Goal: Task Accomplishment & Management: Manage account settings

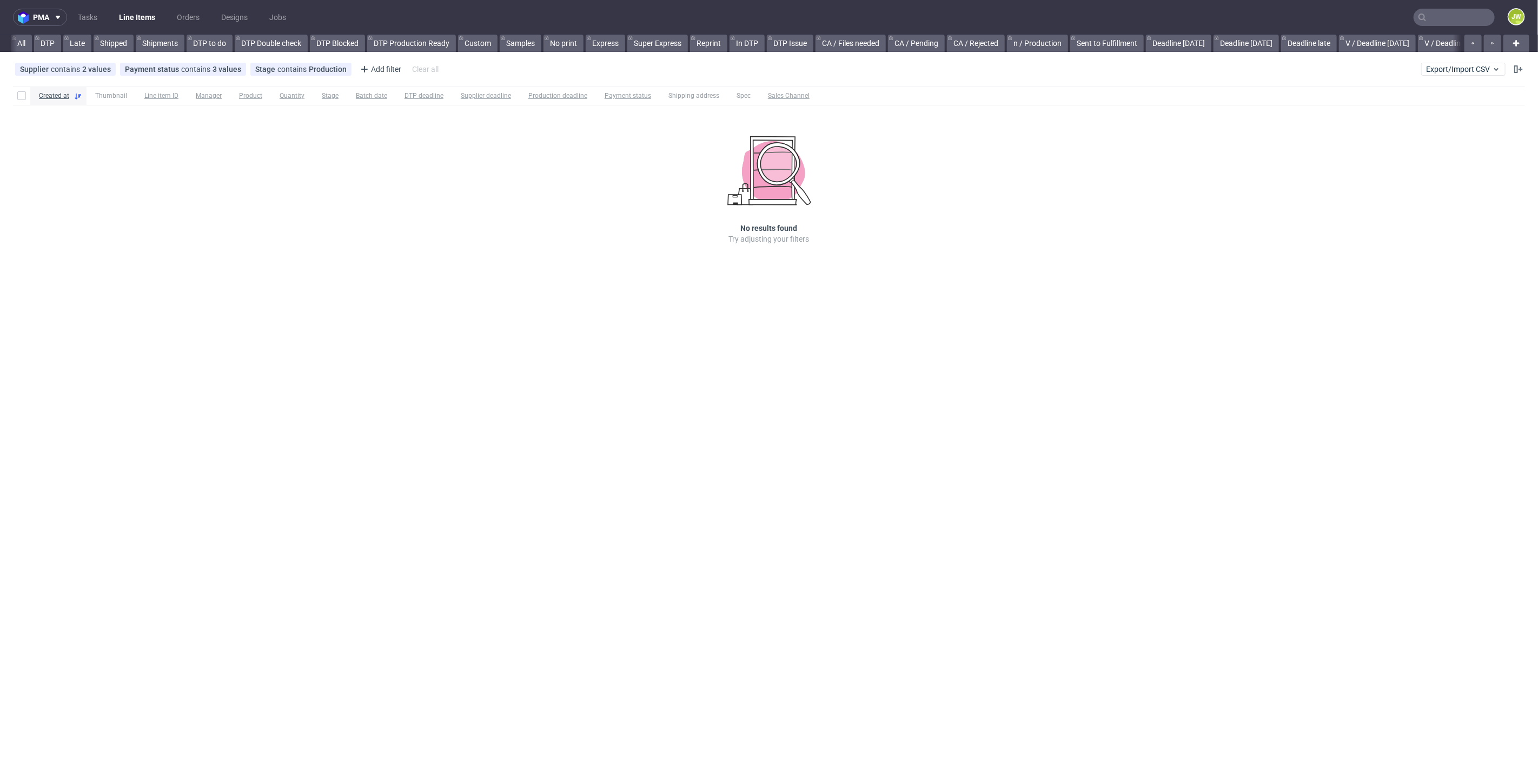
scroll to position [0, 1392]
click at [879, 245] on div "Created at Thumbnail Line item ID Manager Product Quantity Stage Batch date DTP…" at bounding box center [769, 181] width 1538 height 197
click at [660, 451] on div "pma Tasks Line Items Orders Designs Jobs JW All DTP Late Shipped Shipments DTP …" at bounding box center [769, 392] width 1538 height 784
click at [1441, 72] on span "Export/Import CSV" at bounding box center [1463, 69] width 75 height 9
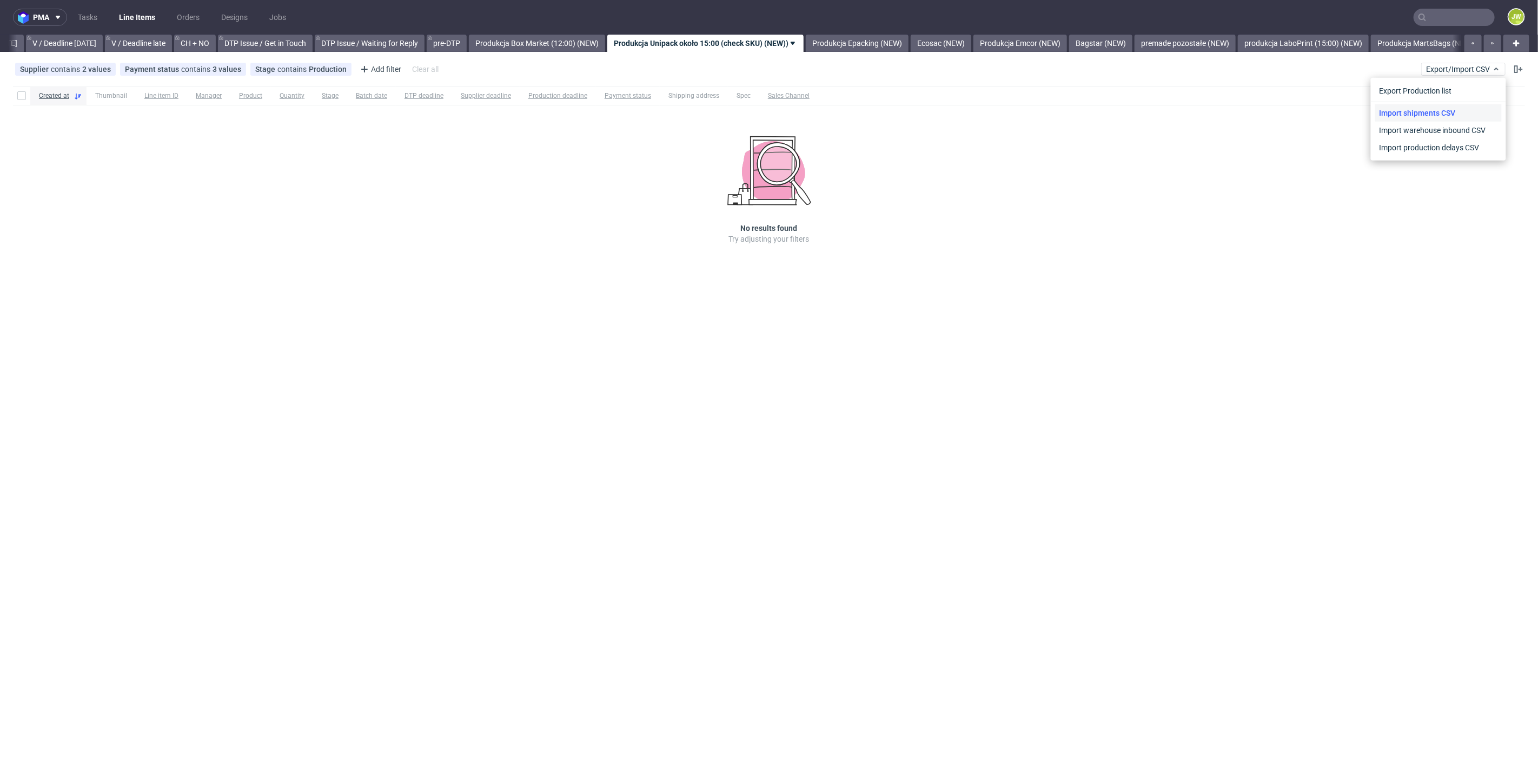
click at [1422, 113] on link "Import shipments CSV" at bounding box center [1439, 113] width 127 height 17
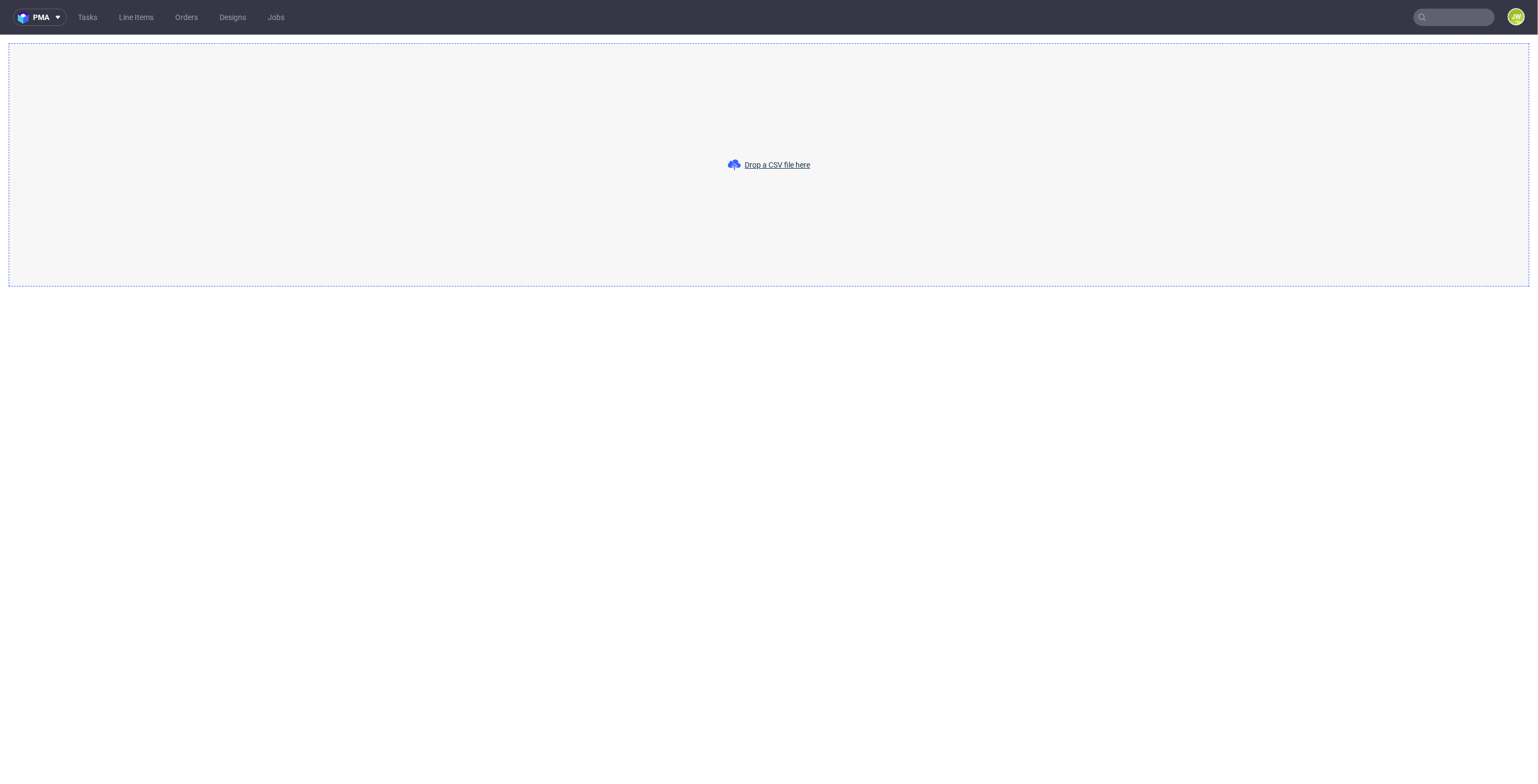
click at [790, 172] on div "Drop a CSV file here" at bounding box center [769, 165] width 1521 height 243
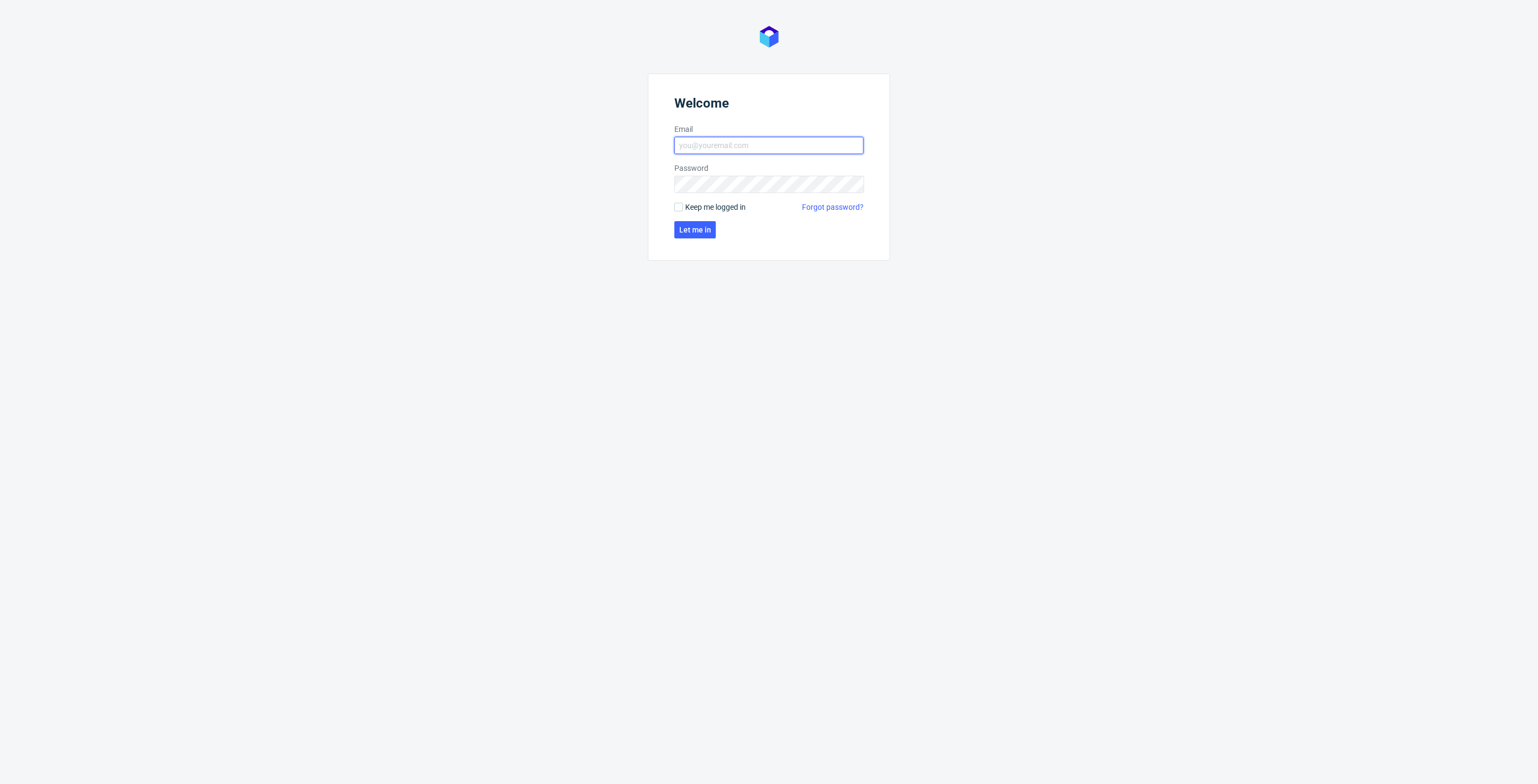
type input "[PERSON_NAME][EMAIL_ADDRESS][DOMAIN_NAME]"
drag, startPoint x: 694, startPoint y: 239, endPoint x: 692, endPoint y: 231, distance: 8.2
click at [694, 239] on form "Welcome Email [PERSON_NAME][EMAIL_ADDRESS][DOMAIN_NAME] Password Keep me logged…" at bounding box center [769, 167] width 243 height 187
click at [692, 231] on span "Let me in" at bounding box center [695, 230] width 32 height 7
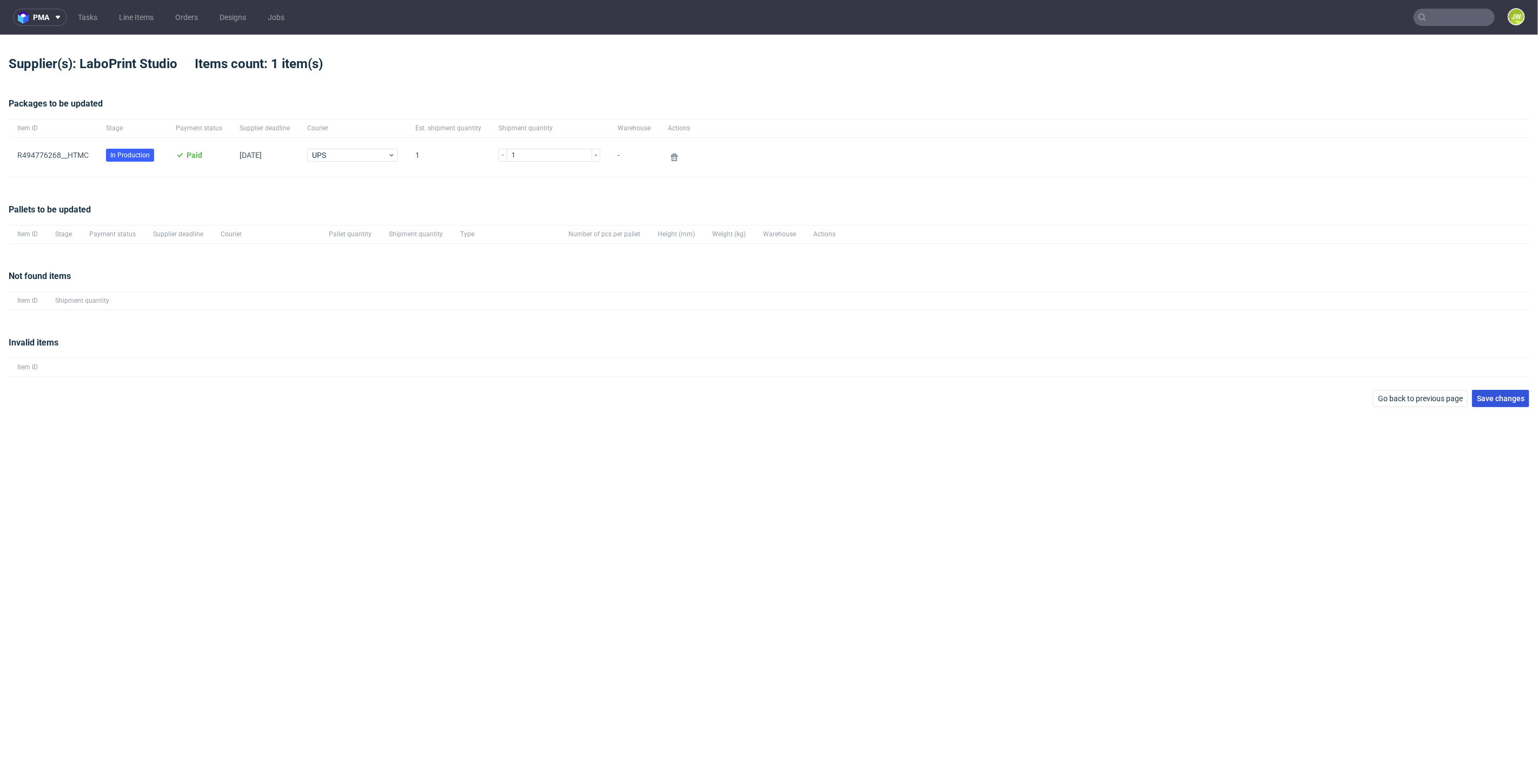
click at [1500, 393] on button "Save changes" at bounding box center [1500, 398] width 57 height 17
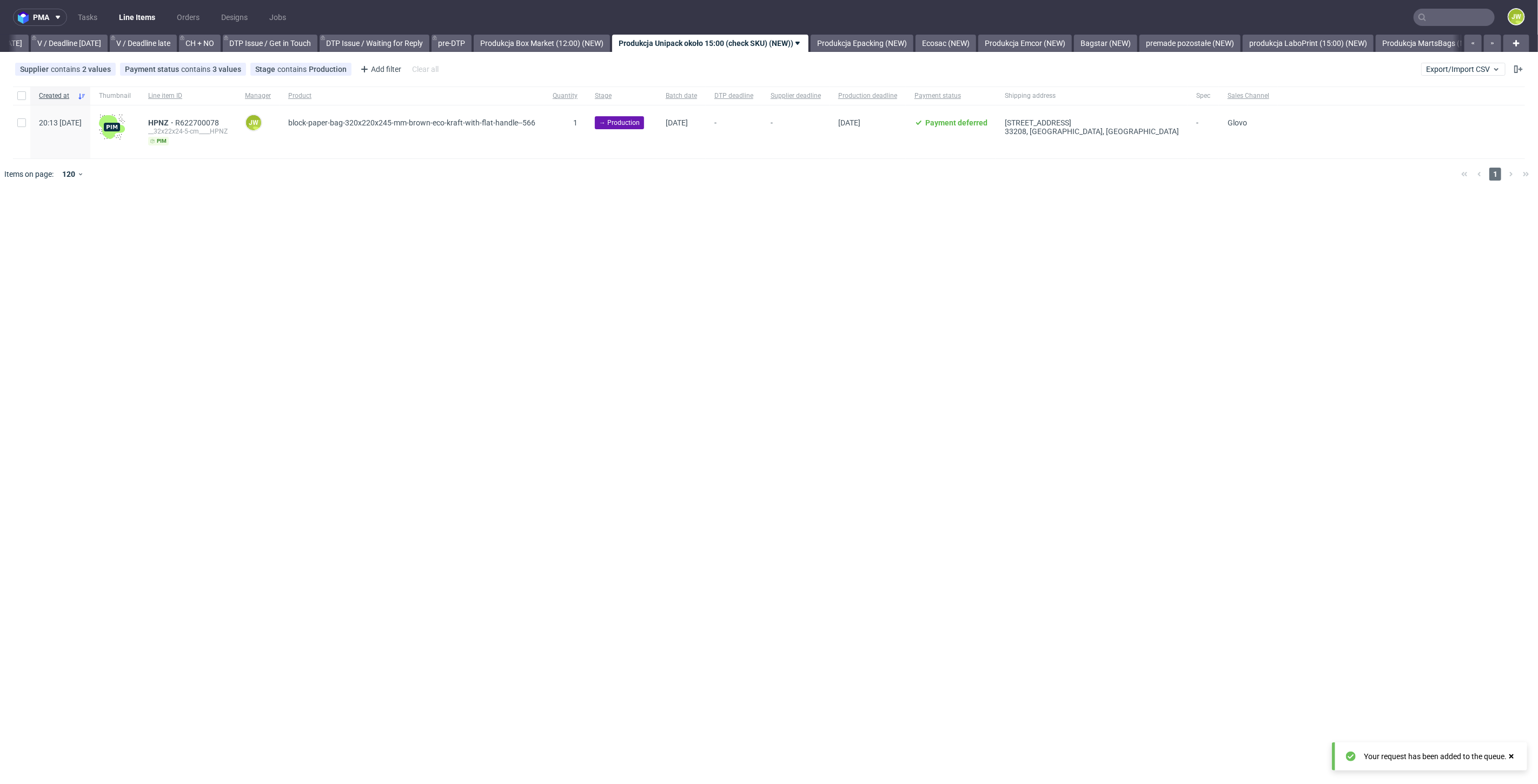
scroll to position [0, 1392]
click at [1460, 5] on nav "pma Tasks Line Items Orders Designs Jobs JW" at bounding box center [769, 17] width 1538 height 34
click at [1456, 15] on input "text" at bounding box center [1454, 17] width 81 height 17
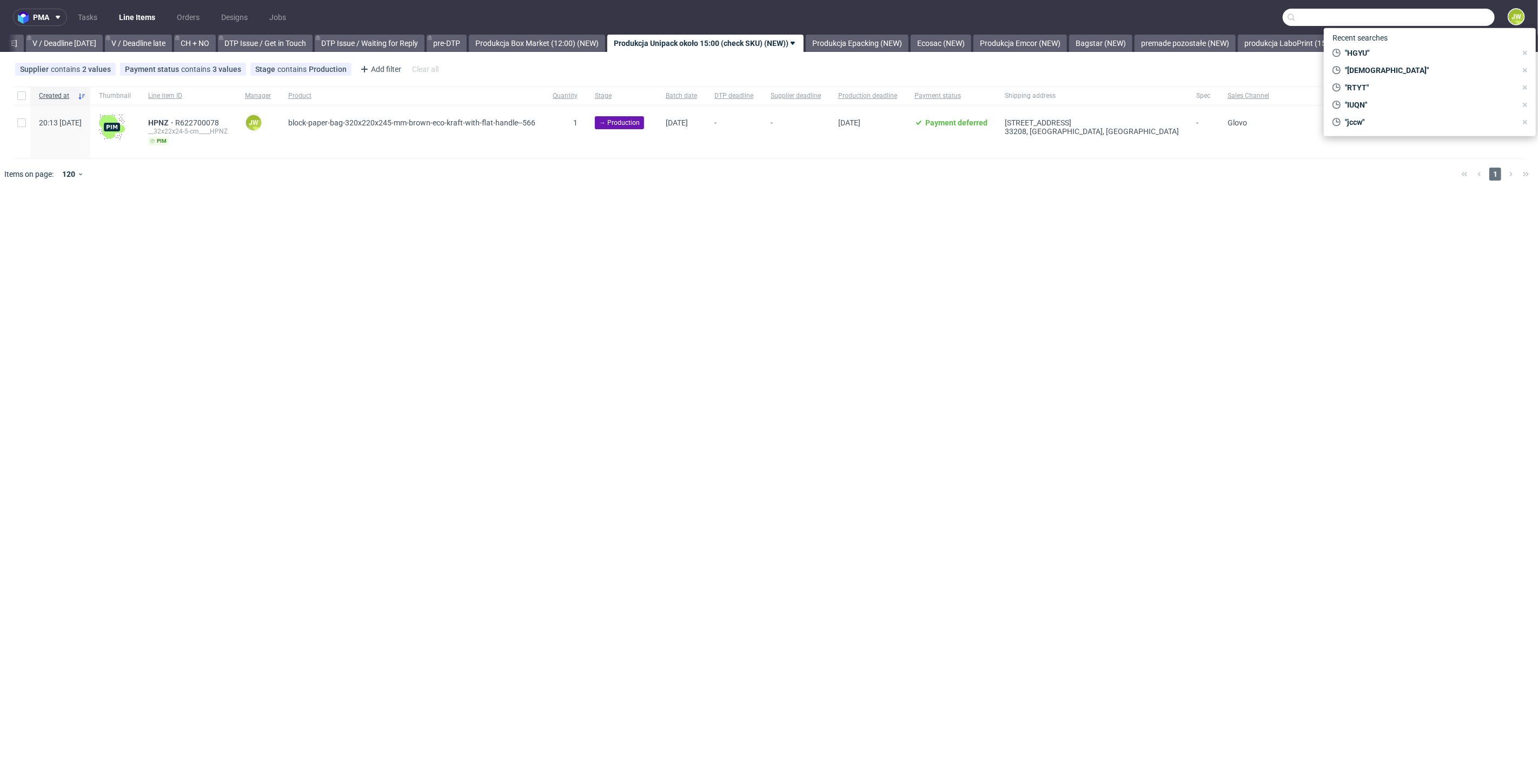
paste input "R112010087__SVXE"
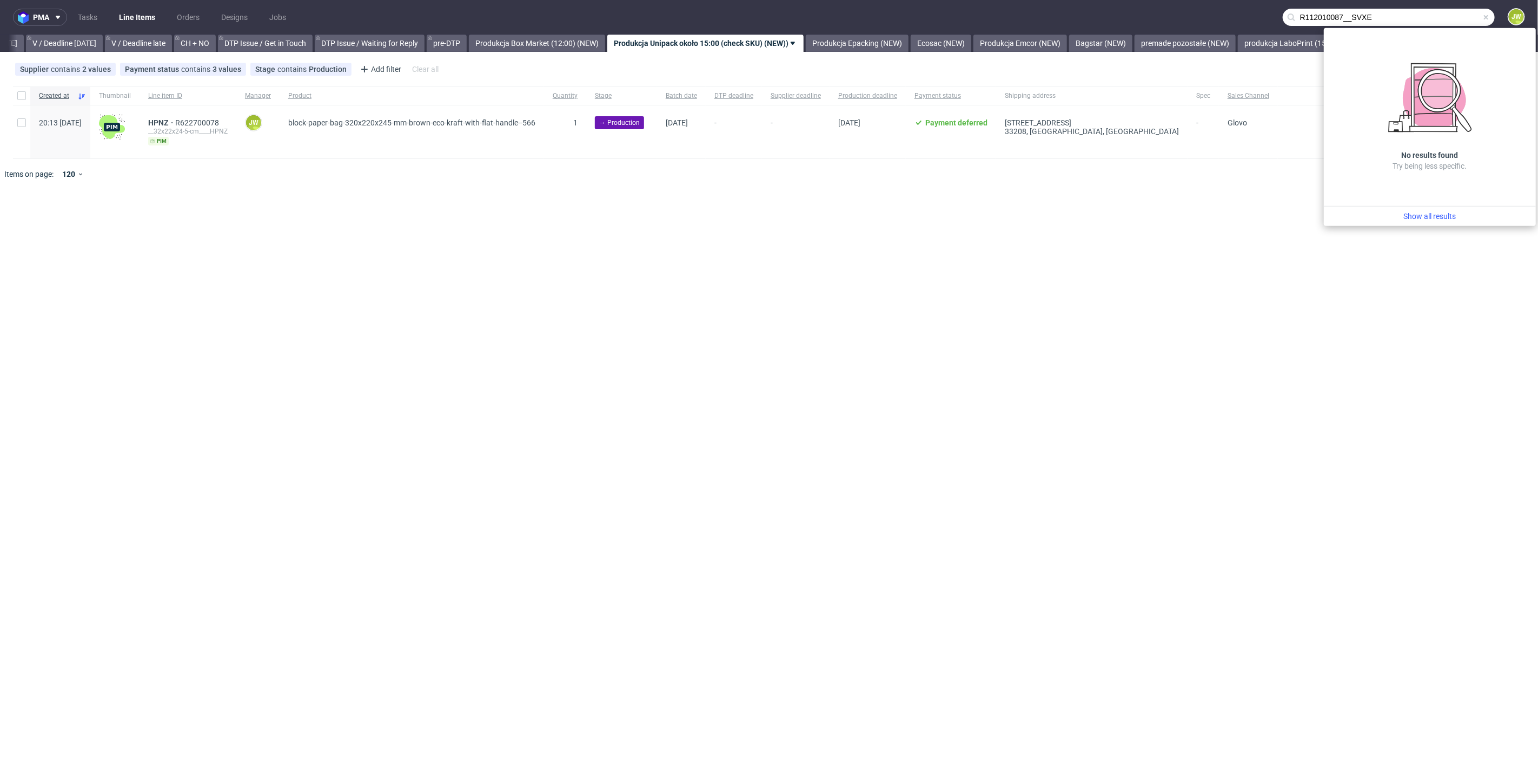
drag, startPoint x: 1351, startPoint y: 22, endPoint x: 1187, endPoint y: 21, distance: 164.0
click at [1187, 21] on nav "pma Tasks Line Items Orders Designs Jobs R112010087__SVXE JW" at bounding box center [769, 17] width 1538 height 34
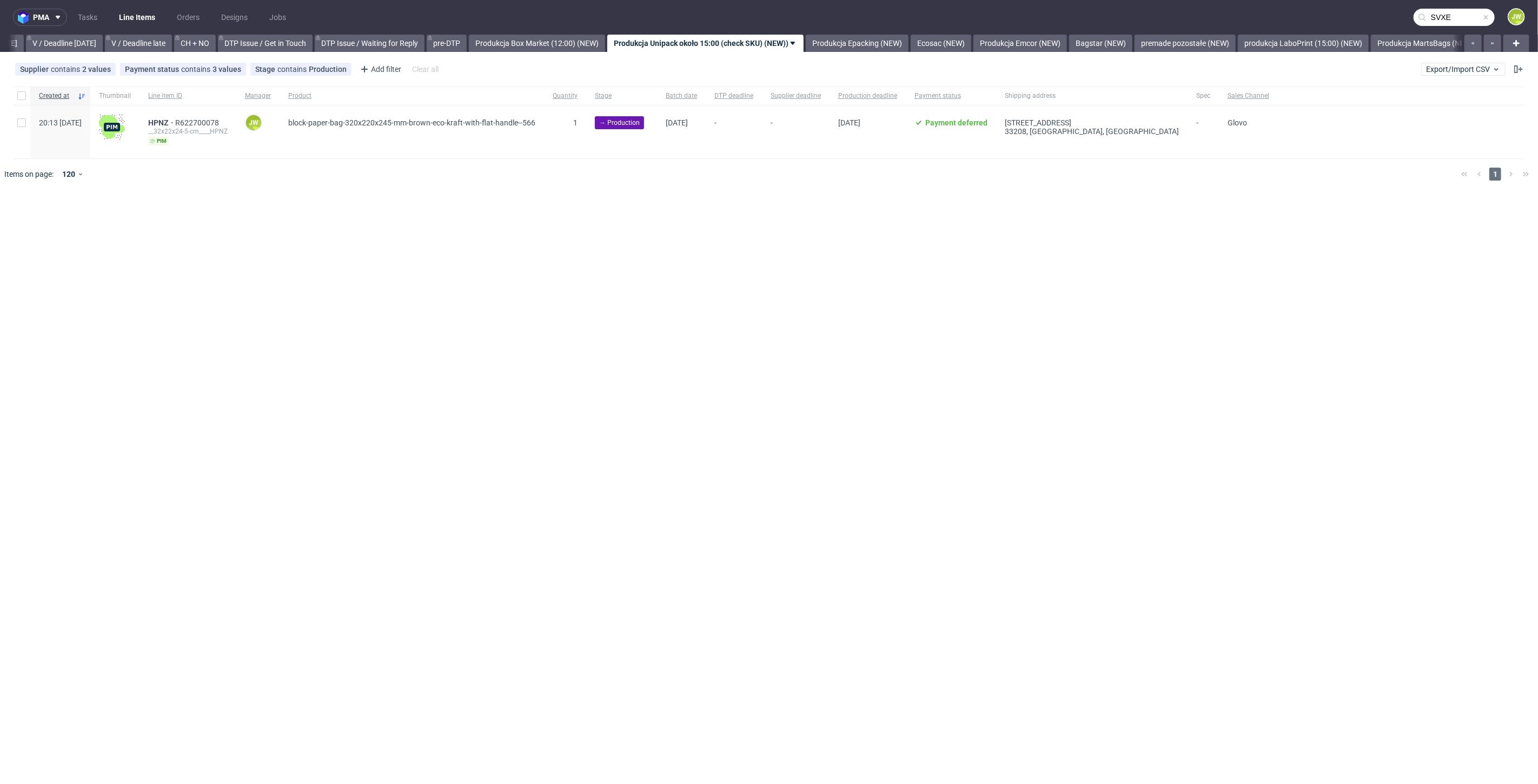
type input "SVXE"
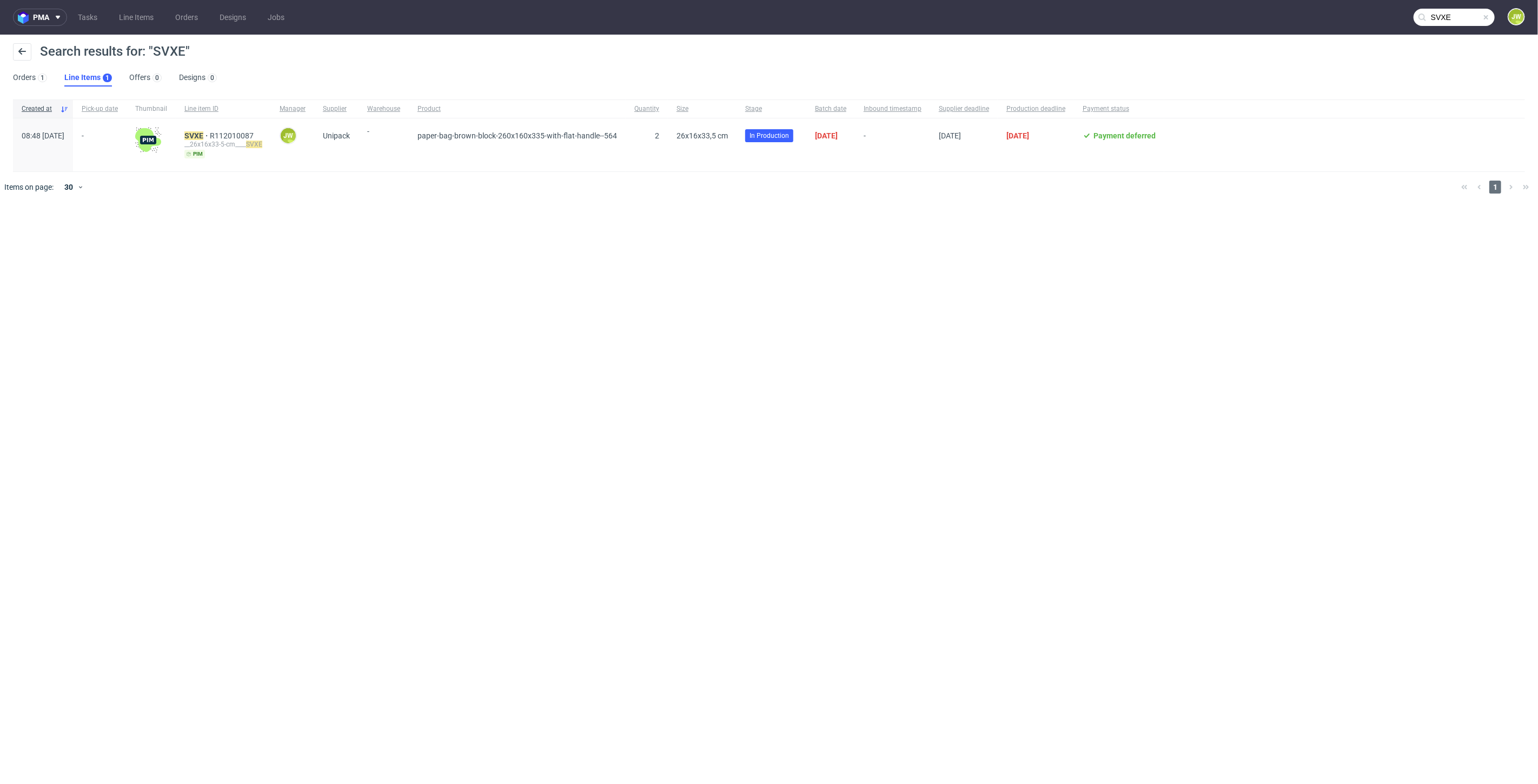
click at [504, 242] on div "pma Tasks Line Items Orders Designs Jobs SVXE JW Search results for: "SVXE" Ord…" at bounding box center [769, 392] width 1538 height 784
click at [133, 16] on link "Line Items" at bounding box center [137, 17] width 48 height 17
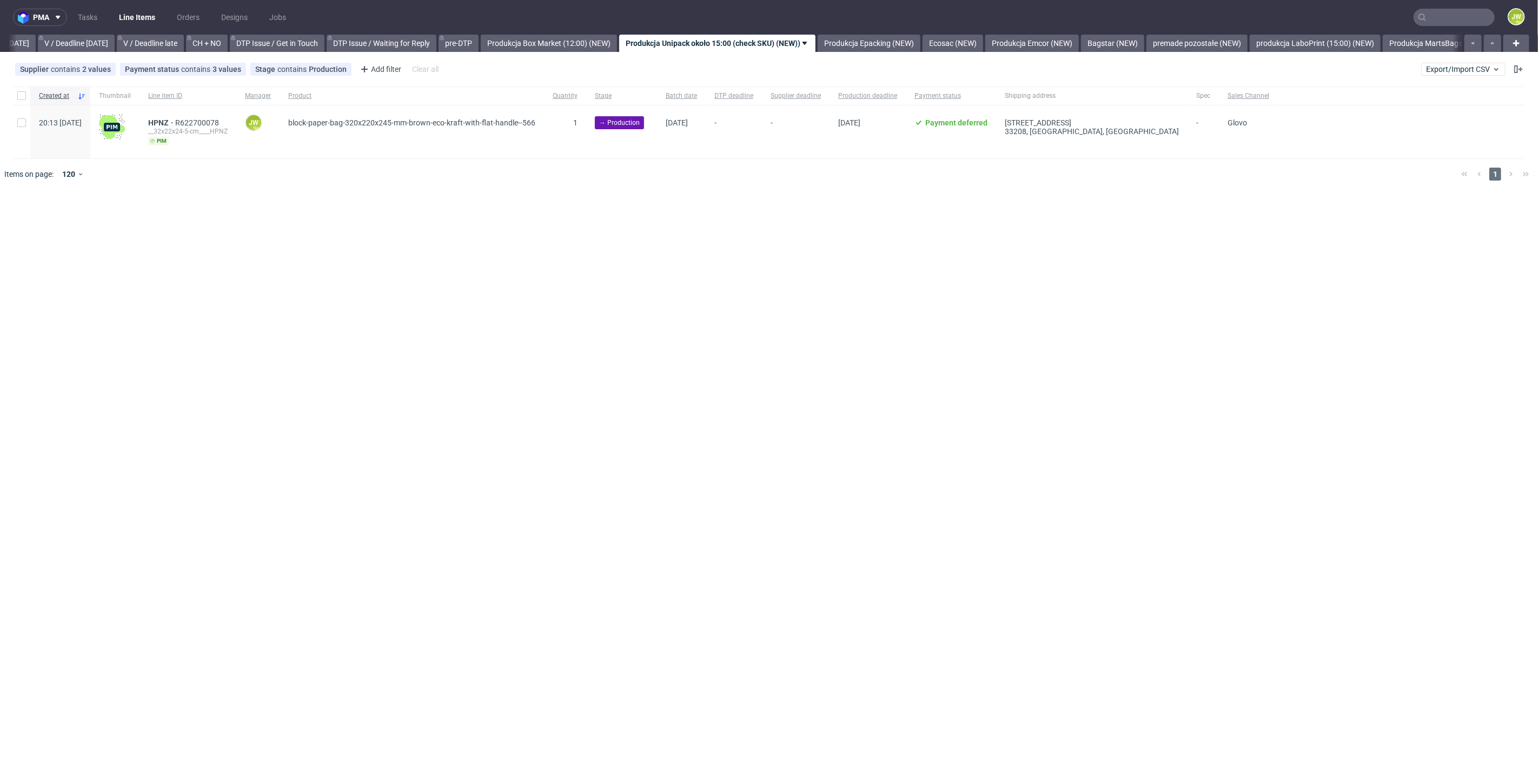
scroll to position [0, 1392]
drag, startPoint x: 1452, startPoint y: 76, endPoint x: 1448, endPoint y: 69, distance: 8.1
click at [1451, 75] on div "Supplier contains 2 values Unipack, Unipack PH Payment status contains 3 values…" at bounding box center [769, 69] width 1538 height 26
click at [1448, 69] on span "Export/Import CSV" at bounding box center [1463, 69] width 75 height 9
click at [1400, 113] on link "Import shipments CSV" at bounding box center [1439, 113] width 127 height 17
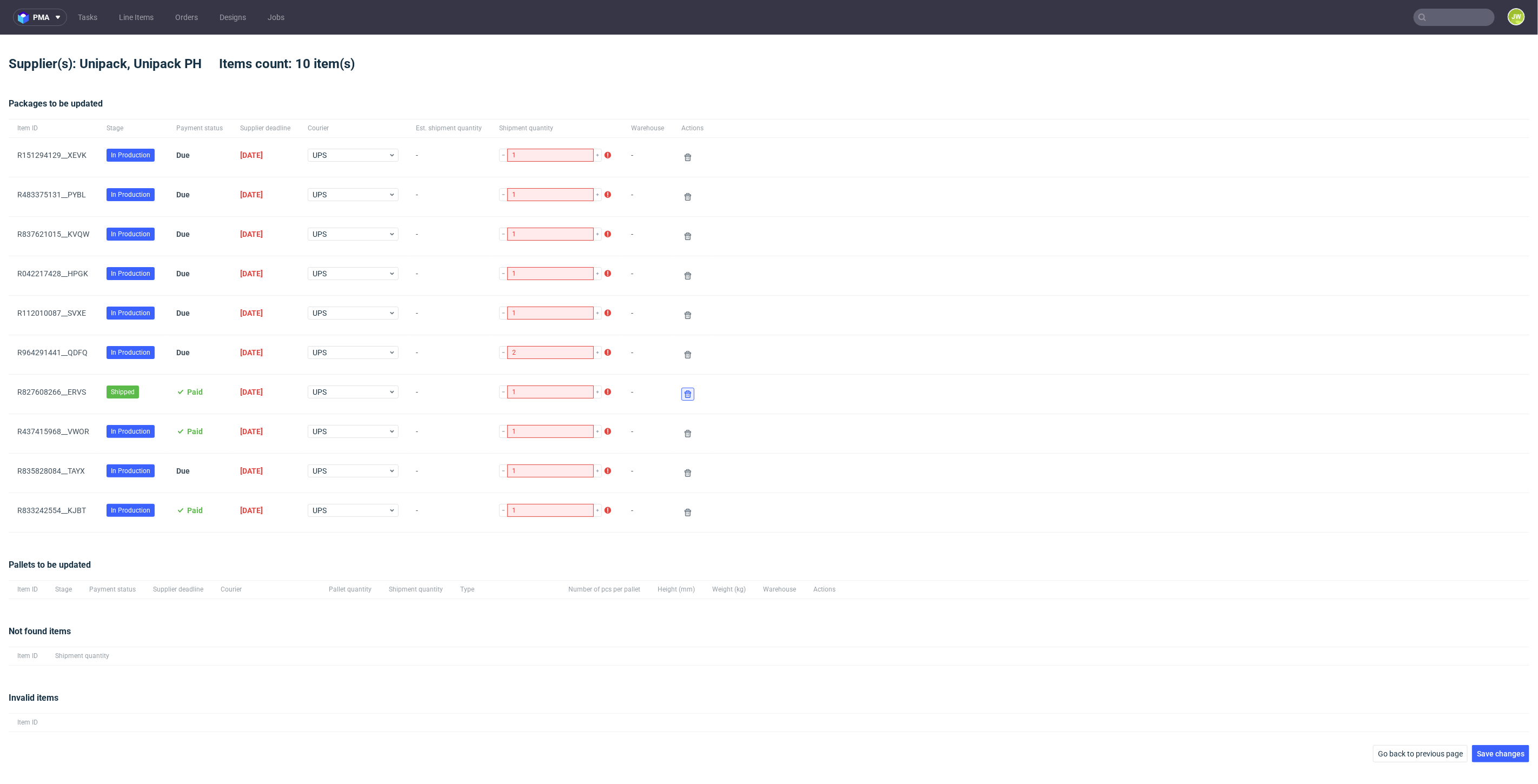
click at [681, 390] on button at bounding box center [687, 394] width 13 height 13
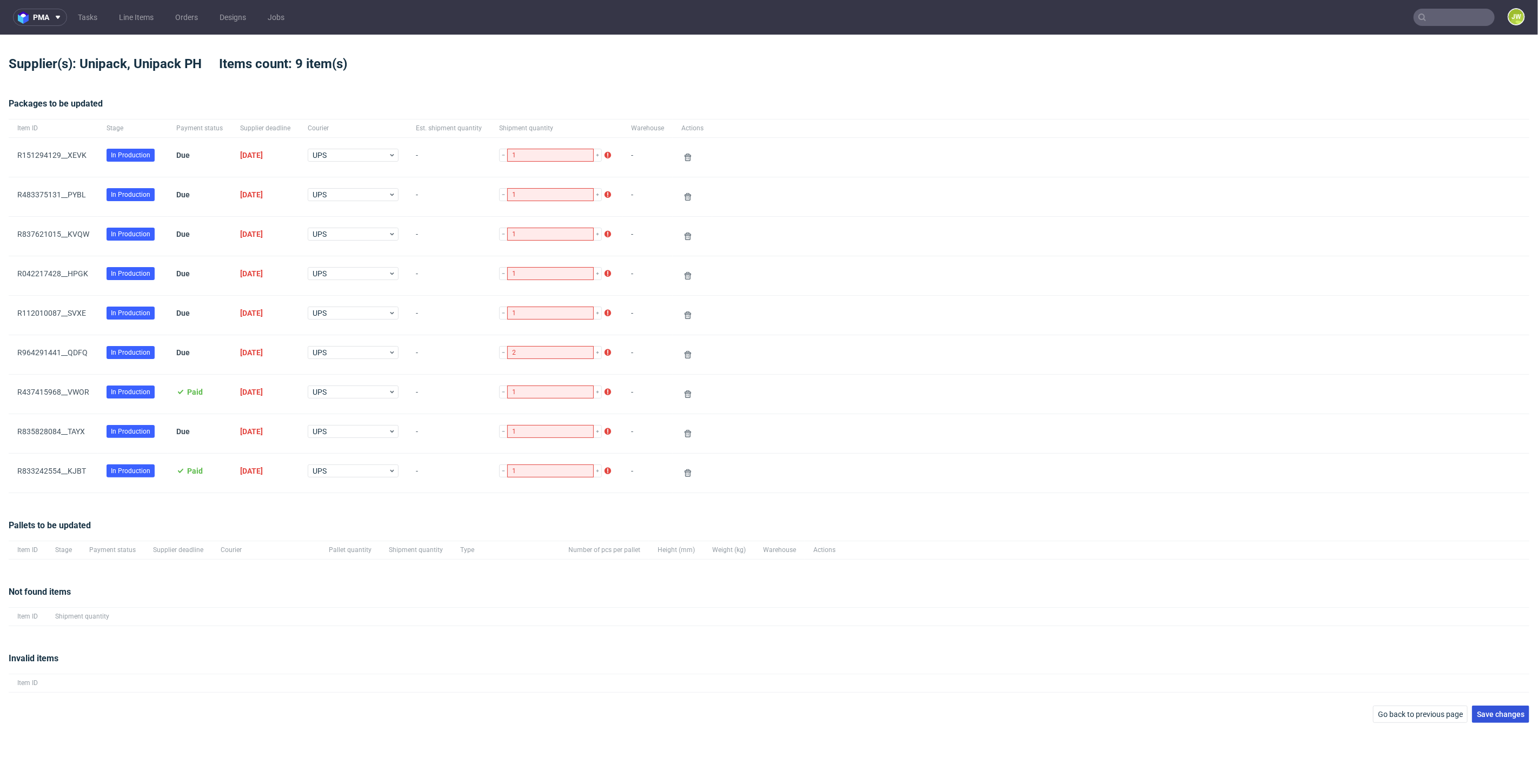
click at [1487, 711] on span "Save changes" at bounding box center [1501, 714] width 48 height 7
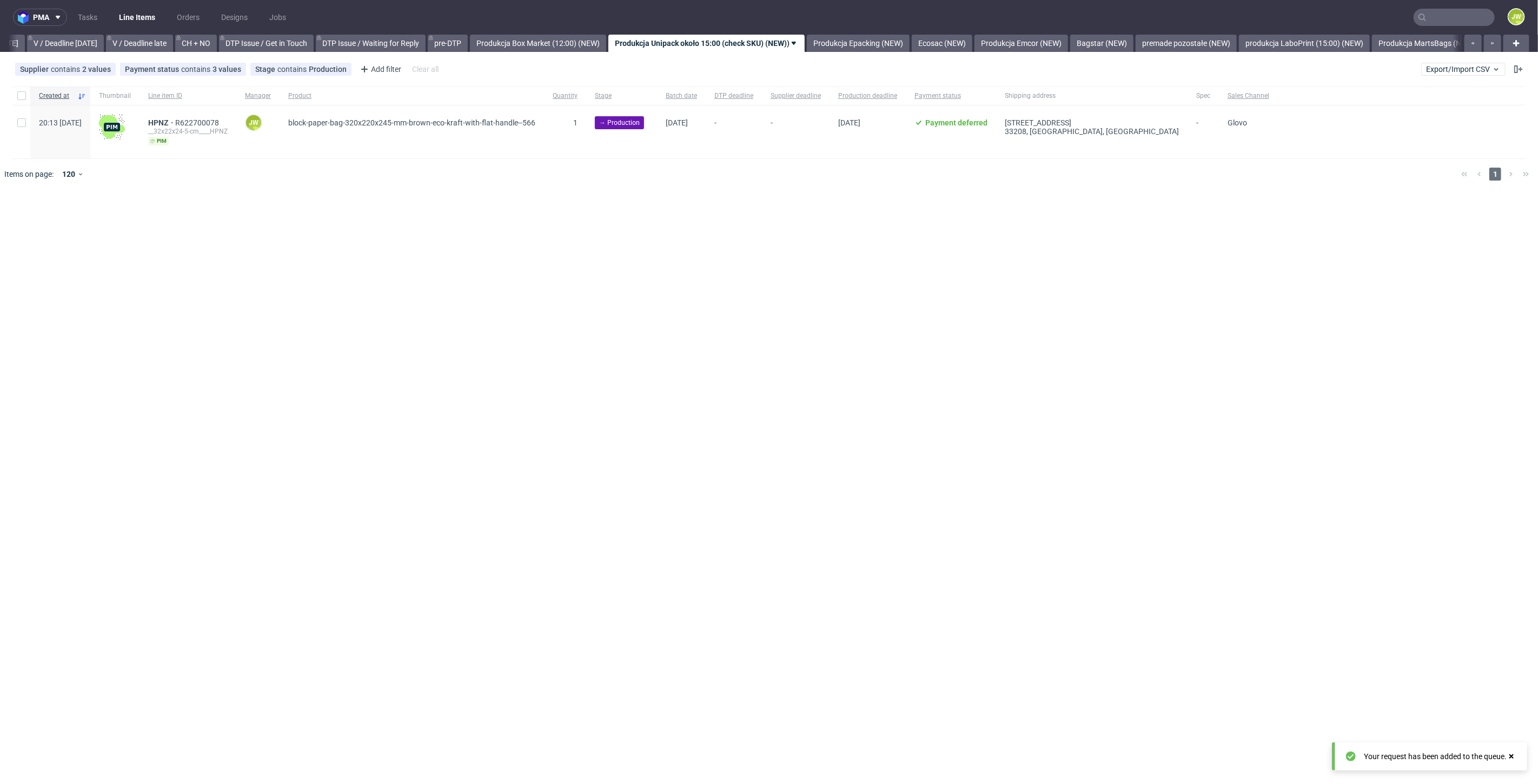
scroll to position [0, 1392]
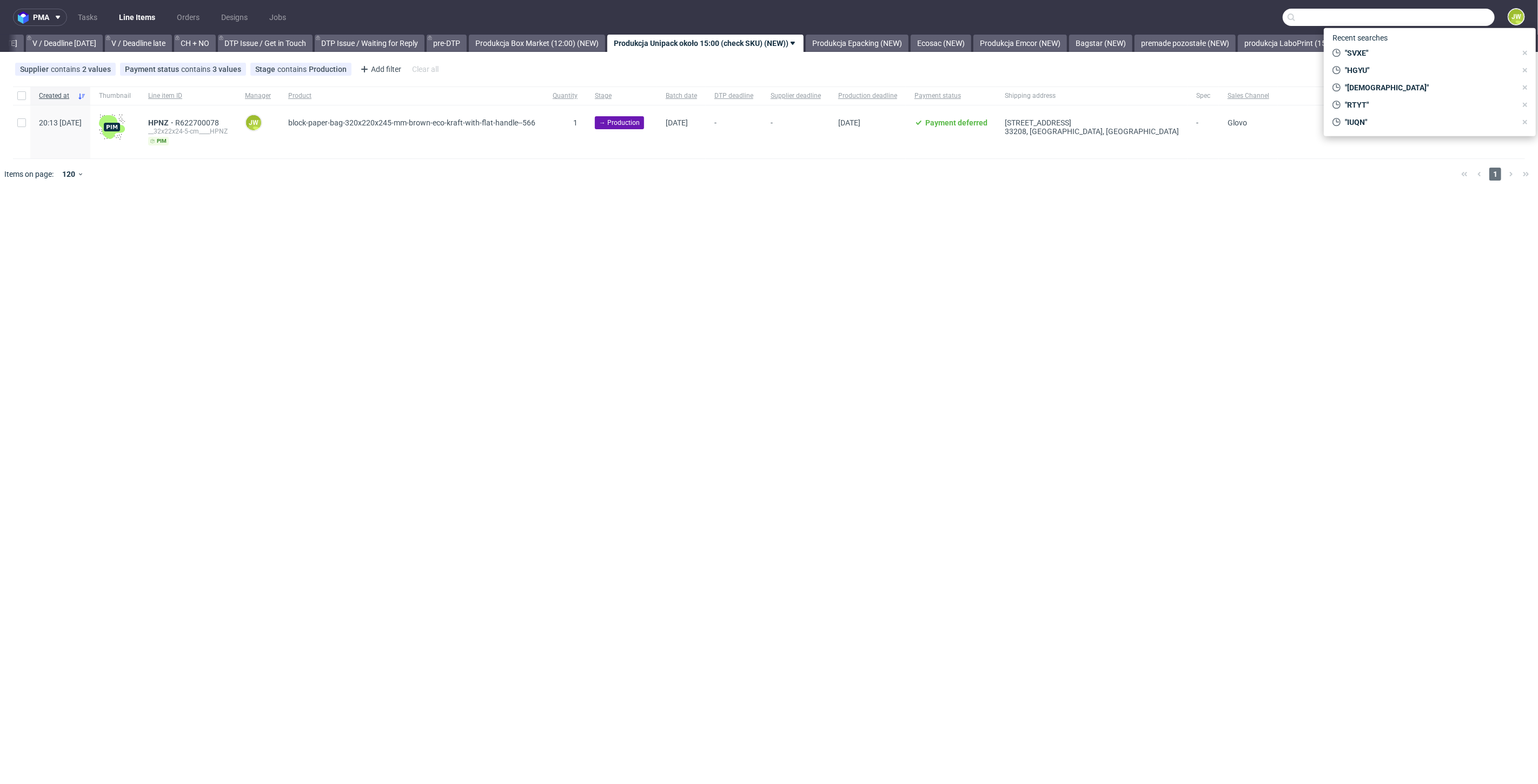
click at [1454, 19] on input "text" at bounding box center [1389, 17] width 212 height 17
paste input "HGYU"
type input "HGYU"
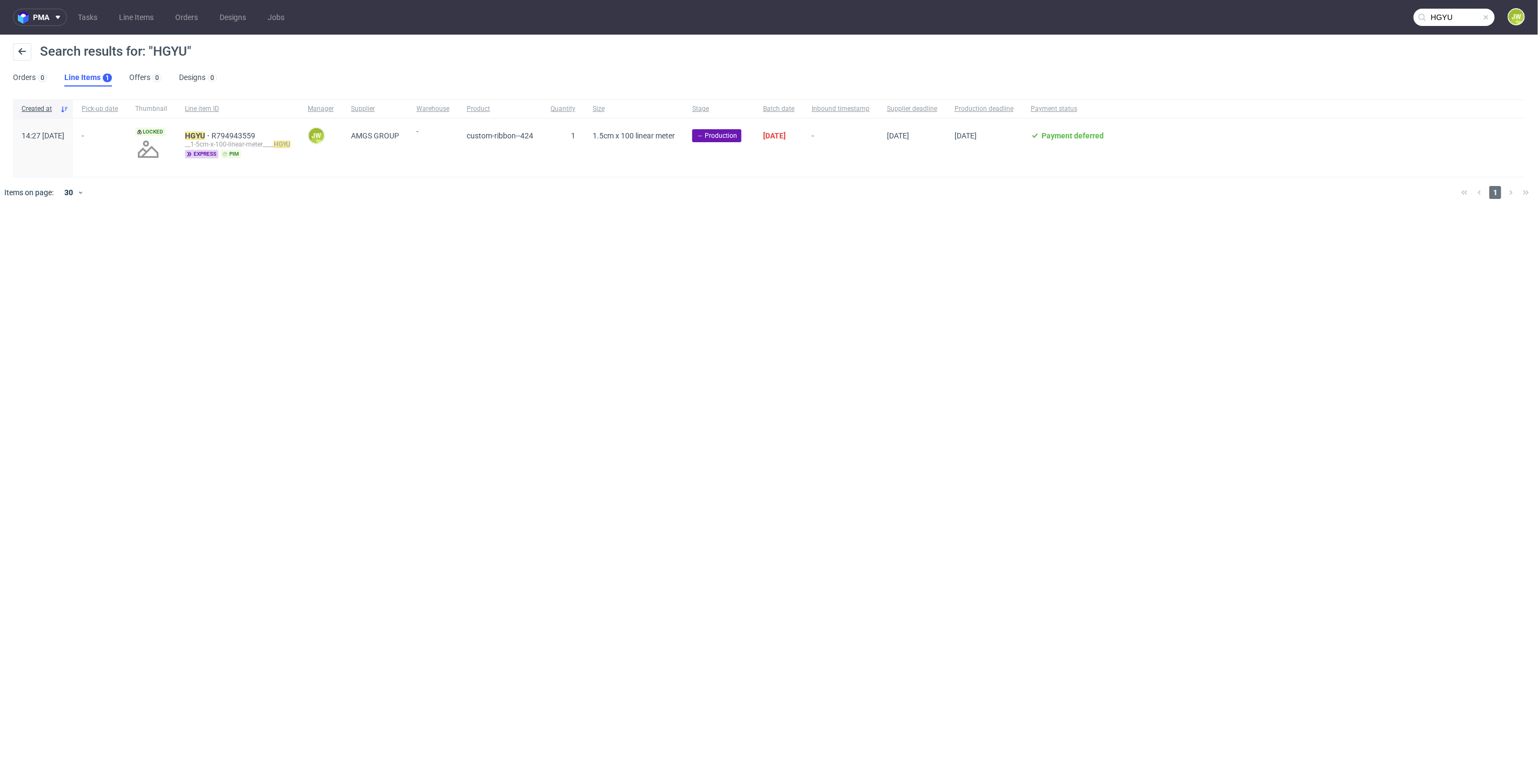
click at [228, 130] on div "HGYU R794943559 __1-5cm-x-100-linear-meter____ HGYU express pim" at bounding box center [237, 148] width 122 height 58
click at [205, 137] on mark "HGYU" at bounding box center [195, 136] width 20 height 9
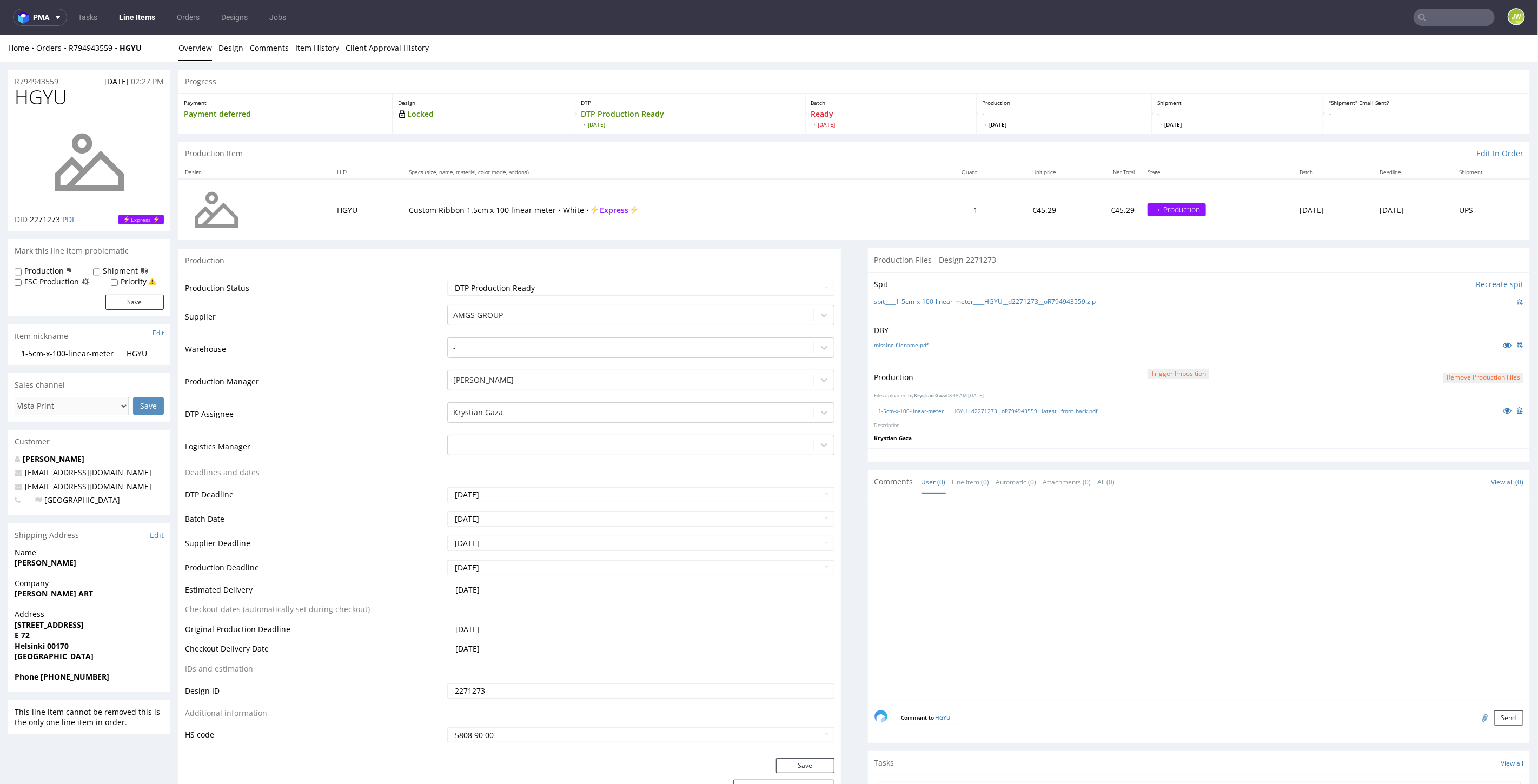
click at [122, 19] on link "Line Items" at bounding box center [137, 17] width 49 height 17
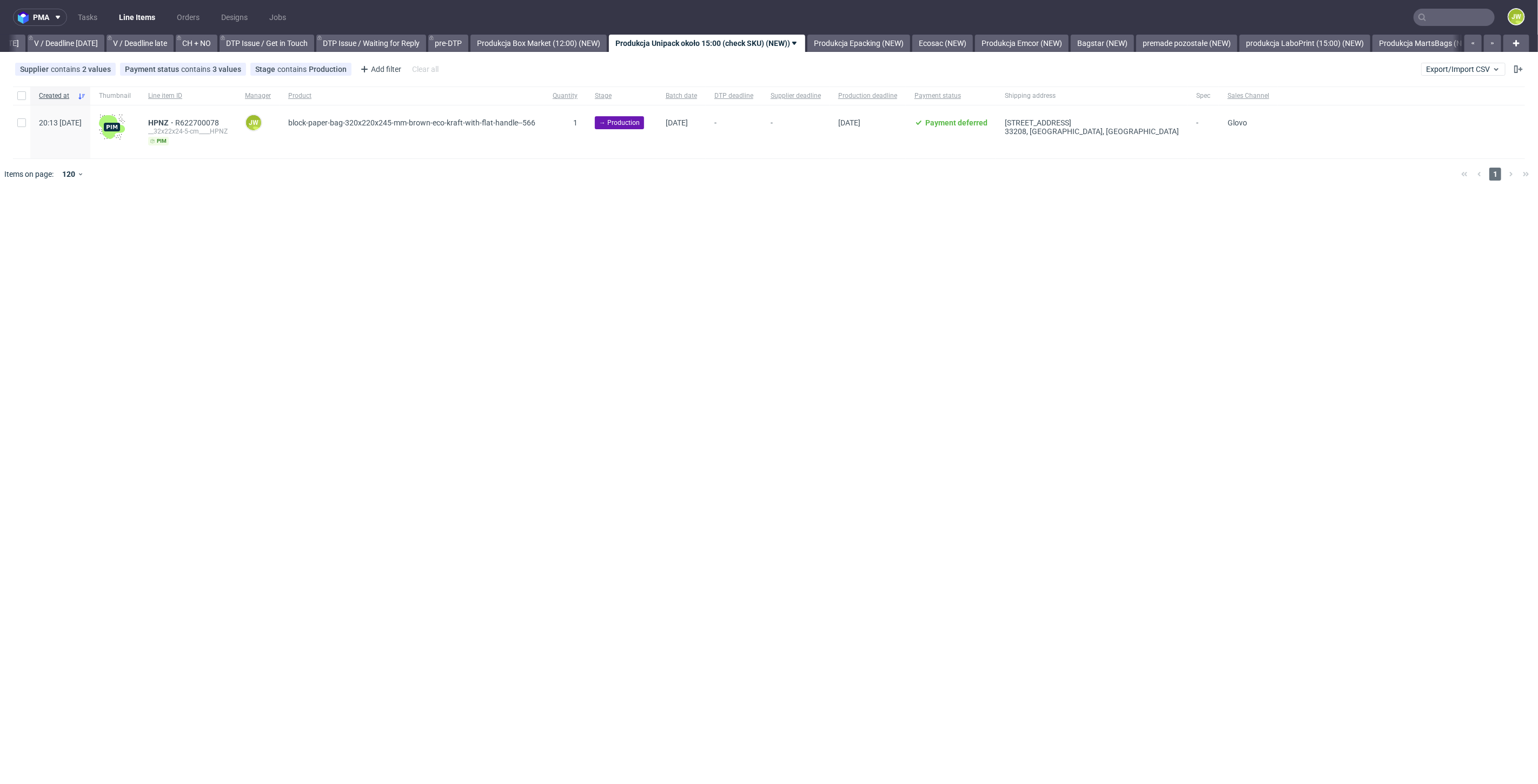
scroll to position [0, 1392]
click at [1401, 40] on link "Produkcja MartsBags (NEW)" at bounding box center [1425, 43] width 109 height 17
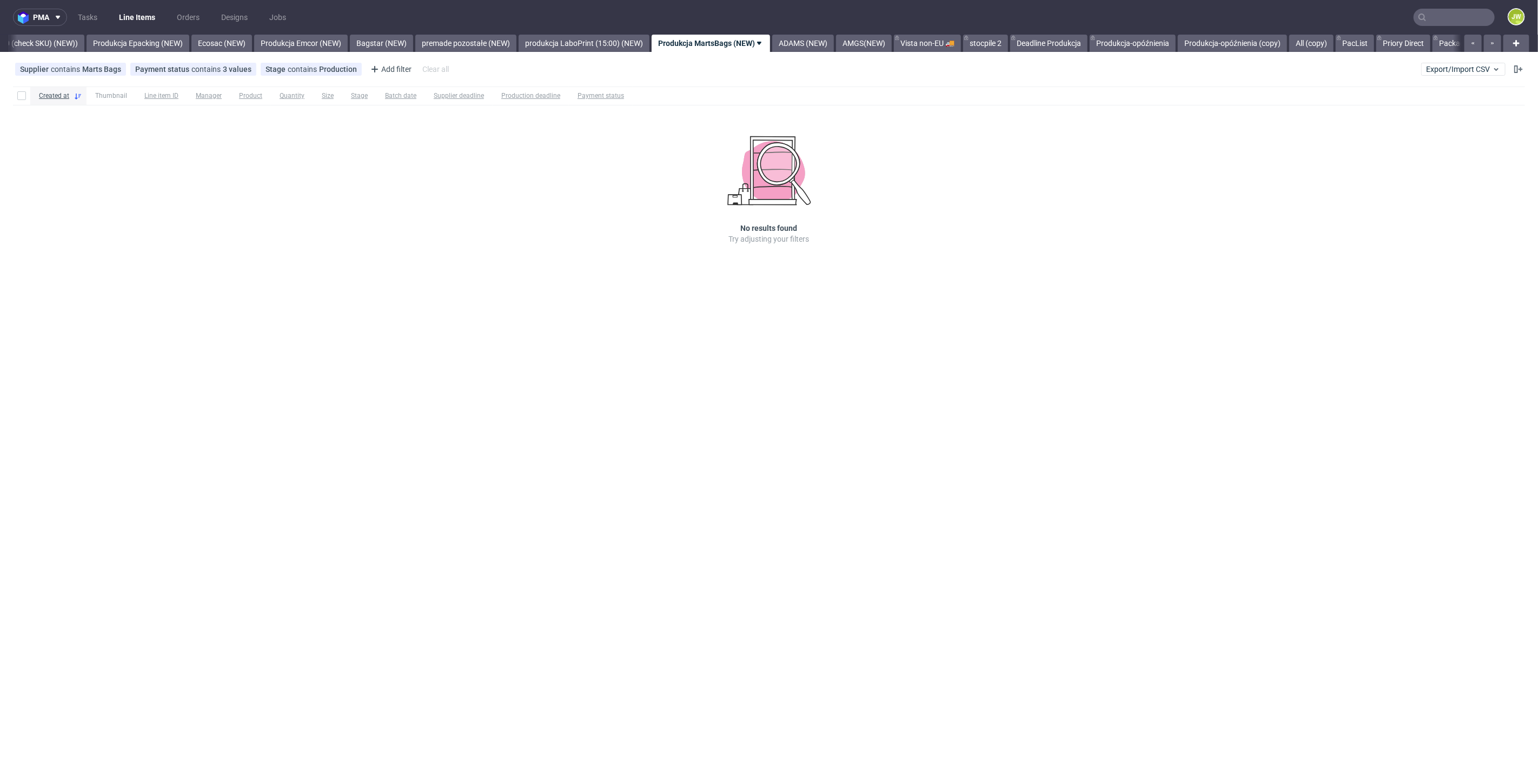
scroll to position [0, 2106]
click at [1328, 49] on link "All (copy)" at bounding box center [1304, 43] width 44 height 17
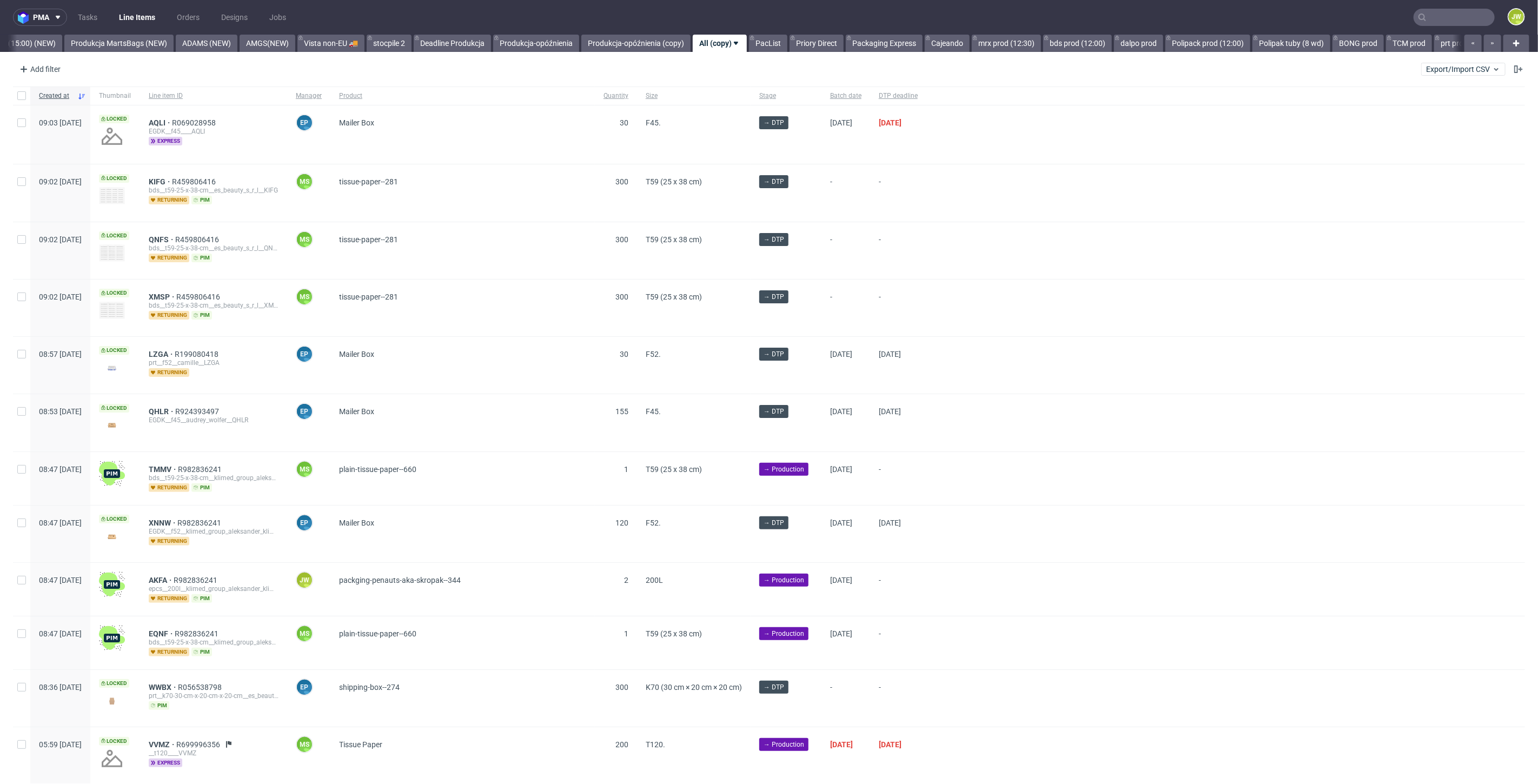
scroll to position [0, 2708]
click at [47, 69] on div "Add filter" at bounding box center [39, 69] width 48 height 17
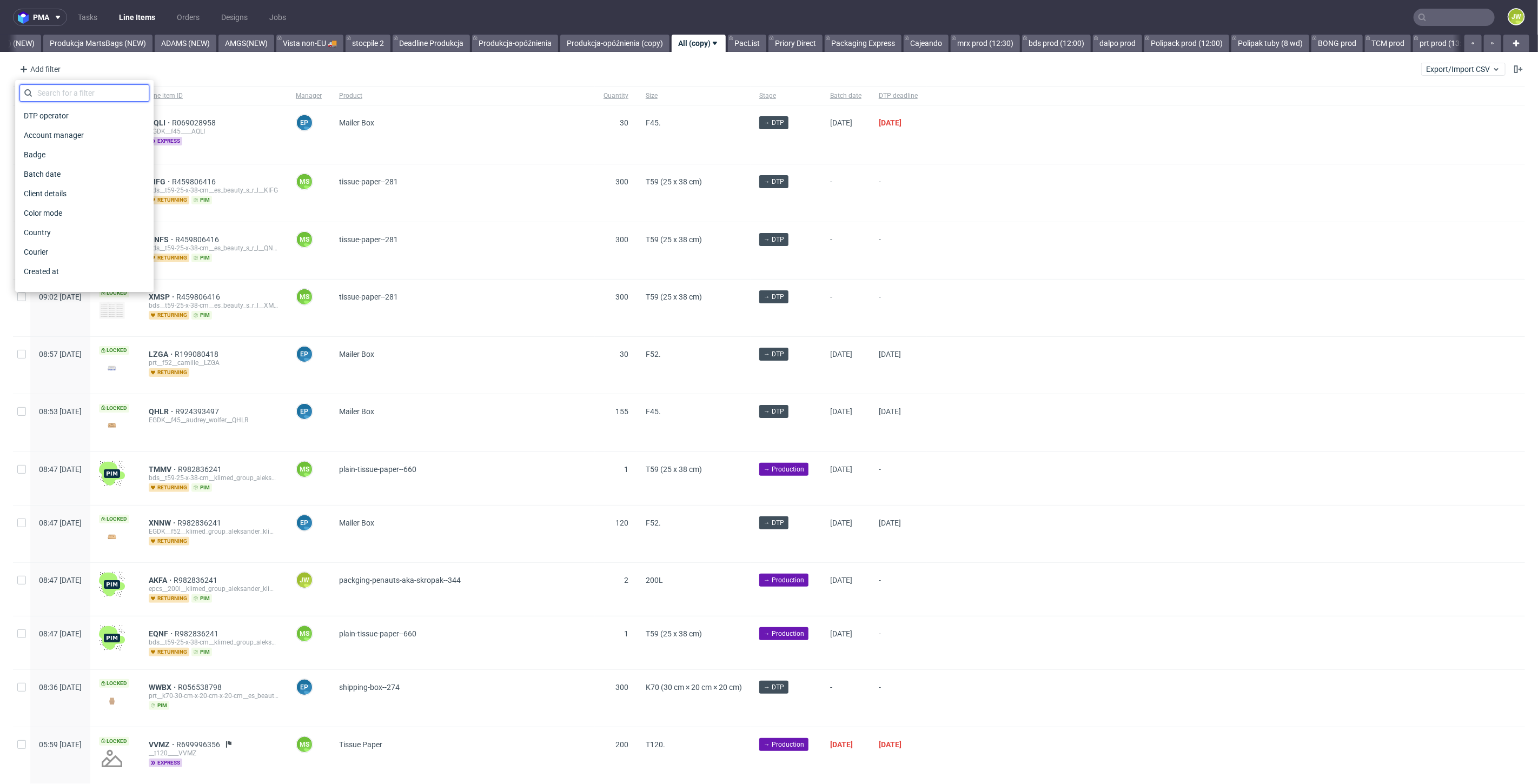
click at [57, 95] on input "text" at bounding box center [84, 92] width 130 height 17
type input "a"
type input "supp"
click at [44, 143] on div "Supplier" at bounding box center [84, 135] width 130 height 19
click at [43, 138] on span "Supplier" at bounding box center [38, 135] width 37 height 15
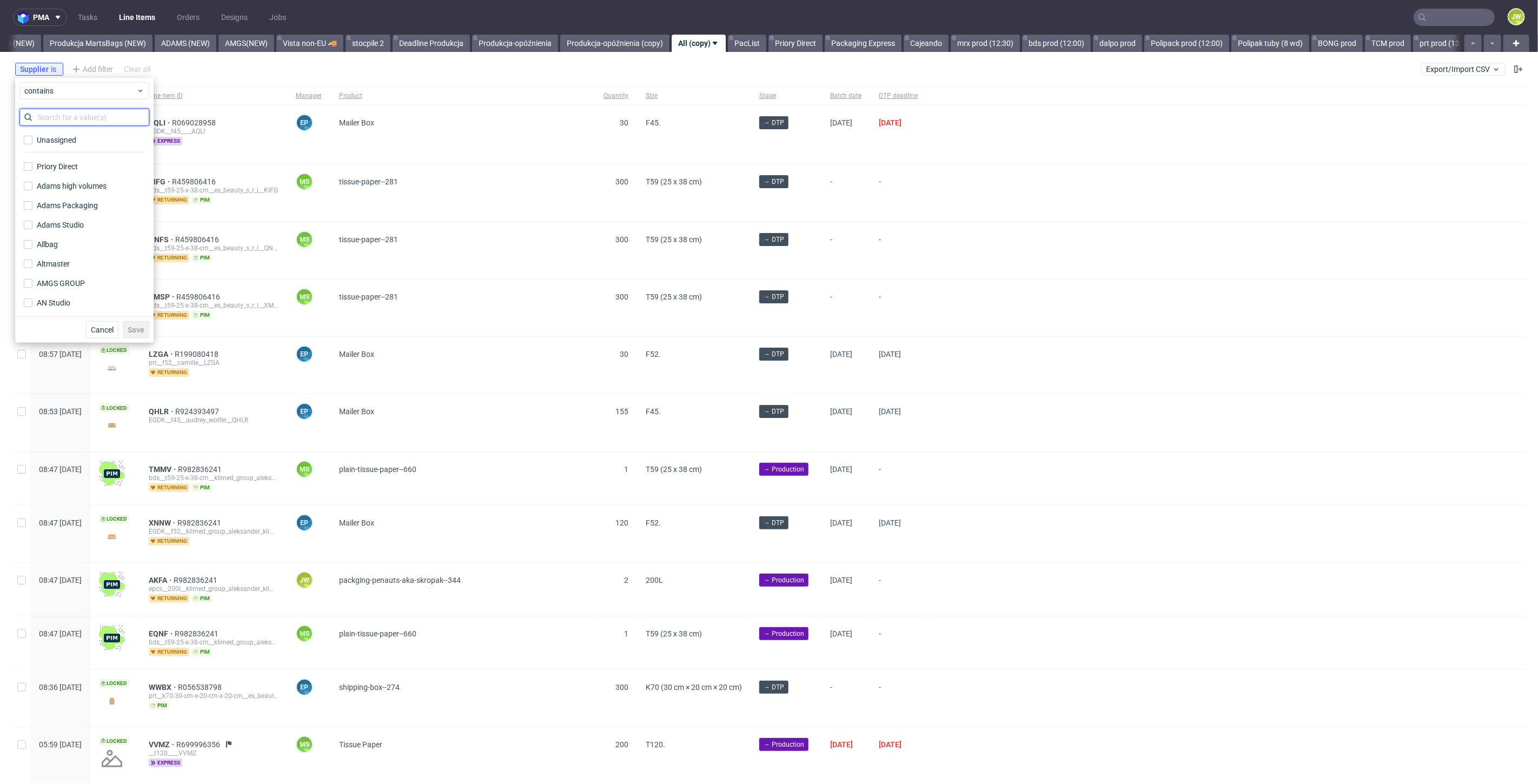
click at [62, 112] on input "text" at bounding box center [84, 117] width 130 height 17
type input "uni"
click at [61, 138] on div "Unipack" at bounding box center [50, 139] width 28 height 10
click at [32, 138] on input "Unipack" at bounding box center [28, 140] width 9 height 9
checkbox input "true"
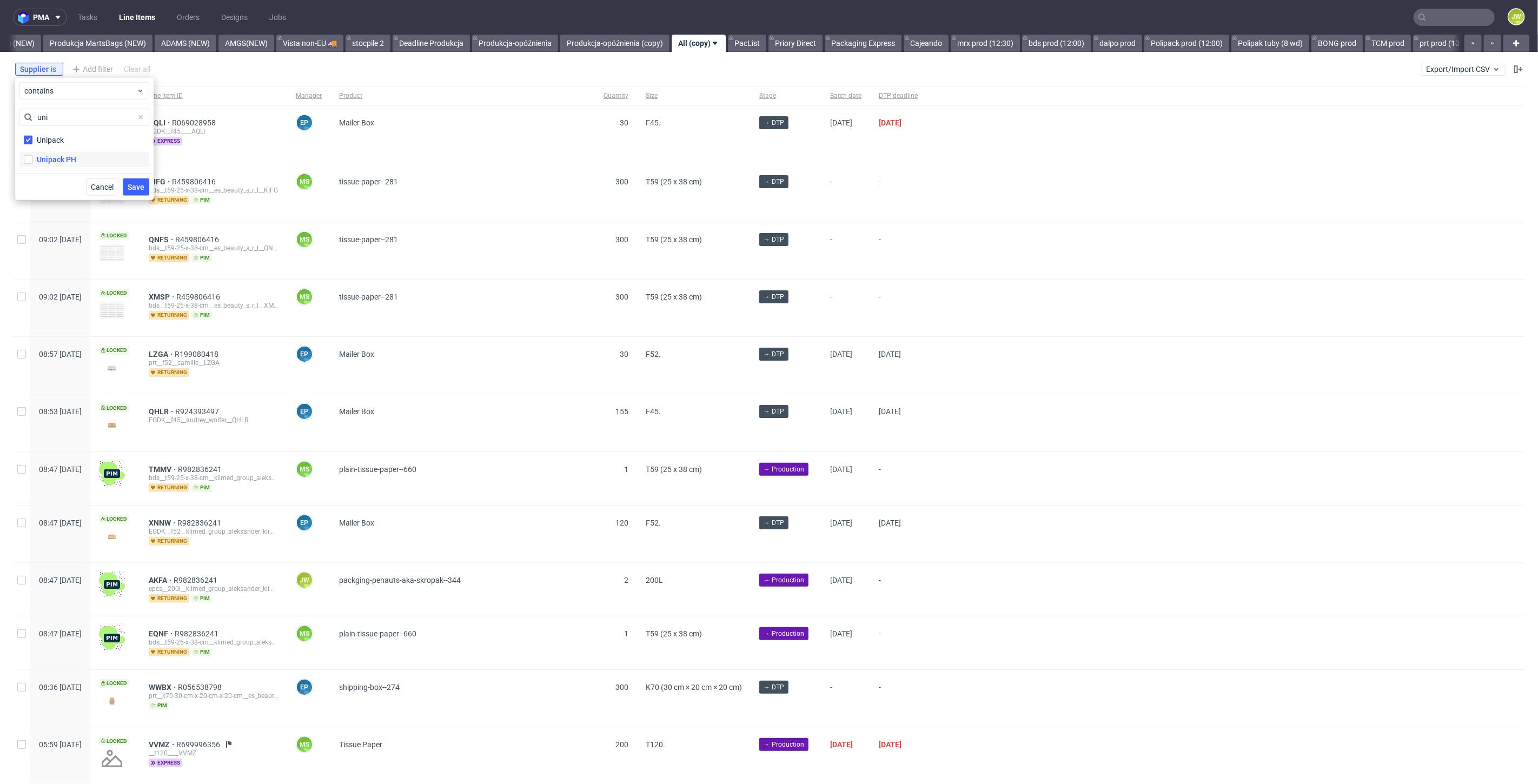
click at [49, 155] on div "Unipack PH" at bounding box center [56, 160] width 40 height 10
click at [32, 155] on input "Unipack PH" at bounding box center [28, 160] width 9 height 9
checkbox input "true"
click at [133, 188] on span "Save" at bounding box center [136, 187] width 16 height 7
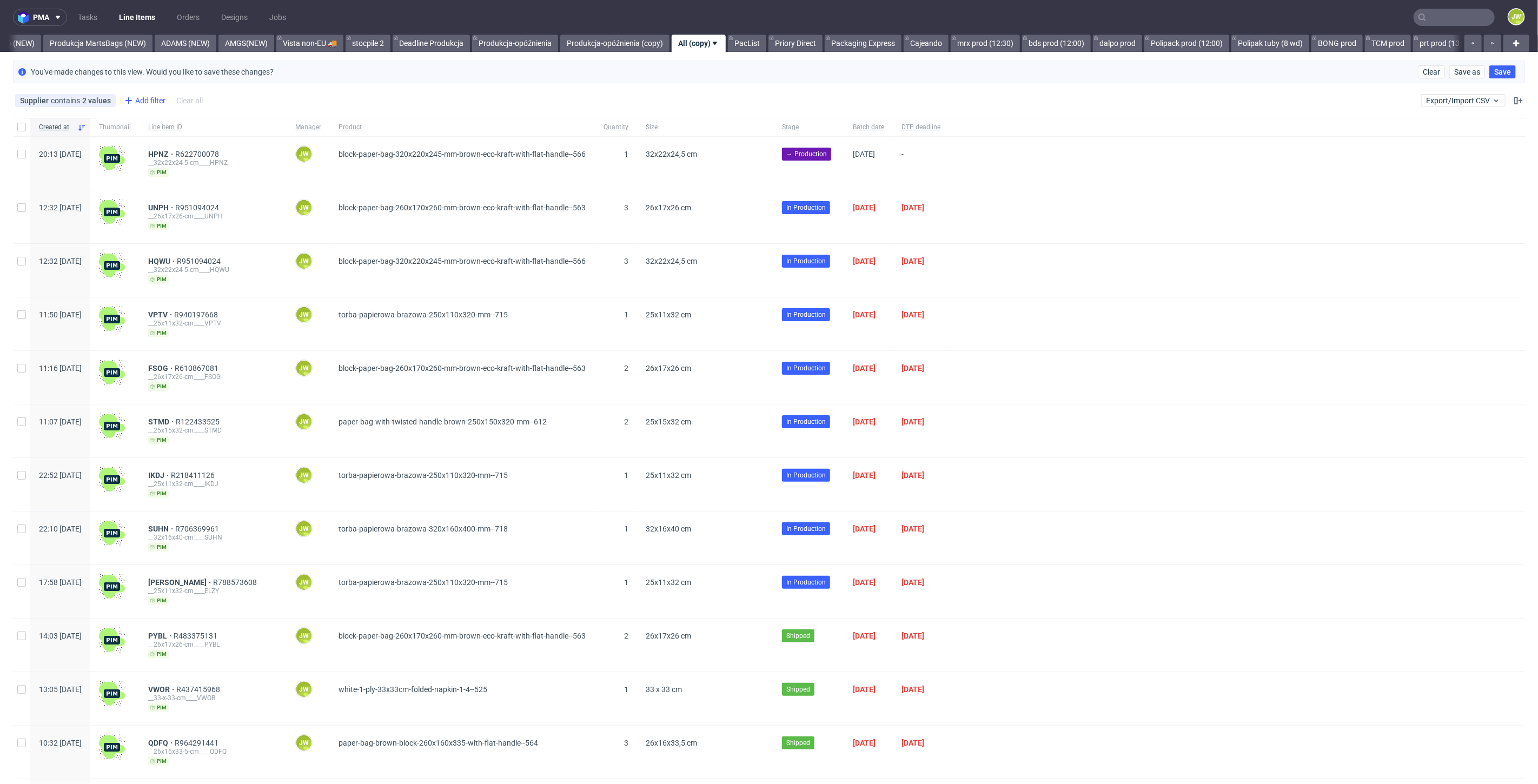
click at [151, 99] on div "Add filter" at bounding box center [144, 100] width 48 height 17
click at [158, 121] on input "text" at bounding box center [187, 123] width 130 height 17
type input "batch"
click at [149, 152] on span "Batch date" at bounding box center [146, 146] width 46 height 15
click at [240, 119] on icon at bounding box center [243, 122] width 8 height 9
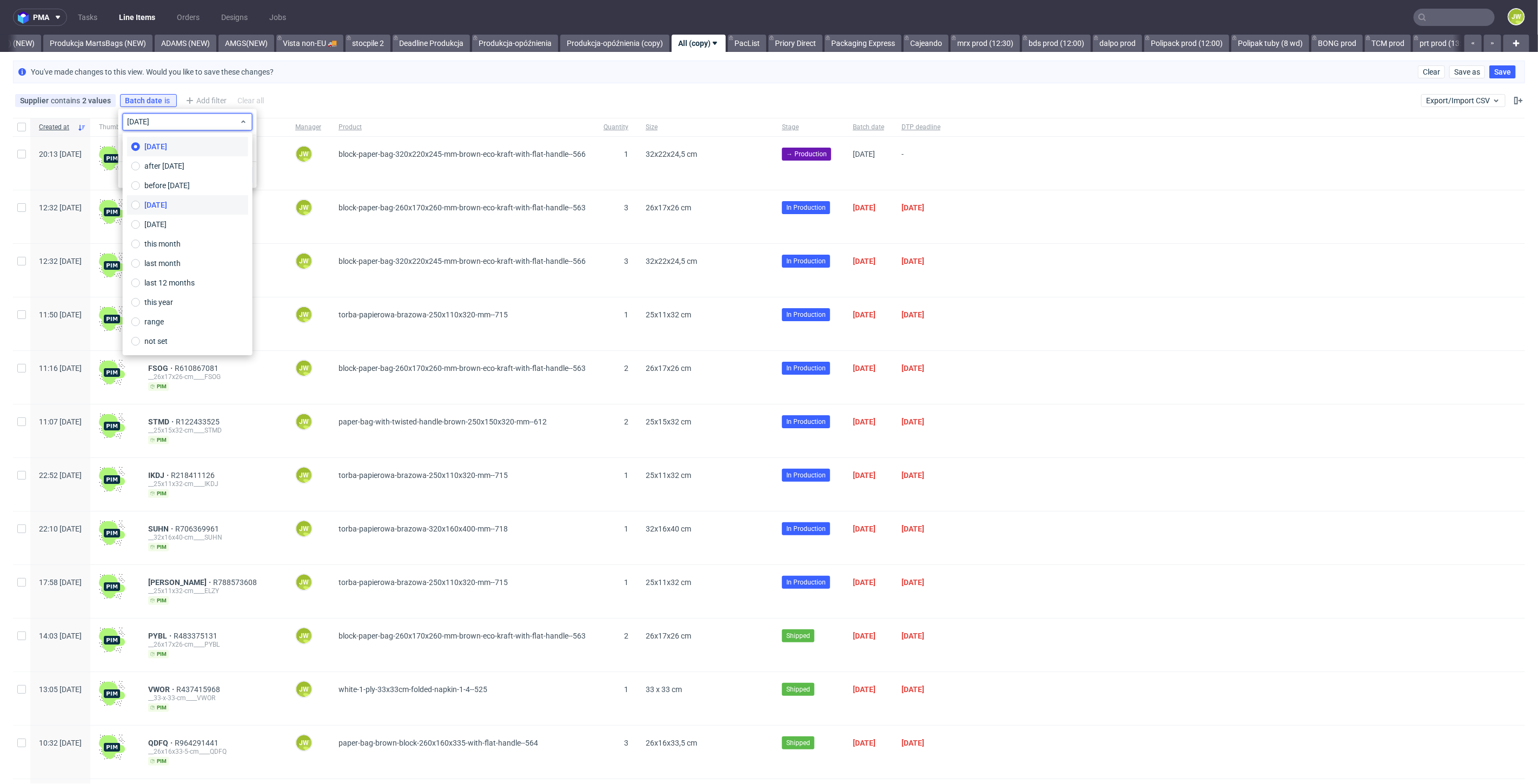
click at [159, 198] on label "yesterday" at bounding box center [187, 205] width 121 height 19
type input "07/10/2025"
click at [233, 175] on span "Save" at bounding box center [239, 175] width 16 height 7
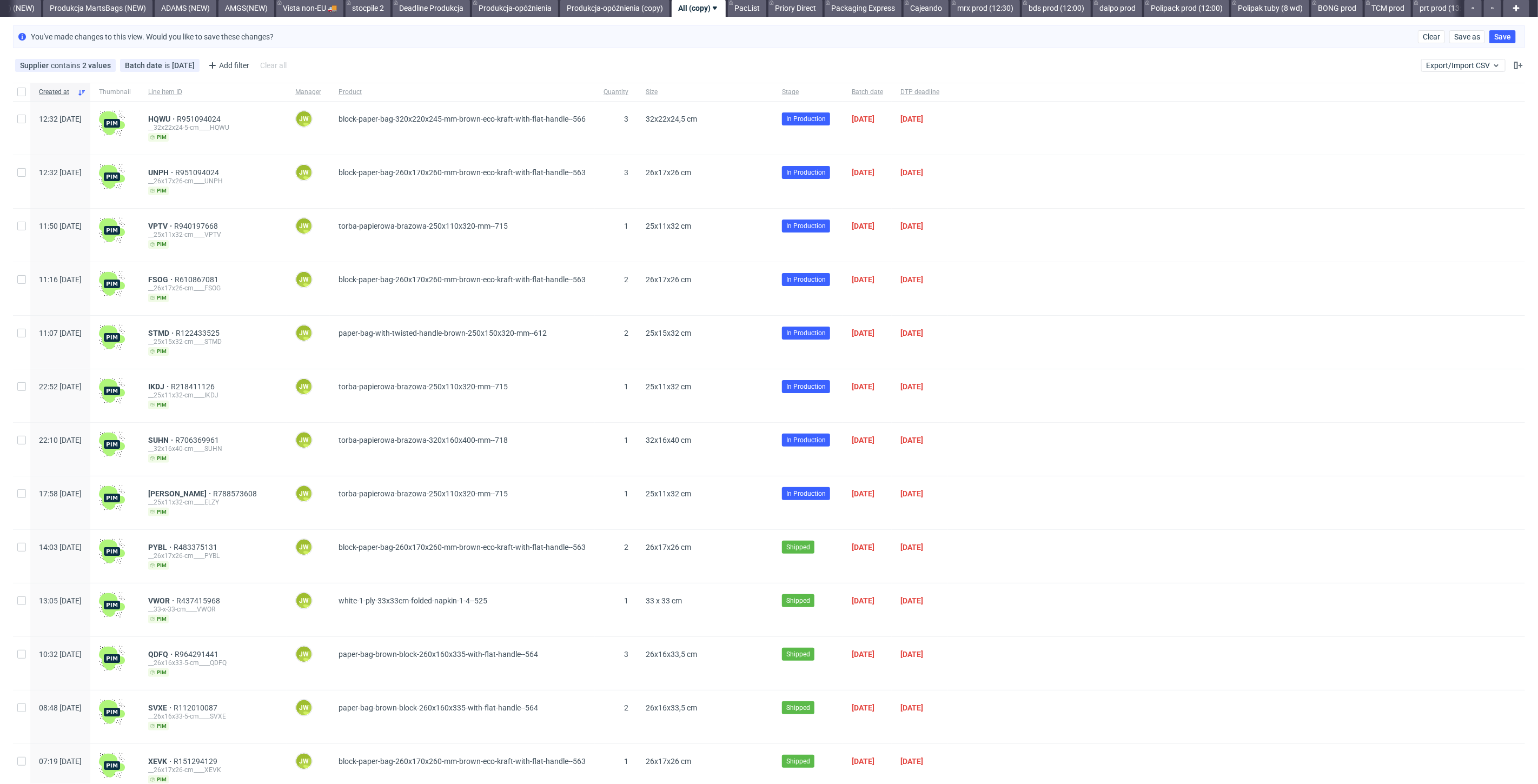
scroll to position [0, 0]
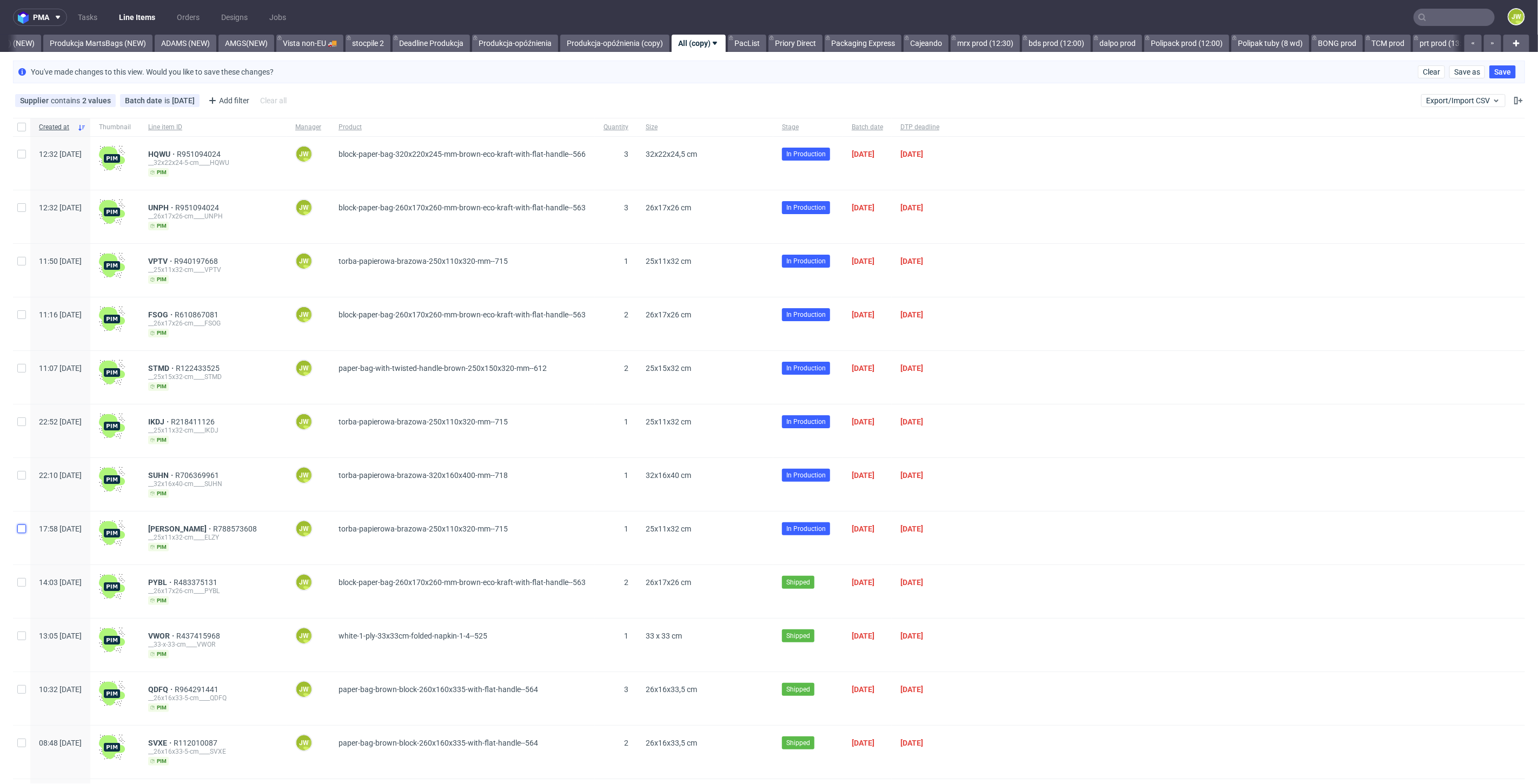
click at [23, 529] on input "checkbox" at bounding box center [22, 529] width 9 height 9
checkbox input "true"
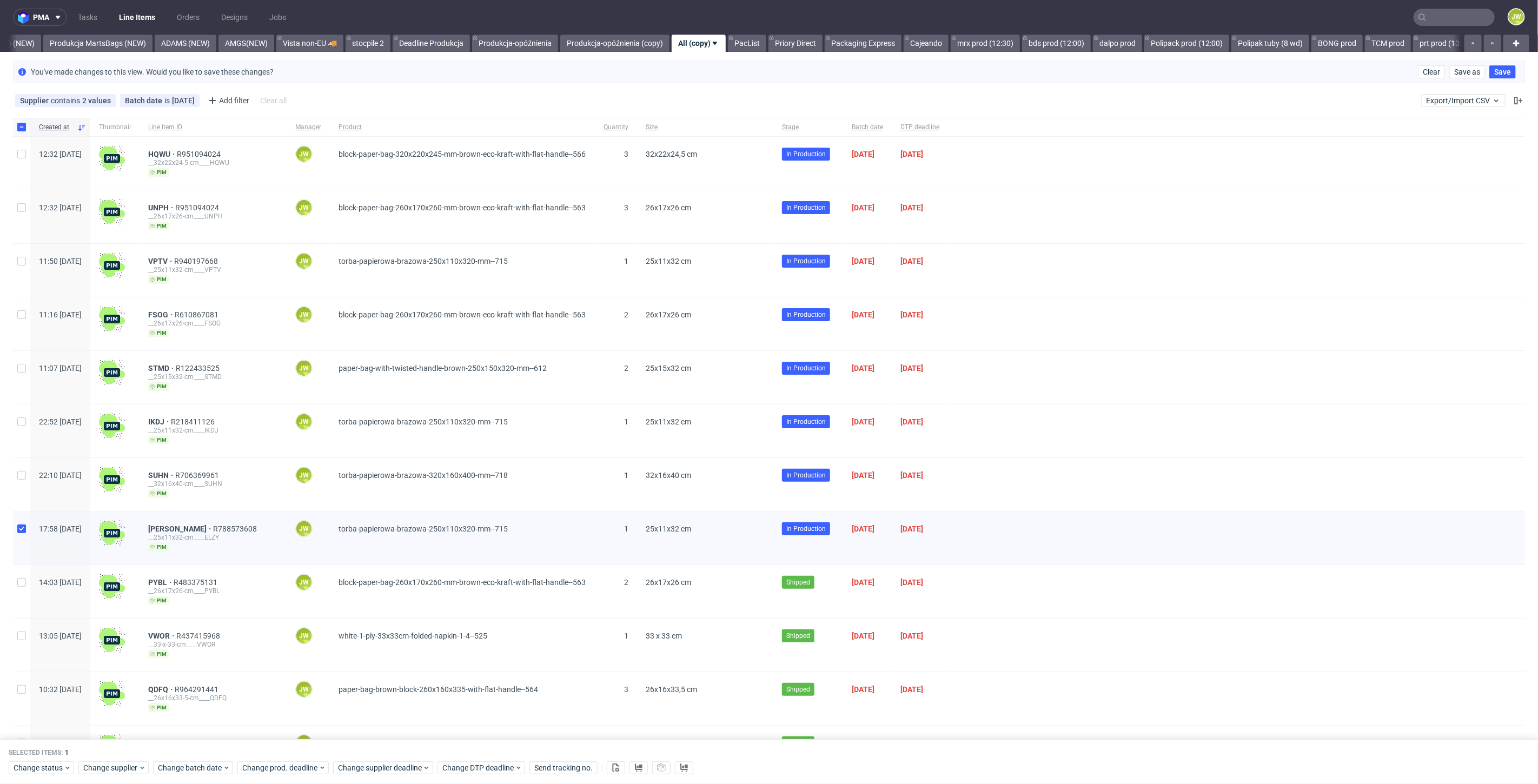
click at [19, 500] on div at bounding box center [21, 484] width 17 height 53
checkbox input "true"
click at [20, 421] on input "checkbox" at bounding box center [22, 421] width 9 height 9
checkbox input "true"
click at [22, 368] on input "checkbox" at bounding box center [22, 369] width 9 height 9
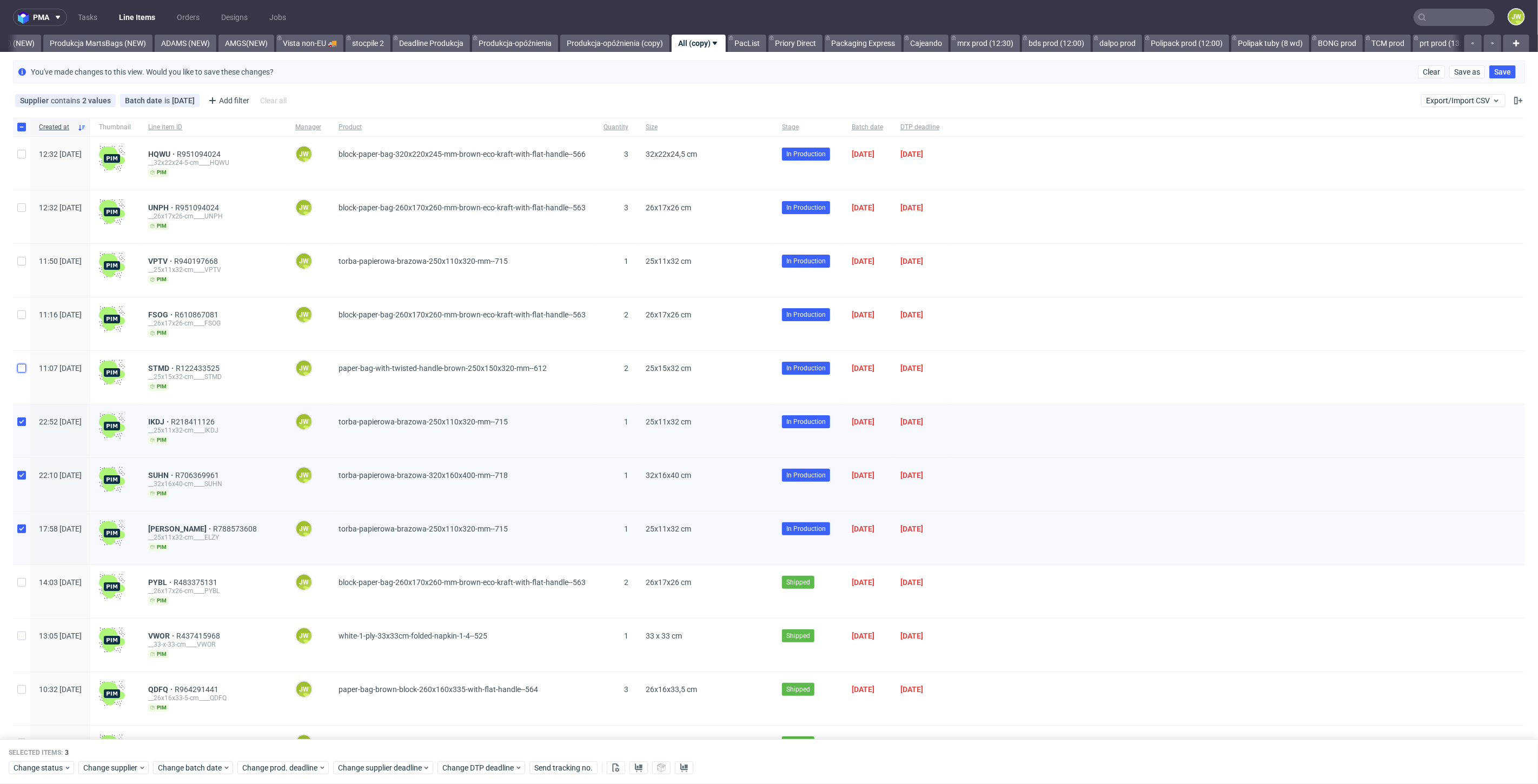
checkbox input "true"
click at [13, 316] on div at bounding box center [21, 324] width 17 height 53
checkbox input "true"
click at [22, 254] on div at bounding box center [21, 270] width 17 height 53
checkbox input "true"
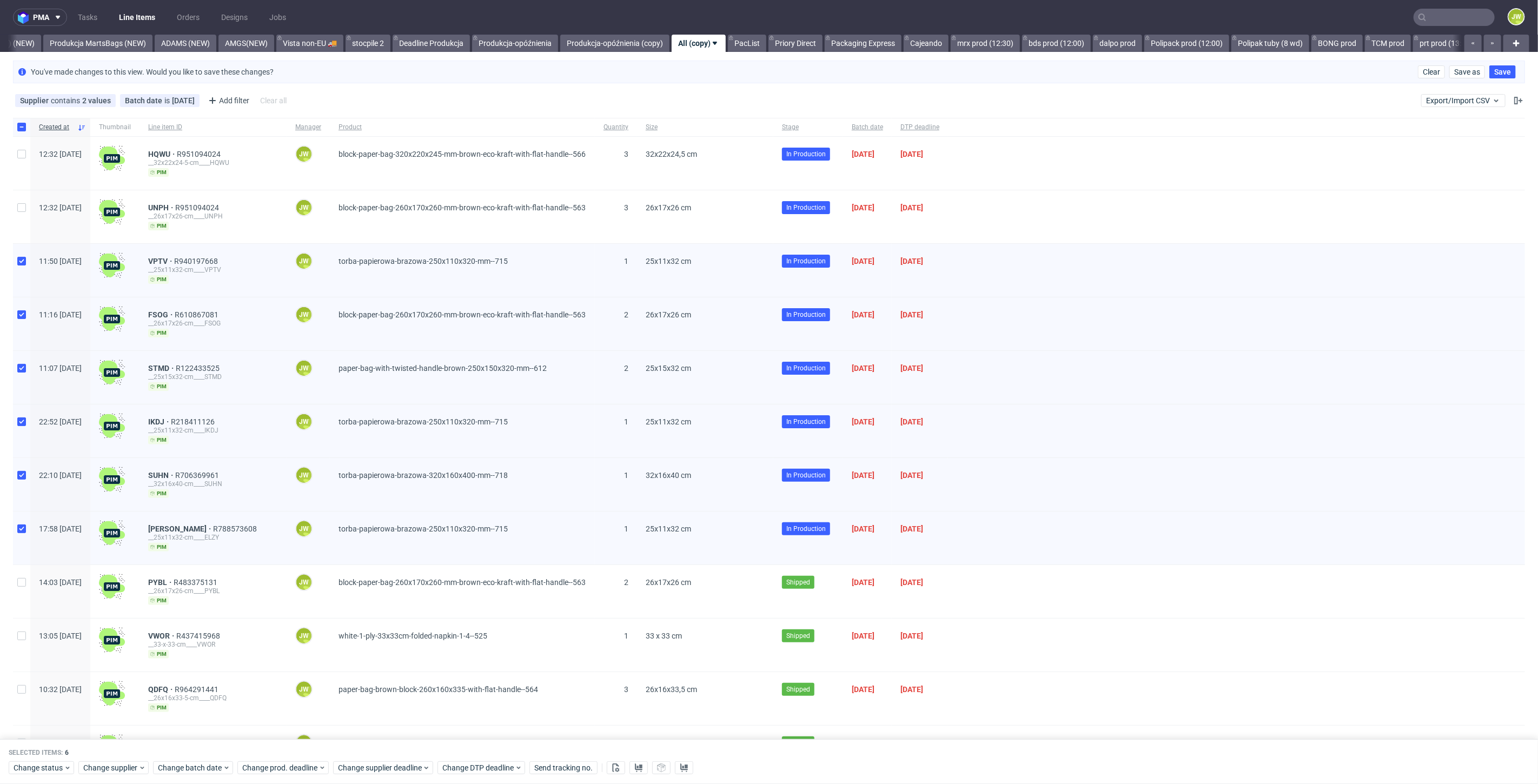
click at [21, 211] on div at bounding box center [21, 216] width 17 height 53
checkbox input "true"
click at [19, 156] on input "checkbox" at bounding box center [22, 154] width 9 height 9
checkbox input "true"
click at [629, 766] on button at bounding box center [638, 768] width 19 height 13
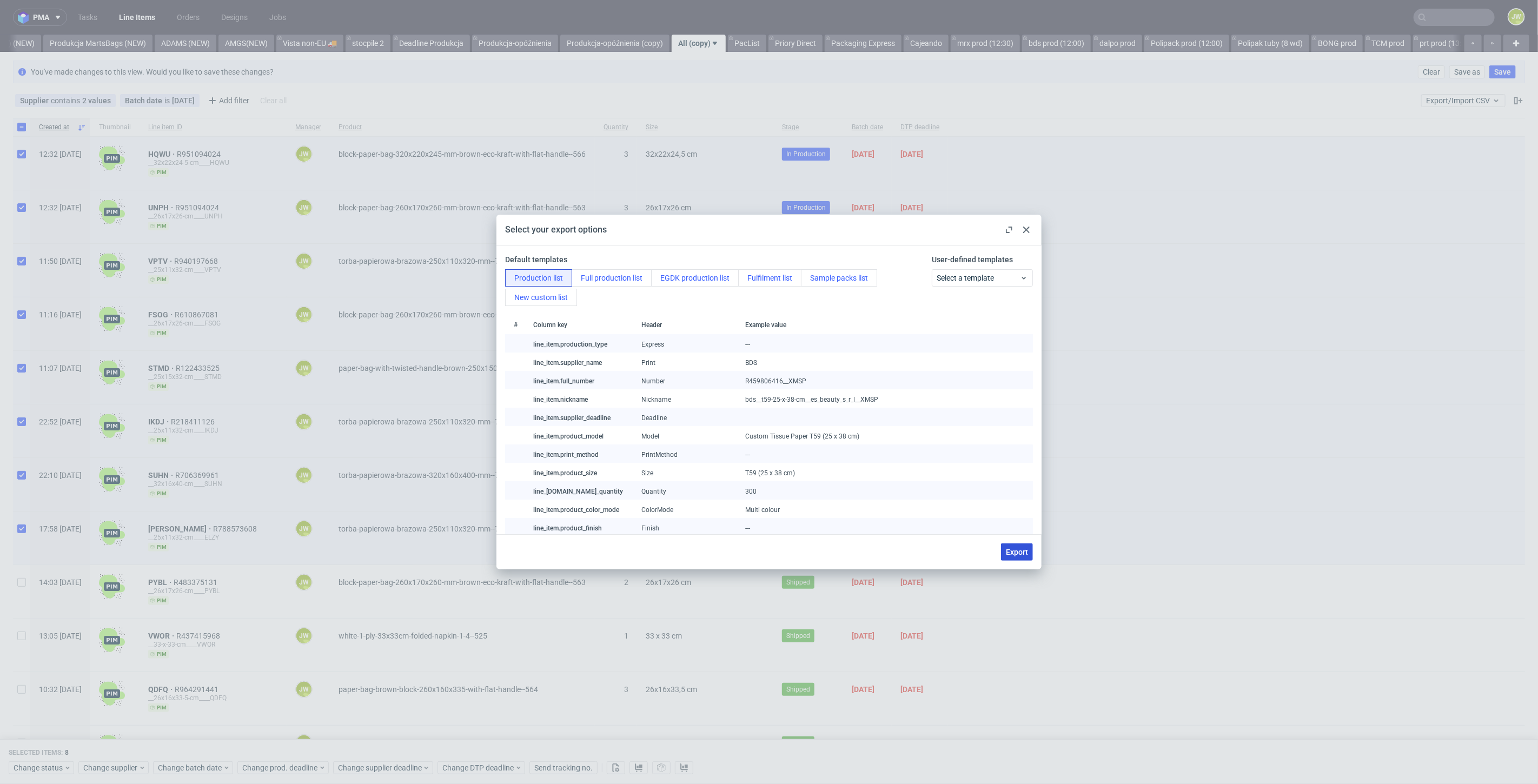
click at [1010, 549] on span "Export" at bounding box center [1017, 552] width 22 height 7
checkbox input "false"
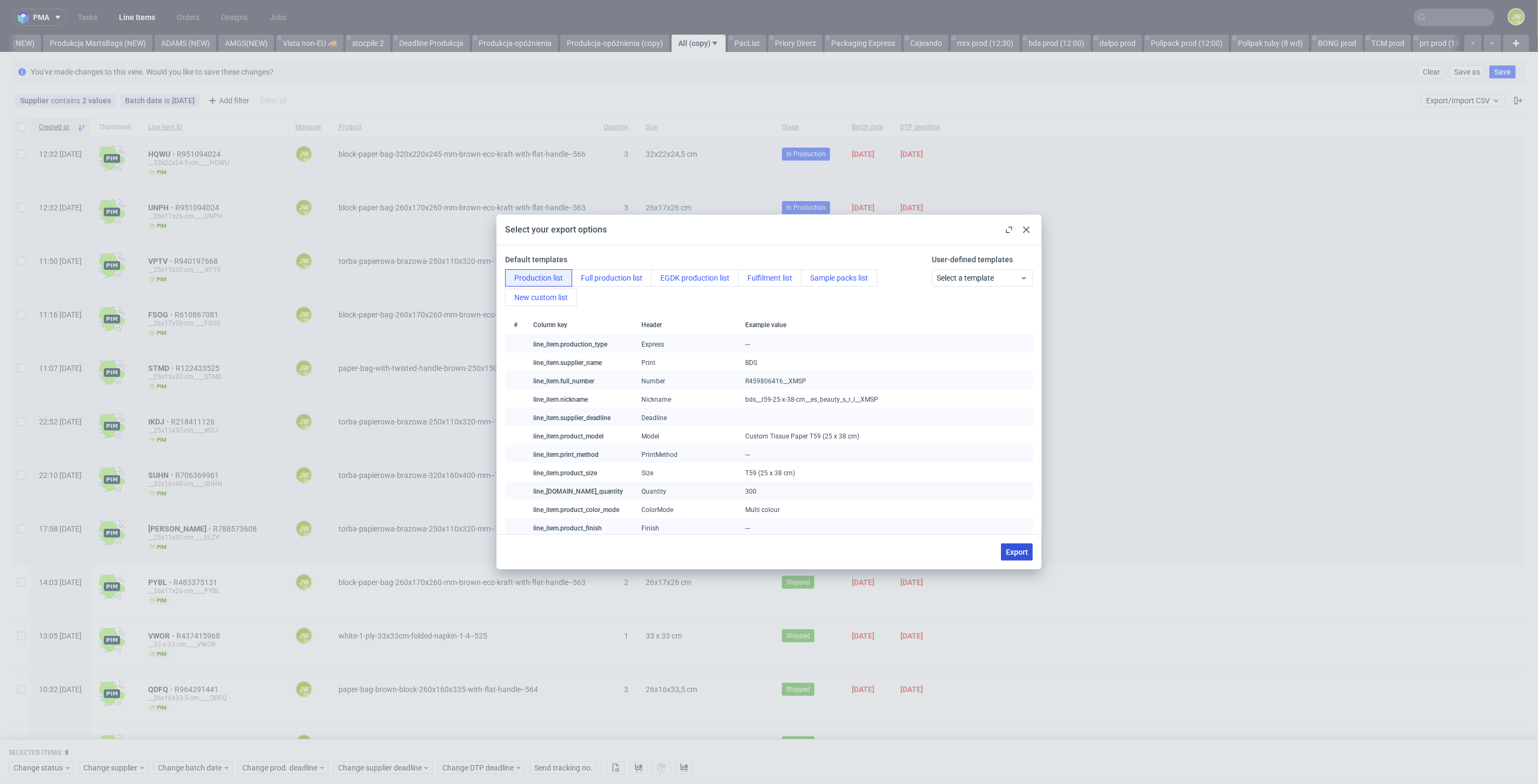
checkbox input "false"
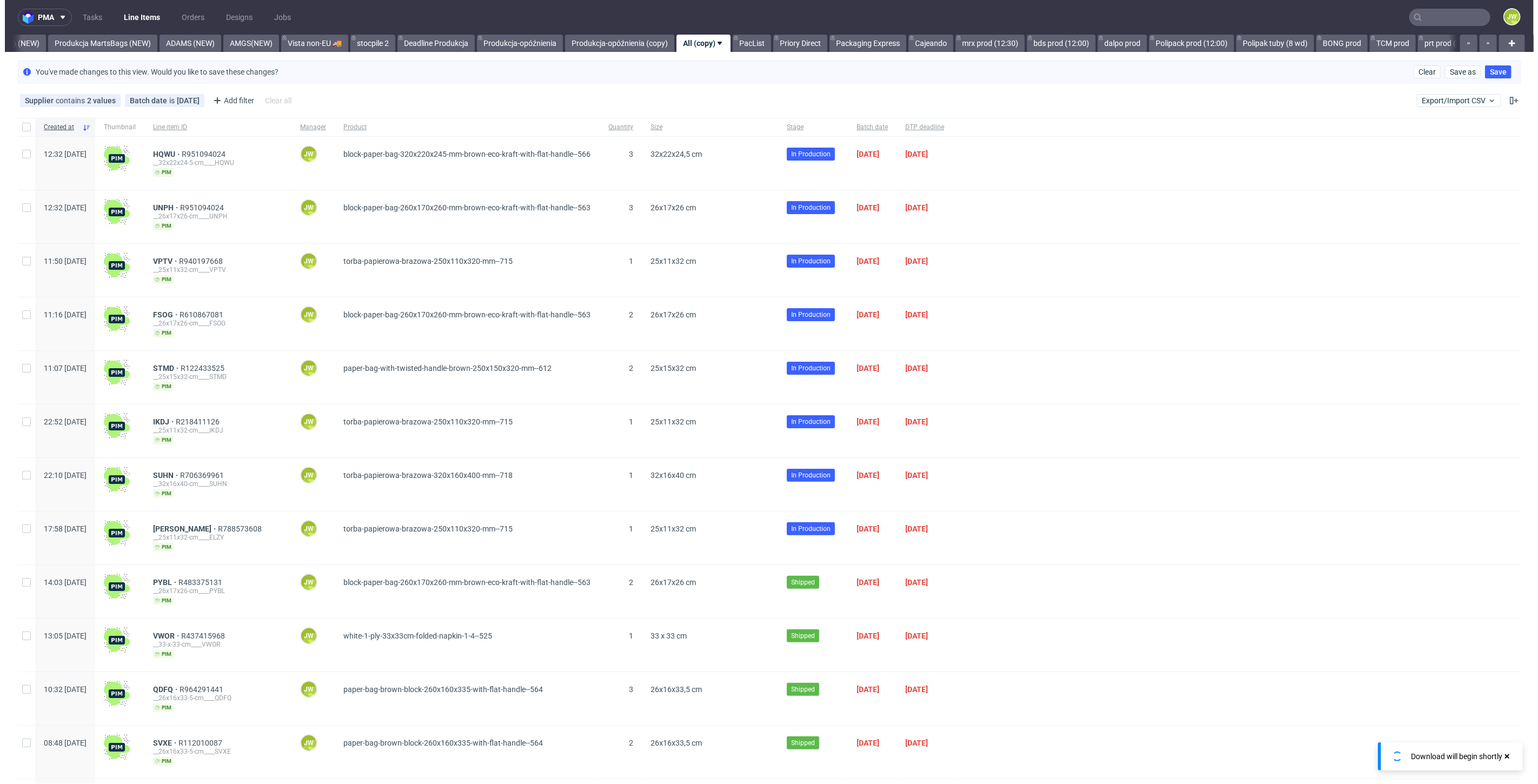
scroll to position [0, 2708]
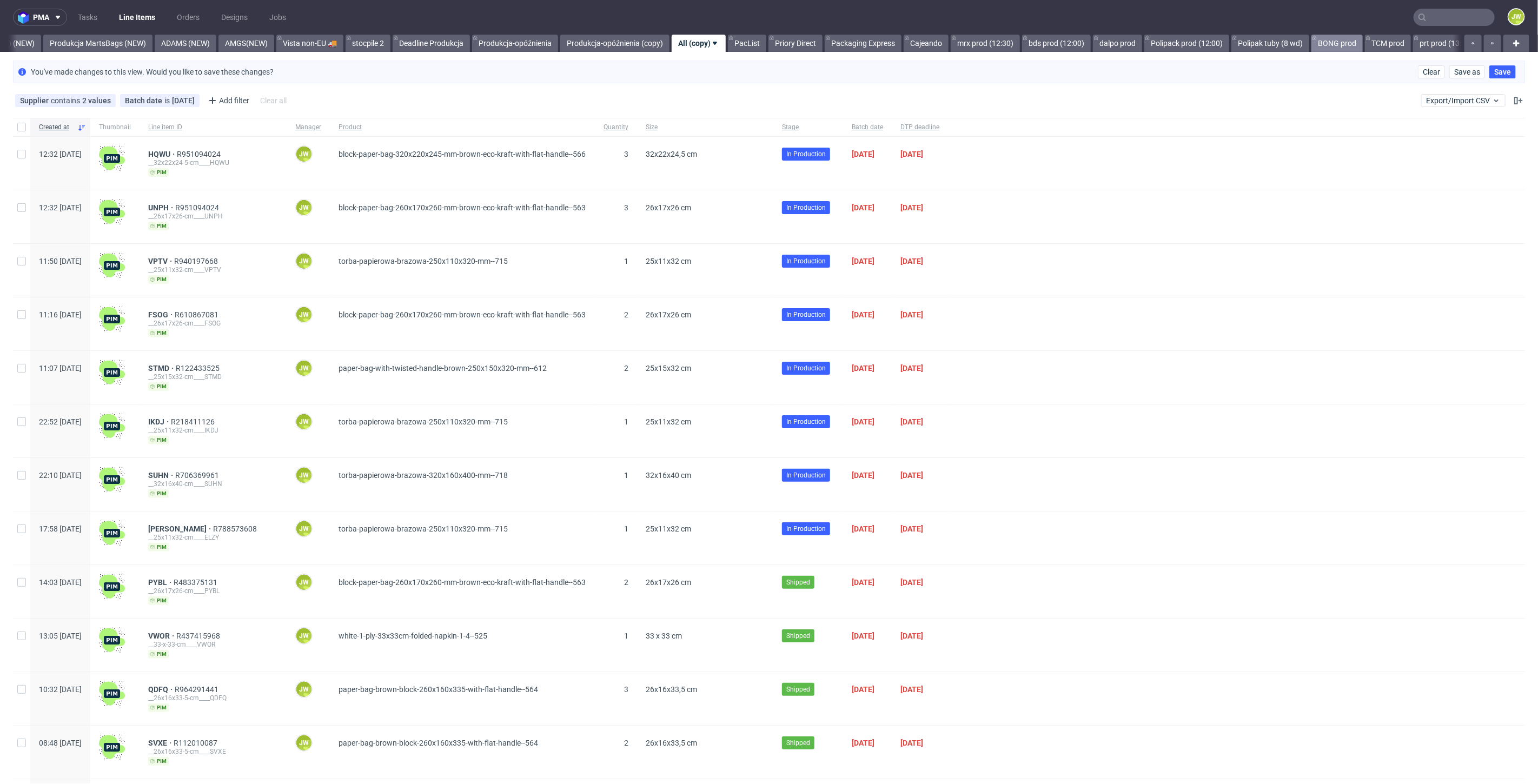
click at [1363, 50] on link "BONG prod" at bounding box center [1337, 43] width 51 height 17
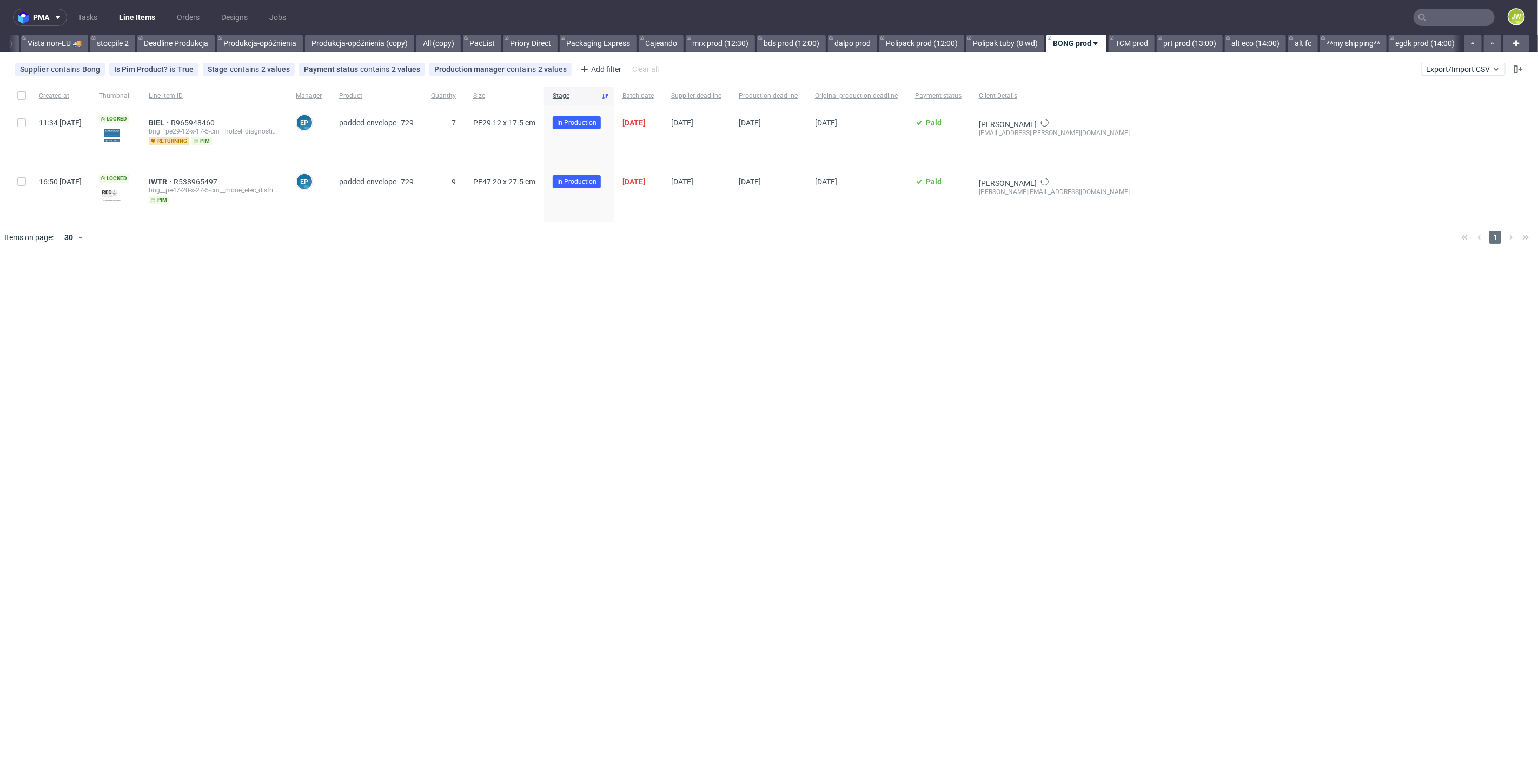
scroll to position [0, 2994]
click at [1399, 46] on link "egdk prod (14:00)" at bounding box center [1425, 43] width 72 height 17
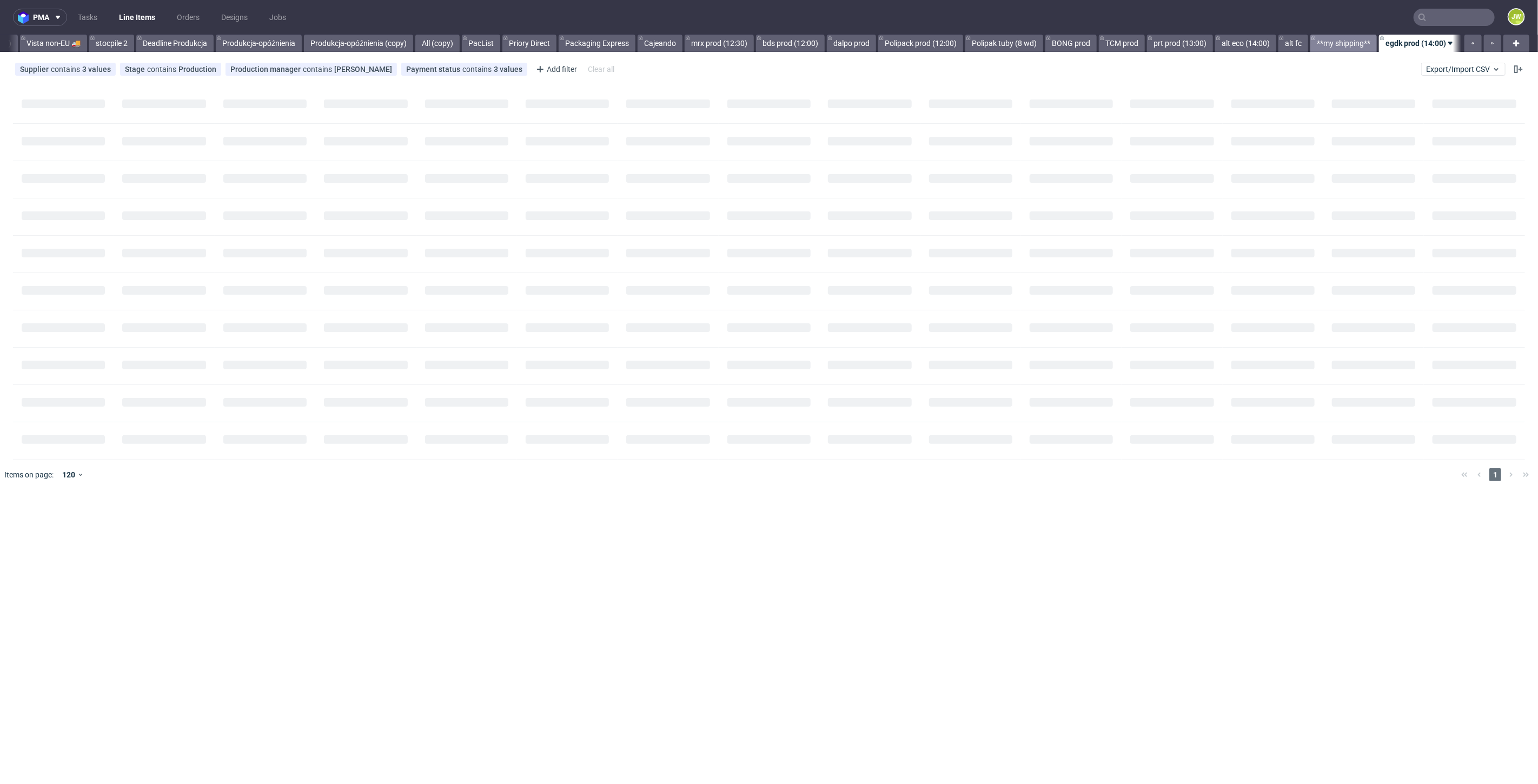
scroll to position [0, 2995]
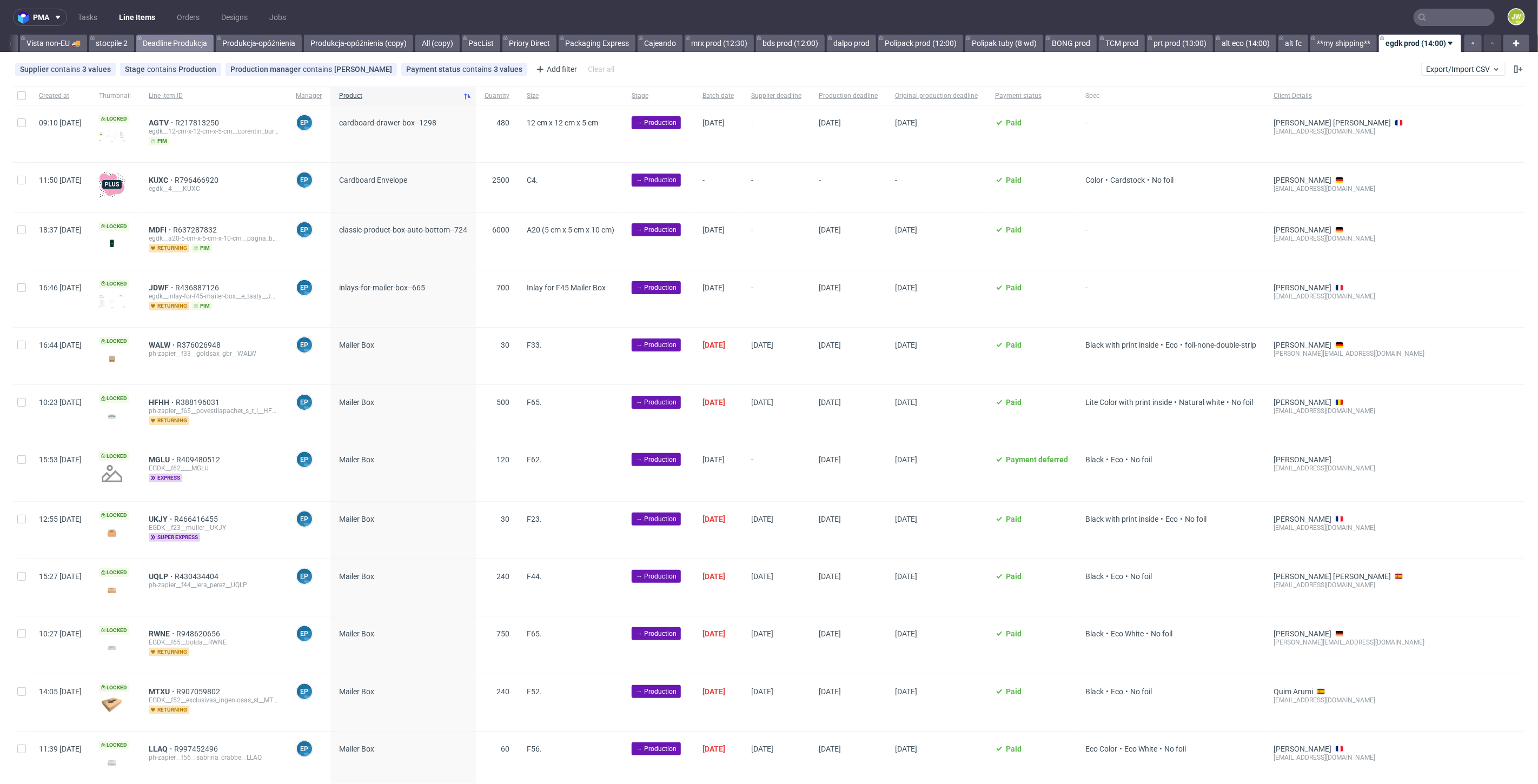
click at [146, 44] on link "Deadline Produkcja" at bounding box center [175, 43] width 78 height 17
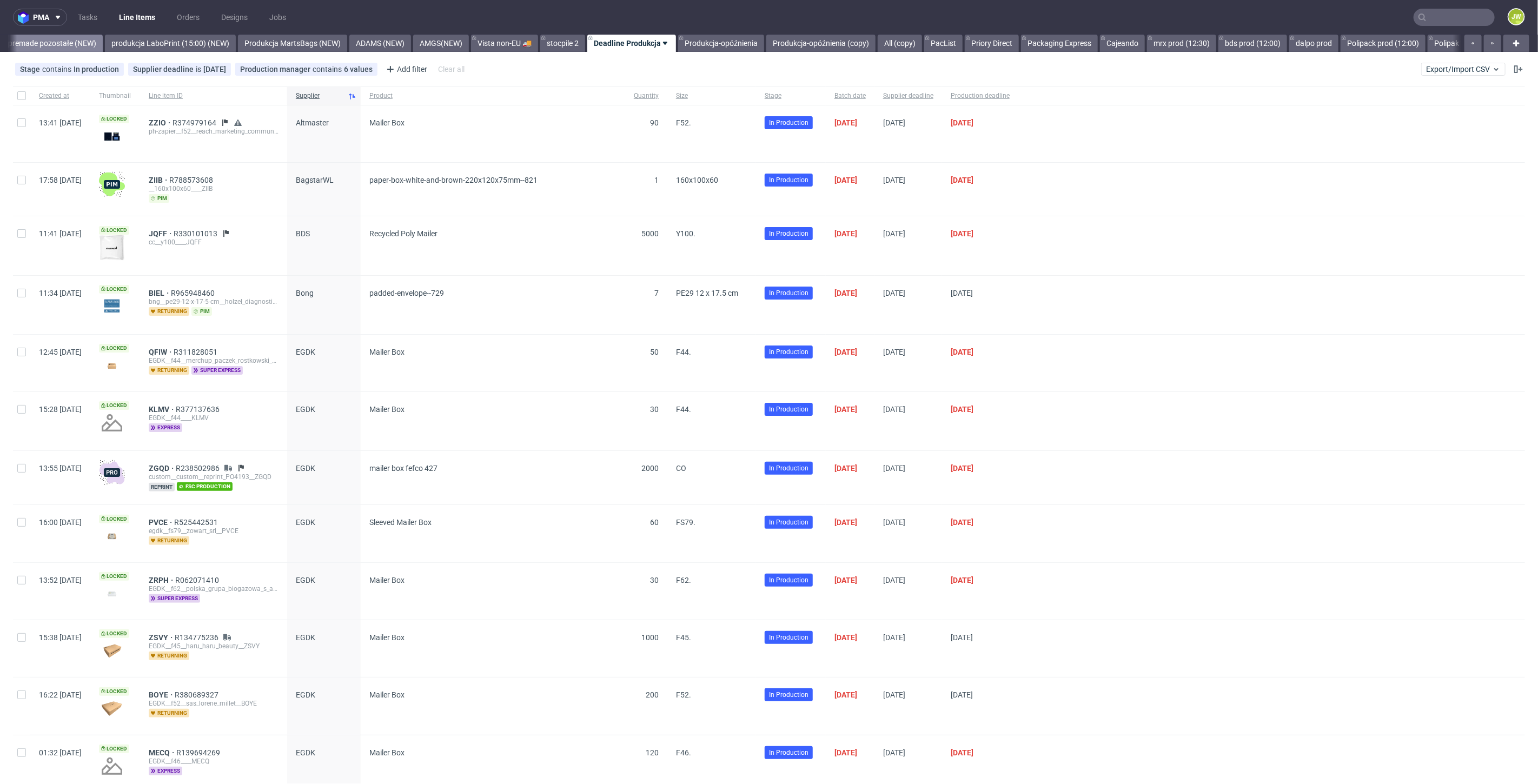
scroll to position [0, 2446]
click at [281, 47] on link "produkcja LaboPrint (15:00) (NEW)" at bounding box center [237, 43] width 131 height 17
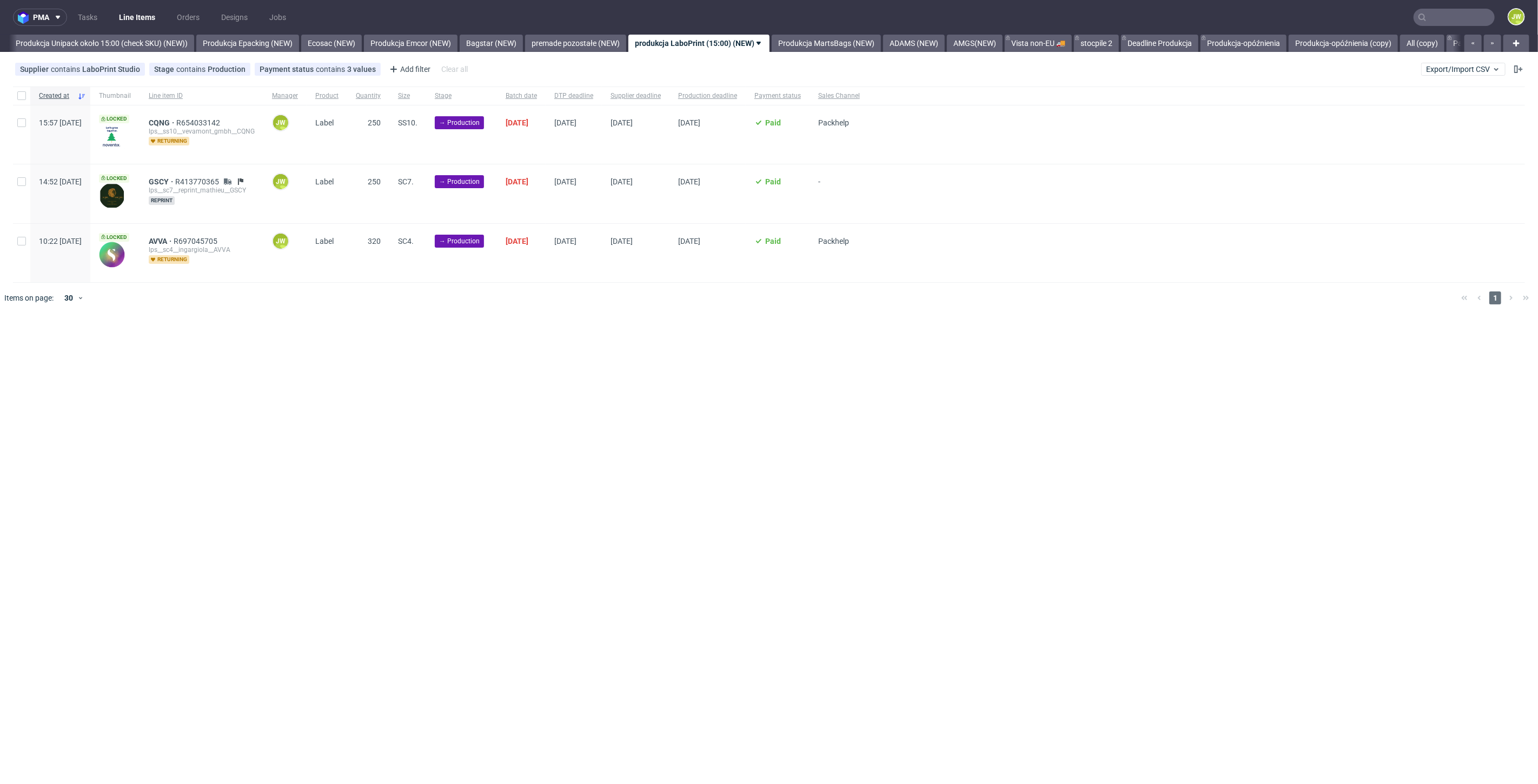
scroll to position [0, 1984]
click at [613, 40] on link "premade pozostałe (NEW)" at bounding box center [581, 43] width 101 height 17
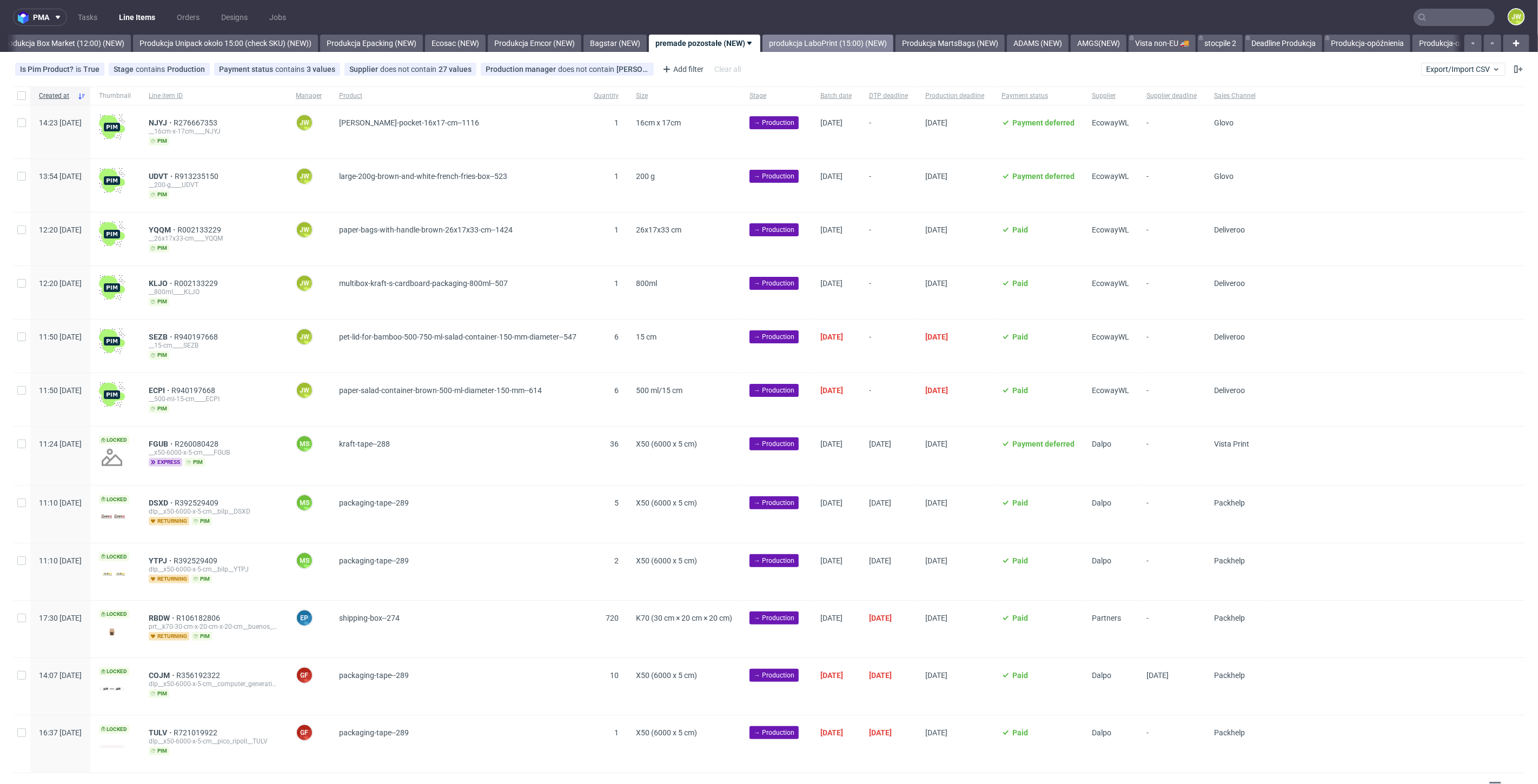
click at [825, 43] on link "produkcja LaboPrint (15:00) (NEW)" at bounding box center [828, 43] width 131 height 17
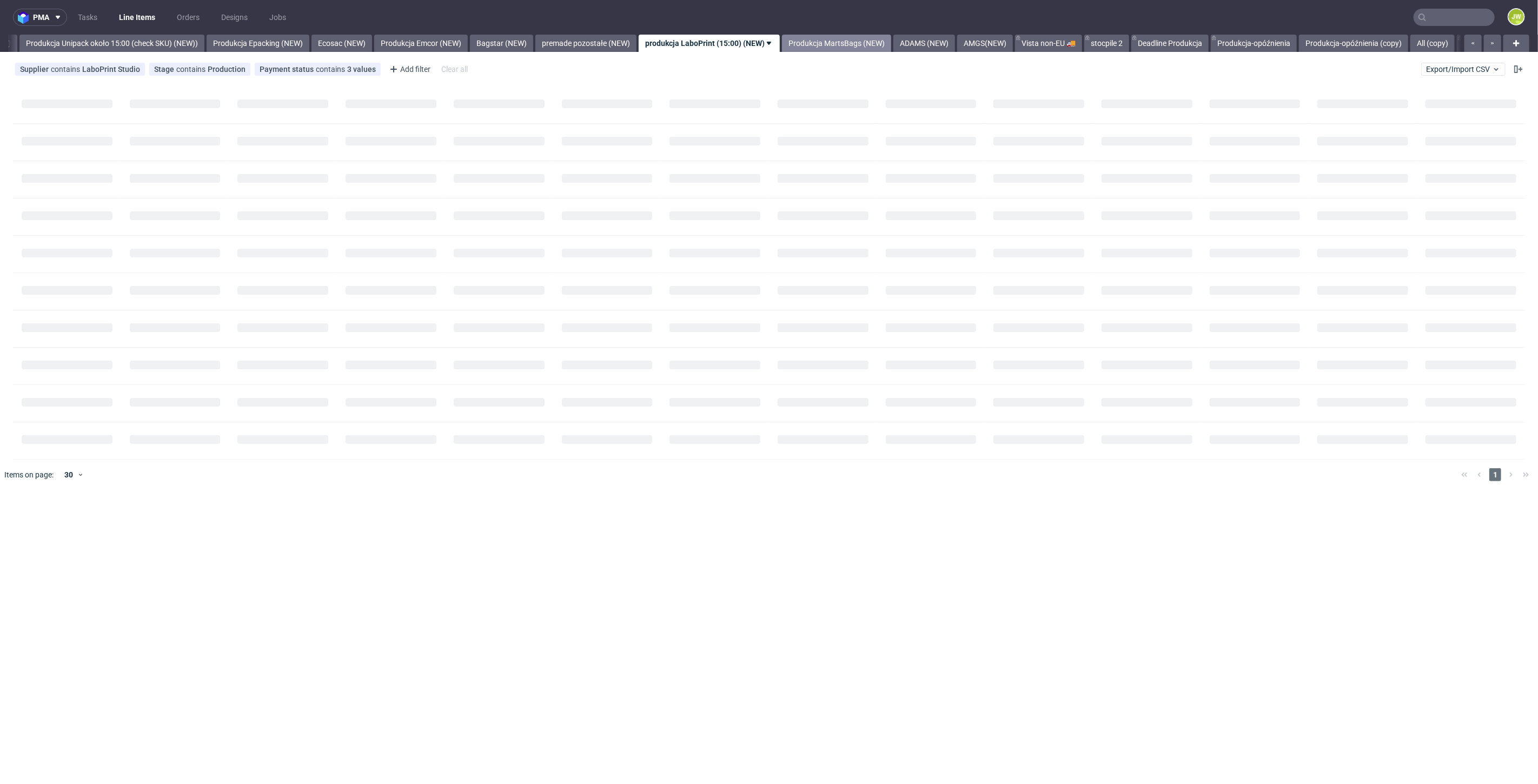
scroll to position [0, 1984]
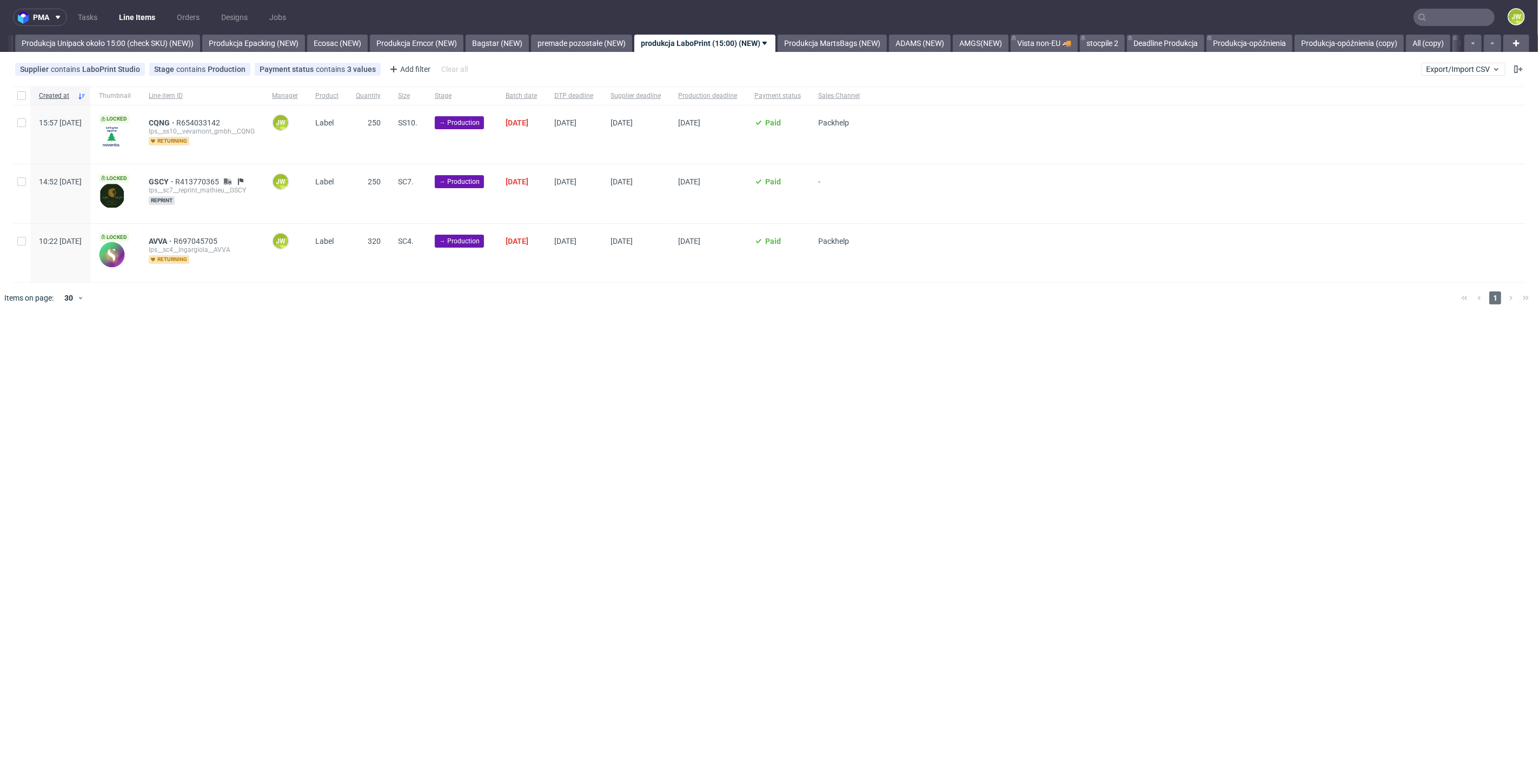
click at [581, 517] on div "pma Tasks Line Items Orders Designs Jobs JW All DTP Late Shipped Shipments DTP …" at bounding box center [769, 392] width 1538 height 784
click at [1438, 21] on input "text" at bounding box center [1454, 17] width 81 height 17
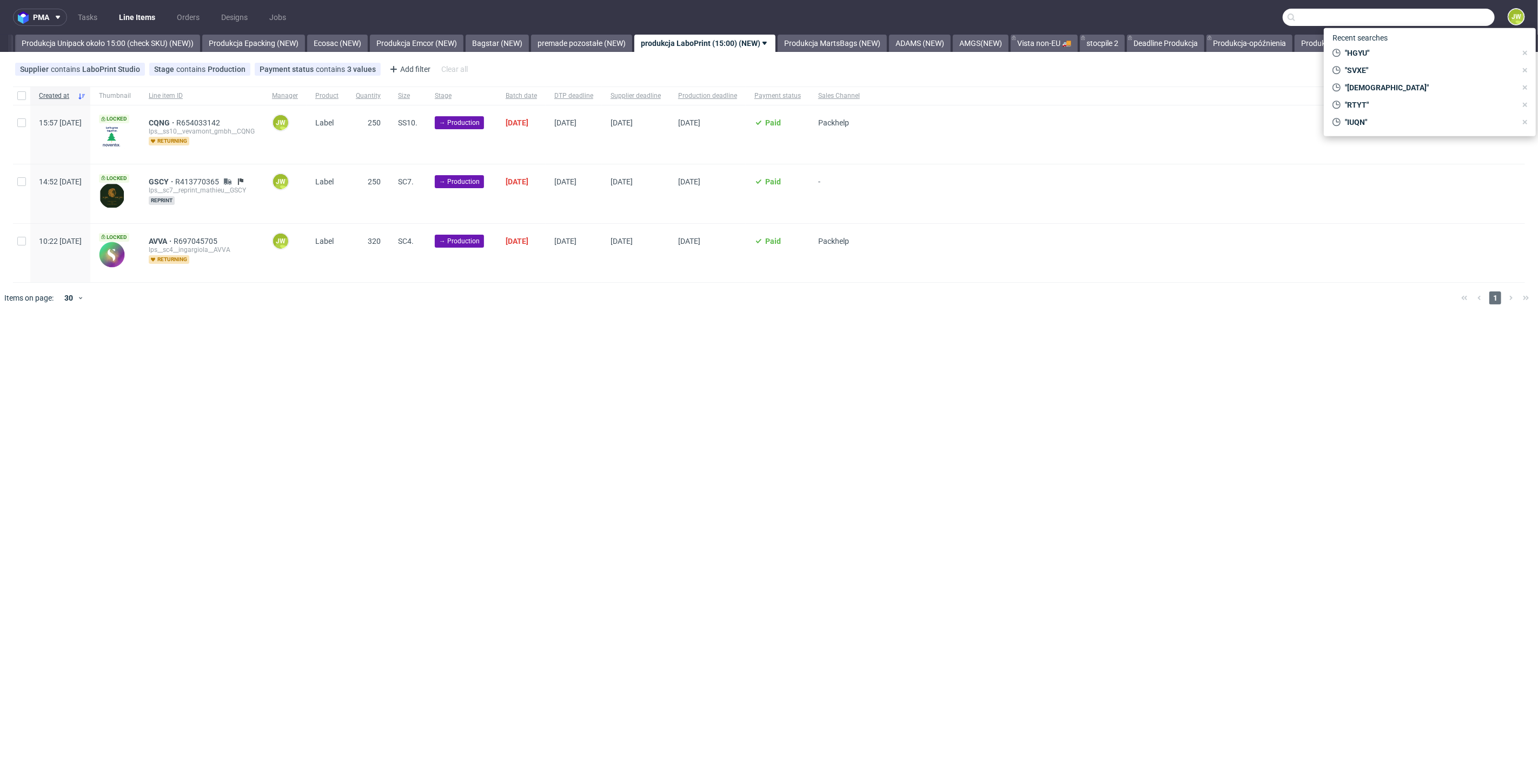
paste input "RCMP"
type input "RCMP"
click at [1354, 60] on span "RCMP" at bounding box center [1360, 57] width 21 height 9
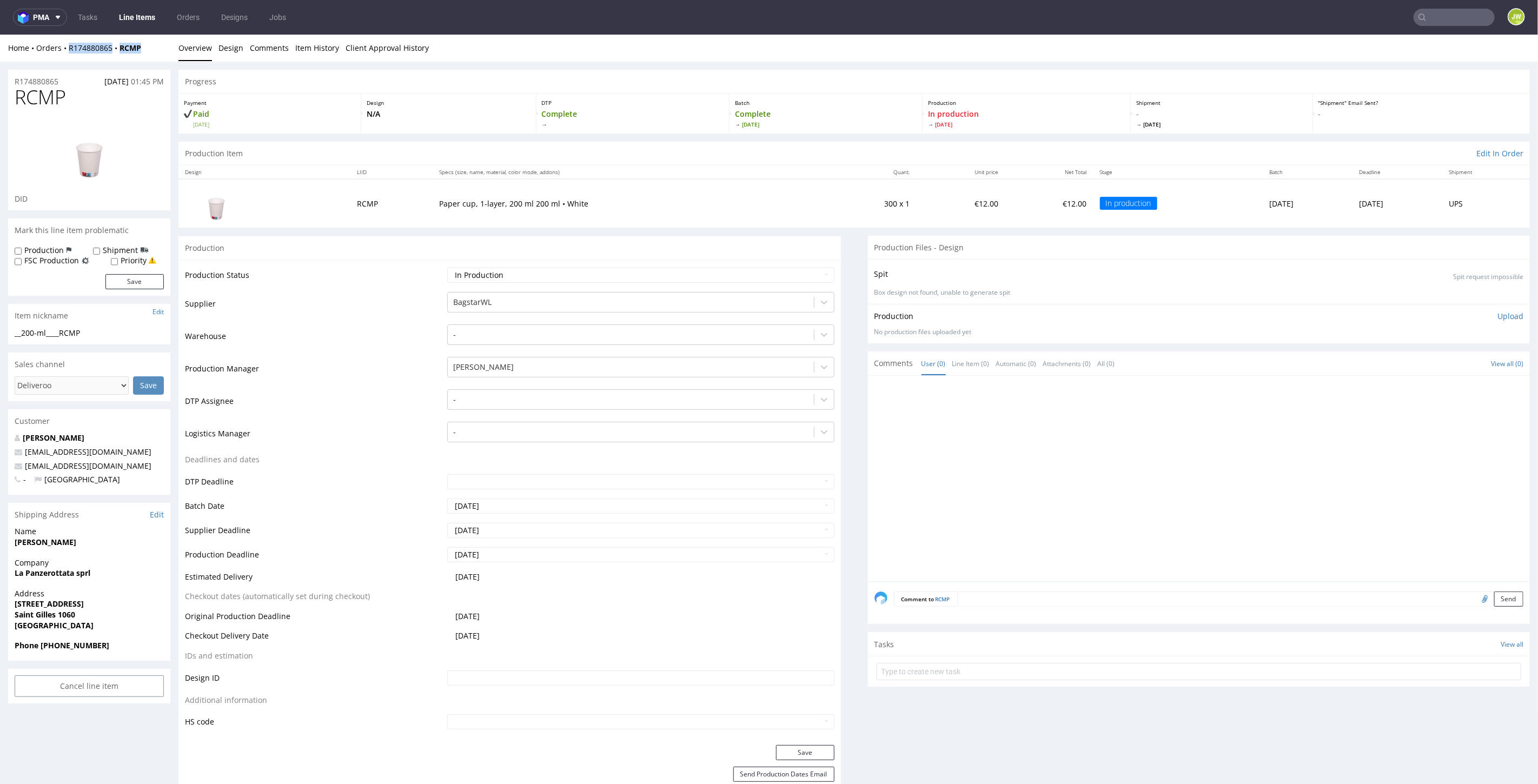
drag, startPoint x: 147, startPoint y: 40, endPoint x: 64, endPoint y: 59, distance: 85.1
click at [63, 59] on div "Home Orders R174880865 RCMP Overview Design Comments Item History Client Approv…" at bounding box center [769, 48] width 1538 height 27
copy div "R174880865 RCMP"
click at [1448, 19] on input "text" at bounding box center [1454, 17] width 81 height 17
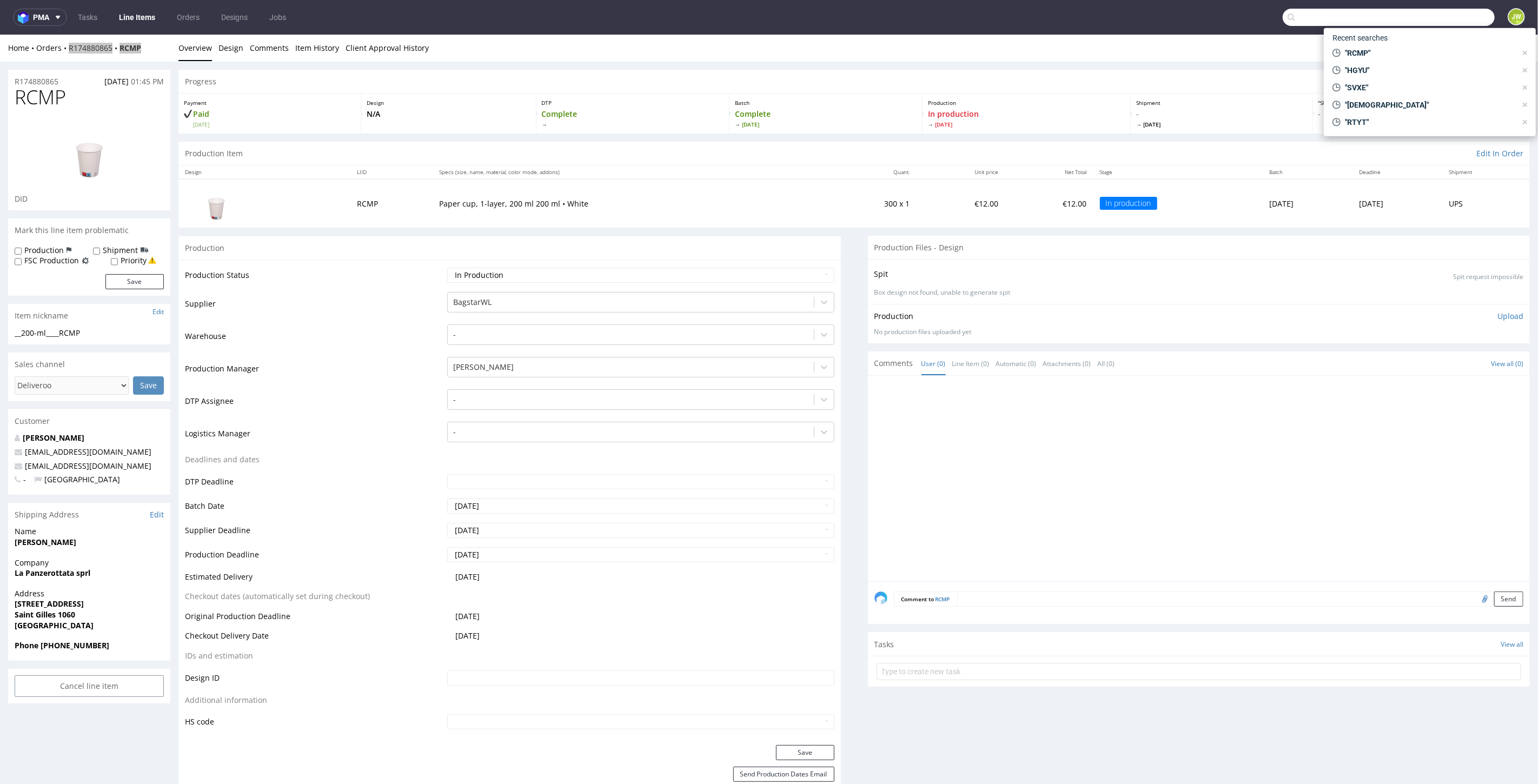
paste input "FAQE"
type input "FAQE"
click at [1366, 53] on div "FAQE" at bounding box center [1359, 57] width 19 height 10
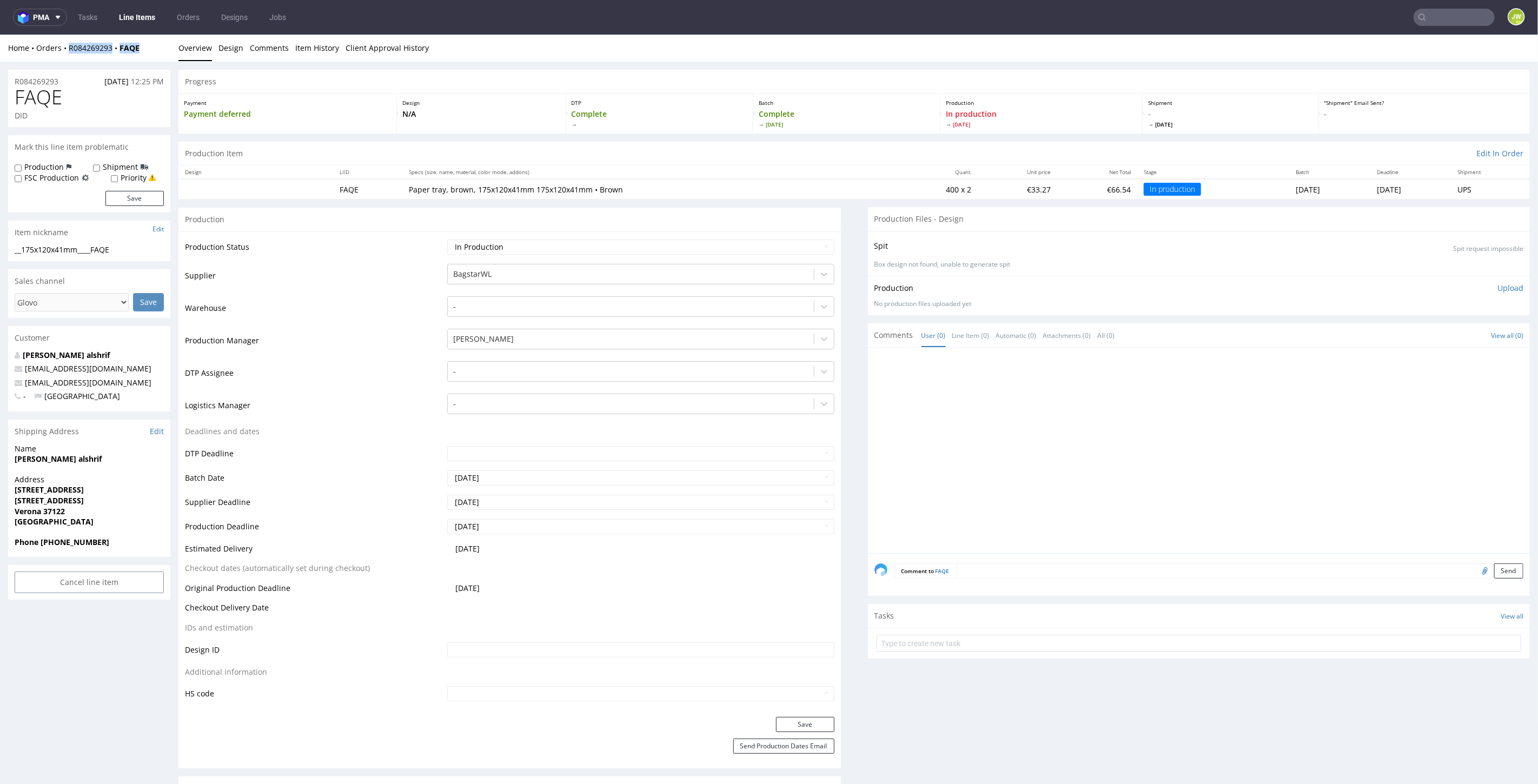
drag, startPoint x: 151, startPoint y: 52, endPoint x: 66, endPoint y: 54, distance: 85.0
click at [66, 54] on div "Home Orders R084269293 FAQE Overview Design Comments Item History Client Approv…" at bounding box center [769, 48] width 1538 height 27
copy div "R084269293 FAQE"
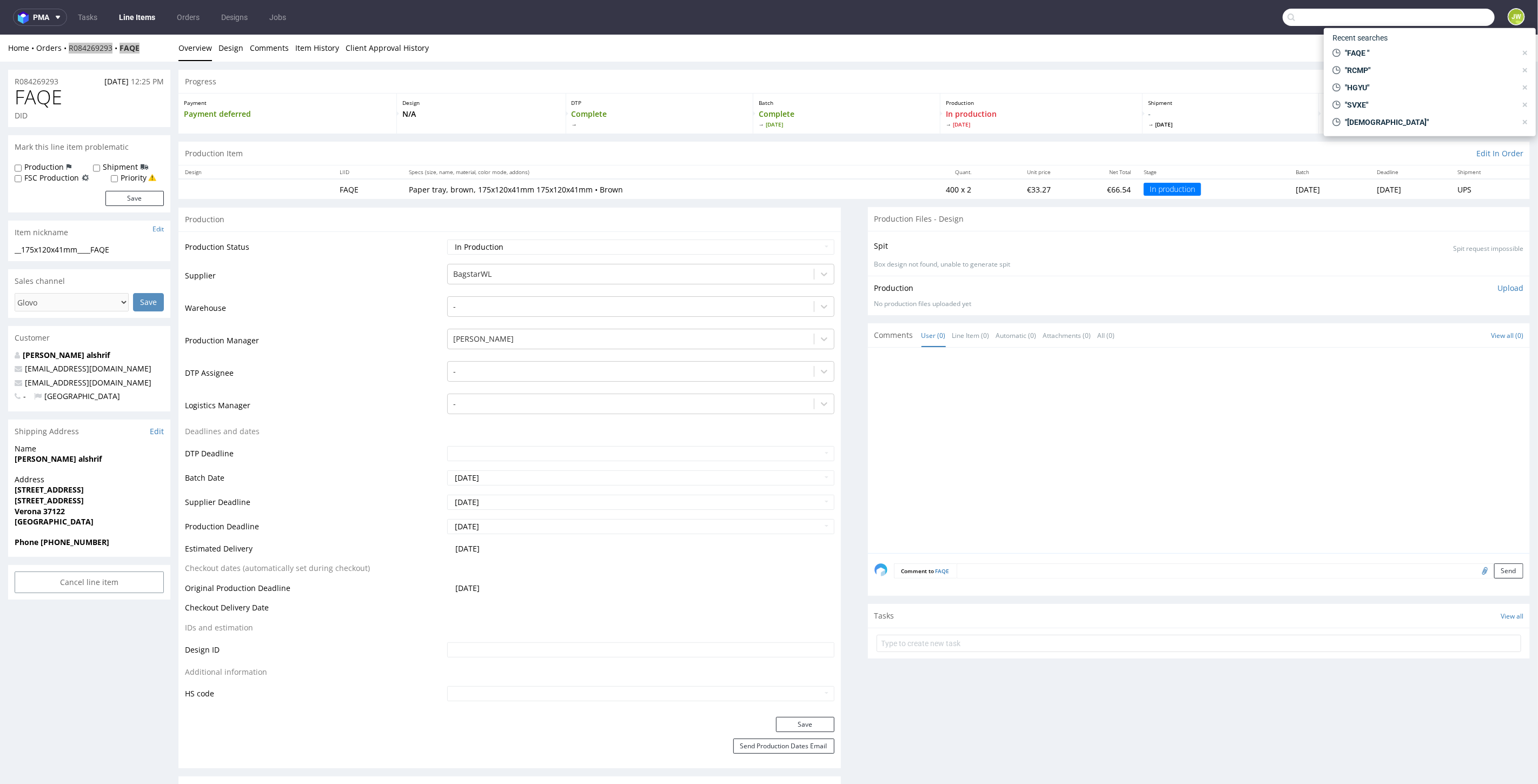
click at [1426, 10] on input "text" at bounding box center [1389, 17] width 212 height 17
paste input "XYYN"
type input "XYYN"
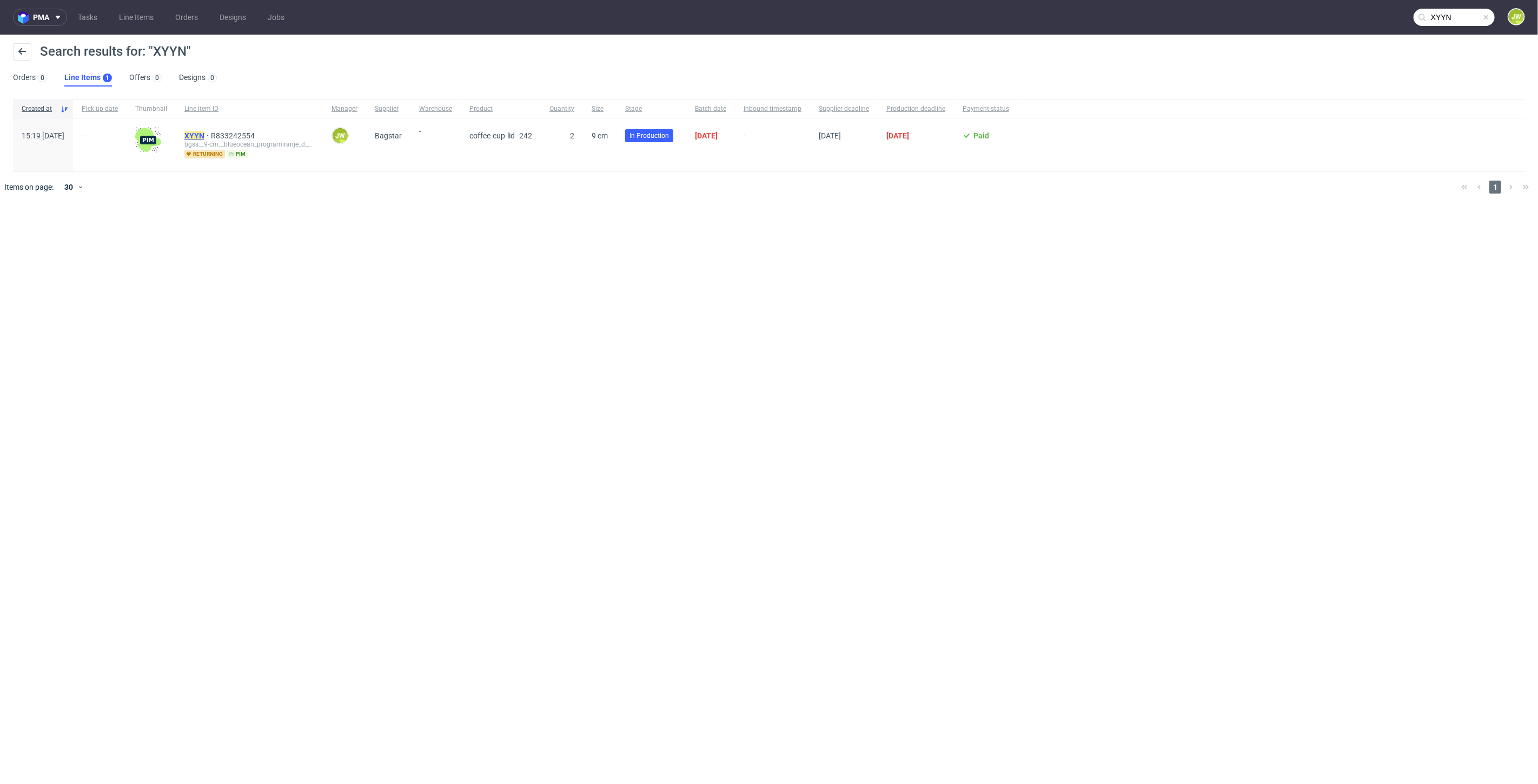
click at [204, 135] on mark "XYYN" at bounding box center [194, 136] width 20 height 9
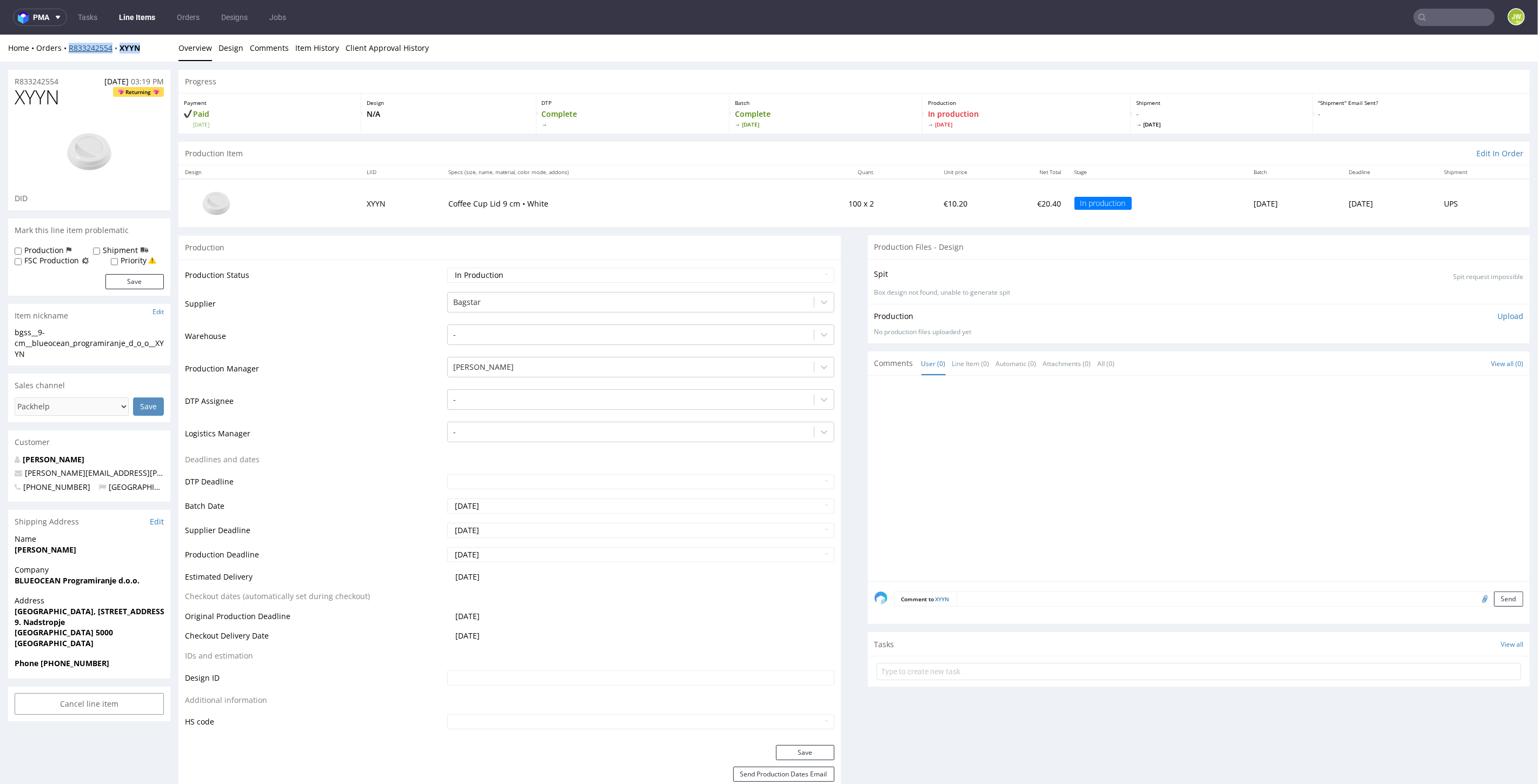
drag, startPoint x: 154, startPoint y: 48, endPoint x: 69, endPoint y: 51, distance: 85.1
click at [69, 51] on div "Home Orders R833242554 XYYN" at bounding box center [89, 48] width 162 height 10
copy div "R833242554 XYYN"
click at [1438, 1] on nav "pma Tasks Line Items Orders Designs Jobs JW" at bounding box center [769, 17] width 1538 height 34
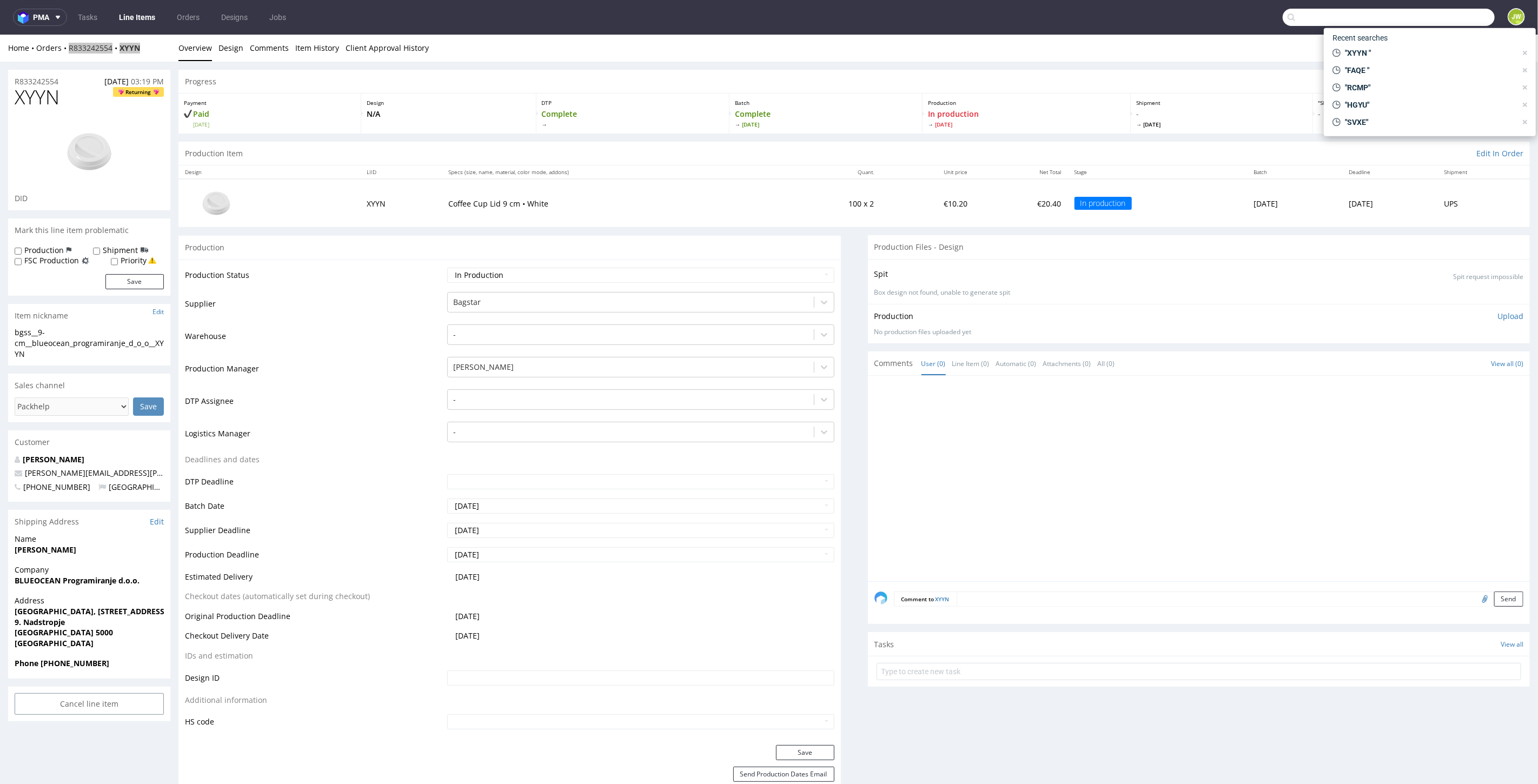
click at [1442, 16] on input "text" at bounding box center [1389, 17] width 212 height 17
paste input "UNTF"
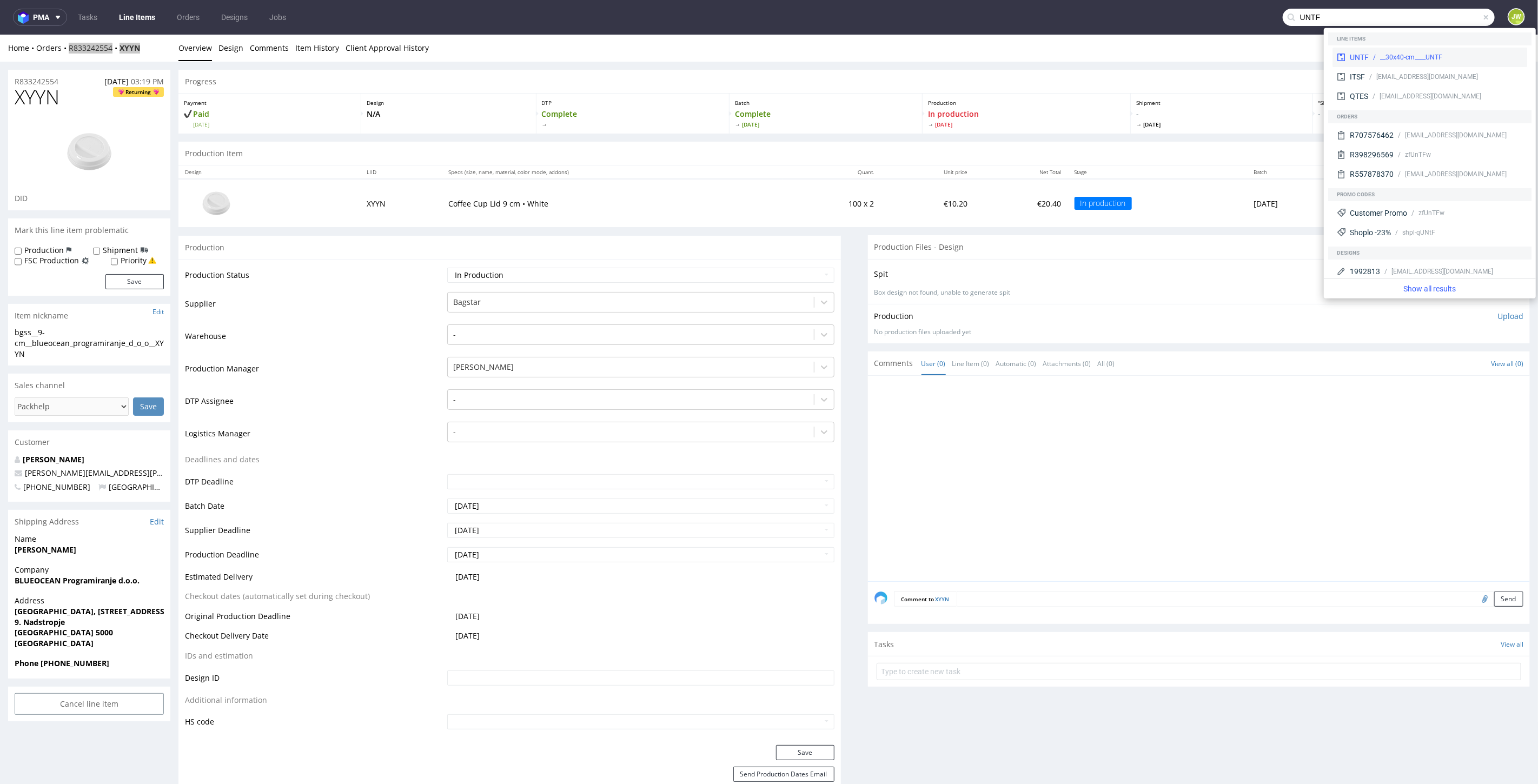
type input "UNTF"
click at [1364, 60] on div "UNTF" at bounding box center [1359, 57] width 19 height 10
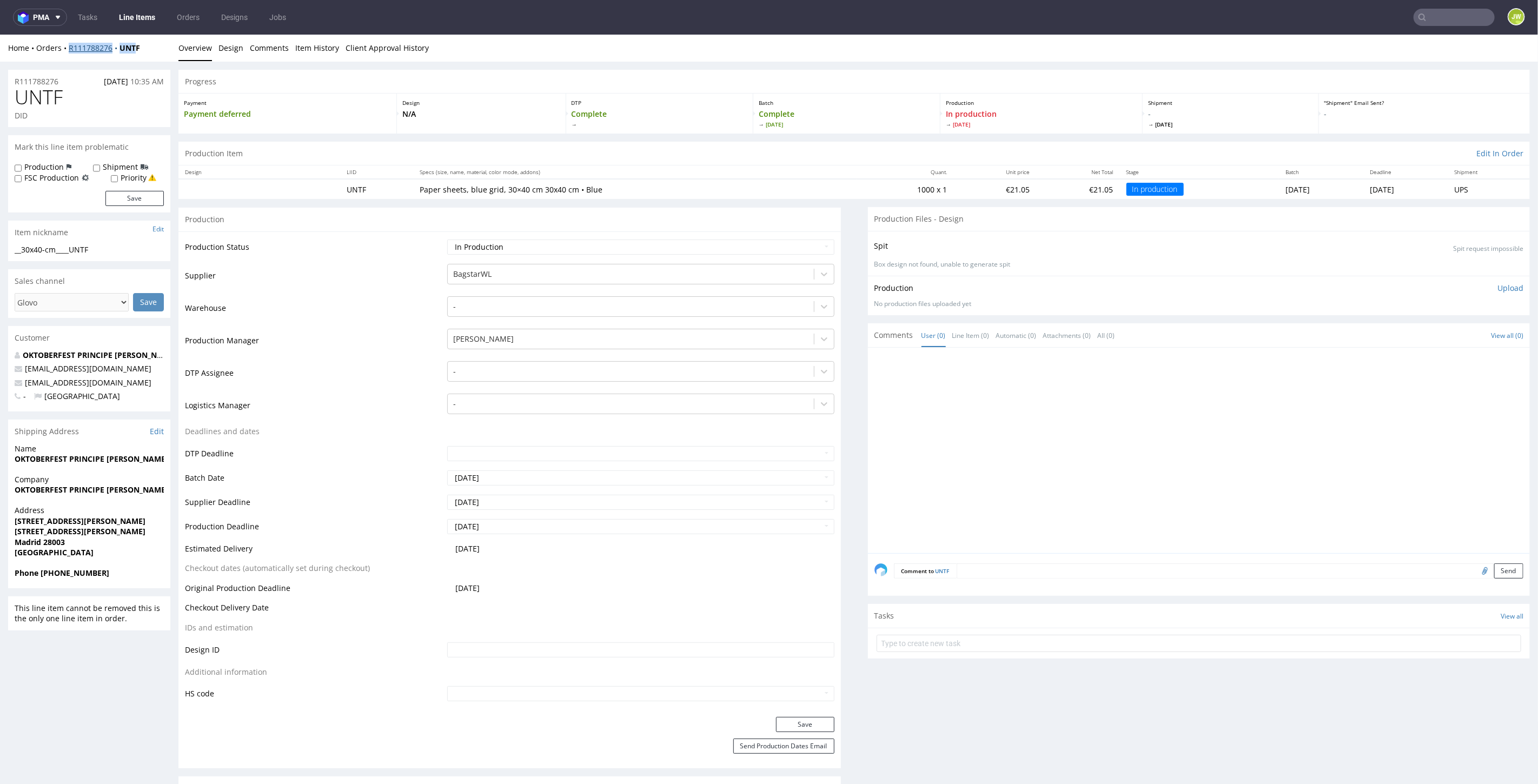
drag, startPoint x: 137, startPoint y: 40, endPoint x: 71, endPoint y: 48, distance: 66.5
click at [79, 51] on div "Home Orders R111788276 UNTF Overview Design Comments Item History Client Approv…" at bounding box center [769, 48] width 1538 height 27
drag, startPoint x: 152, startPoint y: 44, endPoint x: 67, endPoint y: 54, distance: 85.6
click at [67, 54] on div "Home Orders R111788276 UNTF Overview Design Comments Item History Client Approv…" at bounding box center [769, 48] width 1538 height 27
copy div "R111788276 UNTF"
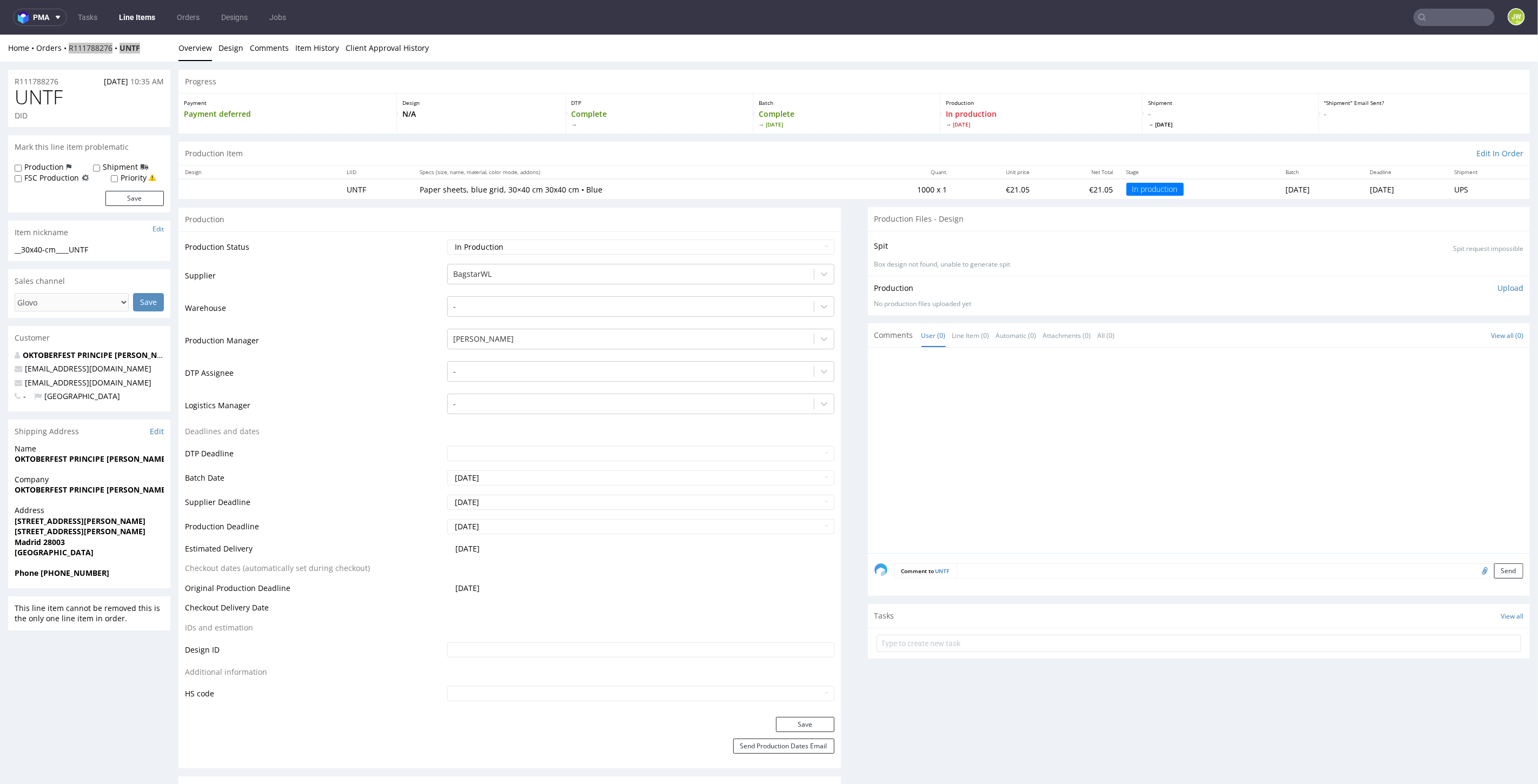
click at [1432, 17] on input "text" at bounding box center [1454, 17] width 81 height 17
paste input "ZIIB"
type input "ZIIB"
click at [1360, 47] on div "ZIIB" at bounding box center [1357, 44] width 13 height 10
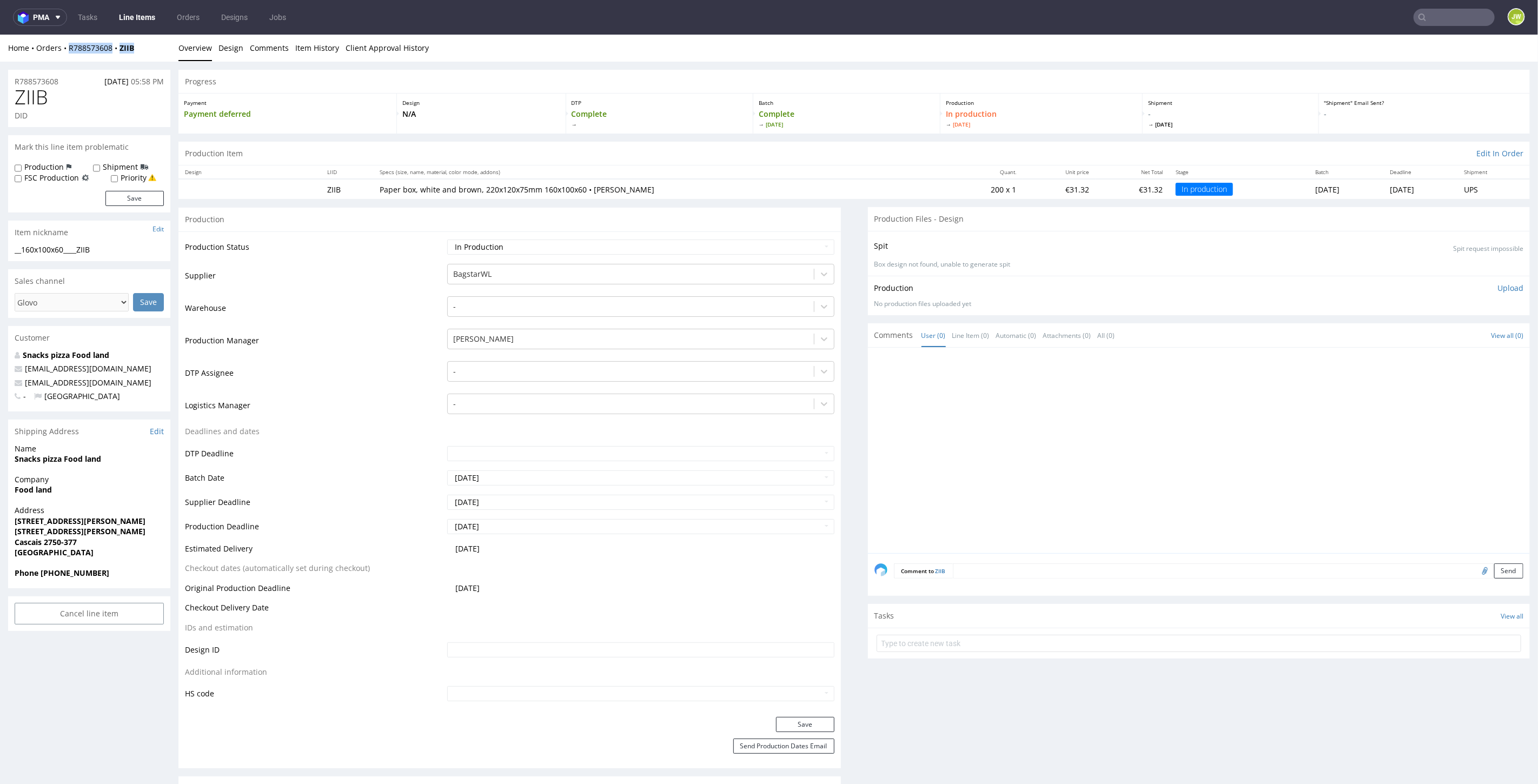
drag, startPoint x: 160, startPoint y: 50, endPoint x: 63, endPoint y: 54, distance: 97.1
click at [63, 54] on div "Home Orders R788573608 ZIIB Overview Design Comments Item History Client Approv…" at bounding box center [769, 48] width 1538 height 27
copy div "R788573608 ZIIB"
click at [112, 20] on ul "Tasks Line Items Orders Designs Jobs" at bounding box center [182, 17] width 230 height 17
click at [123, 21] on link "Line Items" at bounding box center [137, 17] width 49 height 17
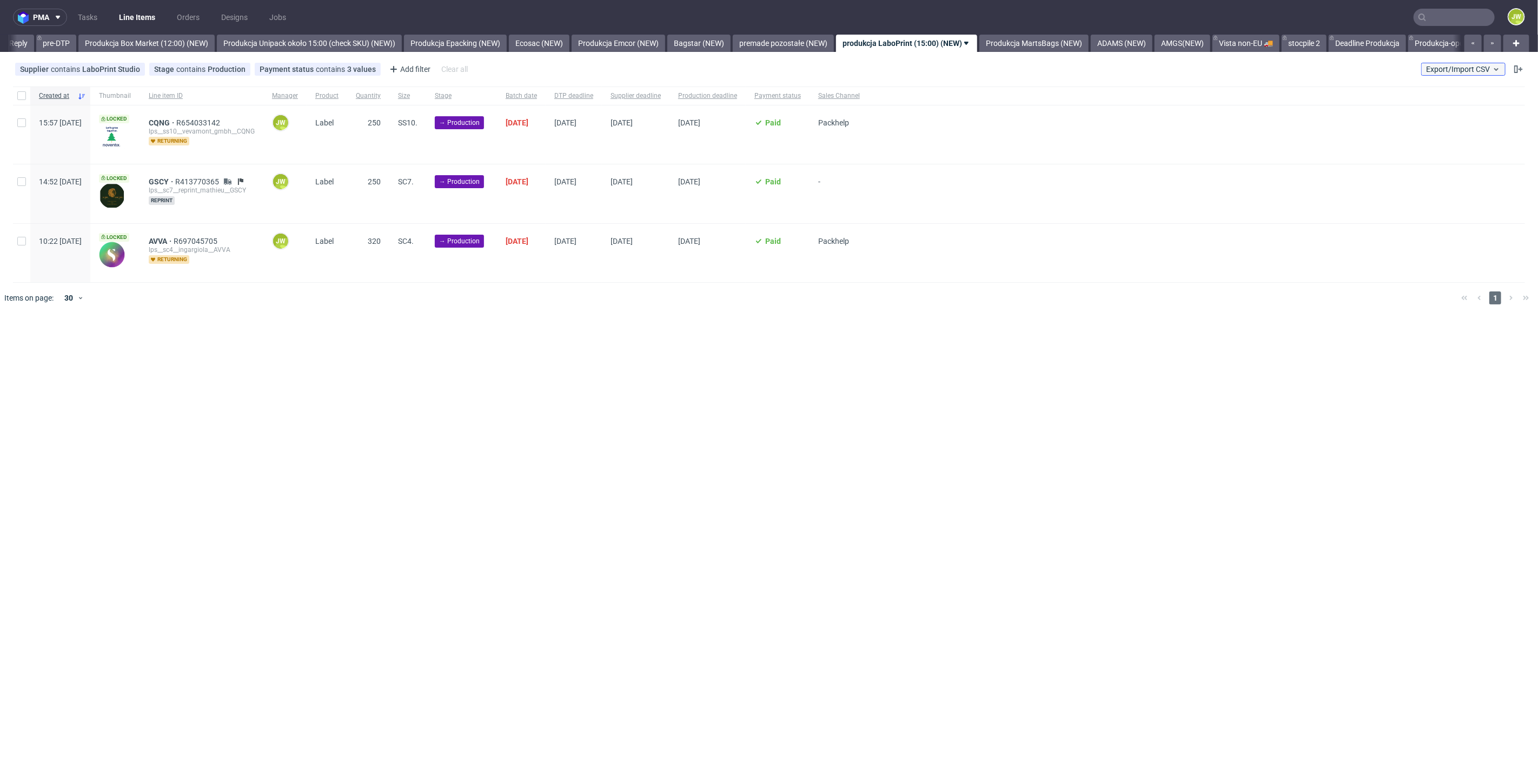
click at [1452, 65] on span "Export/Import CSV" at bounding box center [1463, 69] width 75 height 9
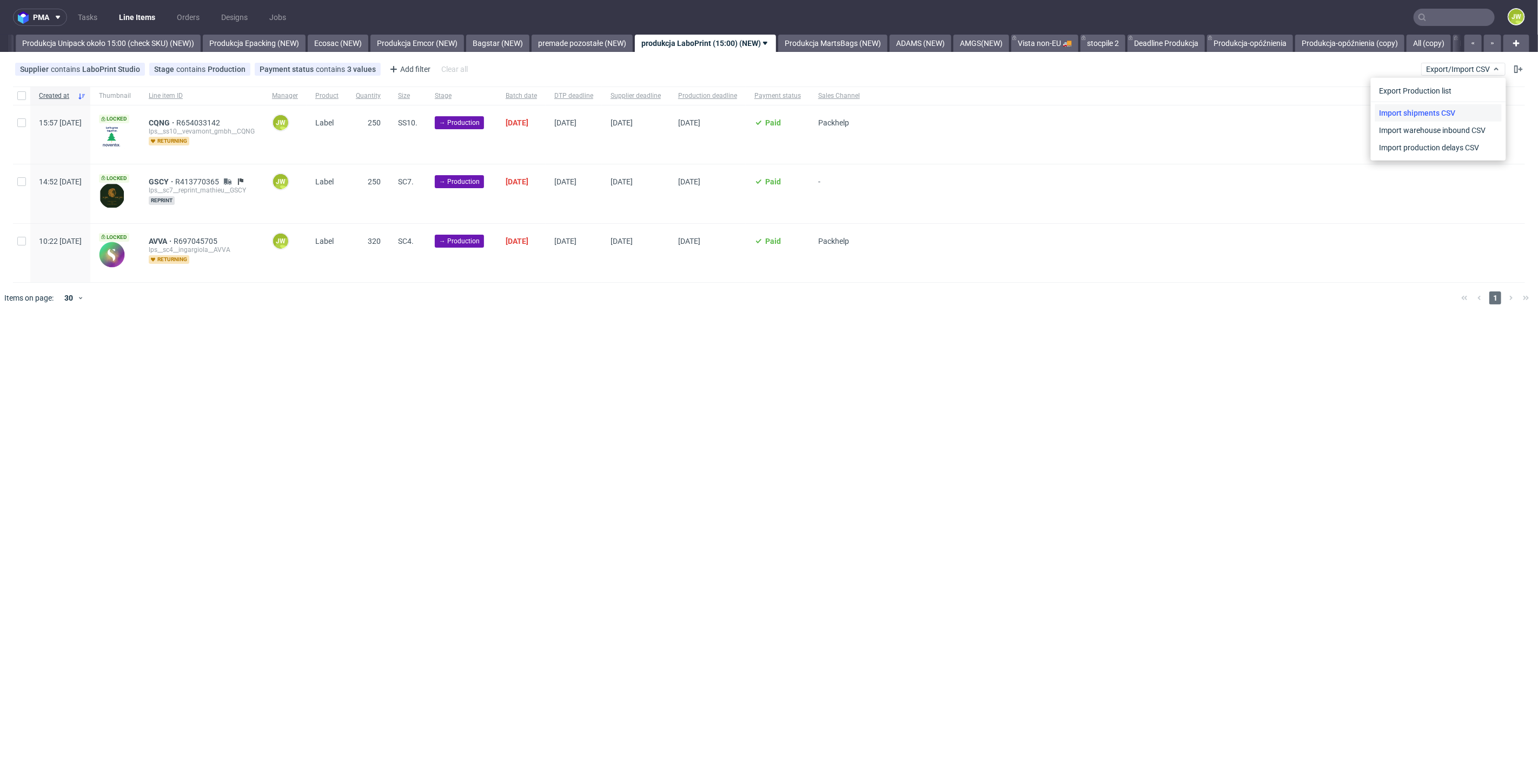
scroll to position [0, 1984]
click at [1425, 110] on link "Import shipments CSV" at bounding box center [1439, 113] width 127 height 17
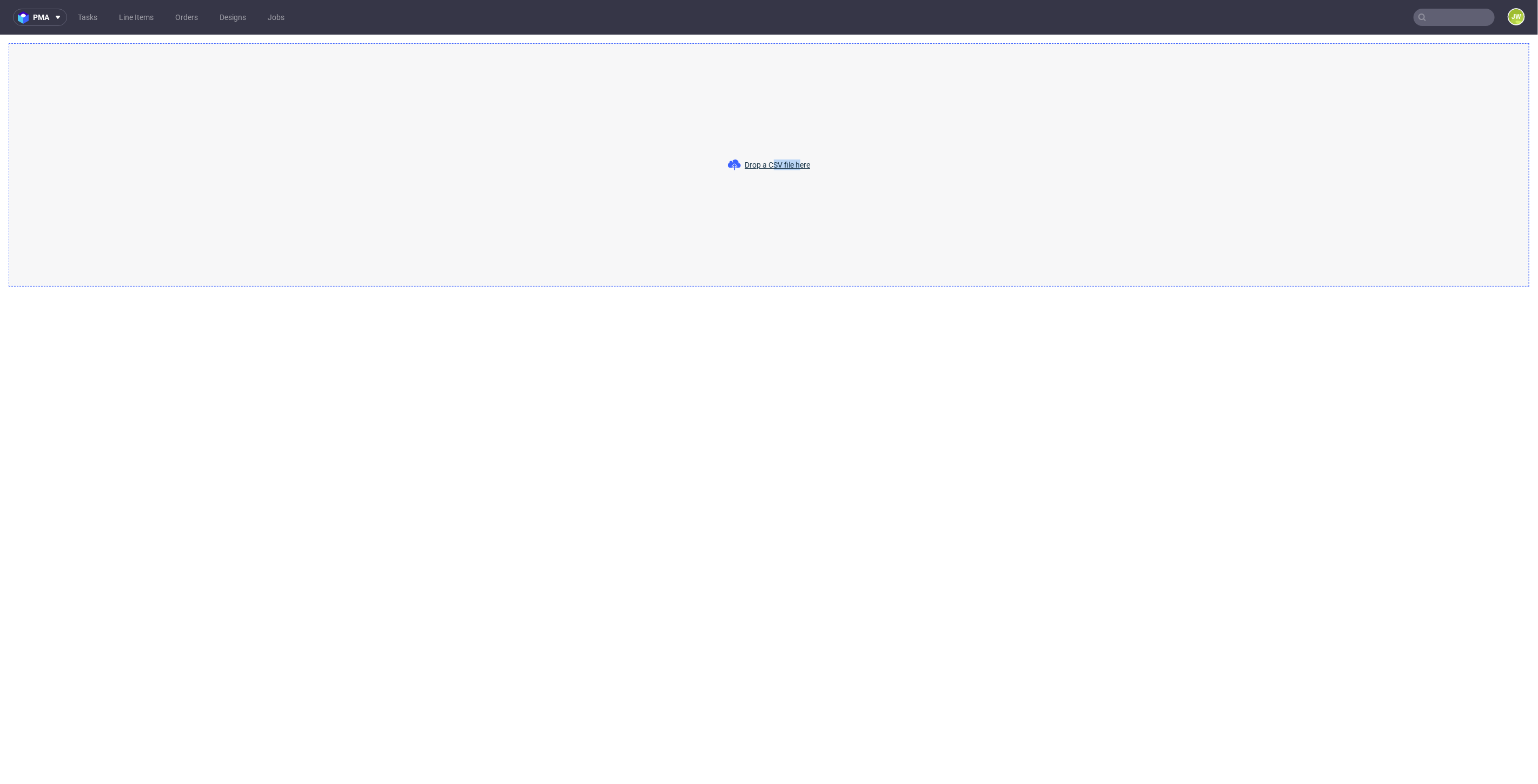
drag, startPoint x: 774, startPoint y: 172, endPoint x: 803, endPoint y: 165, distance: 29.8
click at [803, 165] on div "Drop a CSV file here" at bounding box center [769, 165] width 1521 height 243
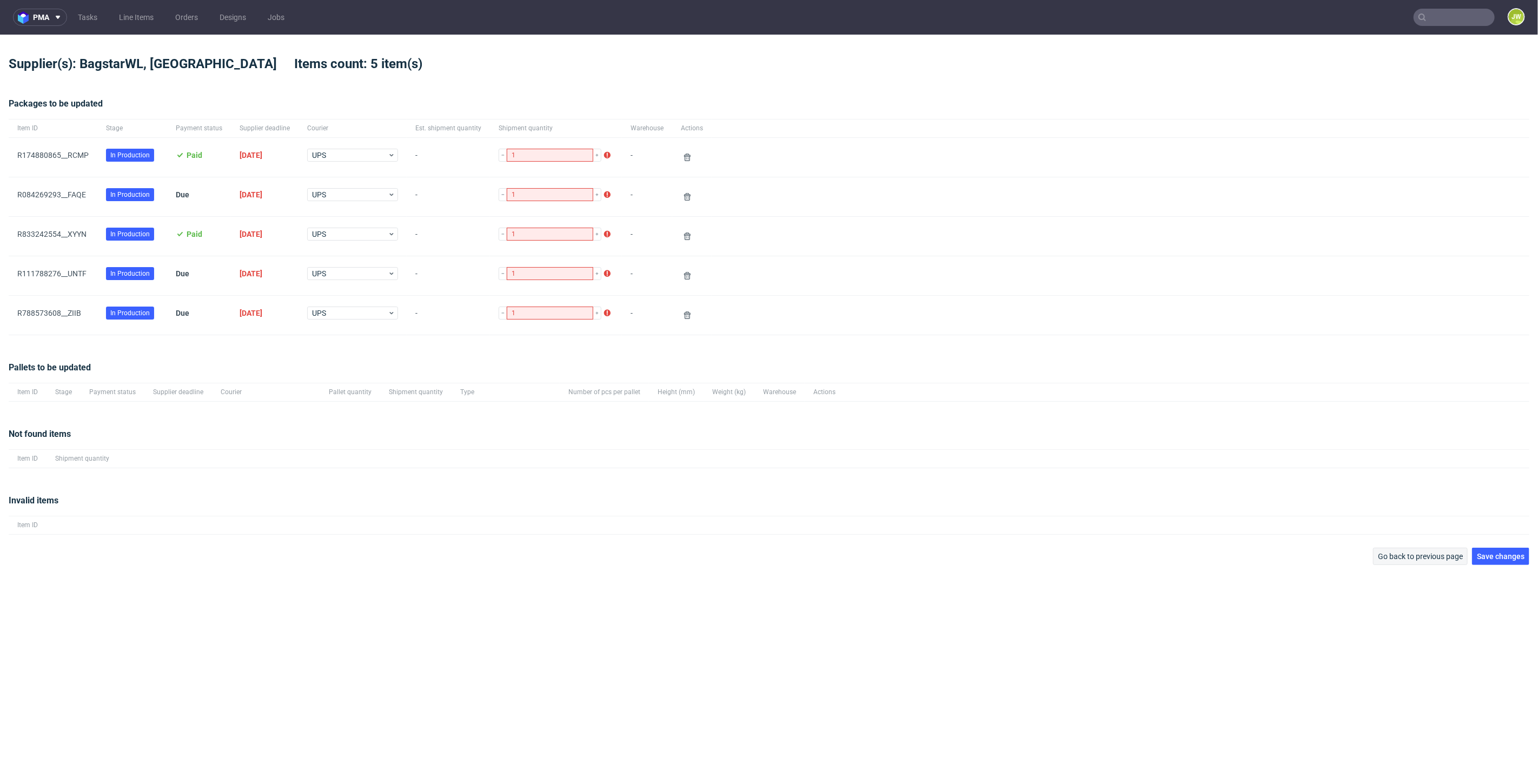
drag, startPoint x: 1492, startPoint y: 558, endPoint x: 1437, endPoint y: 555, distance: 55.1
click at [1493, 557] on span "Save changes" at bounding box center [1501, 556] width 48 height 7
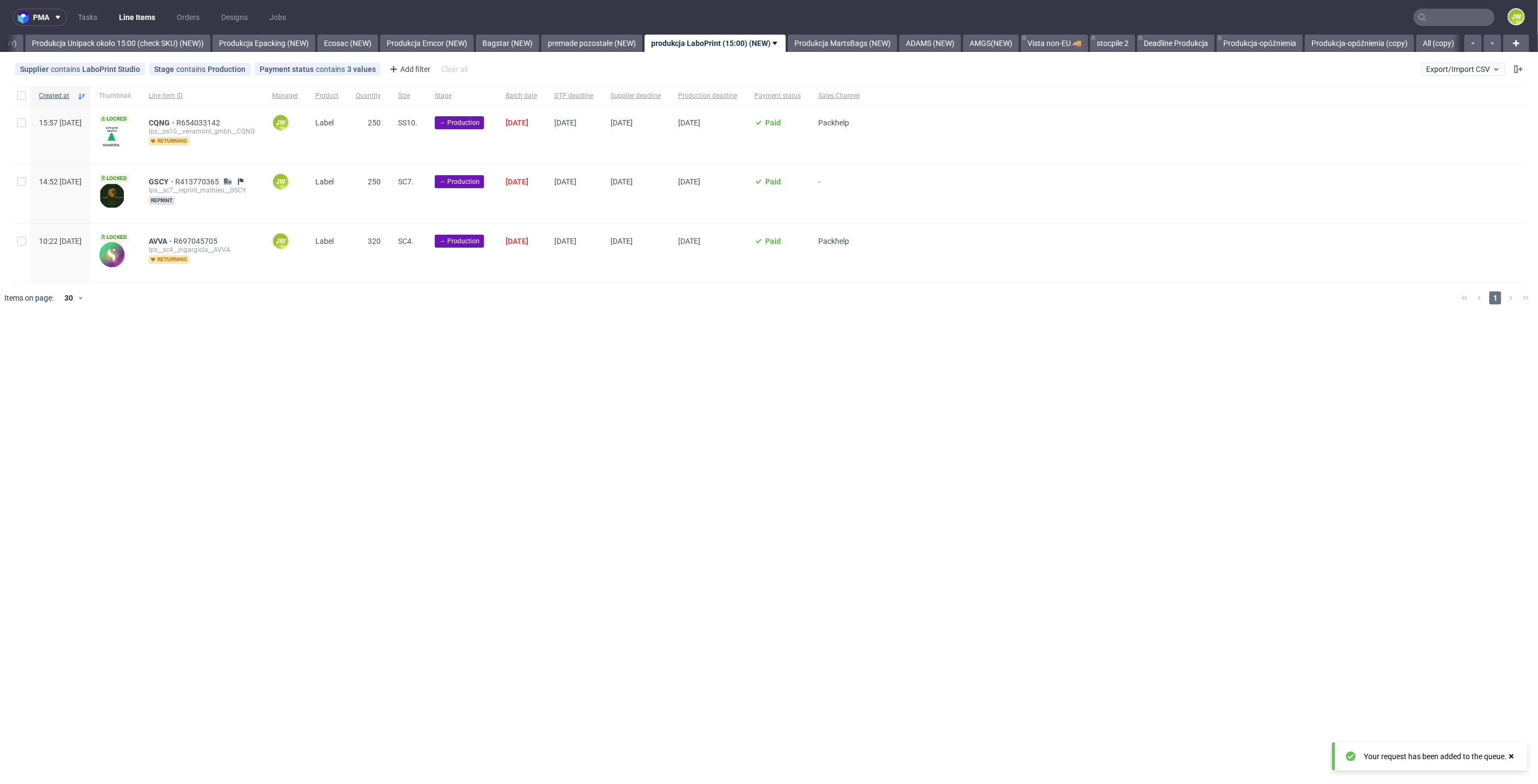
scroll to position [0, 1984]
drag, startPoint x: 1448, startPoint y: 70, endPoint x: 1443, endPoint y: 69, distance: 5.1
click at [1448, 70] on span "Export/Import CSV" at bounding box center [1463, 69] width 75 height 9
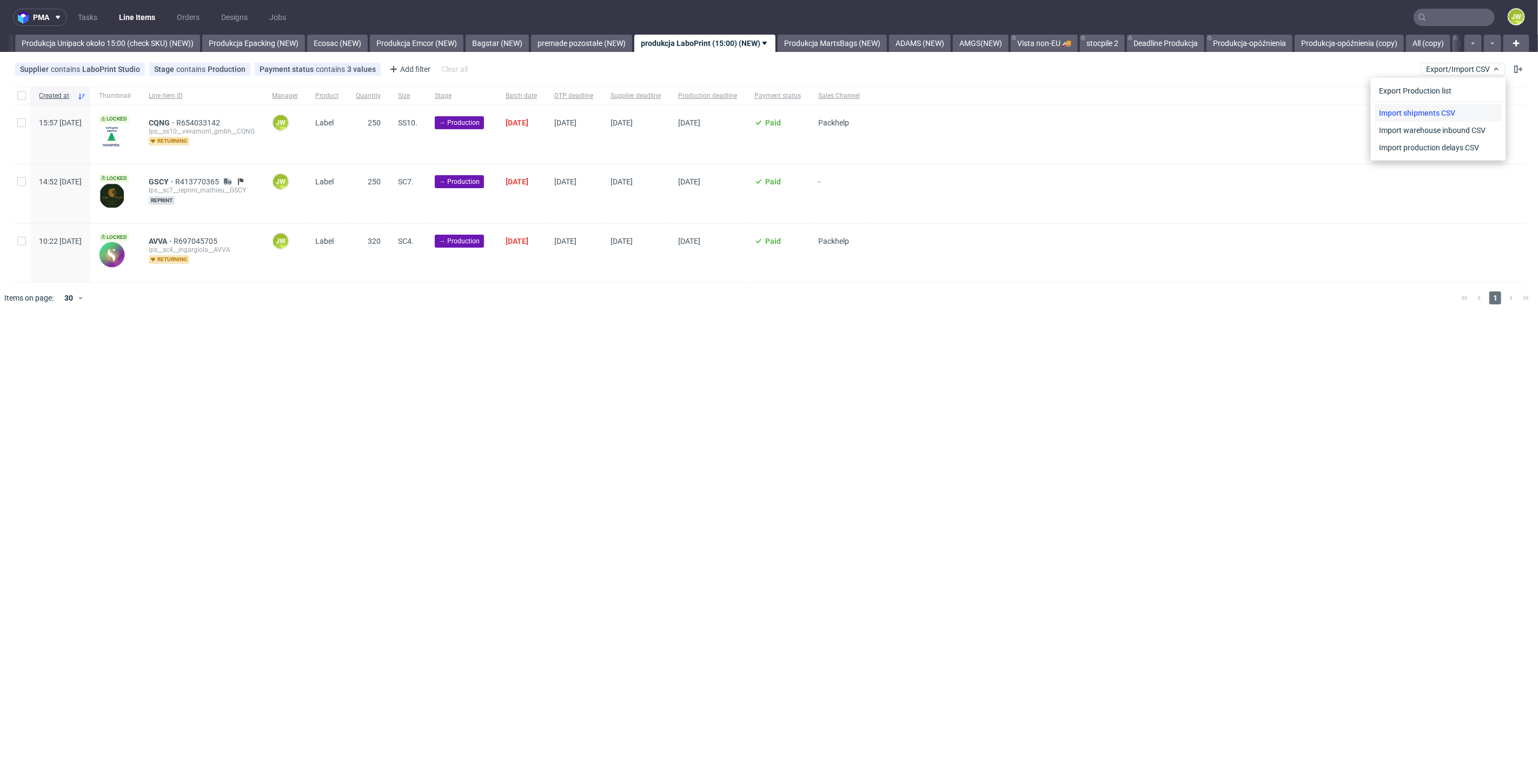
click at [1398, 115] on link "Import shipments CSV" at bounding box center [1439, 113] width 127 height 17
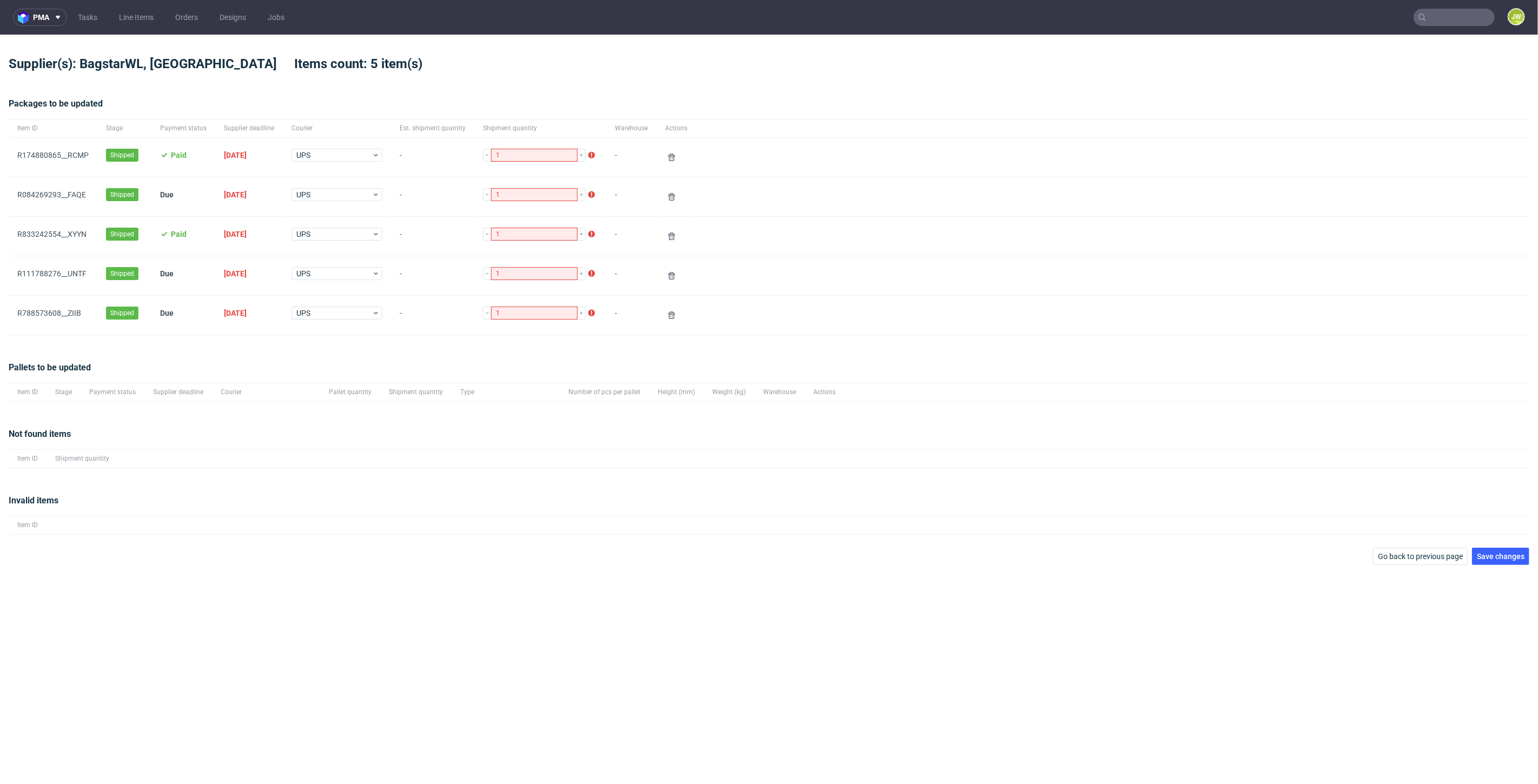
click at [1395, 569] on div "pma Tasks Line Items Orders Designs Jobs JW Supplier(s): BagstarWL, Bagstar Ite…" at bounding box center [769, 392] width 1538 height 784
click at [1397, 559] on button "Go back to previous page" at bounding box center [1420, 556] width 95 height 17
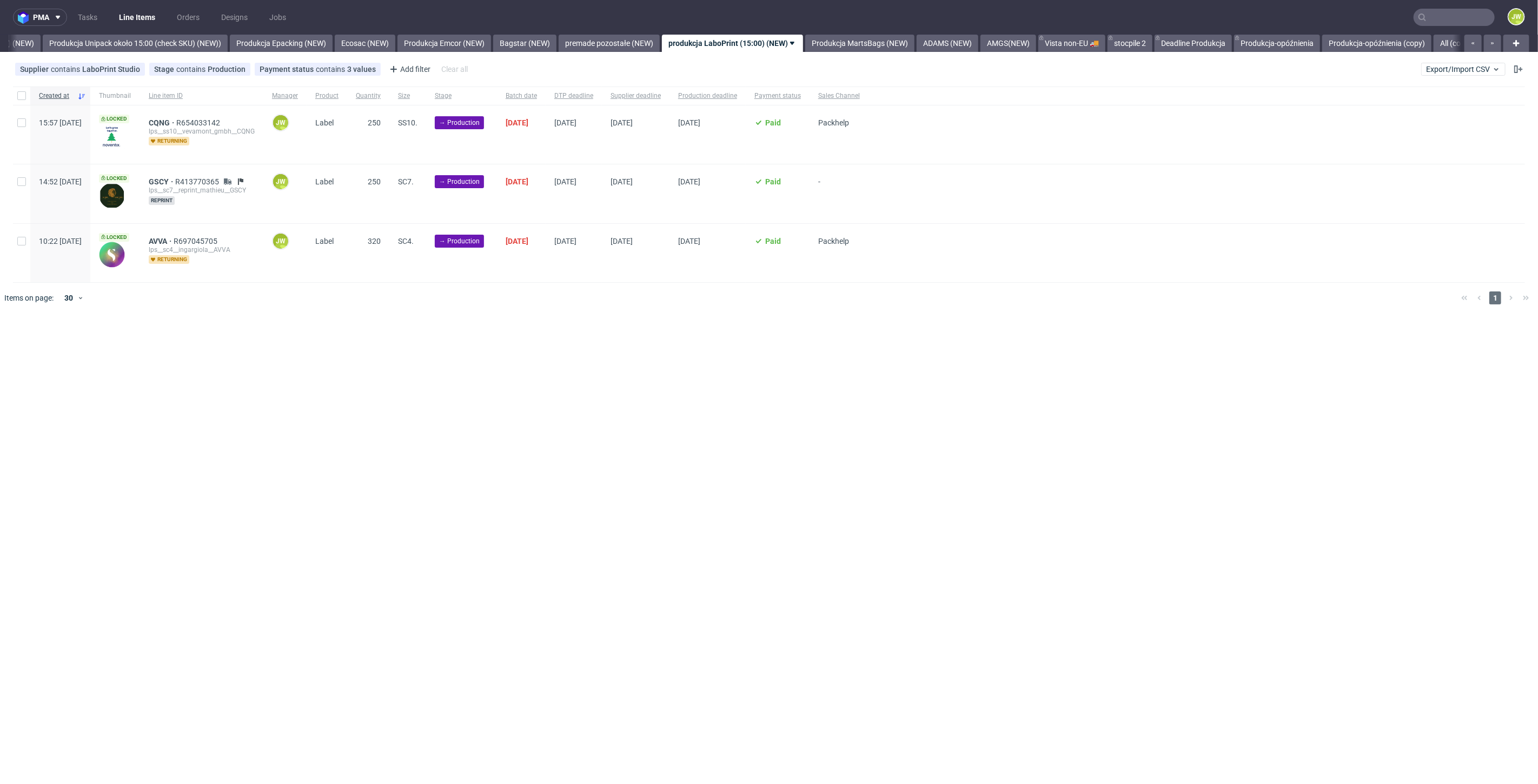
scroll to position [0, 1984]
click at [1454, 71] on span "Export/Import CSV" at bounding box center [1463, 69] width 75 height 9
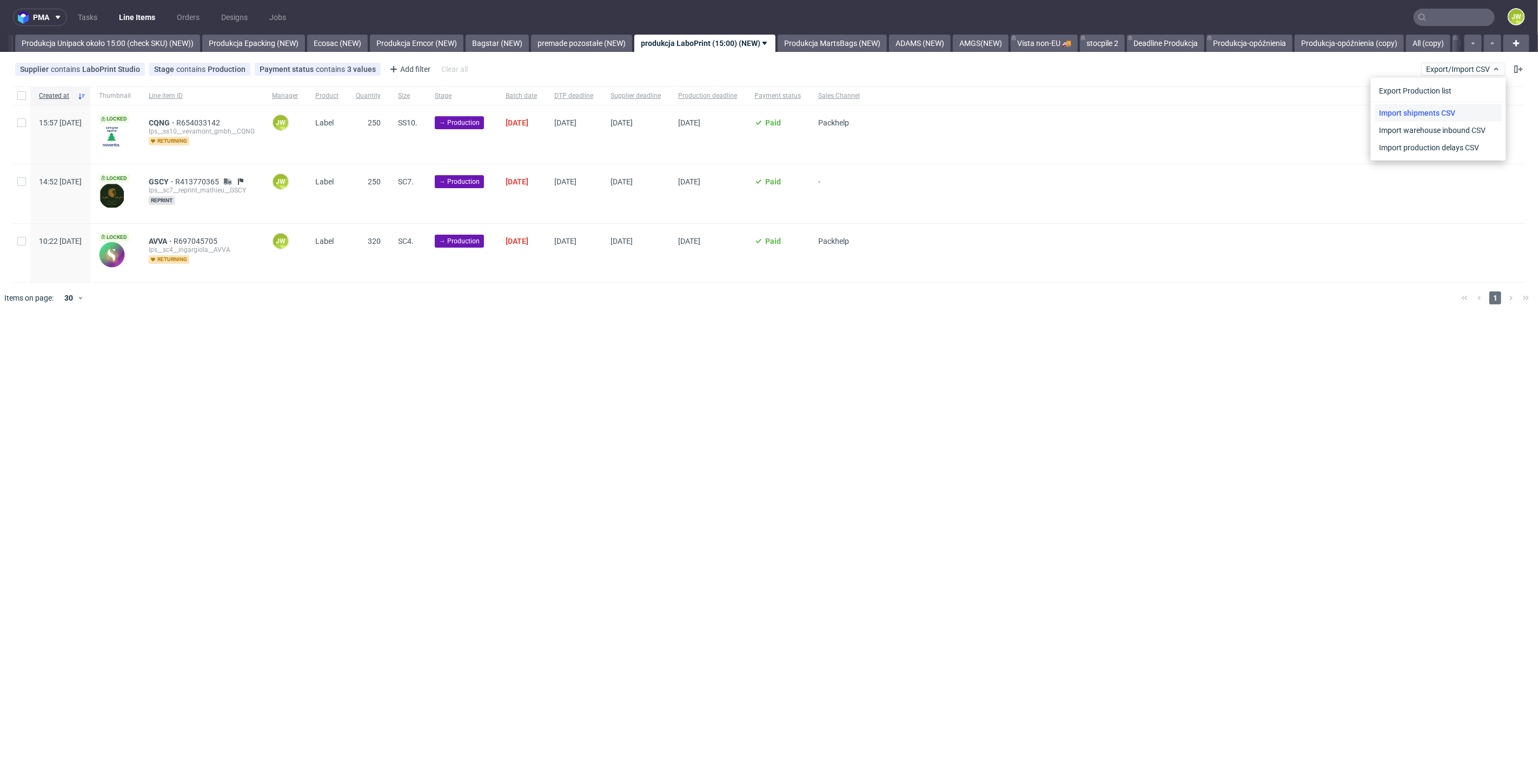
click at [1425, 109] on link "Import shipments CSV" at bounding box center [1439, 113] width 127 height 17
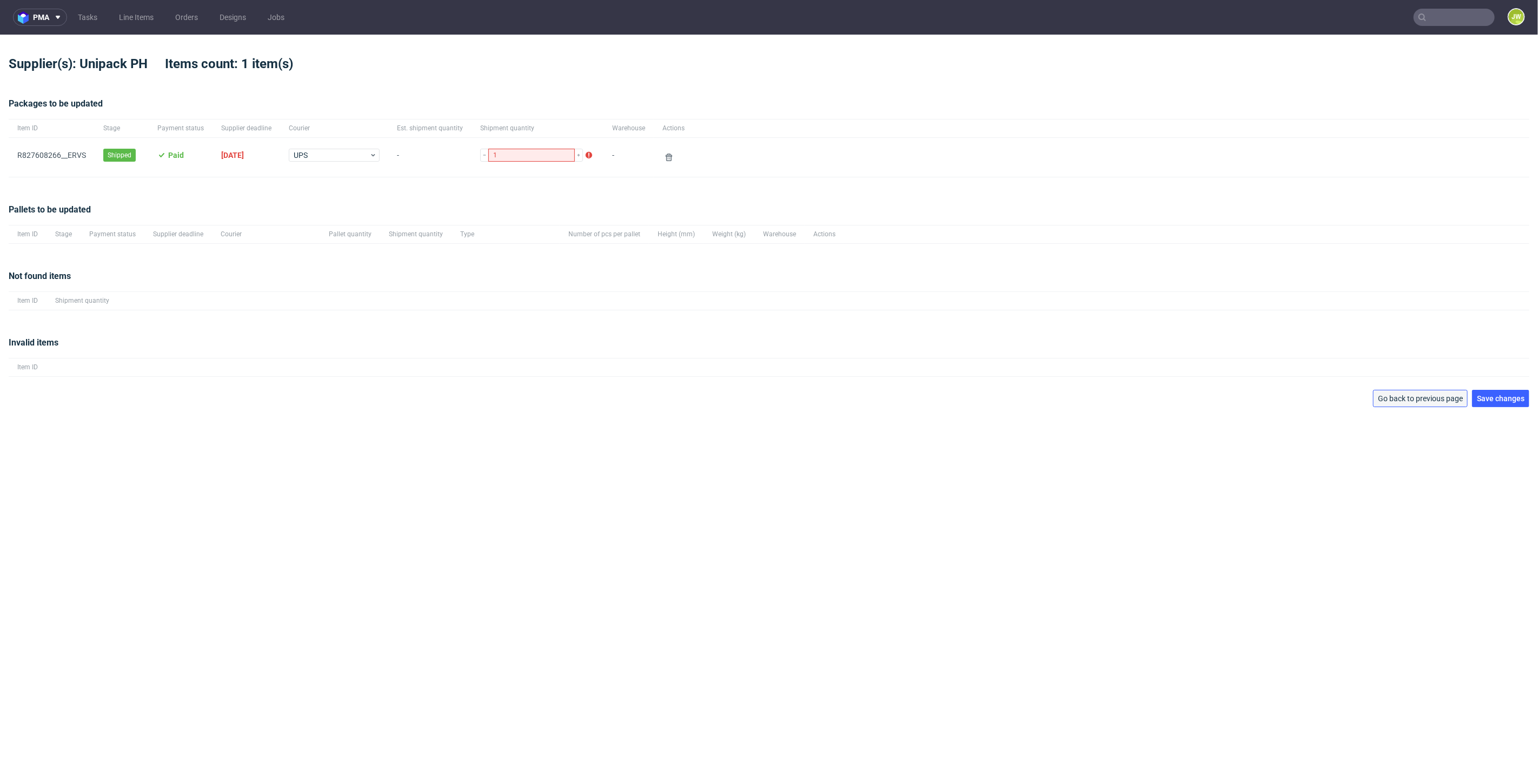
click at [1422, 402] on button "Go back to previous page" at bounding box center [1420, 398] width 95 height 17
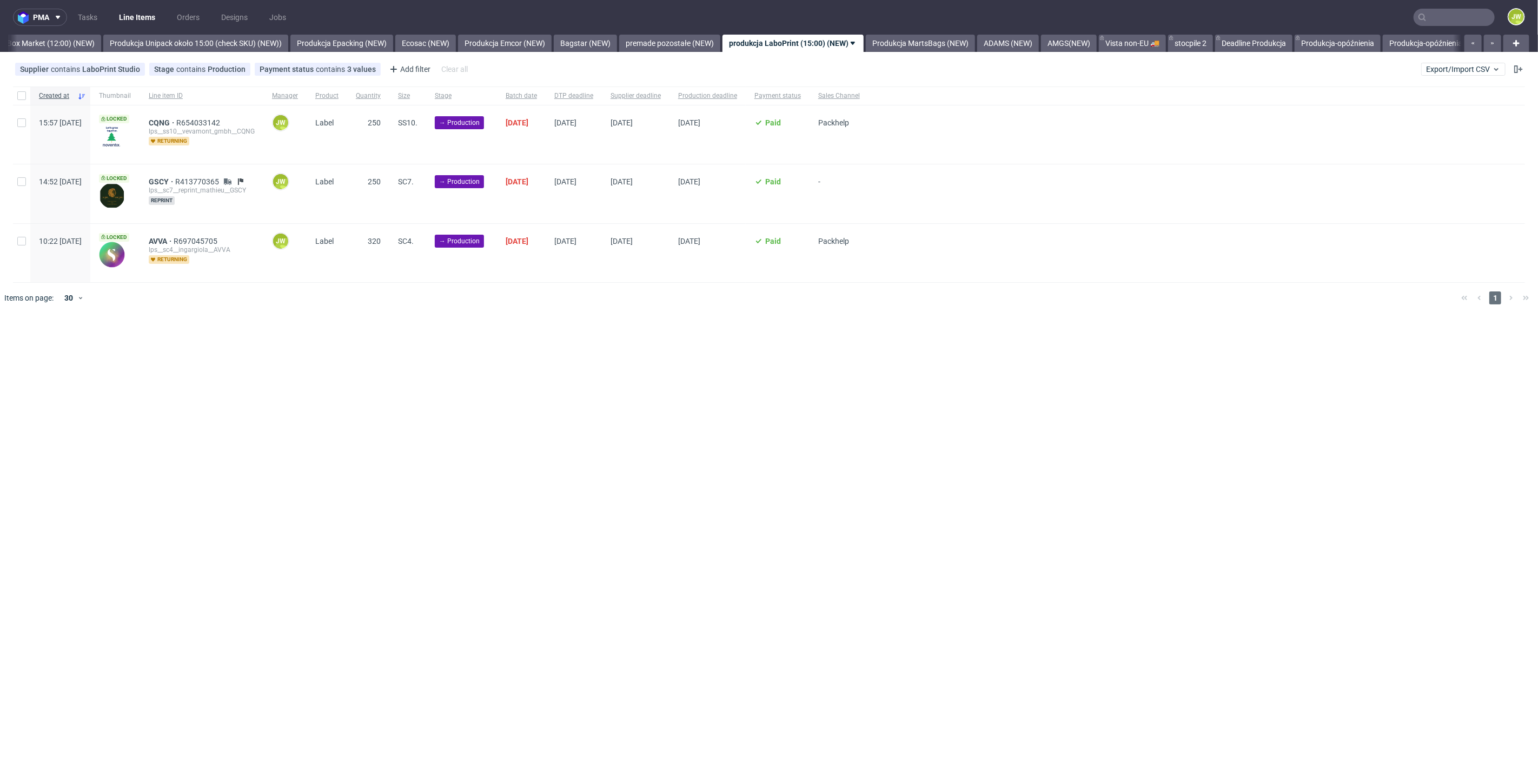
scroll to position [0, 1984]
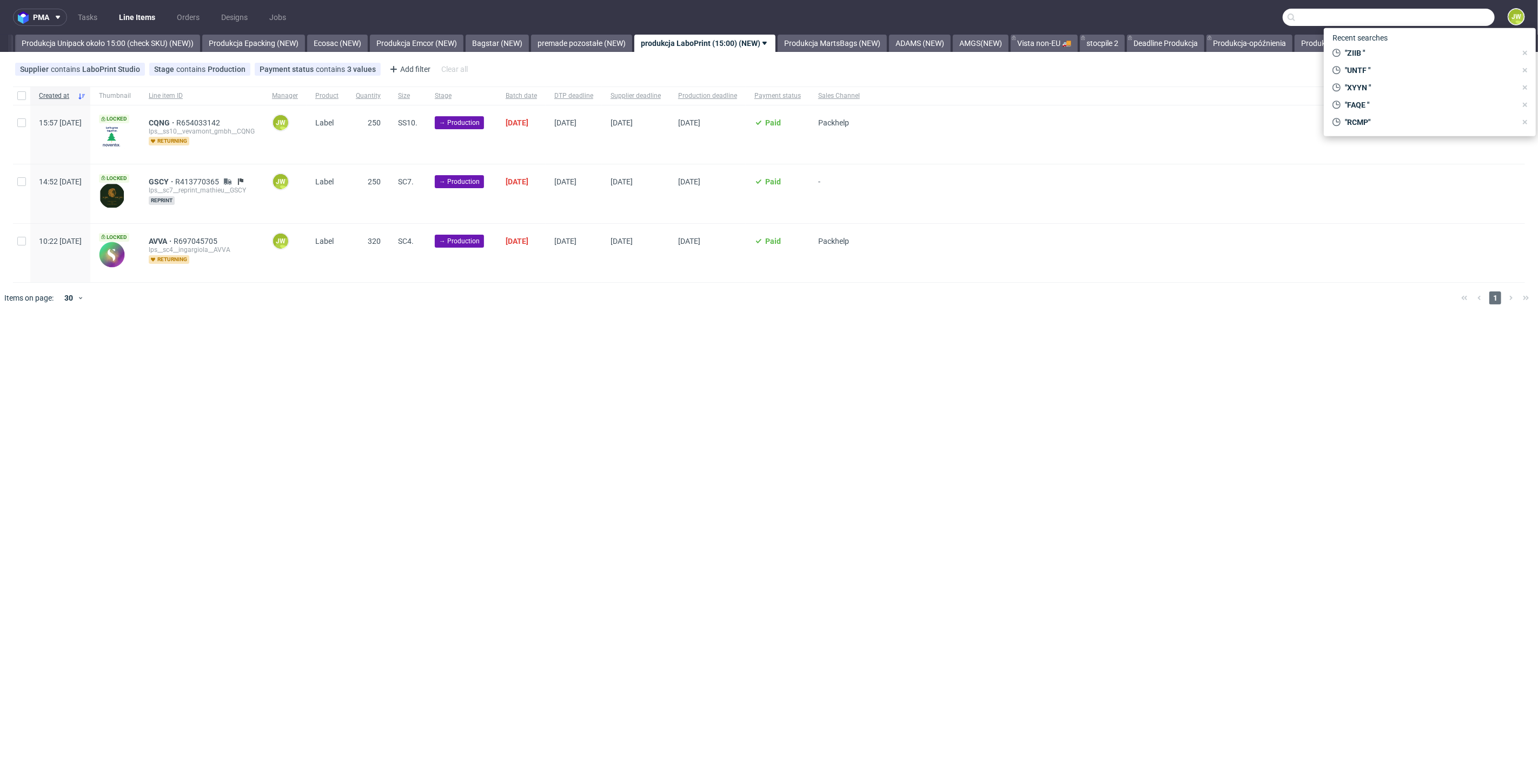
click at [1447, 25] on input "text" at bounding box center [1389, 17] width 212 height 17
paste input "R827608266__ERVS"
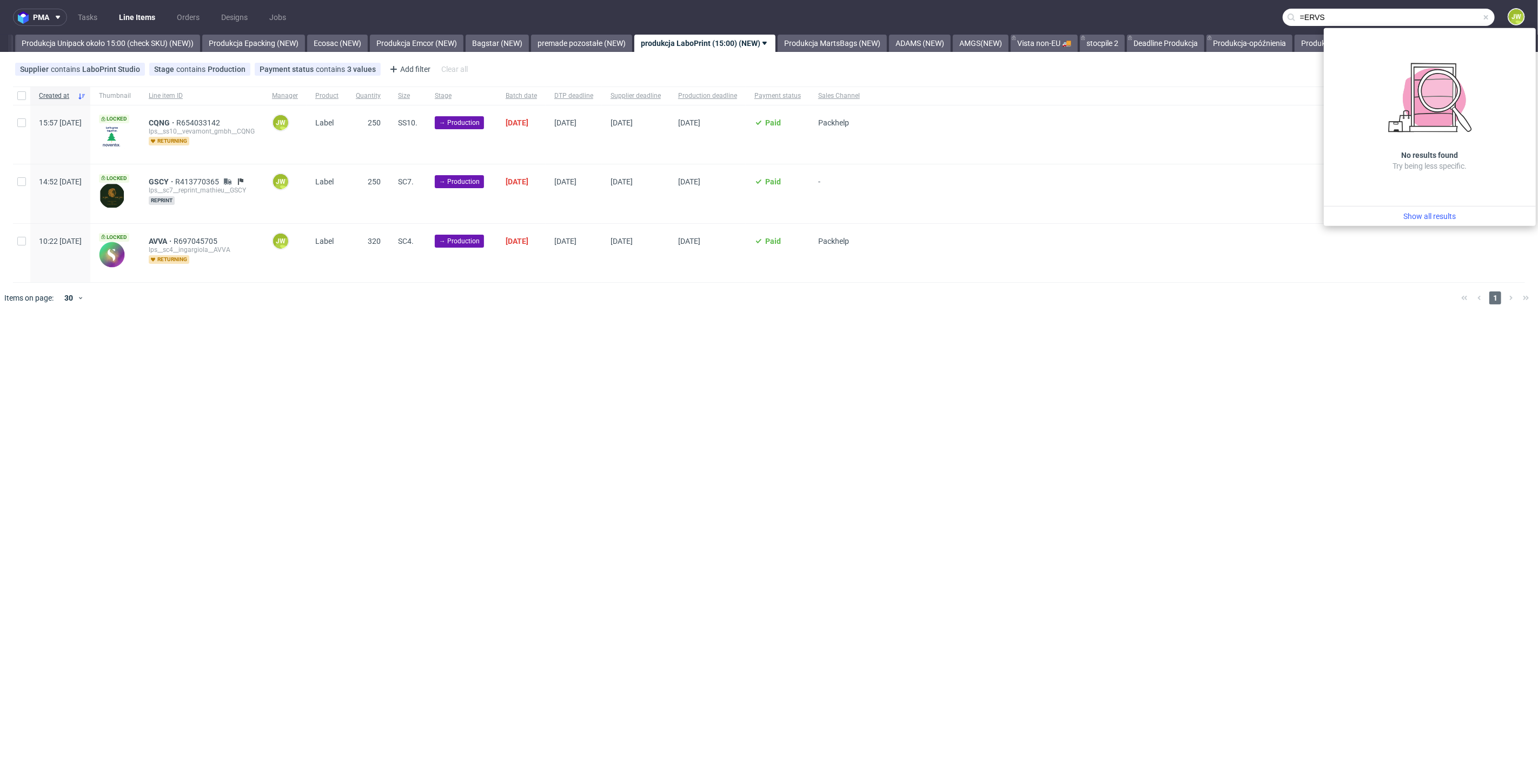
drag, startPoint x: 1351, startPoint y: 20, endPoint x: 1181, endPoint y: 18, distance: 170.0
click at [1206, 19] on nav "pma Tasks Line Items Orders Designs Jobs =ERVS JW" at bounding box center [769, 17] width 1538 height 34
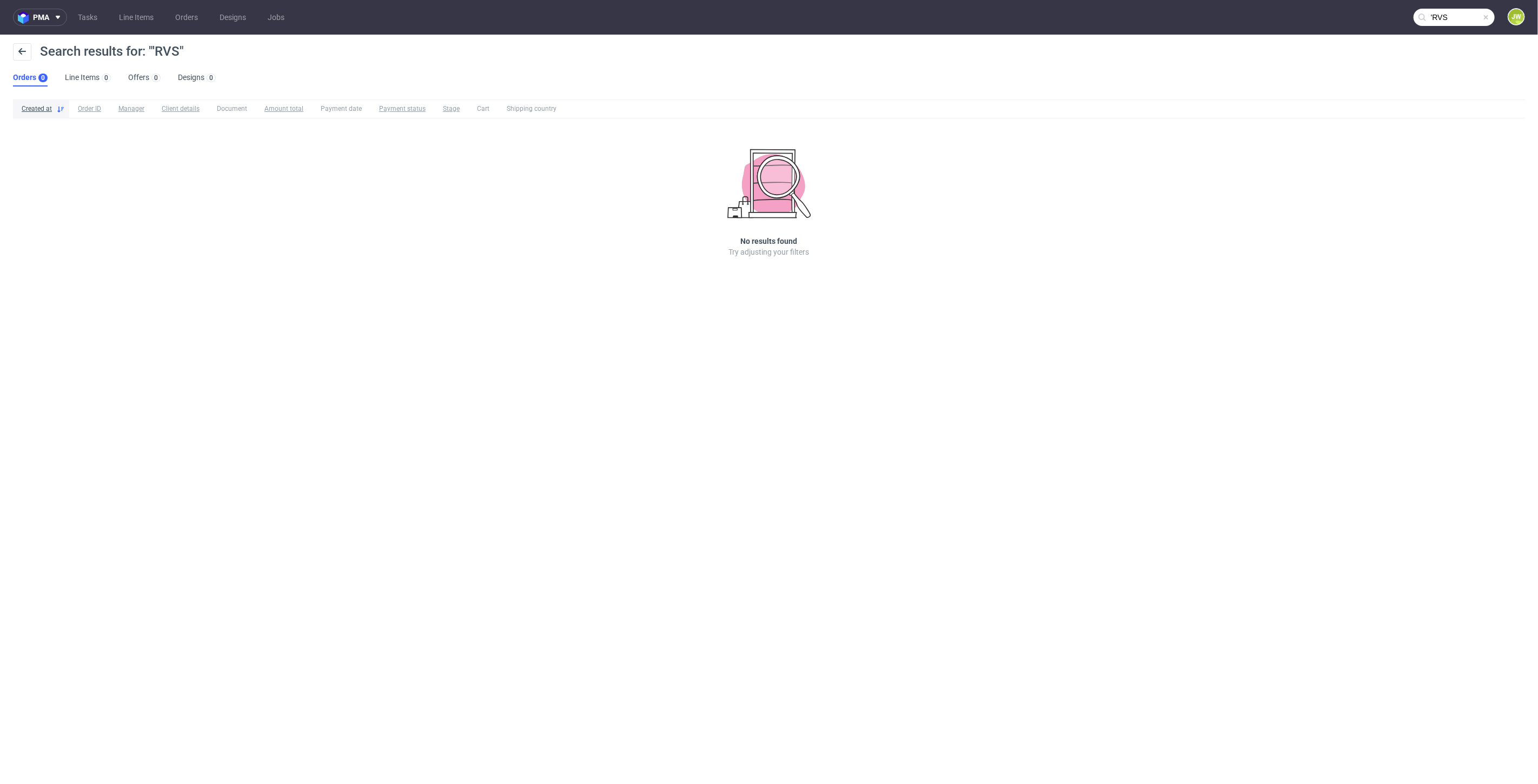
drag, startPoint x: 1437, startPoint y: 9, endPoint x: 1434, endPoint y: 15, distance: 6.7
click at [1437, 10] on input "'RVS" at bounding box center [1454, 17] width 81 height 17
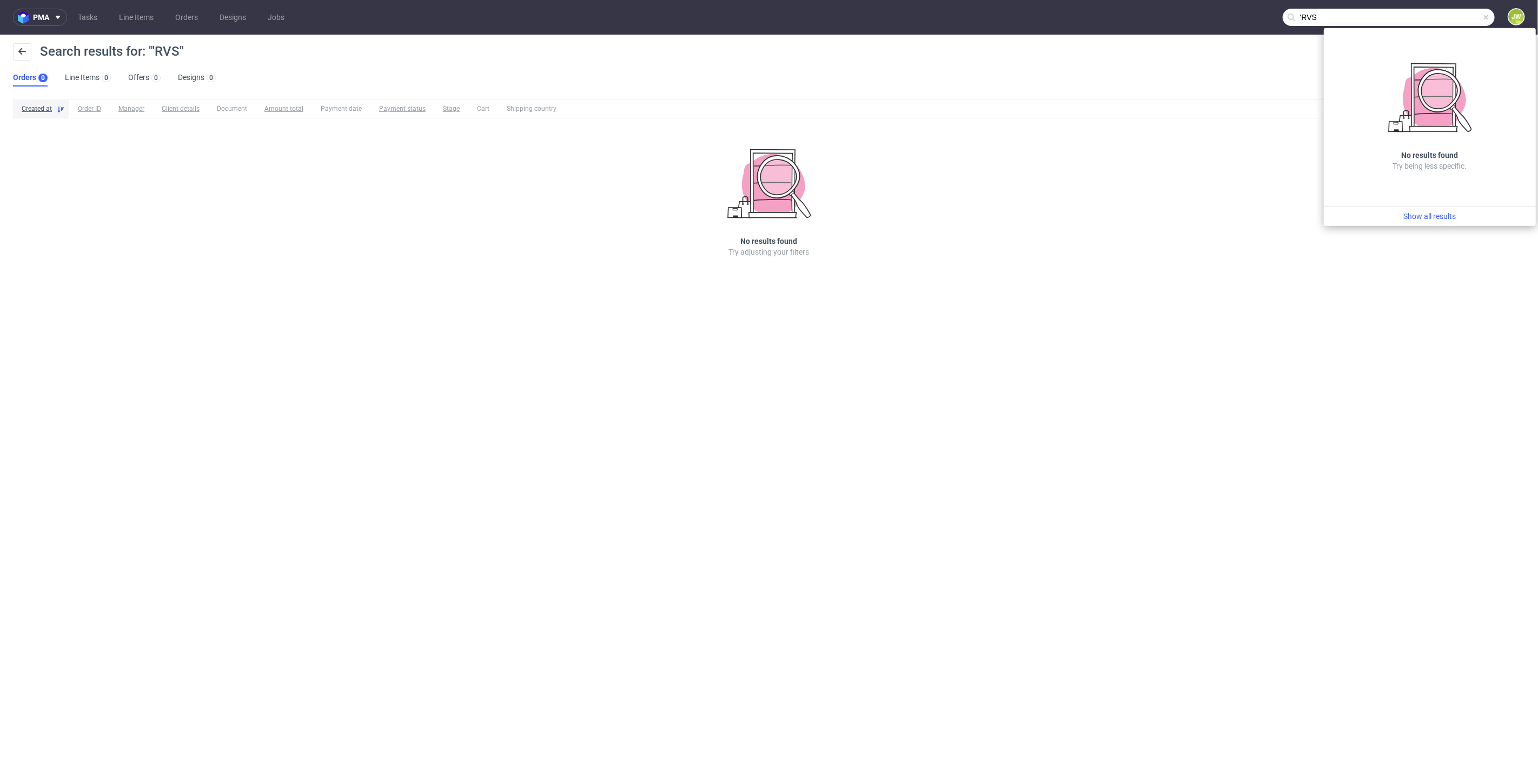
drag, startPoint x: 1301, startPoint y: 15, endPoint x: 1303, endPoint y: 24, distance: 9.2
click at [1301, 15] on input "'RVS" at bounding box center [1389, 17] width 212 height 17
type input "ERVS"
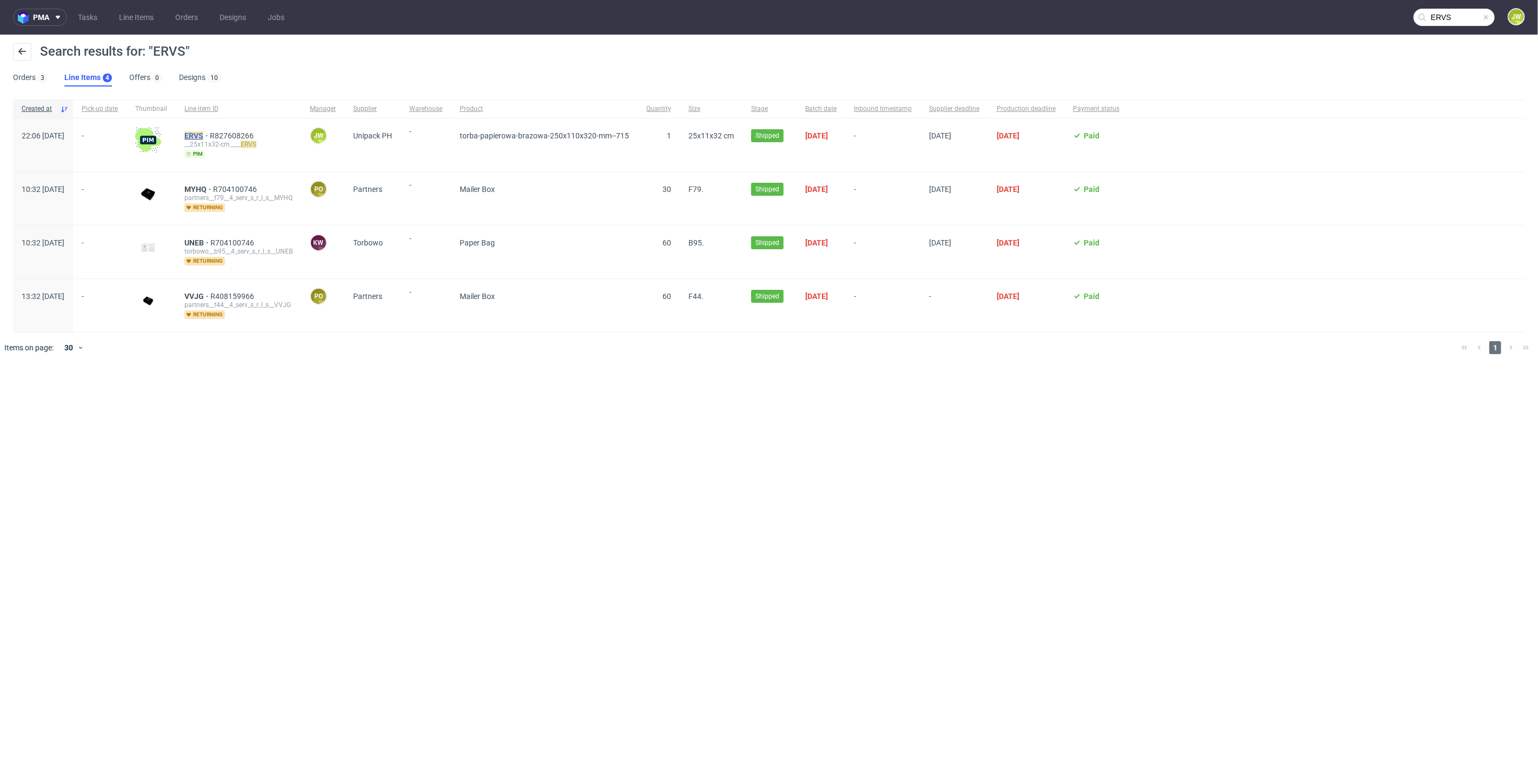
click at [203, 134] on mark "ERVS" at bounding box center [193, 136] width 19 height 9
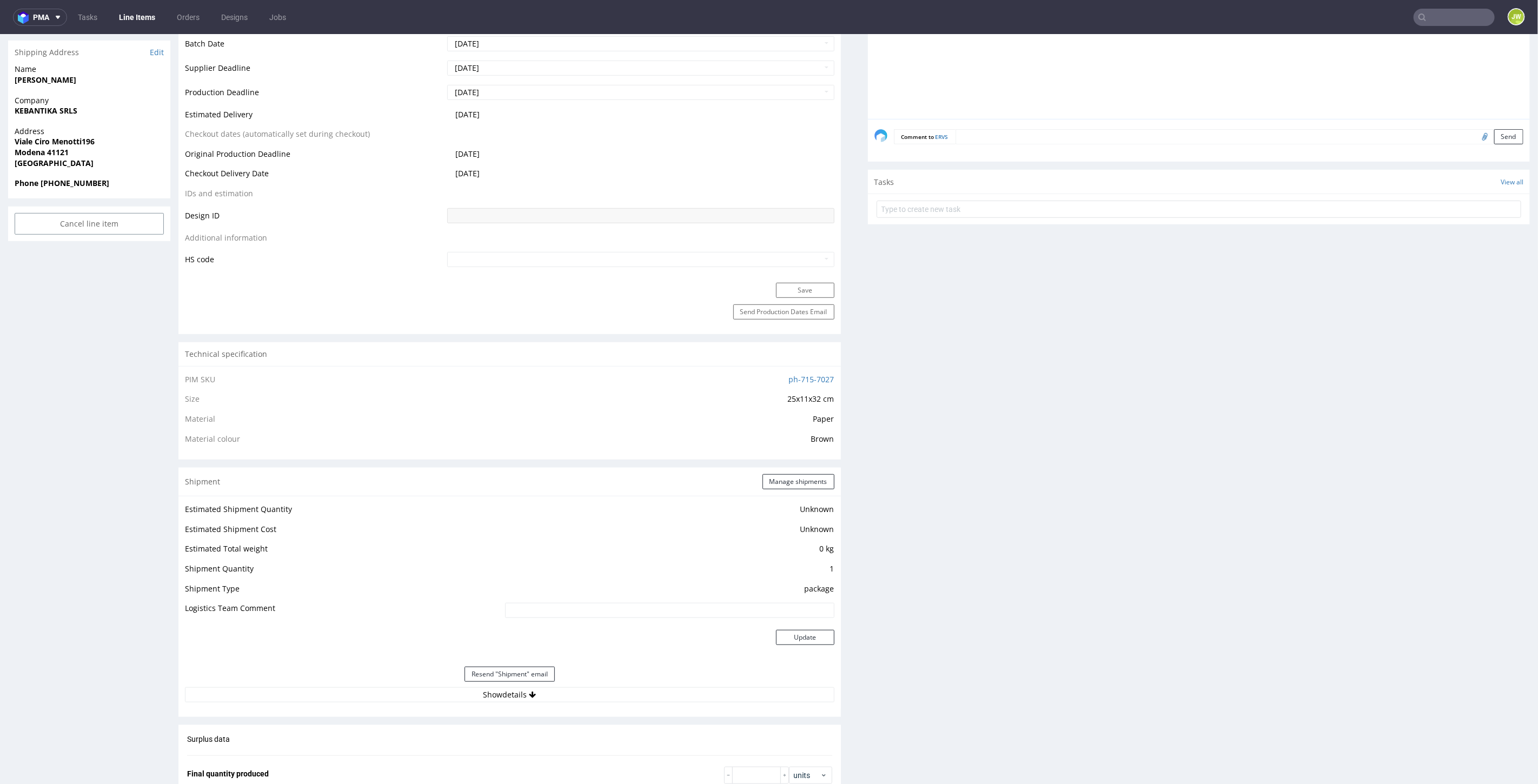
scroll to position [780, 0]
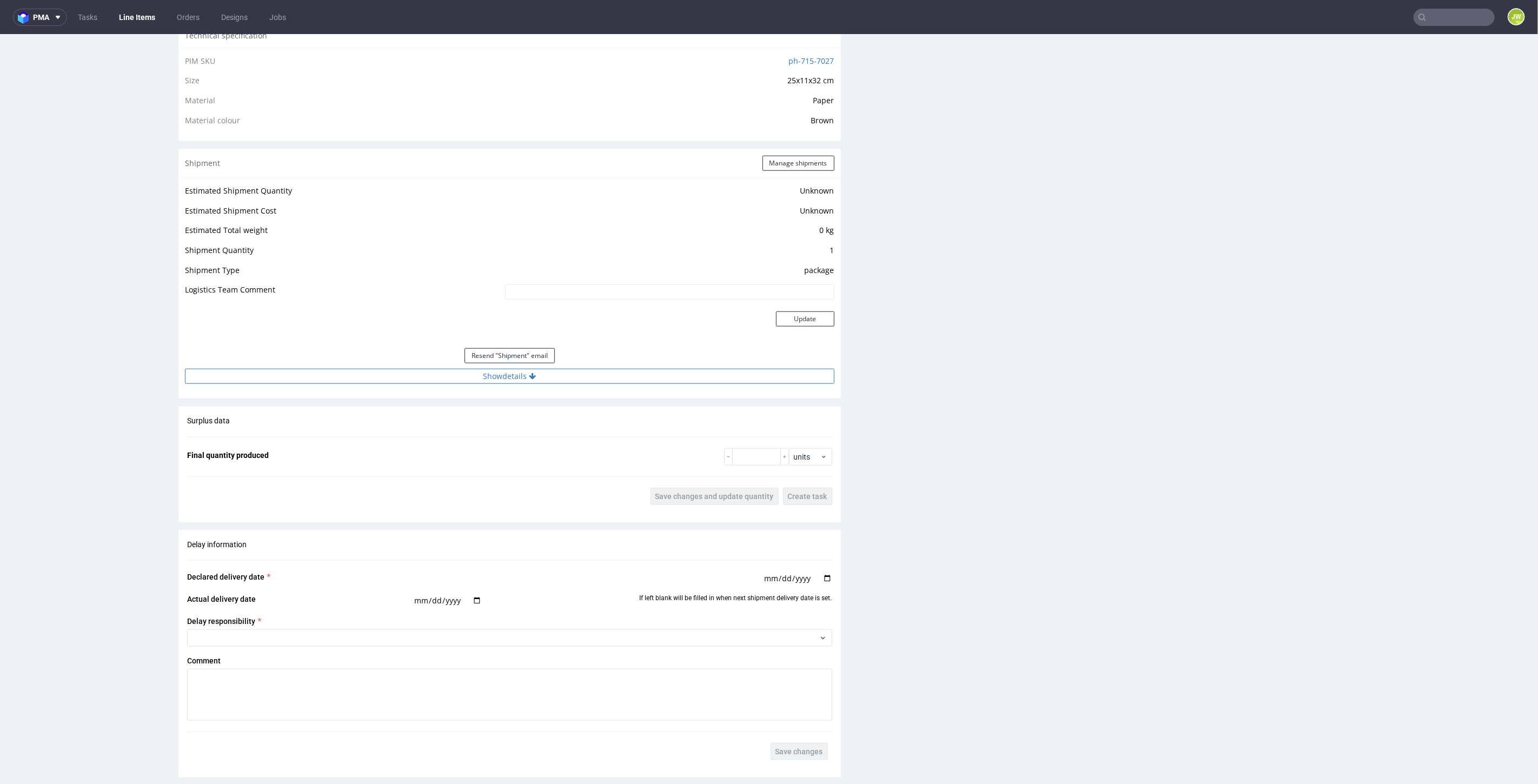
click at [481, 372] on button "Show details" at bounding box center [510, 375] width 649 height 15
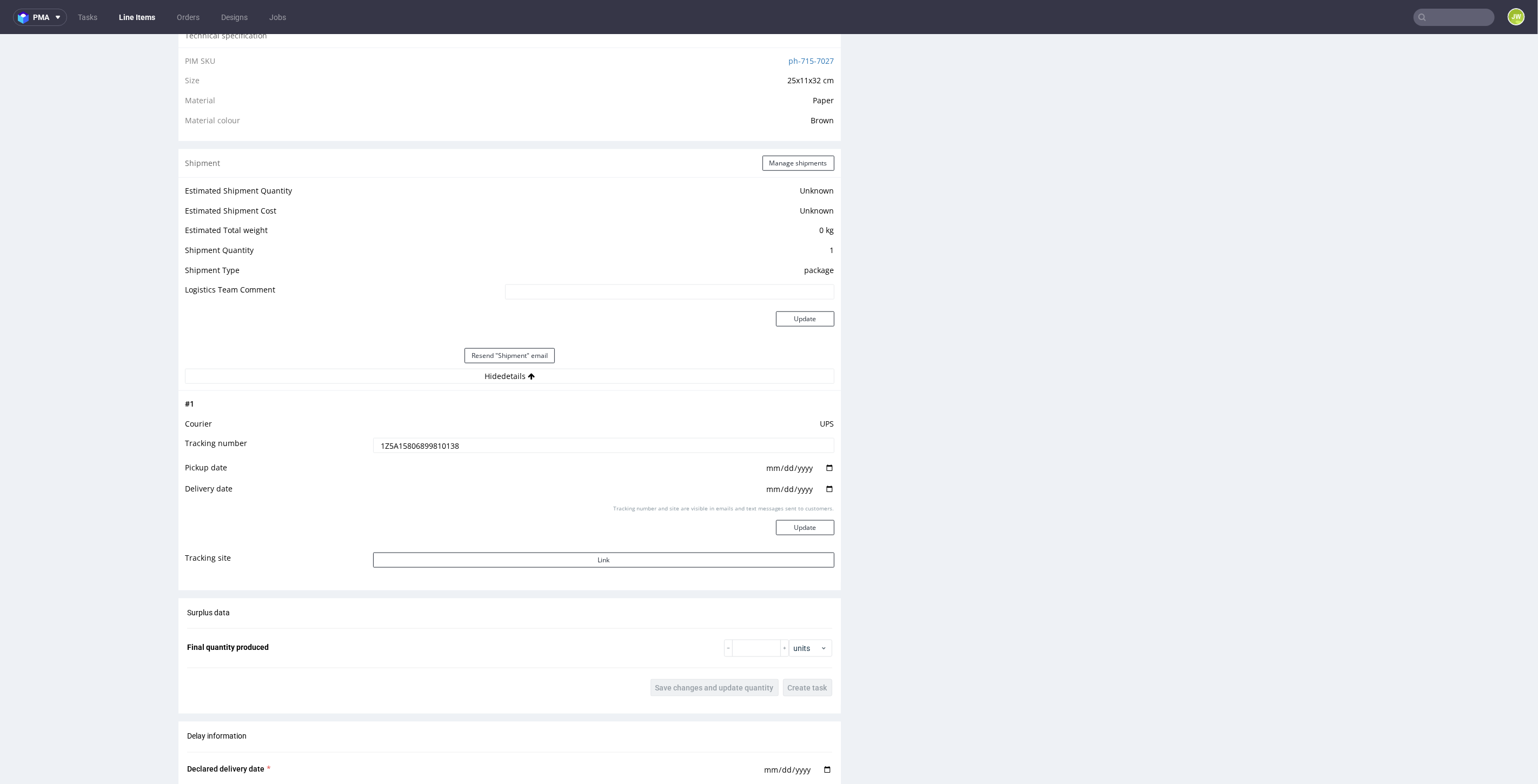
click at [439, 439] on input "1Z5A15806899810138" at bounding box center [604, 445] width 461 height 15
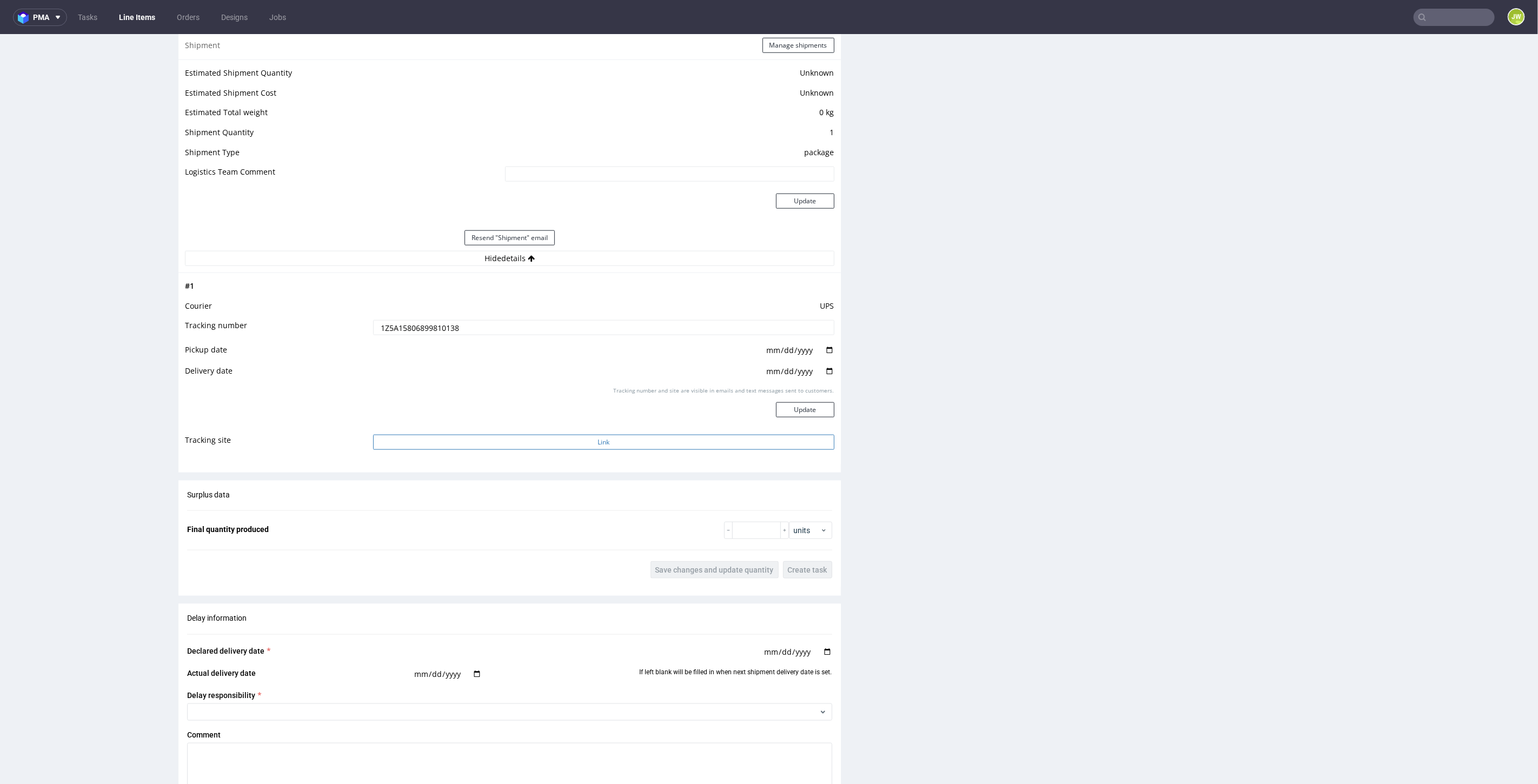
scroll to position [900, 0]
click at [456, 440] on button "Link" at bounding box center [604, 439] width 461 height 15
click at [412, 324] on input "1Z5A15806899810138" at bounding box center [604, 324] width 461 height 15
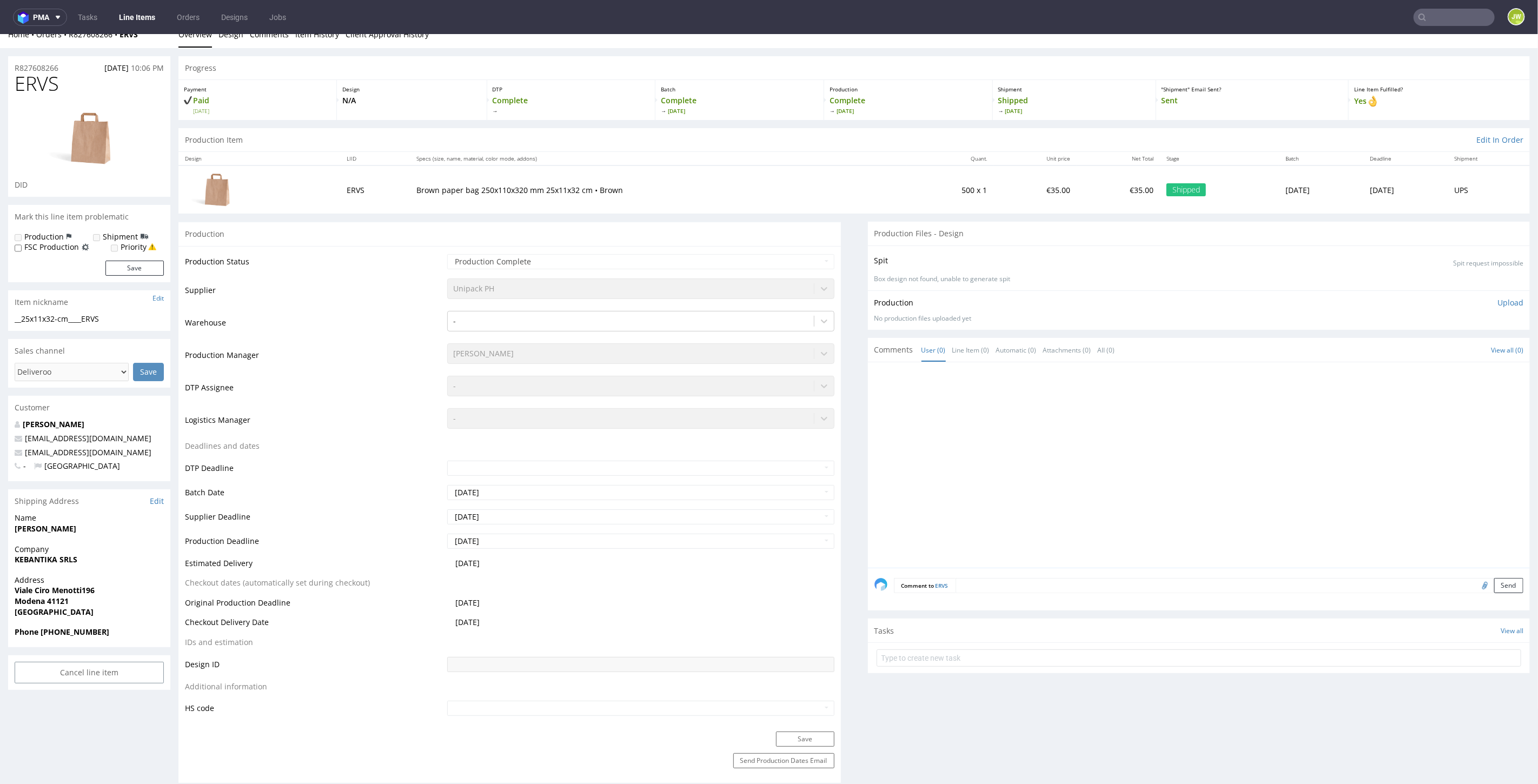
scroll to position [0, 0]
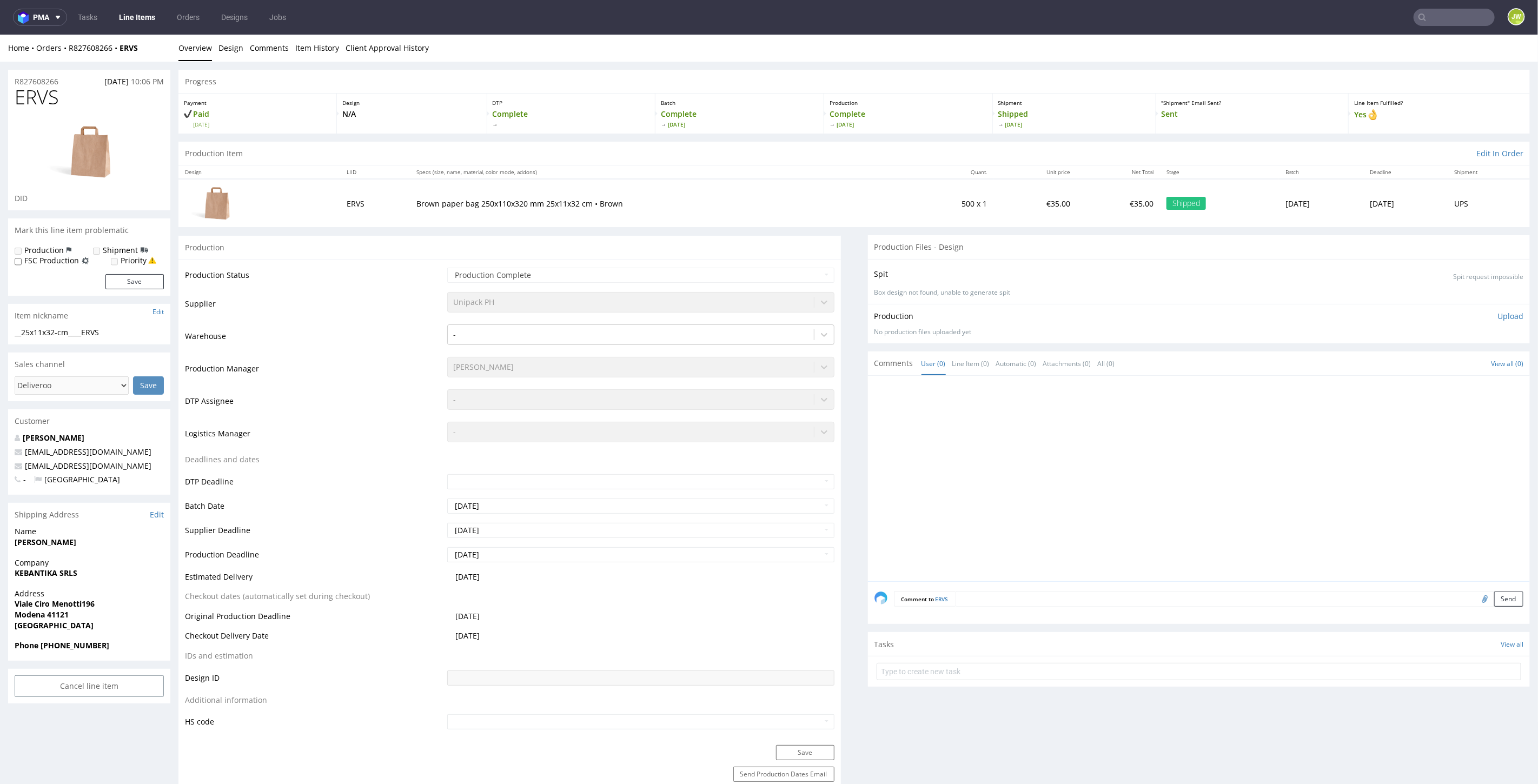
click at [128, 10] on link "Line Items" at bounding box center [137, 17] width 49 height 17
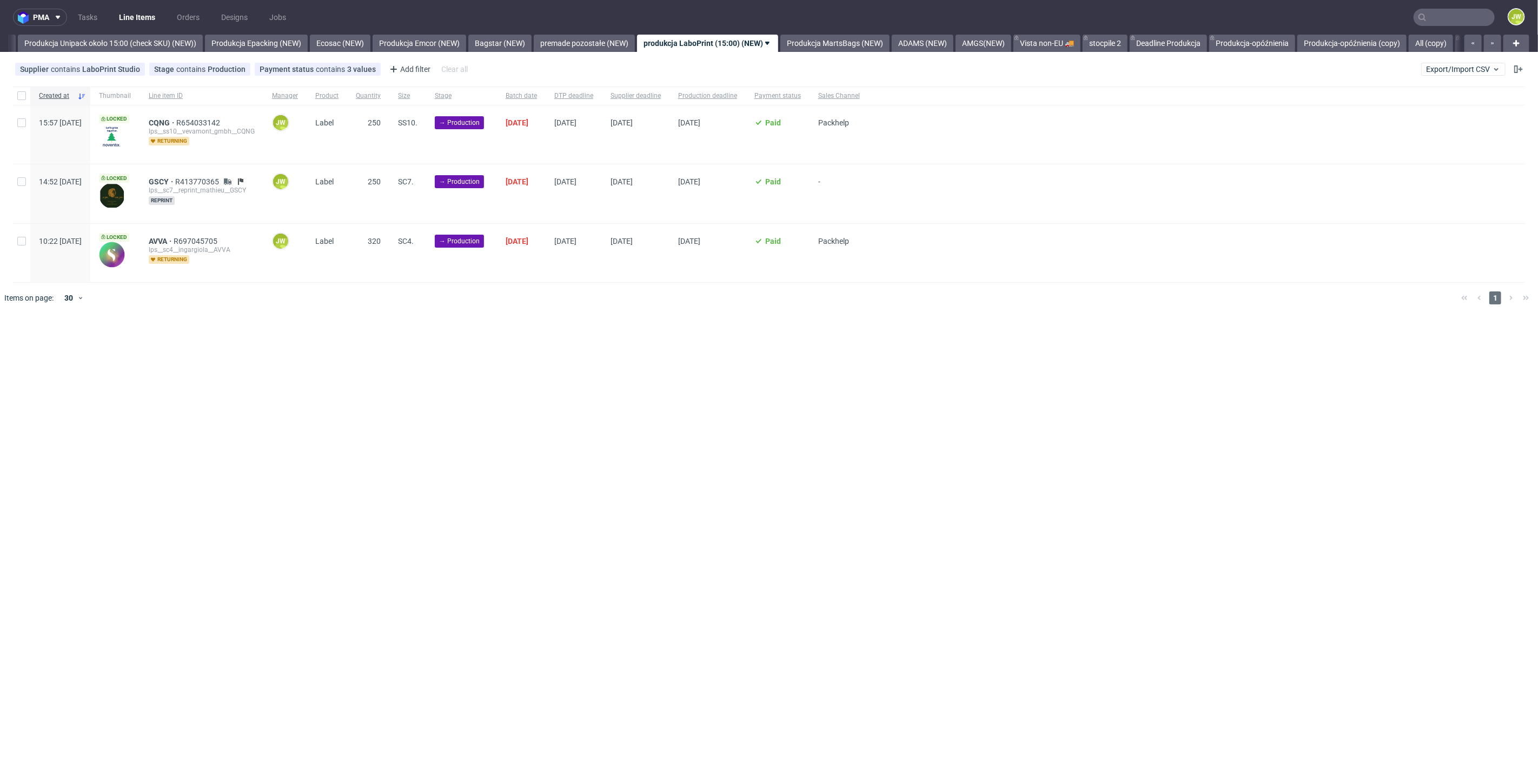
scroll to position [0, 1984]
click at [113, 43] on link "Produkcja Unipack około 15:00 (check SKU) (NEW))" at bounding box center [107, 43] width 185 height 17
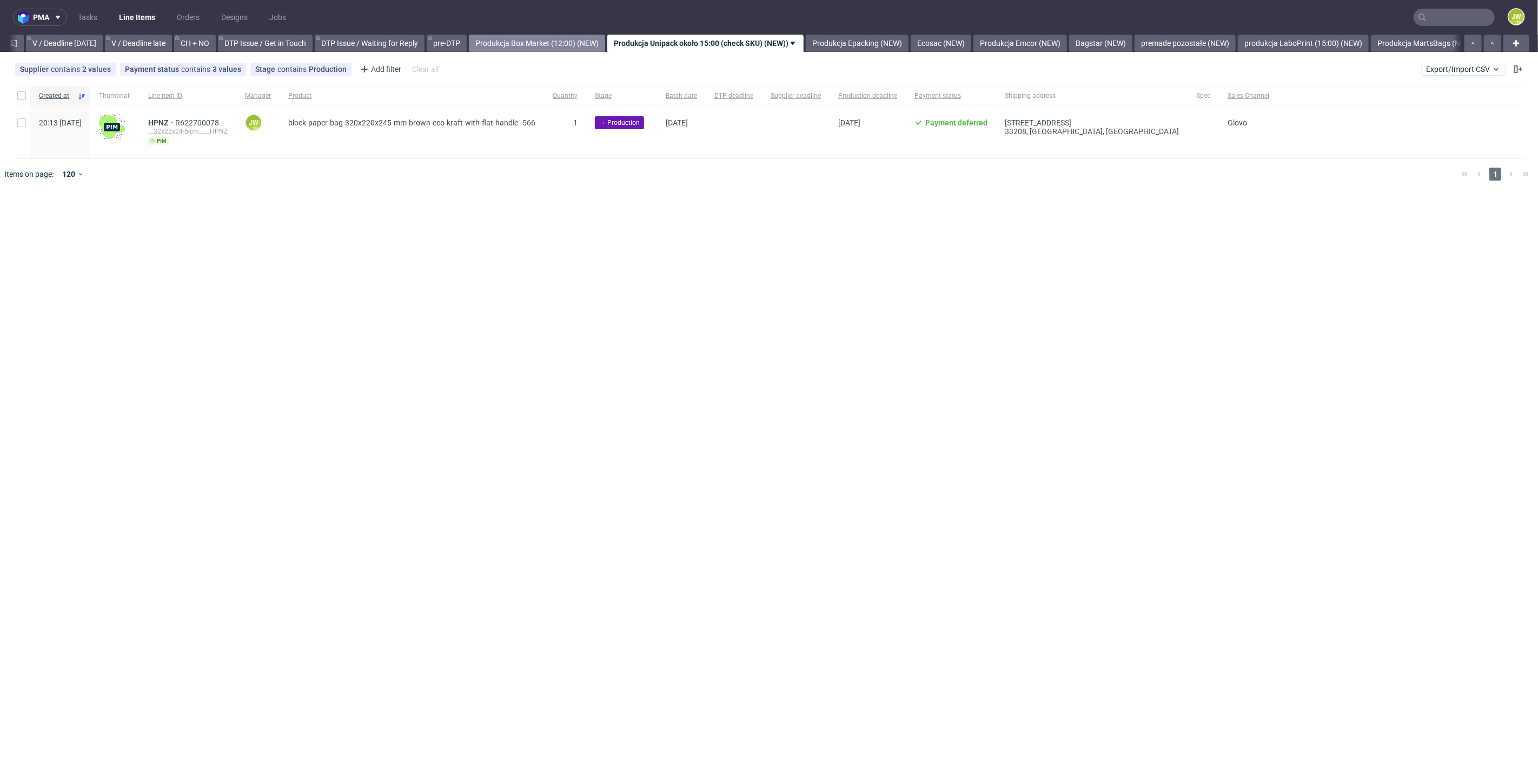
click at [558, 40] on link "Produkcja Box Market (12:00) (NEW)" at bounding box center [537, 43] width 137 height 17
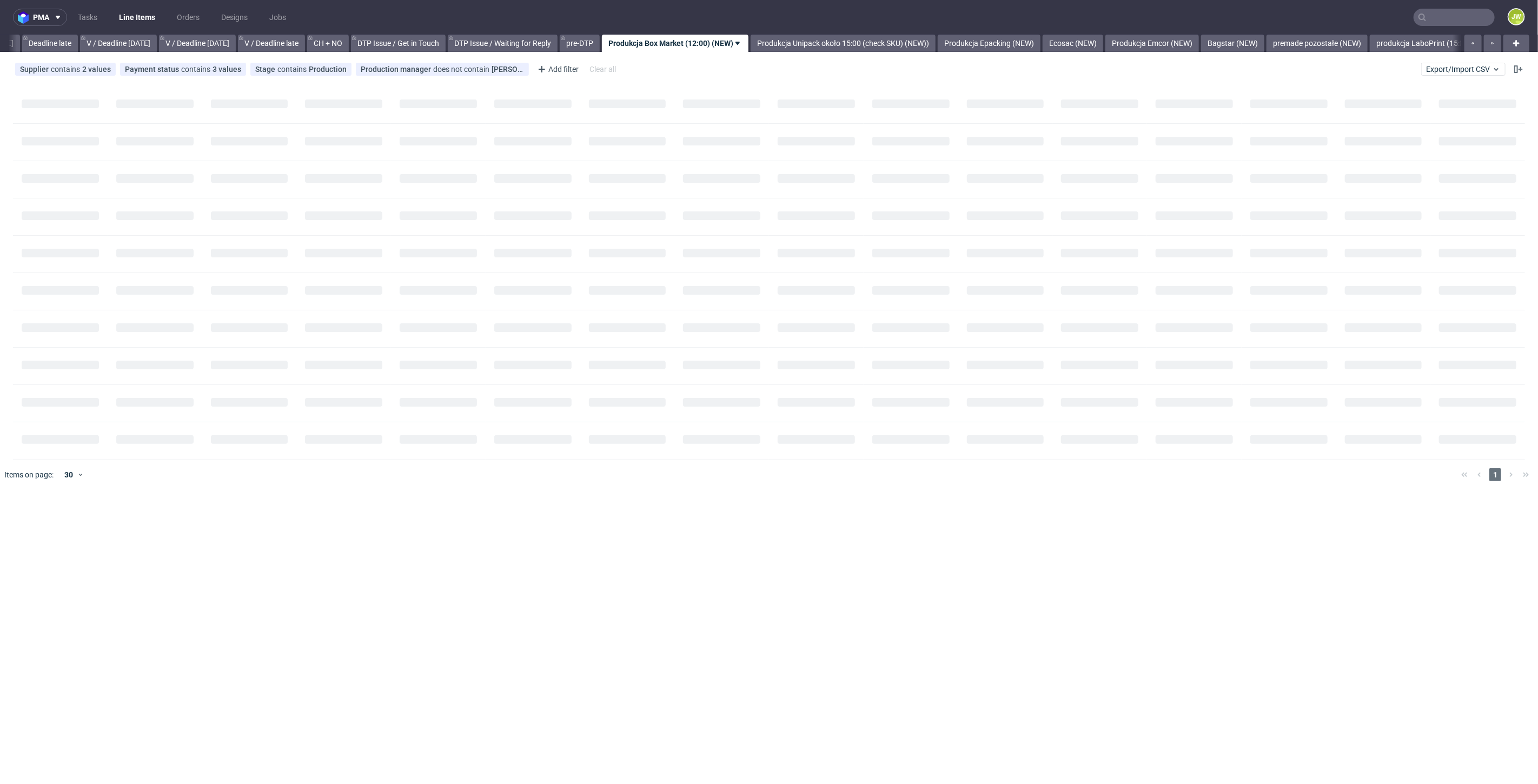
scroll to position [0, 1228]
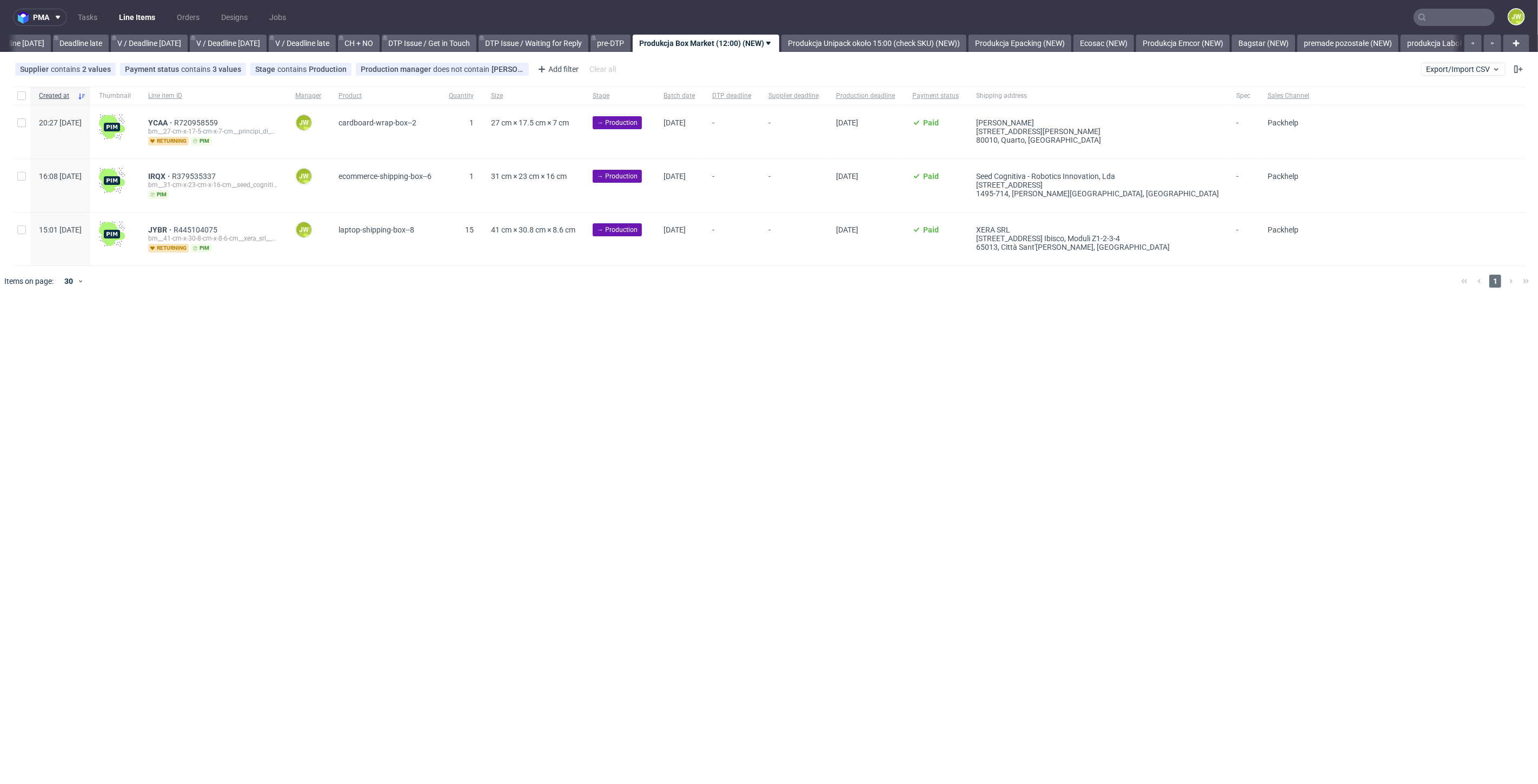
click at [364, 298] on div "Created at Thumbnail Line item ID Manager Product Quantity Size Stage Batch dat…" at bounding box center [769, 191] width 1538 height 219
click at [25, 92] on input "checkbox" at bounding box center [22, 95] width 9 height 9
checkbox input "true"
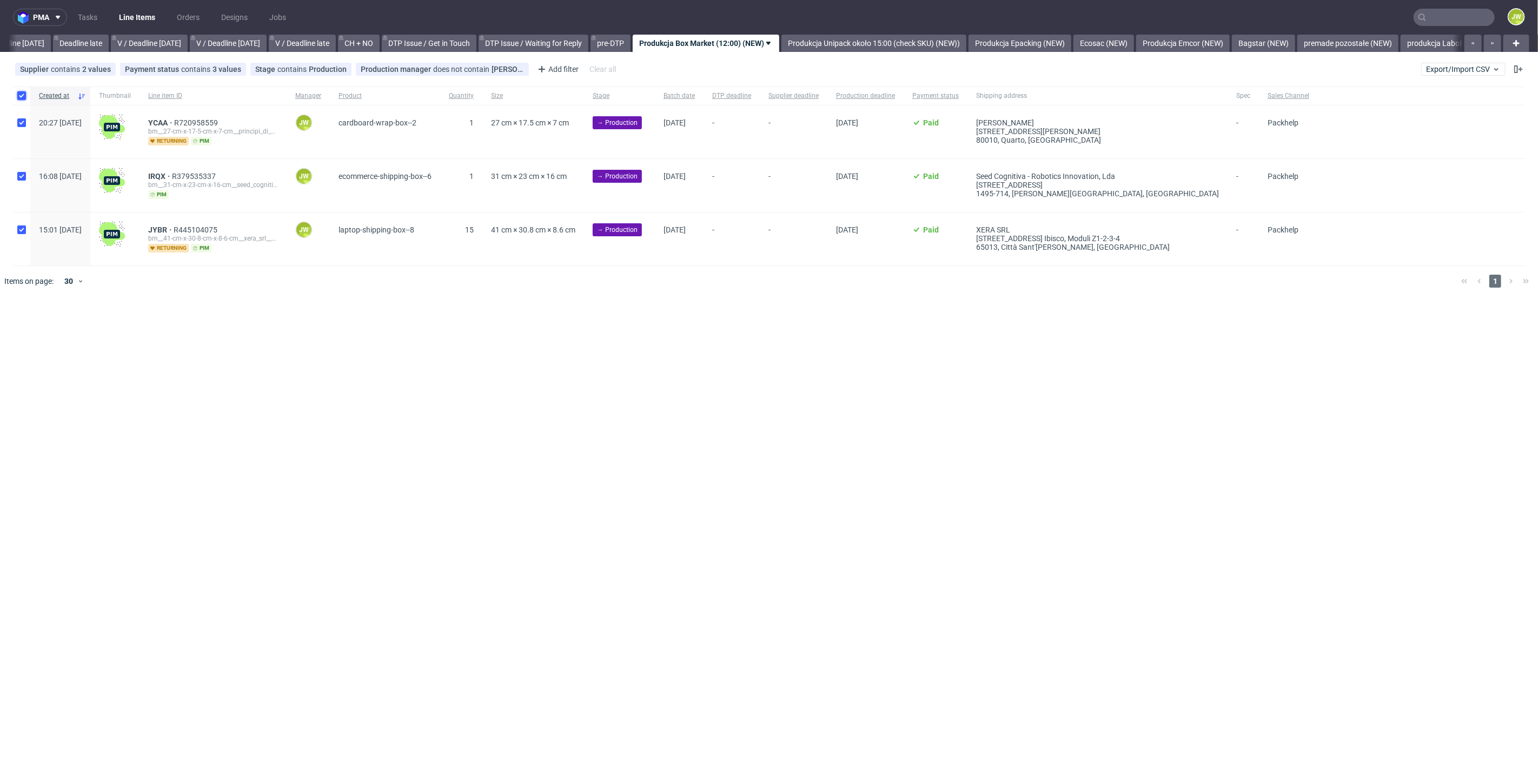
checkbox input "true"
click at [181, 321] on div "Change status Change supplier Change batch date Change prod. deadline Change su…" at bounding box center [769, 328] width 1521 height 16
click at [184, 321] on div "Change status Change supplier Change batch date Change prod. deadline Change su…" at bounding box center [769, 328] width 1521 height 16
click at [184, 327] on span "Change batch date" at bounding box center [190, 329] width 65 height 10
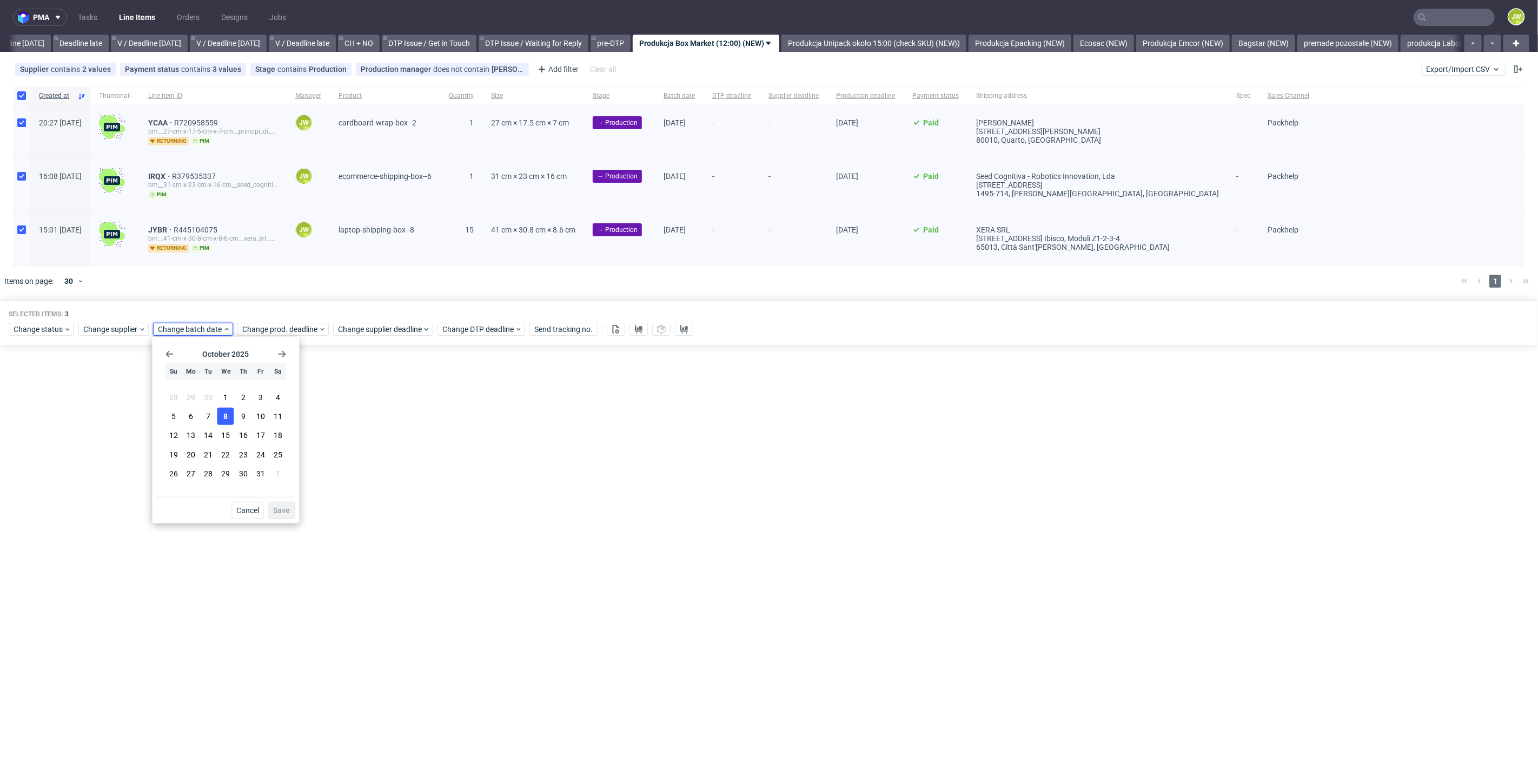
click at [225, 419] on span "8" at bounding box center [225, 416] width 4 height 10
click at [272, 515] on button "Save" at bounding box center [281, 509] width 27 height 17
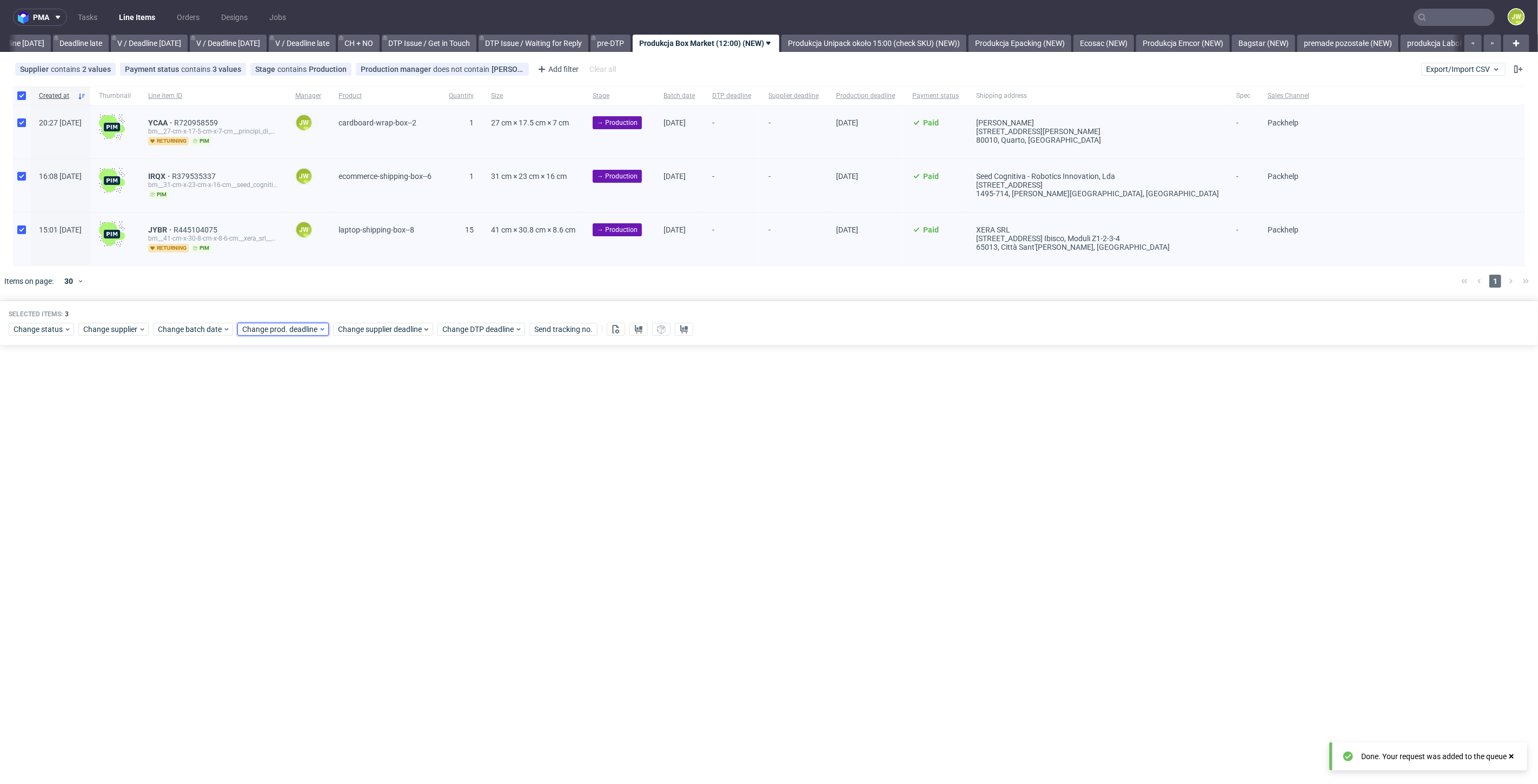
click at [276, 324] on span "Change prod. deadline" at bounding box center [281, 329] width 76 height 10
click at [326, 414] on span "9" at bounding box center [327, 416] width 4 height 10
click at [368, 509] on span "Save" at bounding box center [365, 510] width 16 height 7
click at [366, 324] on span "Change supplier deadline" at bounding box center [380, 329] width 84 height 10
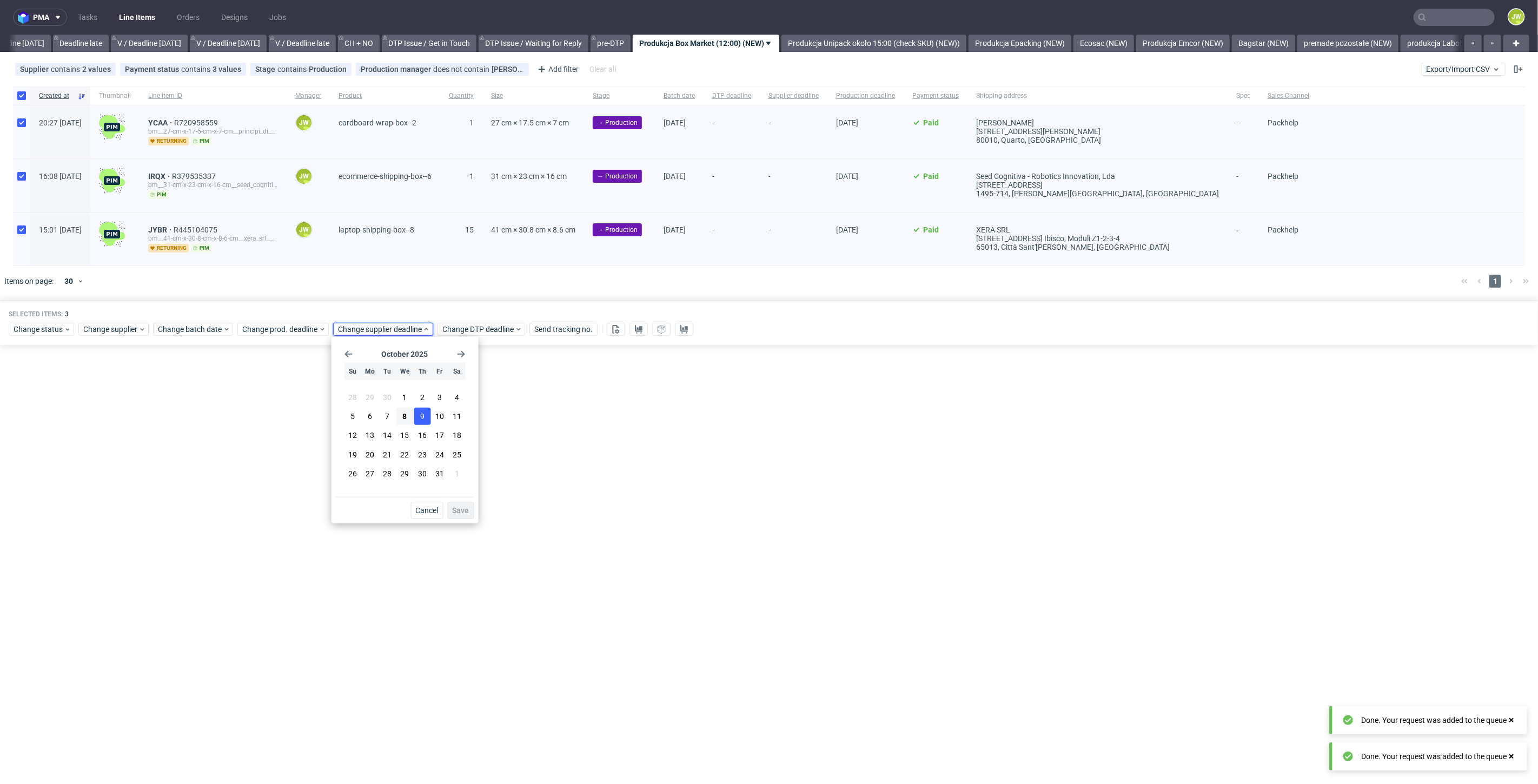
click at [422, 413] on span "9" at bounding box center [422, 416] width 4 height 10
click at [462, 510] on span "Save" at bounding box center [460, 510] width 16 height 7
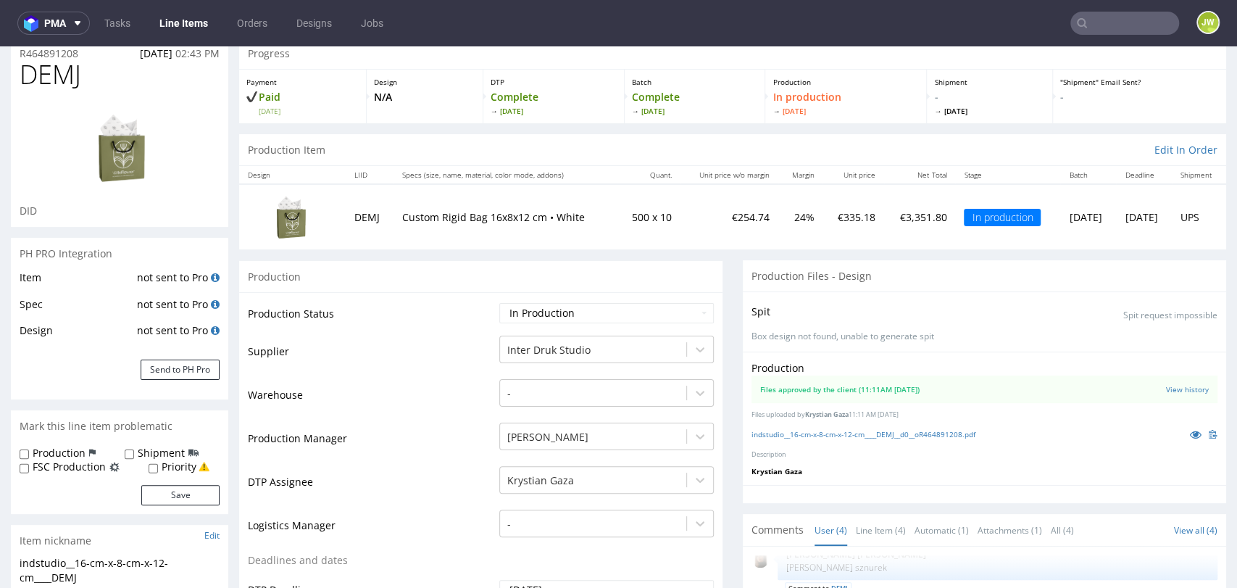
scroll to position [80, 0]
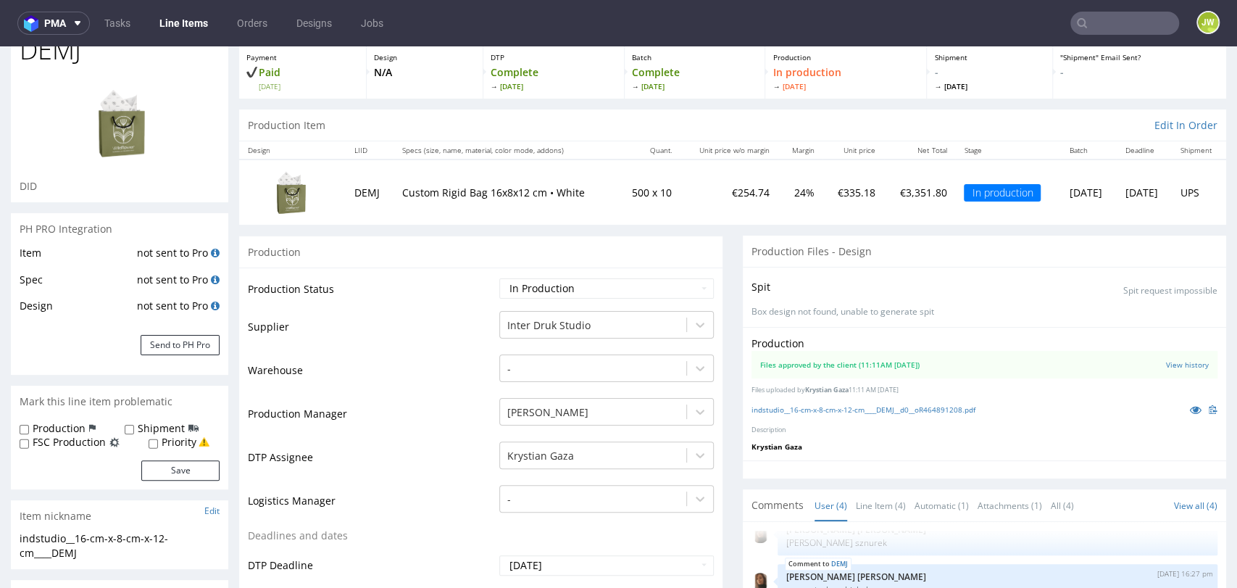
click at [445, 245] on div "Production" at bounding box center [480, 251] width 483 height 33
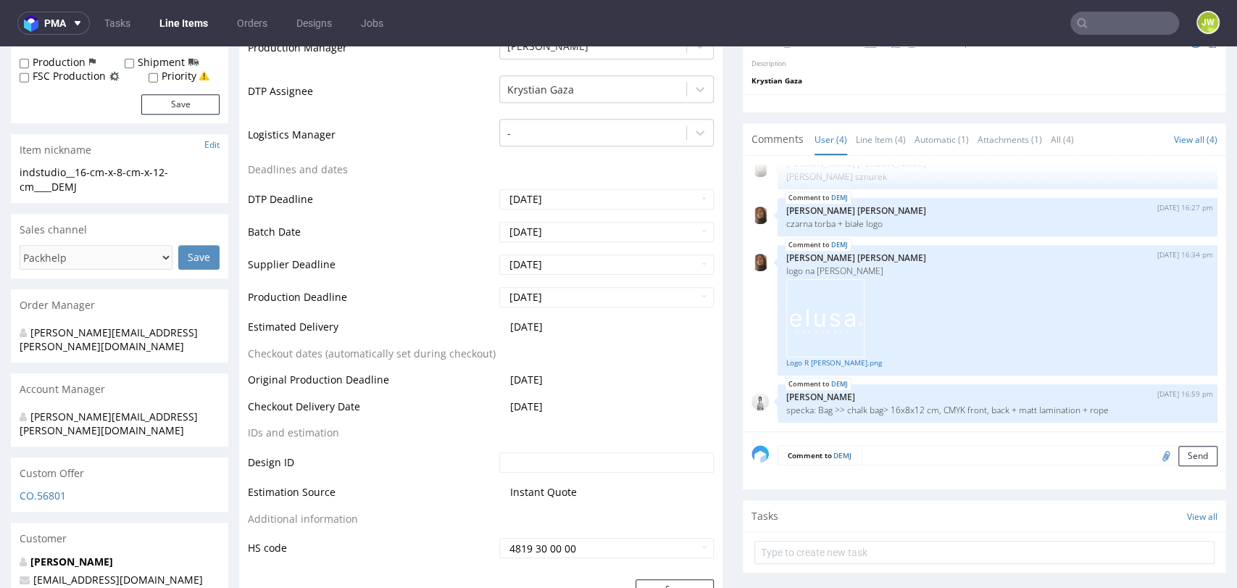
scroll to position [483, 0]
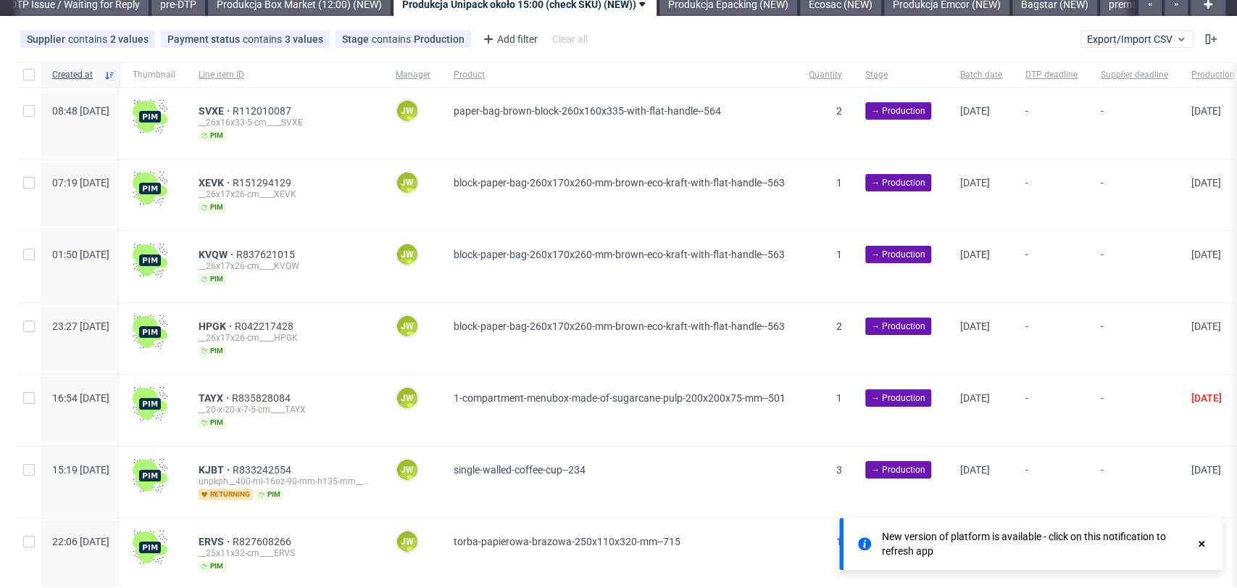
scroll to position [112, 0]
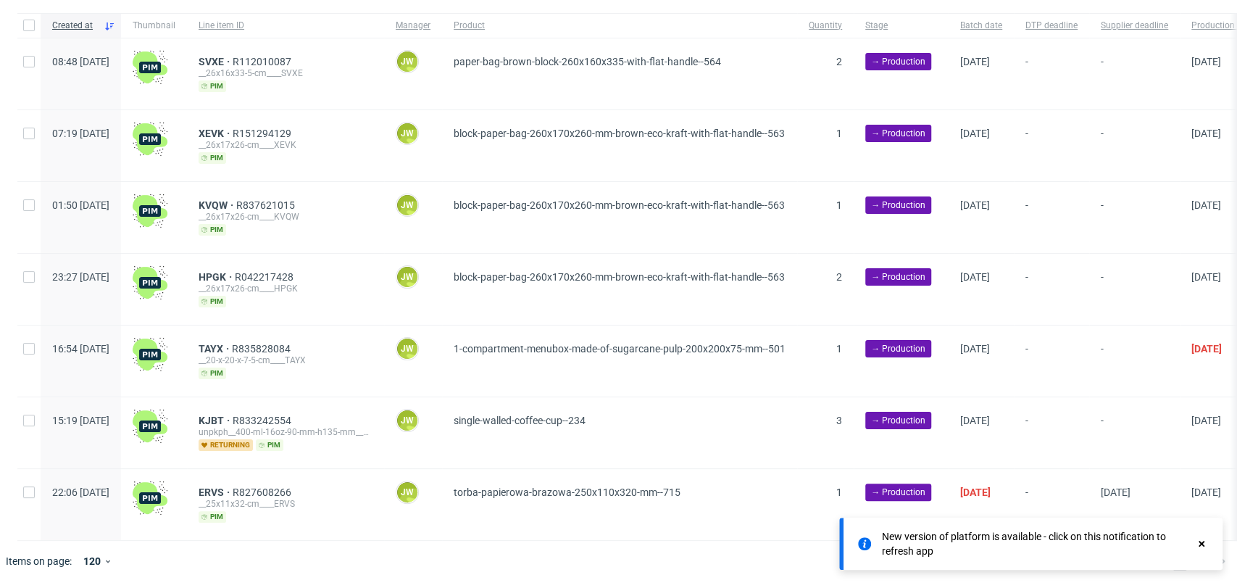
click at [1198, 545] on use at bounding box center [1201, 544] width 6 height 6
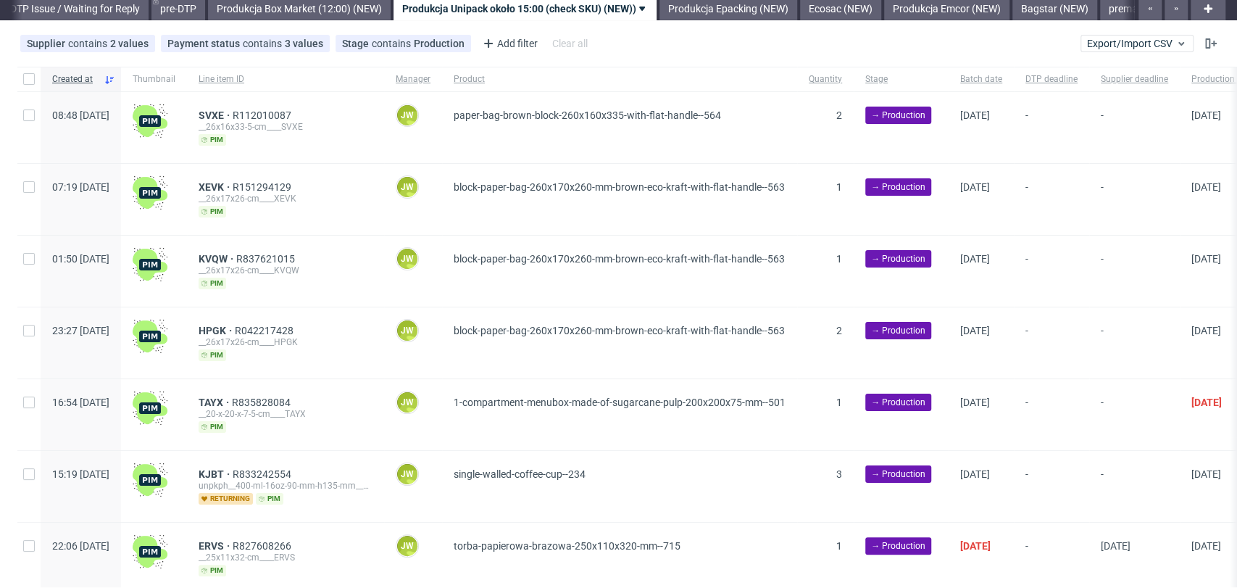
scroll to position [0, 0]
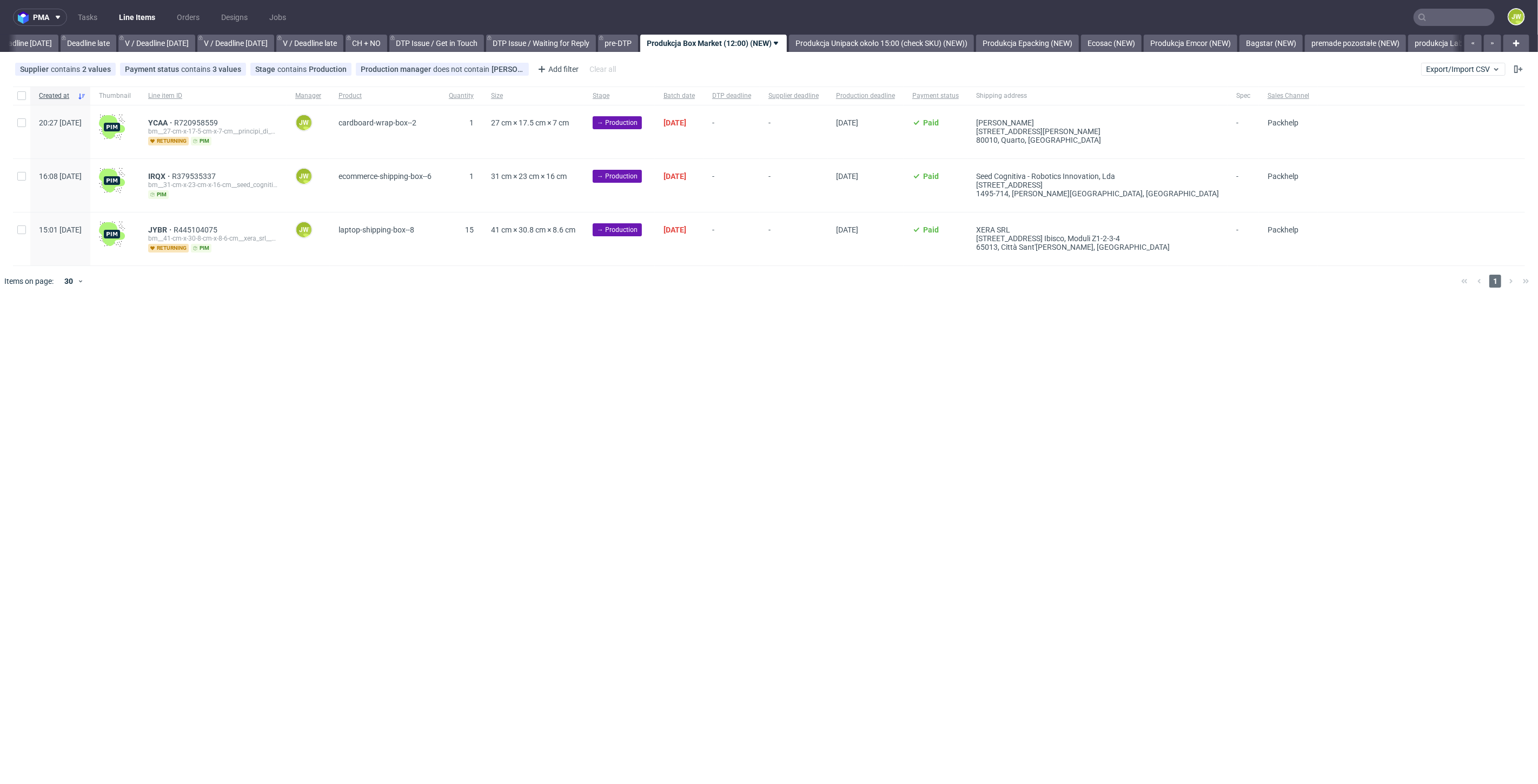
scroll to position [0, 1228]
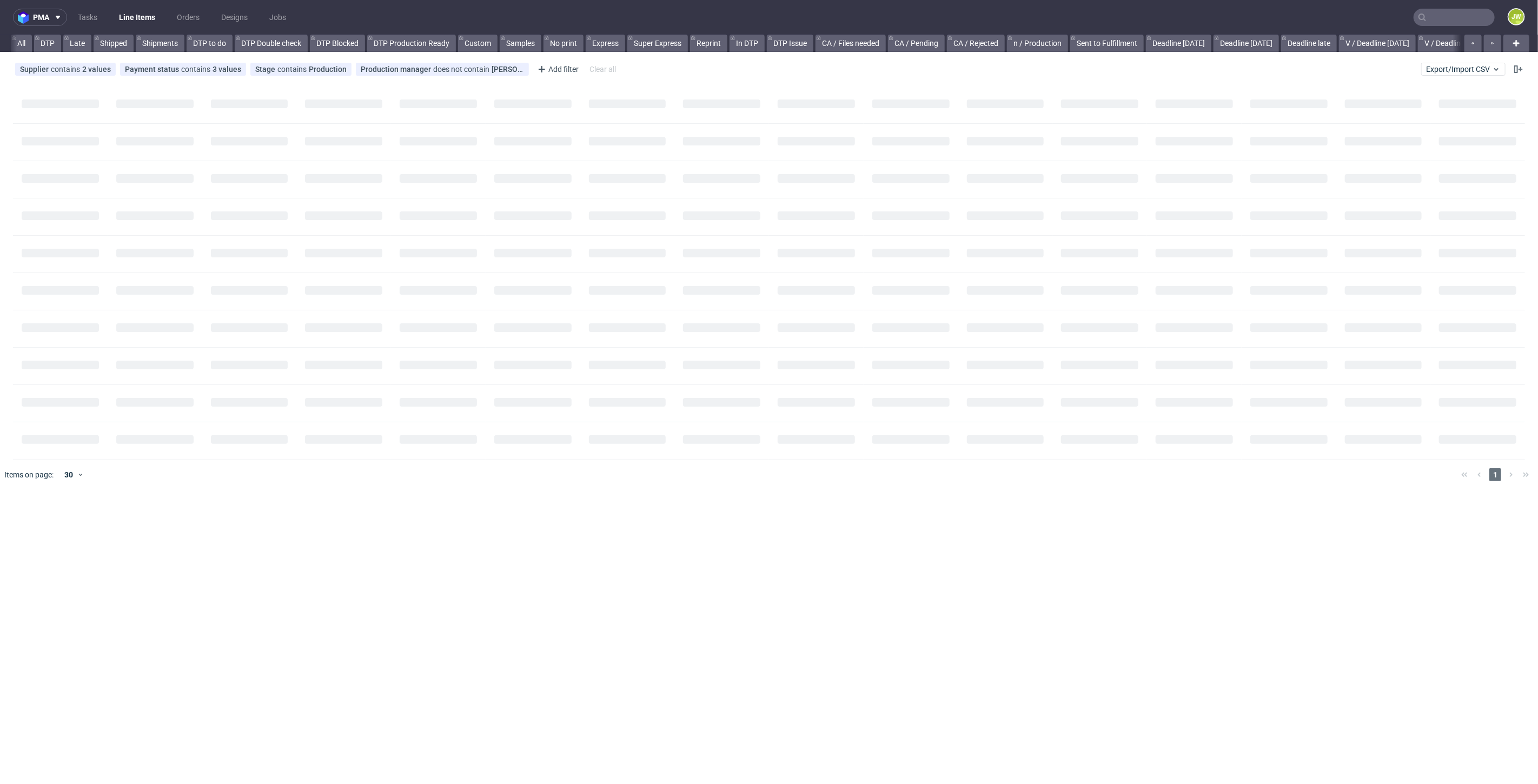
scroll to position [0, 28]
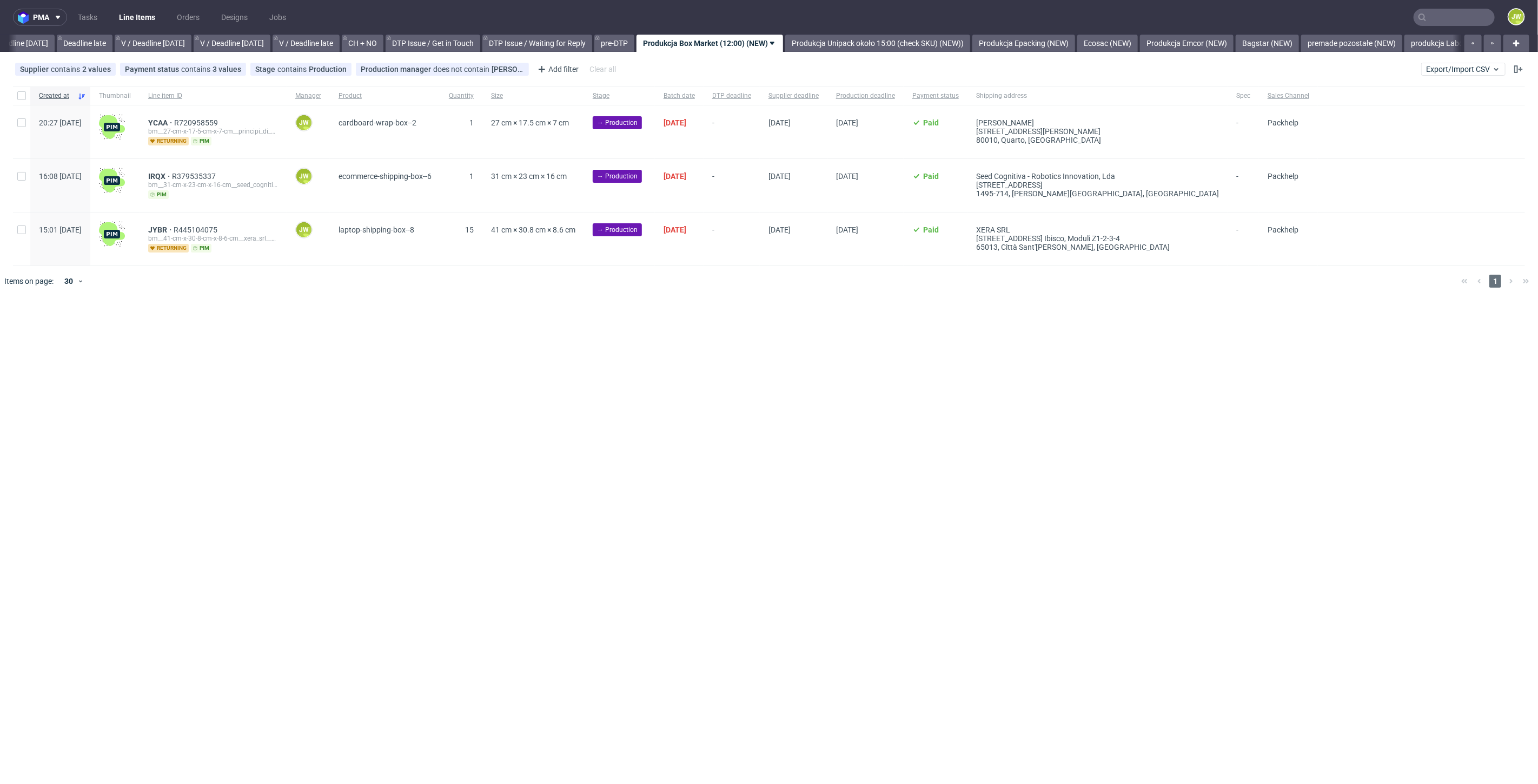
scroll to position [0, 1228]
click at [698, 311] on div "pma Tasks Line Items Orders Designs Jobs JW All DTP Late Shipped Shipments DTP …" at bounding box center [769, 392] width 1538 height 784
click at [27, 97] on div at bounding box center [21, 95] width 17 height 19
checkbox input "true"
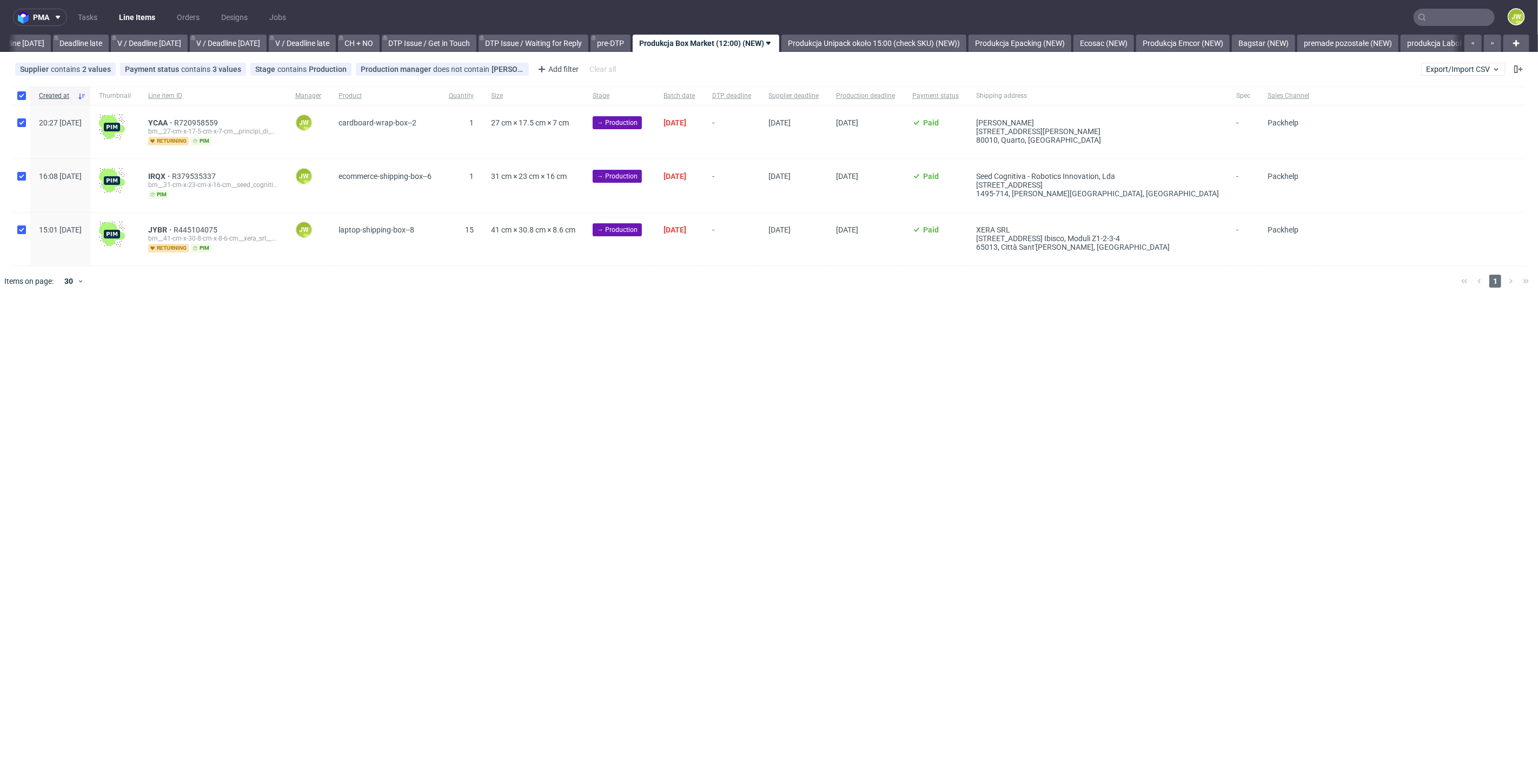
checkbox input "true"
drag, startPoint x: 452, startPoint y: 465, endPoint x: 475, endPoint y: 460, distance: 23.5
click at [454, 465] on div "pma Tasks Line Items Orders Designs Jobs JW All DTP Late Shipped Shipments DTP …" at bounding box center [769, 392] width 1538 height 784
click at [634, 286] on div at bounding box center [785, 281] width 1336 height 31
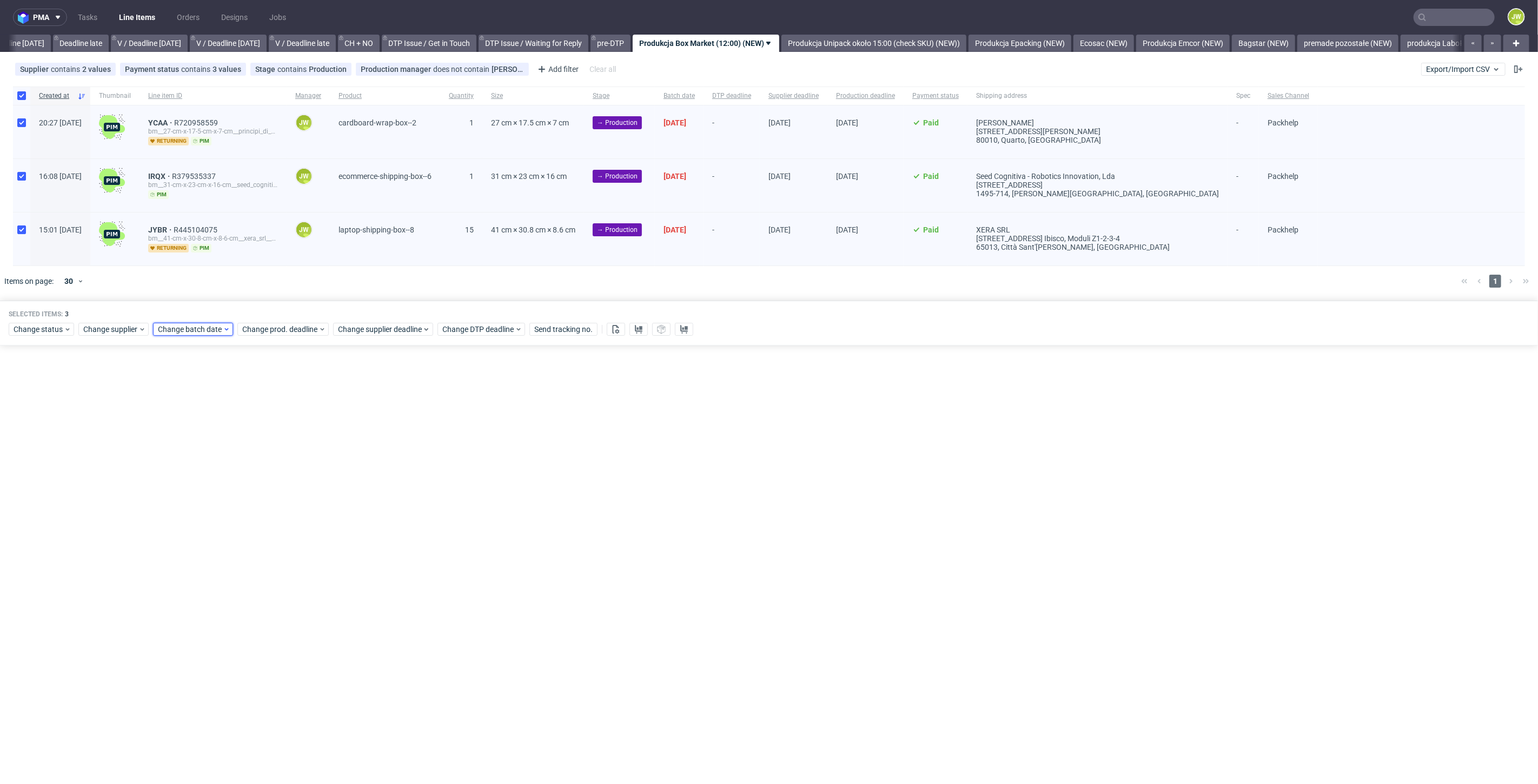
click at [208, 329] on span "Change batch date" at bounding box center [190, 329] width 65 height 10
click at [395, 417] on div "pma Tasks Line Items Orders Designs Jobs JW All DTP Late Shipped Shipments DTP …" at bounding box center [769, 392] width 1538 height 784
click at [635, 330] on use at bounding box center [639, 329] width 7 height 9
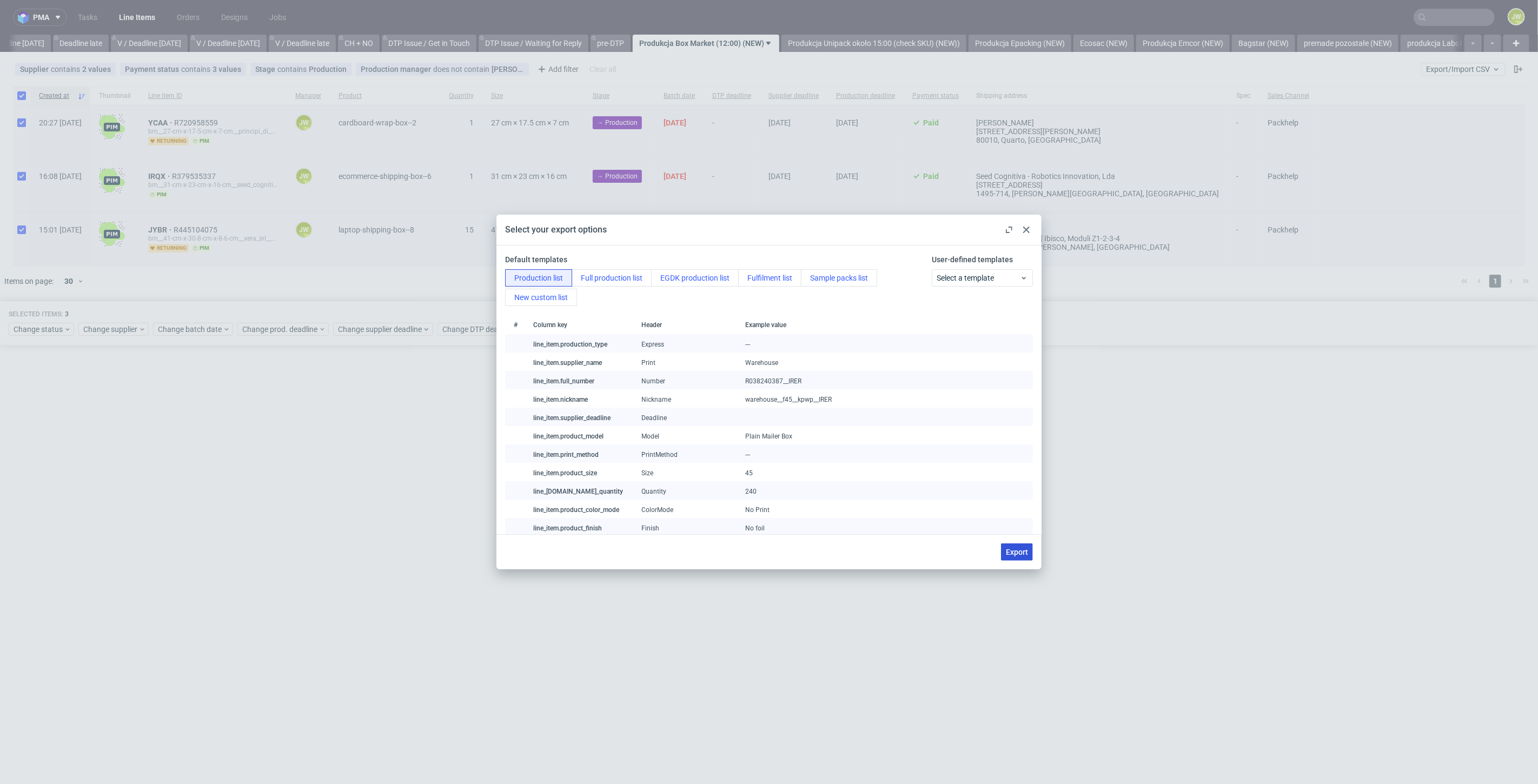
click at [1015, 556] on button "Export" at bounding box center [1016, 551] width 32 height 17
checkbox input "false"
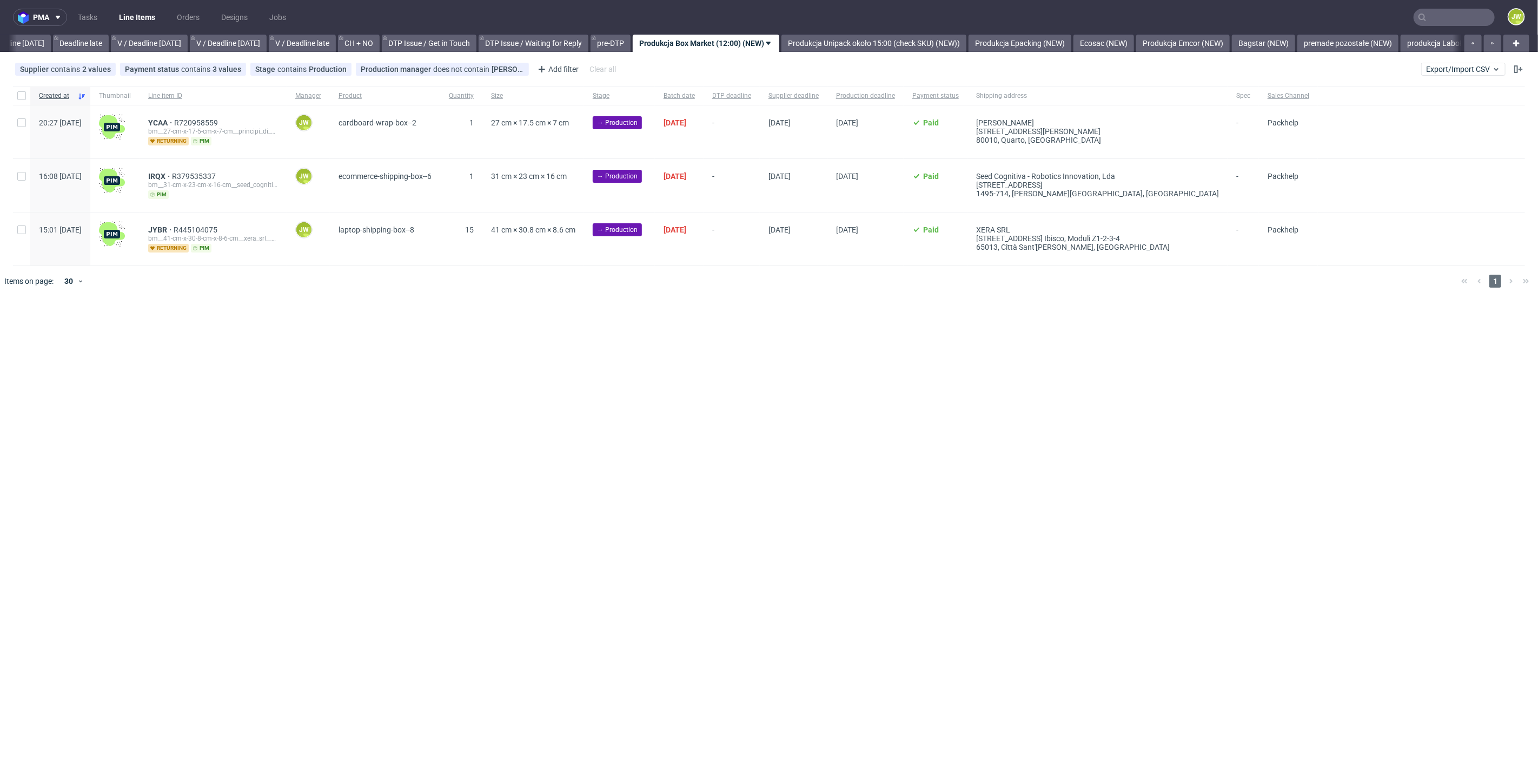
click at [157, 307] on div "pma Tasks Line Items Orders Designs Jobs JW All DTP Late Shipped Shipments DTP …" at bounding box center [769, 392] width 1538 height 784
click at [25, 95] on input "checkbox" at bounding box center [22, 95] width 9 height 9
checkbox input "true"
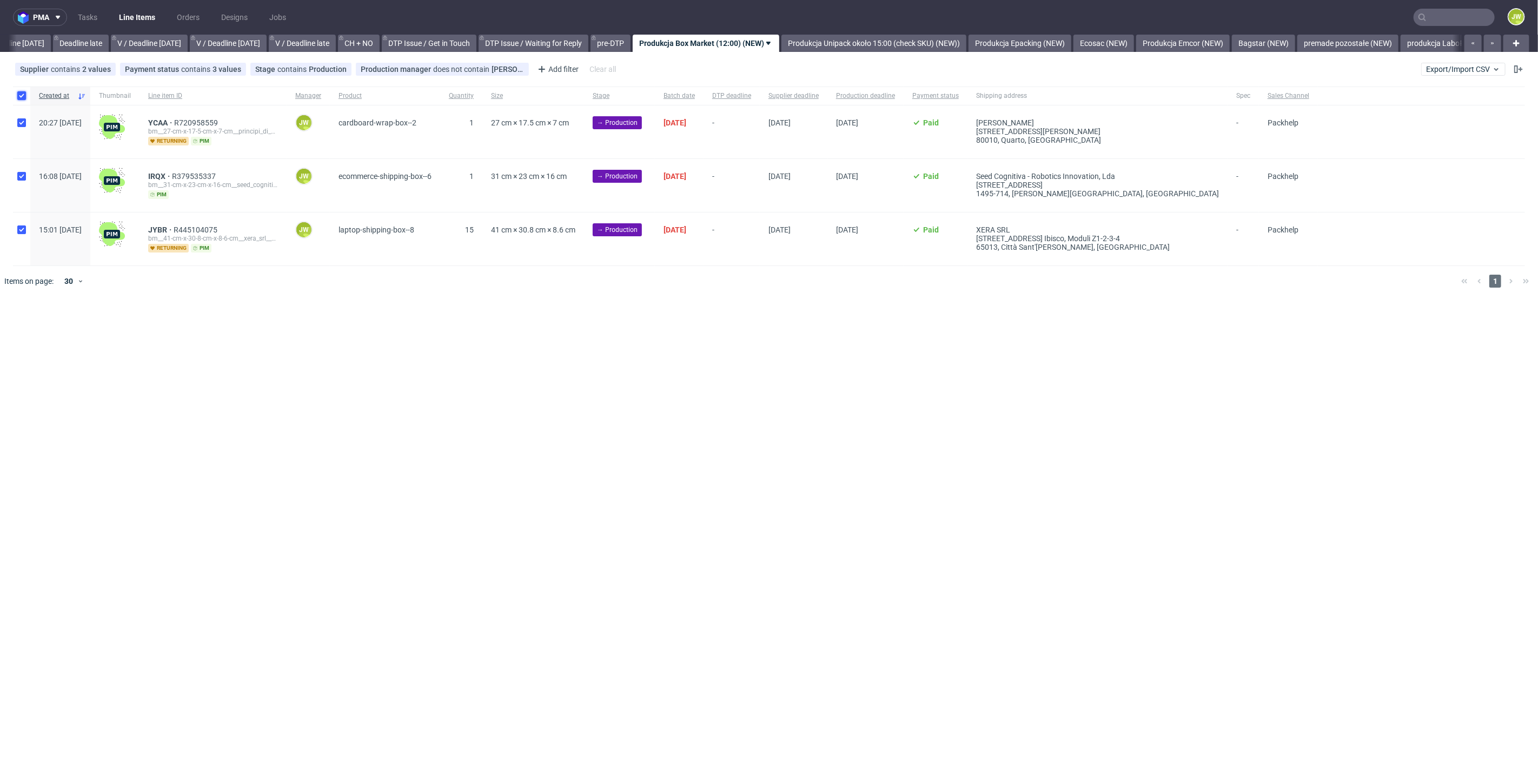
checkbox input "true"
click at [31, 330] on span "Change status" at bounding box center [38, 329] width 50 height 10
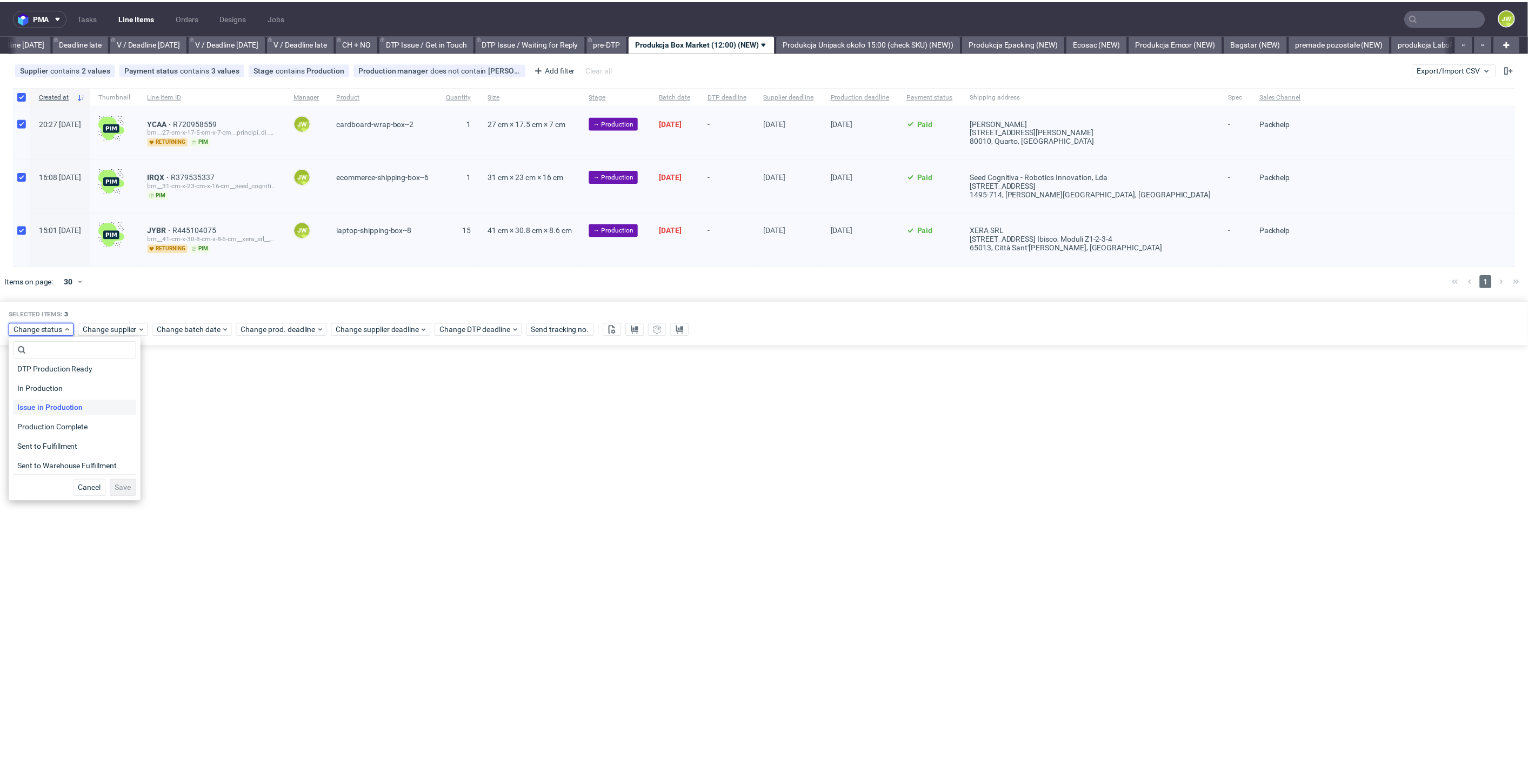
scroll to position [140, 0]
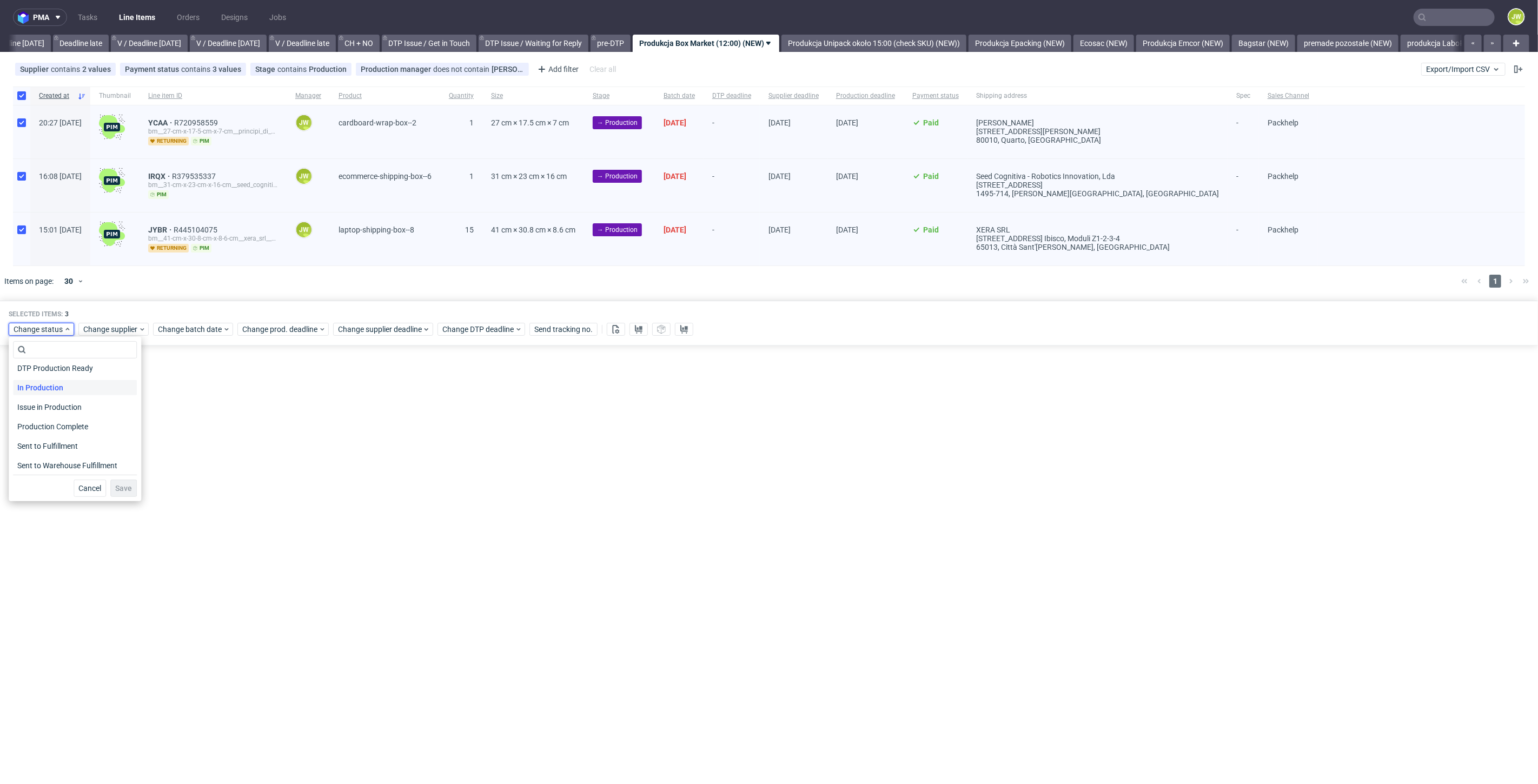
click at [33, 386] on span "In Production" at bounding box center [40, 387] width 54 height 15
click at [119, 486] on span "Save" at bounding box center [123, 488] width 16 height 7
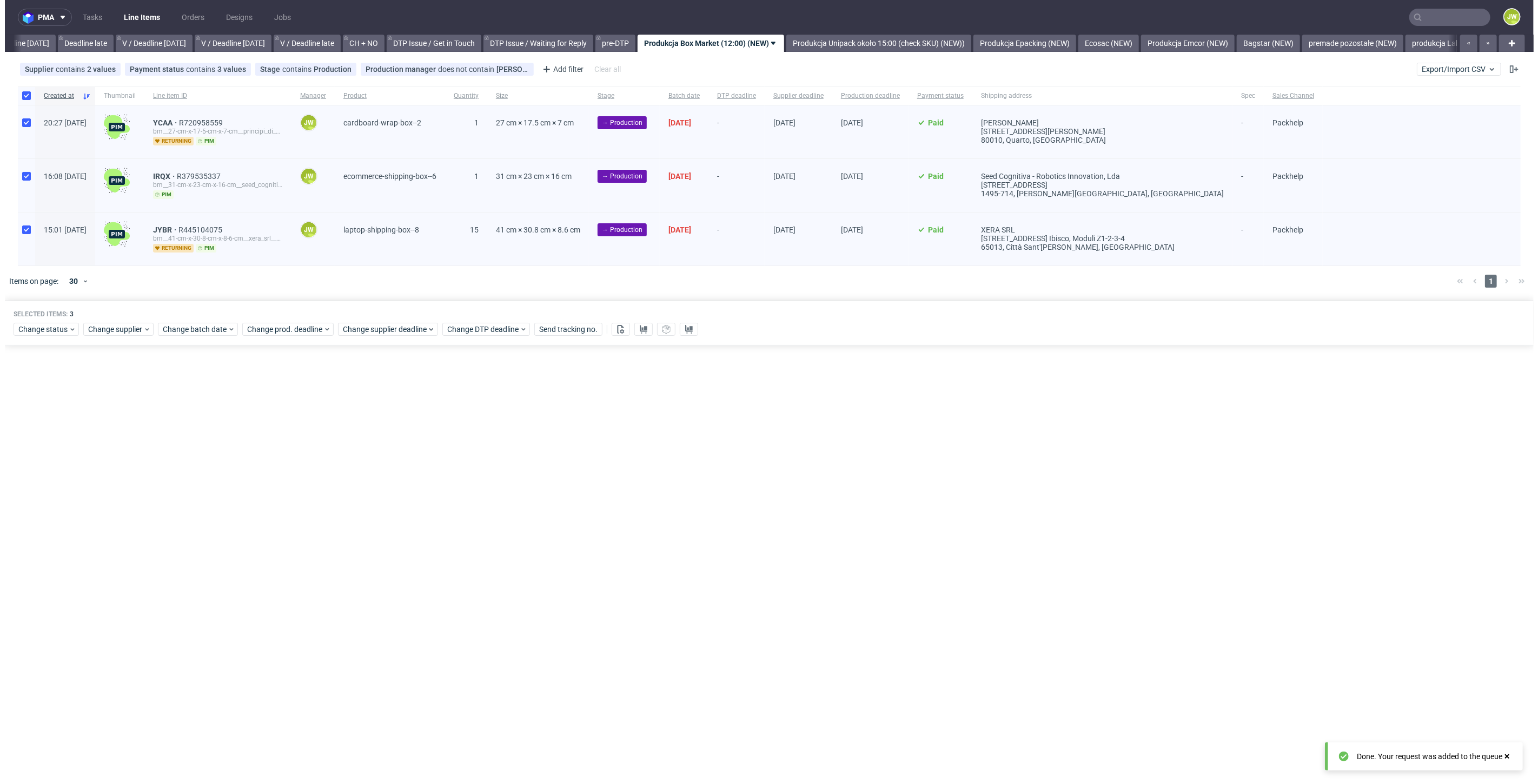
scroll to position [0, 1228]
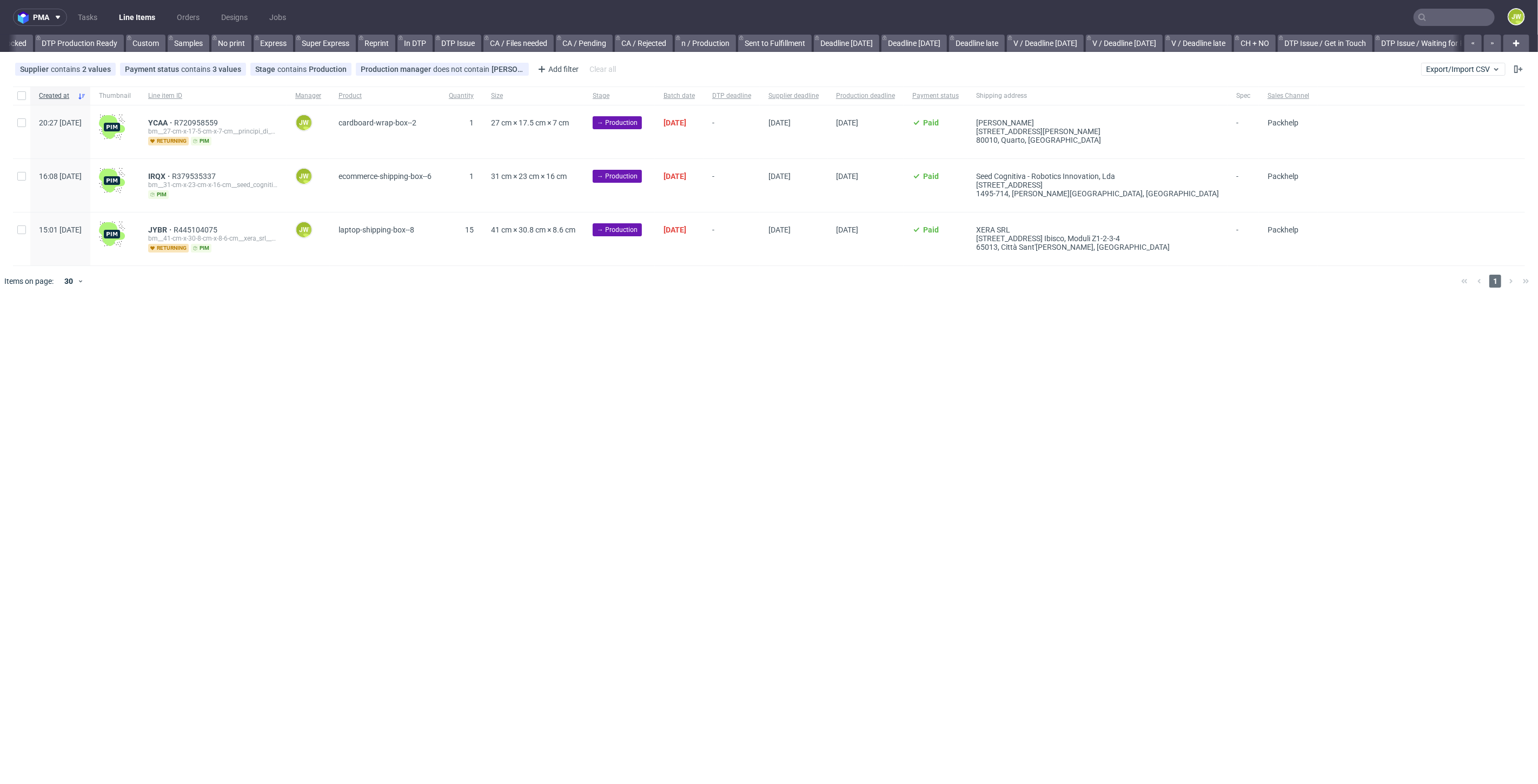
scroll to position [0, 960]
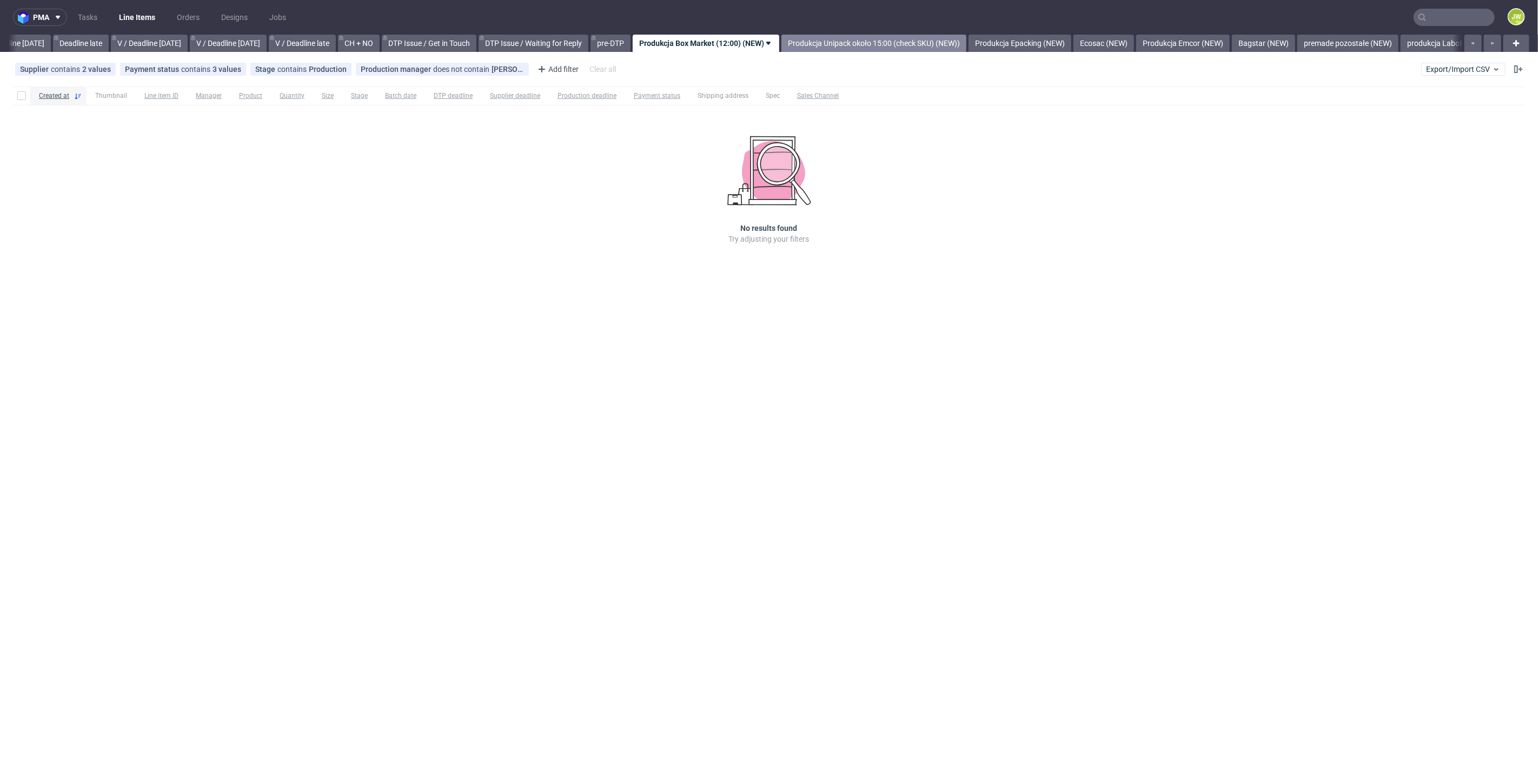
click at [841, 48] on link "Produkcja Unipack około 15:00 (check SKU) (NEW))" at bounding box center [874, 43] width 185 height 17
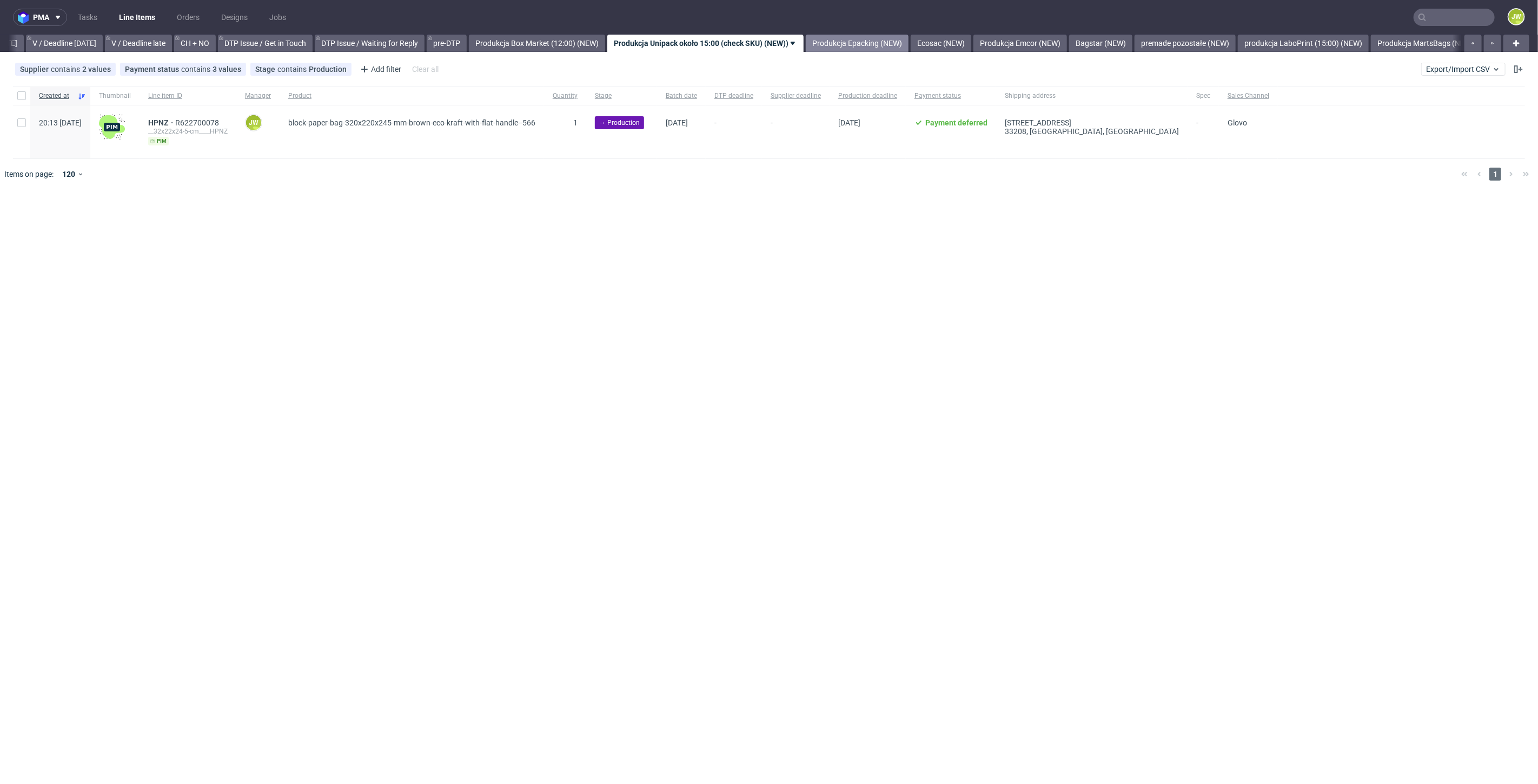
click at [869, 44] on link "Produkcja Epacking (NEW)" at bounding box center [857, 43] width 103 height 17
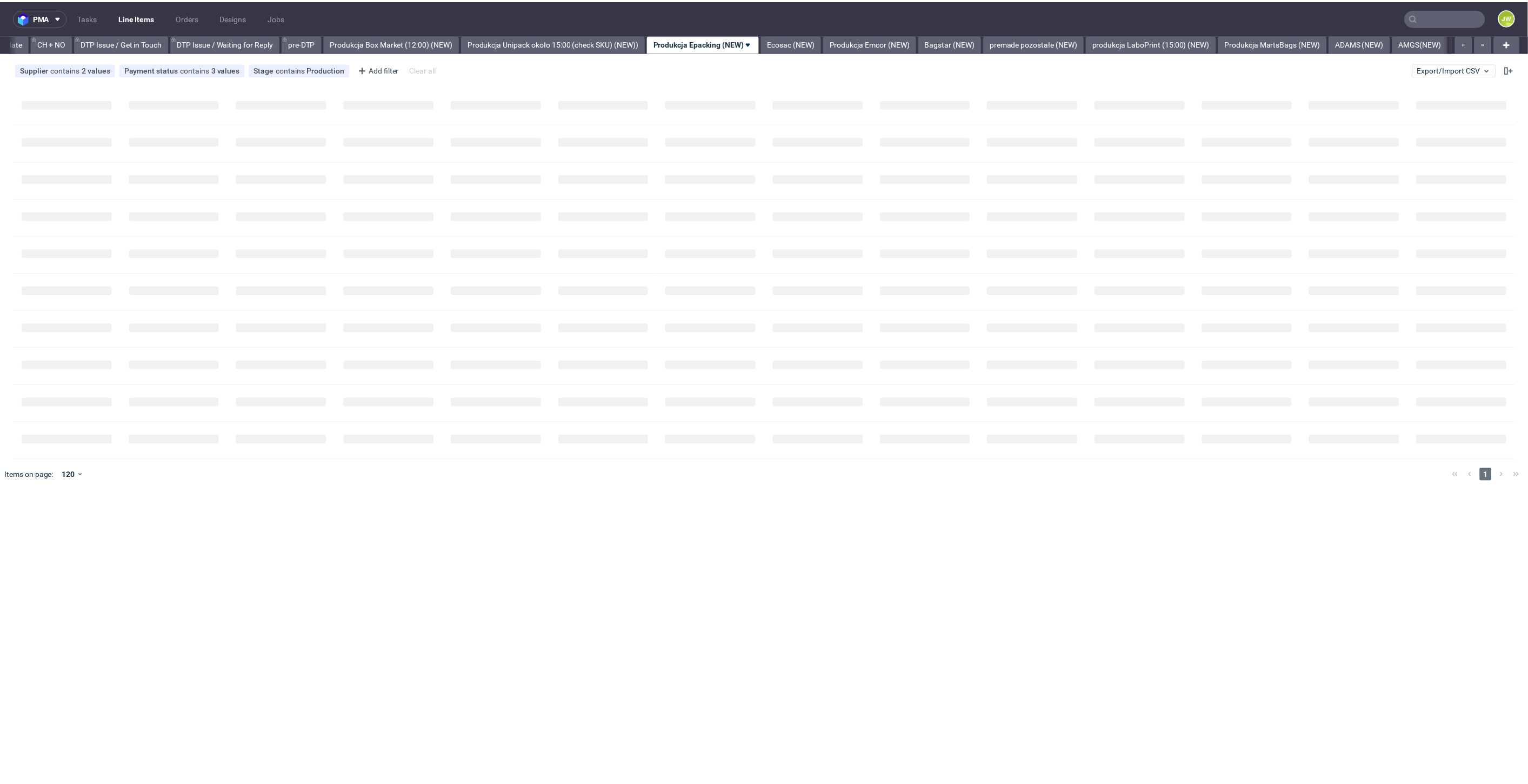
scroll to position [0, 1538]
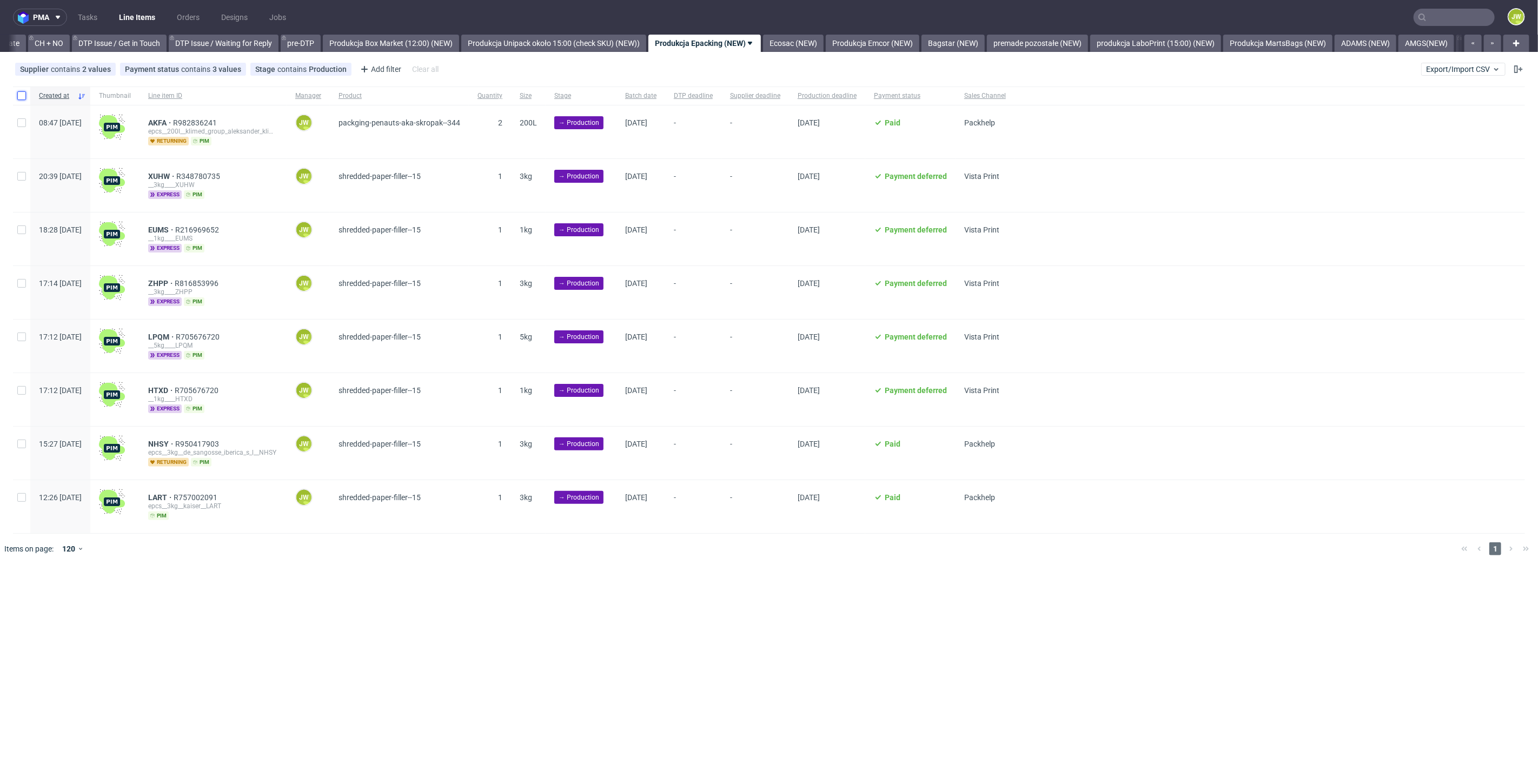
click at [17, 98] on input "checkbox" at bounding box center [22, 95] width 9 height 9
checkbox input "true"
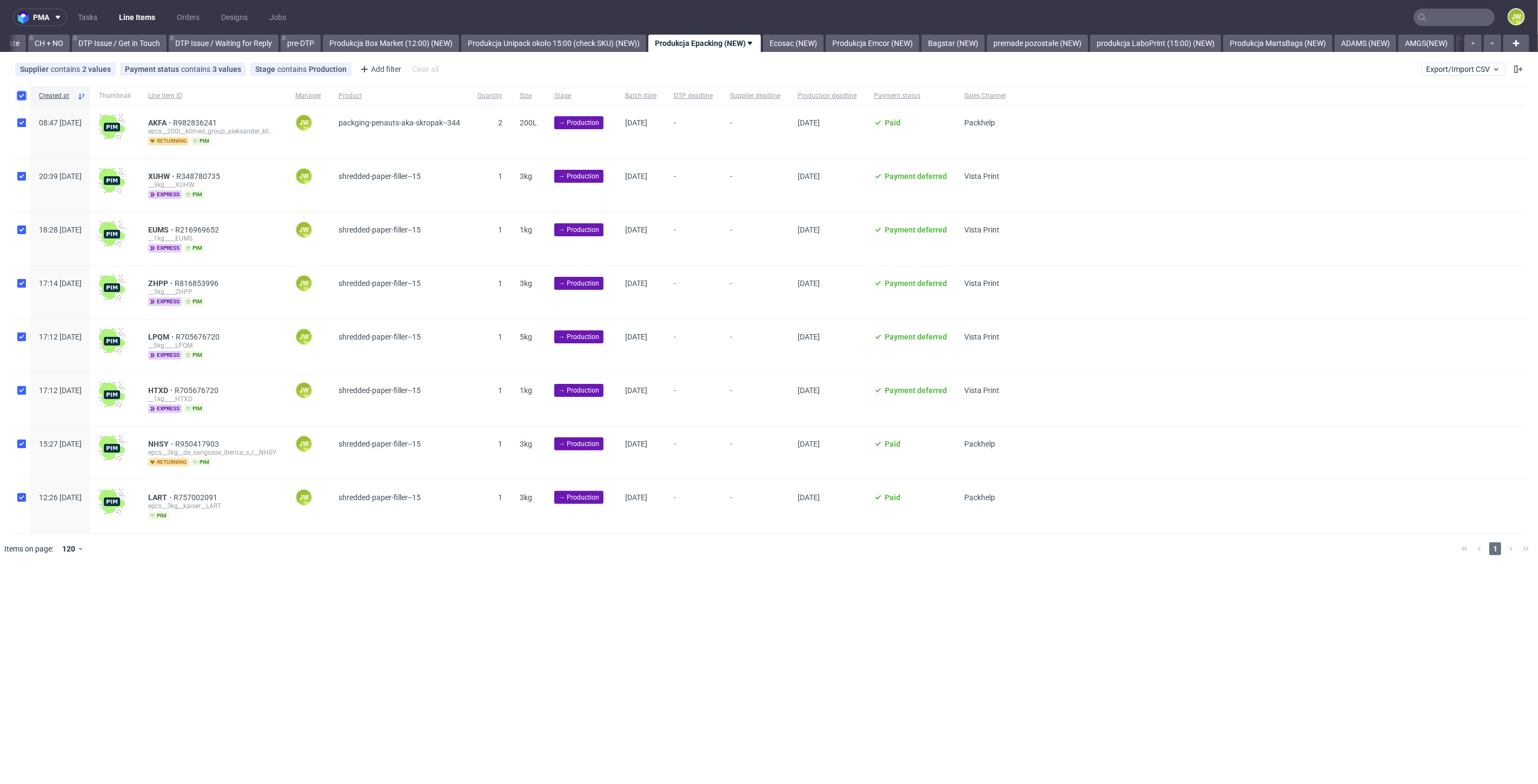
checkbox input "true"
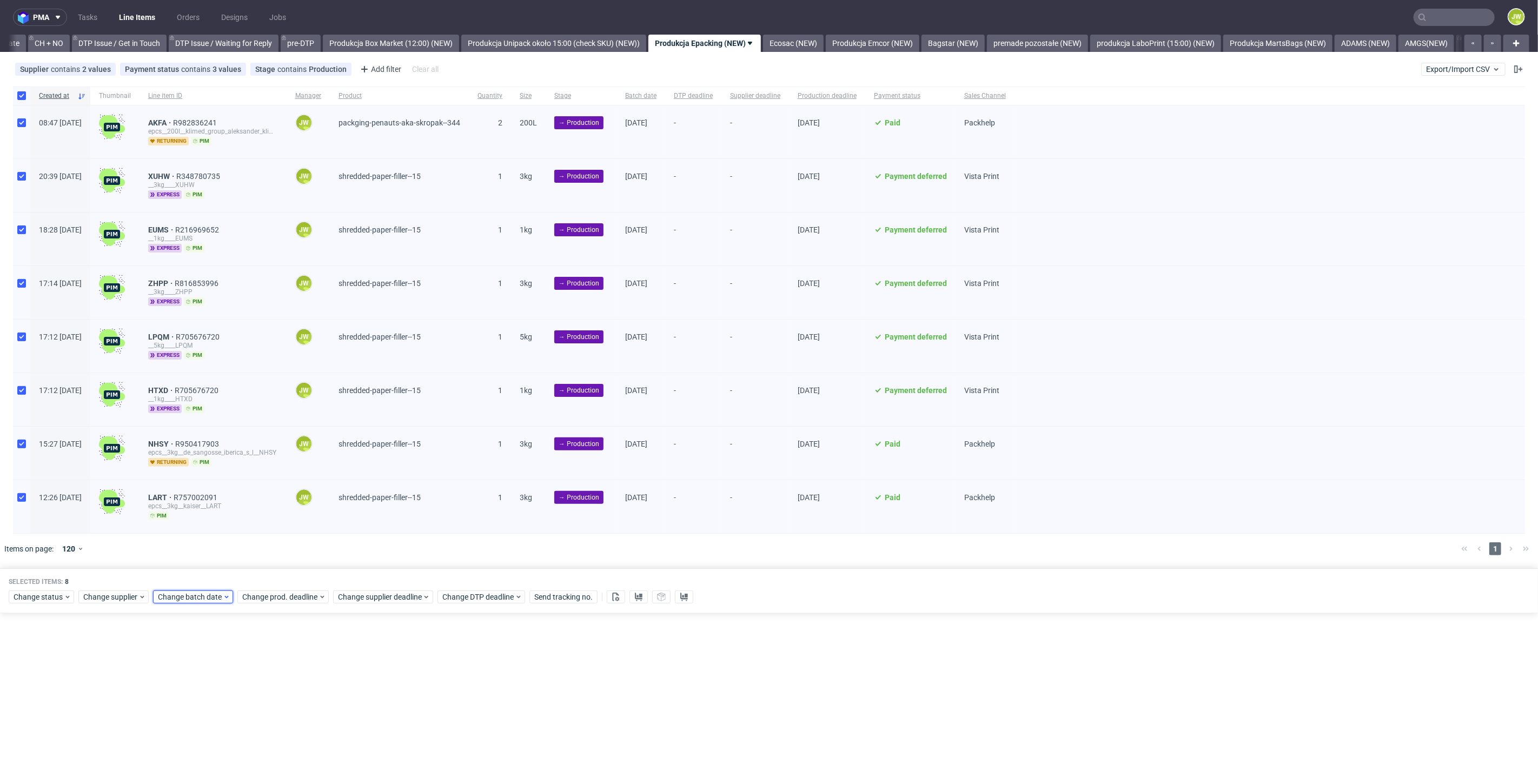
click at [216, 594] on span "Change batch date" at bounding box center [190, 597] width 65 height 10
click at [231, 471] on button "8" at bounding box center [225, 477] width 16 height 17
click at [285, 570] on span "Save" at bounding box center [281, 572] width 16 height 7
click at [288, 595] on span "Change prod. deadline" at bounding box center [281, 597] width 76 height 10
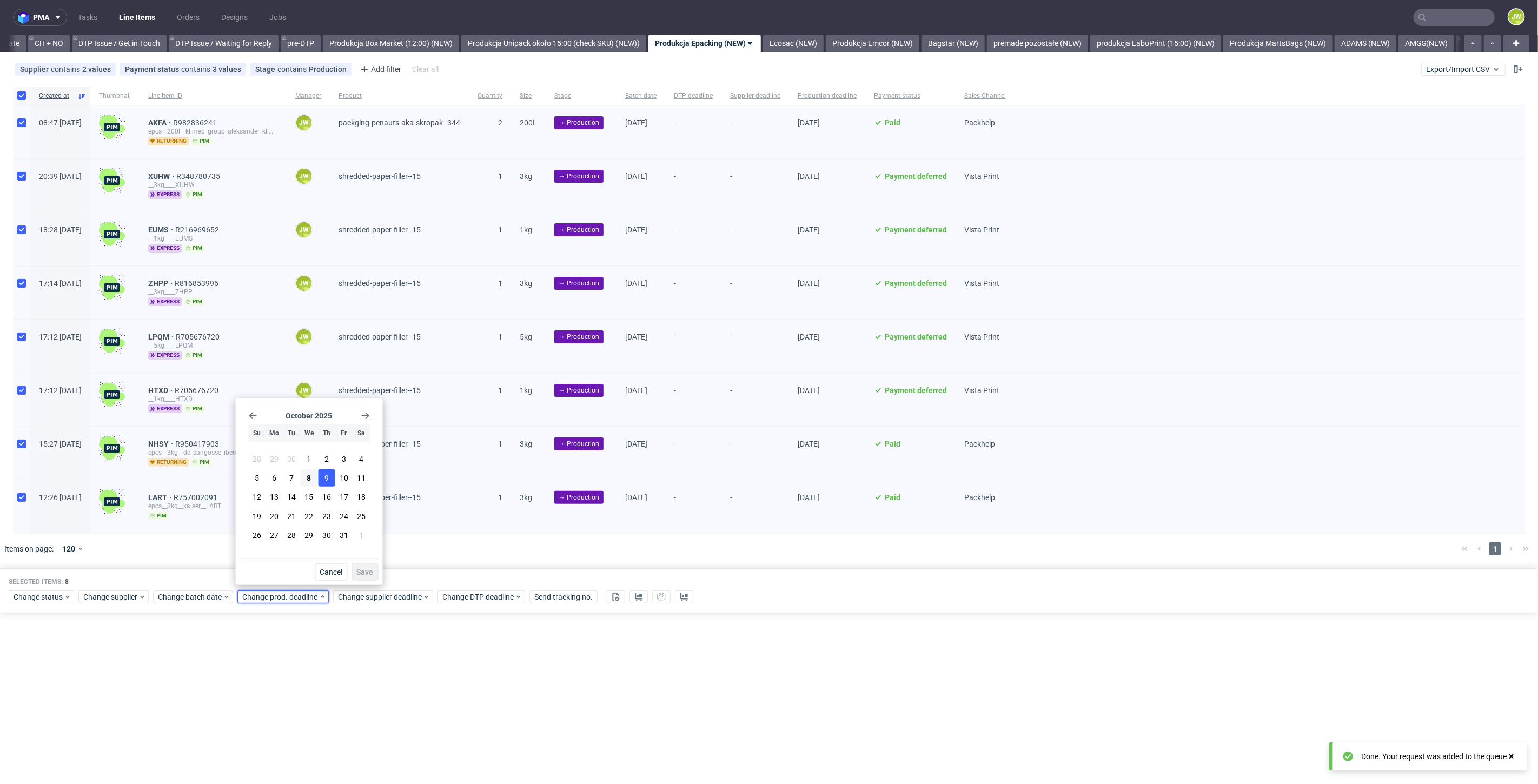
click at [328, 474] on span "9" at bounding box center [327, 477] width 4 height 10
click at [357, 573] on span "Save" at bounding box center [365, 572] width 16 height 7
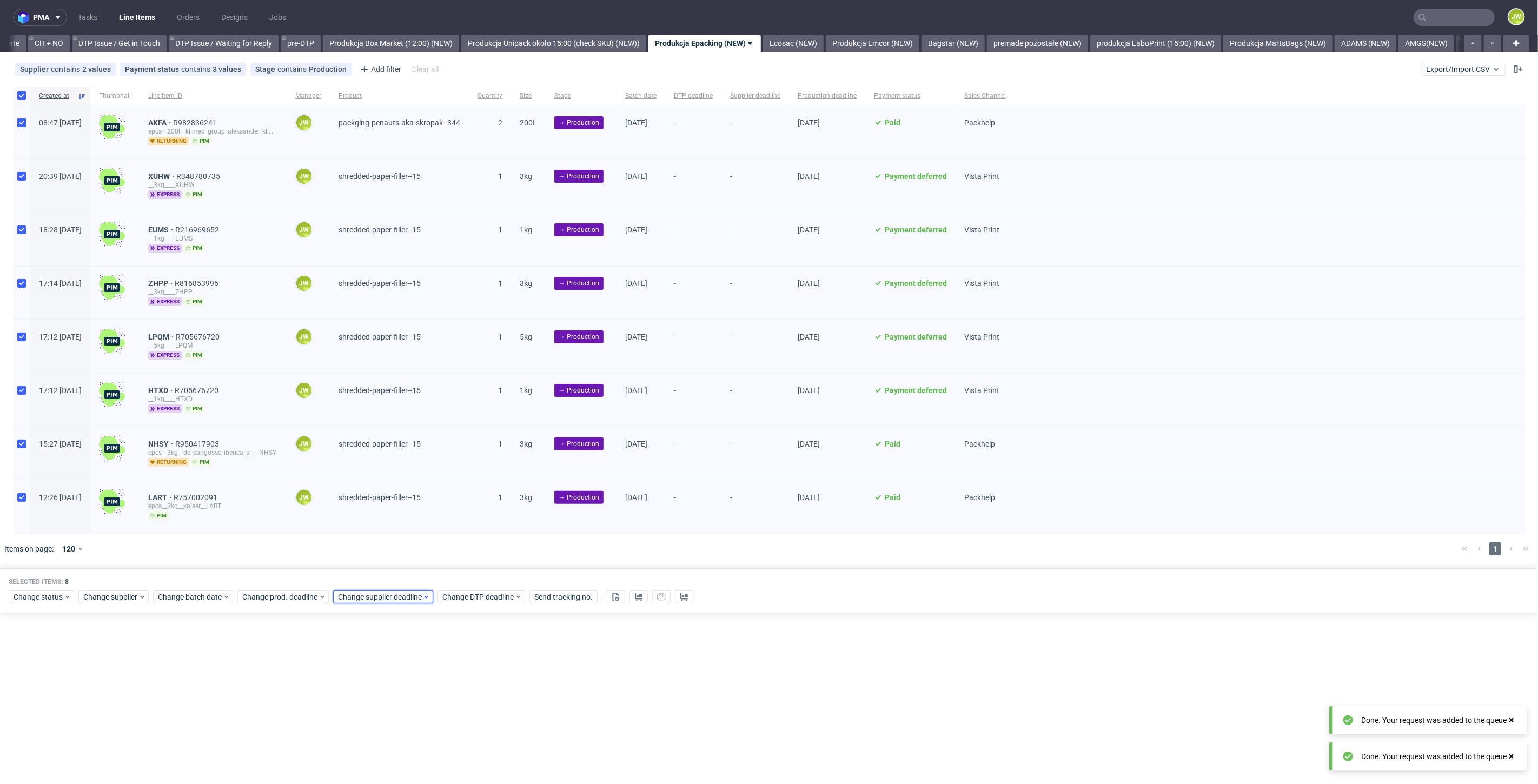
click at [355, 592] on span "Change supplier deadline" at bounding box center [380, 597] width 84 height 10
click at [423, 480] on span "9" at bounding box center [422, 477] width 4 height 10
click at [464, 566] on button "Save" at bounding box center [461, 571] width 27 height 17
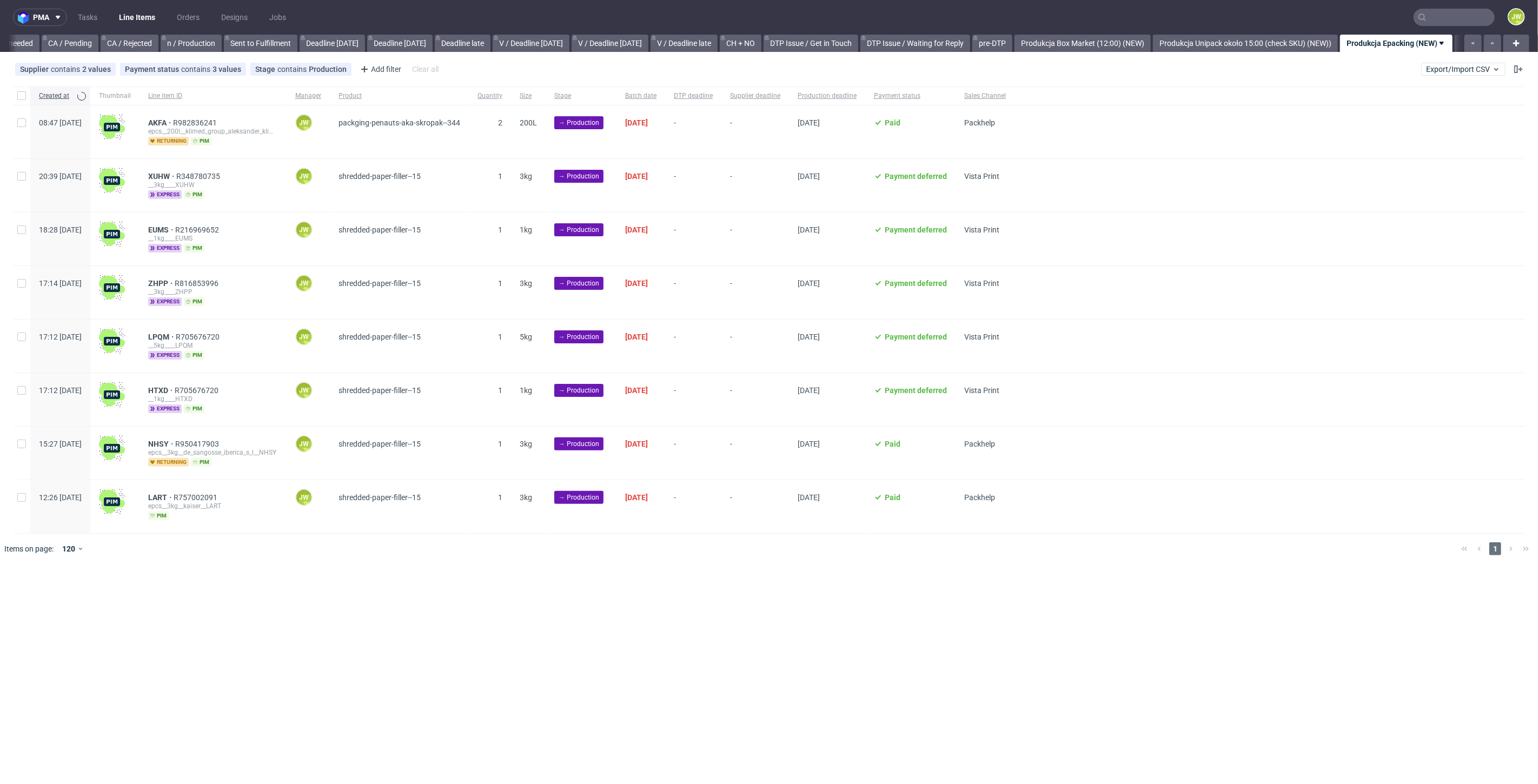
scroll to position [0, 1405]
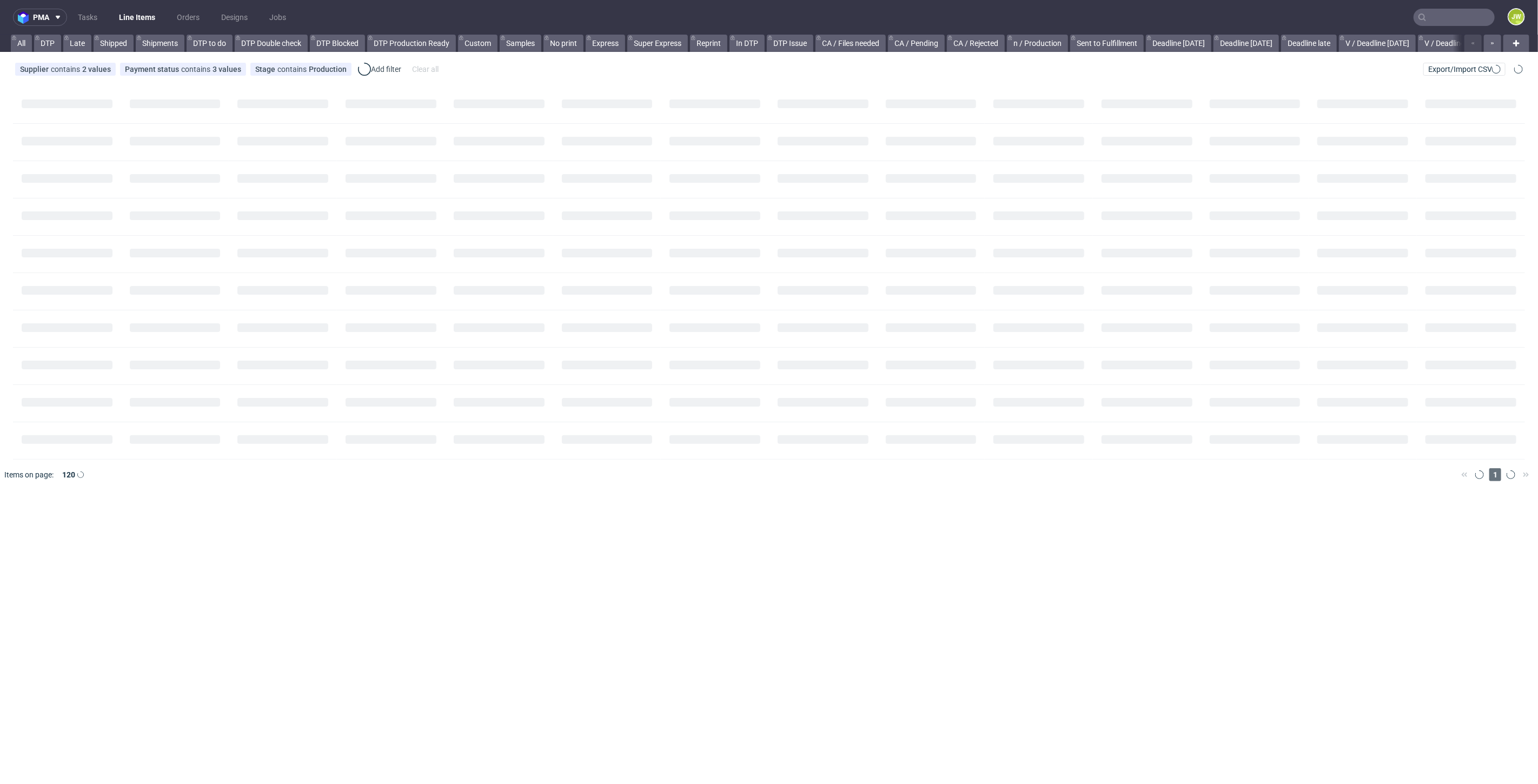
scroll to position [0, 25]
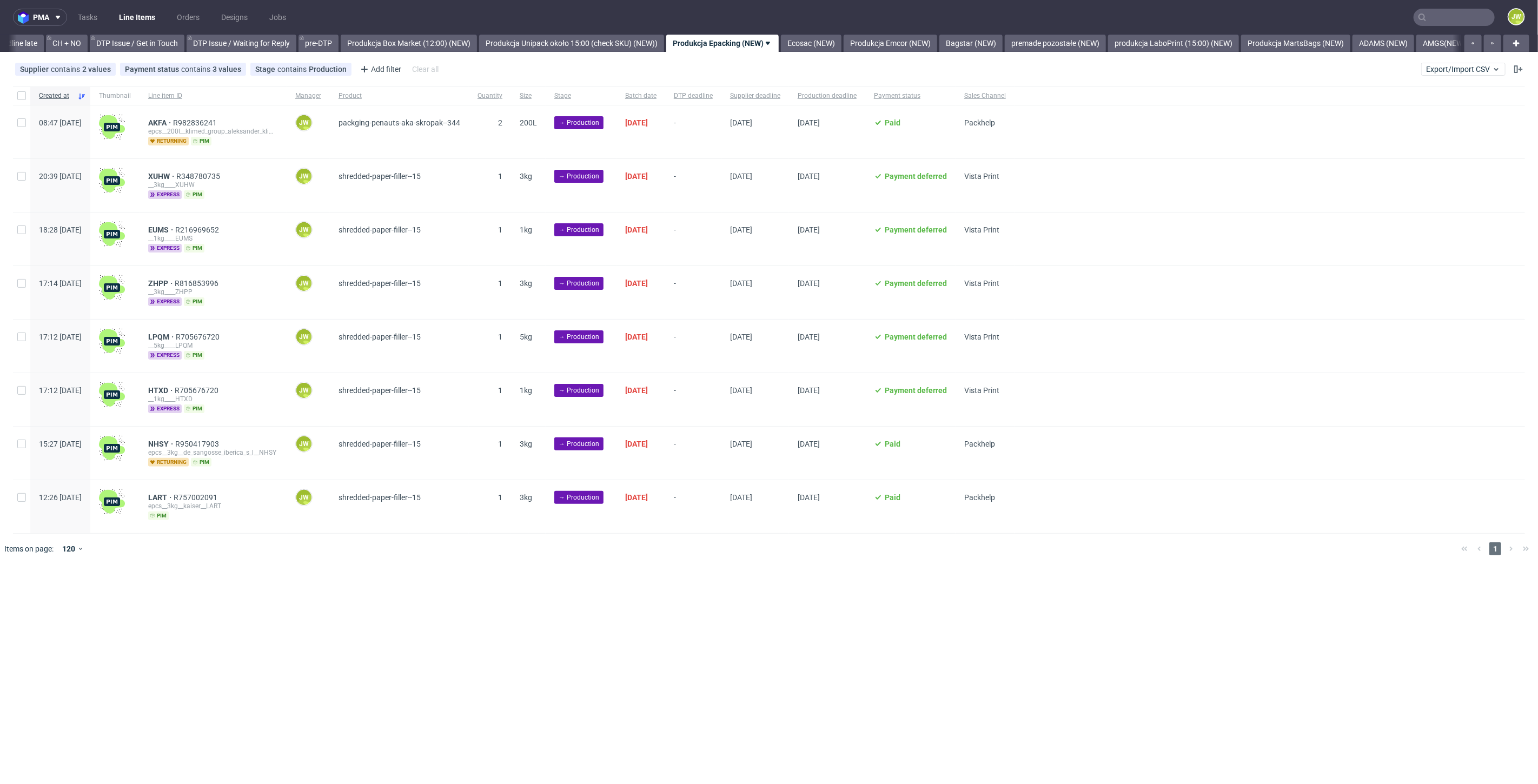
scroll to position [0, 1538]
click at [25, 91] on input "checkbox" at bounding box center [22, 95] width 9 height 9
checkbox input "true"
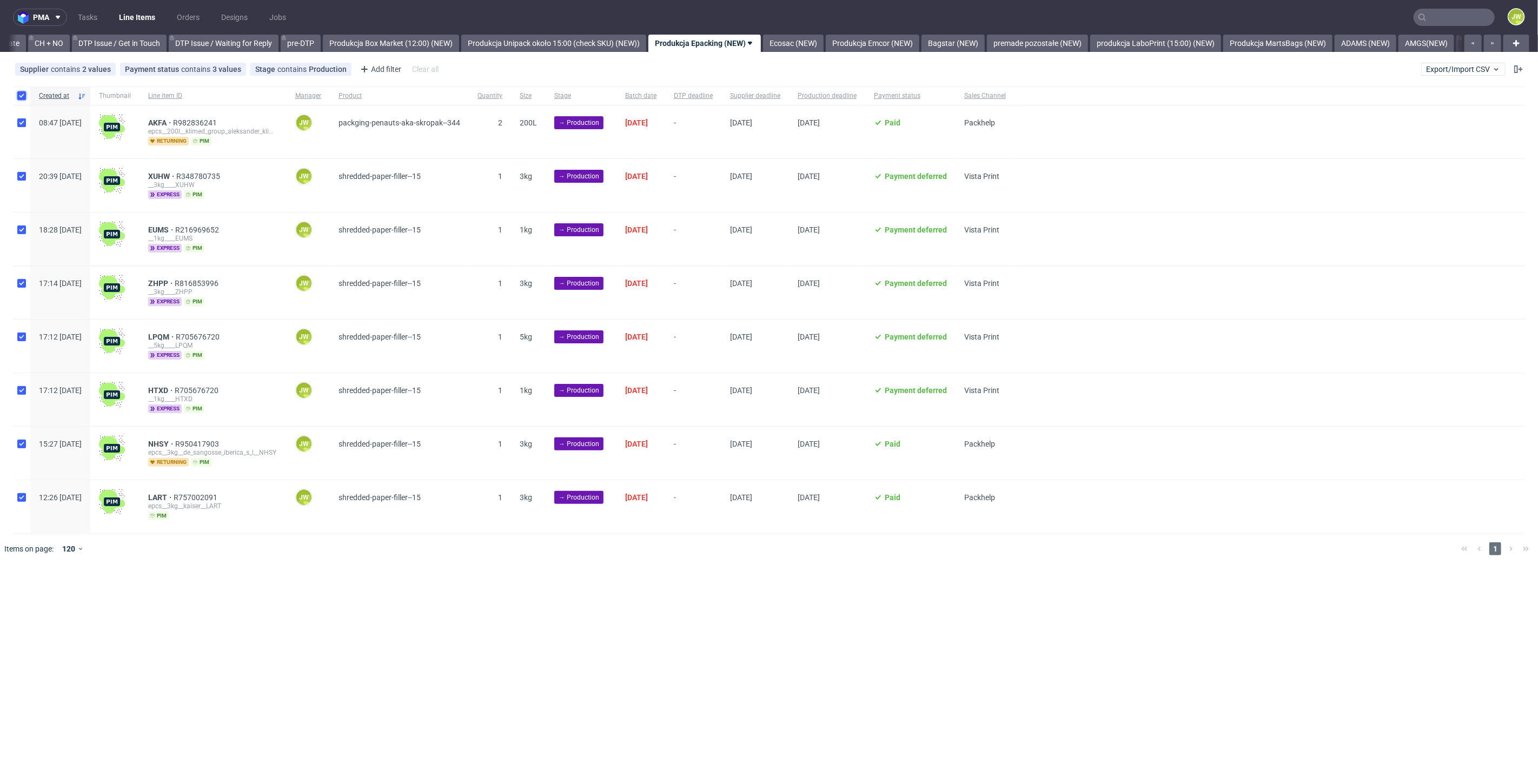
checkbox input "true"
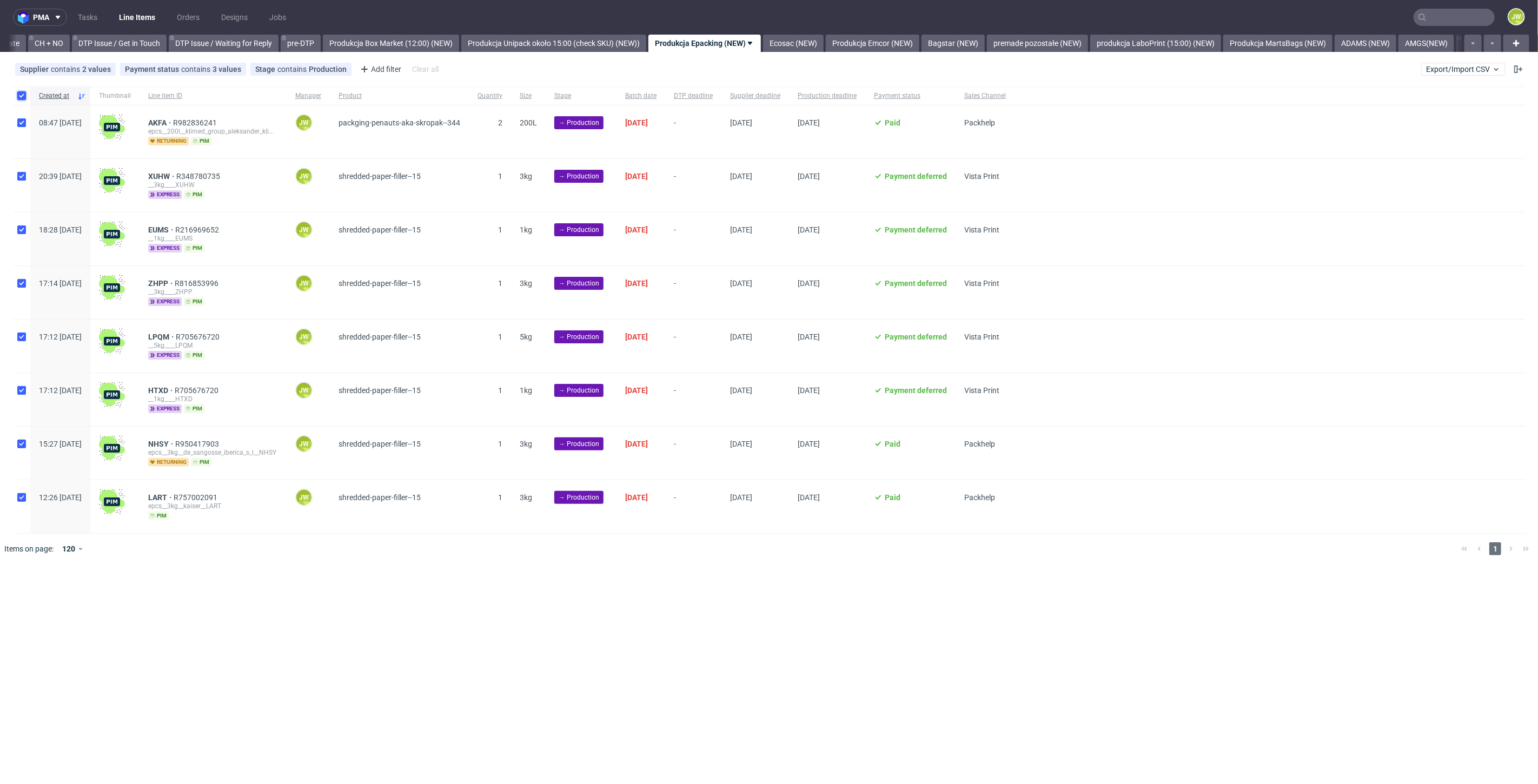
checkbox input "true"
click at [17, 92] on input "checkbox" at bounding box center [22, 95] width 9 height 9
checkbox input "true"
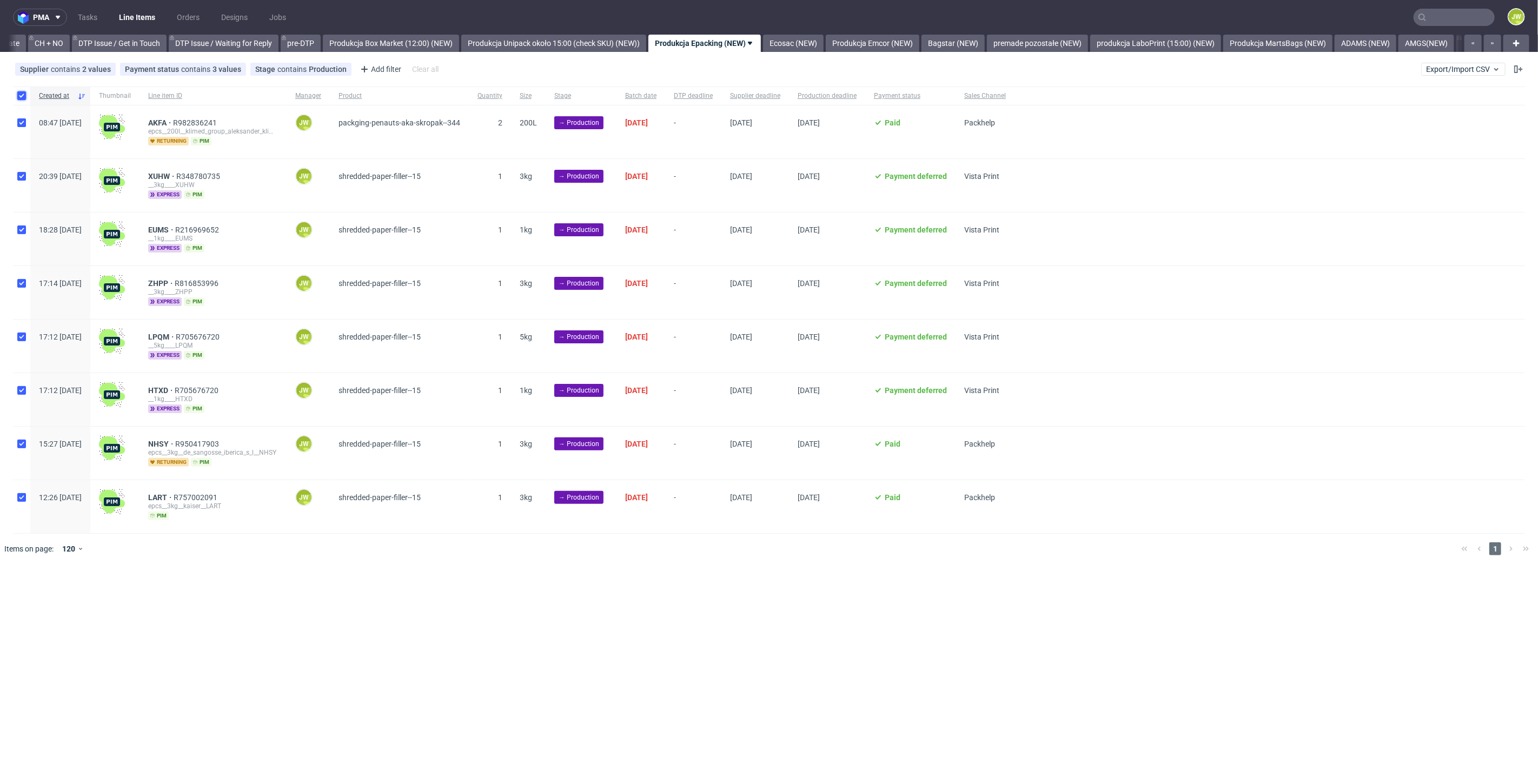
checkbox input "true"
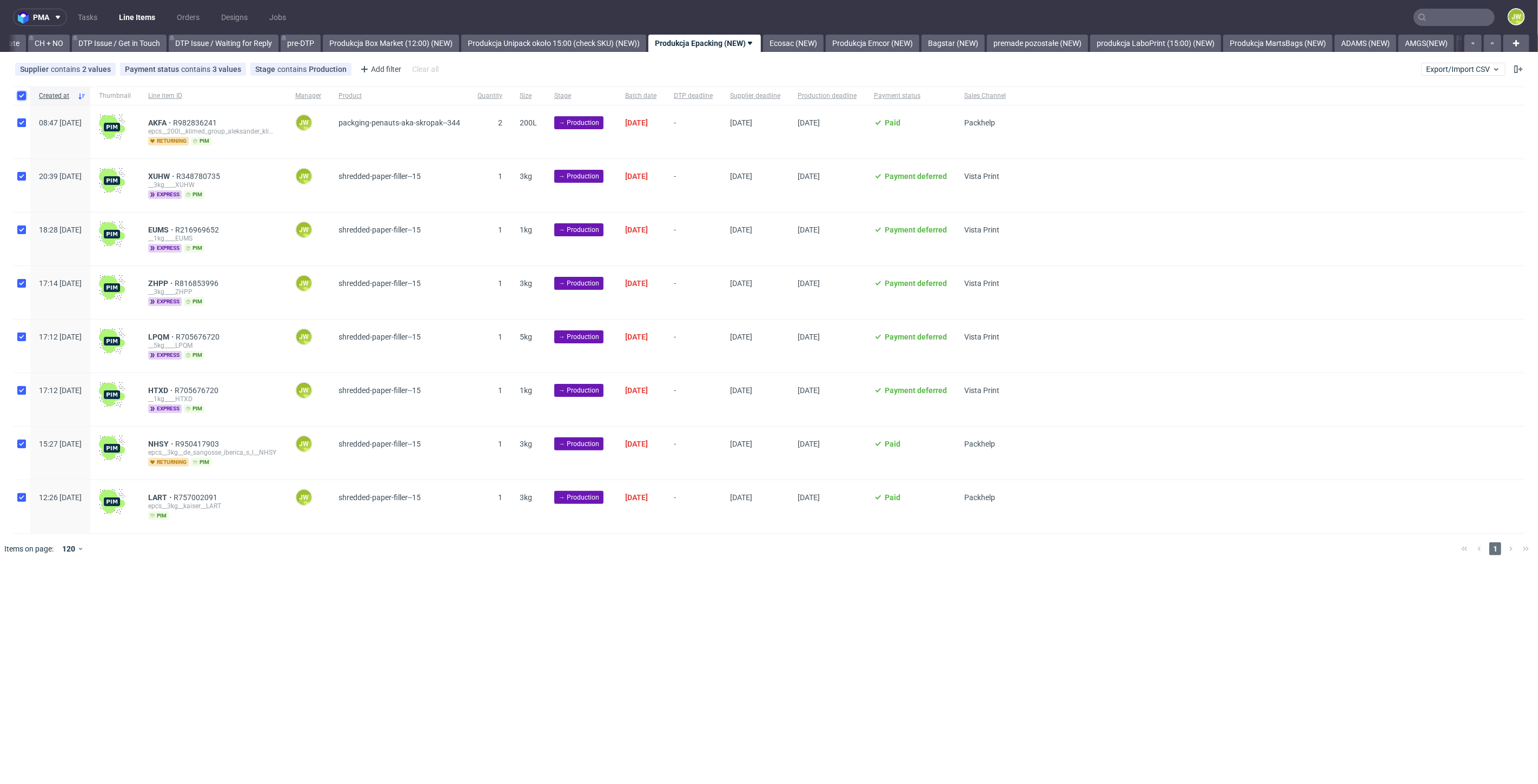
checkbox input "true"
click at [638, 596] on icon at bounding box center [639, 597] width 9 height 9
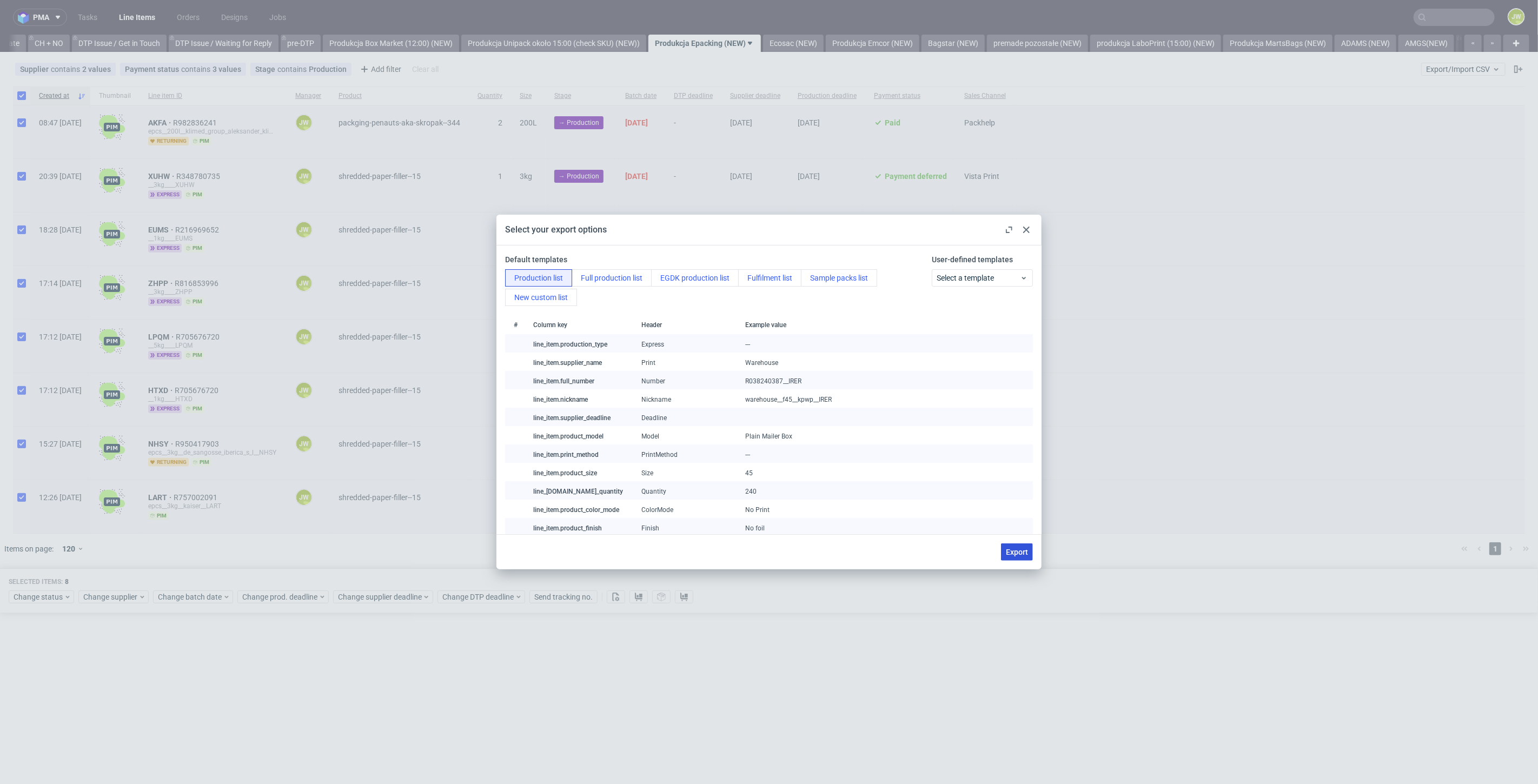
click at [1012, 548] on span "Export" at bounding box center [1017, 552] width 22 height 7
checkbox input "false"
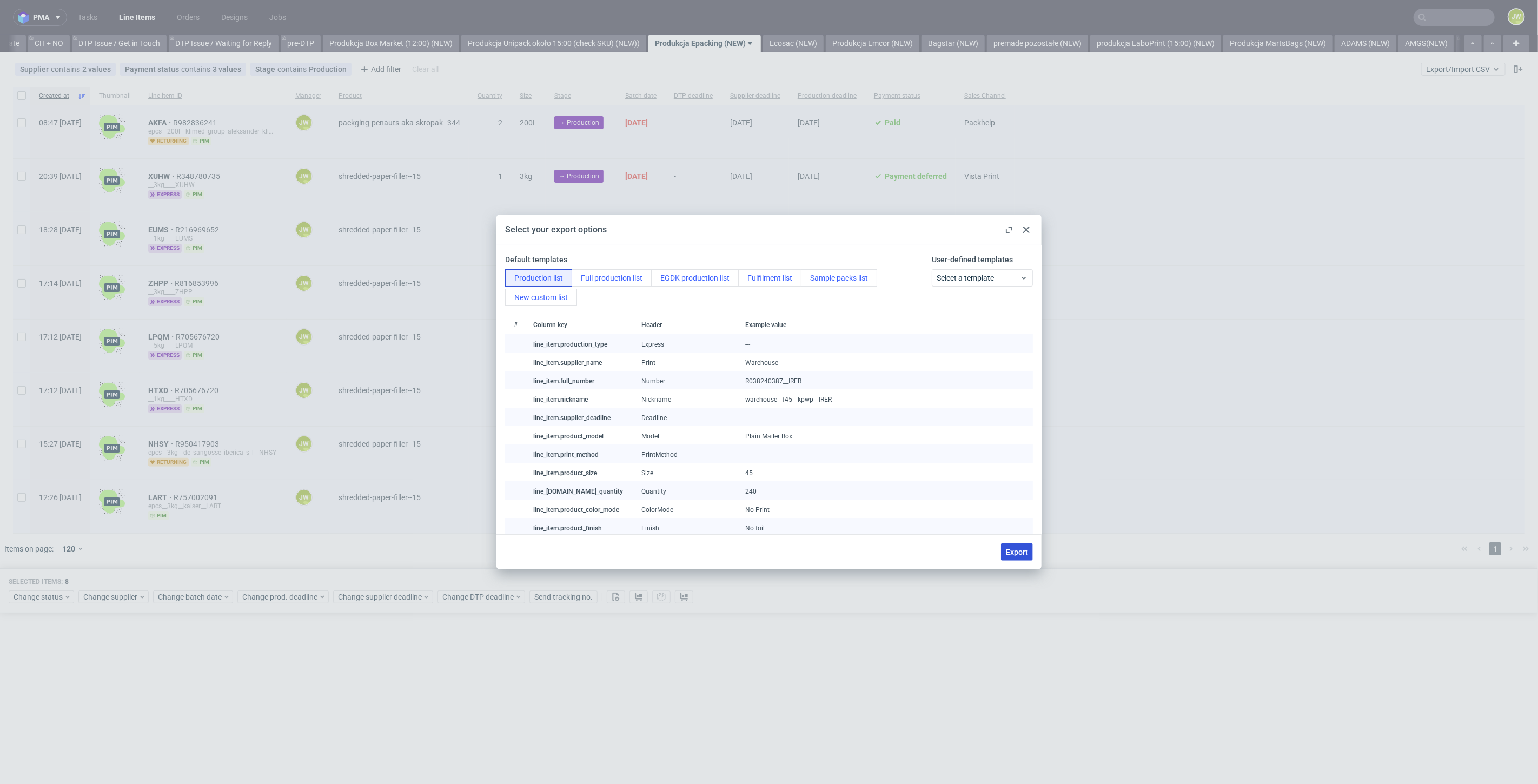
checkbox input "false"
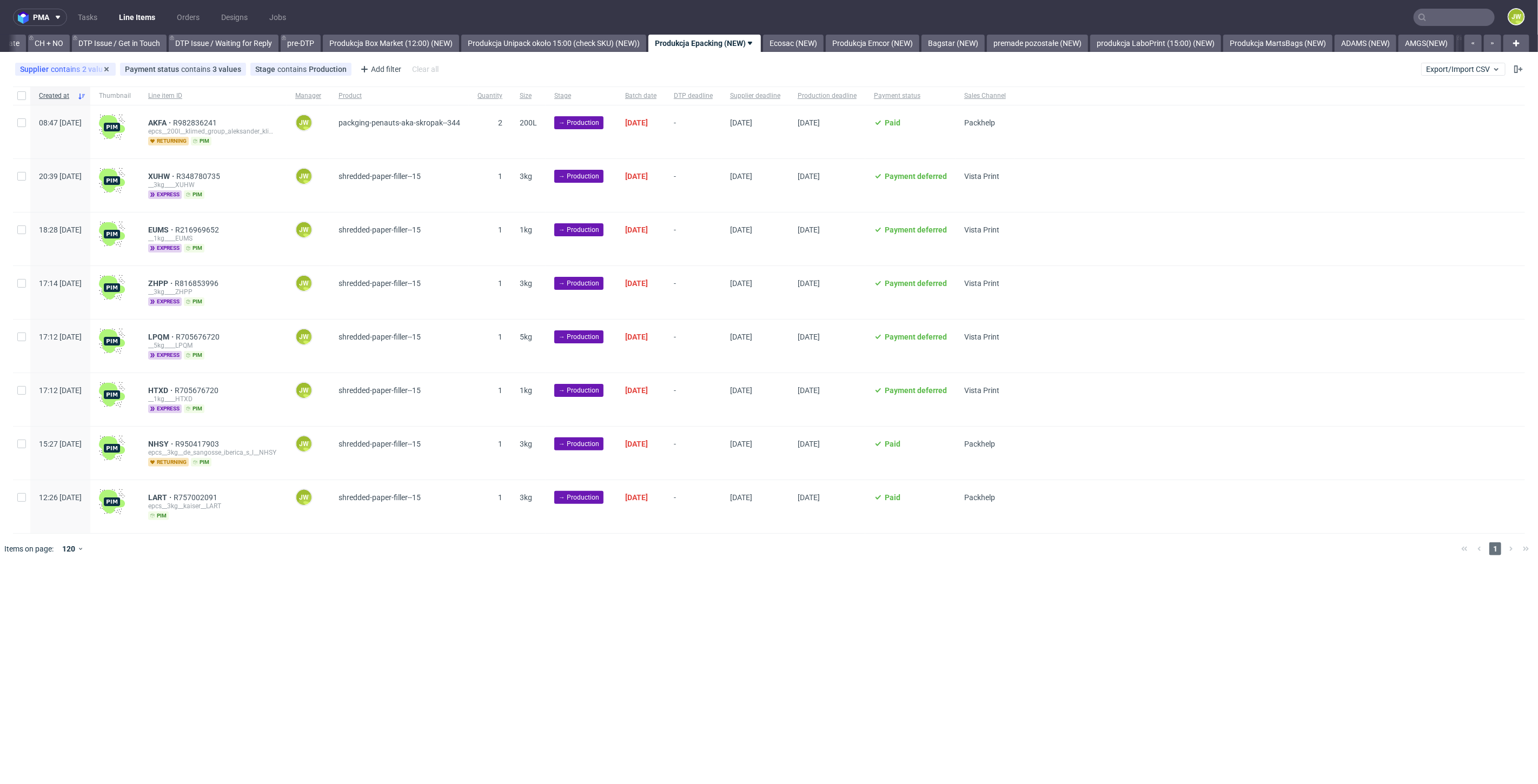
click at [31, 101] on div "Created at" at bounding box center [60, 95] width 60 height 19
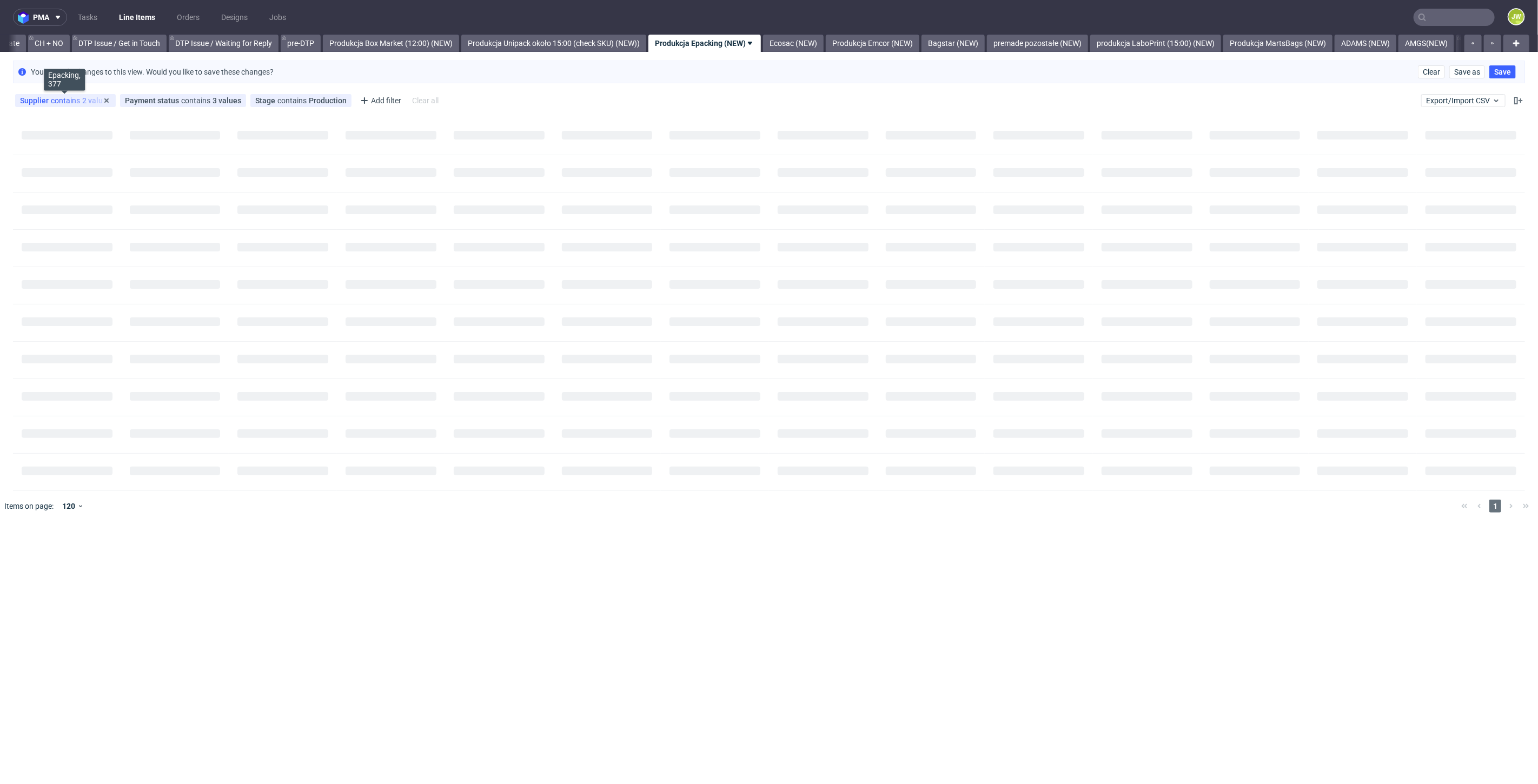
click at [19, 98] on div "Supplier contains 2 values Epacking, 377" at bounding box center [65, 100] width 101 height 13
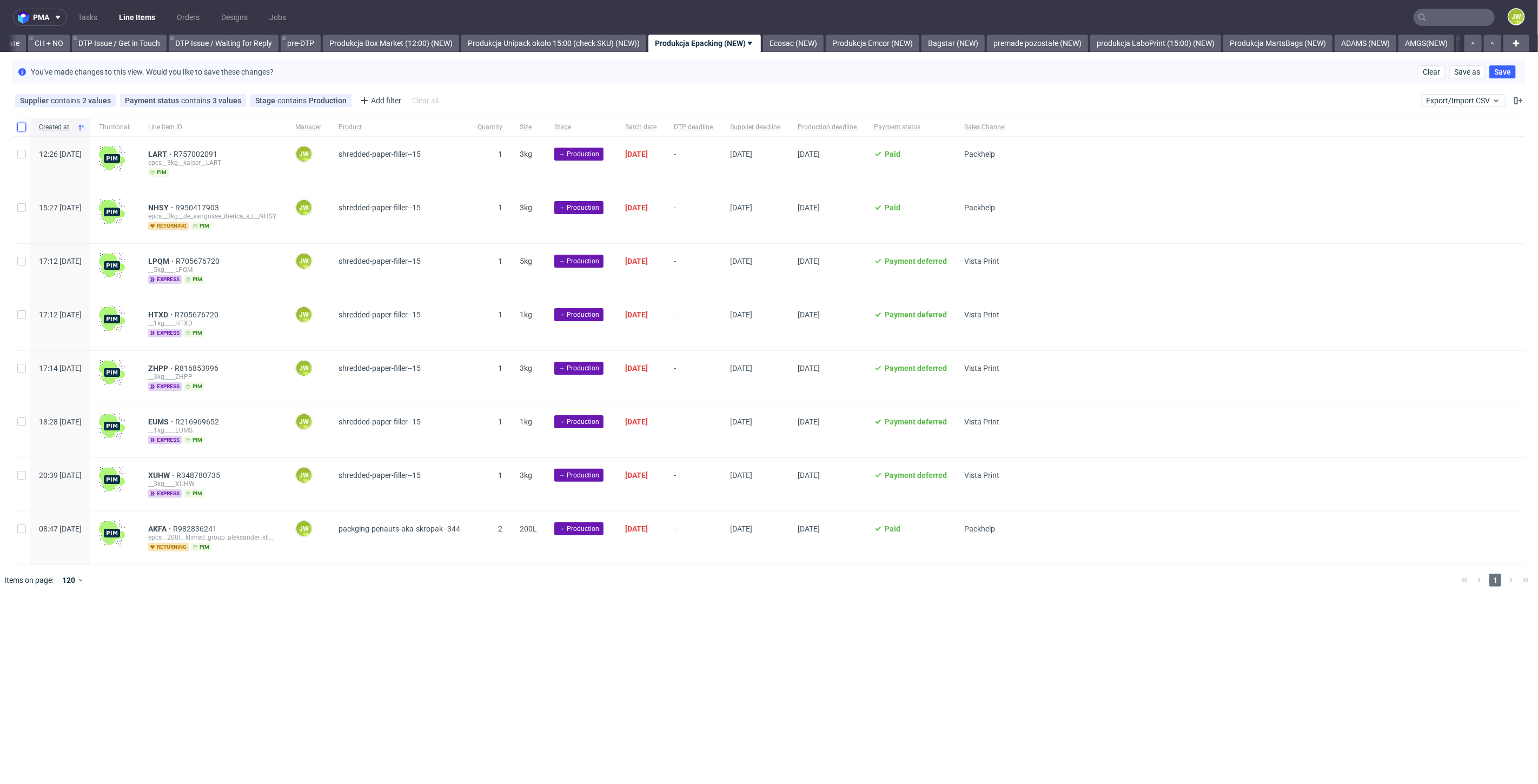
click at [22, 122] on input "checkbox" at bounding box center [22, 127] width 9 height 9
checkbox input "true"
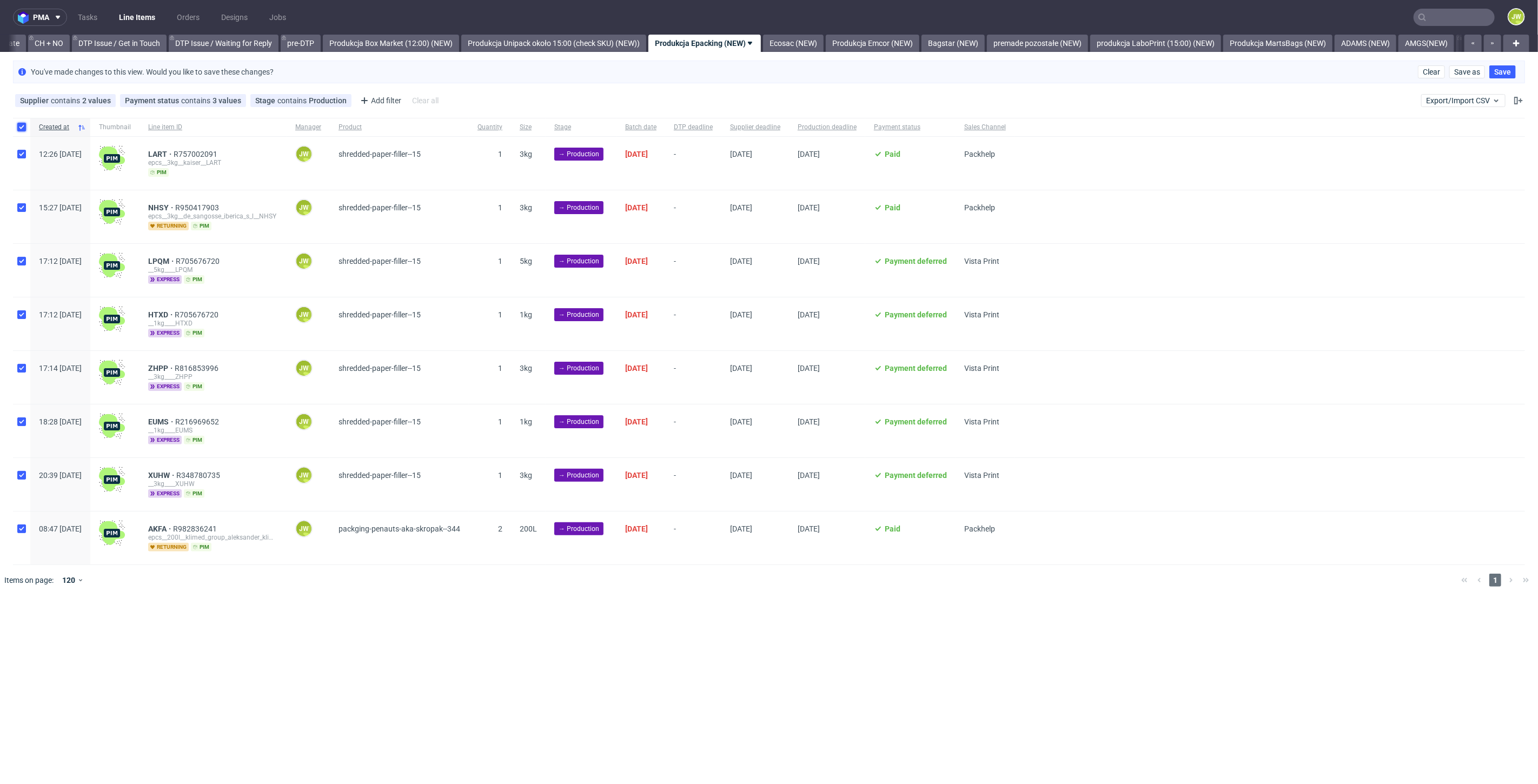
checkbox input "true"
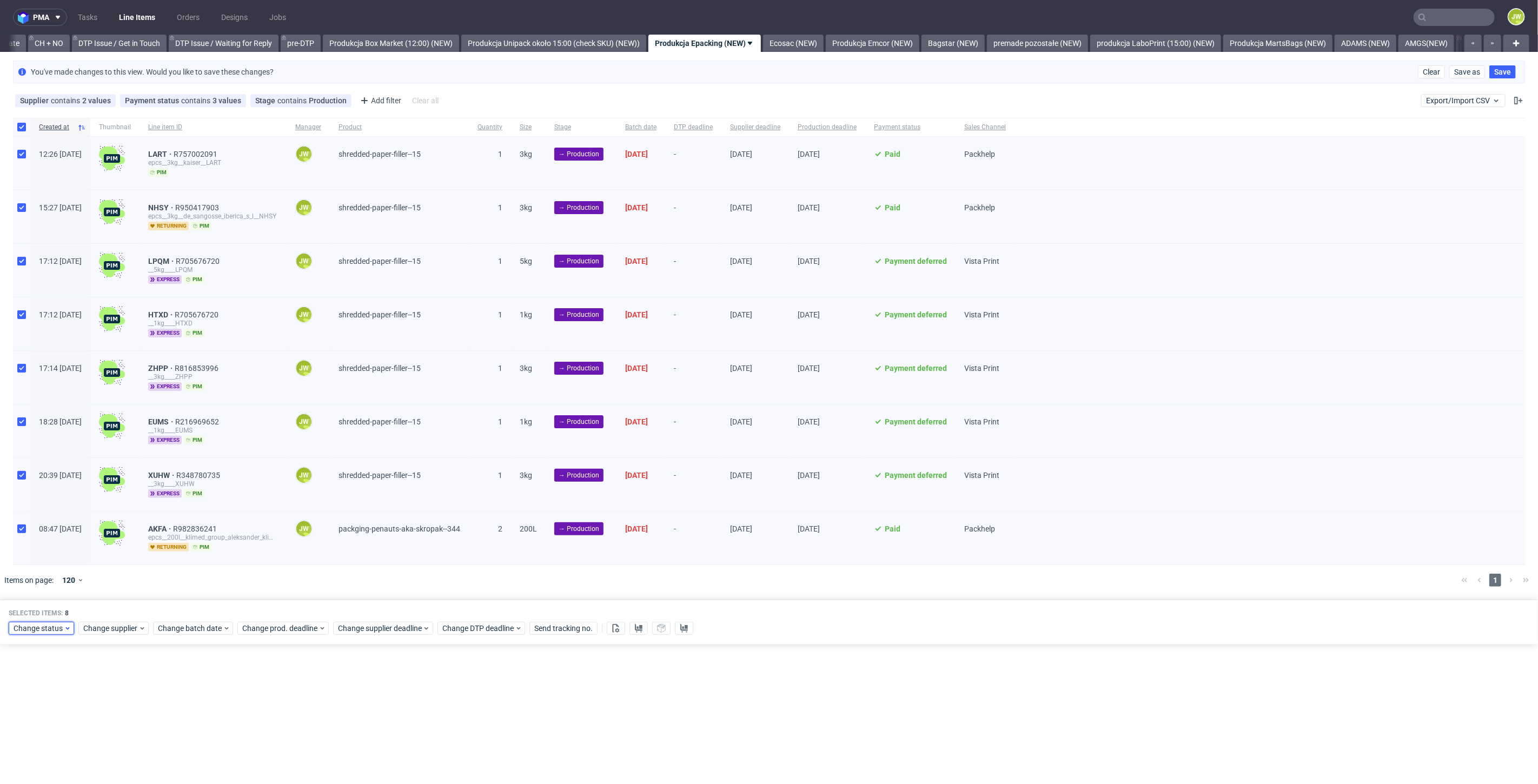
click at [37, 629] on span "Change status" at bounding box center [38, 628] width 50 height 10
click at [52, 578] on span "In Production" at bounding box center [40, 583] width 54 height 15
click at [129, 605] on button "Save" at bounding box center [124, 603] width 27 height 17
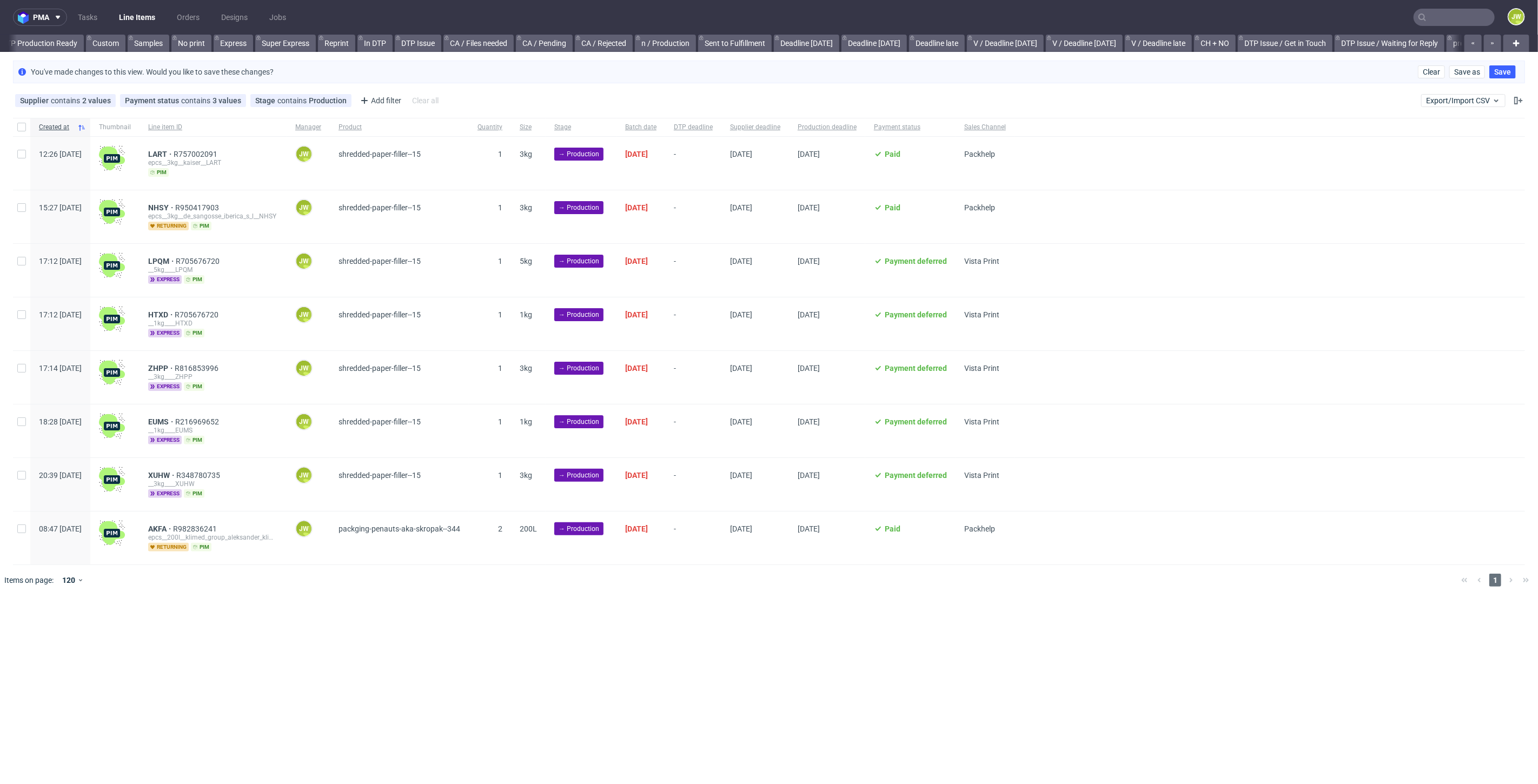
scroll to position [0, 1145]
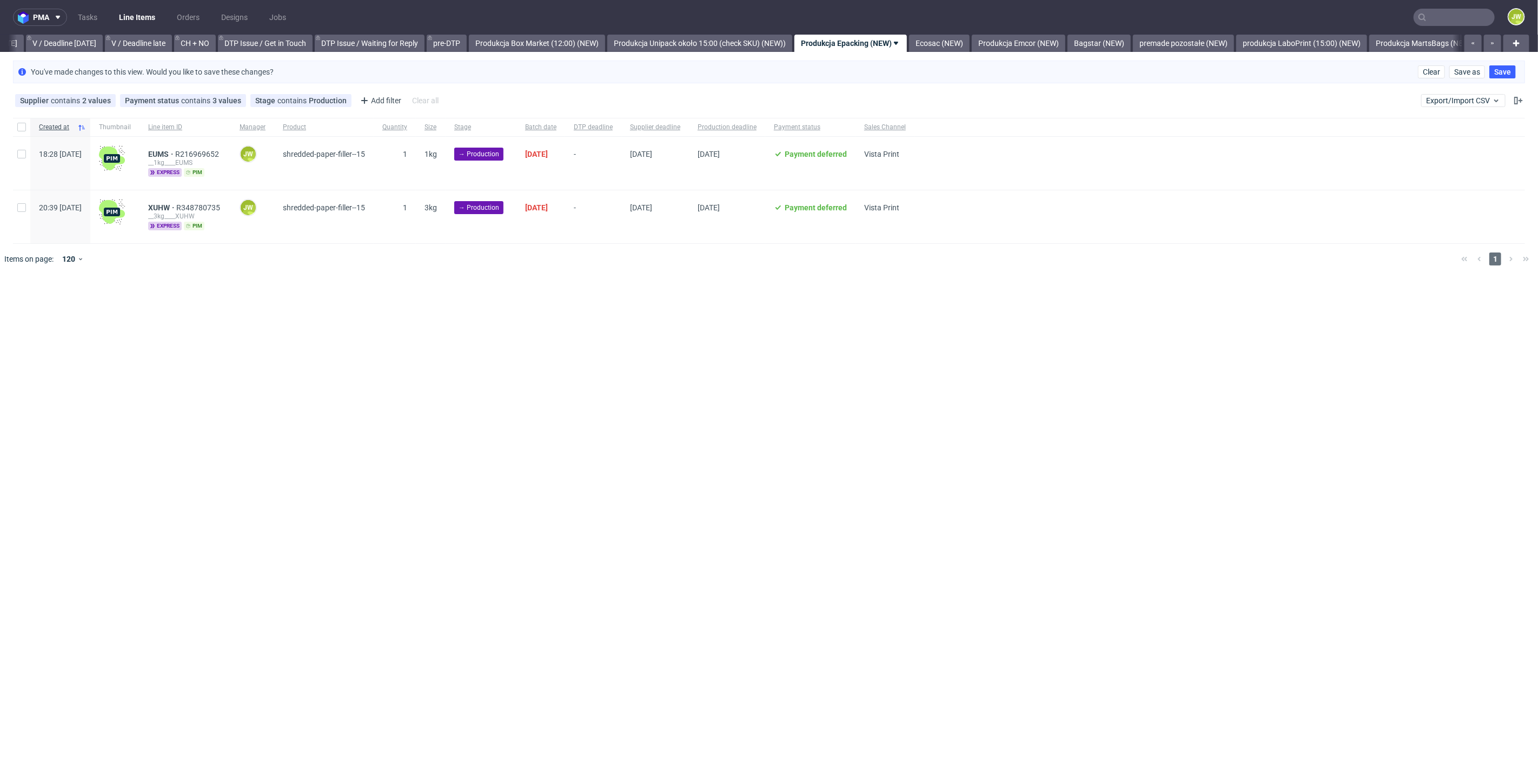
scroll to position [0, 1475]
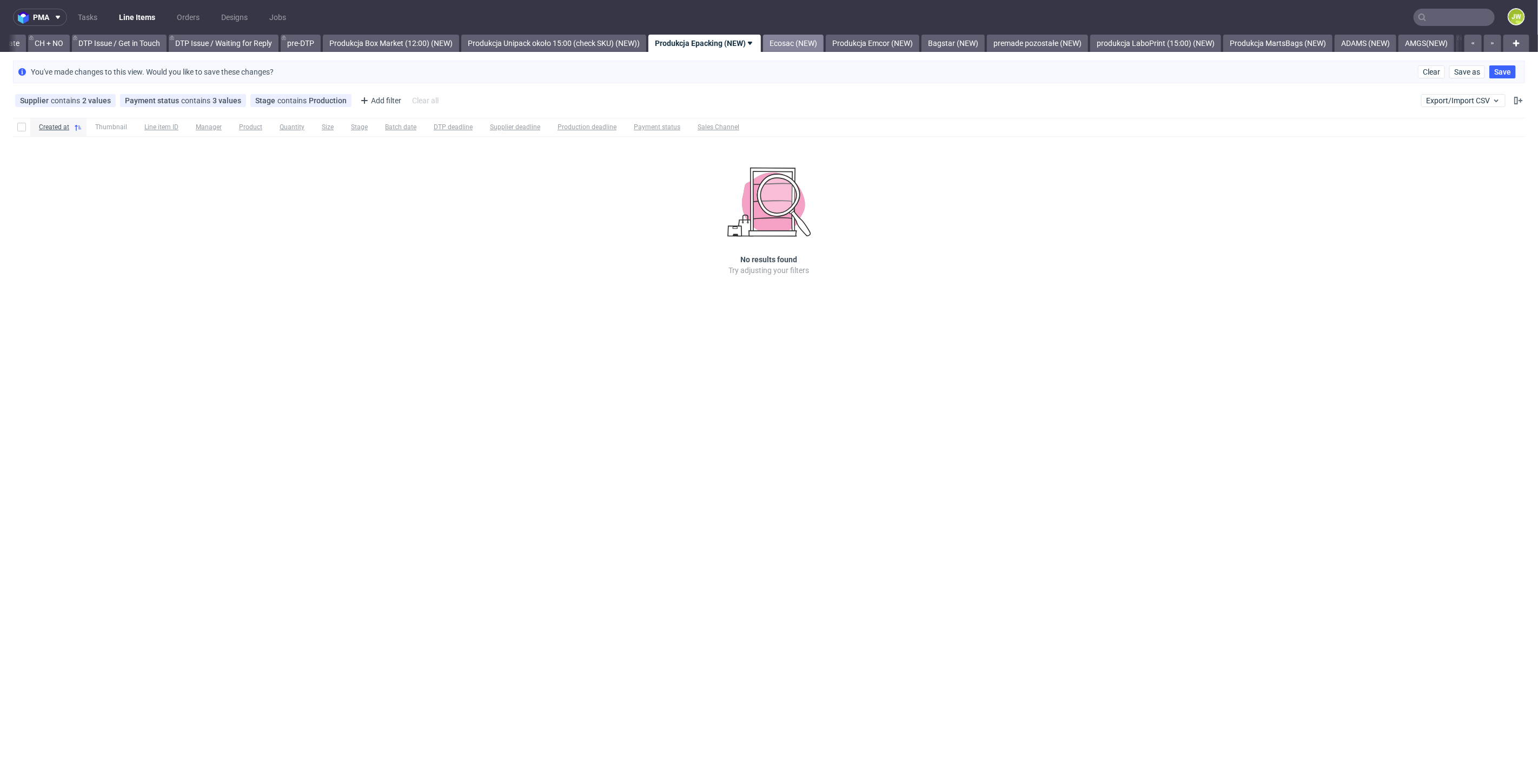
click at [816, 48] on link "Ecosac (NEW)" at bounding box center [793, 43] width 60 height 17
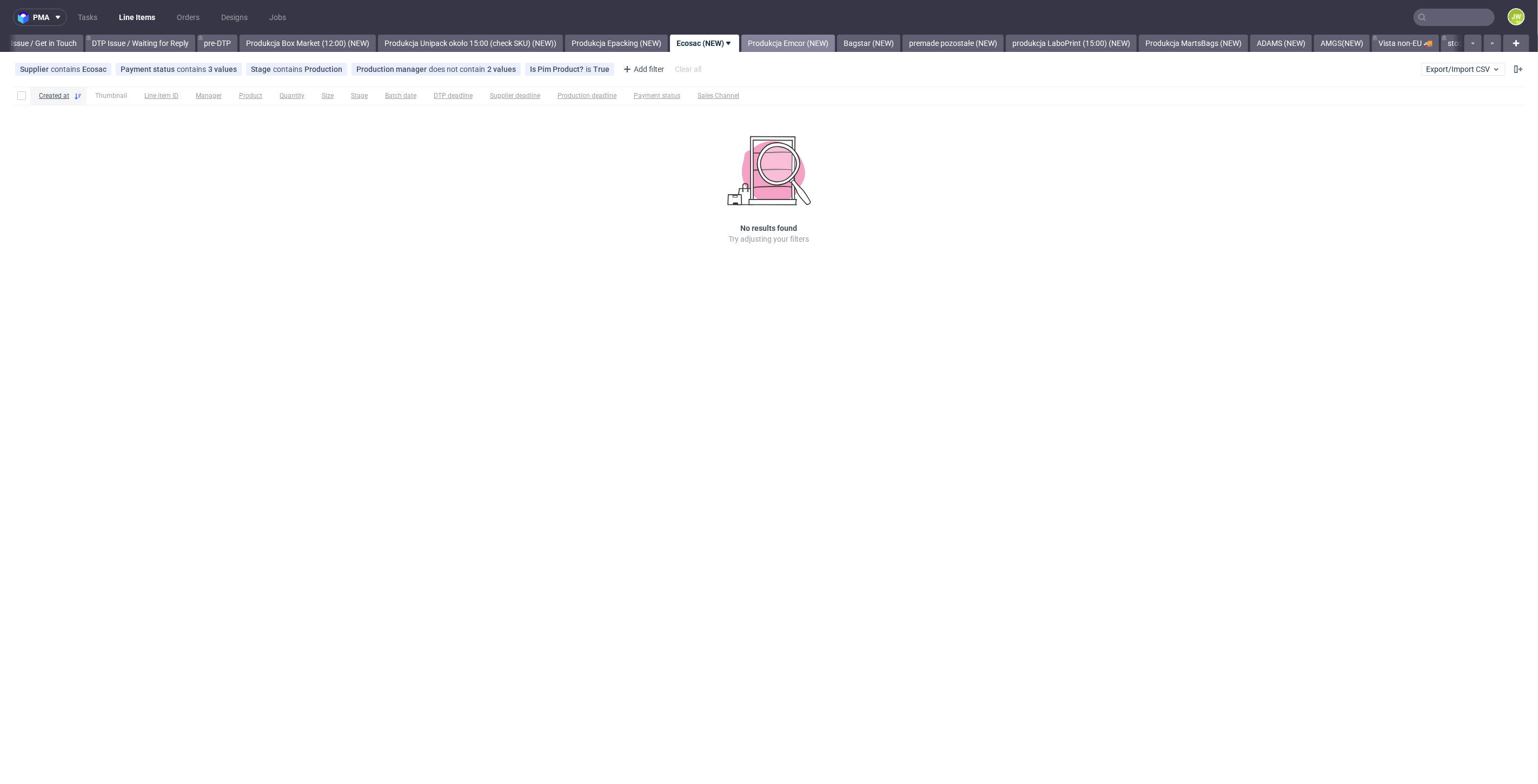
click at [815, 40] on link "Produkcja Emcor (NEW)" at bounding box center [787, 43] width 93 height 17
click at [795, 43] on link "Bagstar (NEW)" at bounding box center [789, 43] width 63 height 17
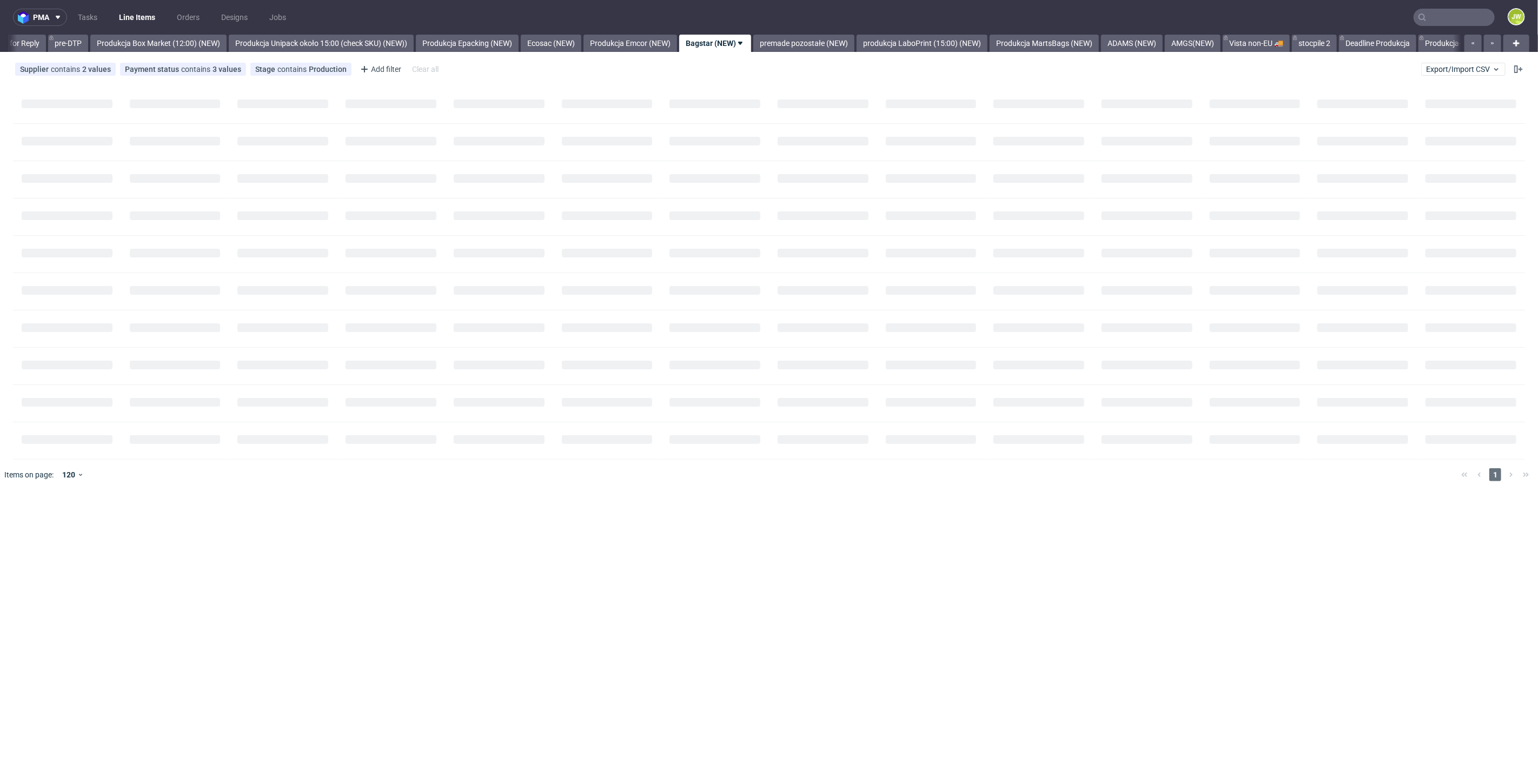
scroll to position [0, 1781]
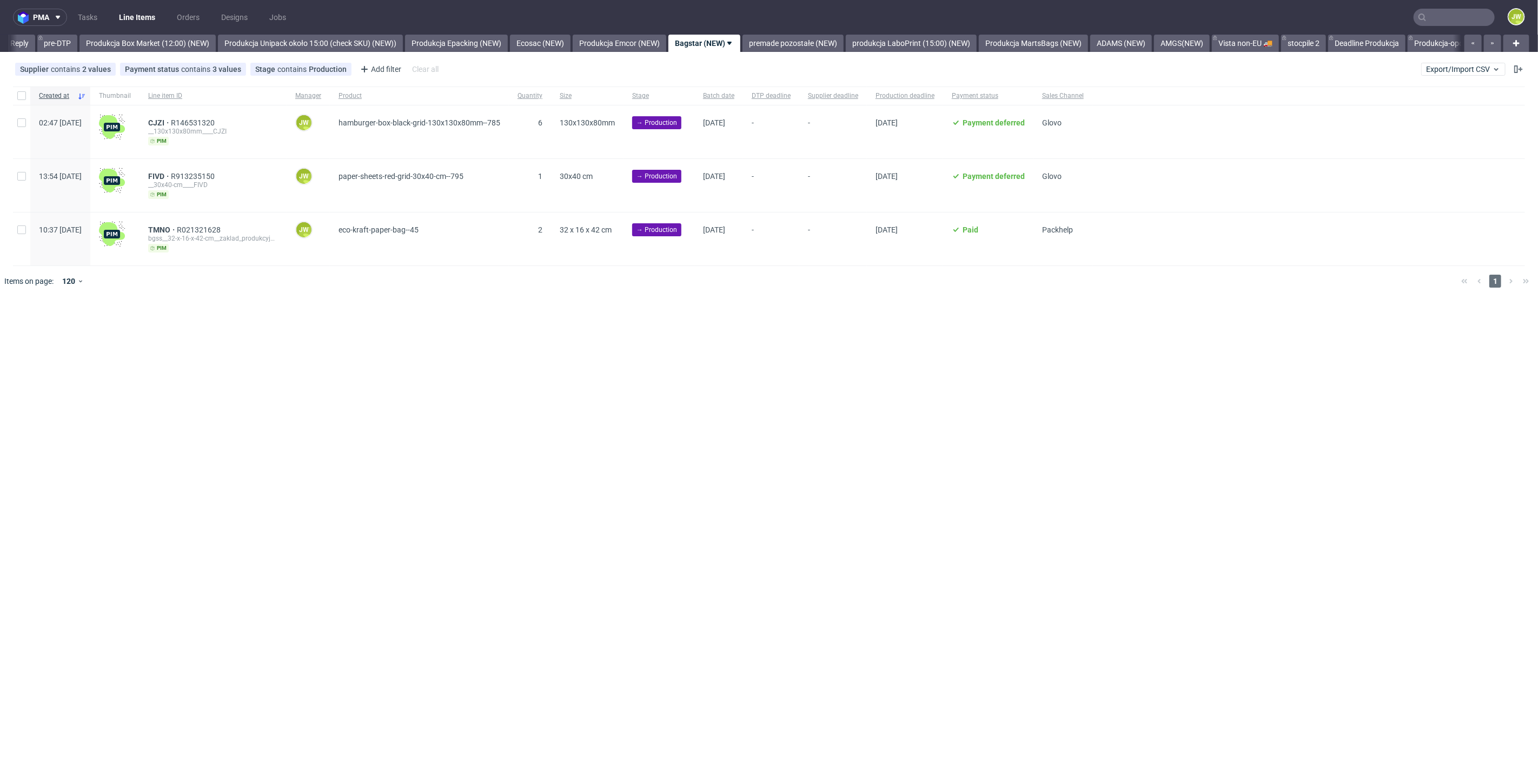
click at [523, 436] on div "pma Tasks Line Items Orders Designs Jobs JW All DTP Late Shipped Shipments DTP …" at bounding box center [769, 392] width 1538 height 784
click at [22, 98] on input "checkbox" at bounding box center [22, 95] width 9 height 9
checkbox input "true"
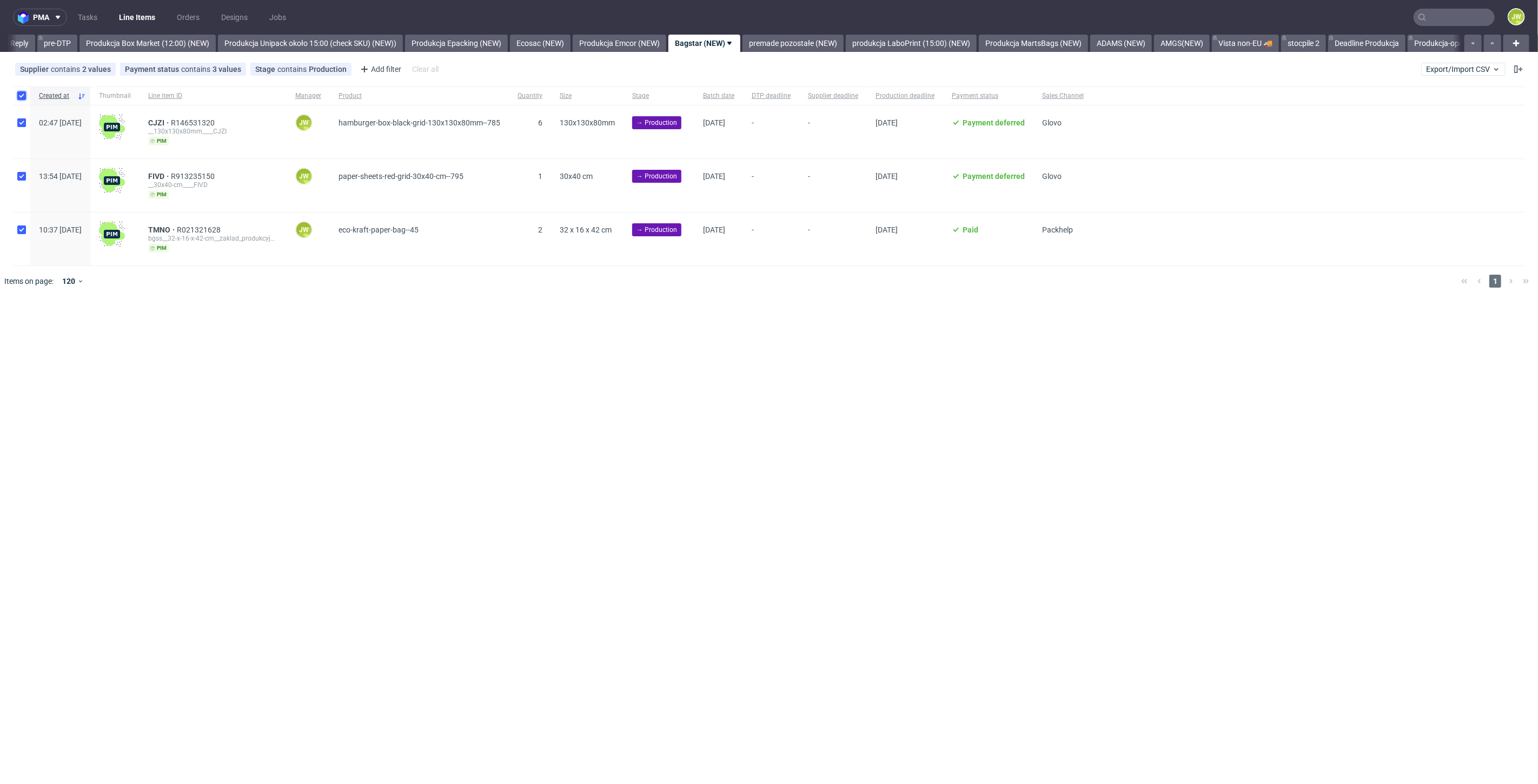
checkbox input "true"
click at [196, 333] on span "Change batch date" at bounding box center [190, 329] width 65 height 10
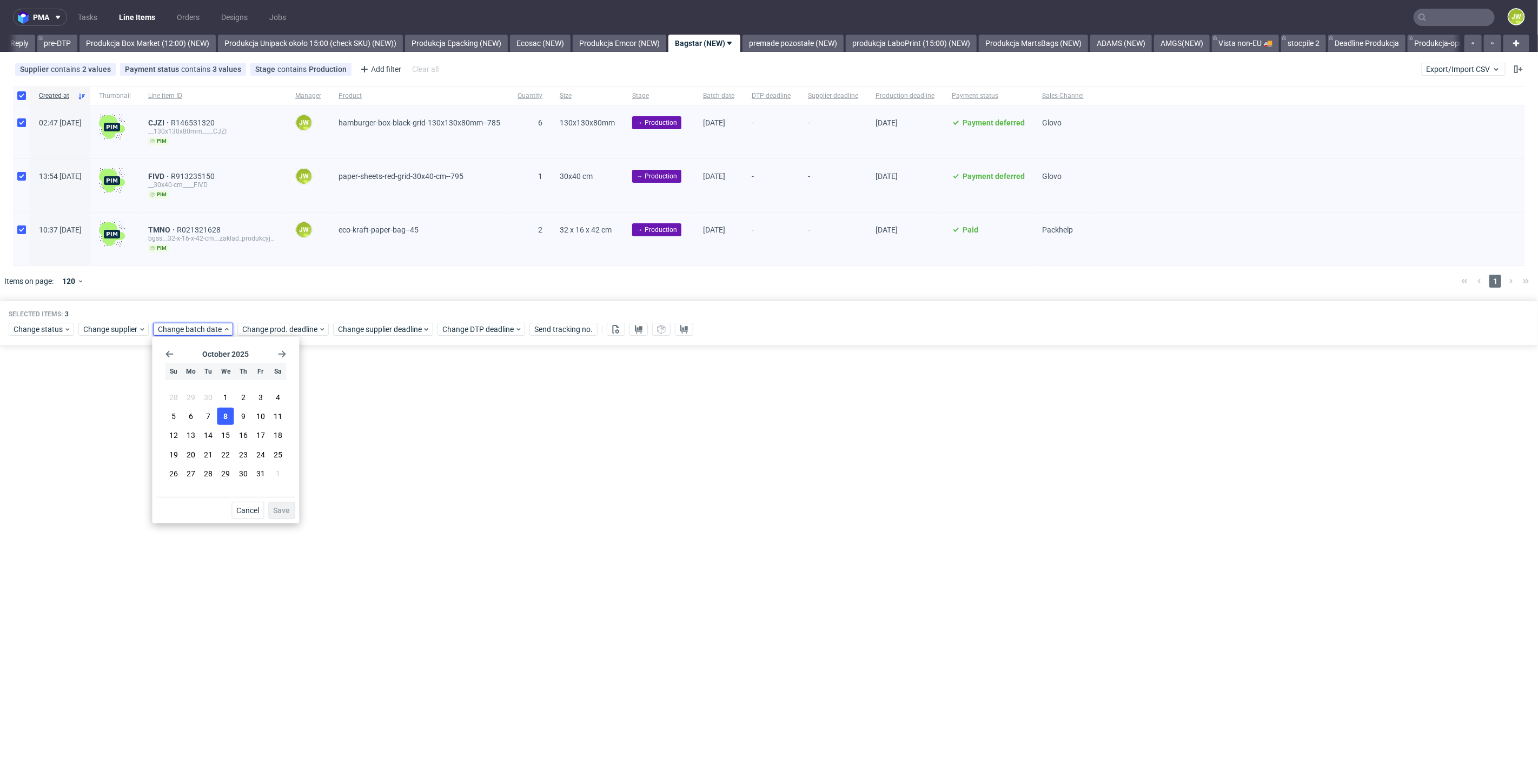
click at [228, 417] on button "8" at bounding box center [225, 415] width 16 height 17
click at [274, 504] on button "Save" at bounding box center [281, 509] width 27 height 17
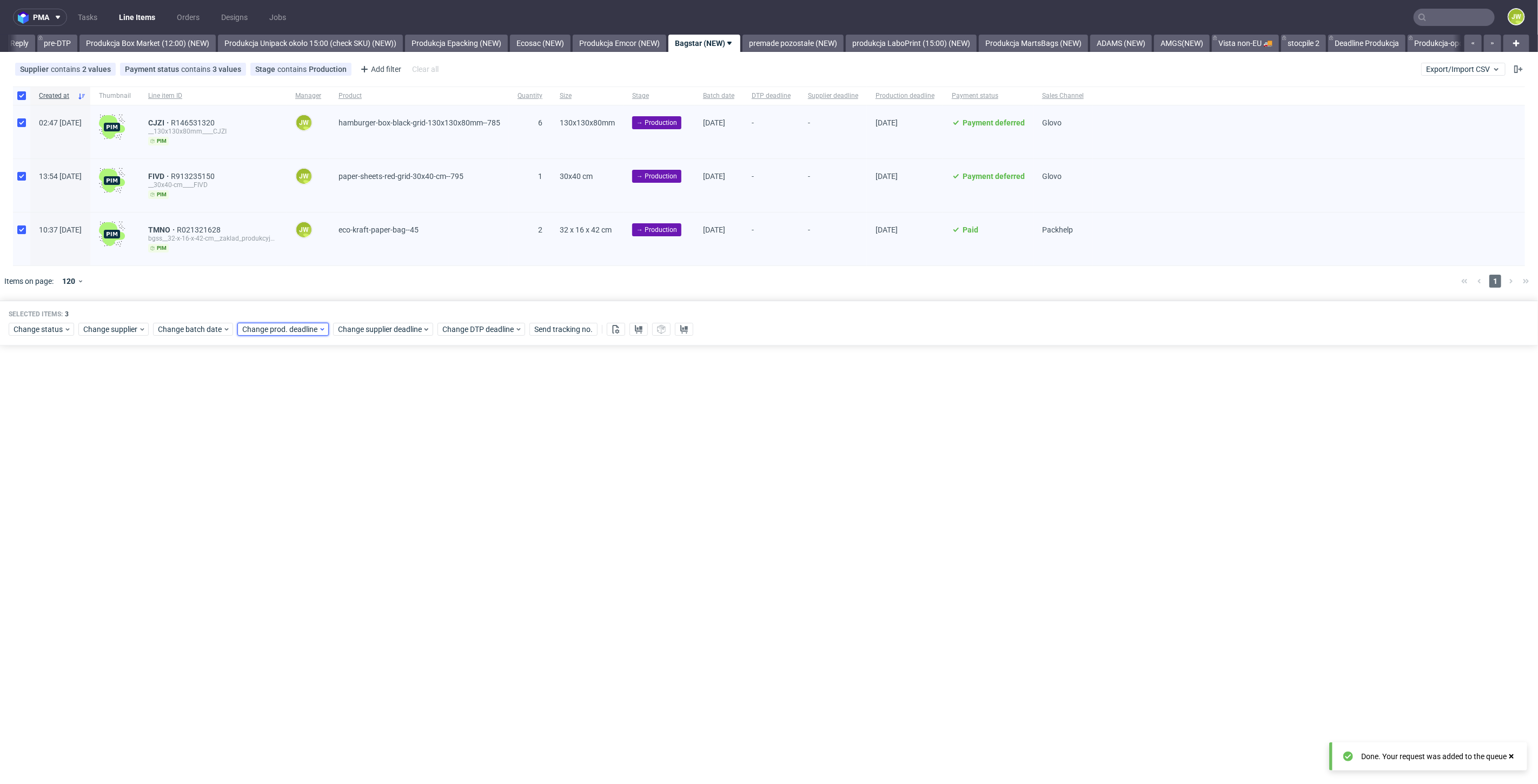
click at [268, 329] on span "Change prod. deadline" at bounding box center [281, 329] width 76 height 10
click at [325, 416] on span "9" at bounding box center [327, 416] width 4 height 10
drag, startPoint x: 354, startPoint y: 509, endPoint x: 360, endPoint y: 425, distance: 84.2
click at [355, 509] on button "Save" at bounding box center [366, 509] width 27 height 17
click at [352, 324] on span "Change supplier deadline" at bounding box center [380, 329] width 84 height 10
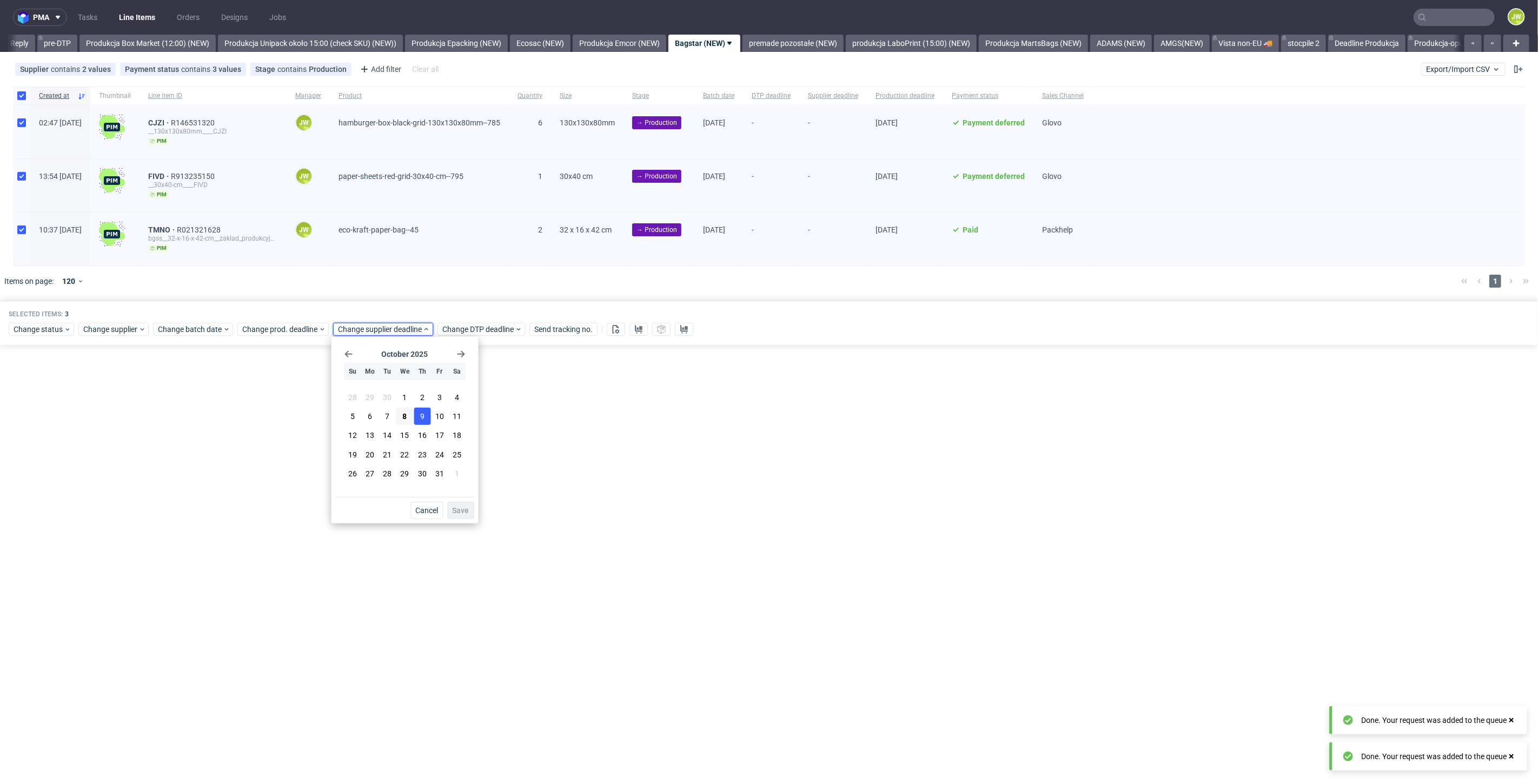
click at [417, 415] on button "9" at bounding box center [422, 415] width 16 height 17
click at [463, 504] on button "Save" at bounding box center [461, 509] width 27 height 17
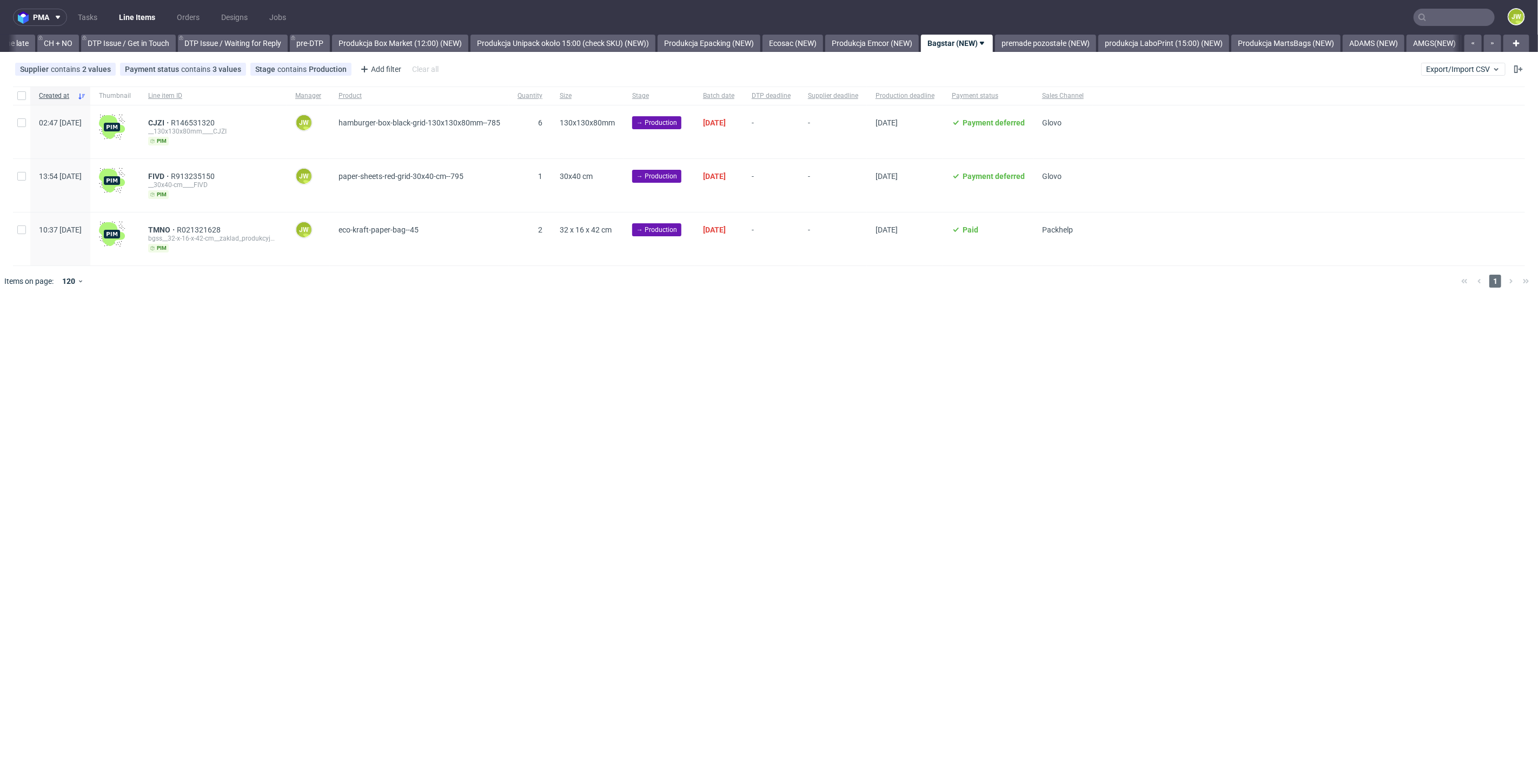
scroll to position [0, 1698]
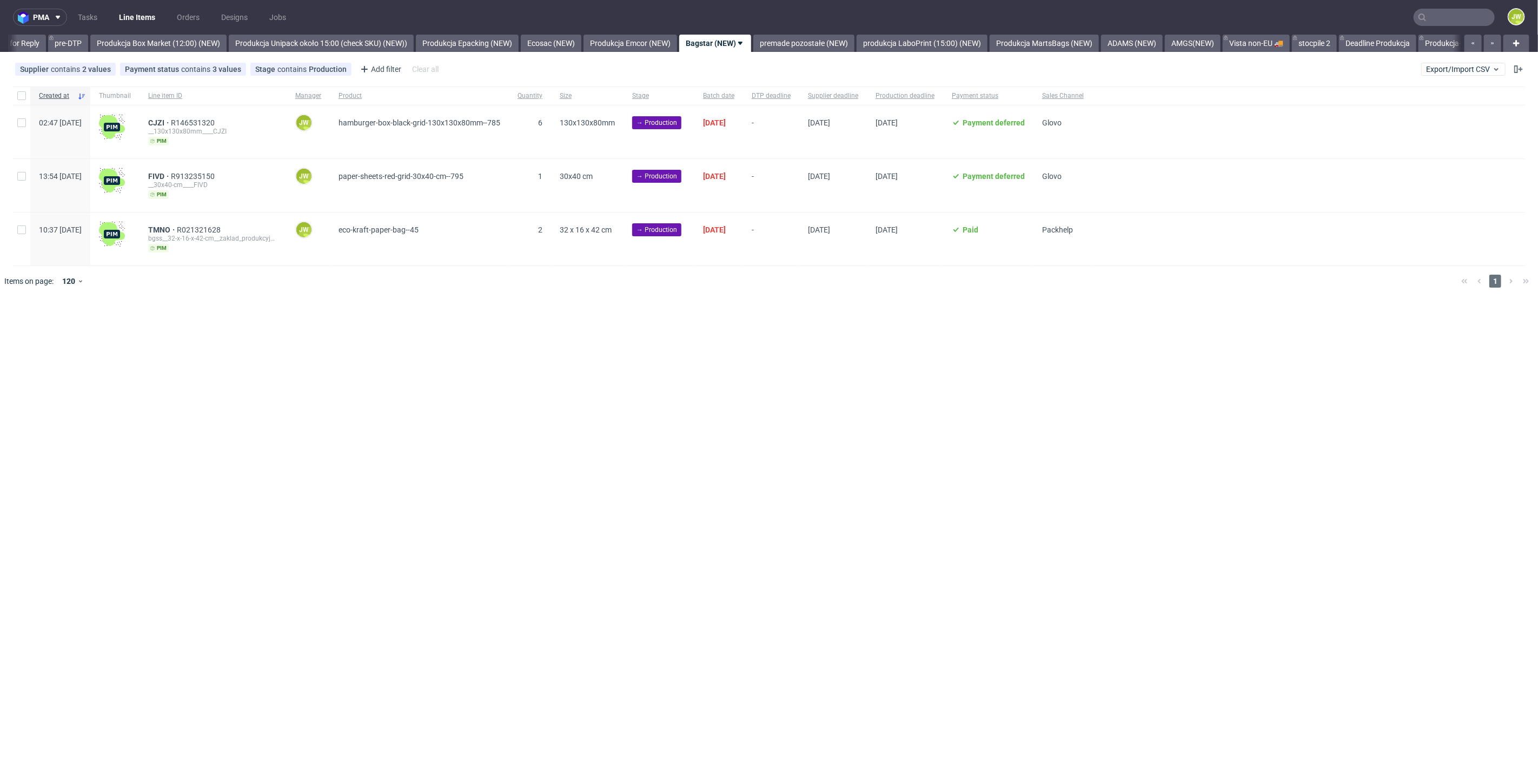
scroll to position [0, 1781]
drag, startPoint x: 678, startPoint y: 289, endPoint x: 669, endPoint y: 265, distance: 25.6
click at [678, 287] on div at bounding box center [785, 281] width 1336 height 31
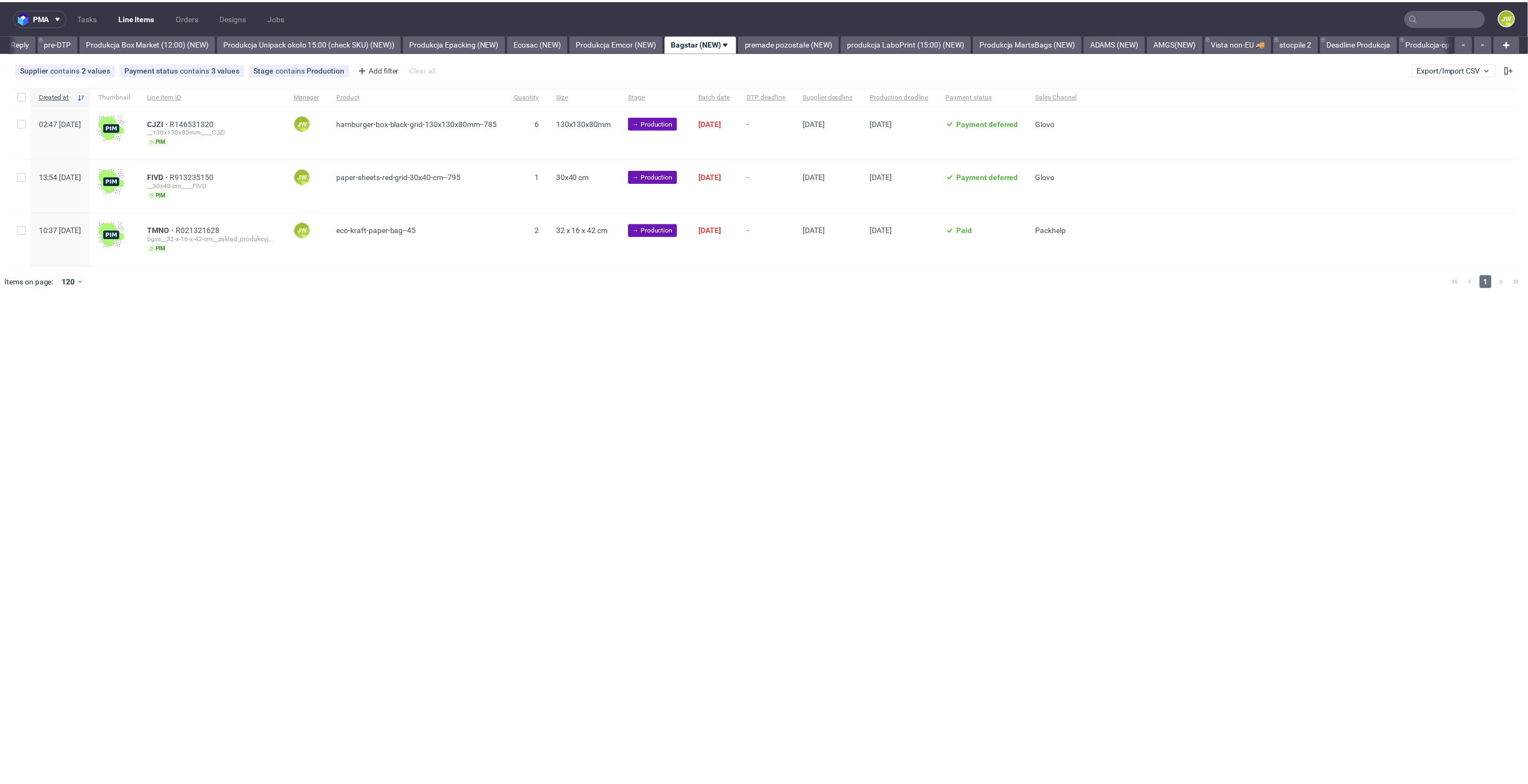
scroll to position [0, 1781]
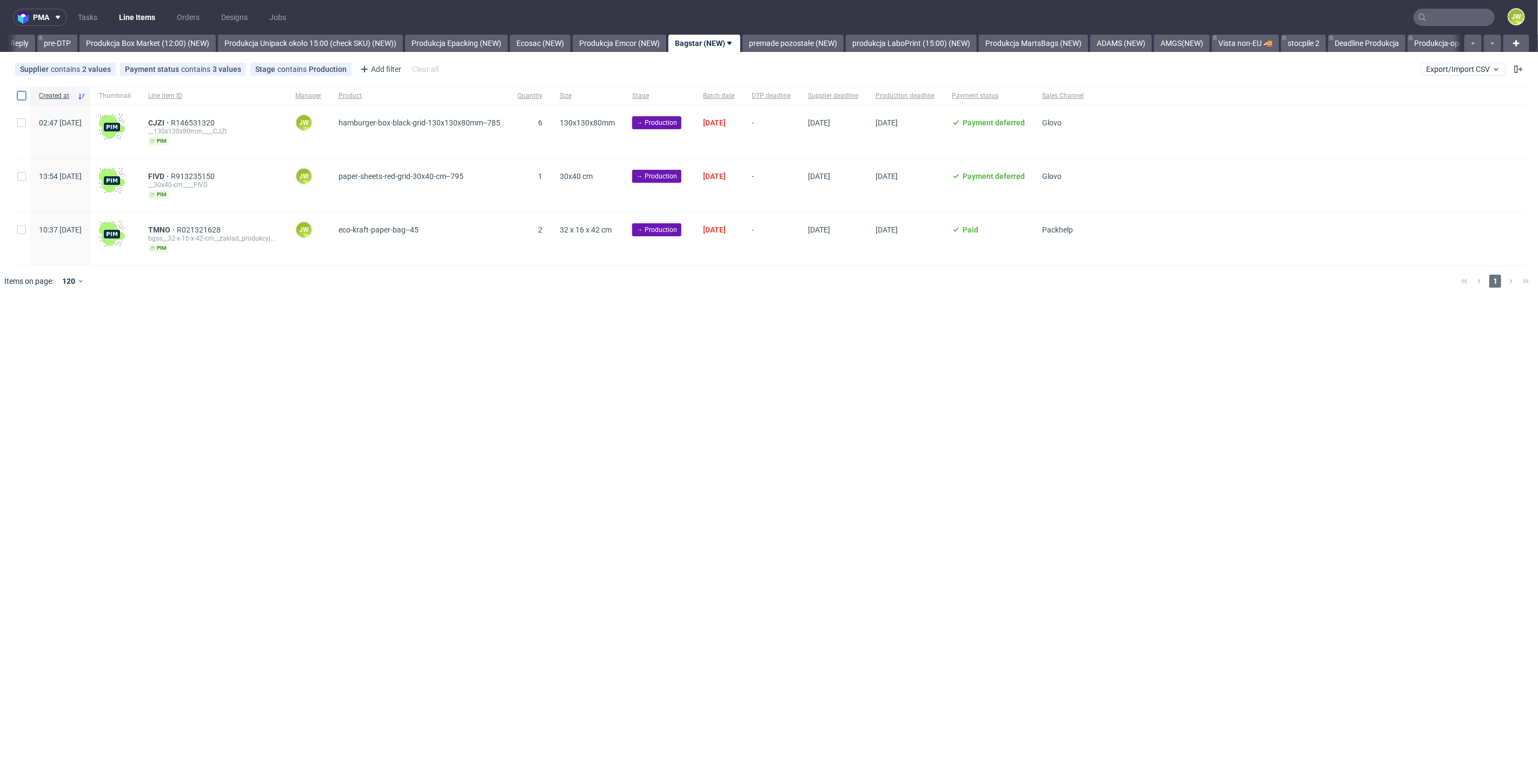
drag, startPoint x: 22, startPoint y: 98, endPoint x: 149, endPoint y: 153, distance: 138.4
click at [22, 98] on input "checkbox" at bounding box center [22, 95] width 9 height 9
checkbox input "true"
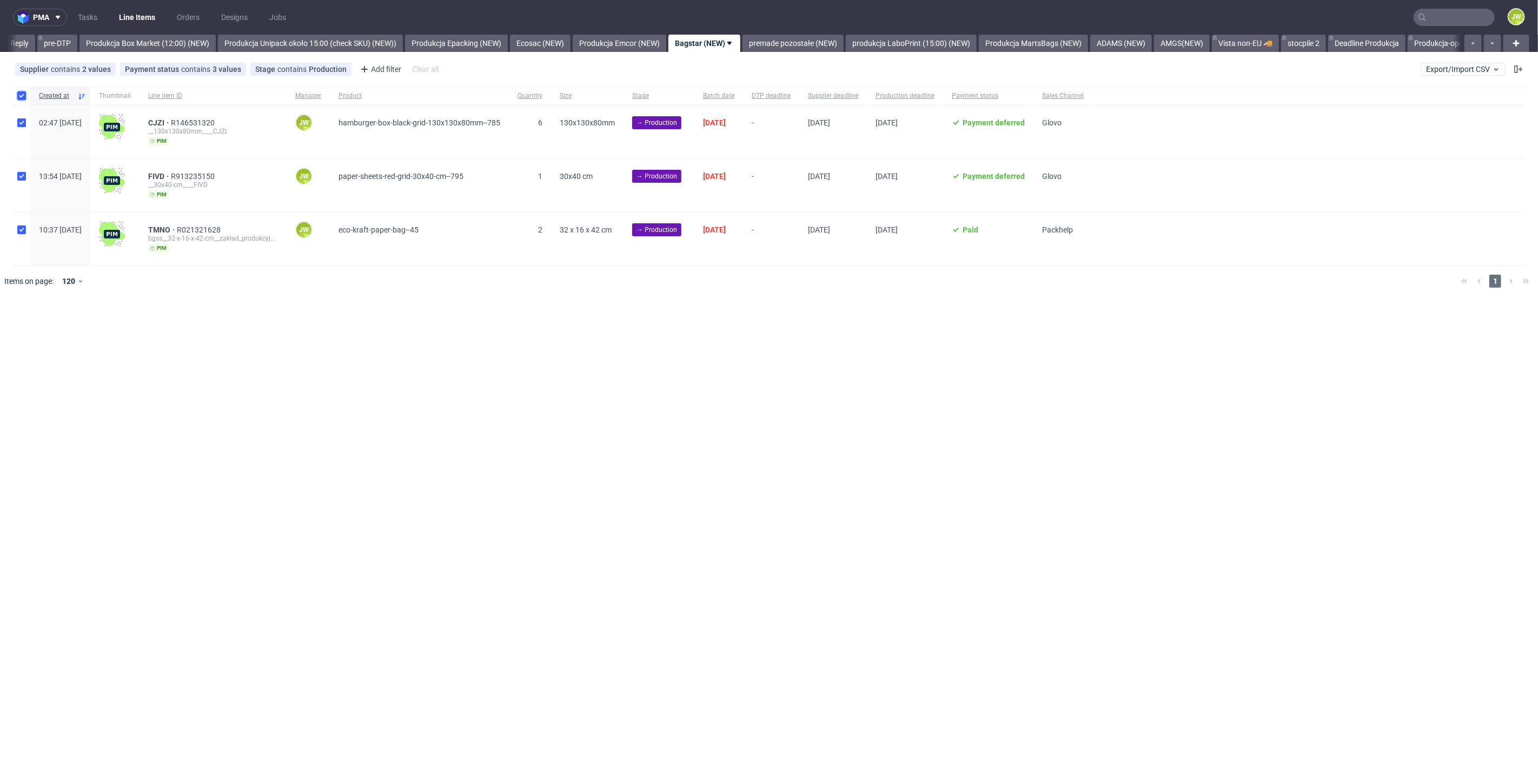
checkbox input "true"
click at [635, 330] on icon at bounding box center [639, 329] width 9 height 9
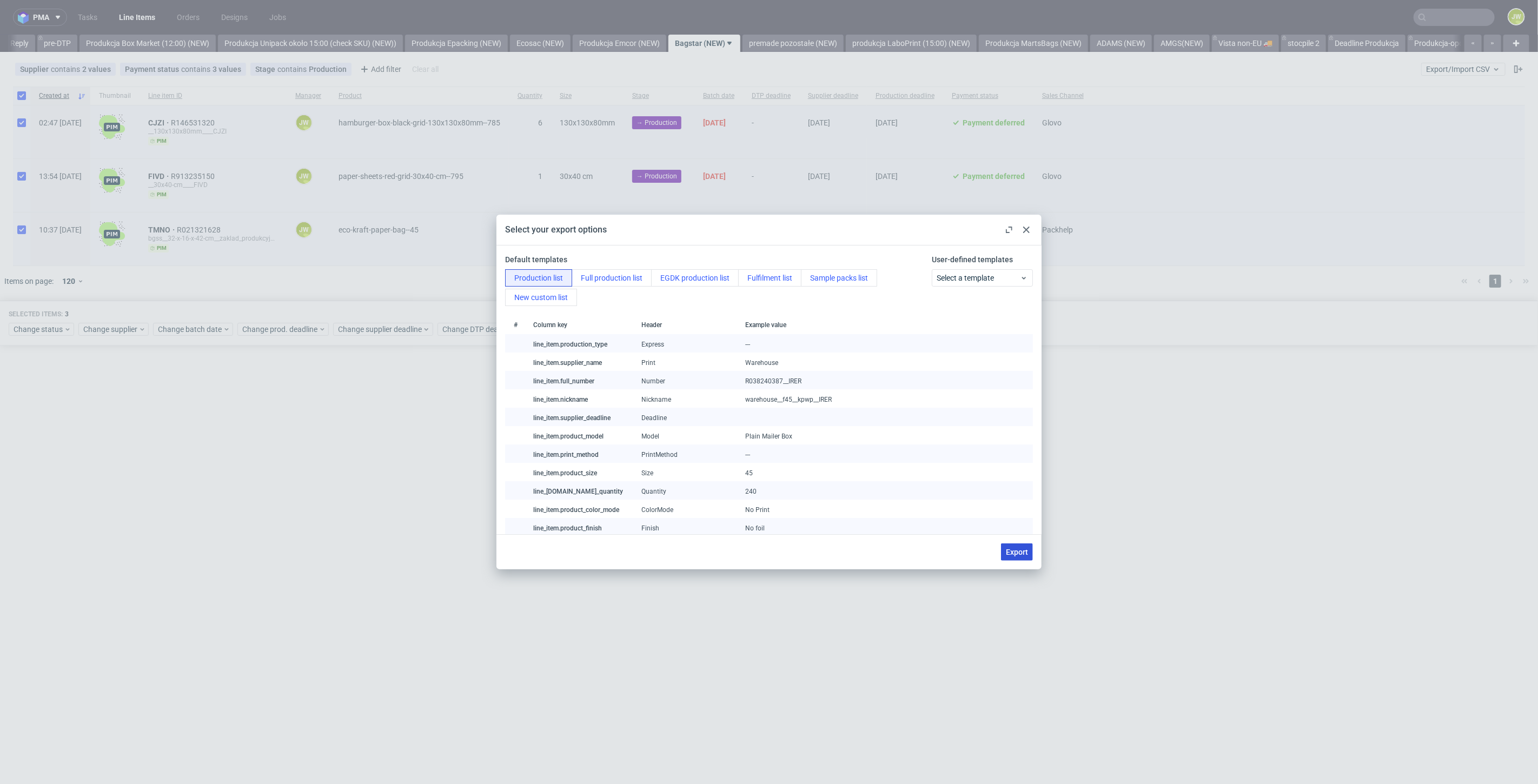
click at [1007, 556] on span "Export" at bounding box center [1017, 552] width 22 height 7
checkbox input "false"
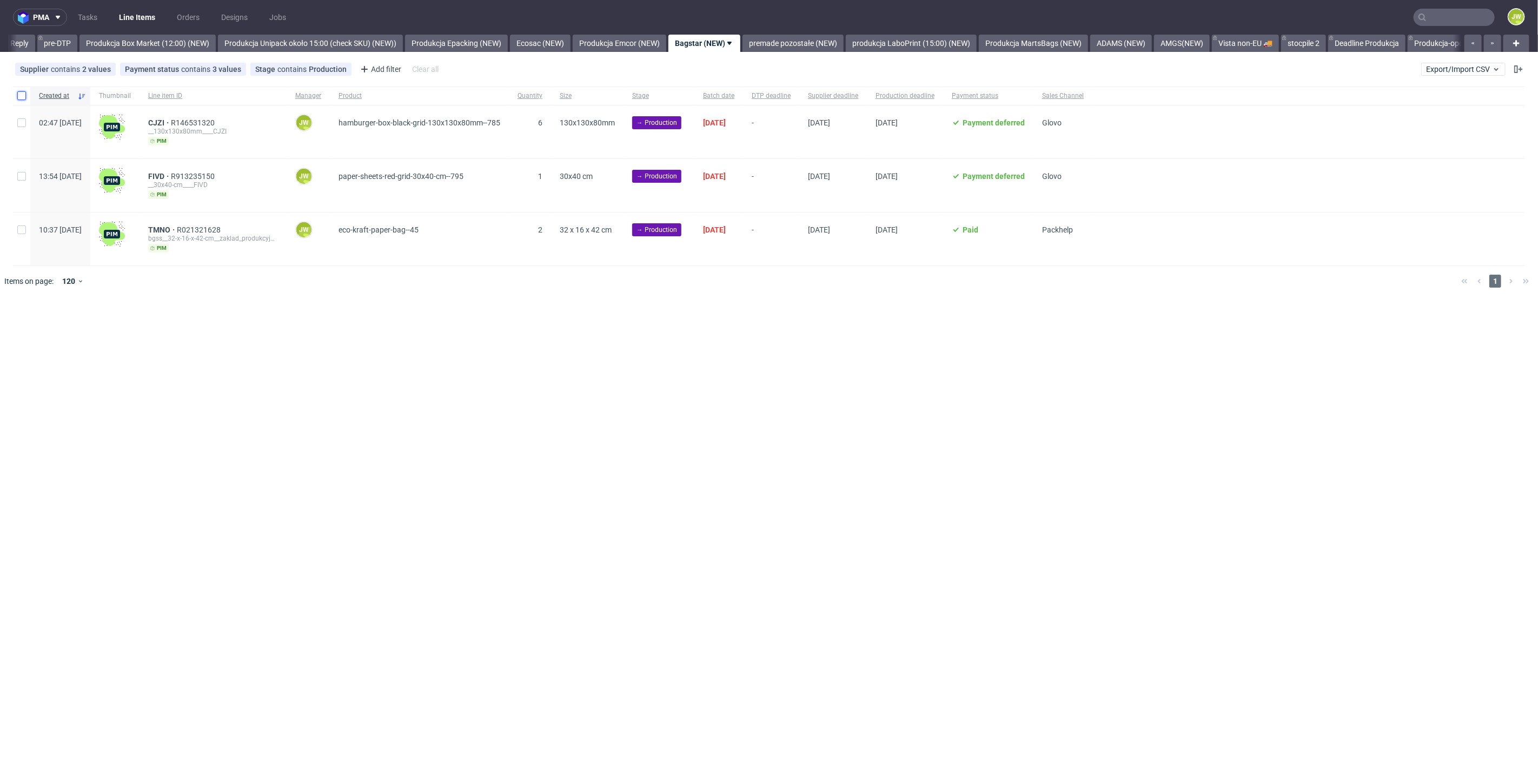
click at [19, 93] on input "checkbox" at bounding box center [22, 95] width 9 height 9
checkbox input "true"
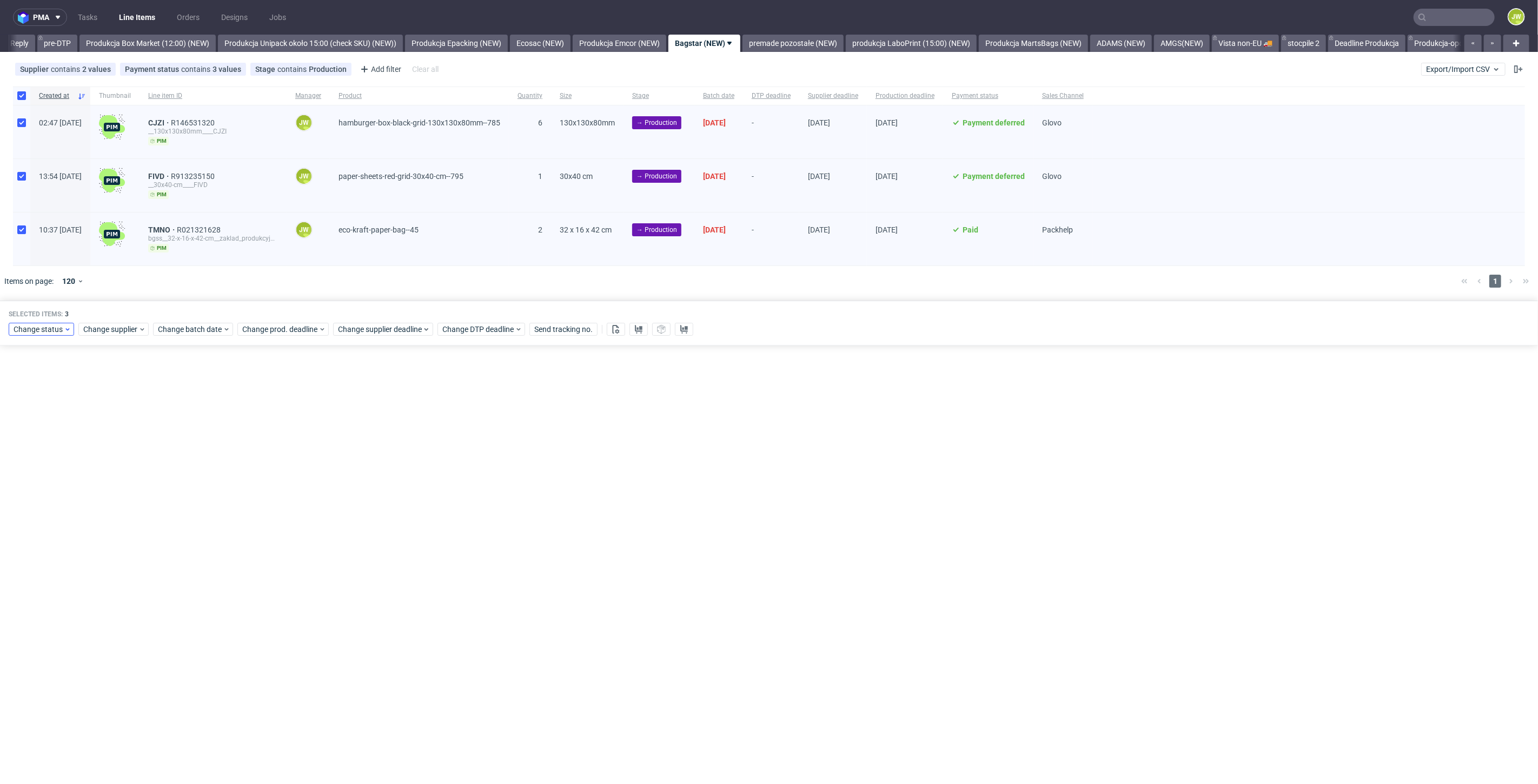
drag, startPoint x: 37, startPoint y: 341, endPoint x: 37, endPoint y: 333, distance: 8.0
click at [37, 339] on div "Selected items: 3 Change status Change supplier Change batch date Change prod. …" at bounding box center [769, 323] width 1538 height 45
click at [37, 333] on span "Change status" at bounding box center [38, 329] width 50 height 10
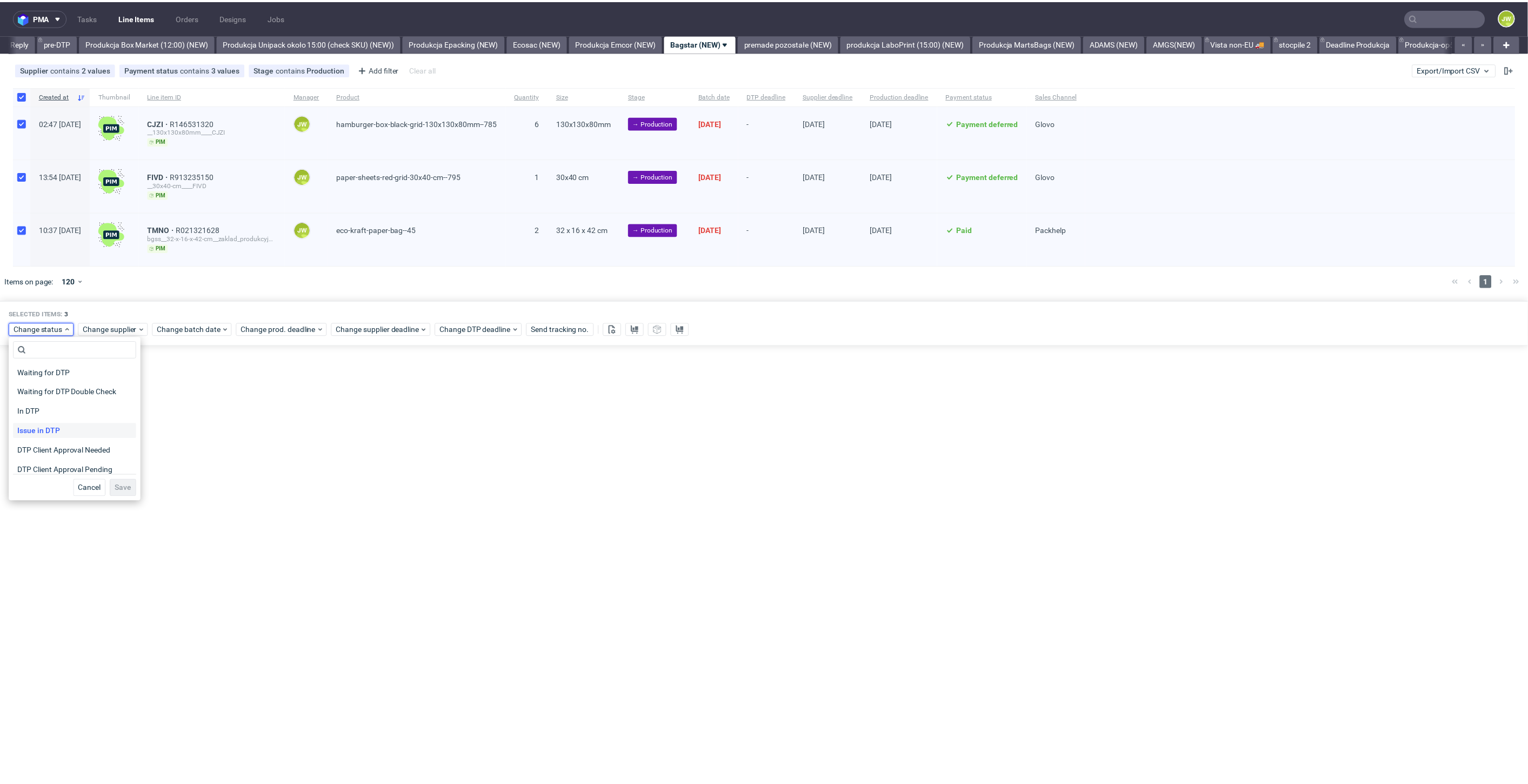
scroll to position [60, 0]
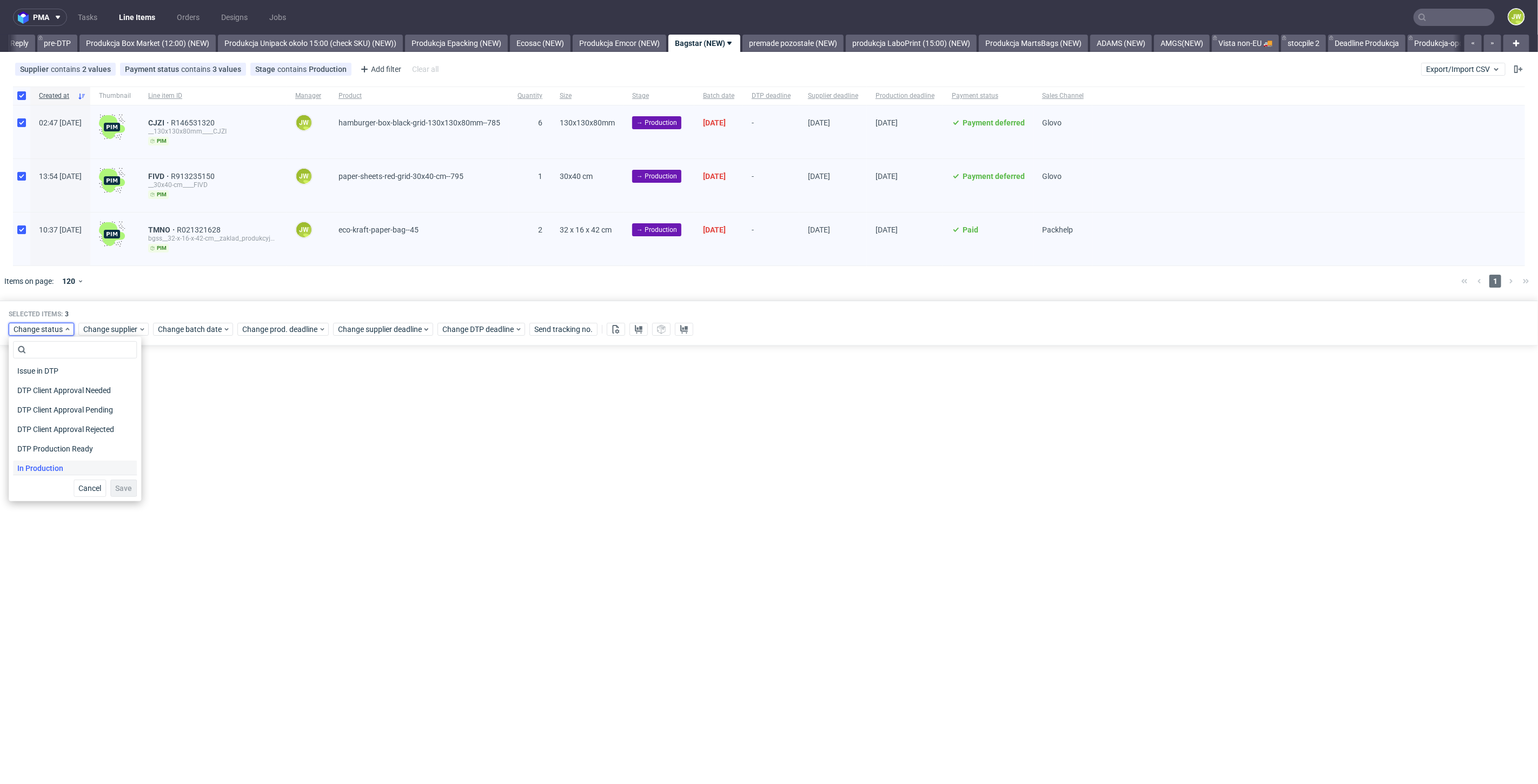
click at [34, 470] on span "In Production" at bounding box center [40, 468] width 54 height 15
drag, startPoint x: 115, startPoint y: 482, endPoint x: 257, endPoint y: 298, distance: 232.4
click at [116, 482] on button "Save" at bounding box center [124, 488] width 27 height 17
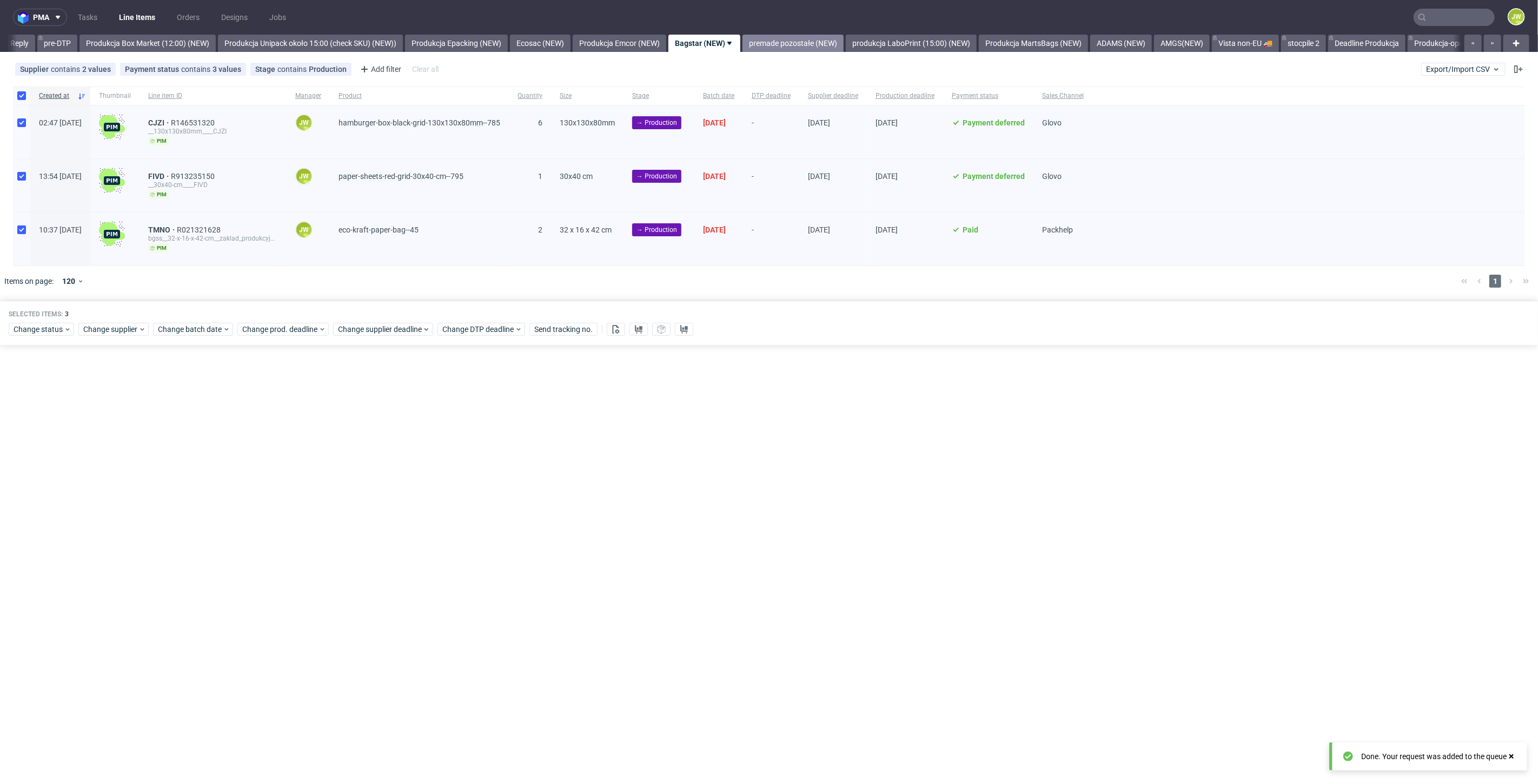
click at [803, 43] on link "premade pozostałe (NEW)" at bounding box center [793, 43] width 101 height 17
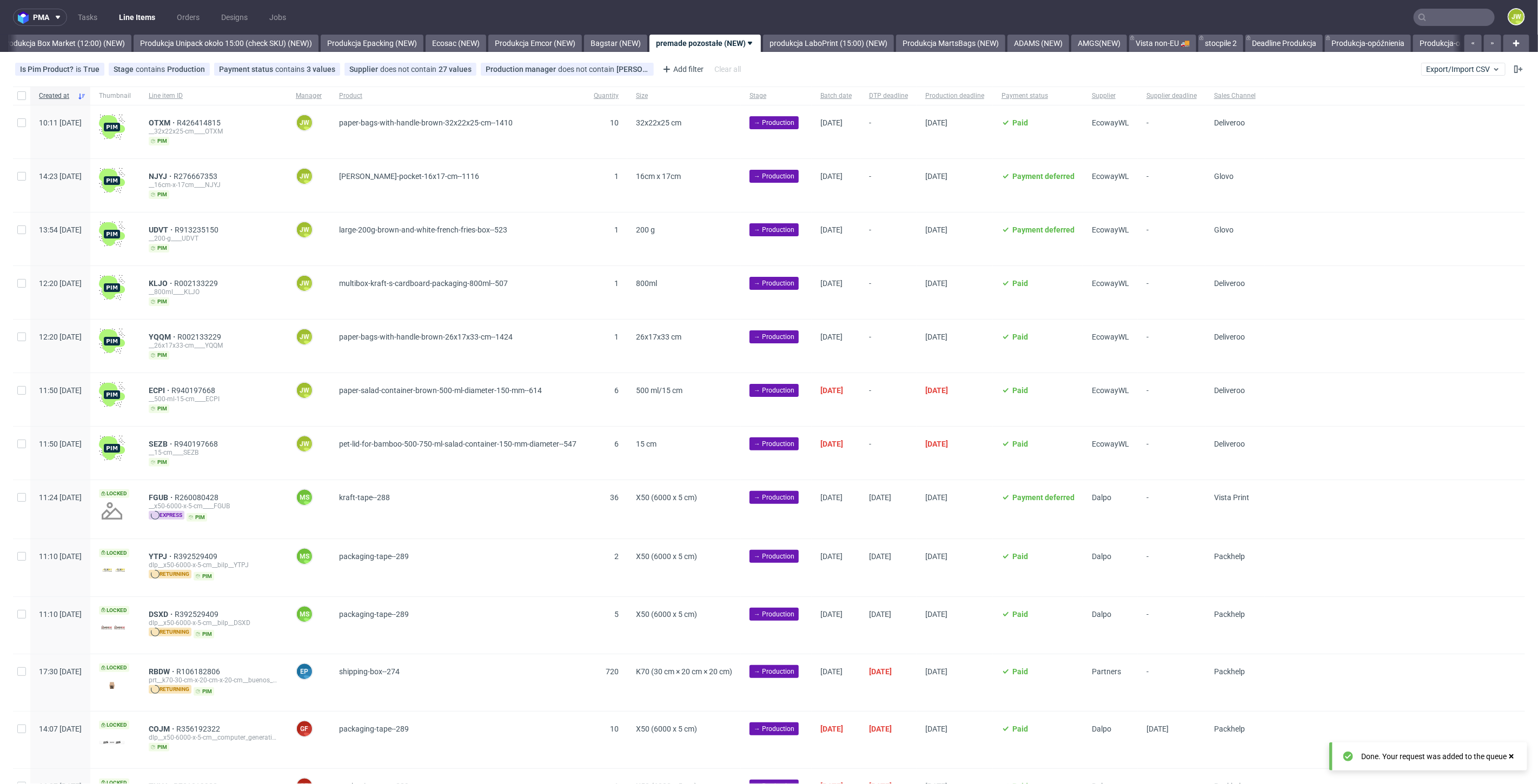
scroll to position [0, 1866]
click at [640, 40] on link "Bagstar (NEW)" at bounding box center [615, 43] width 63 height 17
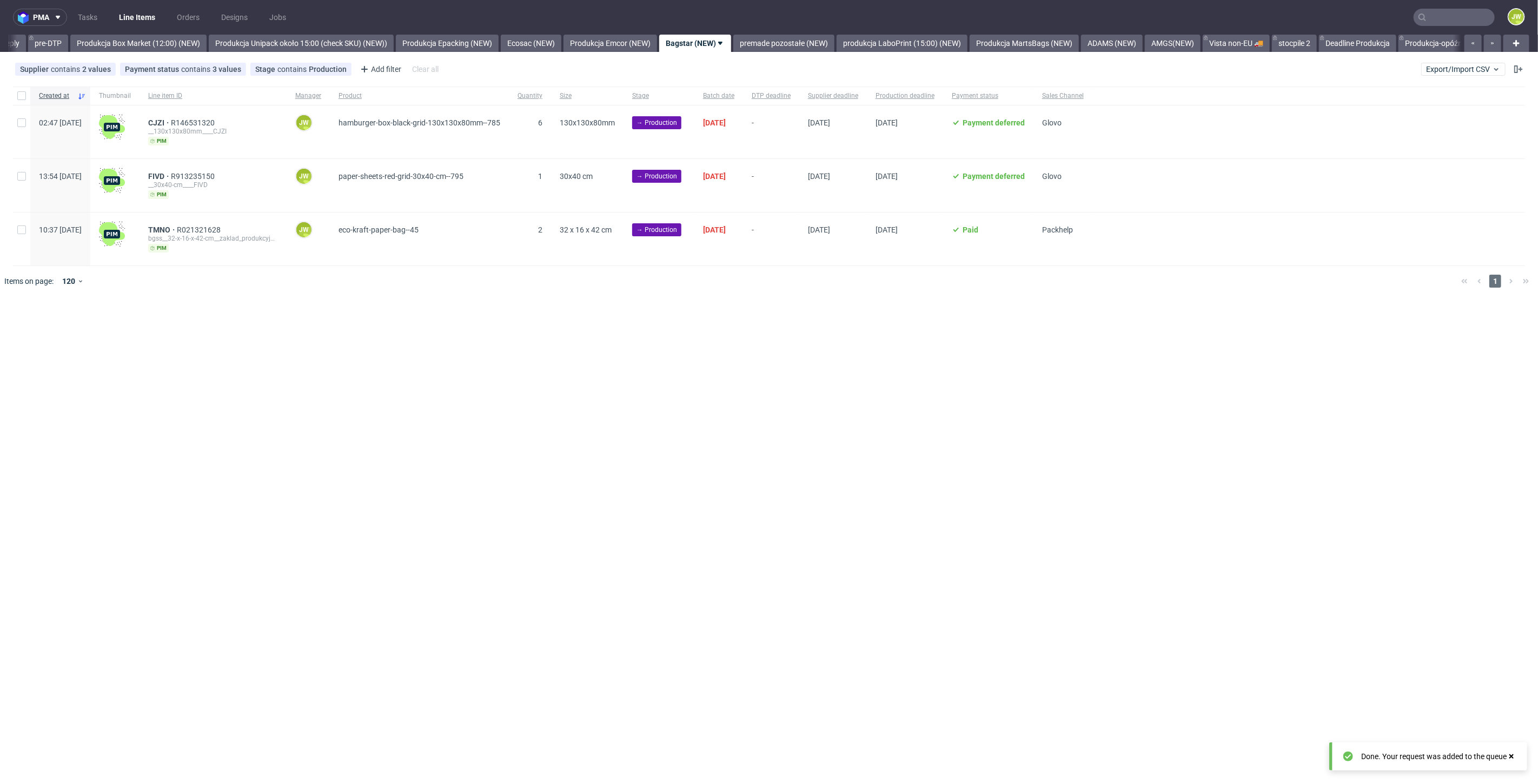
scroll to position [0, 1781]
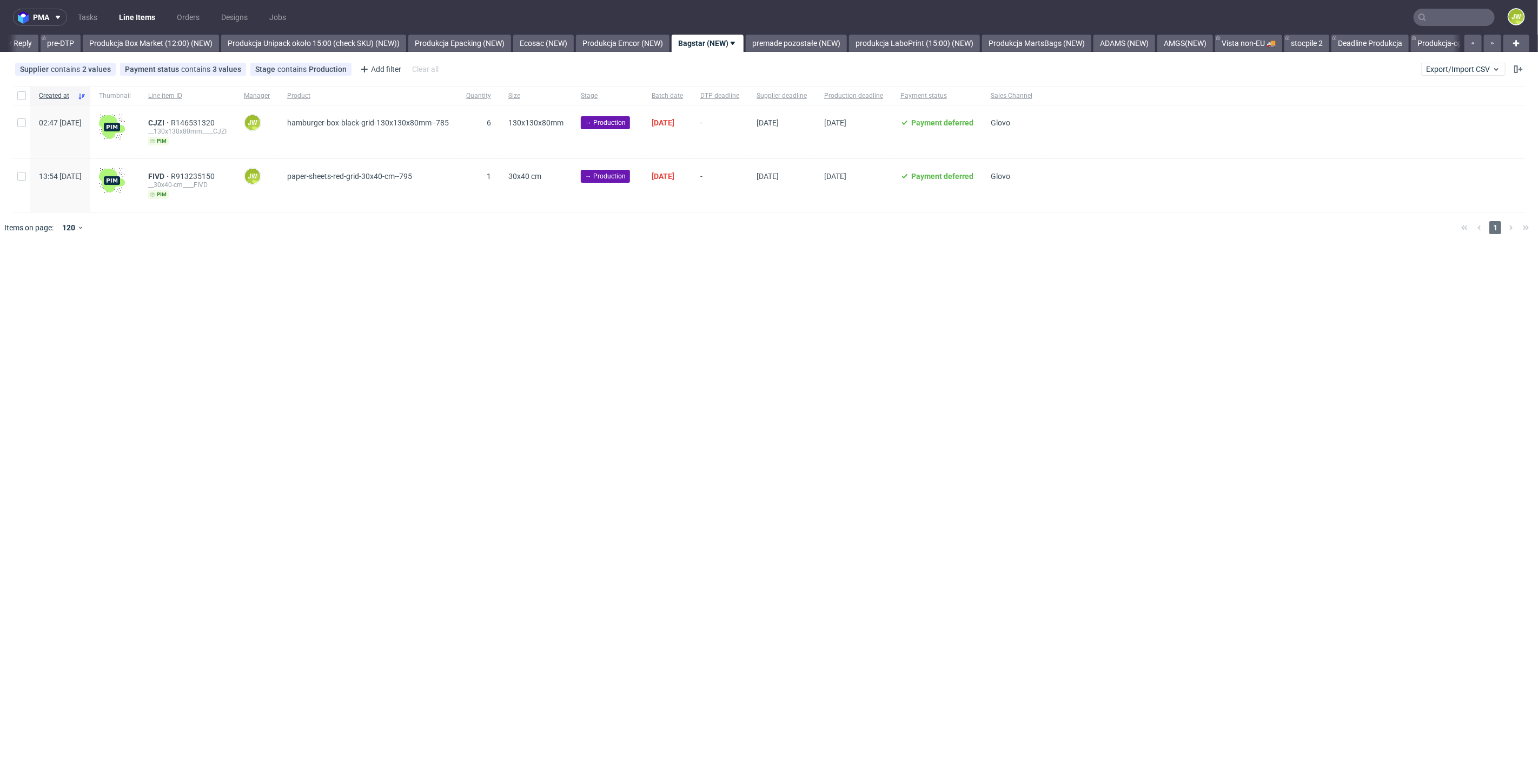
scroll to position [0, 1781]
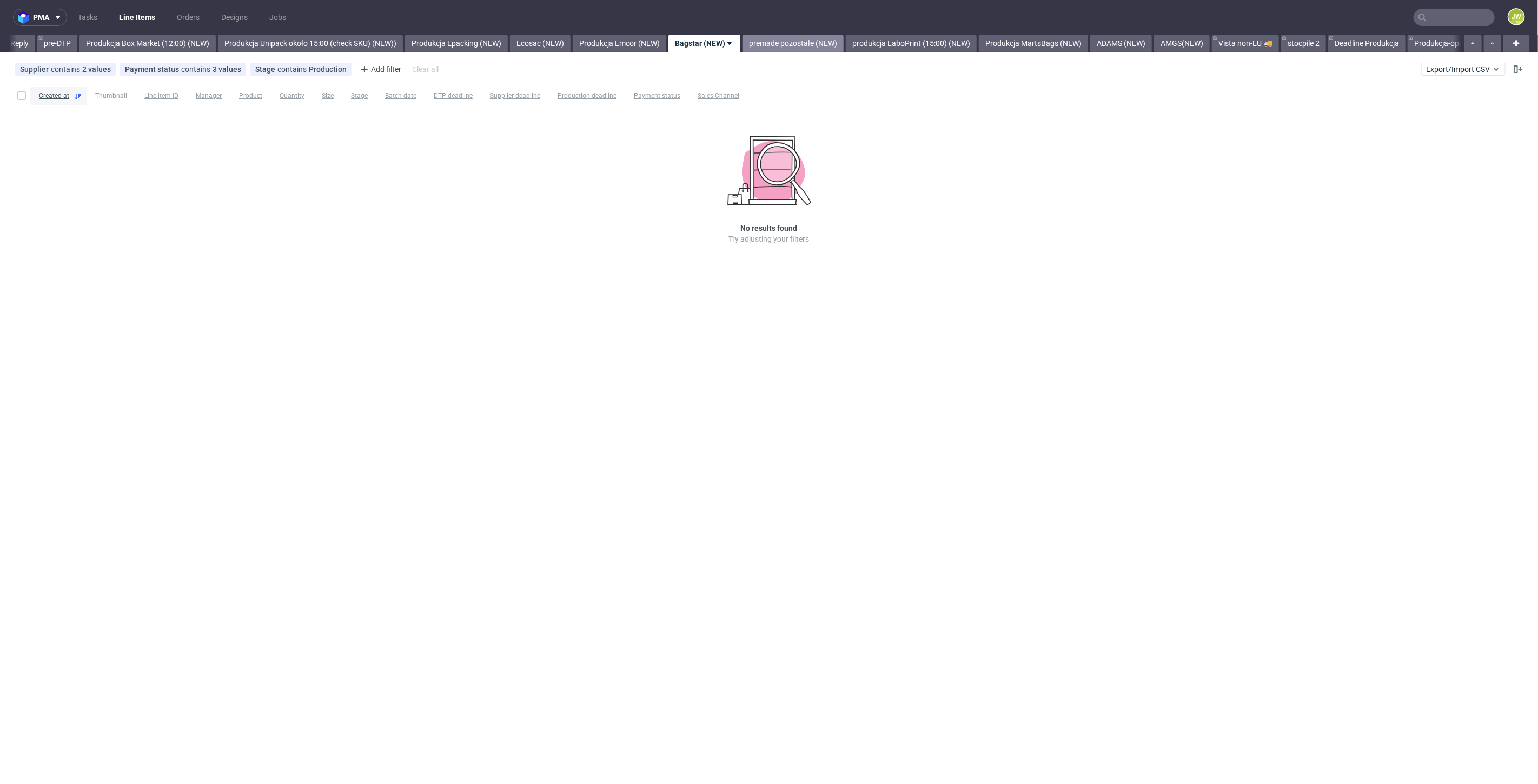
click at [817, 39] on link "premade pozostałe (NEW)" at bounding box center [793, 43] width 101 height 17
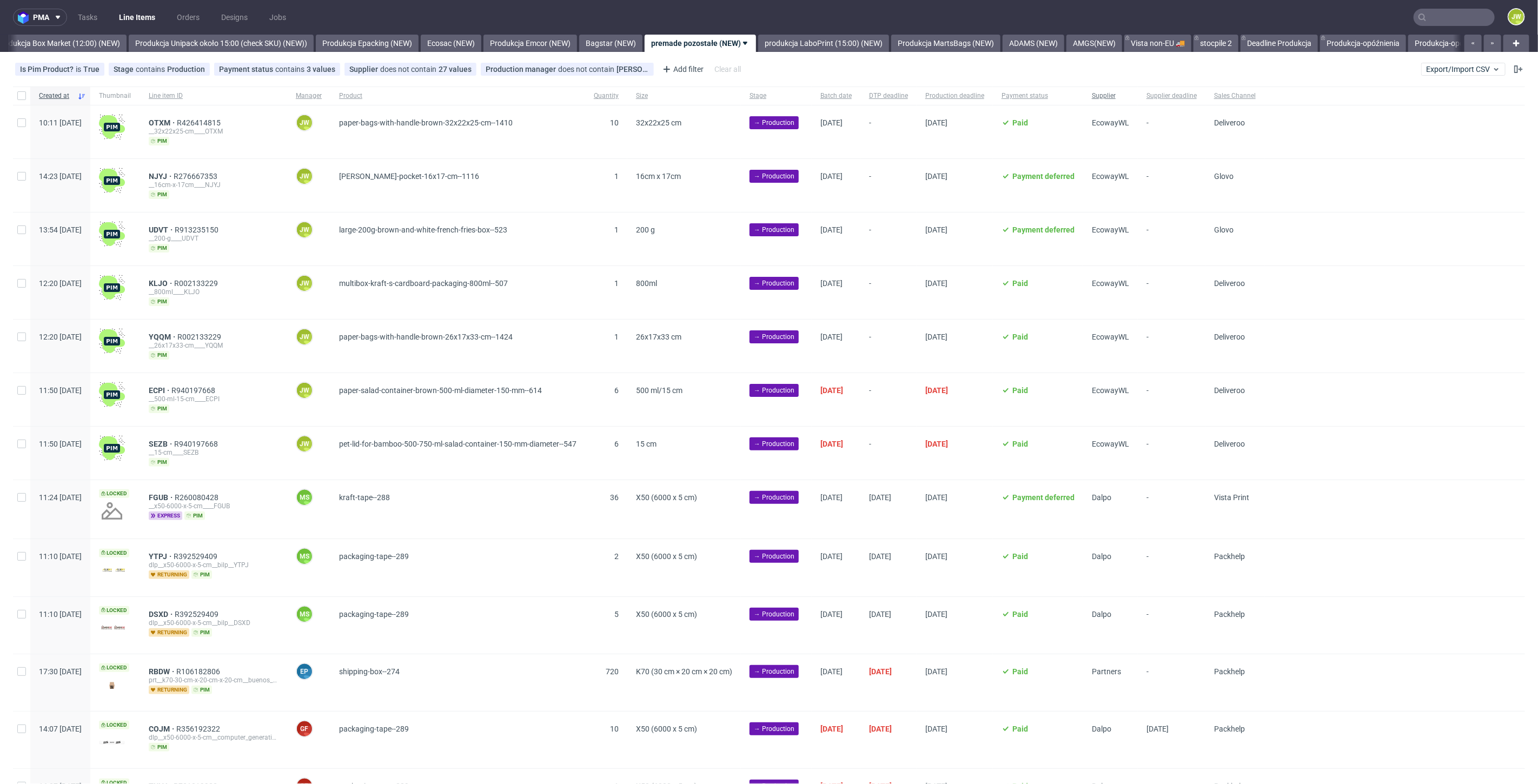
click at [1138, 101] on div "Supplier" at bounding box center [1110, 95] width 54 height 19
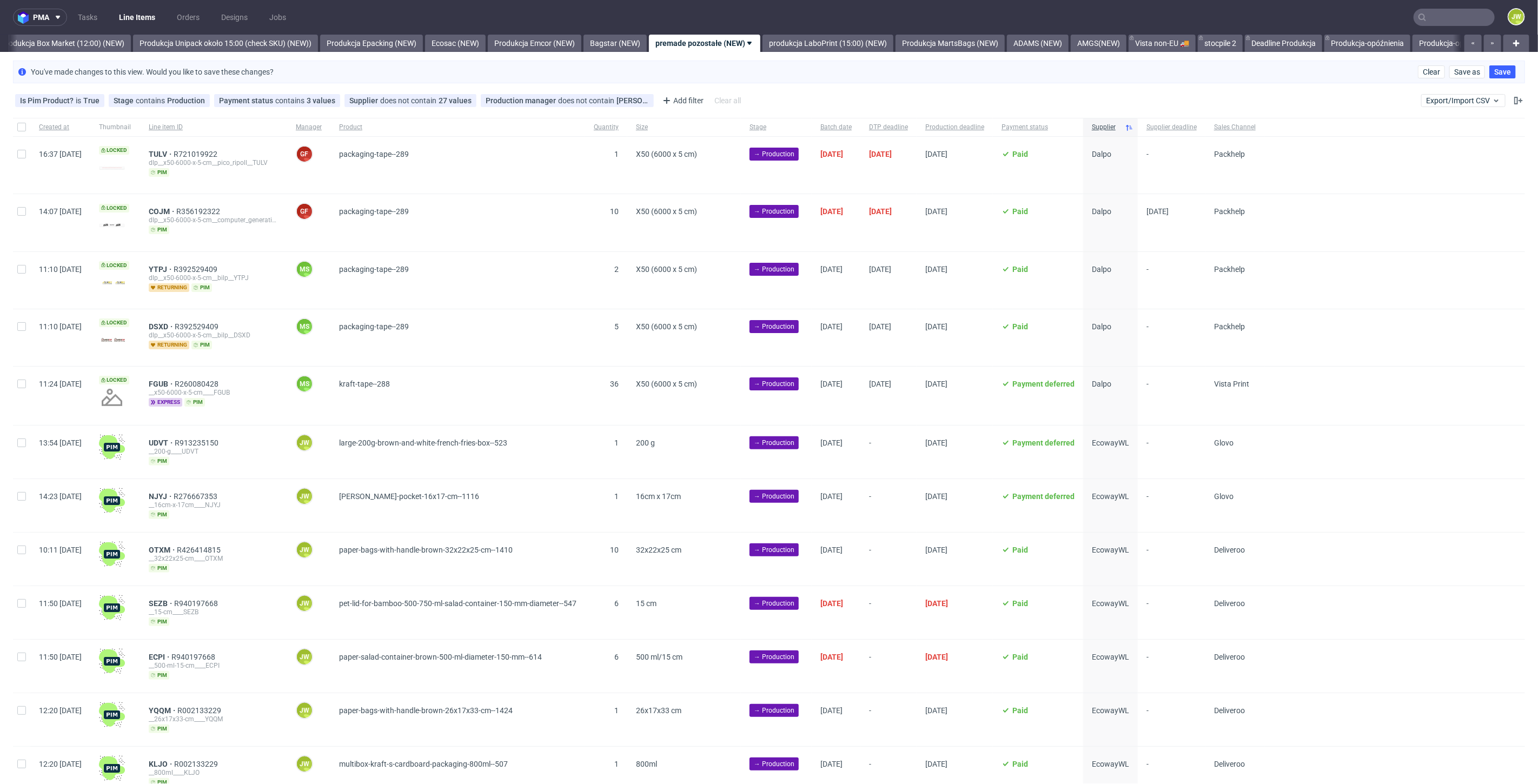
scroll to position [103, 0]
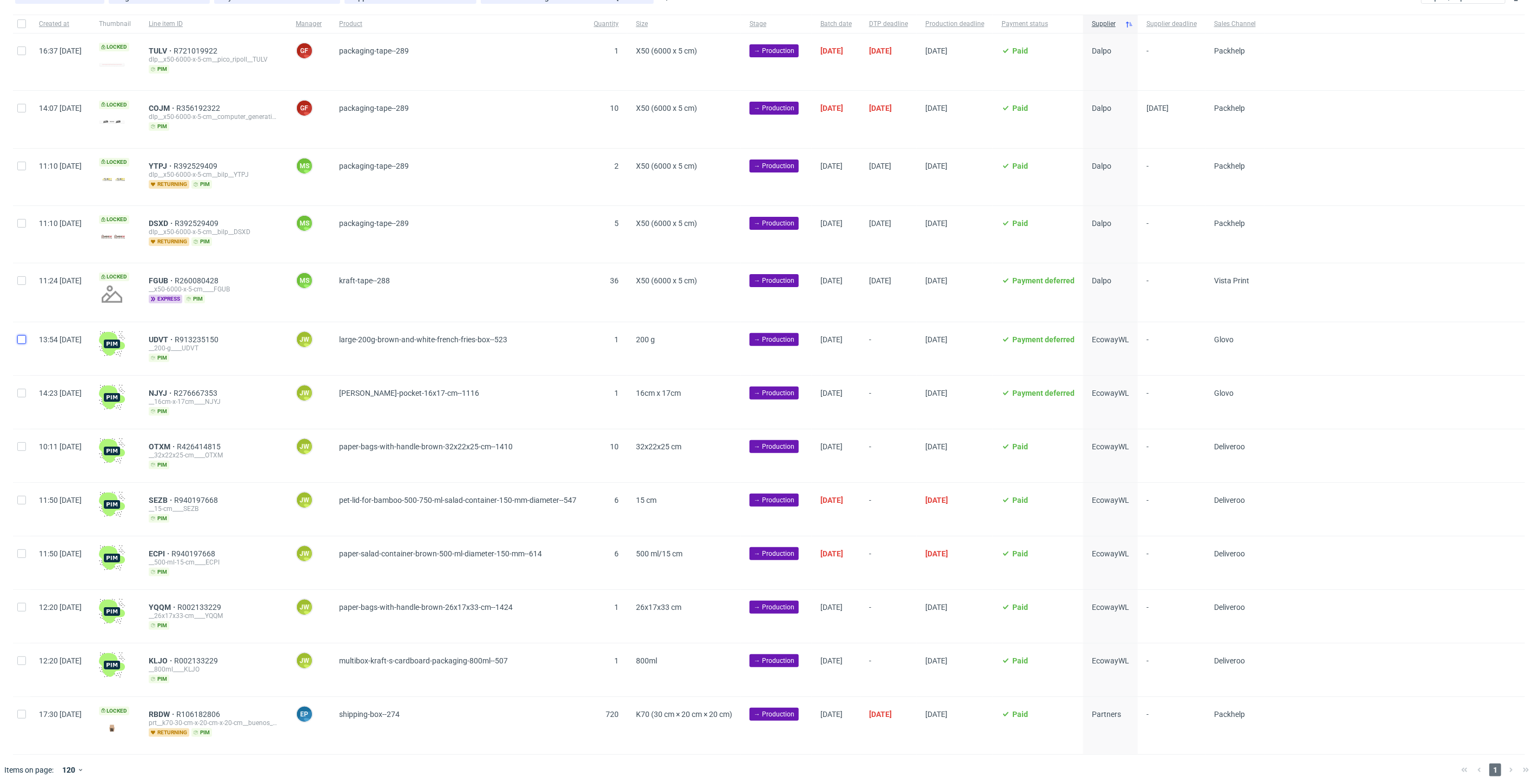
click at [19, 339] on input "checkbox" at bounding box center [22, 339] width 9 height 9
checkbox input "true"
click at [21, 395] on div at bounding box center [21, 402] width 17 height 53
checkbox input "true"
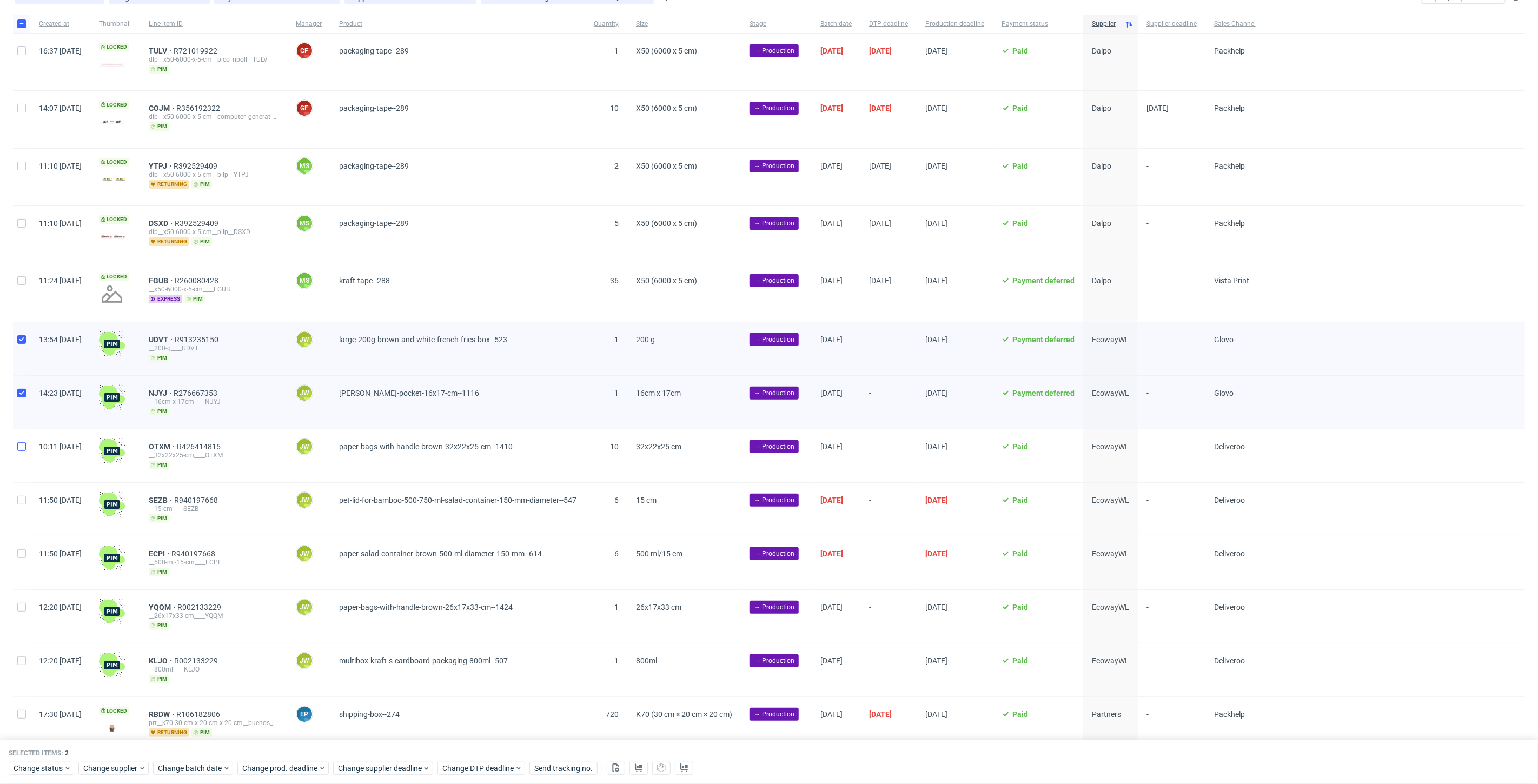
click at [22, 439] on div at bounding box center [21, 455] width 17 height 53
checkbox input "true"
click at [22, 489] on div at bounding box center [21, 509] width 17 height 53
checkbox input "true"
click at [22, 574] on div at bounding box center [21, 562] width 17 height 53
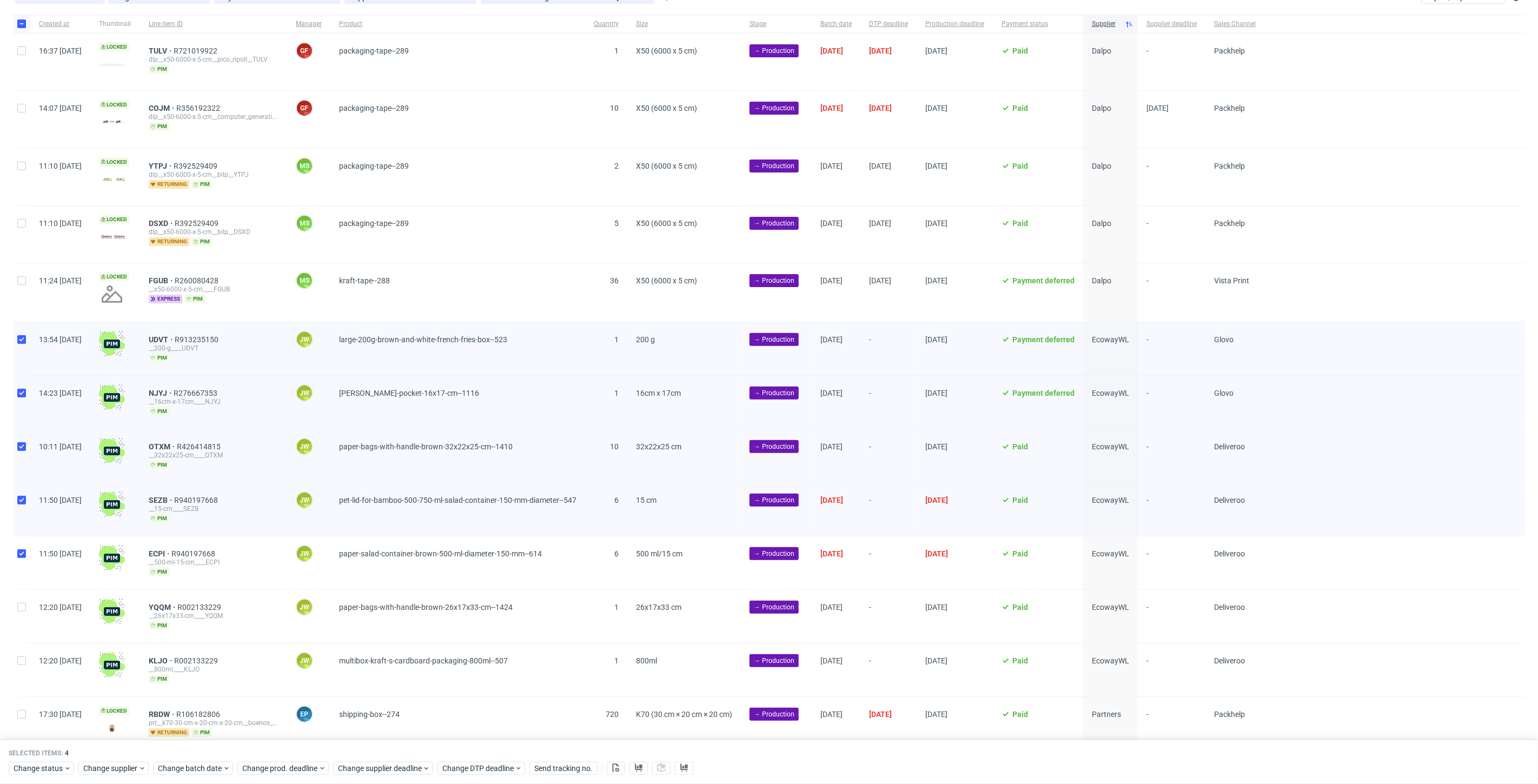
checkbox input "true"
click at [17, 635] on div at bounding box center [21, 616] width 17 height 53
checkbox input "true"
click at [20, 659] on input "checkbox" at bounding box center [22, 661] width 9 height 9
checkbox input "true"
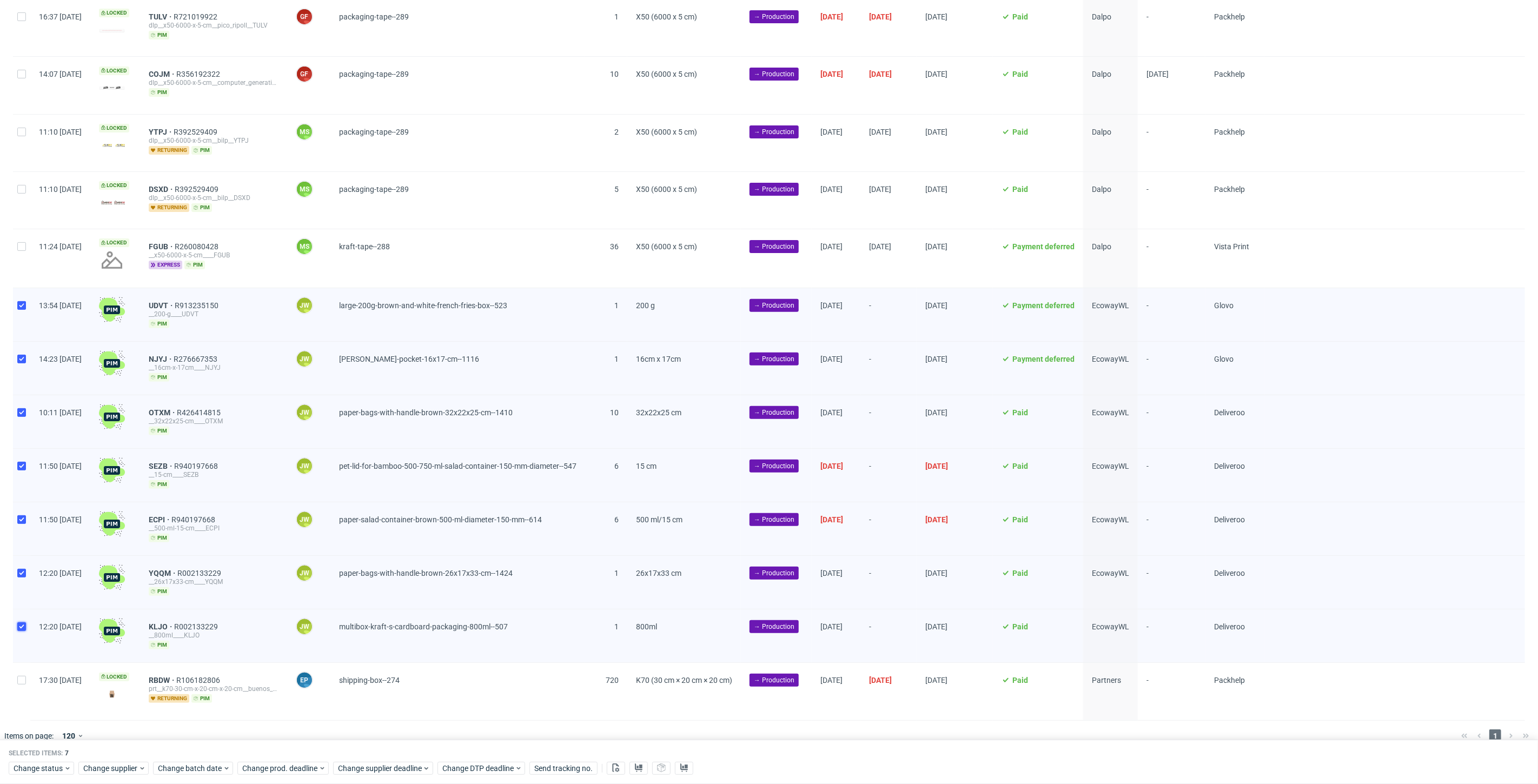
scroll to position [148, 0]
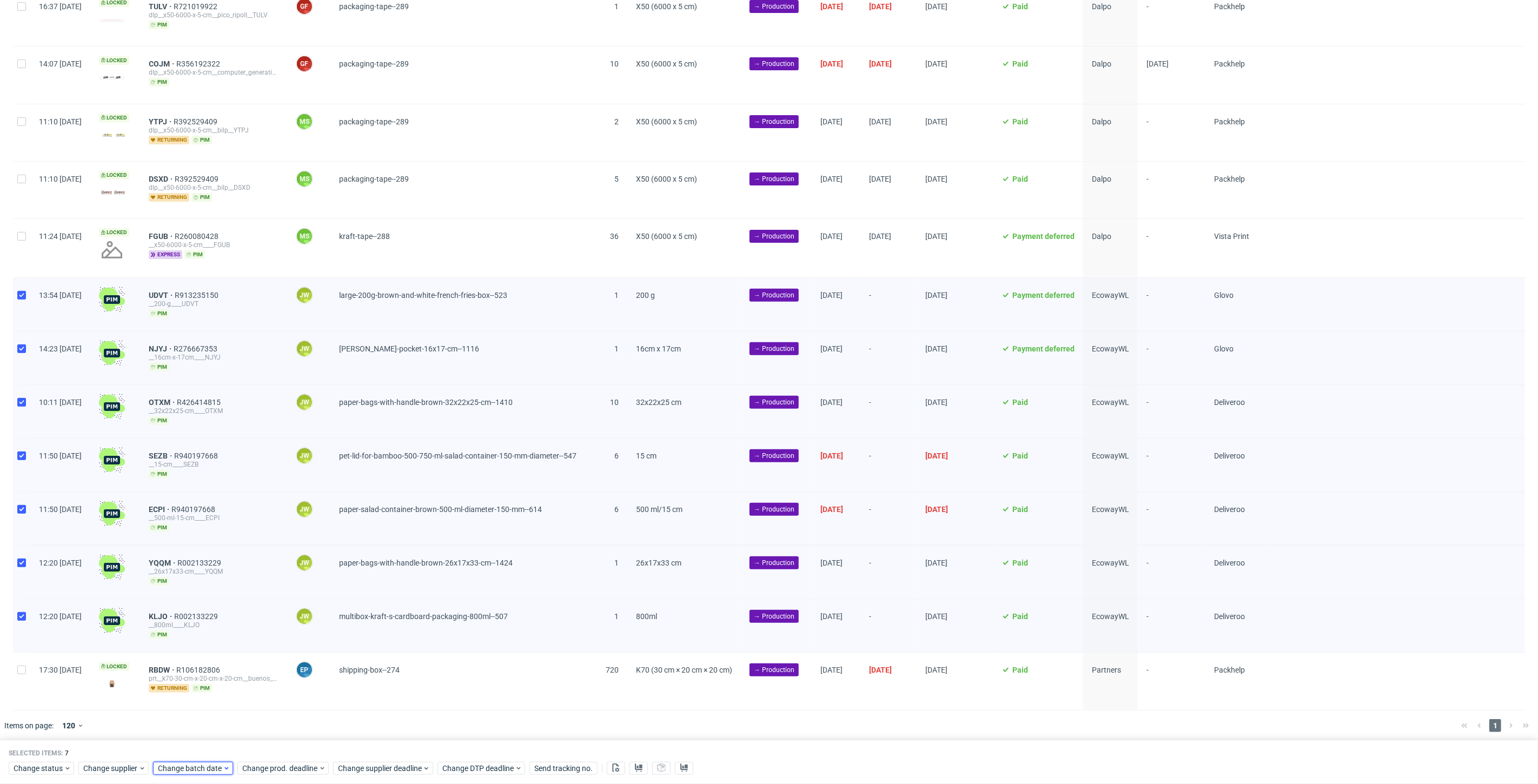
click at [196, 774] on div "Change batch date" at bounding box center [193, 768] width 80 height 13
click at [235, 645] on button "9" at bounding box center [243, 653] width 16 height 17
click at [229, 650] on button "8" at bounding box center [225, 653] width 16 height 17
click at [278, 747] on span "Save" at bounding box center [281, 747] width 16 height 7
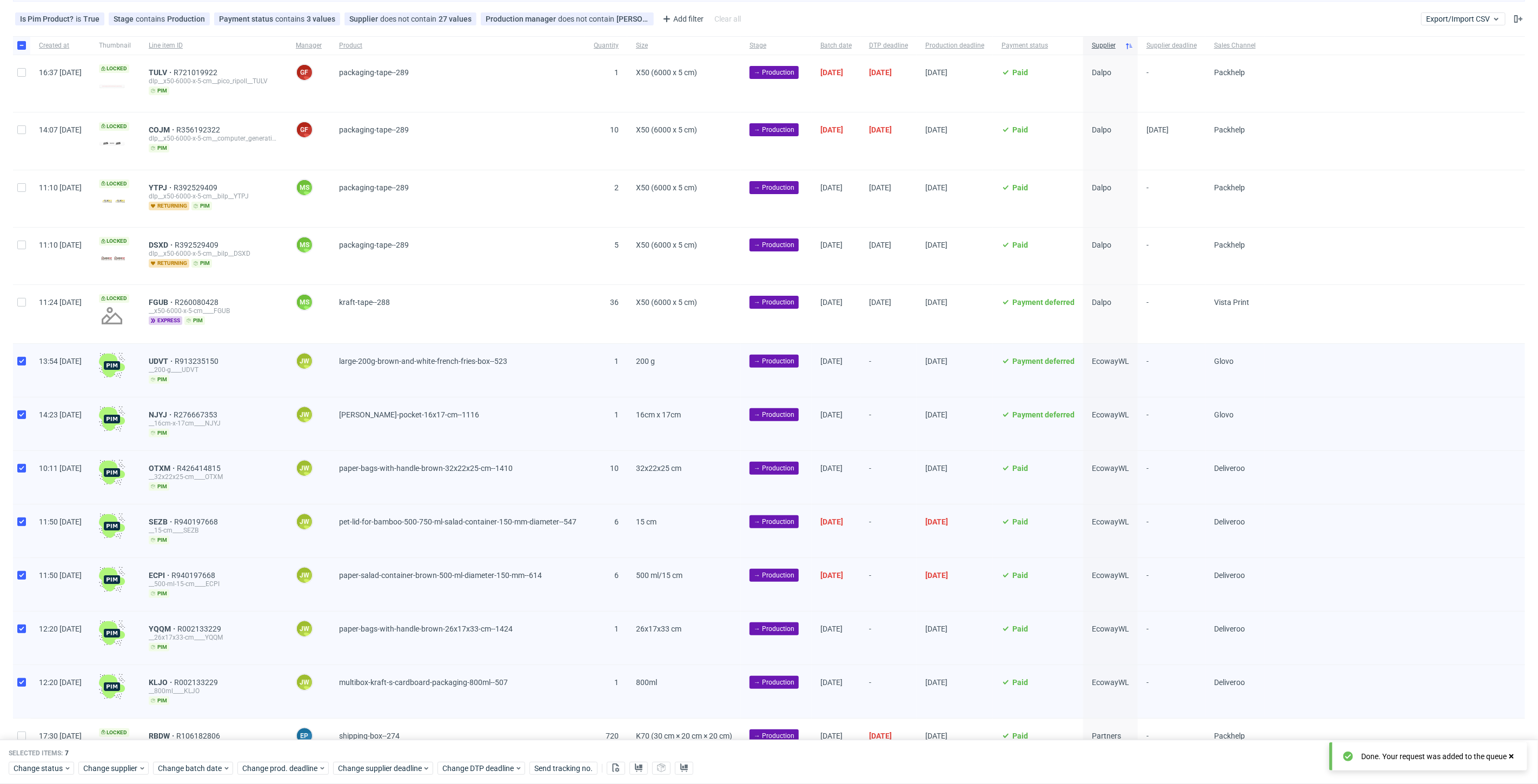
click at [275, 761] on div "Change status Change supplier Change batch date Change prod. deadline Change su…" at bounding box center [769, 767] width 1521 height 16
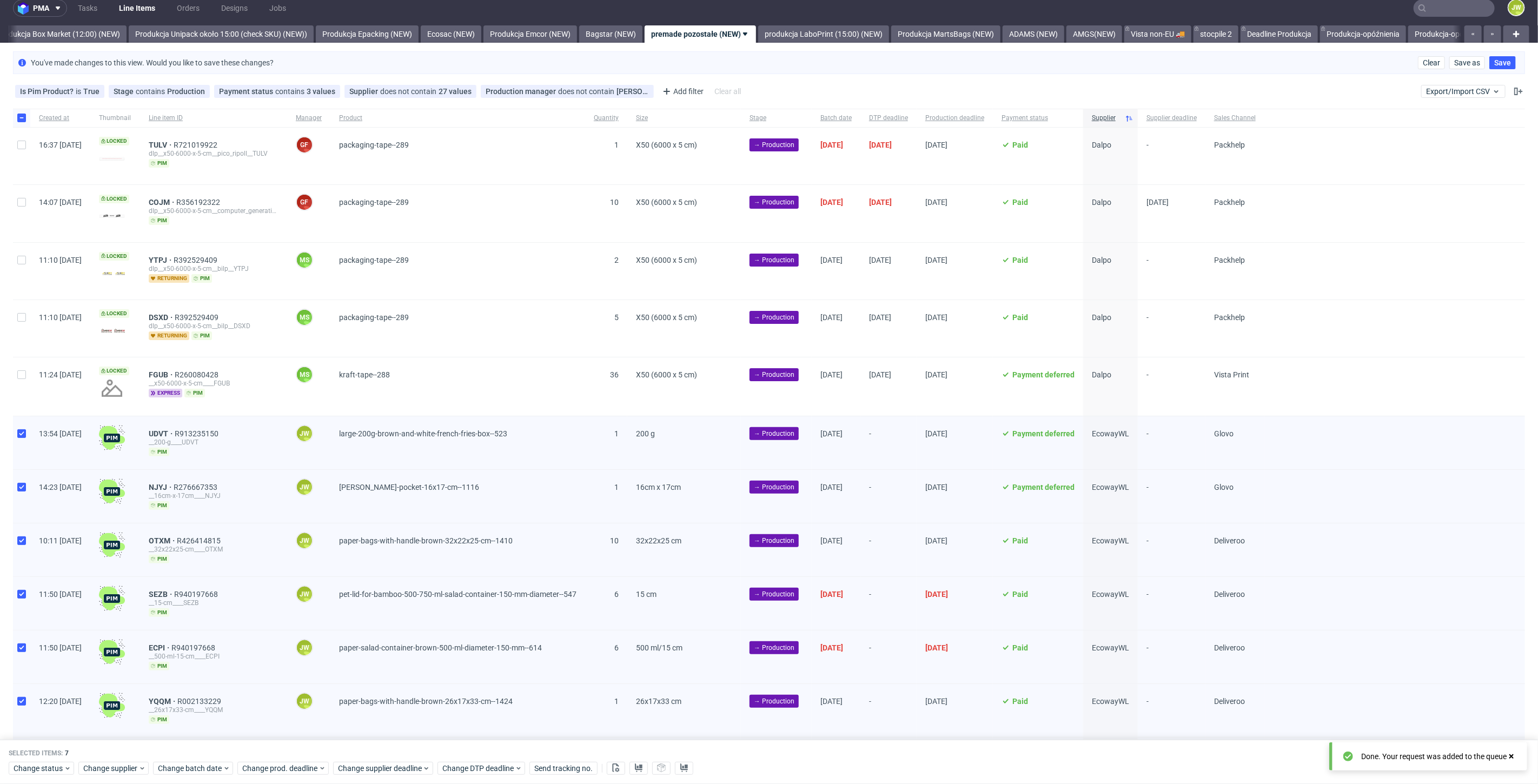
scroll to position [0, 0]
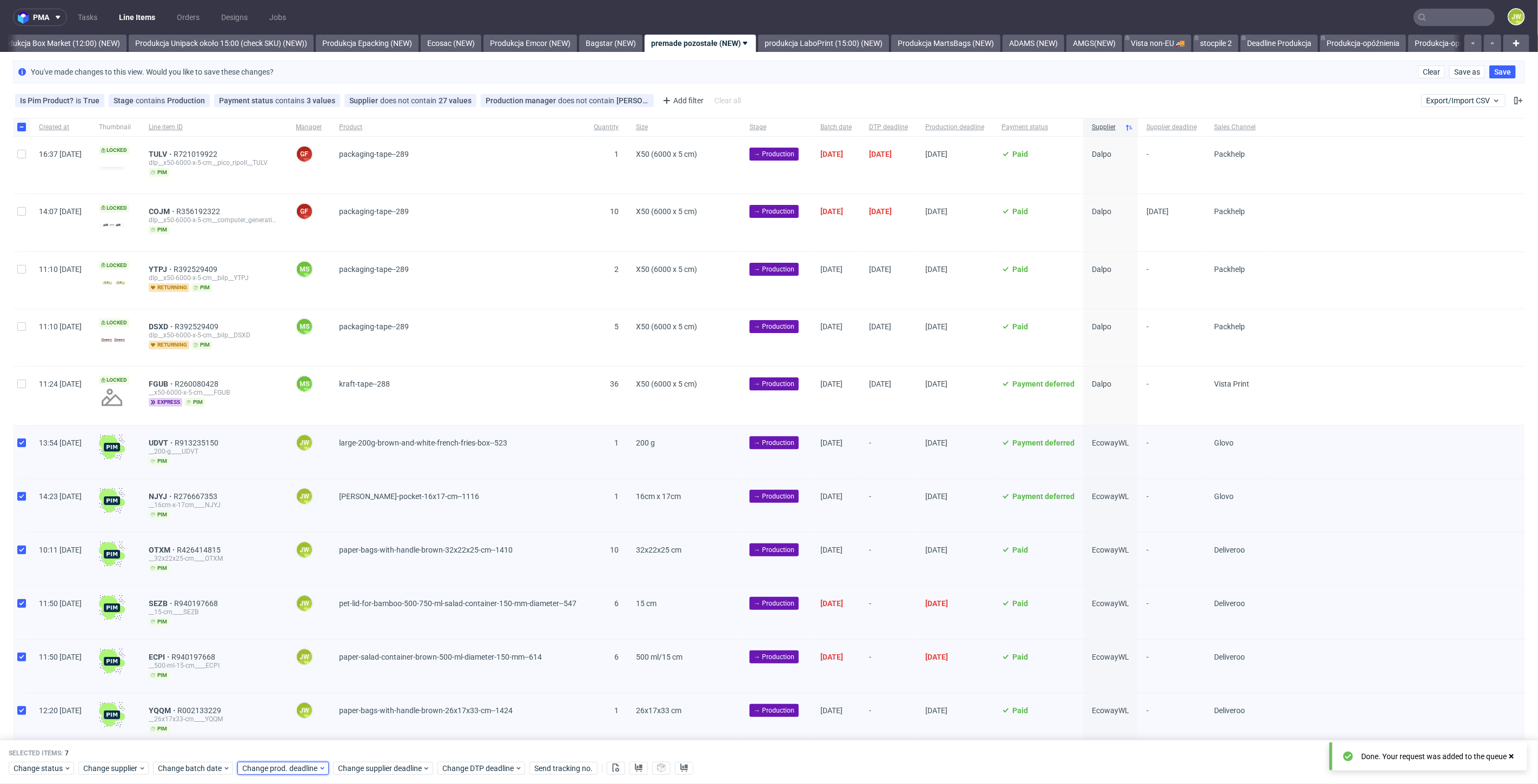
click at [273, 765] on span "Change prod. deadline" at bounding box center [281, 768] width 76 height 10
click at [331, 655] on button "9" at bounding box center [326, 653] width 16 height 17
click at [345, 650] on span "10" at bounding box center [344, 653] width 9 height 10
click at [370, 745] on span "Save" at bounding box center [365, 747] width 16 height 7
click at [365, 763] on span "Change supplier deadline" at bounding box center [380, 768] width 84 height 10
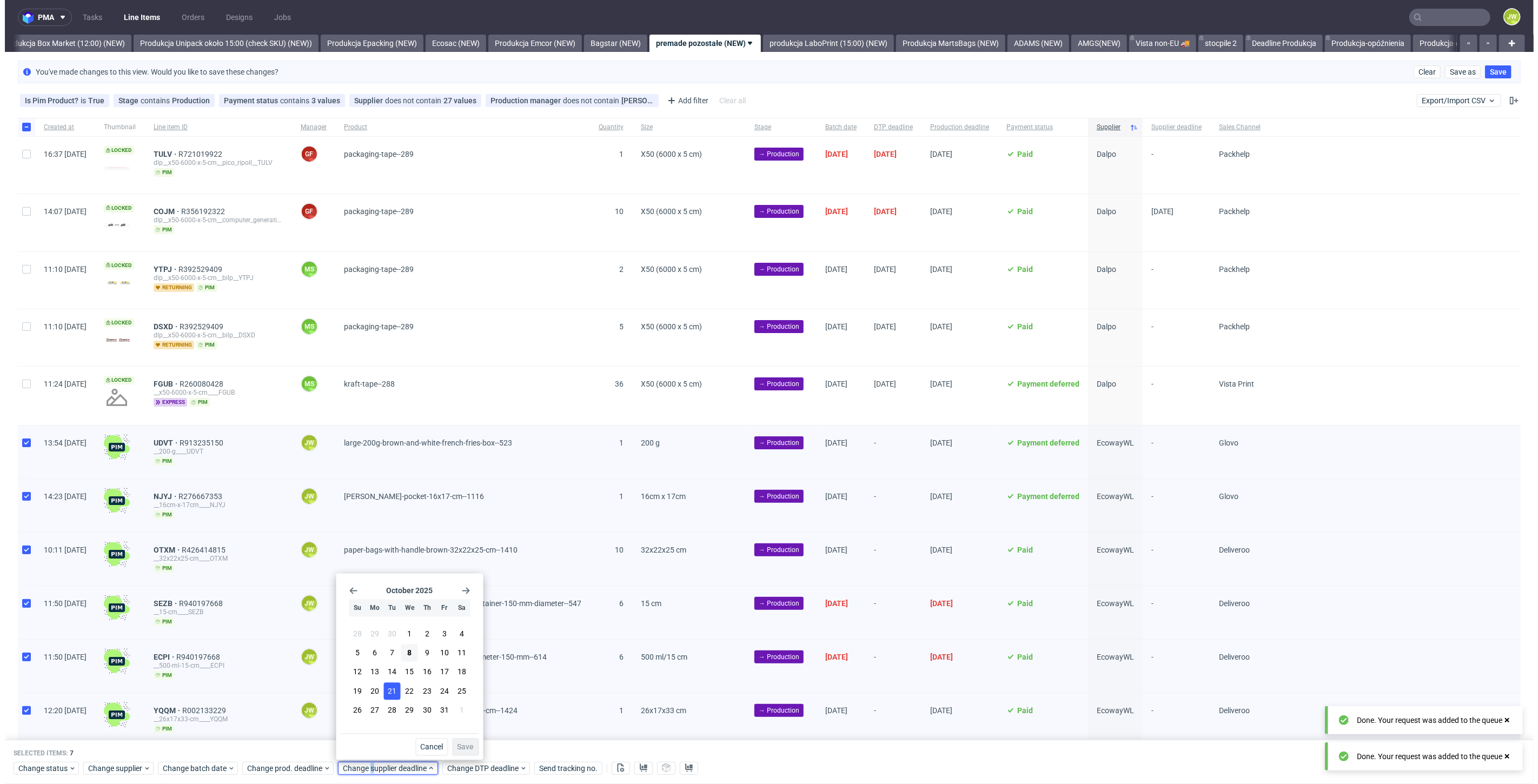
scroll to position [0, 1870]
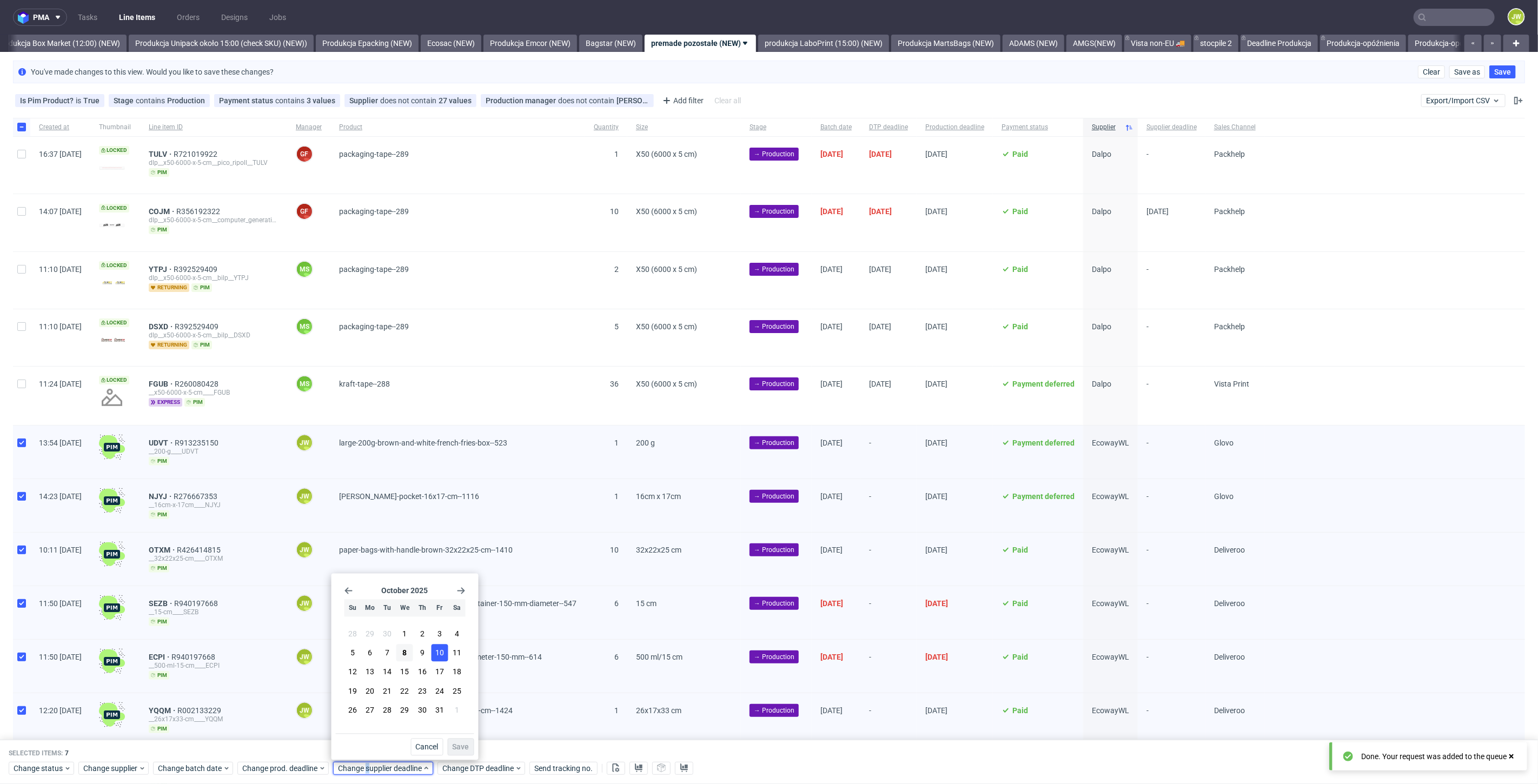
click at [434, 650] on button "10" at bounding box center [440, 653] width 16 height 17
click at [458, 744] on span "Save" at bounding box center [460, 747] width 16 height 7
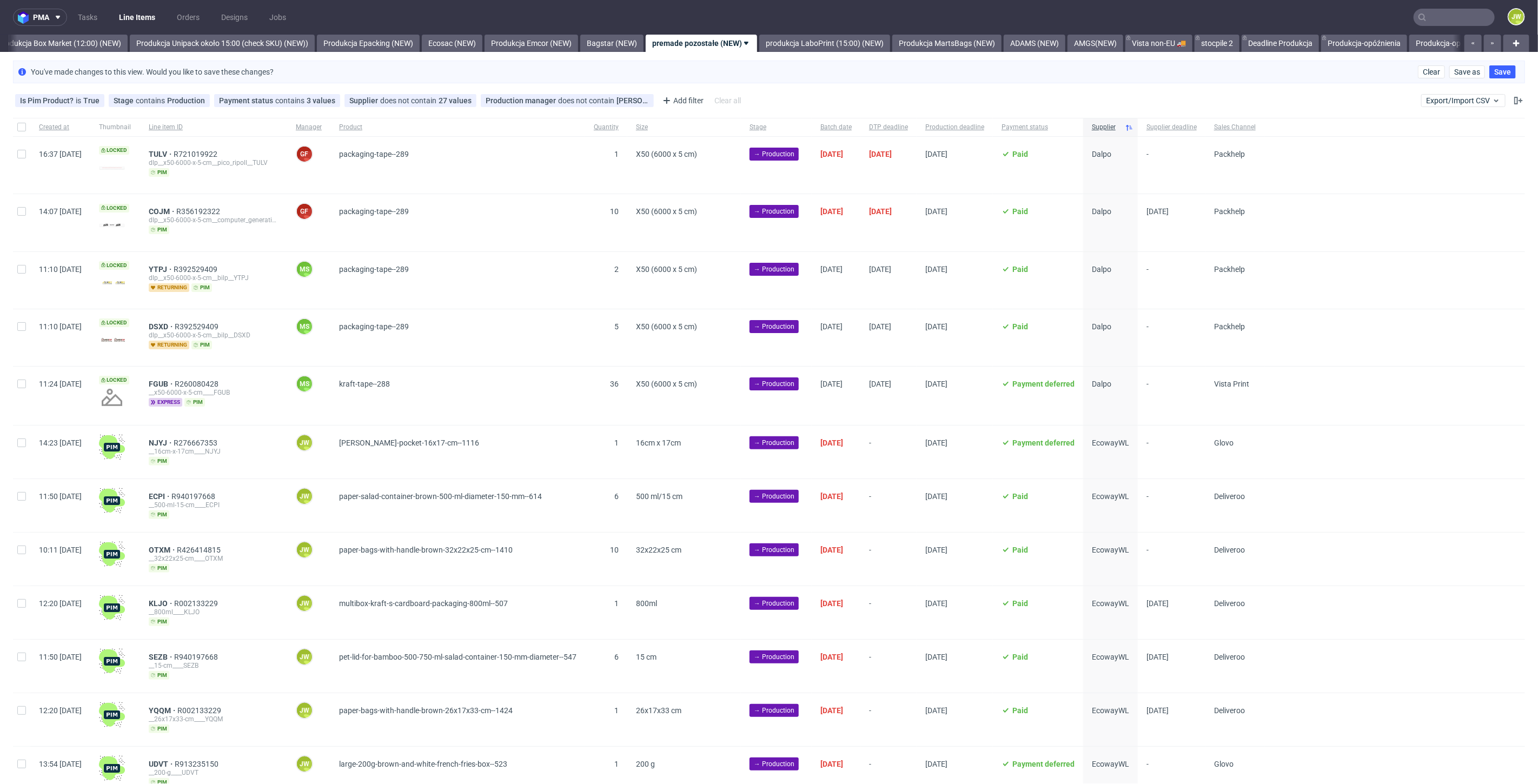
scroll to position [0, 1870]
click at [992, 128] on div "Production deadline" at bounding box center [954, 127] width 76 height 19
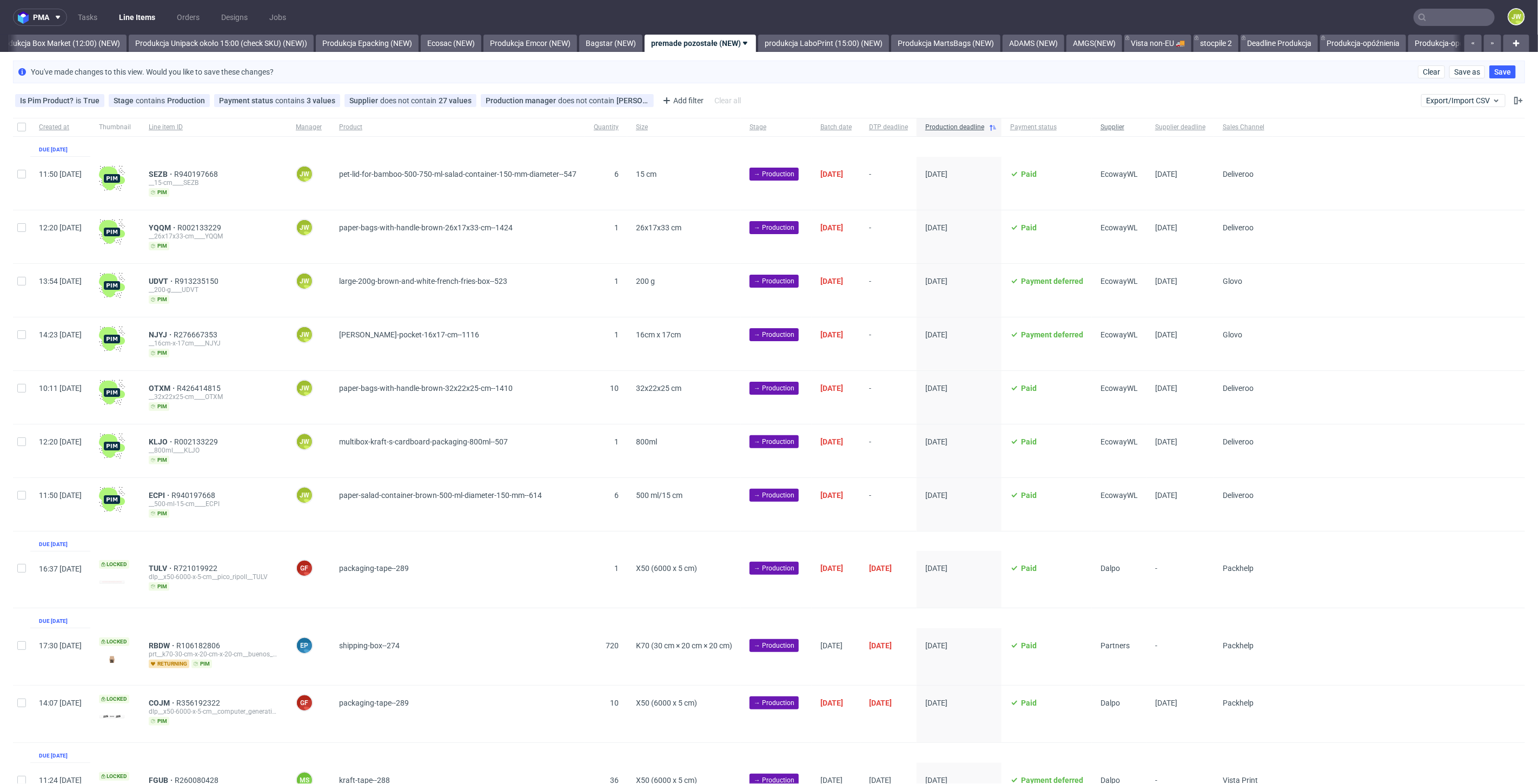
click at [1138, 129] on span "Supplier" at bounding box center [1119, 127] width 37 height 9
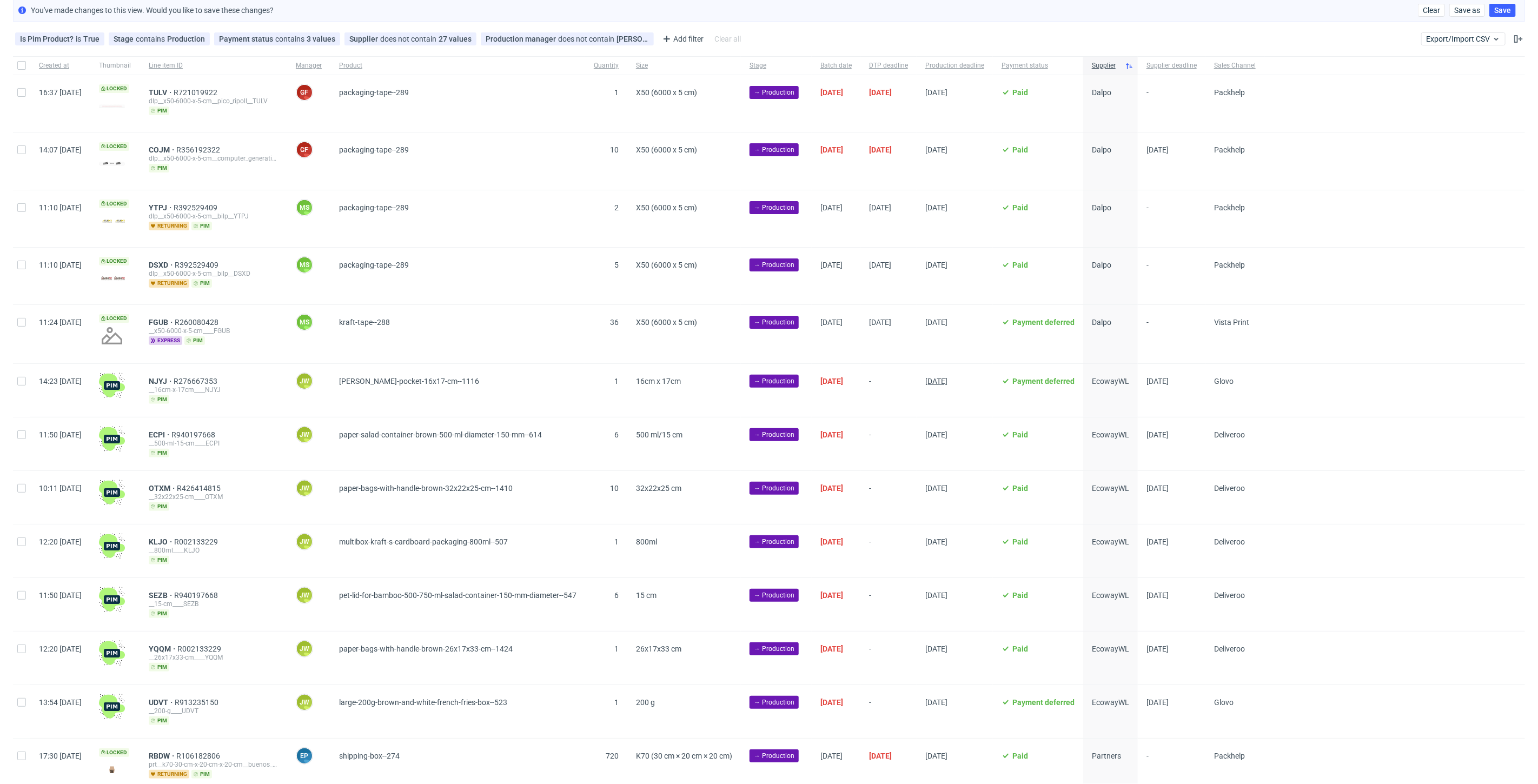
scroll to position [103, 0]
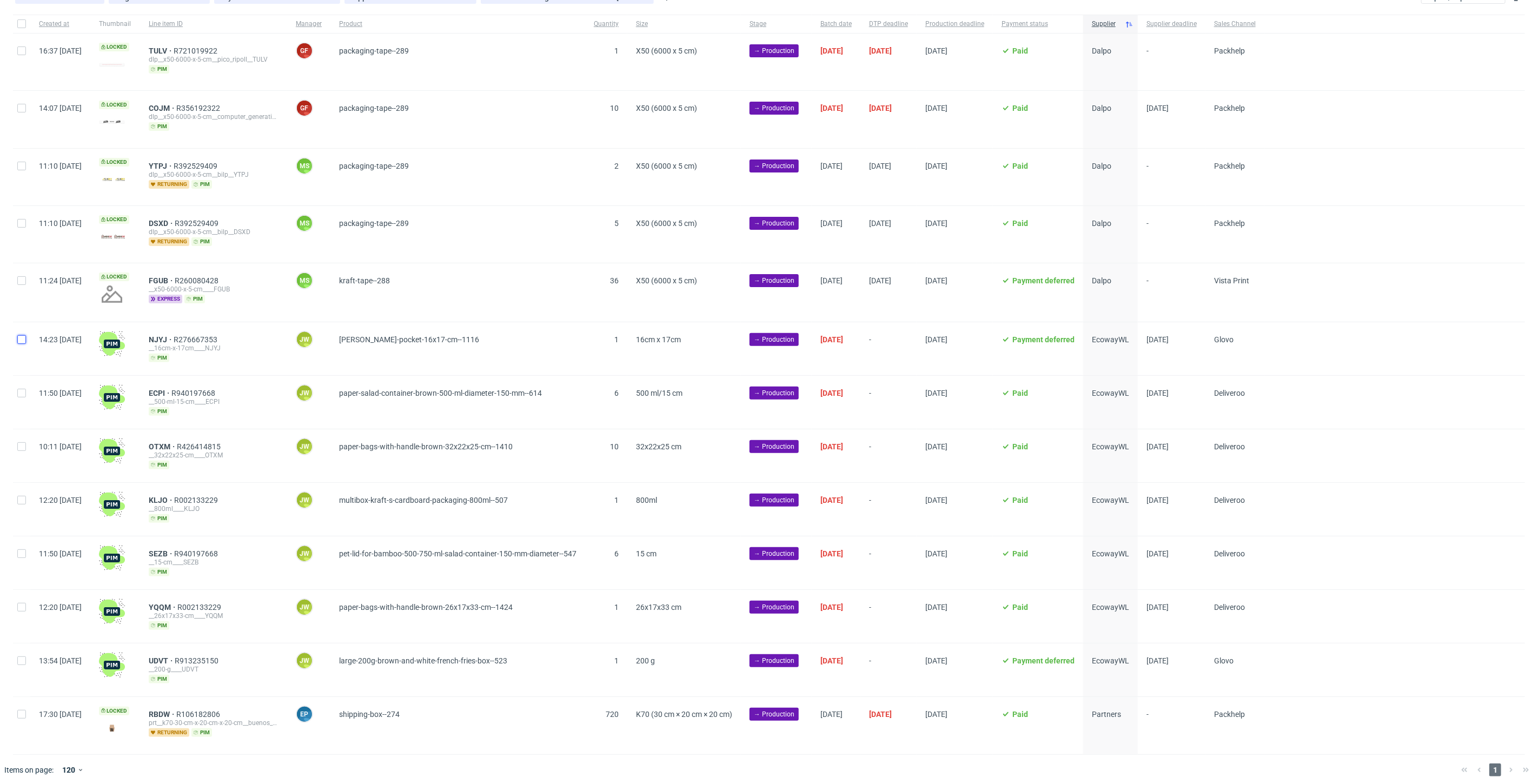
drag, startPoint x: 25, startPoint y: 341, endPoint x: 38, endPoint y: 343, distance: 13.2
click at [26, 341] on div at bounding box center [21, 348] width 17 height 53
checkbox input "true"
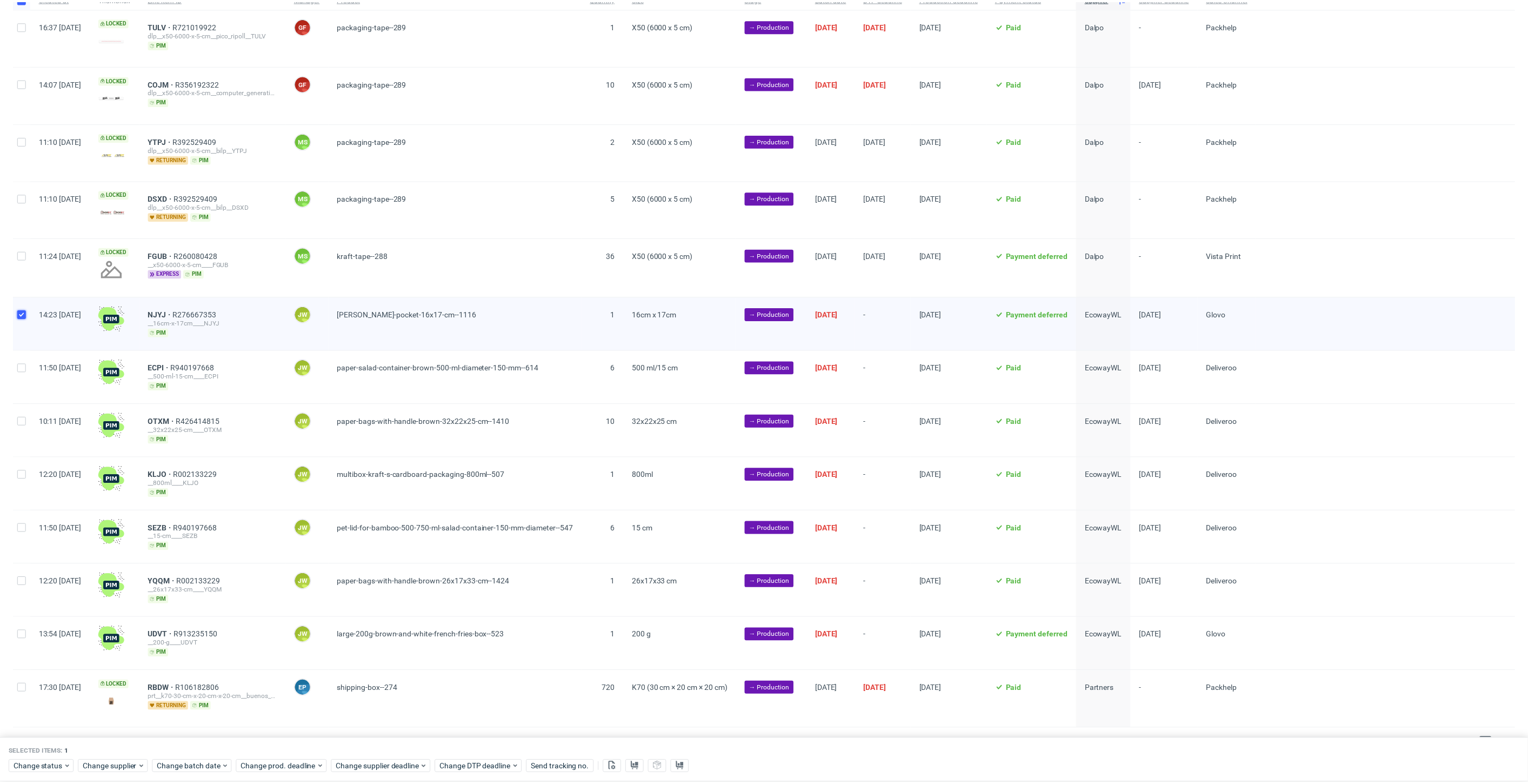
scroll to position [148, 0]
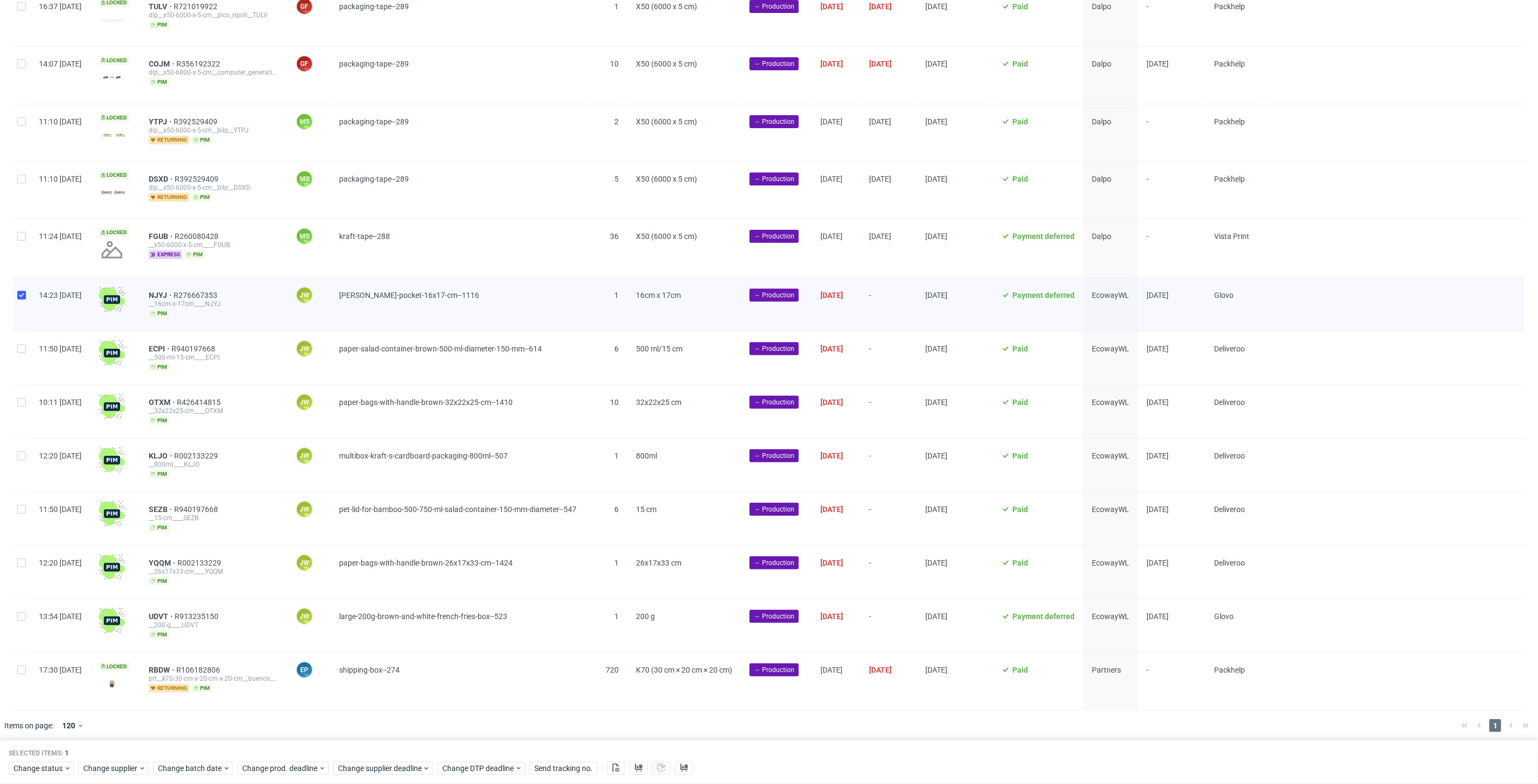
click at [16, 611] on div at bounding box center [21, 625] width 17 height 53
checkbox input "true"
click at [19, 572] on div at bounding box center [21, 571] width 17 height 53
checkbox input "true"
click at [28, 516] on div at bounding box center [21, 518] width 17 height 53
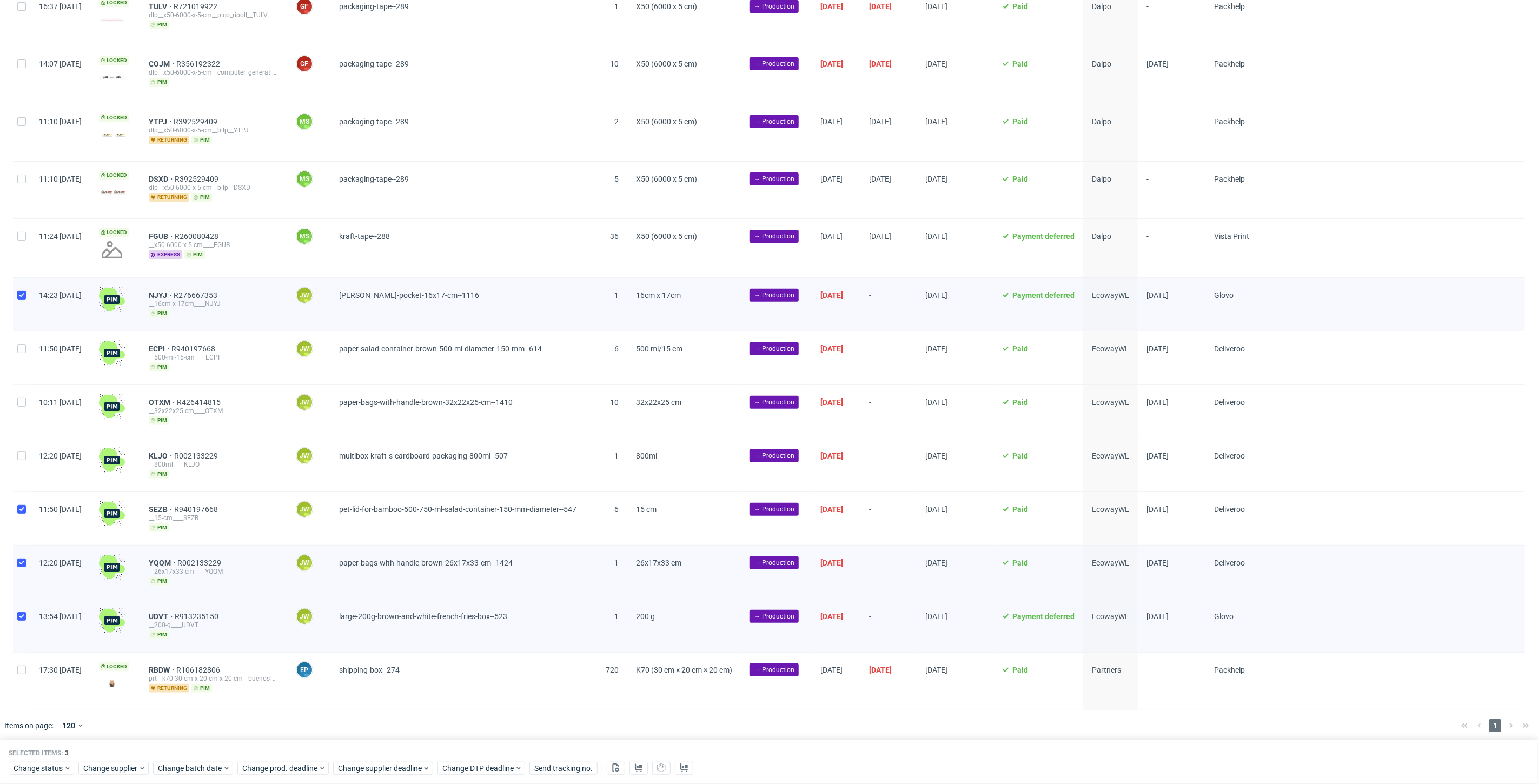
checkbox input "true"
click at [21, 460] on div at bounding box center [21, 465] width 17 height 53
checkbox input "true"
drag, startPoint x: 25, startPoint y: 403, endPoint x: 20, endPoint y: 368, distance: 35.4
click at [25, 399] on input "checkbox" at bounding box center [22, 402] width 9 height 9
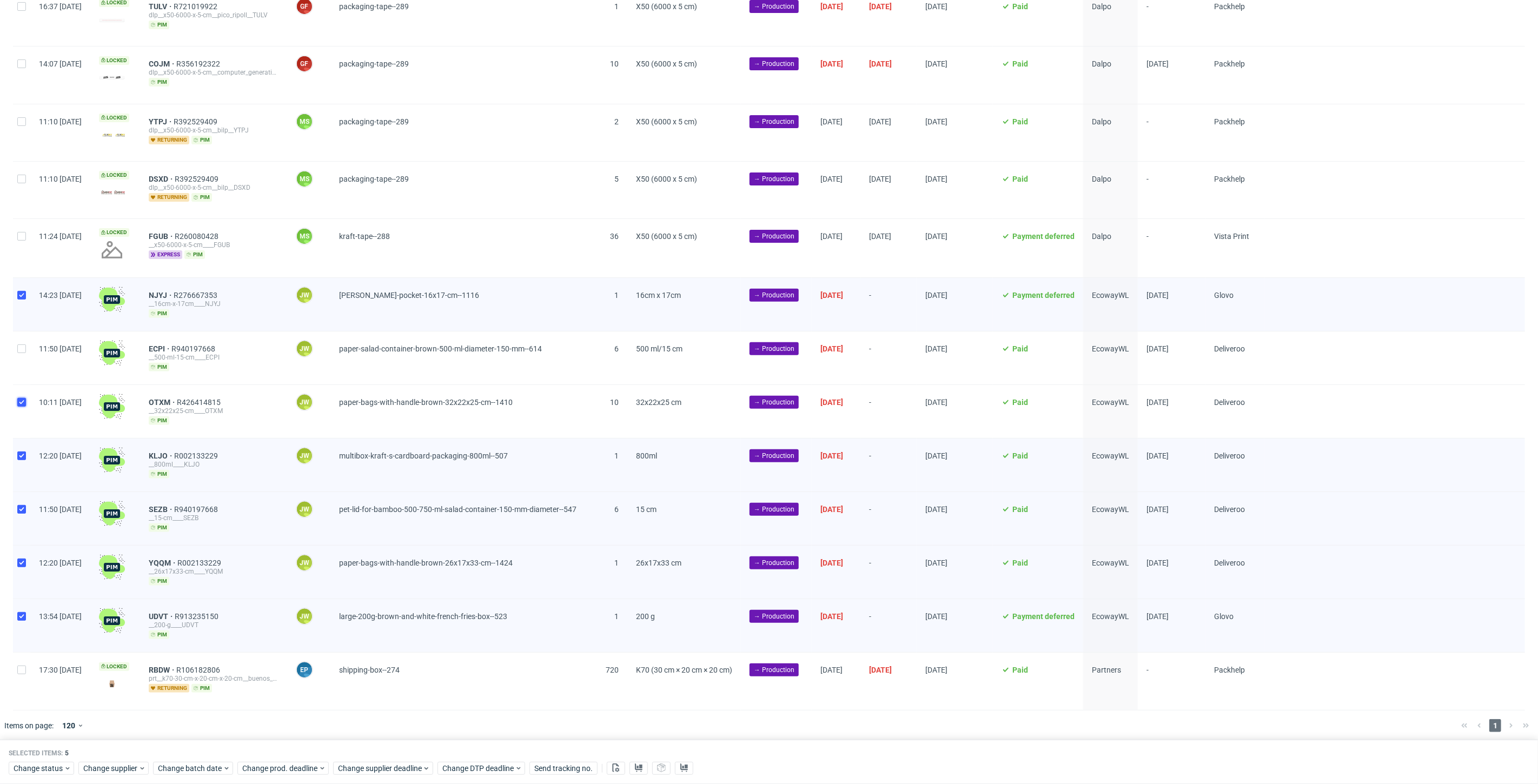
checkbox input "true"
click at [15, 343] on div at bounding box center [21, 357] width 17 height 53
checkbox input "true"
click at [639, 766] on use at bounding box center [639, 768] width 7 height 9
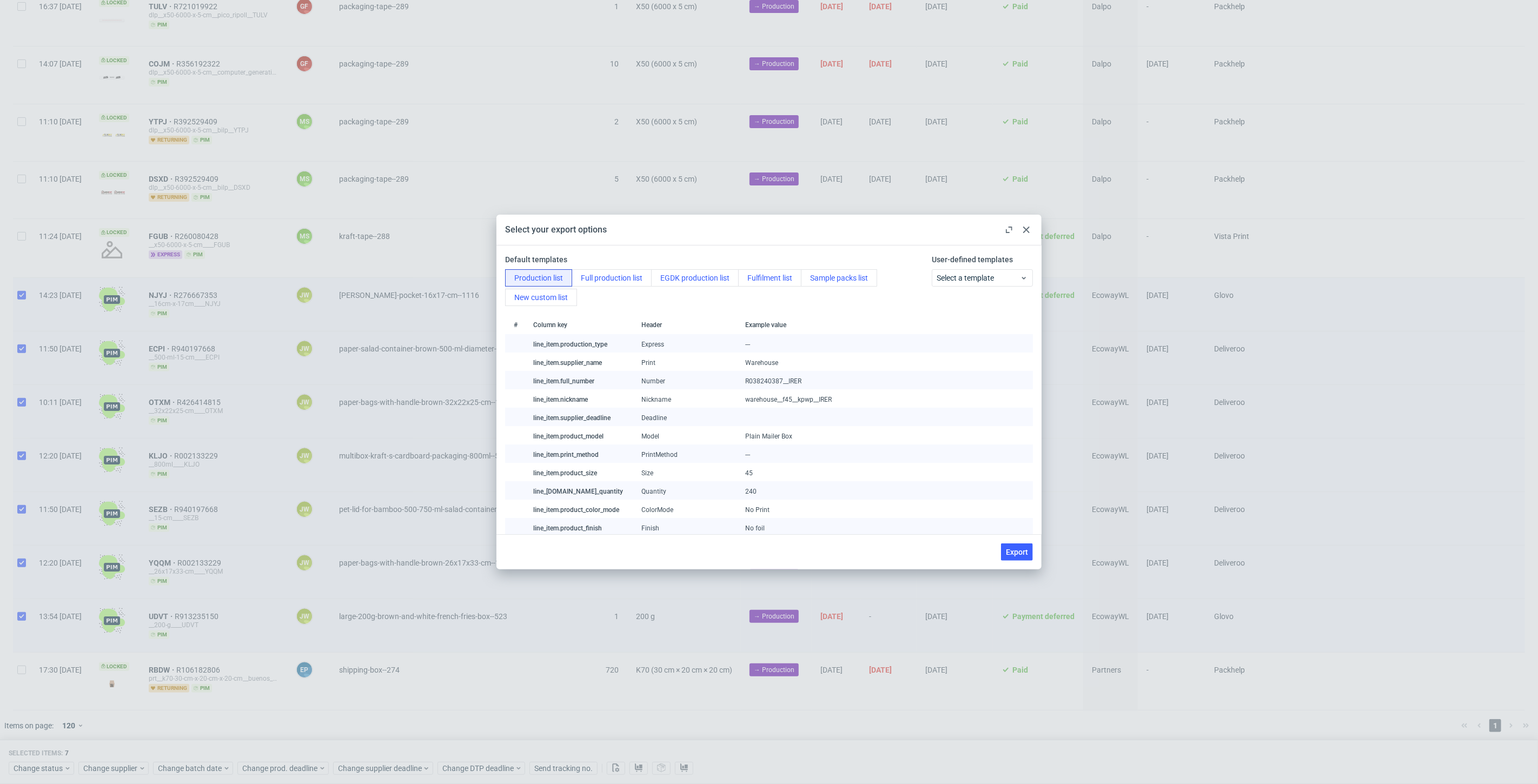
drag, startPoint x: 1007, startPoint y: 548, endPoint x: 962, endPoint y: 632, distance: 95.3
click at [1007, 548] on span "Export" at bounding box center [1017, 552] width 22 height 7
checkbox input "false"
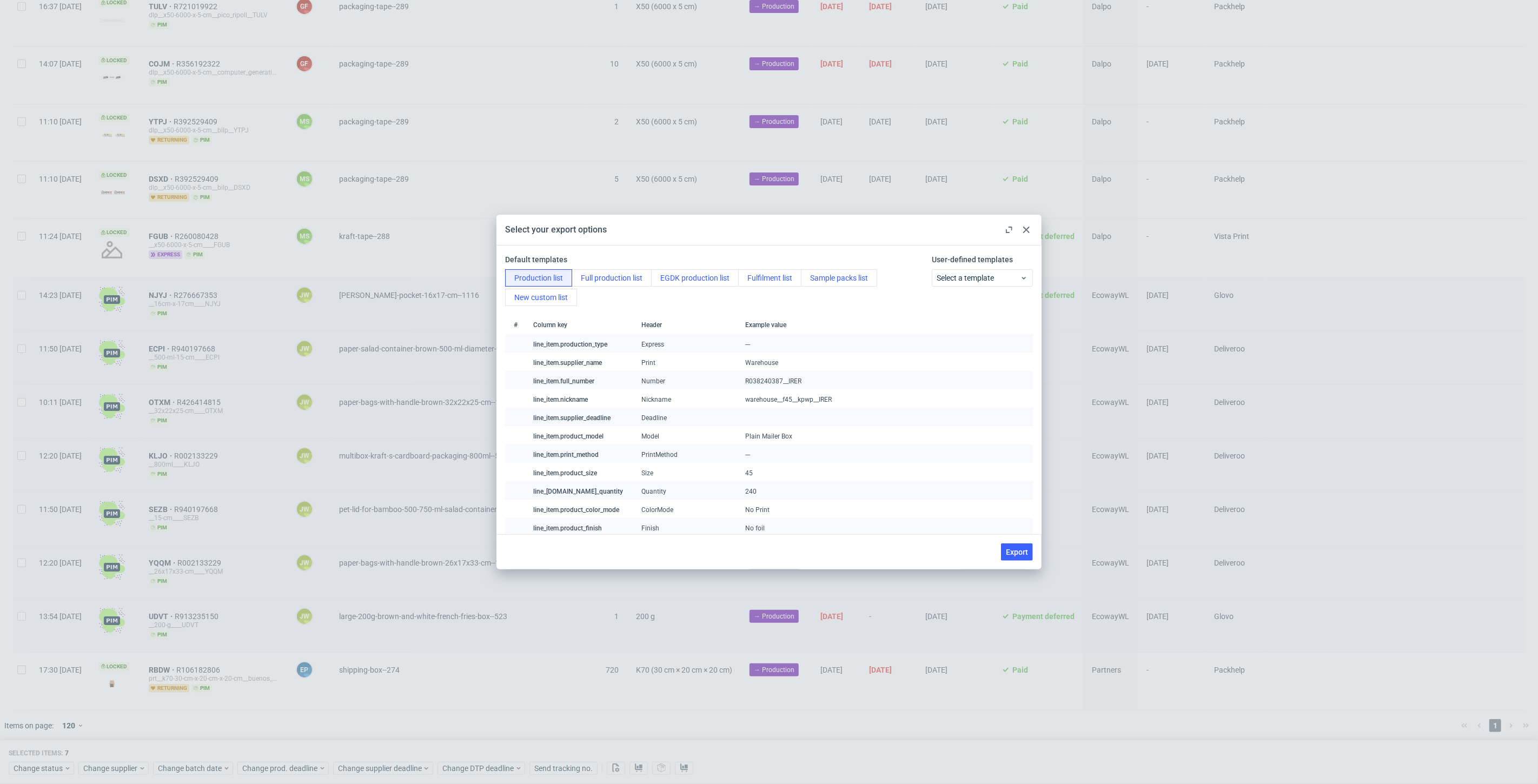
checkbox input "false"
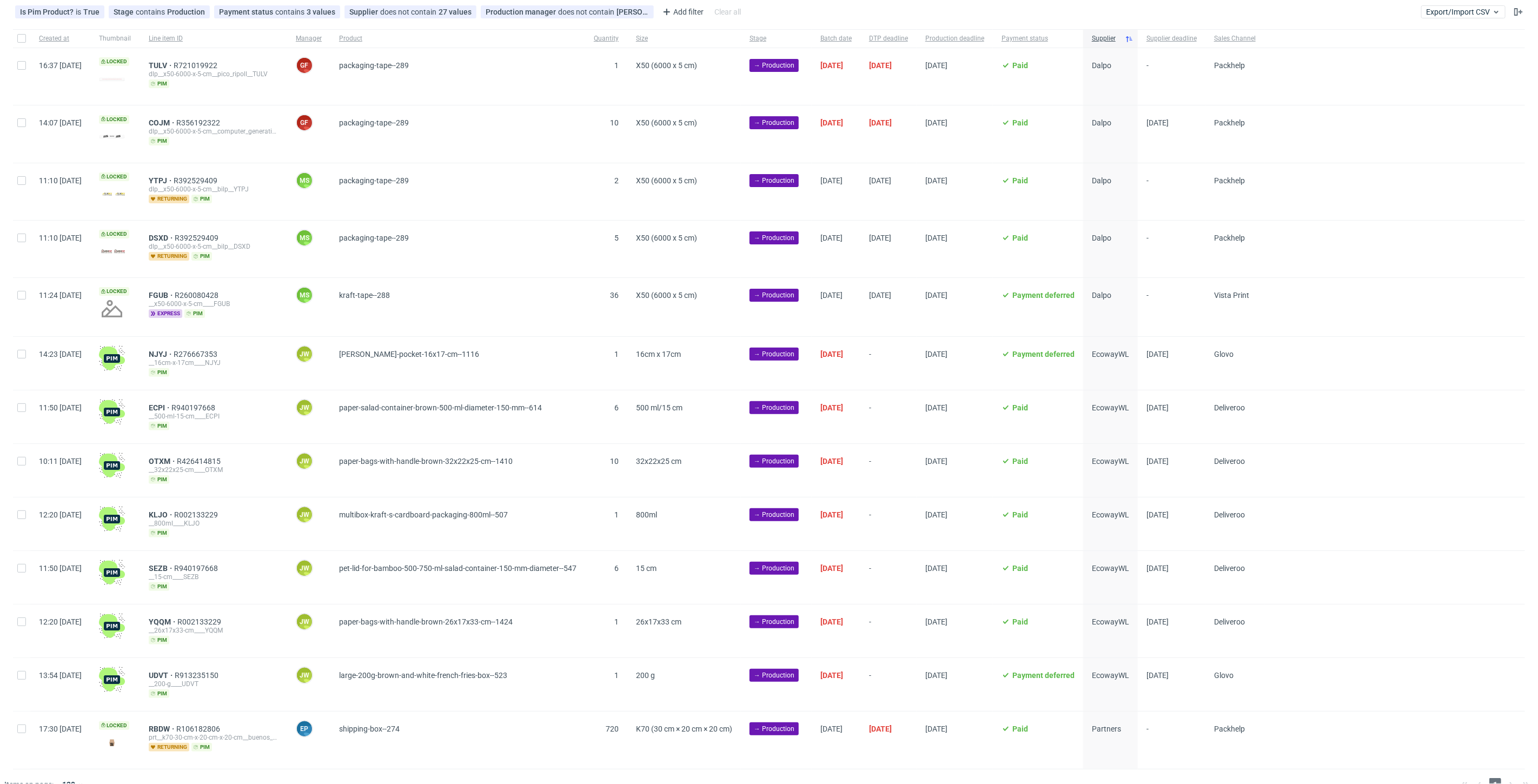
scroll to position [103, 0]
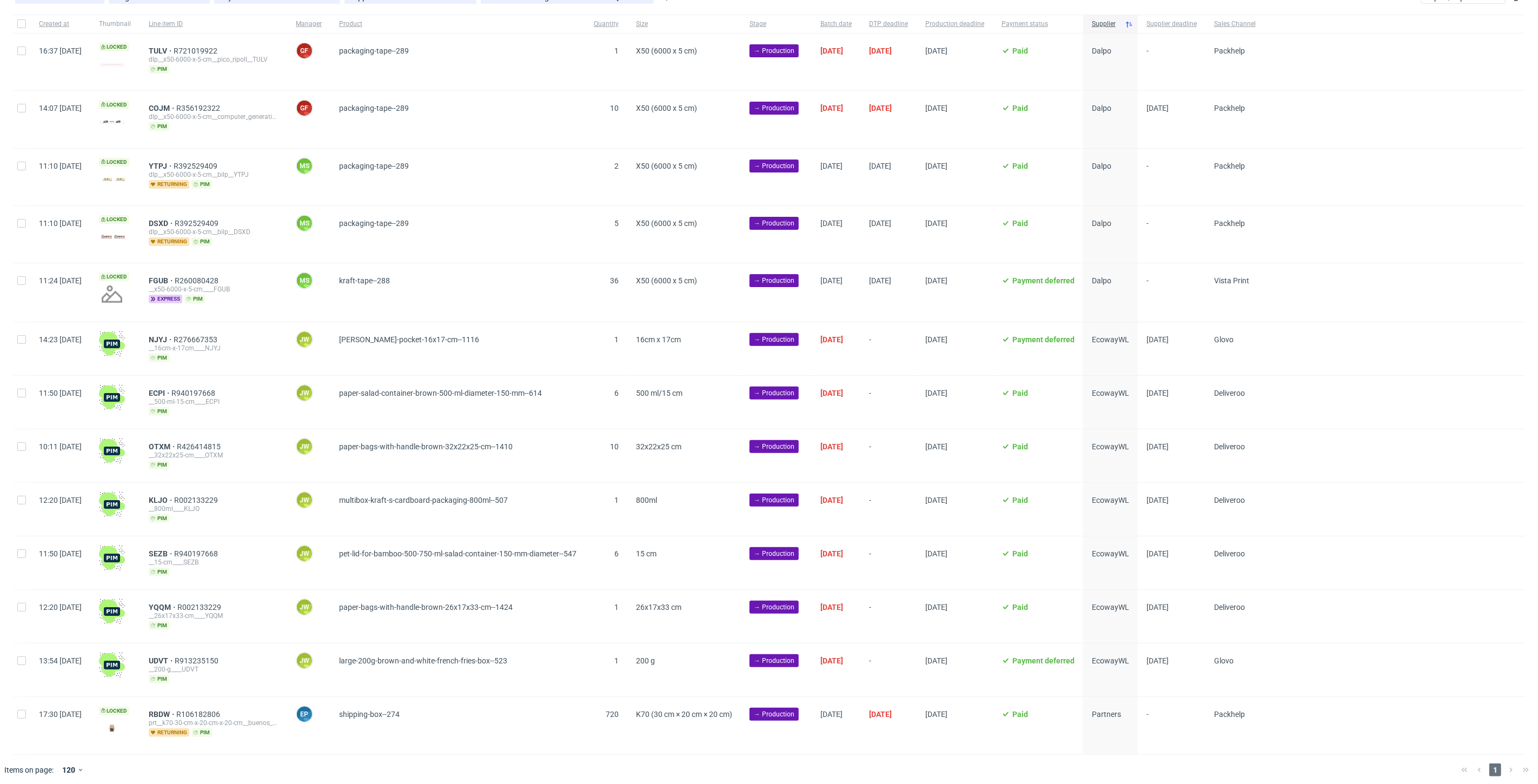
click at [1454, 303] on div at bounding box center [1394, 292] width 260 height 58
click at [25, 657] on input "checkbox" at bounding box center [22, 661] width 9 height 9
checkbox input "true"
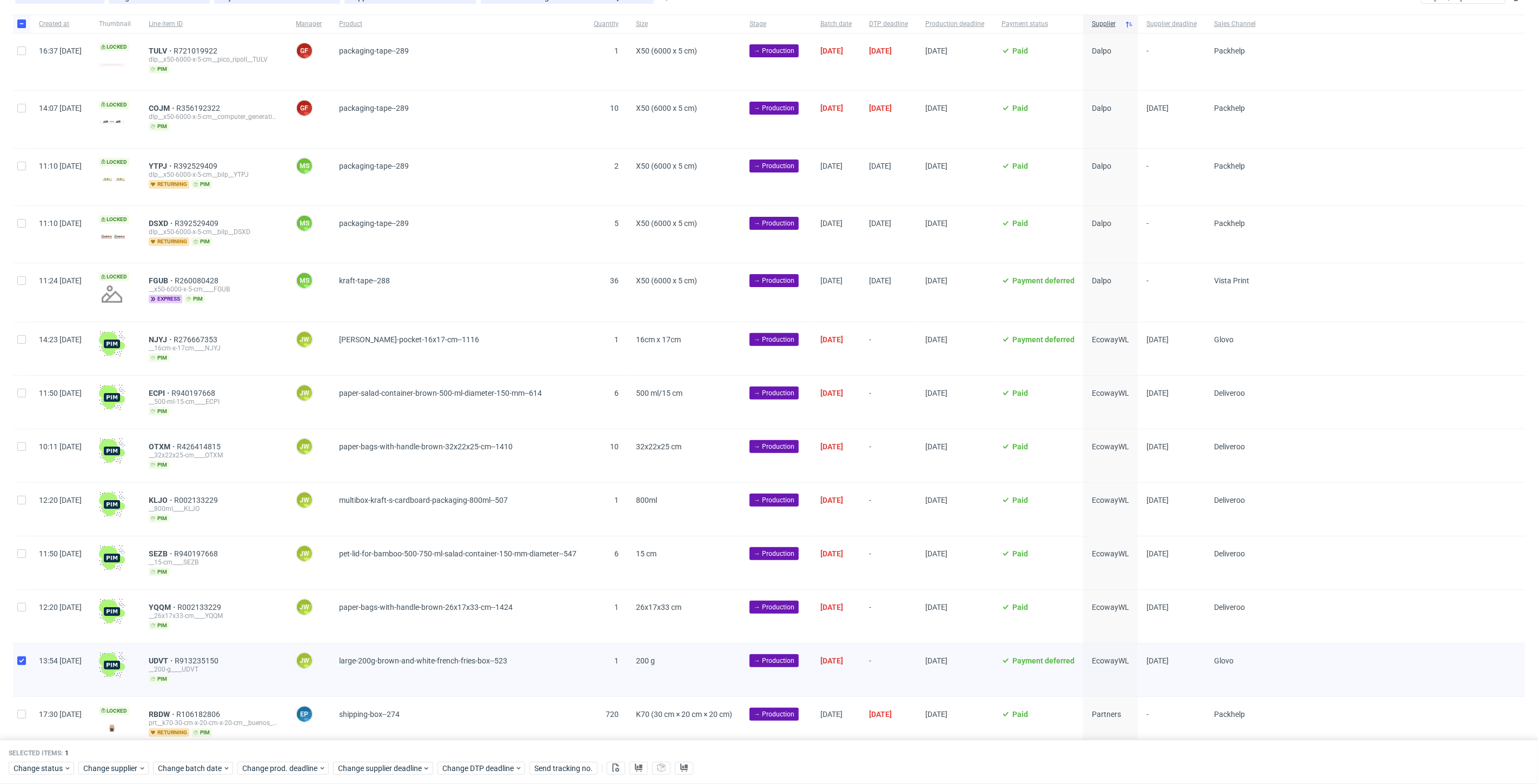
click at [28, 615] on div at bounding box center [21, 616] width 17 height 53
checkbox input "true"
click at [13, 563] on div at bounding box center [21, 562] width 17 height 53
checkbox input "true"
click at [29, 505] on div at bounding box center [21, 509] width 17 height 53
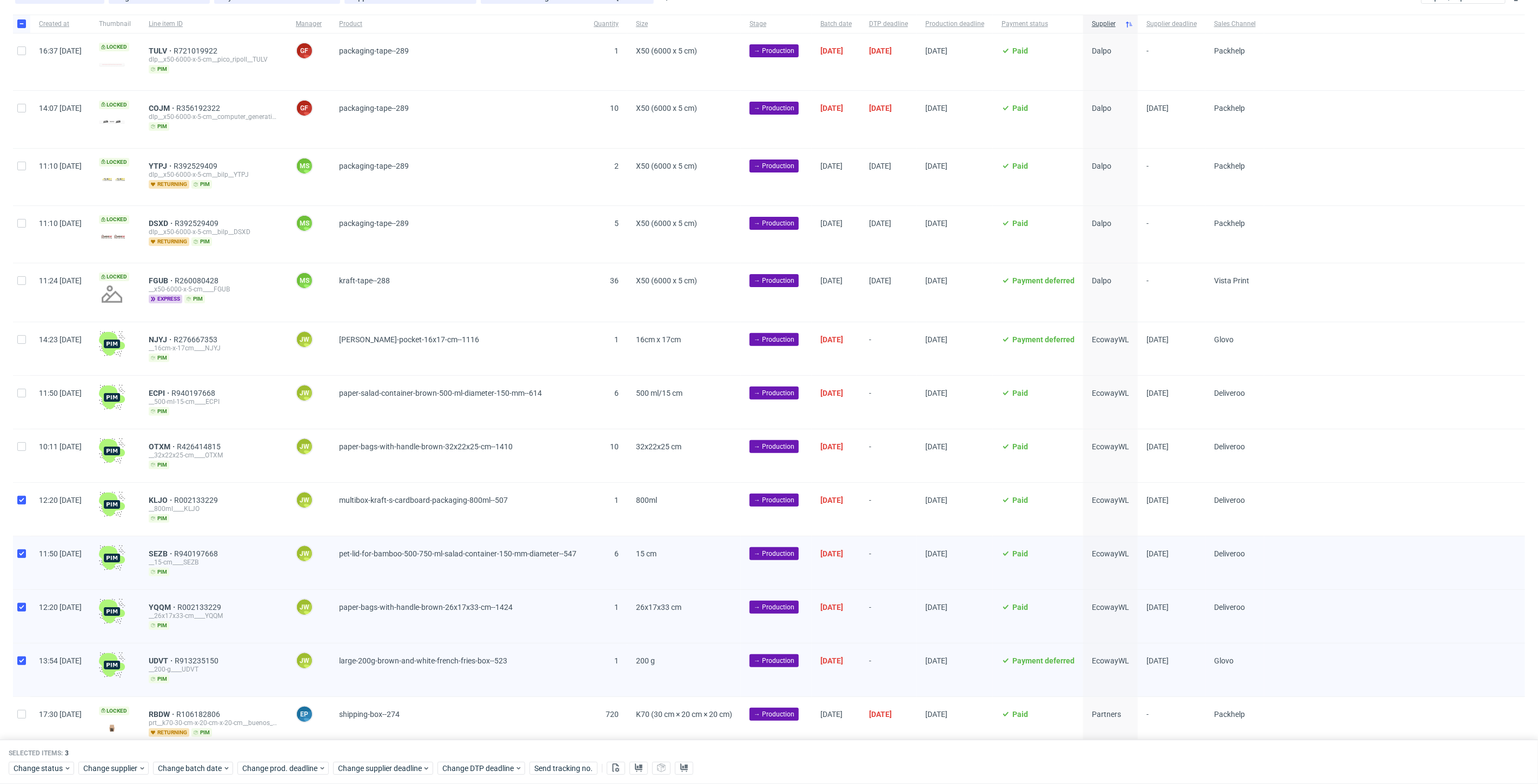
checkbox input "true"
click at [22, 458] on div at bounding box center [21, 455] width 17 height 53
checkbox input "true"
drag, startPoint x: 20, startPoint y: 420, endPoint x: 22, endPoint y: 382, distance: 38.1
click at [20, 417] on div at bounding box center [21, 402] width 17 height 53
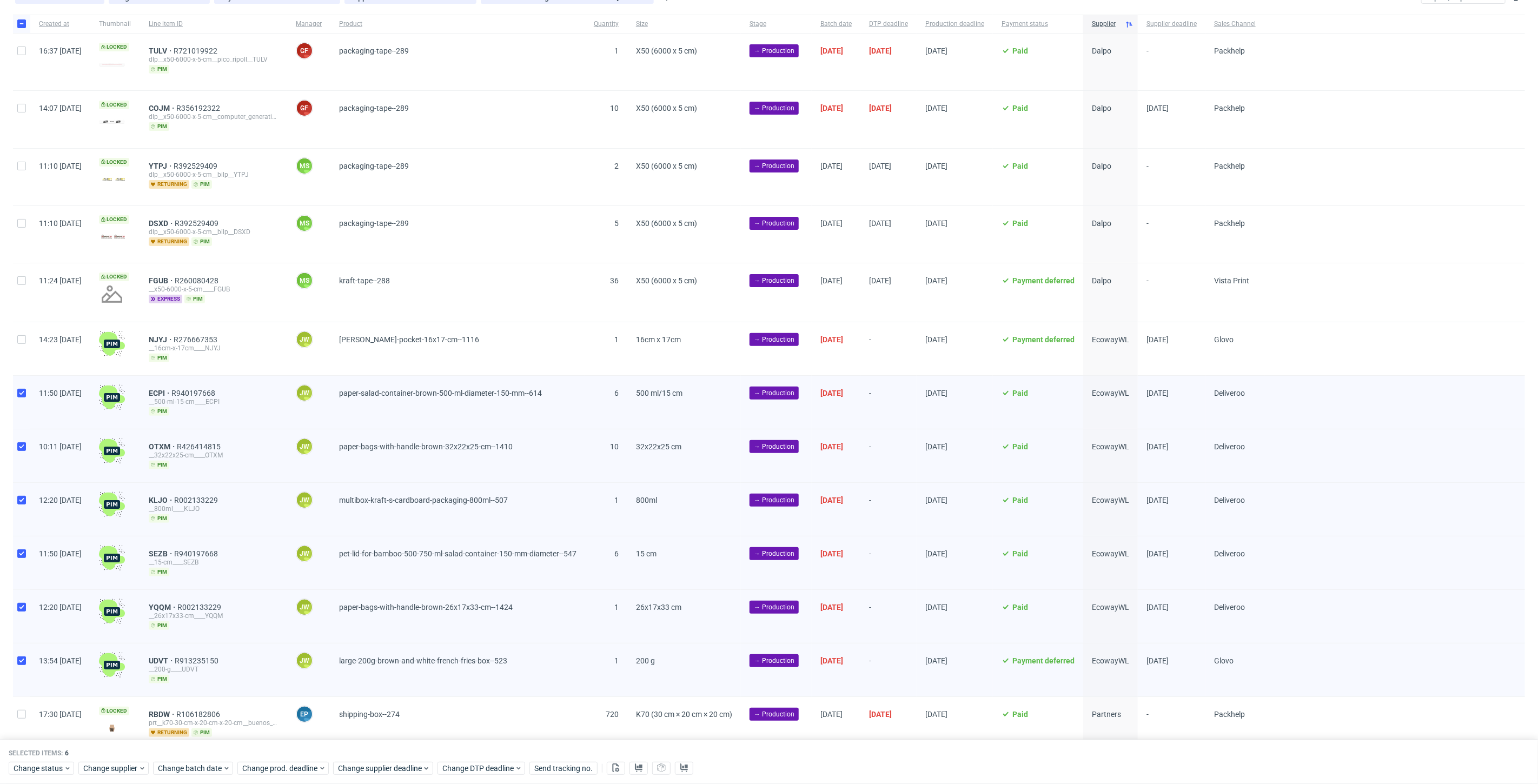
drag, startPoint x: 22, startPoint y: 382, endPoint x: 23, endPoint y: 347, distance: 35.0
click at [23, 377] on div at bounding box center [21, 402] width 17 height 53
checkbox input "false"
click at [28, 322] on div at bounding box center [21, 348] width 17 height 53
drag, startPoint x: 26, startPoint y: 345, endPoint x: 26, endPoint y: 366, distance: 21.0
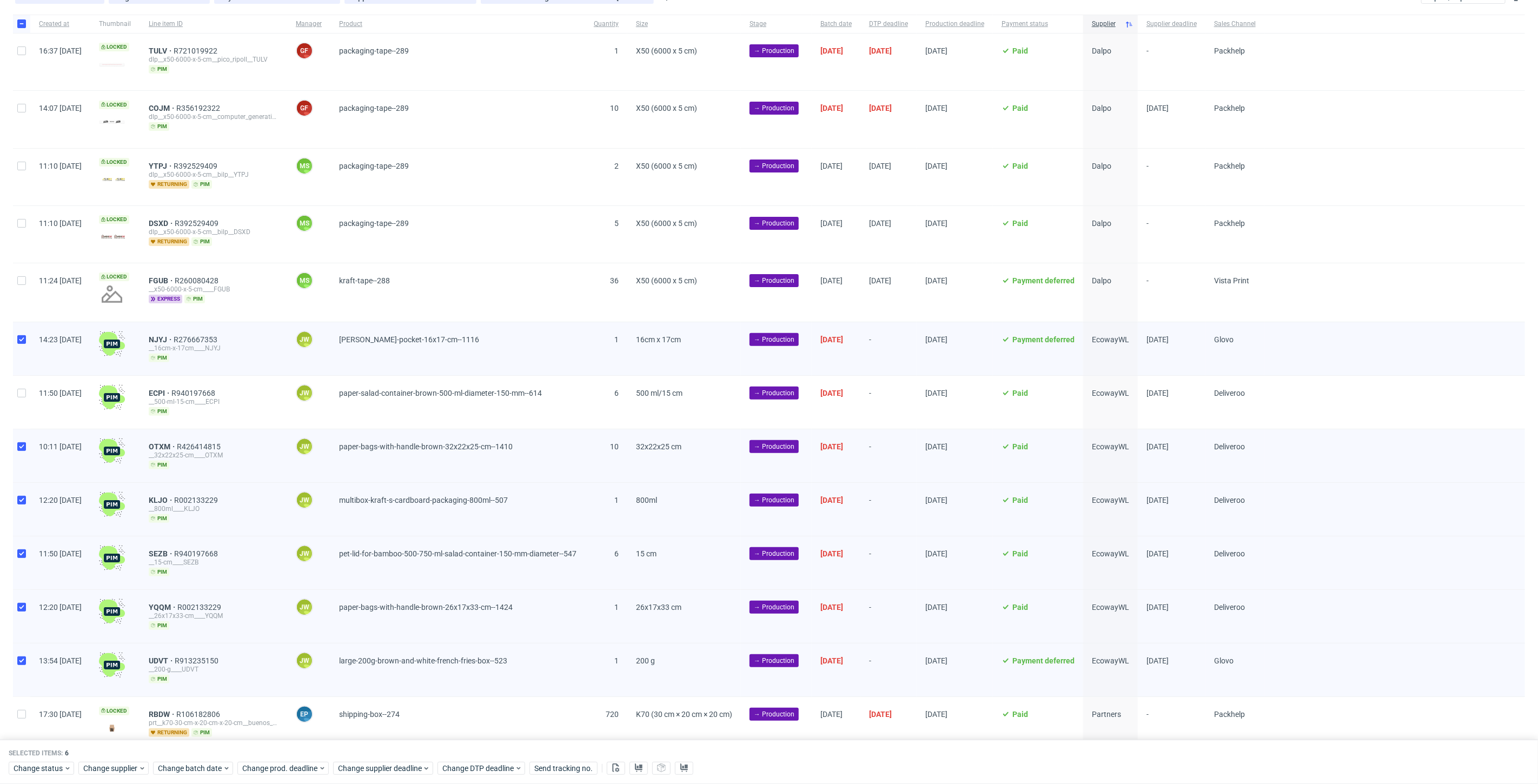
click at [27, 357] on div at bounding box center [21, 348] width 17 height 53
checkbox input "false"
click at [19, 404] on div at bounding box center [21, 402] width 17 height 53
checkbox input "true"
click at [20, 376] on div at bounding box center [21, 403] width 17 height 54
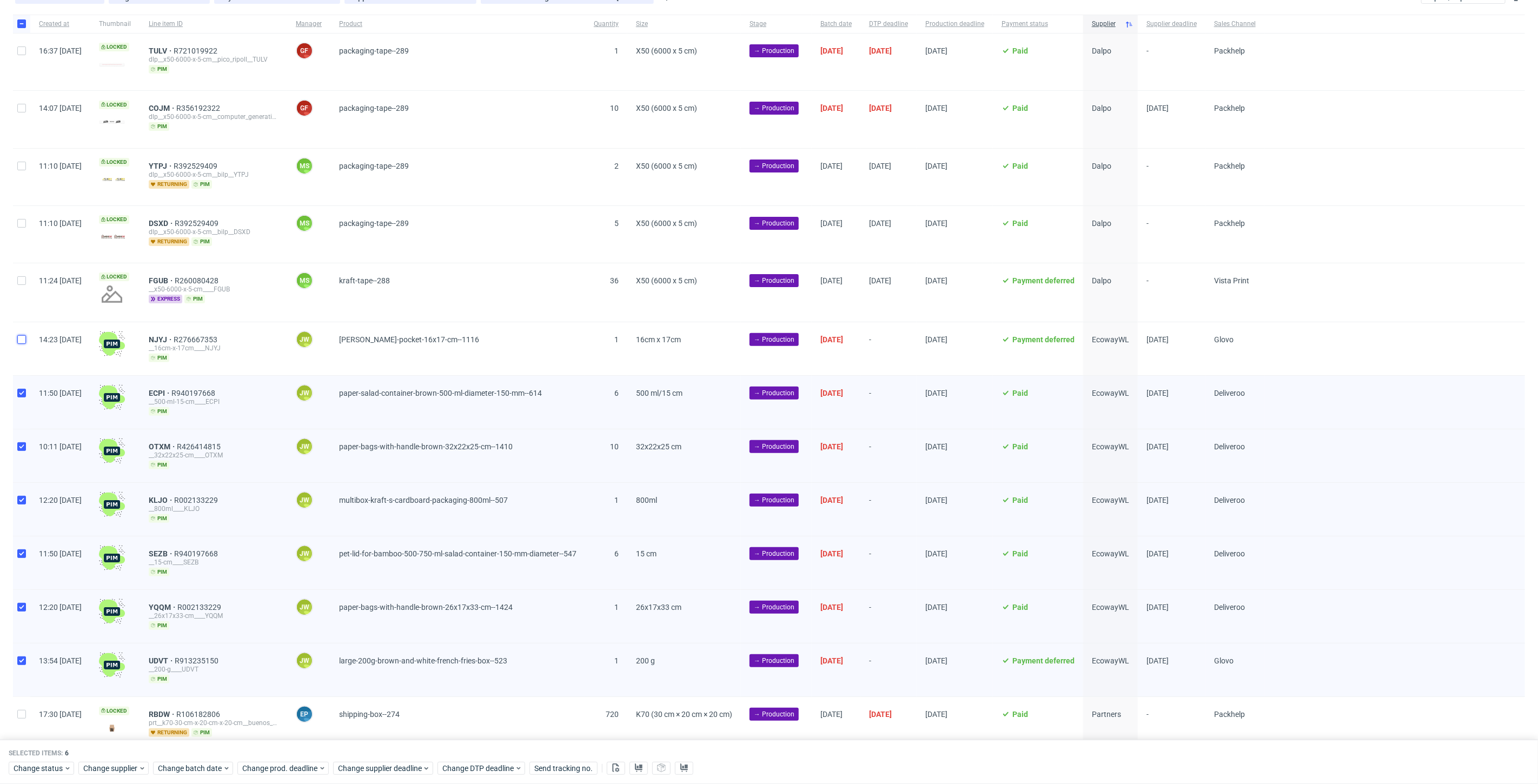
click at [19, 340] on input "checkbox" at bounding box center [22, 339] width 9 height 9
checkbox input "true"
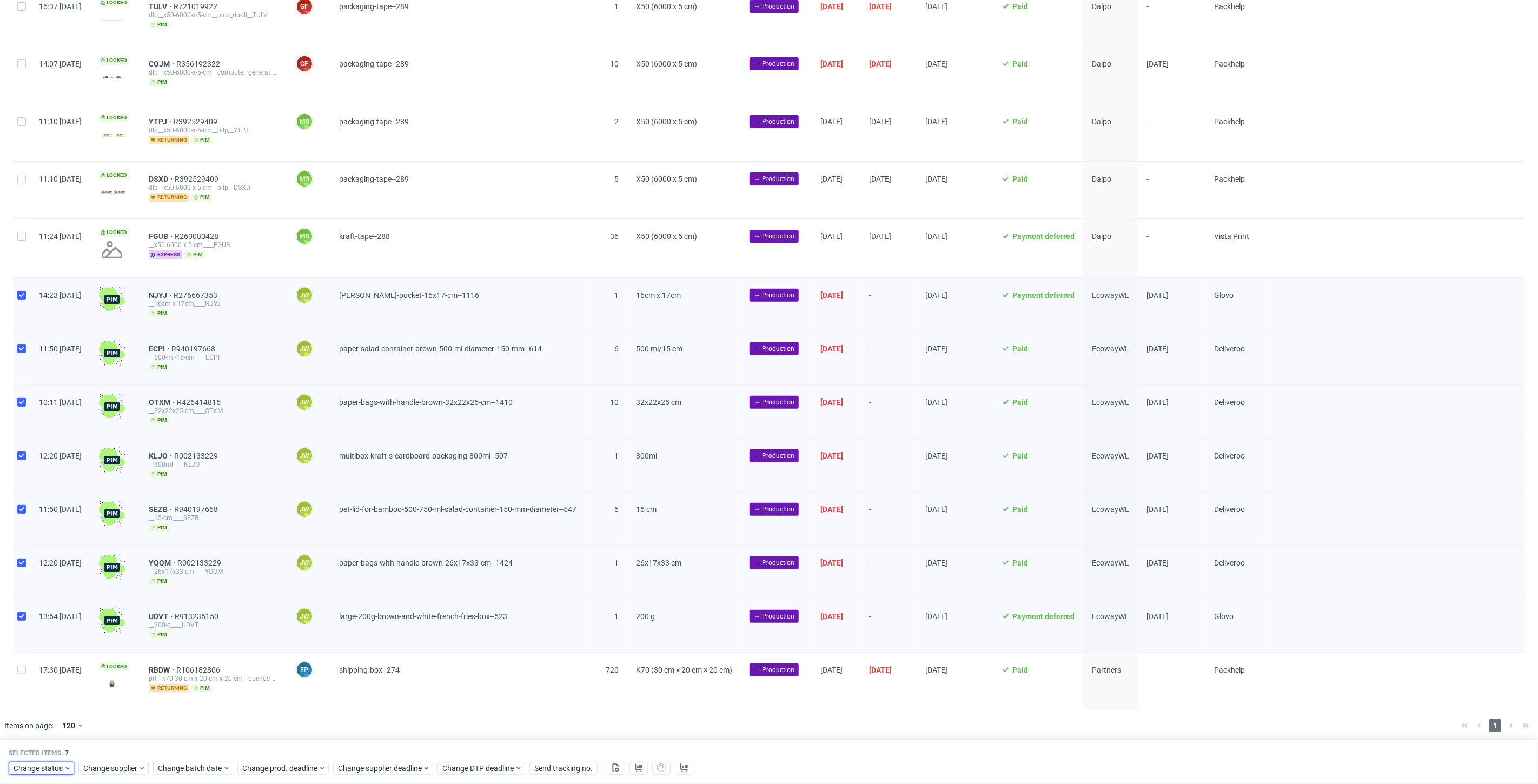
click at [37, 771] on span "Change status" at bounding box center [38, 768] width 50 height 10
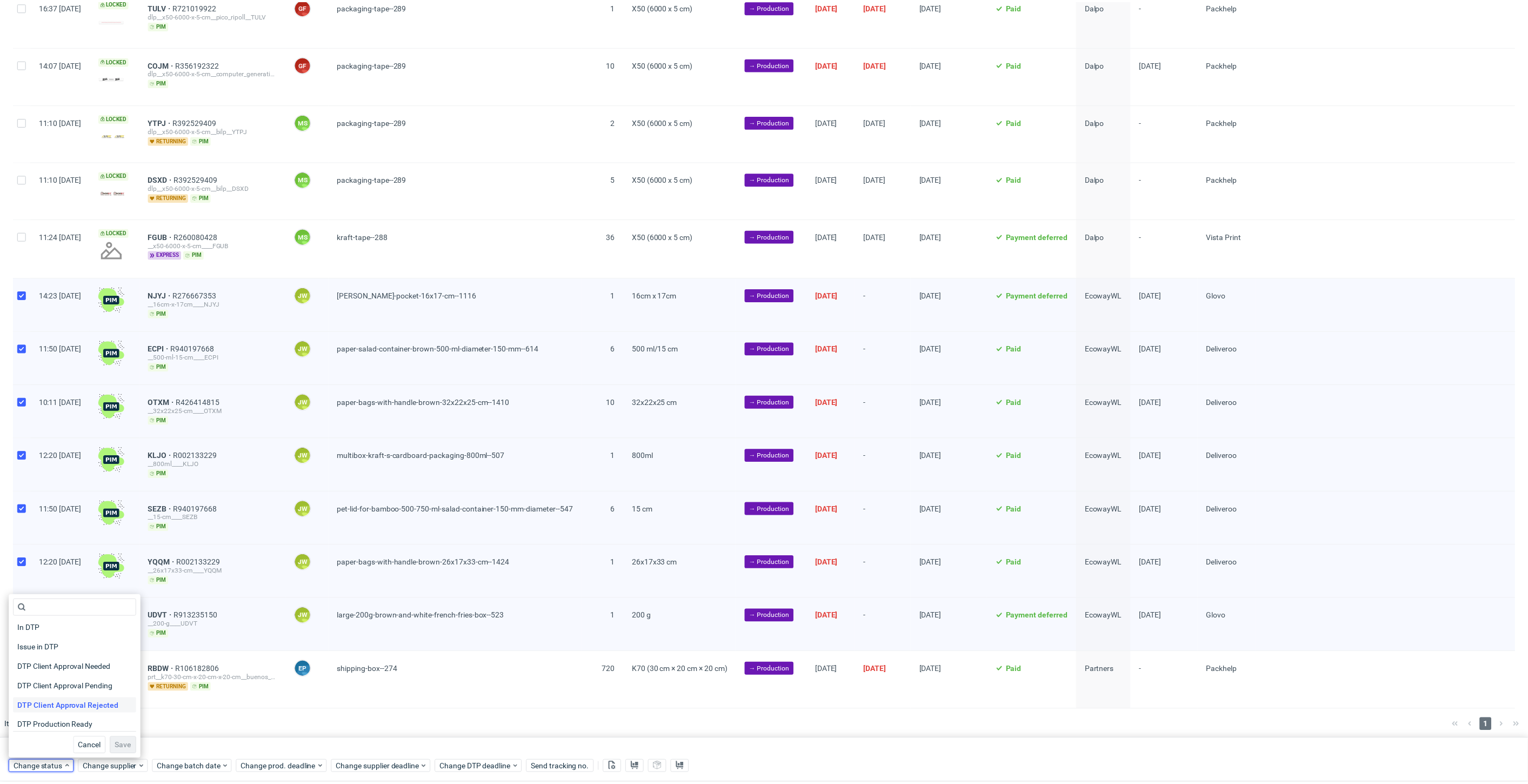
scroll to position [60, 0]
click at [44, 725] on span "In Production" at bounding box center [40, 727] width 54 height 15
click at [117, 745] on span "Save" at bounding box center [123, 747] width 16 height 7
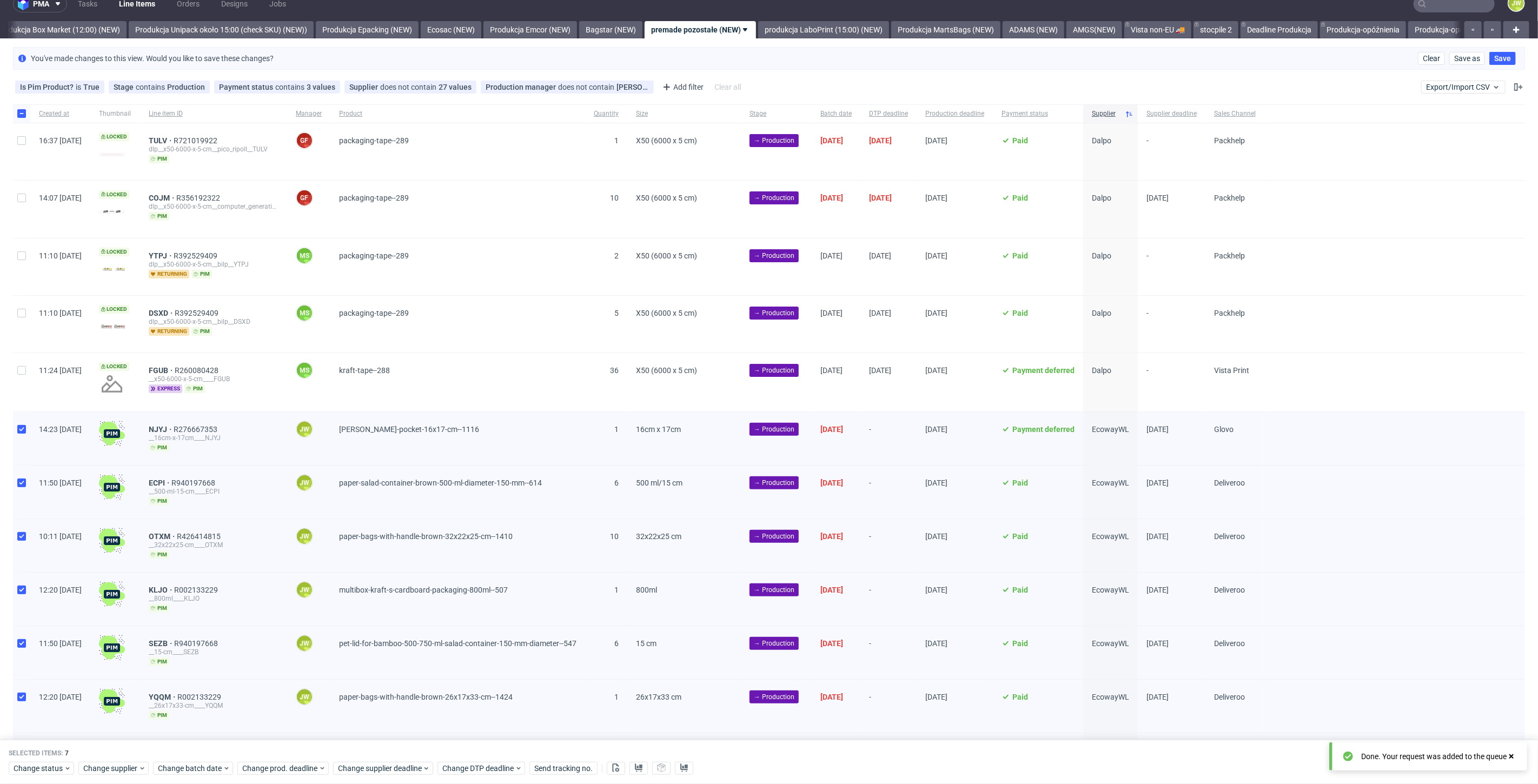
scroll to position [0, 0]
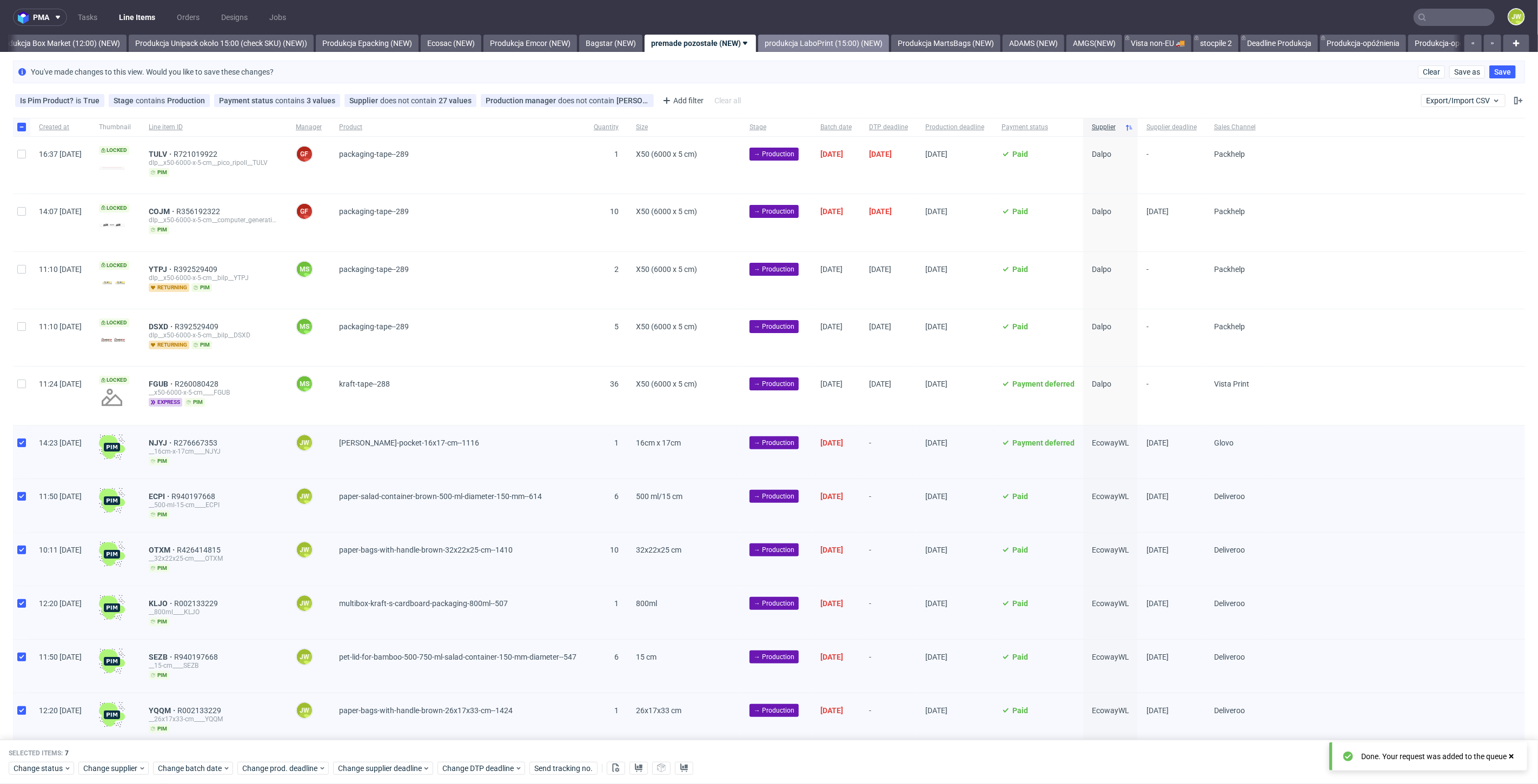
click at [814, 46] on link "produkcja LaboPrint (15:00) (NEW)" at bounding box center [823, 43] width 131 height 17
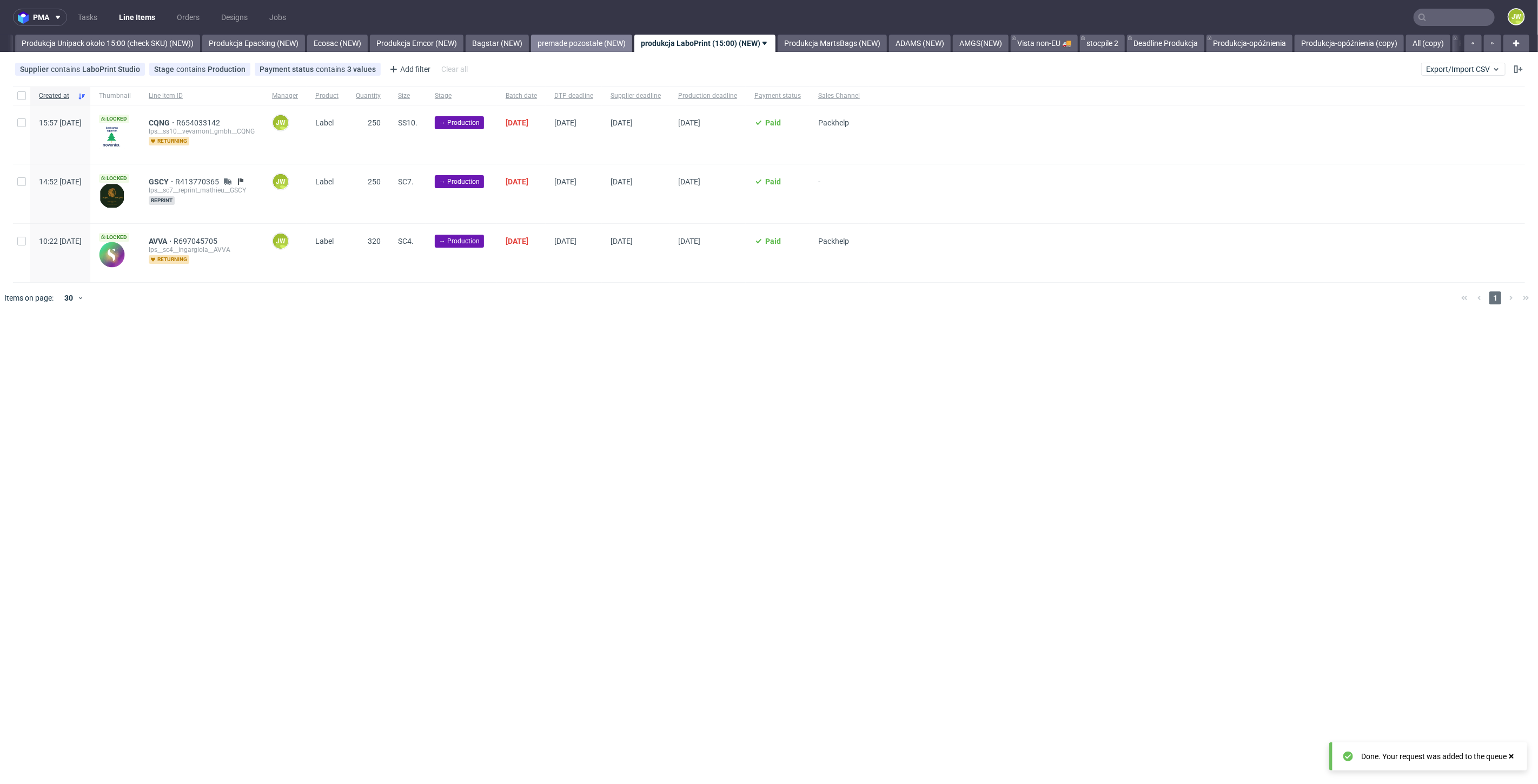
click at [593, 40] on link "premade pozostałe (NEW)" at bounding box center [581, 43] width 101 height 17
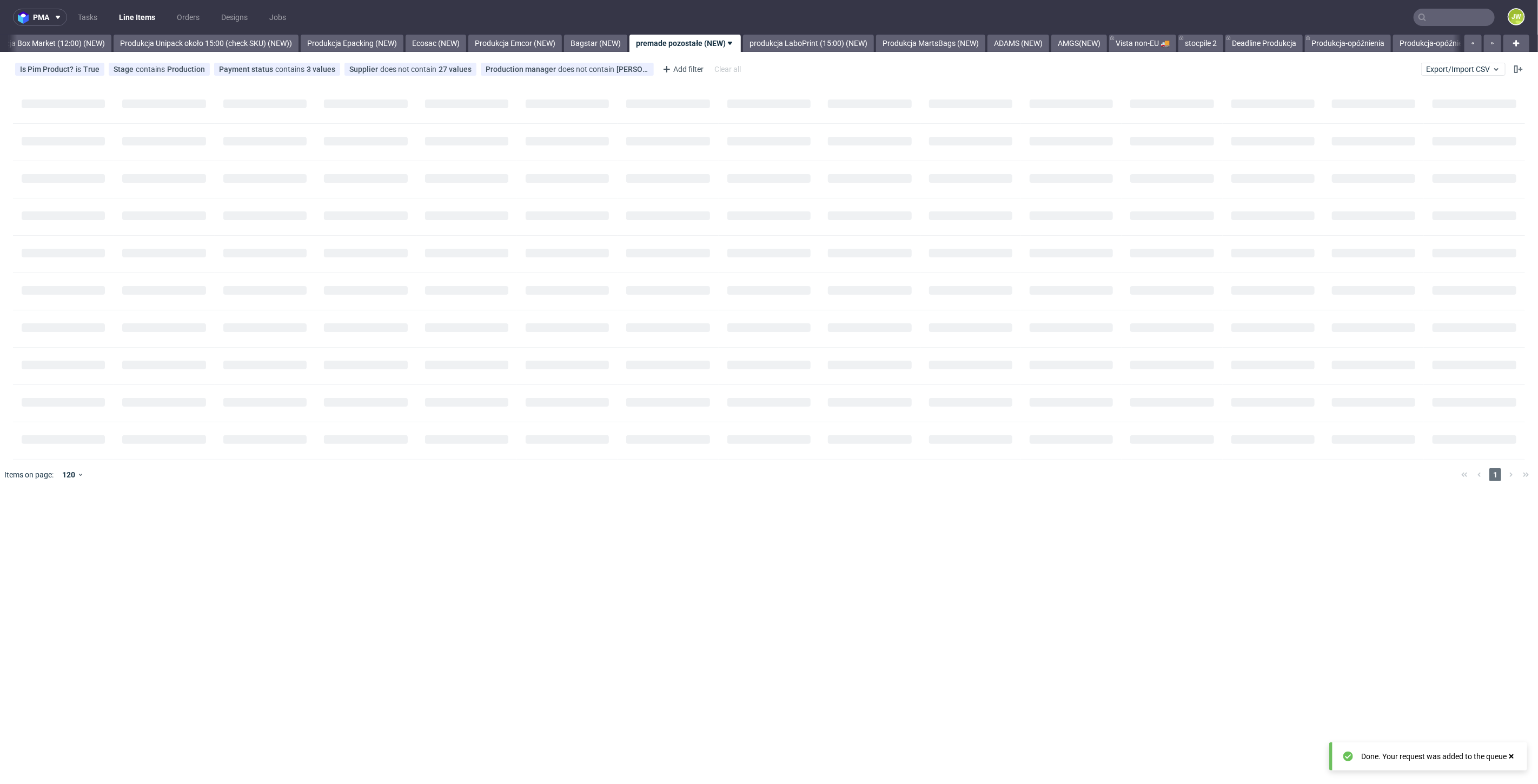
scroll to position [0, 1866]
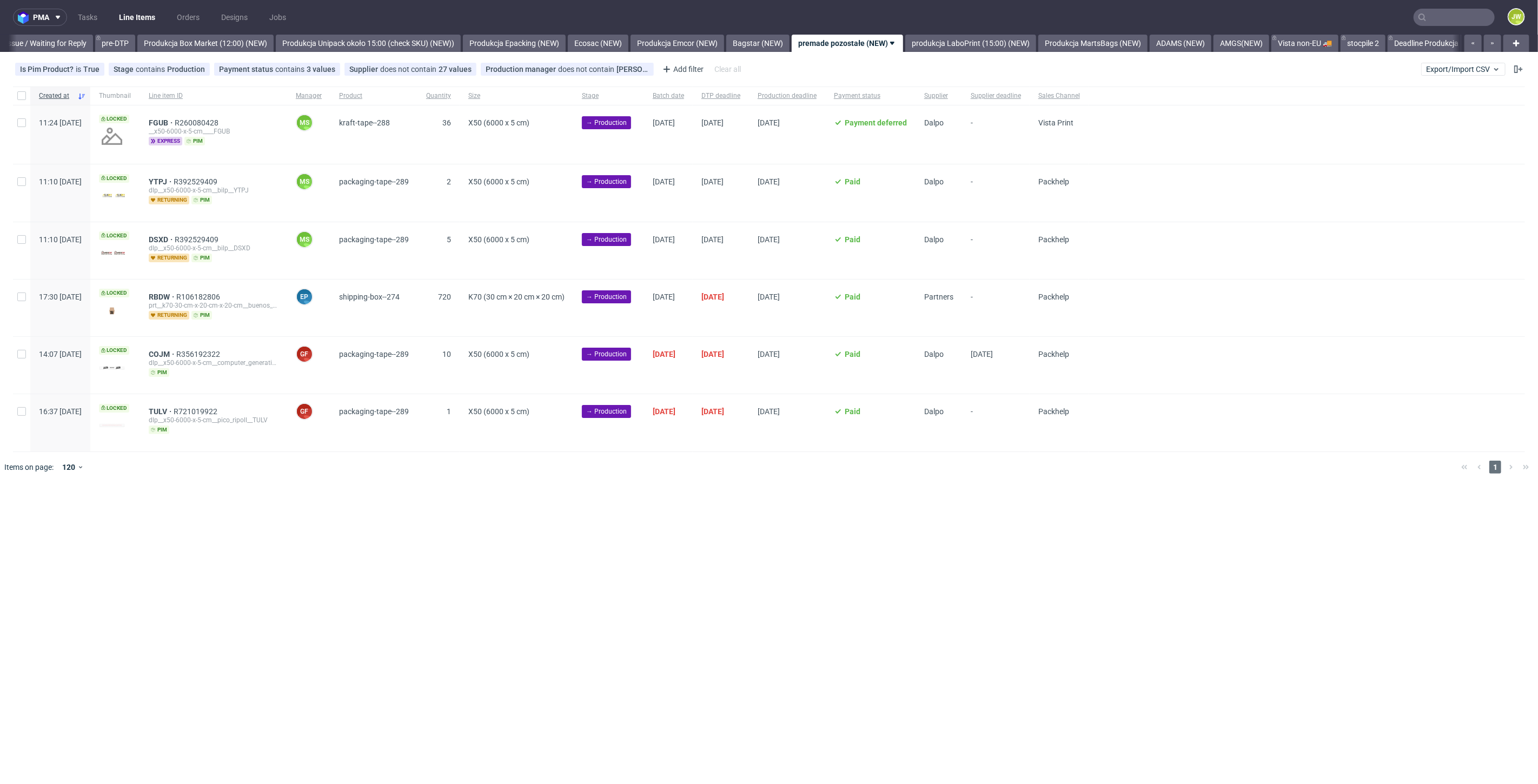
scroll to position [0, 1804]
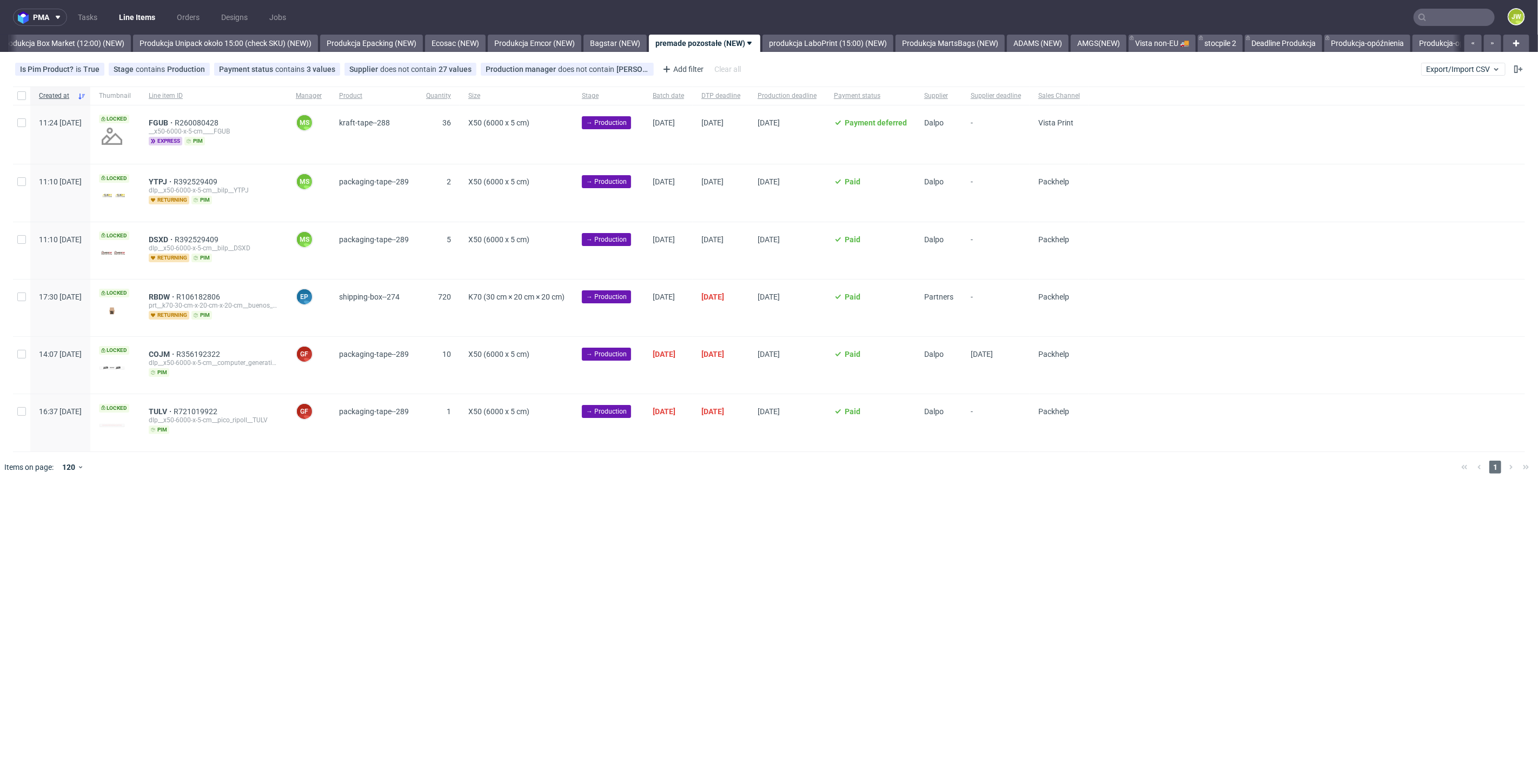
click at [893, 516] on div "pma Tasks Line Items Orders Designs Jobs JW All DTP Late Shipped Shipments DTP …" at bounding box center [769, 392] width 1538 height 784
click at [881, 31] on nav "pma Tasks Line Items Orders Designs Jobs JW" at bounding box center [769, 17] width 1538 height 34
click at [860, 46] on link "produkcja LaboPrint (15:00) (NEW)" at bounding box center [828, 43] width 131 height 17
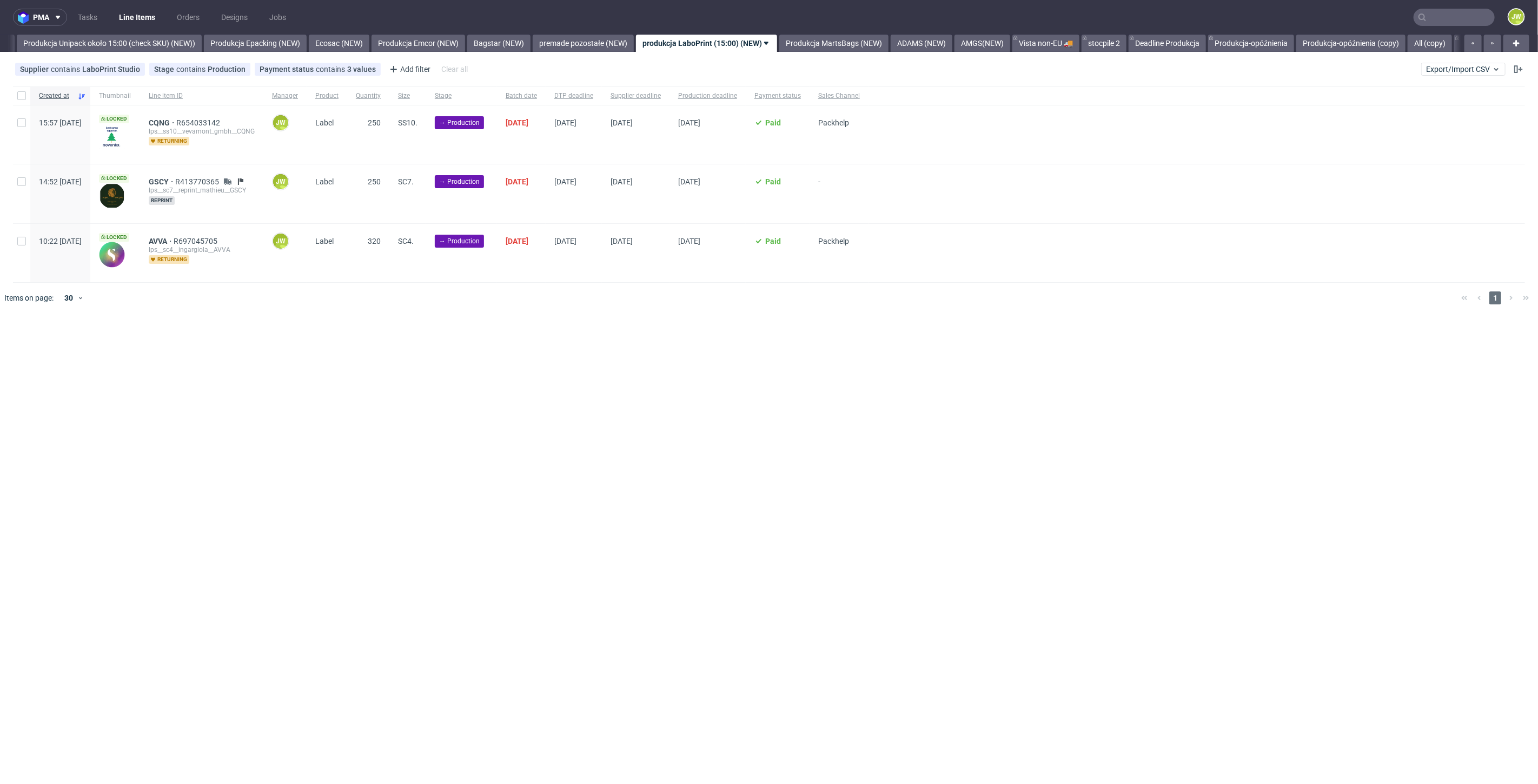
scroll to position [0, 1984]
click at [639, 543] on div "pma Tasks Line Items Orders Designs Jobs JW All DTP Late Shipped Shipments DTP …" at bounding box center [769, 392] width 1538 height 784
click at [719, 392] on div "pma Tasks Line Items Orders Designs Jobs JW All DTP Late Shipped Shipments DTP …" at bounding box center [769, 392] width 1538 height 784
click at [17, 97] on input "checkbox" at bounding box center [22, 95] width 9 height 9
checkbox input "true"
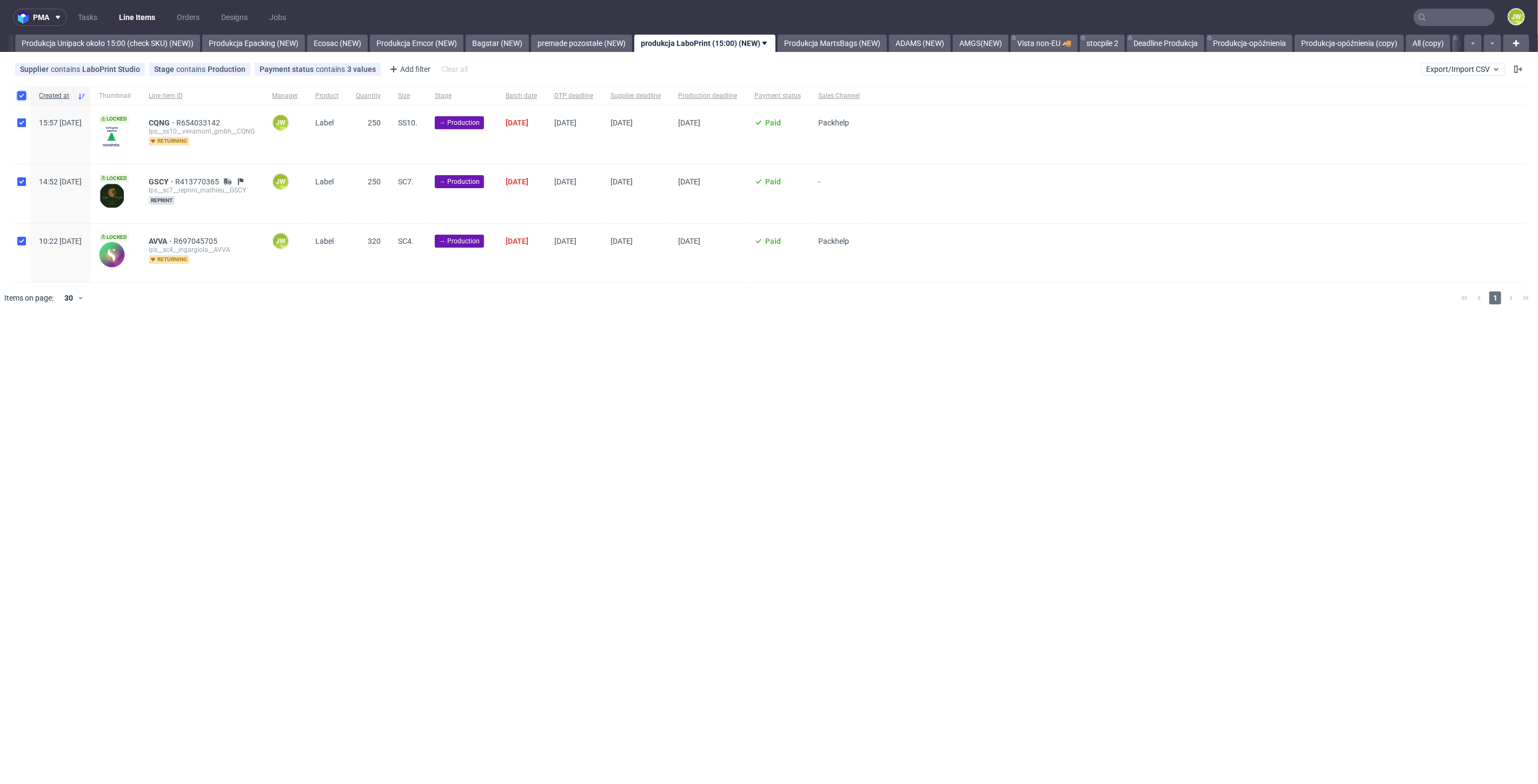
checkbox input "true"
click at [197, 342] on span "Change batch date" at bounding box center [190, 345] width 65 height 10
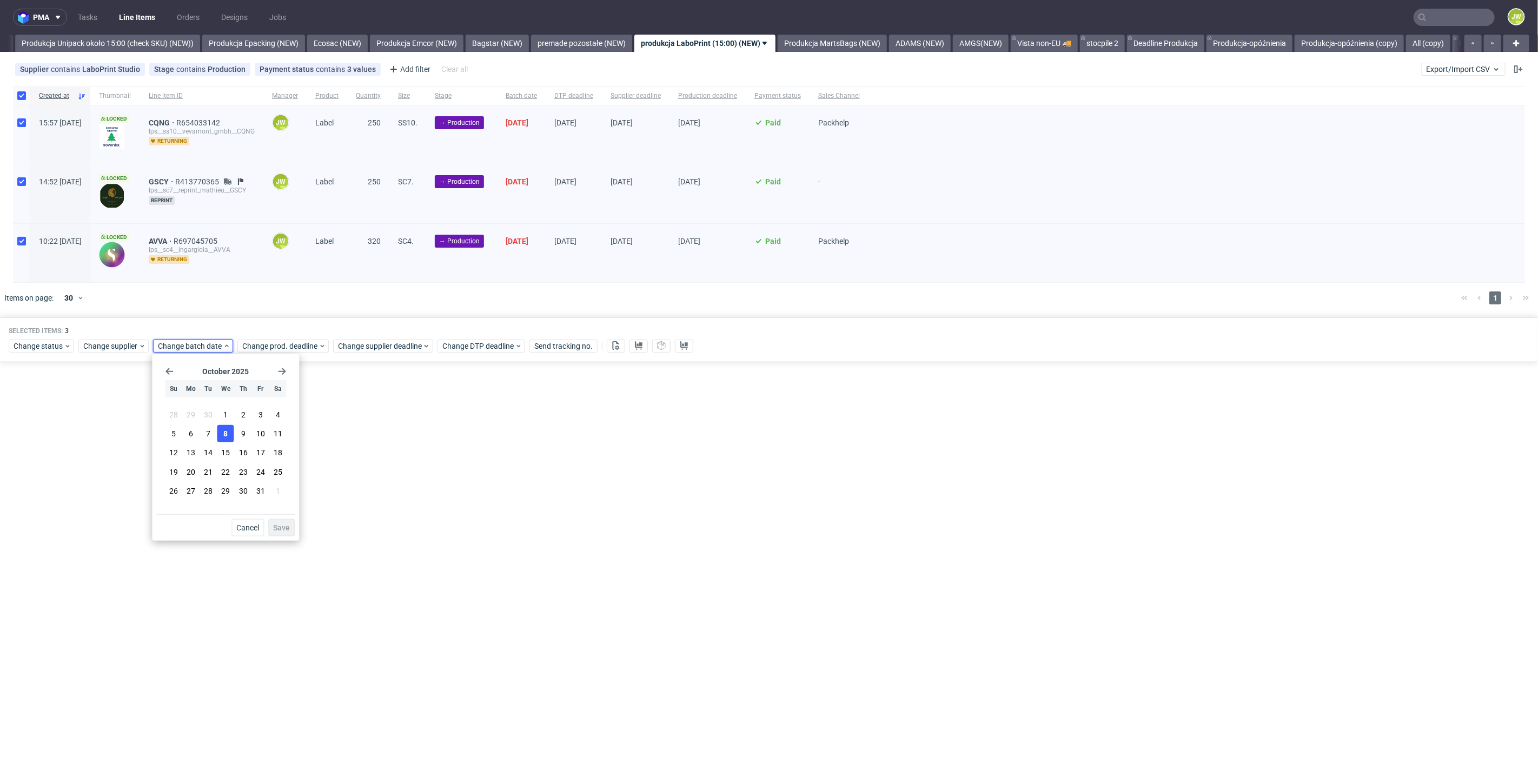
click at [227, 437] on span "8" at bounding box center [225, 433] width 4 height 10
click at [301, 530] on div "pma Tasks Line Items Orders Designs Jobs JW All DTP Late Shipped Shipments DTP …" at bounding box center [769, 392] width 1538 height 784
click at [165, 337] on div "Change status Change supplier Change batch date Change prod. deadline Change su…" at bounding box center [769, 345] width 1521 height 16
click at [175, 354] on div "Selected items: 3 Change status Change supplier Change batch date Change prod. …" at bounding box center [769, 339] width 1538 height 45
click at [174, 345] on span "Change batch date" at bounding box center [190, 345] width 65 height 10
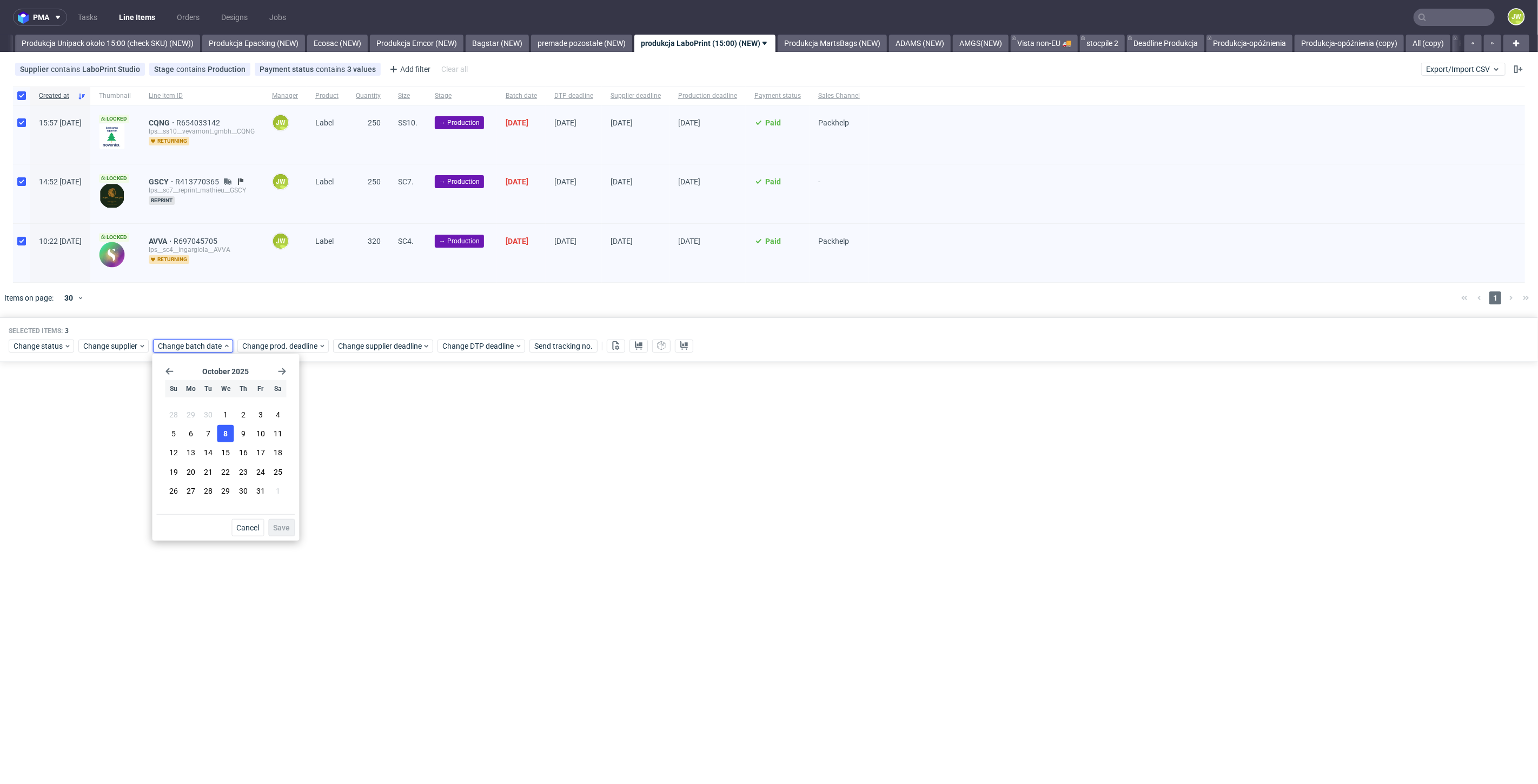
click at [223, 431] on button "8" at bounding box center [225, 433] width 16 height 17
click at [268, 521] on div "Cancel Save" at bounding box center [225, 525] width 138 height 22
drag, startPoint x: 272, startPoint y: 525, endPoint x: 272, endPoint y: 453, distance: 72.0
click at [272, 525] on button "Save" at bounding box center [281, 527] width 27 height 17
click at [256, 344] on span "Change prod. deadline" at bounding box center [281, 345] width 76 height 10
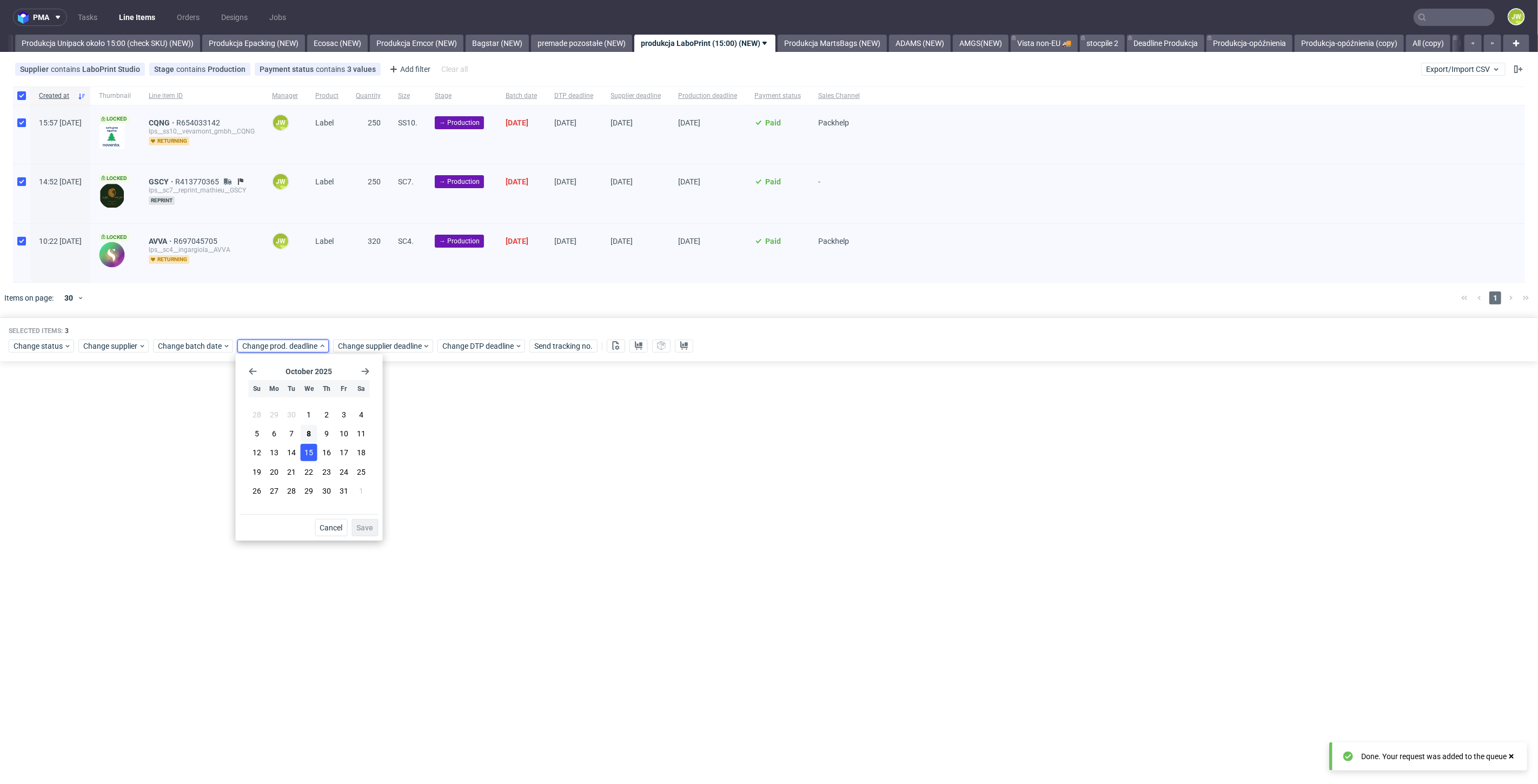
click at [305, 455] on span "15" at bounding box center [310, 452] width 9 height 10
click at [355, 530] on button "Save" at bounding box center [366, 527] width 27 height 17
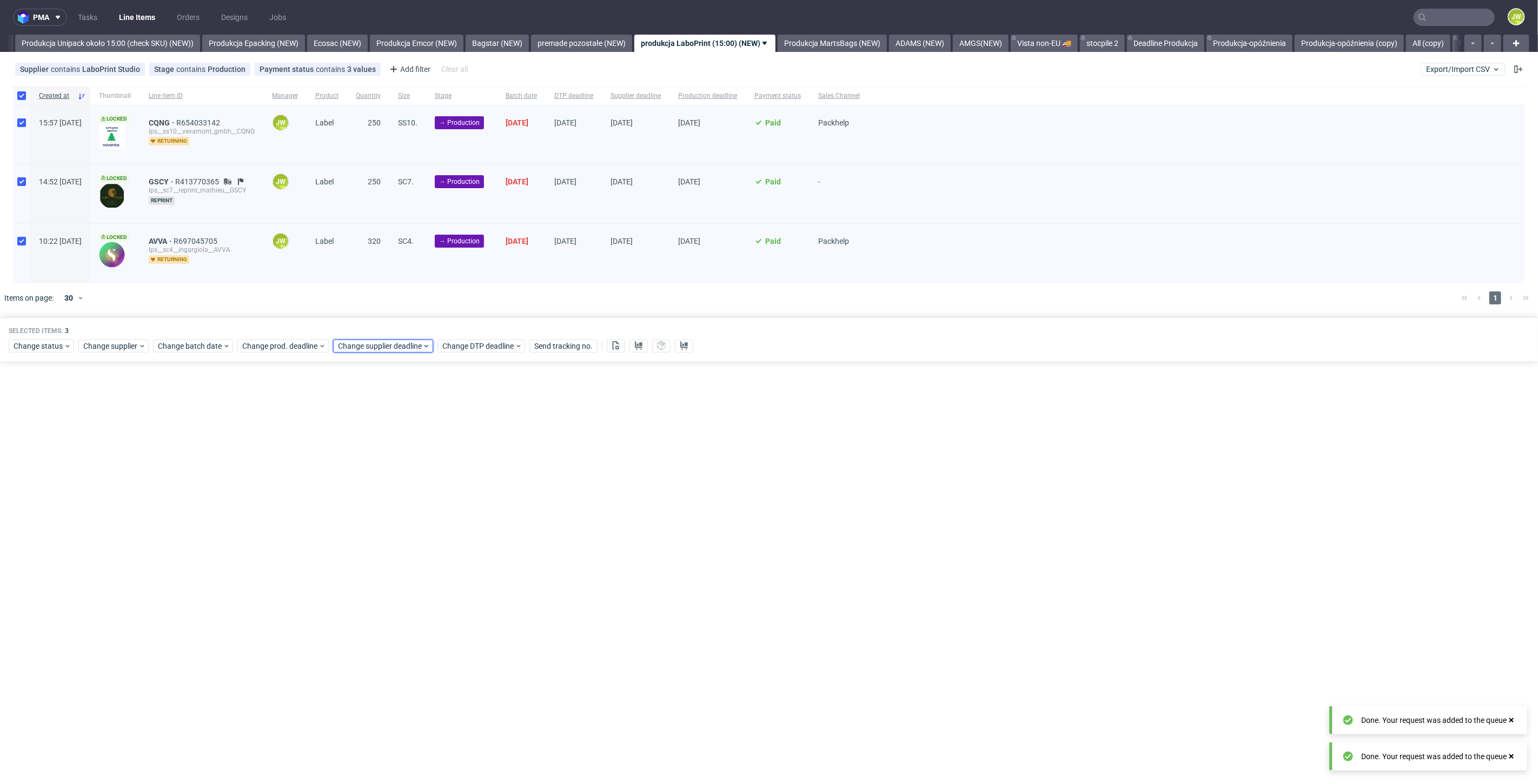
click at [348, 348] on span "Change supplier deadline" at bounding box center [380, 345] width 84 height 10
click at [404, 449] on span "15" at bounding box center [405, 452] width 9 height 10
drag, startPoint x: 448, startPoint y: 530, endPoint x: 476, endPoint y: 522, distance: 29.1
click at [449, 530] on button "Save" at bounding box center [461, 527] width 27 height 17
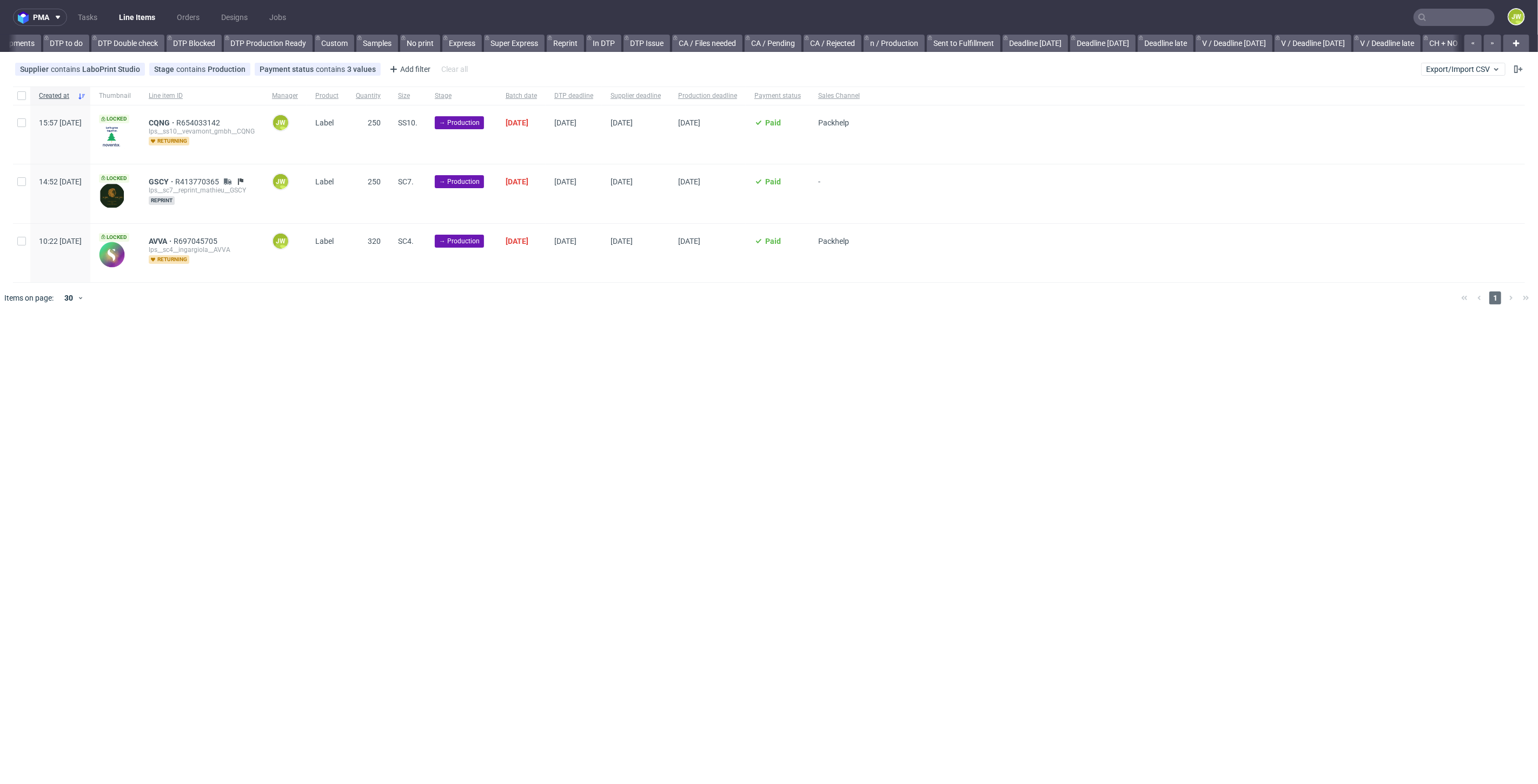
scroll to position [0, 1376]
click at [480, 536] on div "pma Tasks Line Items Orders Designs Jobs JW All DTP Late Shipped Shipments DTP …" at bounding box center [769, 392] width 1538 height 784
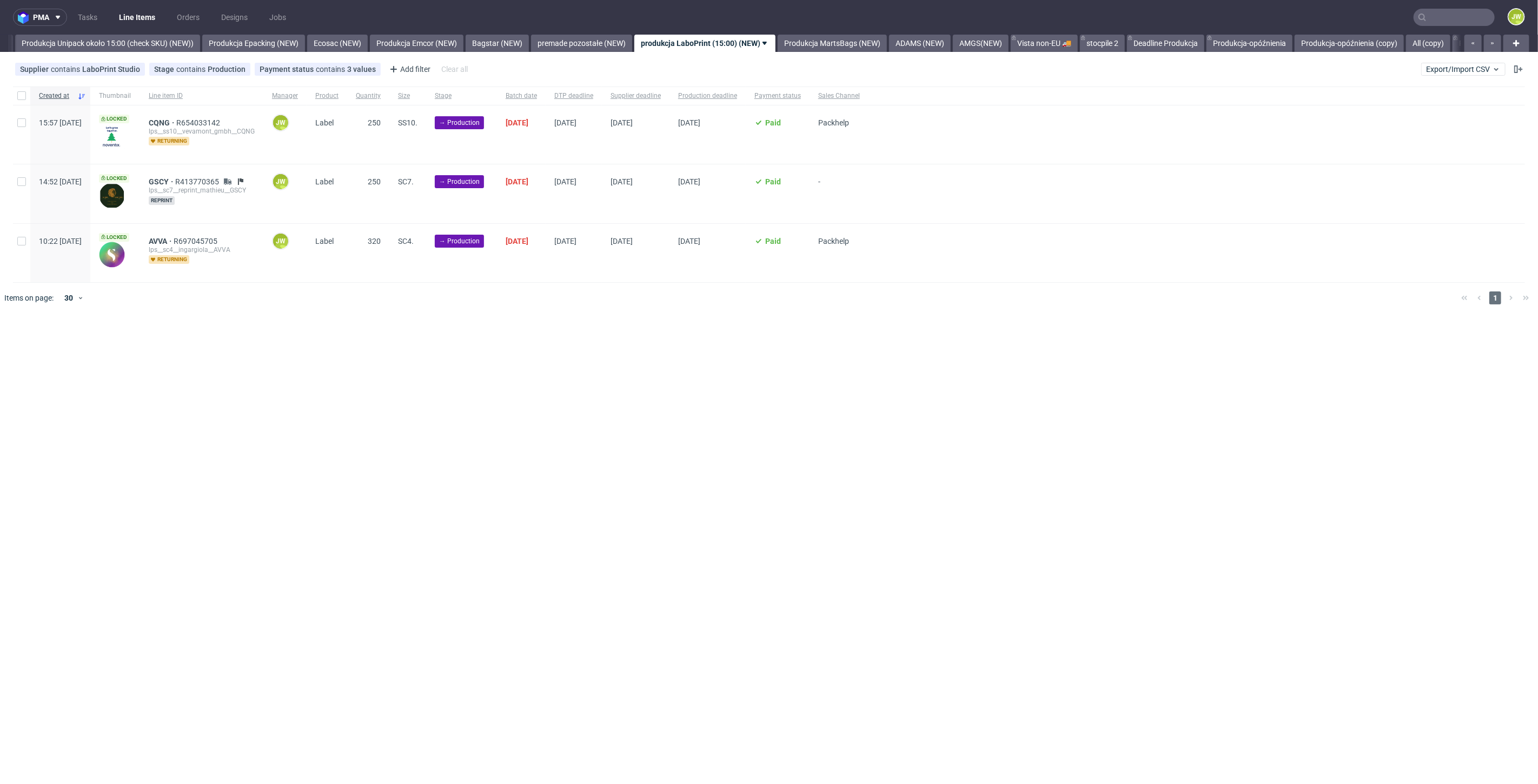
click at [519, 345] on div "pma Tasks Line Items Orders Designs Jobs JW All DTP Late Shipped Shipments DTP …" at bounding box center [769, 392] width 1538 height 784
click at [560, 307] on div at bounding box center [785, 298] width 1336 height 31
click at [22, 100] on div at bounding box center [21, 95] width 17 height 19
checkbox input "true"
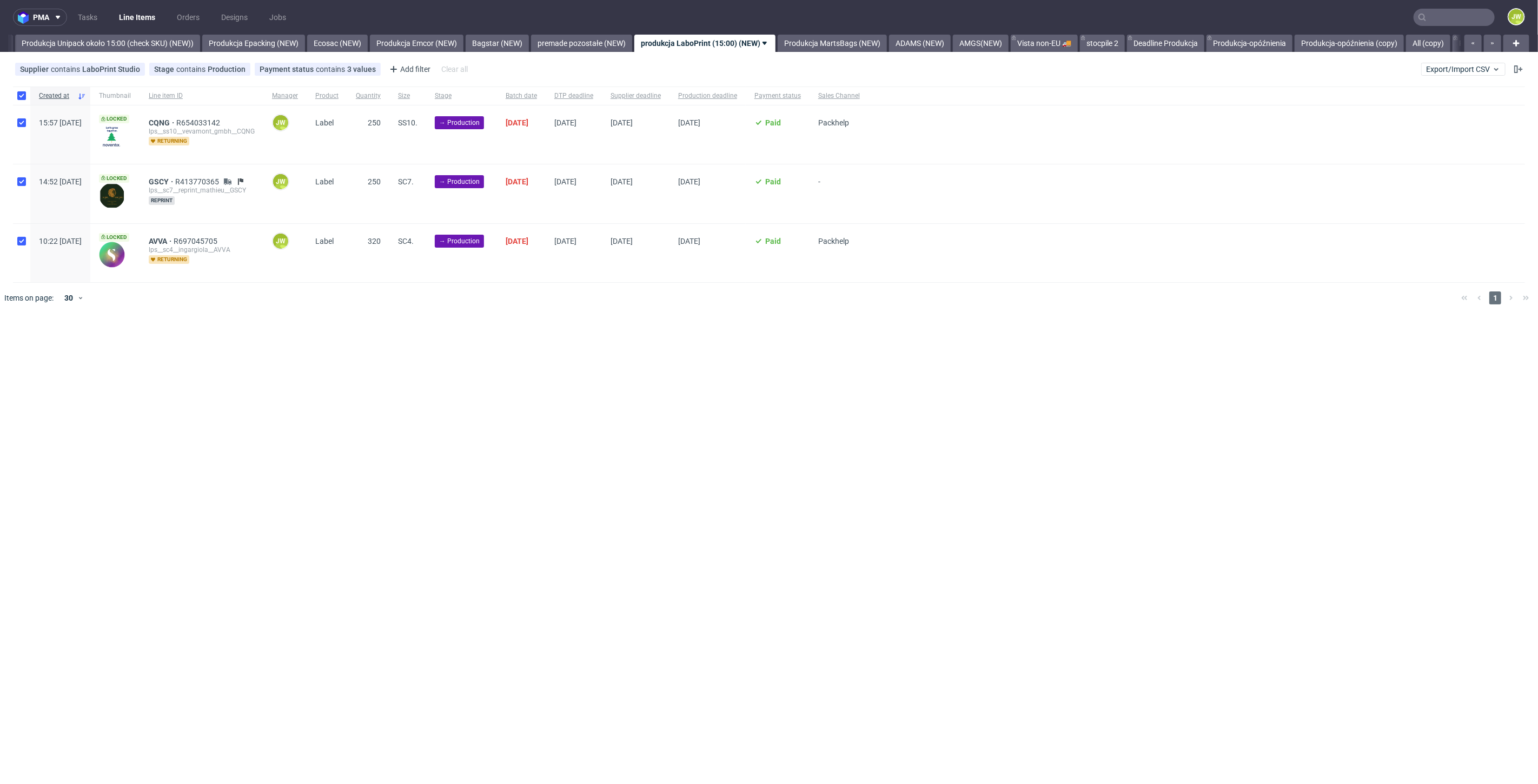
checkbox input "true"
click at [612, 352] on div "Selected items: 3 Change status Change supplier Change batch date Change prod. …" at bounding box center [769, 339] width 1538 height 45
click at [615, 345] on icon at bounding box center [616, 345] width 9 height 9
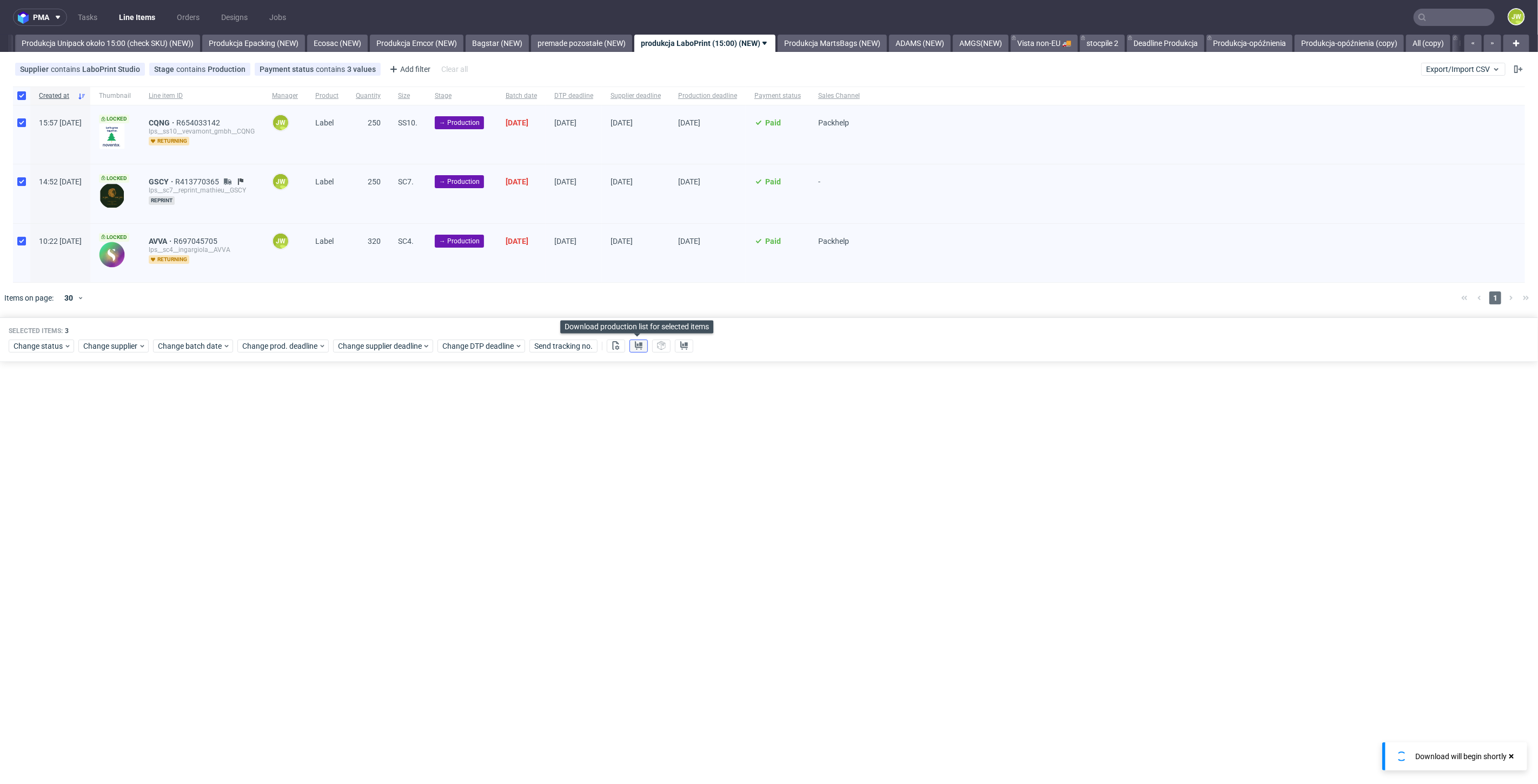
click at [636, 345] on icon at bounding box center [639, 345] width 9 height 9
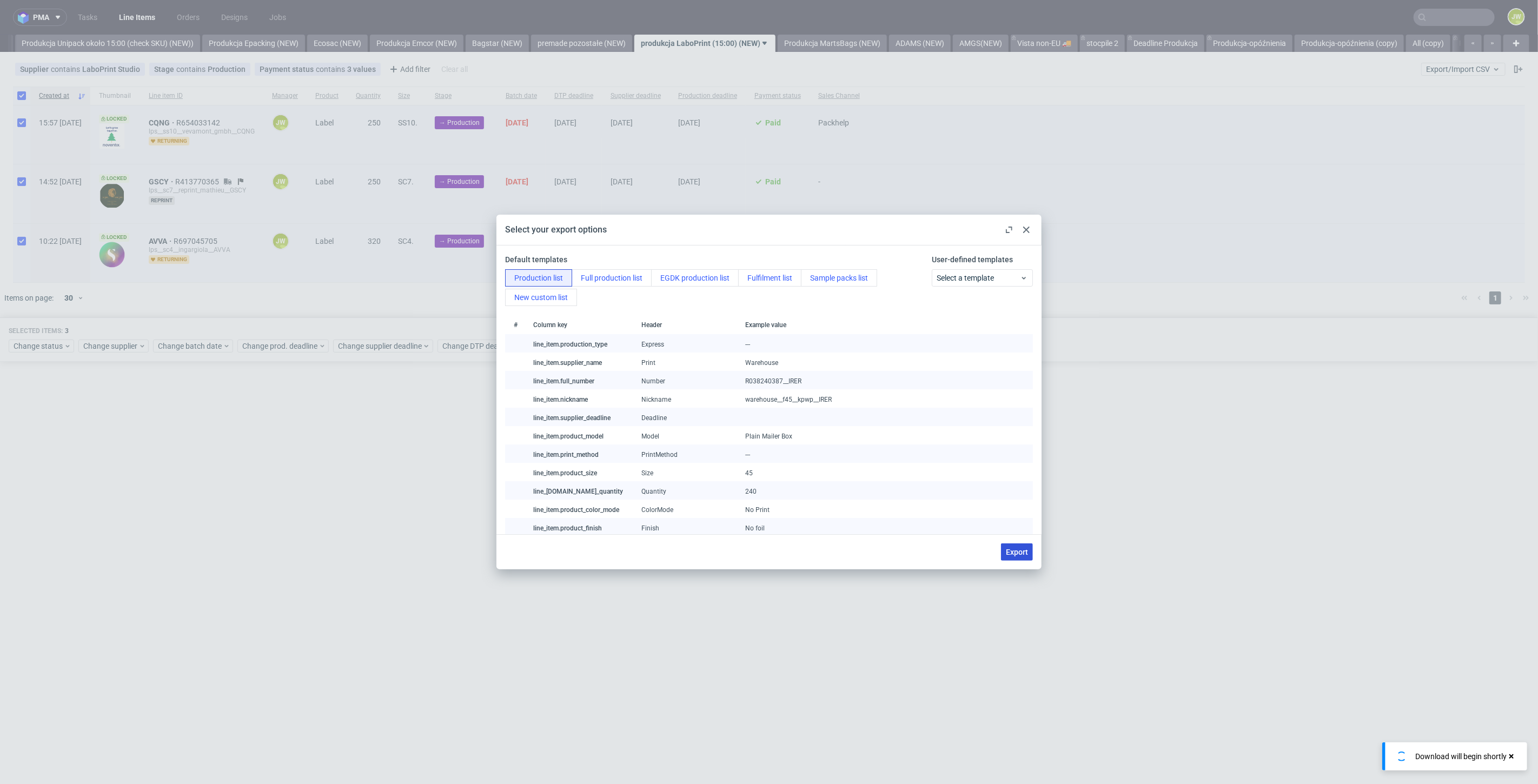
click at [1011, 550] on span "Export" at bounding box center [1017, 552] width 22 height 7
checkbox input "false"
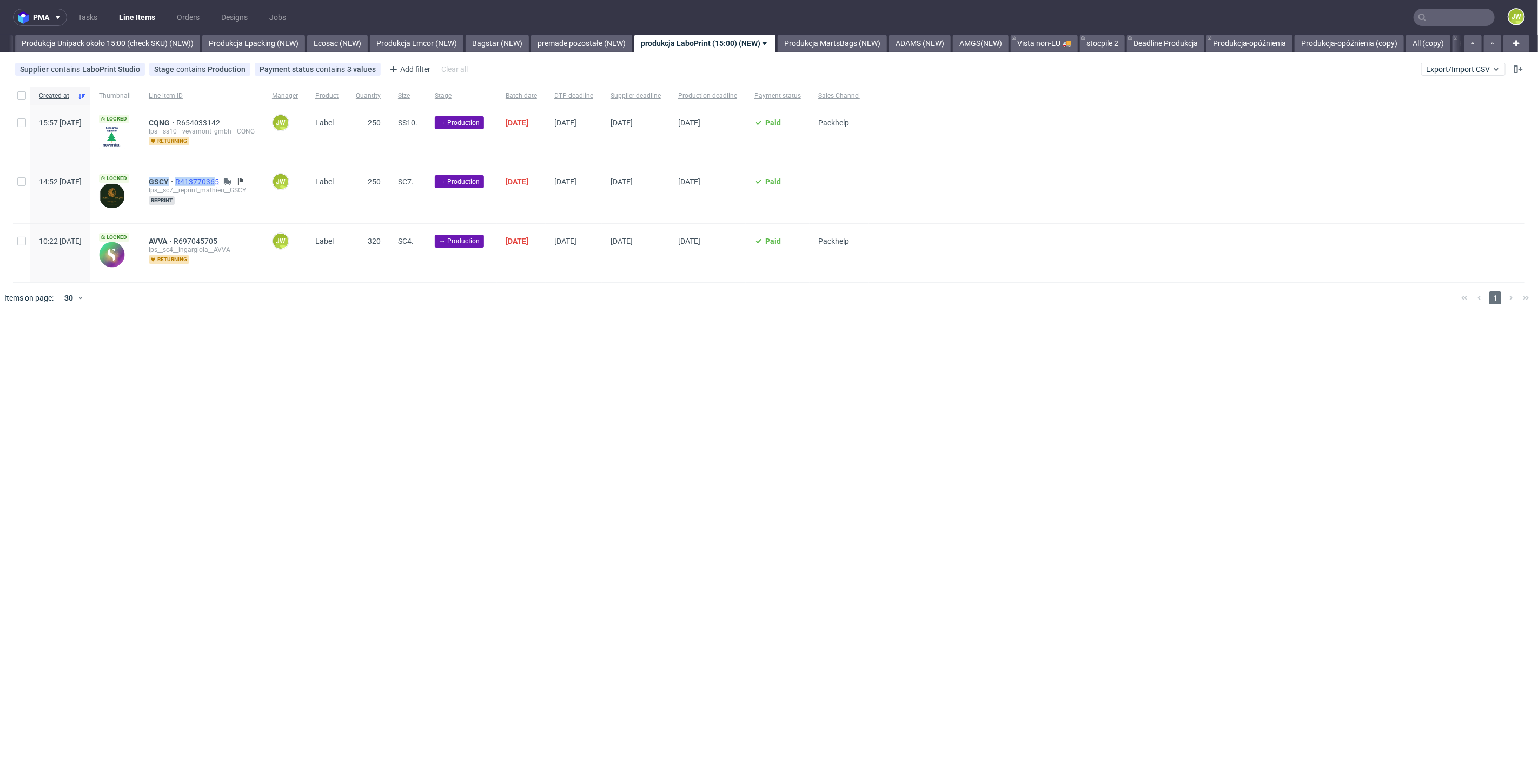
drag, startPoint x: 175, startPoint y: 178, endPoint x: 248, endPoint y: 184, distance: 73.2
click at [248, 184] on div "GSCY R413770365 lps__sc7__reprint_mathieu__GSCY reprint" at bounding box center [201, 193] width 123 height 58
copy div "GSCY R41377036"
click at [175, 179] on span "GSCY" at bounding box center [162, 182] width 27 height 9
click at [177, 178] on div "GSCY R413770365 lps__sc7__reprint_mathieu__GSCY reprint" at bounding box center [201, 193] width 123 height 58
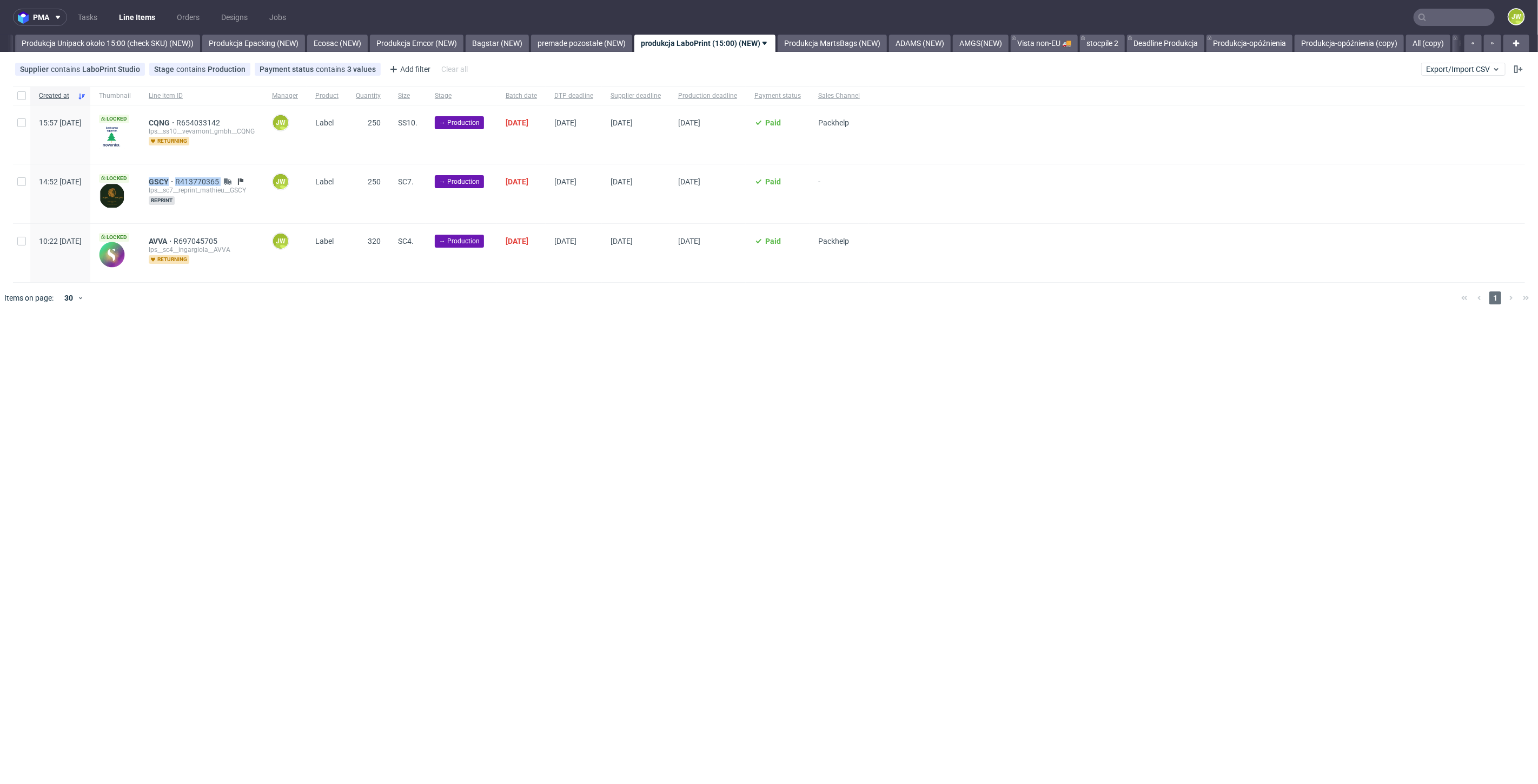
drag, startPoint x: 174, startPoint y: 178, endPoint x: 252, endPoint y: 184, distance: 78.2
click at [252, 184] on div "GSCY R413770365 lps__sc7__reprint_mathieu__GSCY reprint" at bounding box center [201, 193] width 123 height 58
copy div "GSCY R413770365"
click at [445, 378] on div "pma Tasks Line Items Orders Designs Jobs JW All DTP Late Shipped Shipments DTP …" at bounding box center [769, 392] width 1538 height 784
drag, startPoint x: 695, startPoint y: 545, endPoint x: 519, endPoint y: 372, distance: 246.8
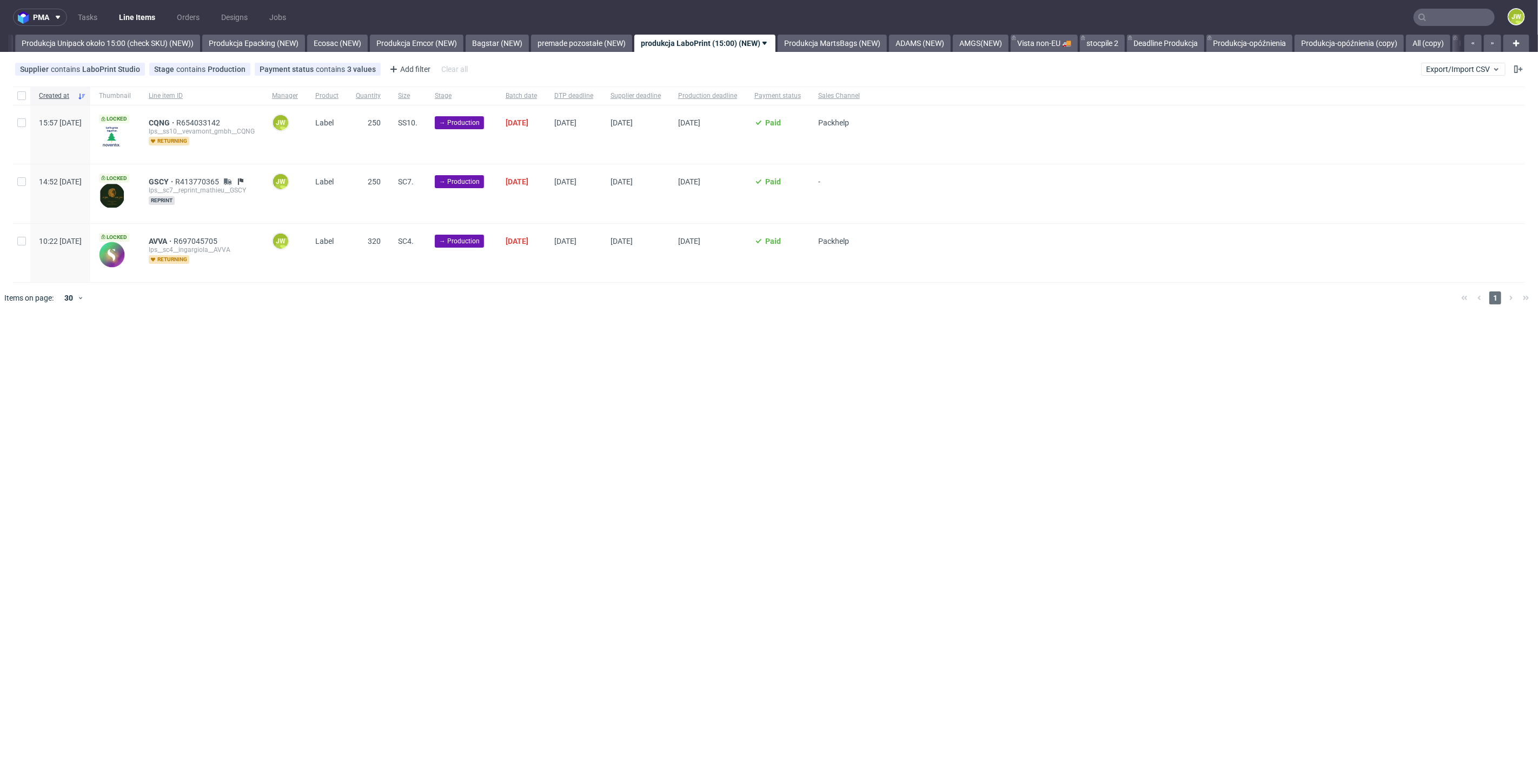
click at [695, 545] on div "pma Tasks Line Items Orders Designs Jobs JW All DTP Late Shipped Shipments DTP …" at bounding box center [769, 392] width 1538 height 784
click at [25, 101] on div at bounding box center [21, 95] width 17 height 19
checkbox input "true"
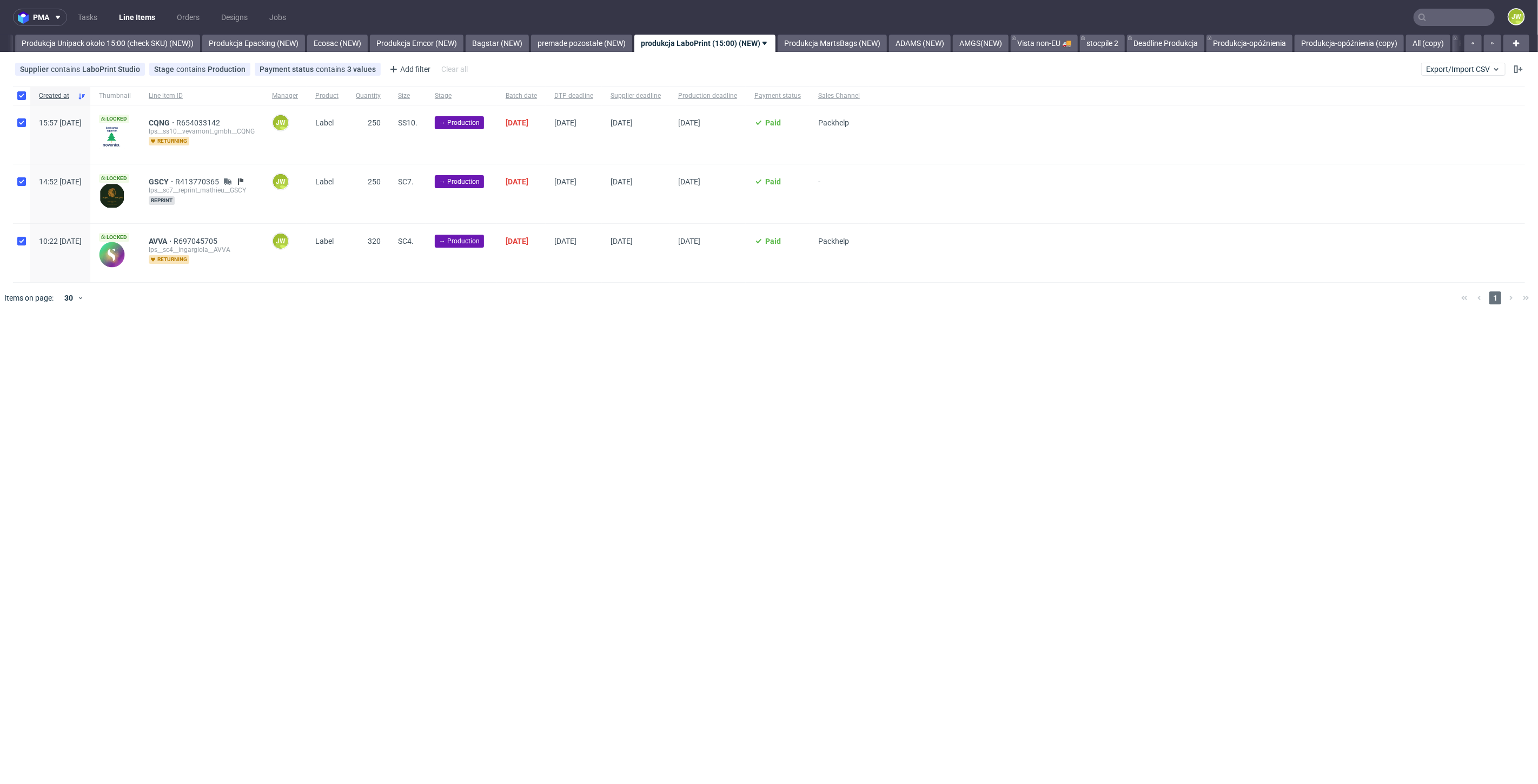
checkbox input "true"
click at [49, 348] on span "Change status" at bounding box center [38, 345] width 50 height 10
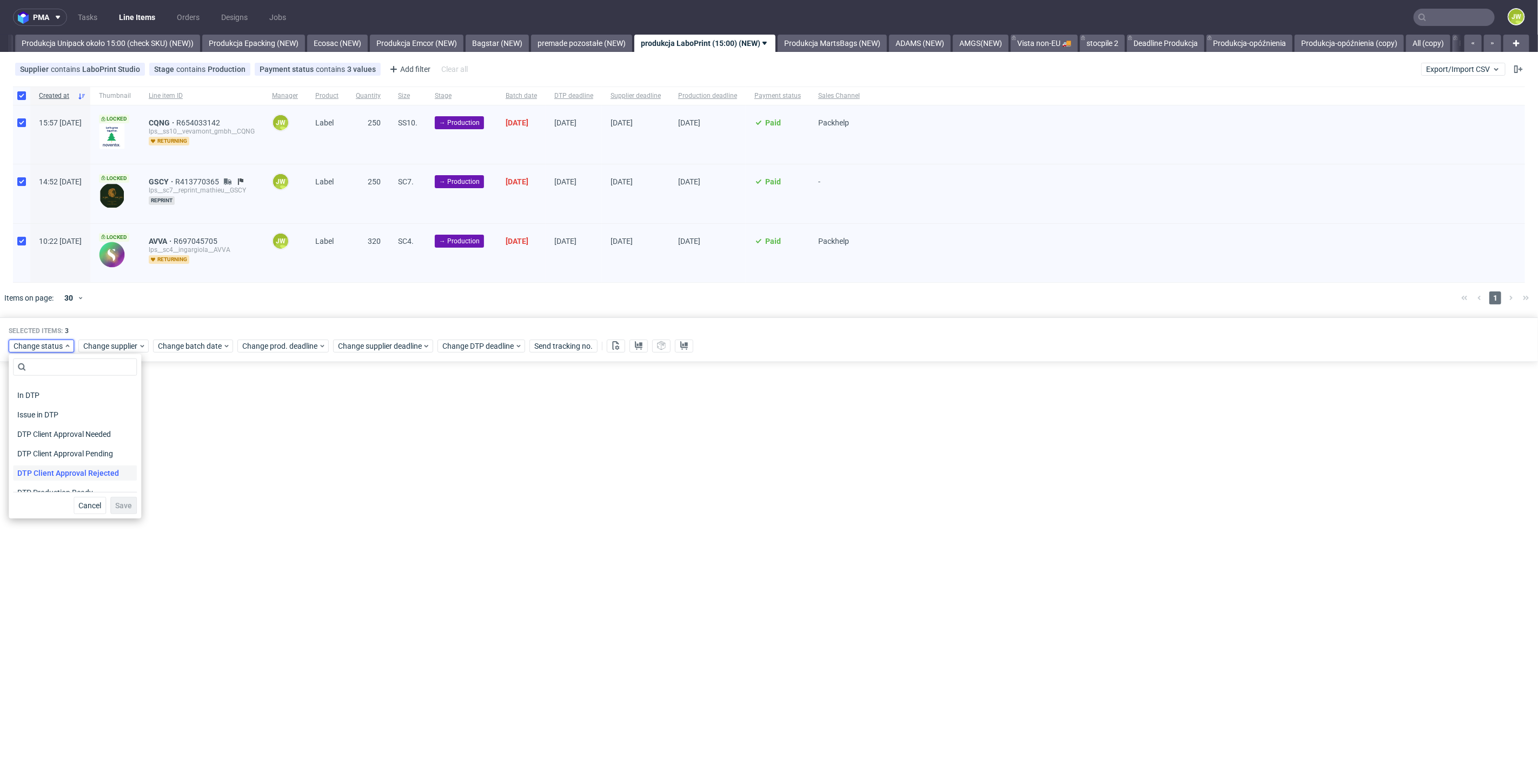
scroll to position [60, 0]
click at [34, 478] on span "In Production" at bounding box center [40, 486] width 54 height 15
click at [115, 506] on span "Save" at bounding box center [123, 505] width 16 height 7
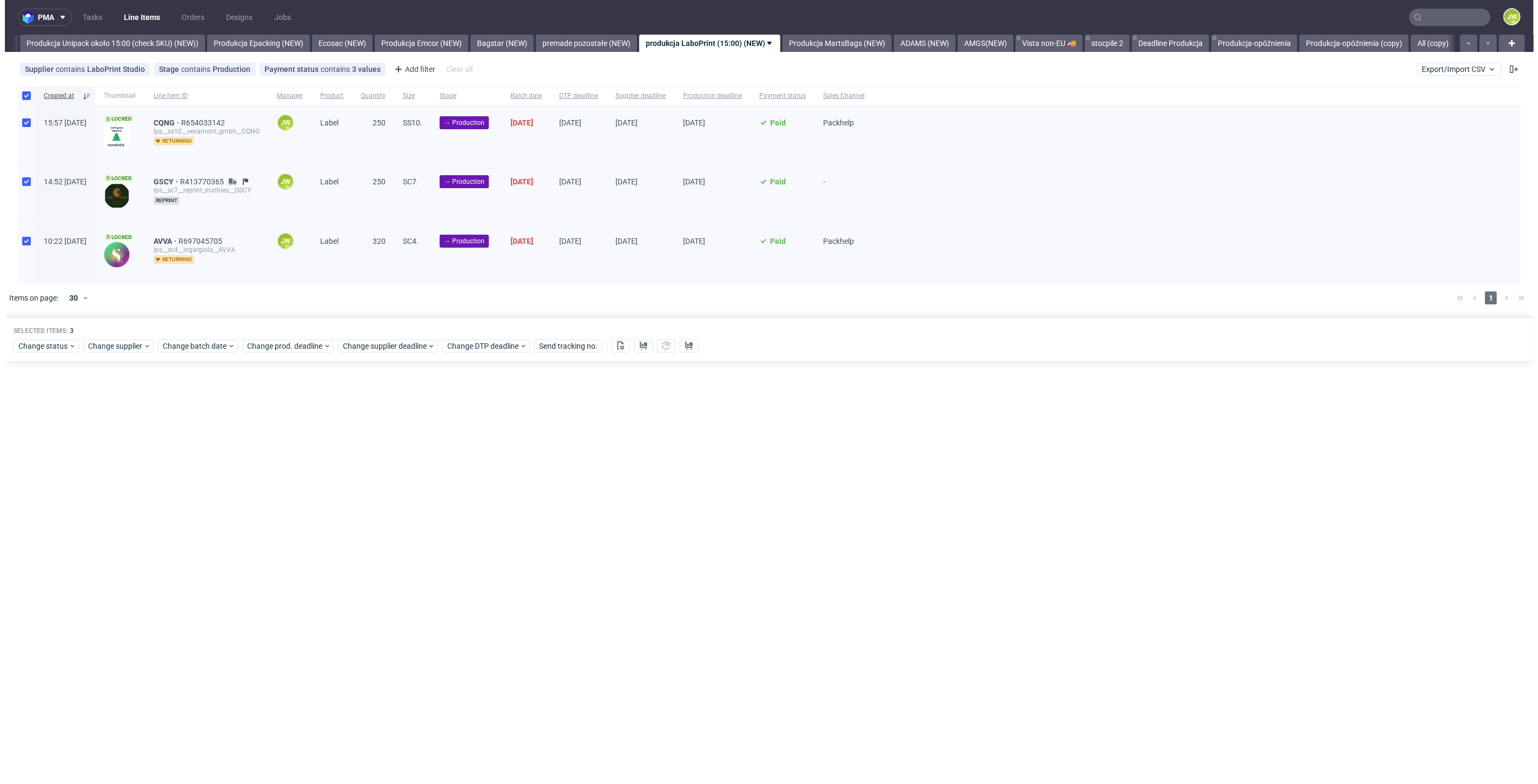
scroll to position [0, 1984]
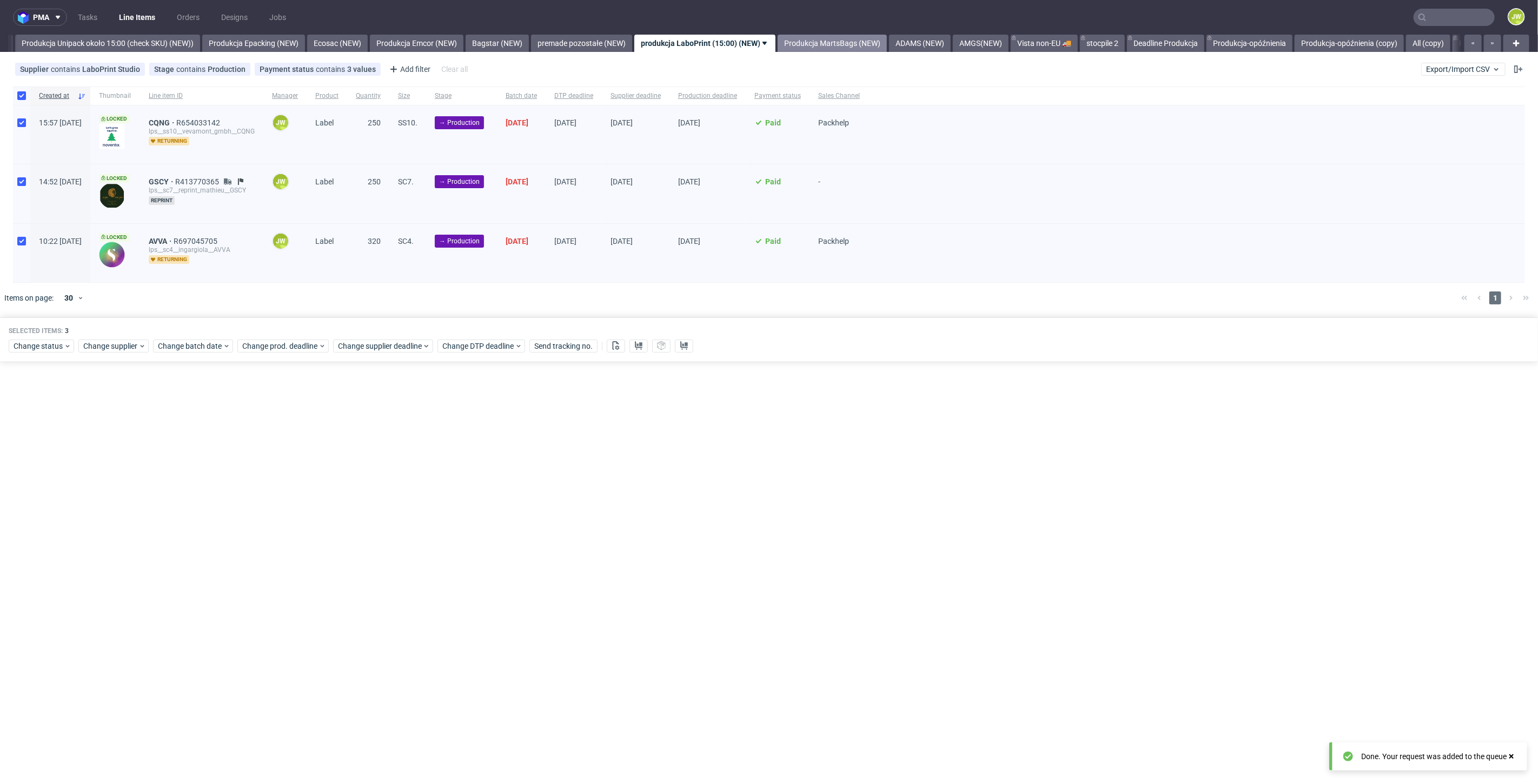
click at [849, 43] on link "Produkcja MartsBags (NEW)" at bounding box center [832, 43] width 109 height 17
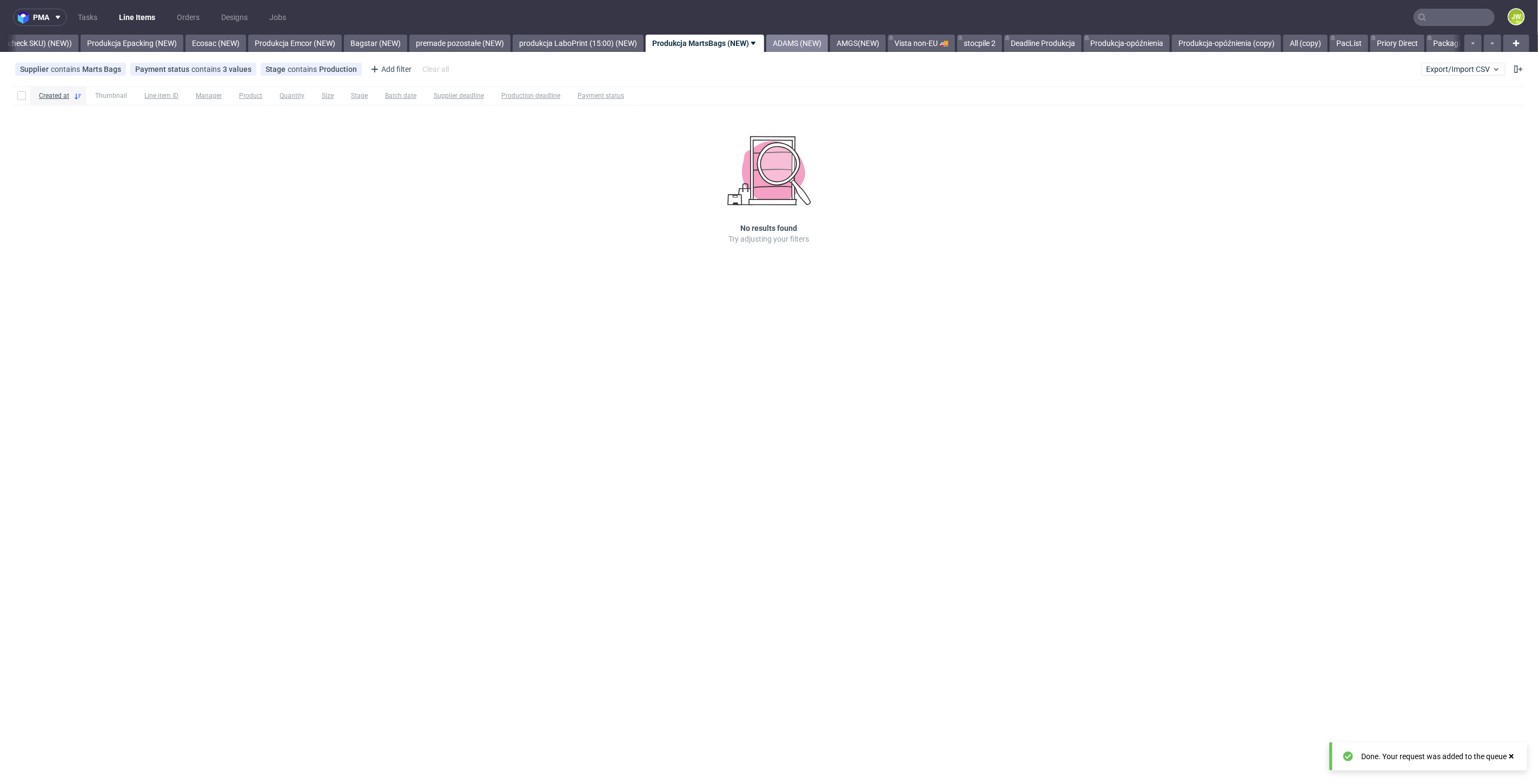
click at [826, 44] on link "ADAMS (NEW)" at bounding box center [797, 43] width 62 height 17
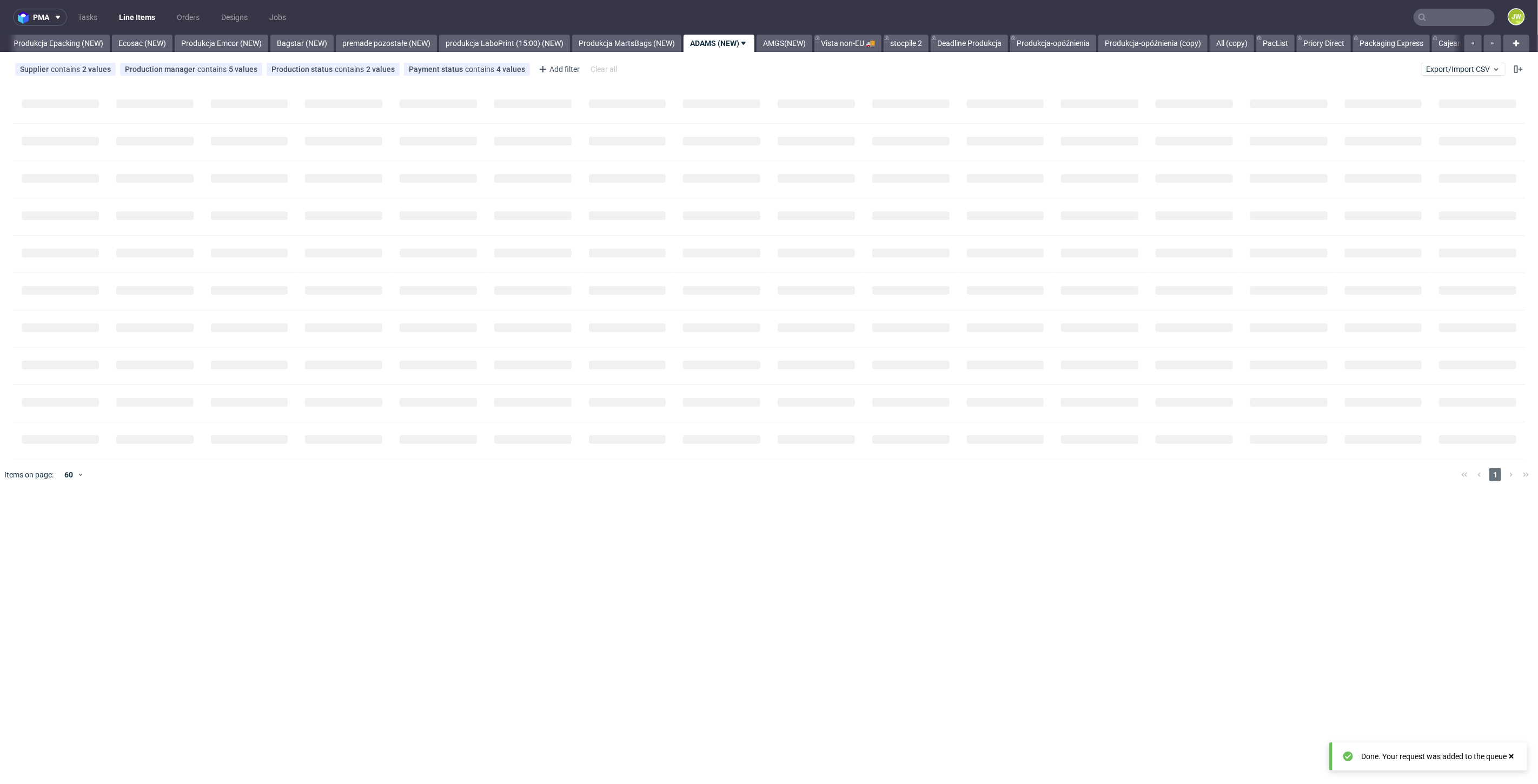
scroll to position [0, 2193]
click at [781, 45] on link "AMGS(NEW)" at bounding box center [770, 43] width 56 height 17
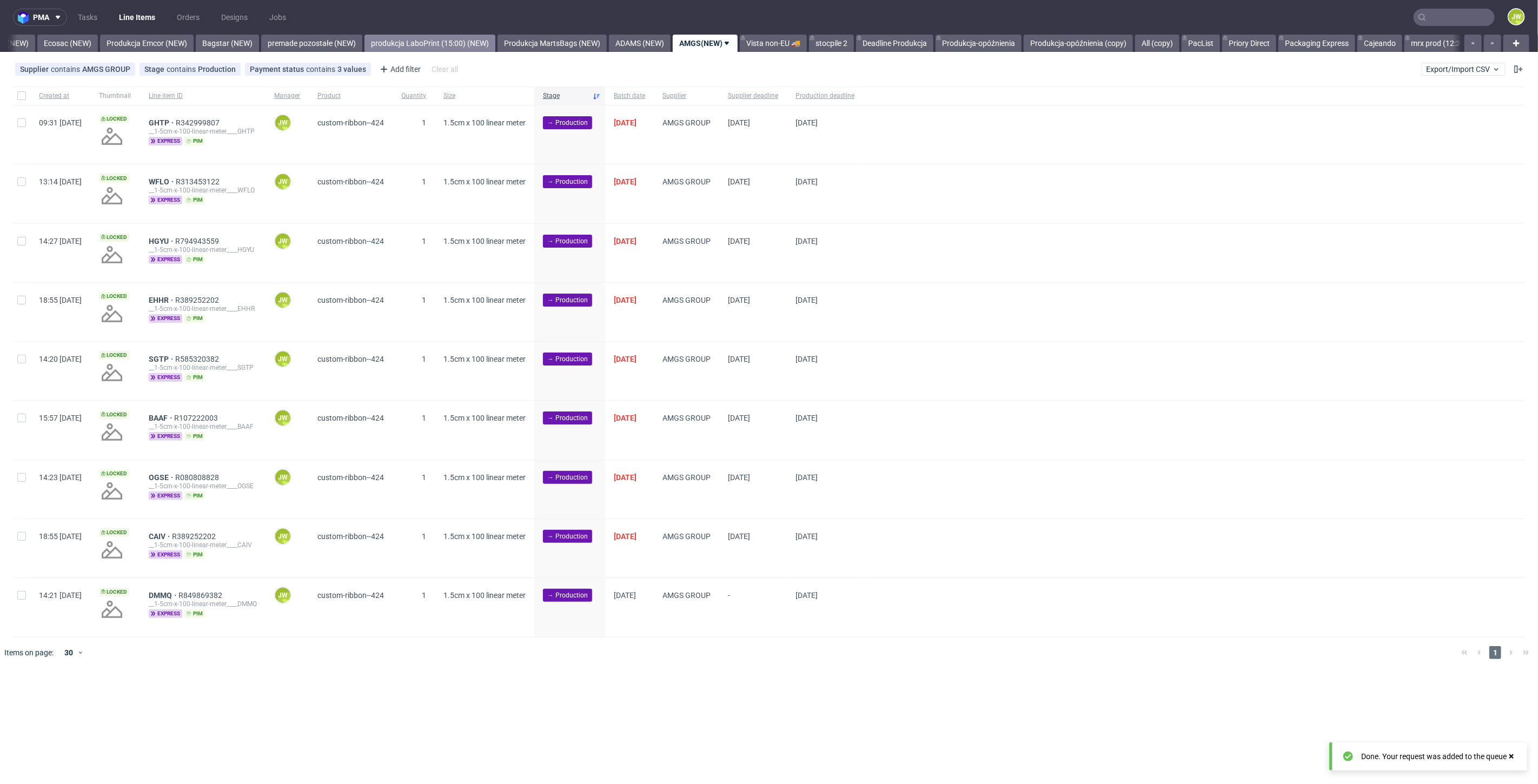
click at [463, 42] on link "produkcja LaboPrint (15:00) (NEW)" at bounding box center [429, 43] width 131 height 17
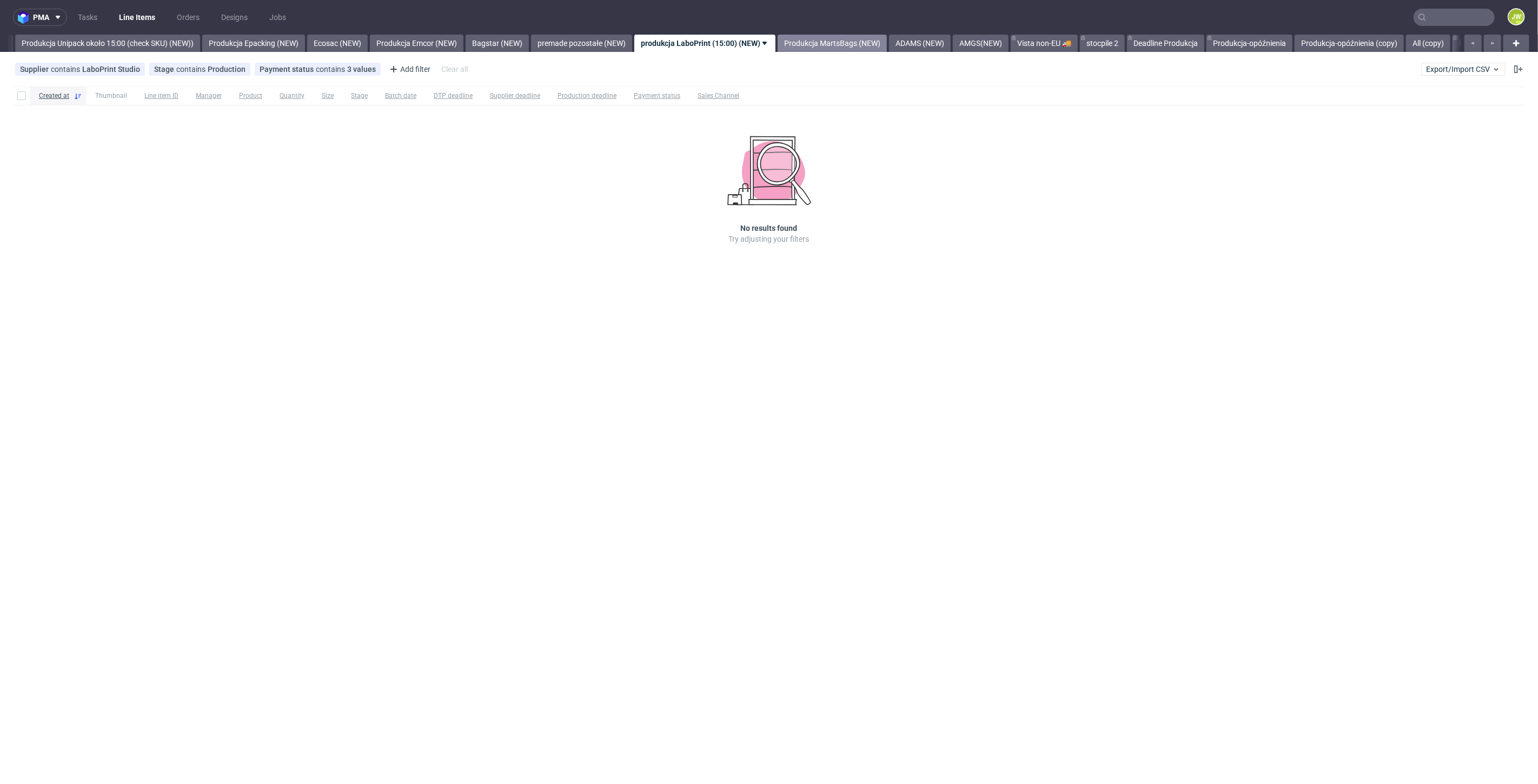
click at [825, 43] on link "Produkcja MartsBags (NEW)" at bounding box center [832, 43] width 109 height 17
click at [817, 46] on link "ADAMS (NEW)" at bounding box center [797, 43] width 62 height 17
drag, startPoint x: 791, startPoint y: 40, endPoint x: 810, endPoint y: 72, distance: 37.2
click at [793, 42] on link "AMGS(NEW)" at bounding box center [770, 43] width 56 height 17
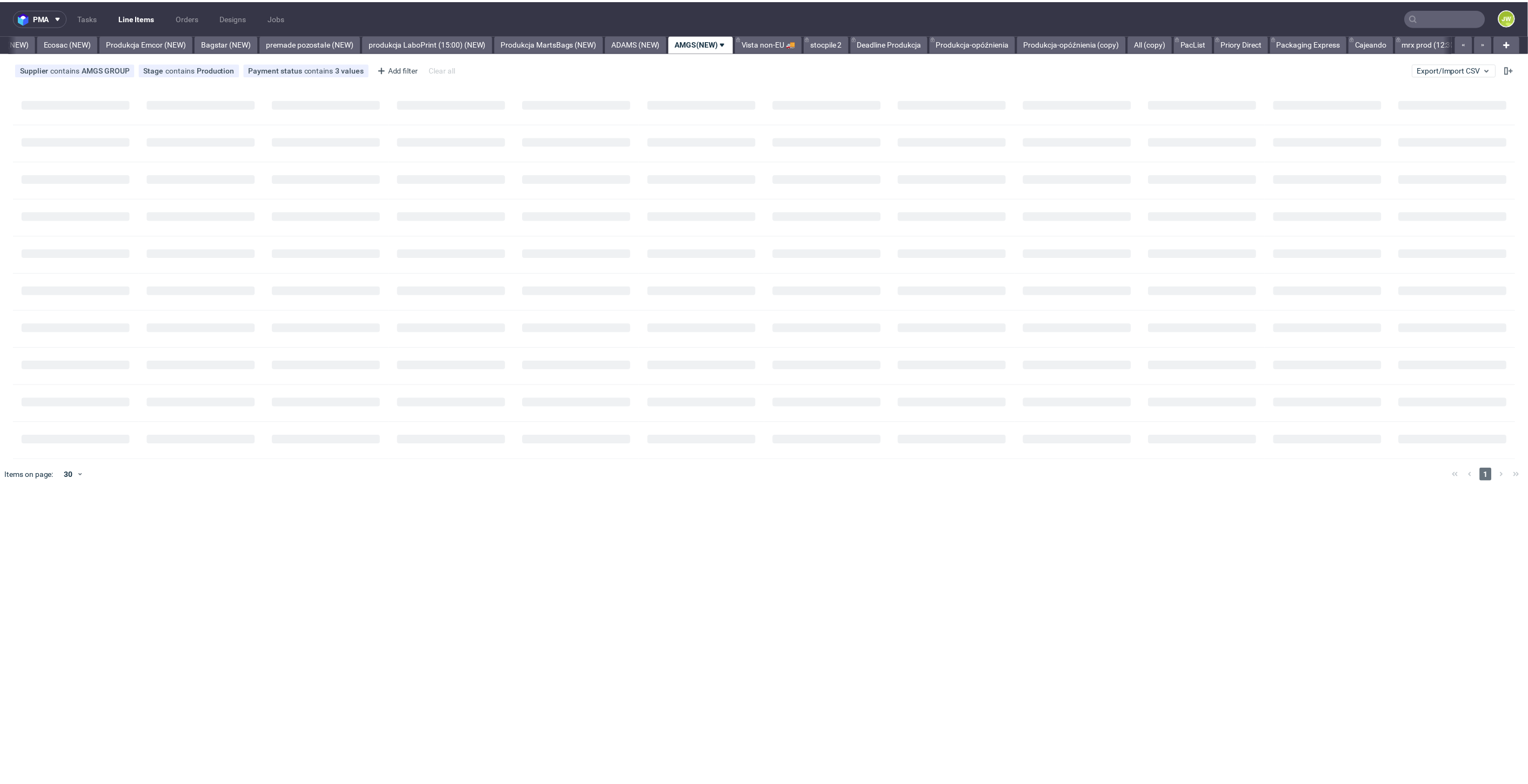
scroll to position [0, 2253]
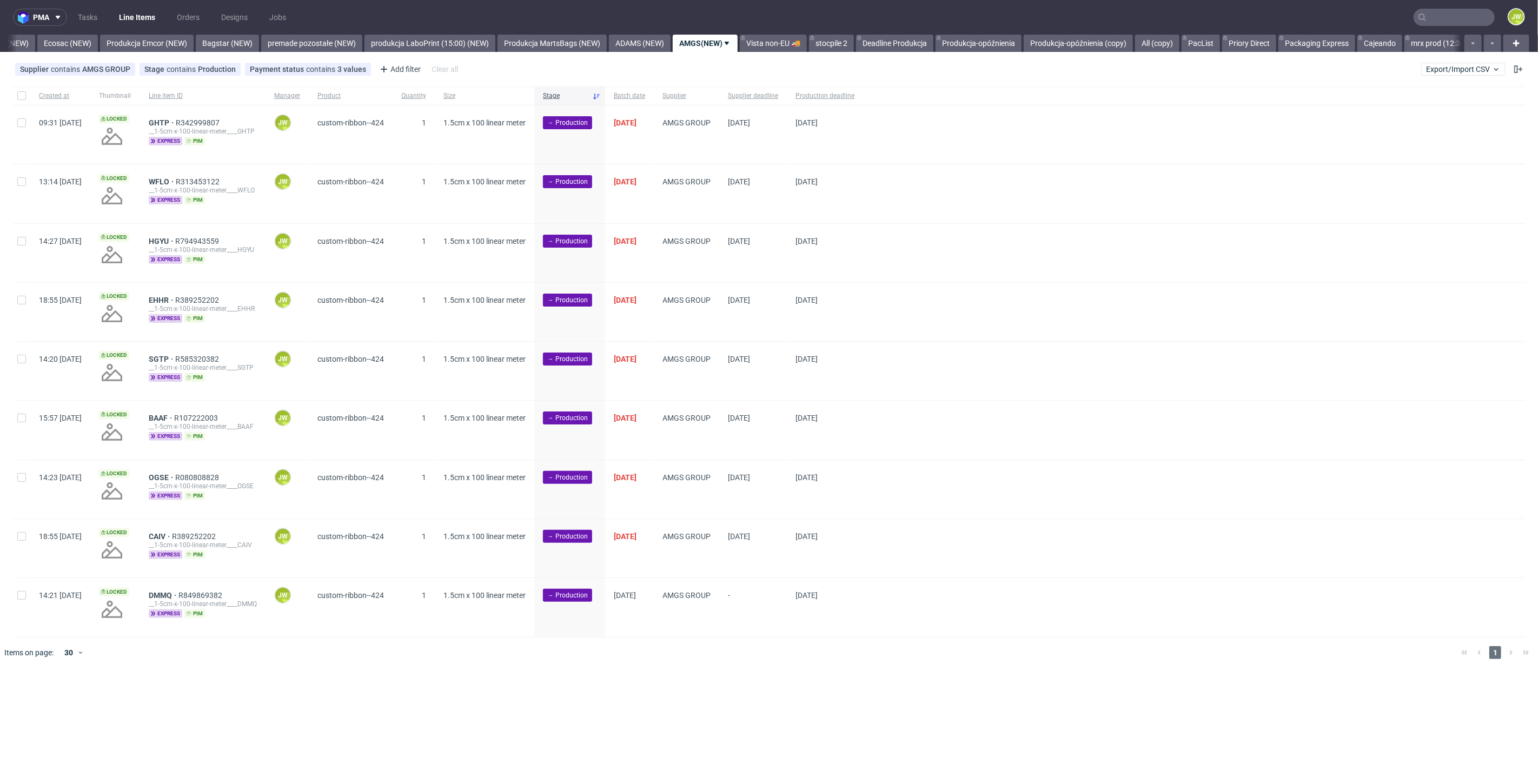
click at [19, 102] on div at bounding box center [21, 95] width 17 height 19
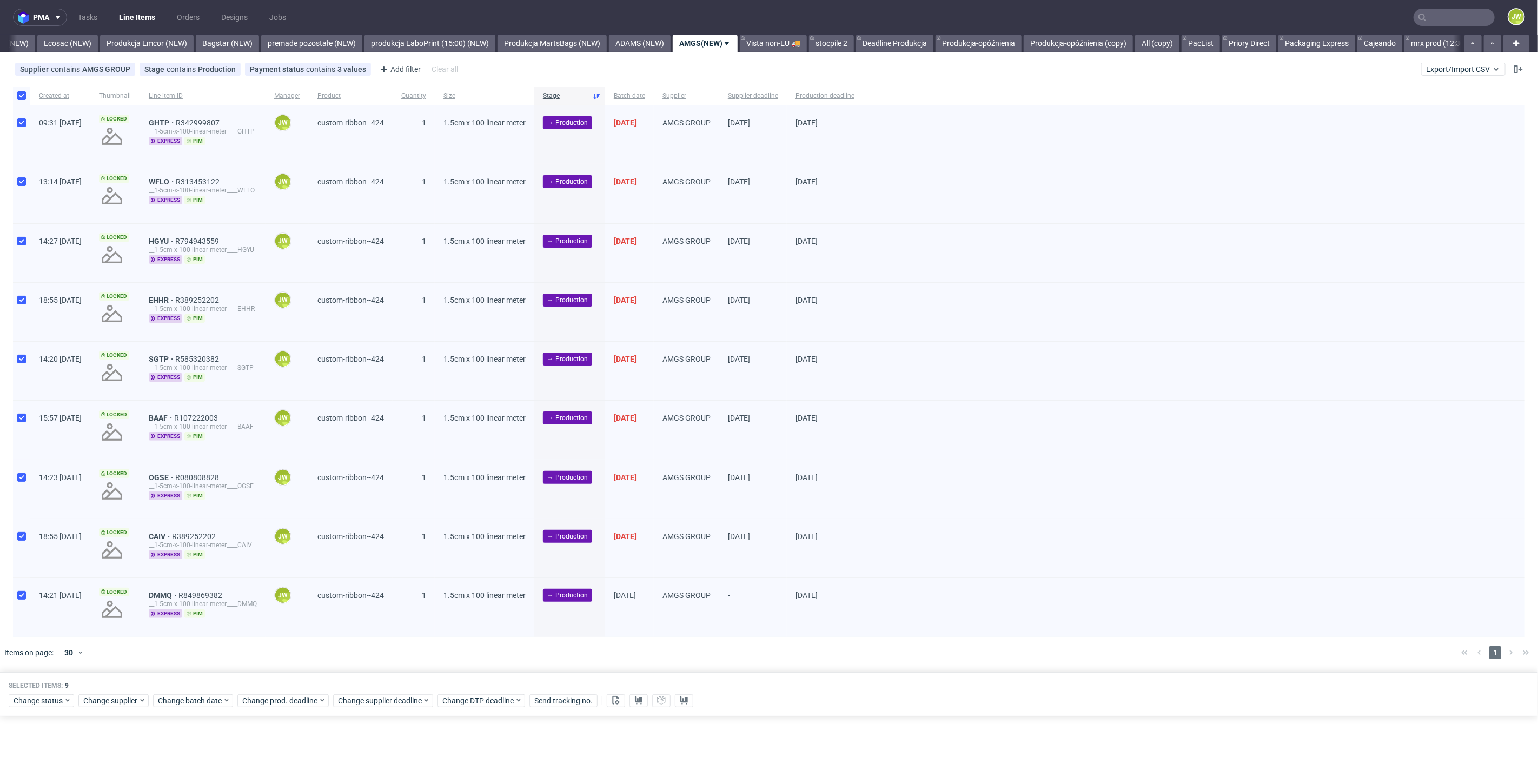
checkbox input "true"
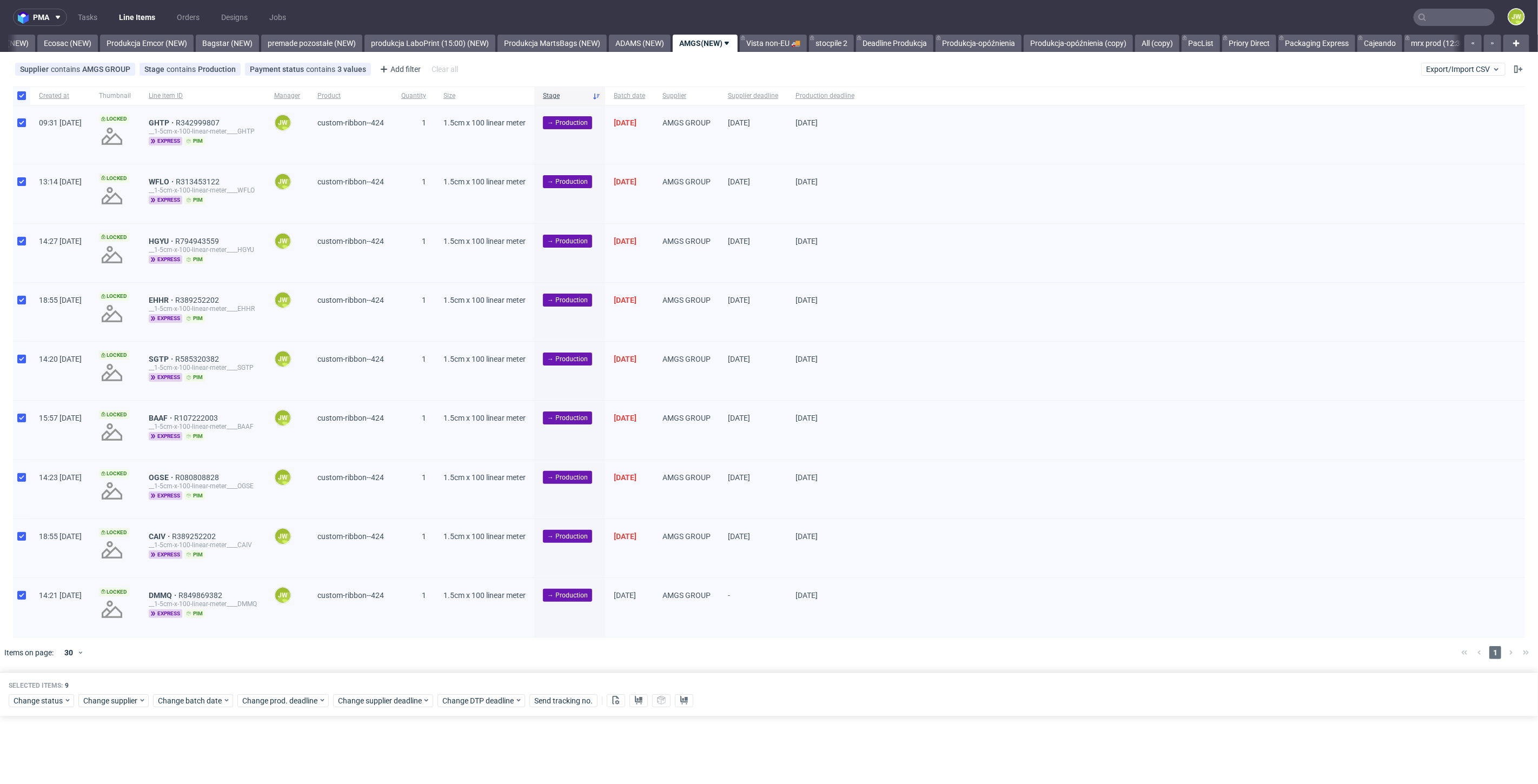
checkbox input "true"
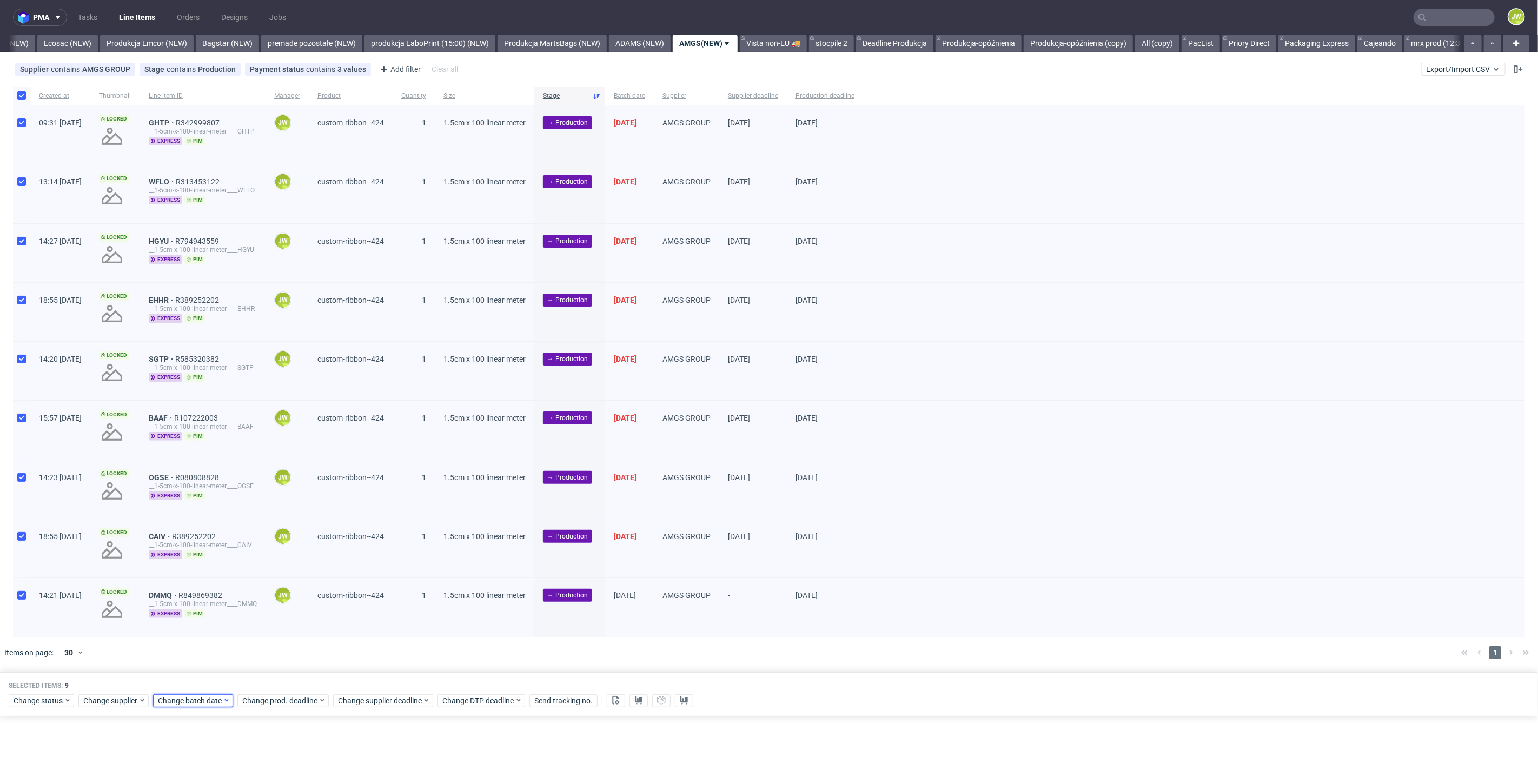
click at [189, 700] on span "Change batch date" at bounding box center [190, 700] width 65 height 10
click at [222, 590] on button "8" at bounding box center [225, 583] width 16 height 17
click at [284, 676] on span "Save" at bounding box center [281, 677] width 16 height 7
click at [284, 697] on span "Change prod. deadline" at bounding box center [281, 700] width 76 height 10
click at [311, 603] on span "15" at bounding box center [310, 602] width 9 height 10
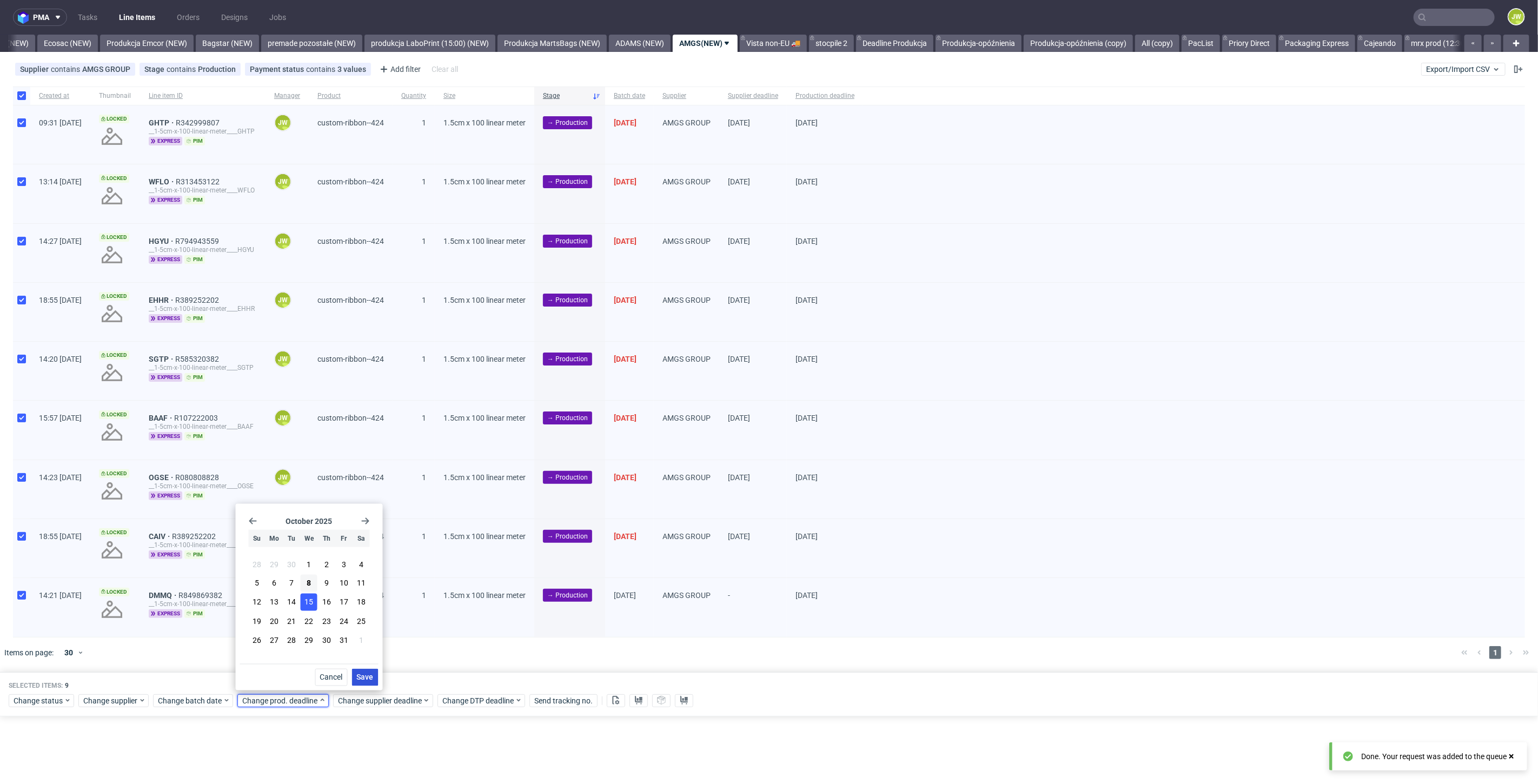
click at [370, 683] on button "Save" at bounding box center [366, 677] width 27 height 17
click at [368, 700] on span "Change supplier deadline" at bounding box center [380, 700] width 84 height 10
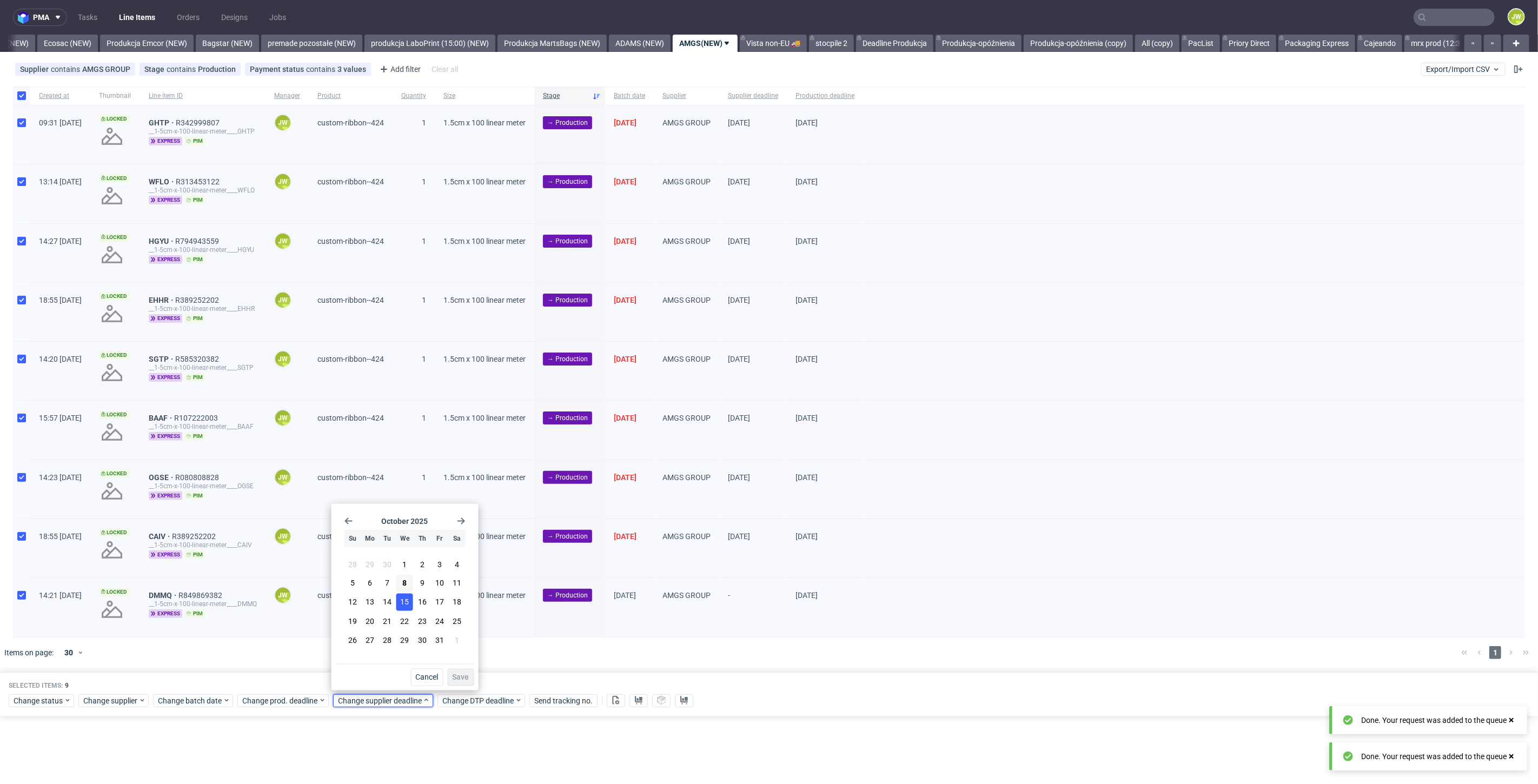
click at [401, 601] on span "15" at bounding box center [405, 602] width 9 height 10
click at [452, 676] on button "Save" at bounding box center [461, 677] width 27 height 17
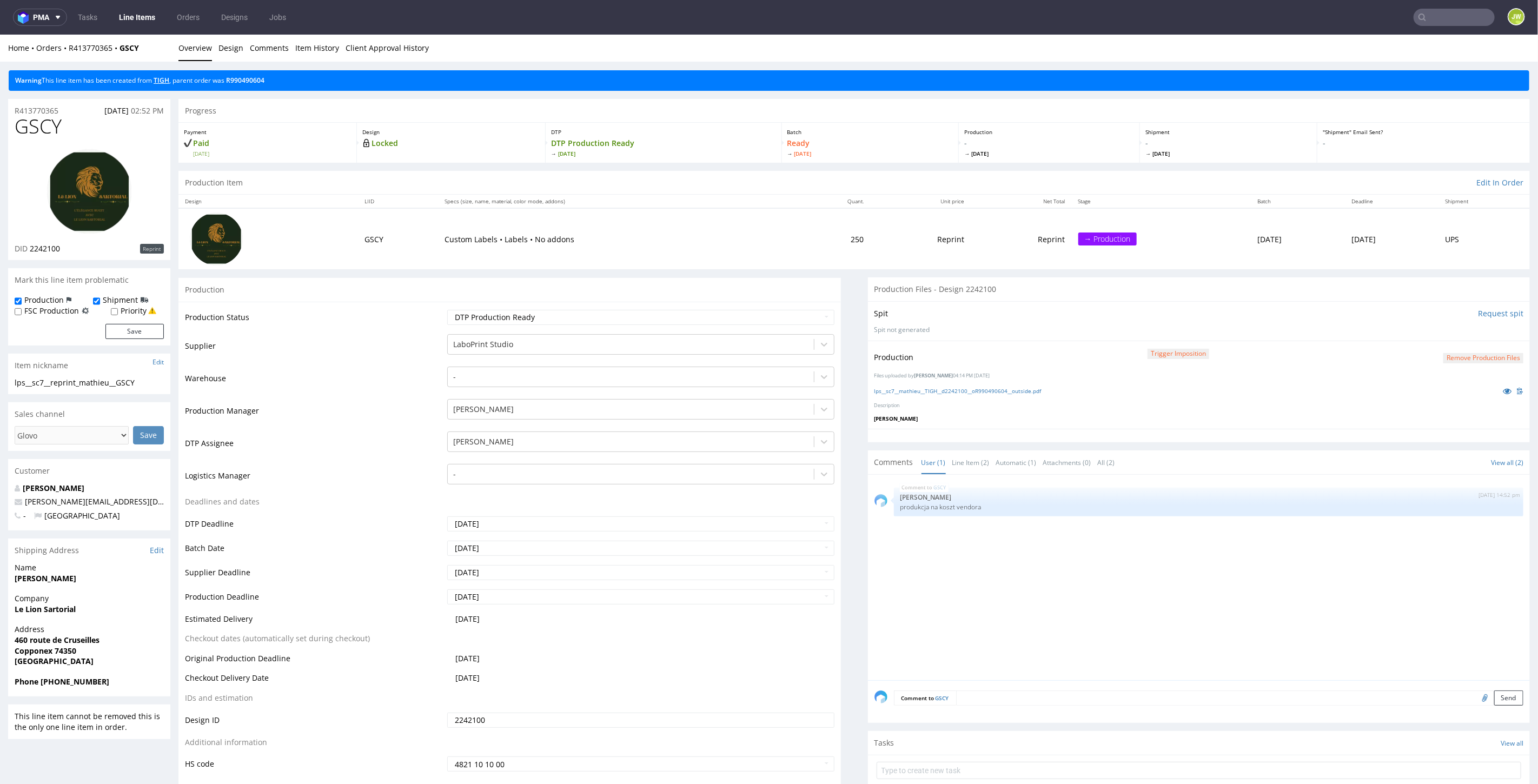
click at [165, 81] on link "TIGH" at bounding box center [161, 80] width 16 height 9
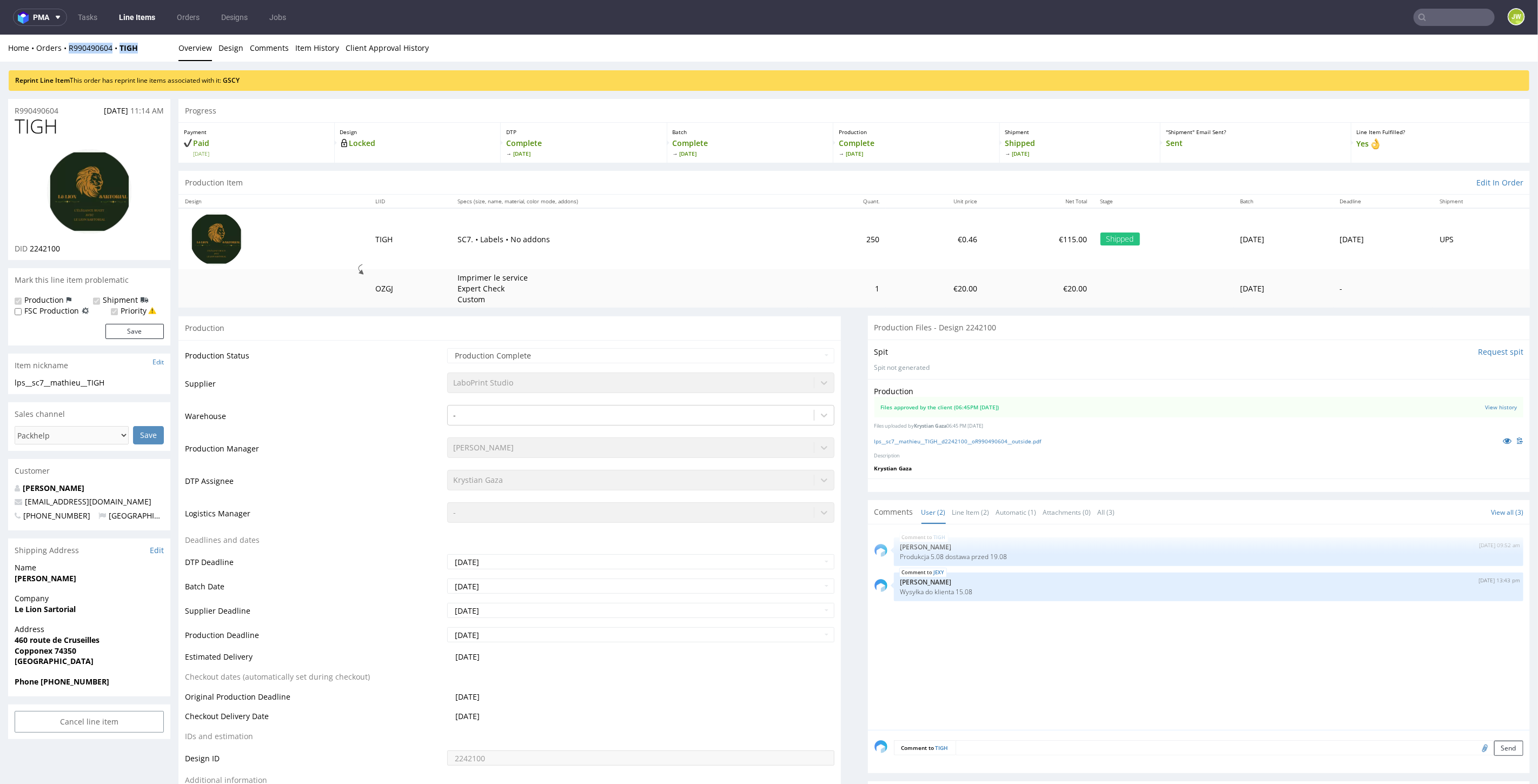
drag, startPoint x: 155, startPoint y: 53, endPoint x: 66, endPoint y: 52, distance: 89.0
click at [66, 52] on div "Home Orders R990490604 TIGH Overview Design Comments Item History Client Approv…" at bounding box center [769, 48] width 1538 height 27
copy div "R990490604 TIGH"
click at [146, 50] on div "Home Orders R990490604 TIGH" at bounding box center [89, 48] width 162 height 10
drag, startPoint x: 146, startPoint y: 48, endPoint x: 71, endPoint y: 54, distance: 75.2
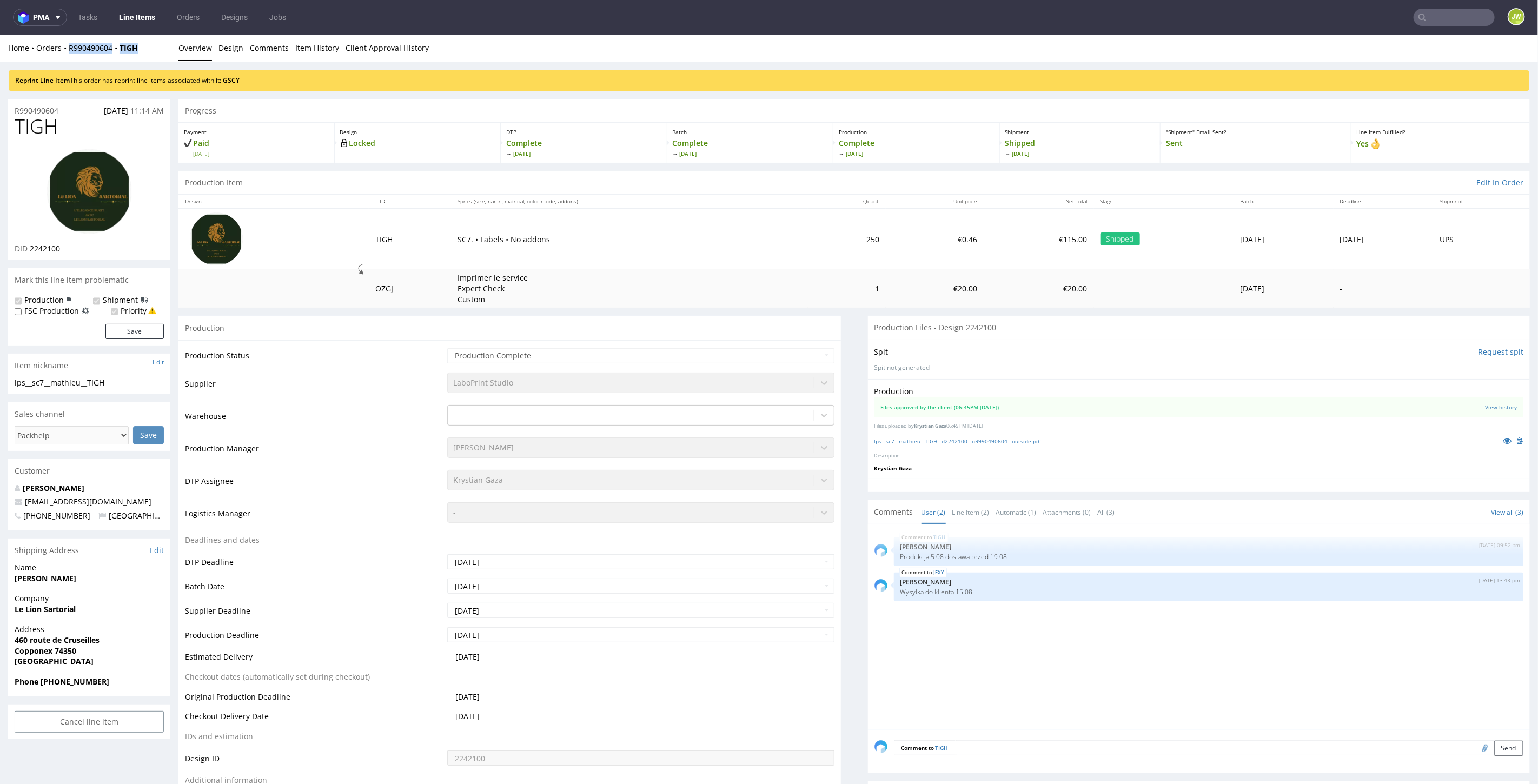
click at [66, 56] on div "Home Orders R990490604 TIGH Overview Design Comments Item History Client Approv…" at bounding box center [769, 48] width 1538 height 27
copy div "R990490604 TIGH"
click at [97, 62] on div "Reprint Line Item This order has reprint line items associated with it: GSCY" at bounding box center [769, 75] width 1538 height 29
drag, startPoint x: 78, startPoint y: 57, endPoint x: 104, endPoint y: 57, distance: 26.0
click at [104, 57] on div "Home Orders R990490604 TIGH Overview Design Comments Item History Client Approv…" at bounding box center [769, 48] width 1538 height 27
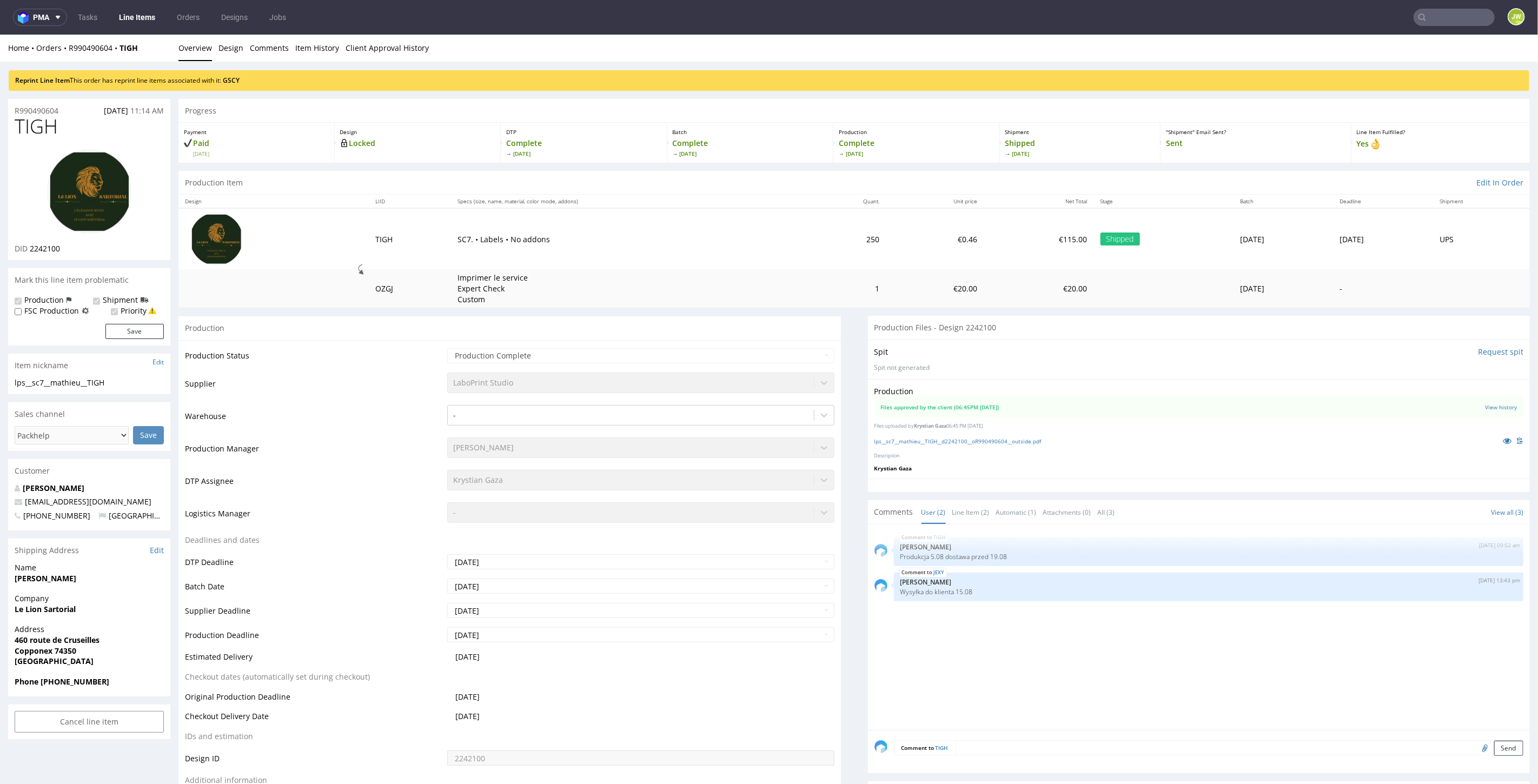
click at [109, 55] on div "Home Orders R990490604 TIGH Overview Design Comments Item History Client Approv…" at bounding box center [769, 48] width 1538 height 27
drag, startPoint x: 113, startPoint y: 53, endPoint x: 68, endPoint y: 56, distance: 45.1
click at [68, 56] on div "Home Orders R990490604 TIGH Overview Design Comments Item History Client Approv…" at bounding box center [769, 48] width 1538 height 27
copy link "R990490604"
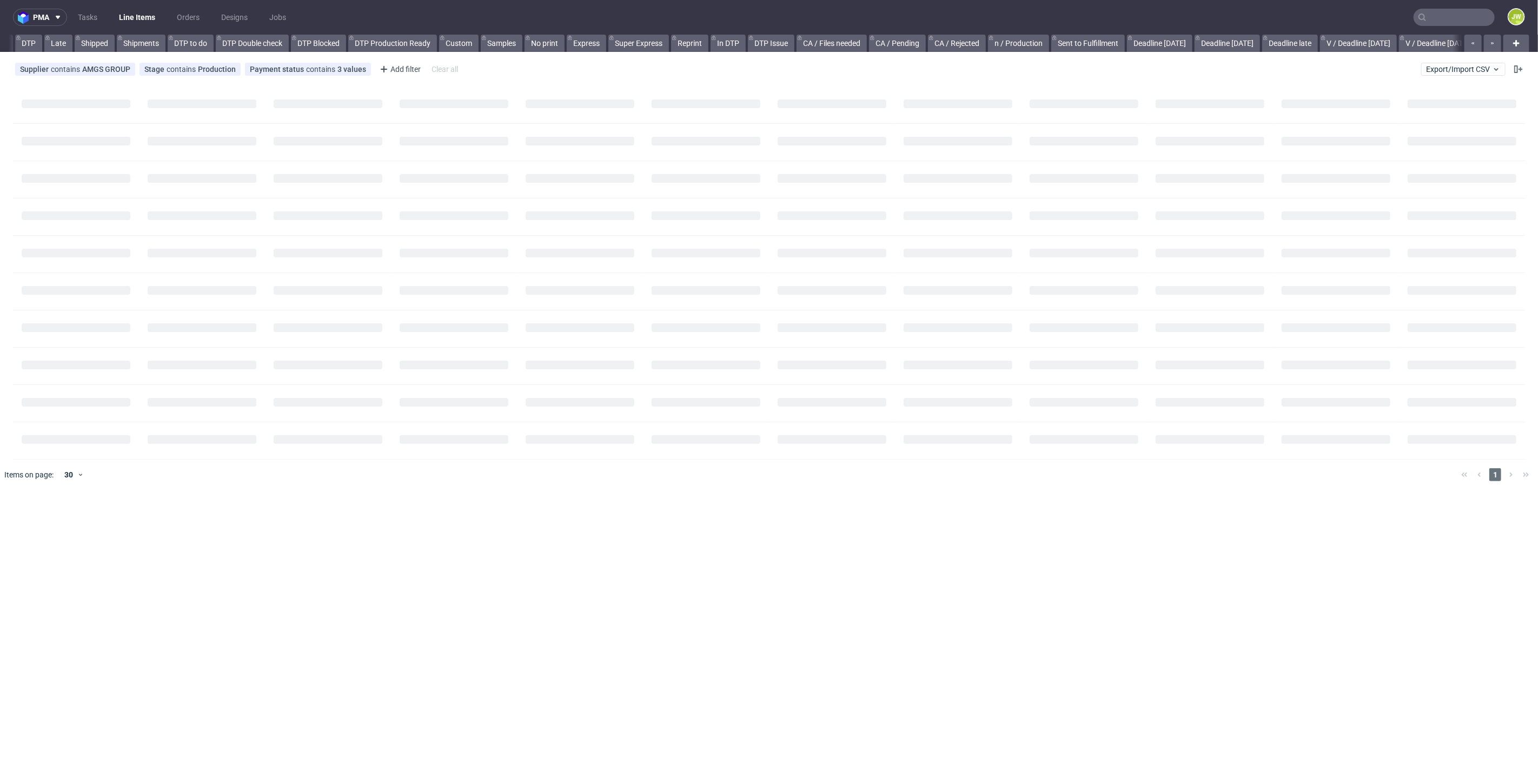
scroll to position [0, 140]
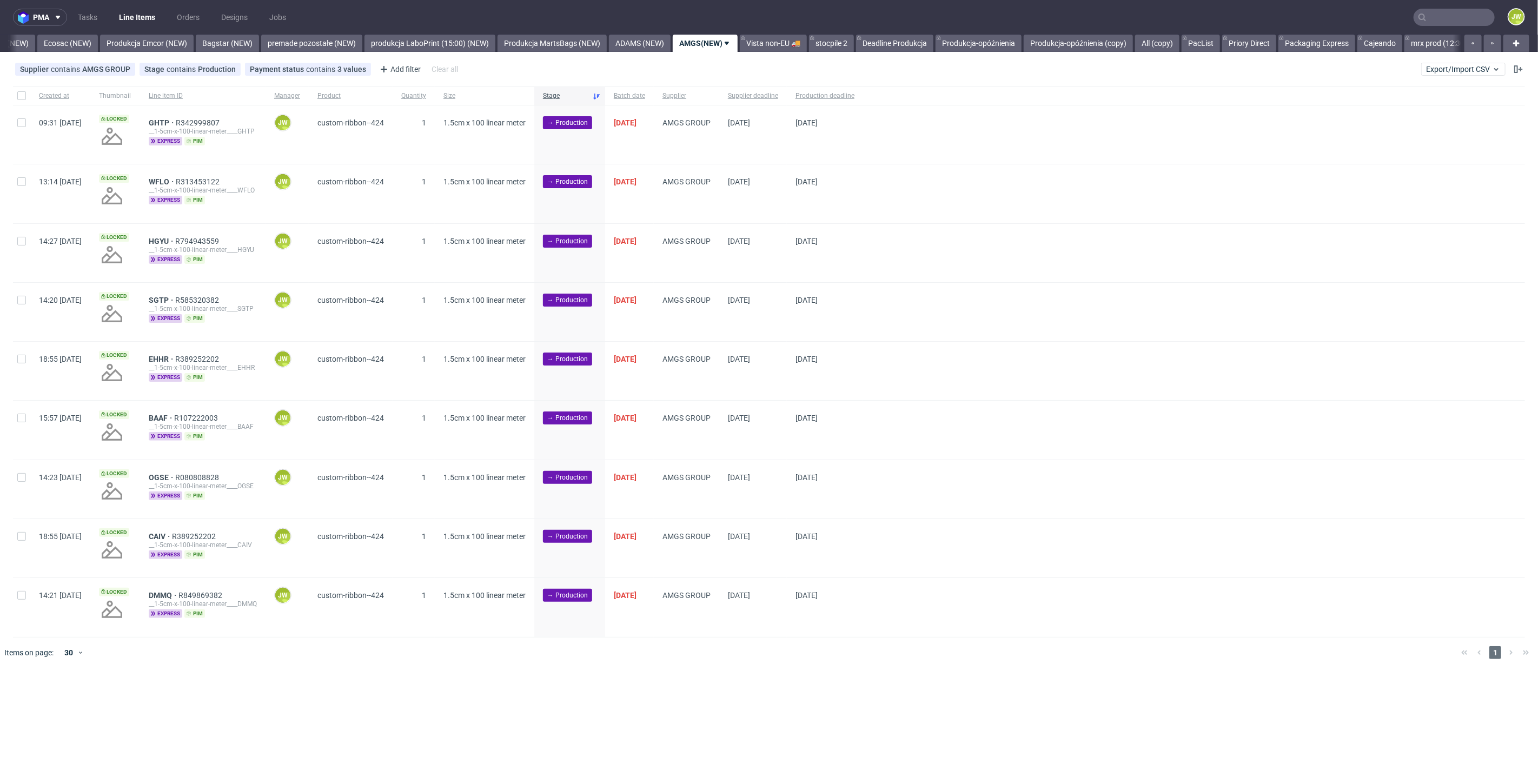
scroll to position [0, 2254]
click at [22, 101] on div at bounding box center [21, 95] width 17 height 19
checkbox input "true"
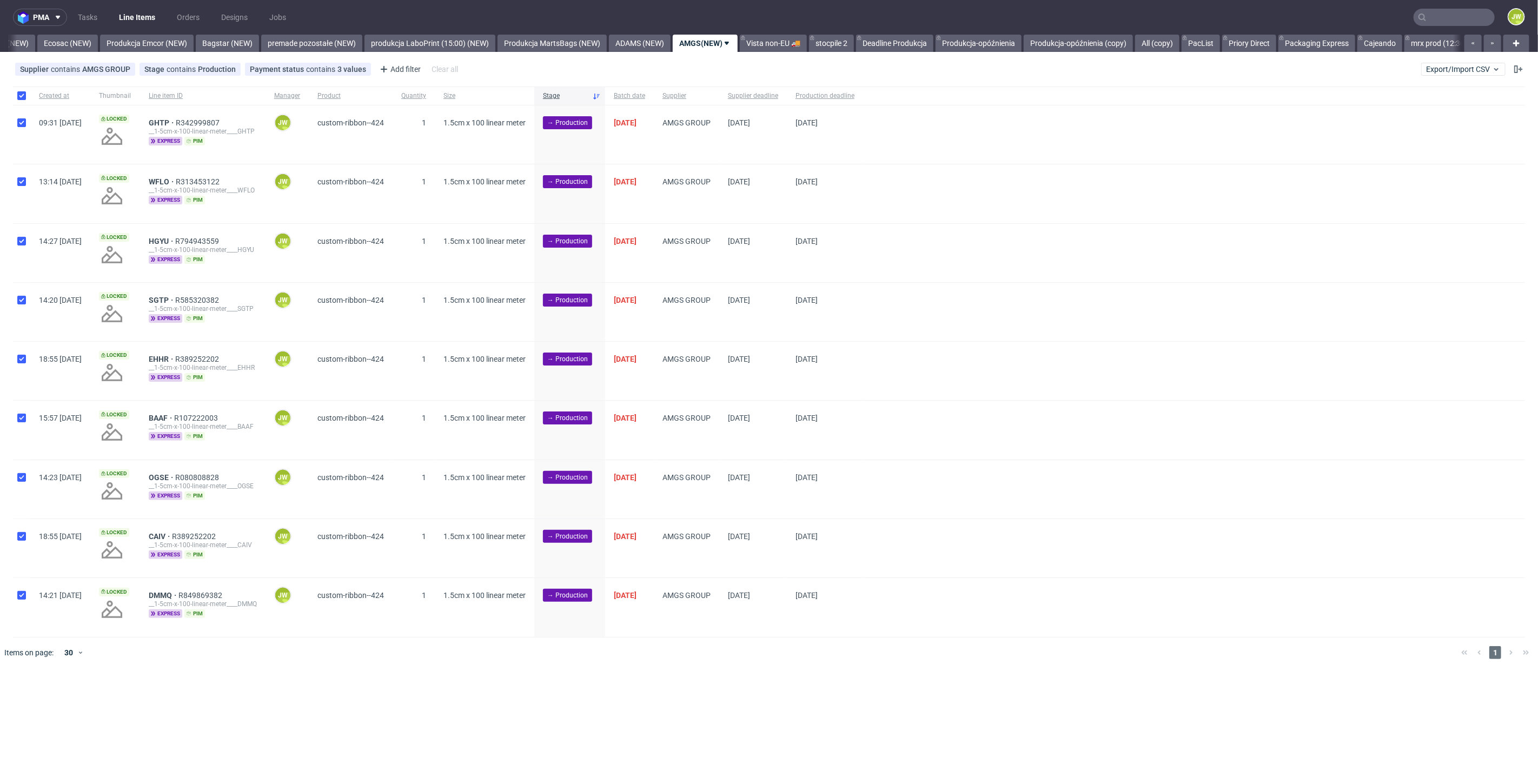
checkbox input "true"
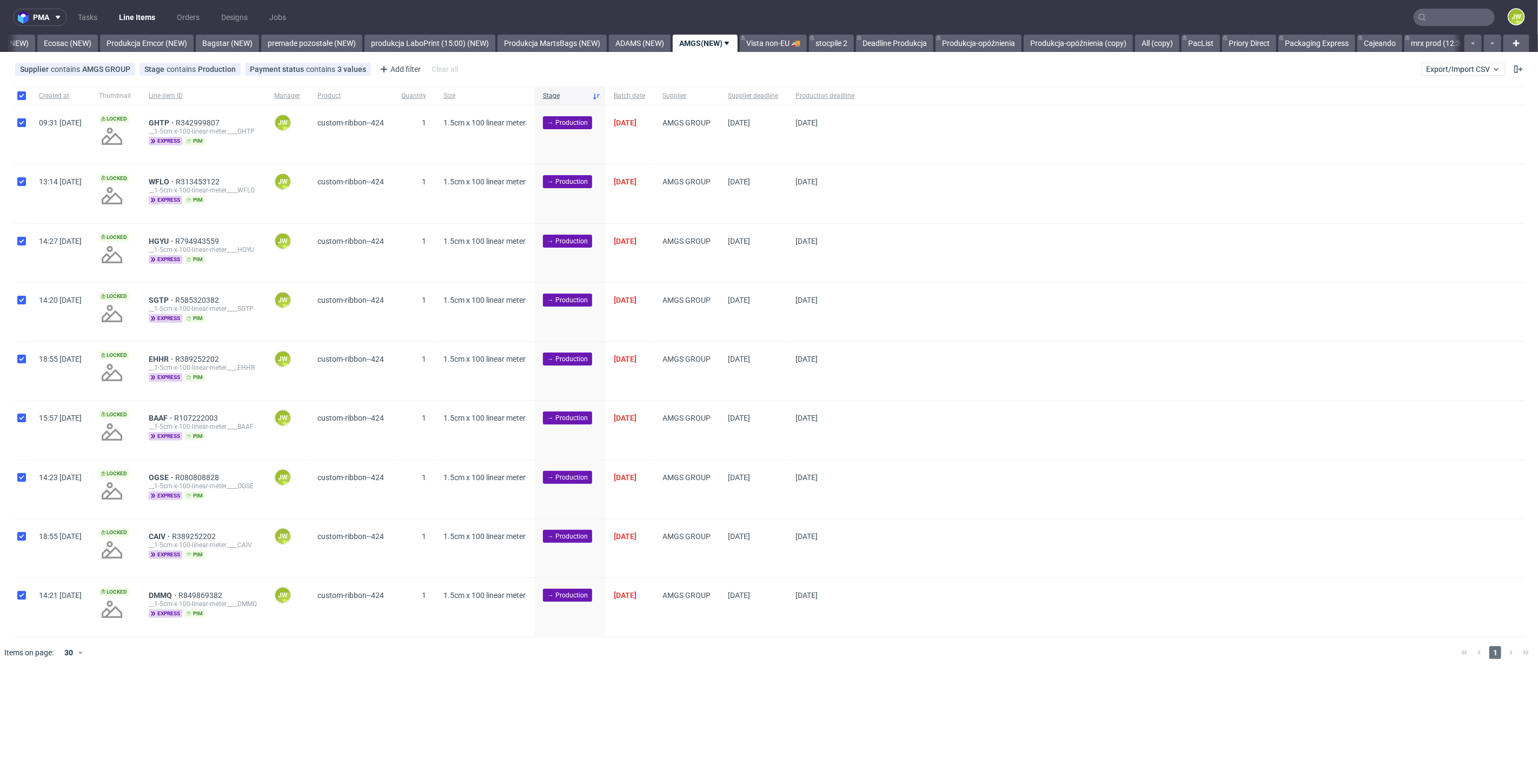
checkbox input "true"
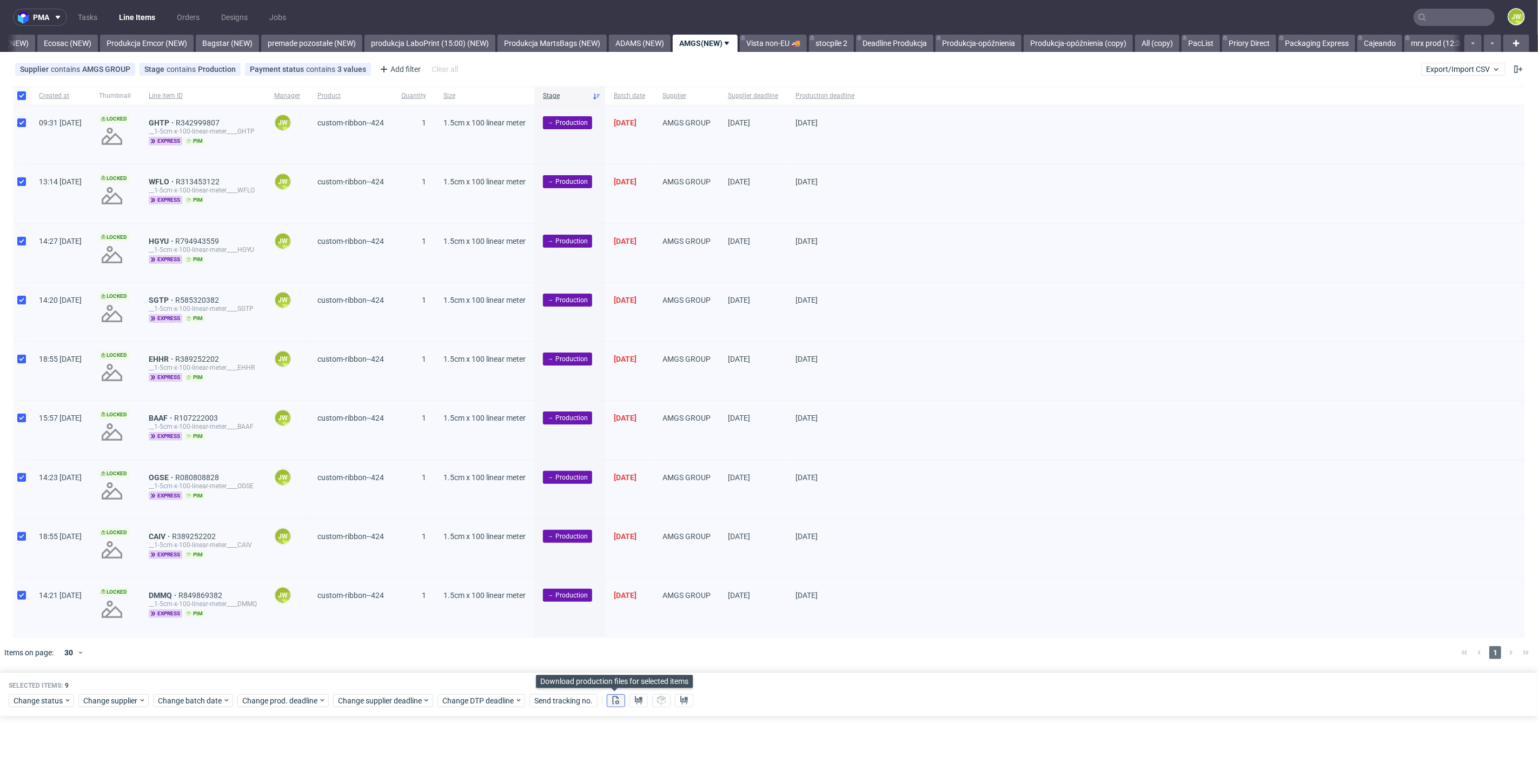
click at [612, 700] on icon at bounding box center [616, 700] width 9 height 9
click at [635, 700] on use at bounding box center [639, 700] width 7 height 9
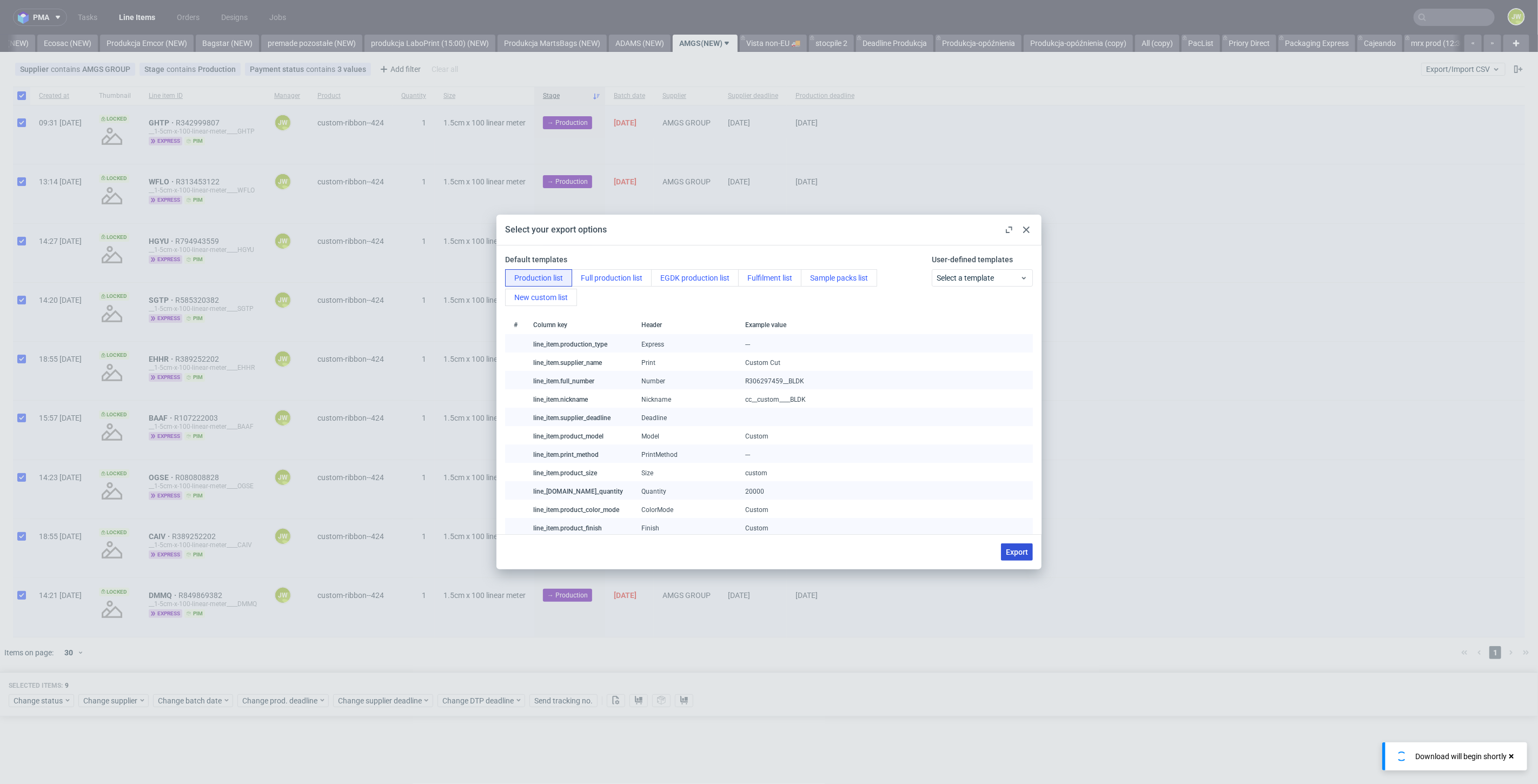
click at [1016, 553] on span "Export" at bounding box center [1017, 552] width 22 height 7
checkbox input "false"
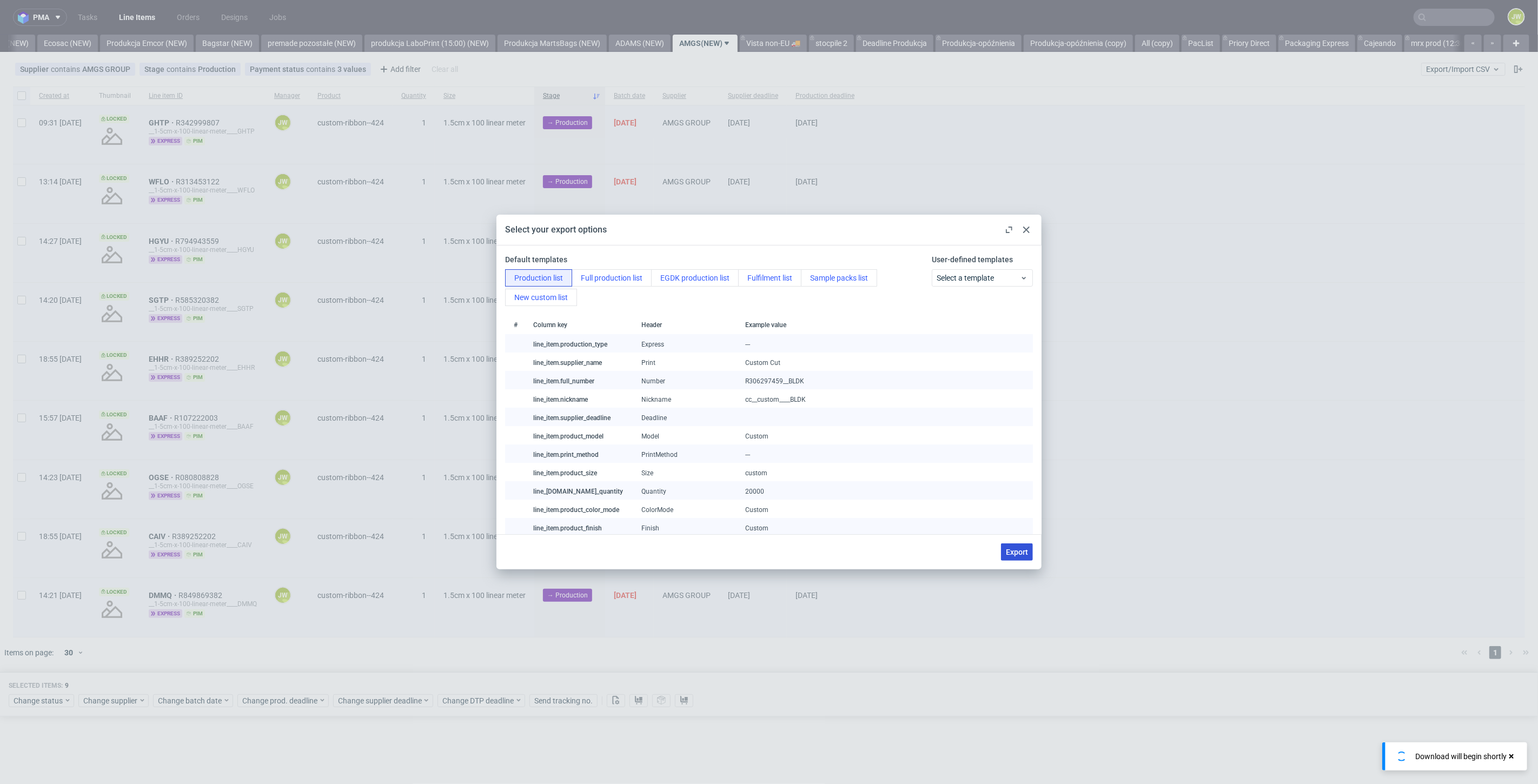
checkbox input "false"
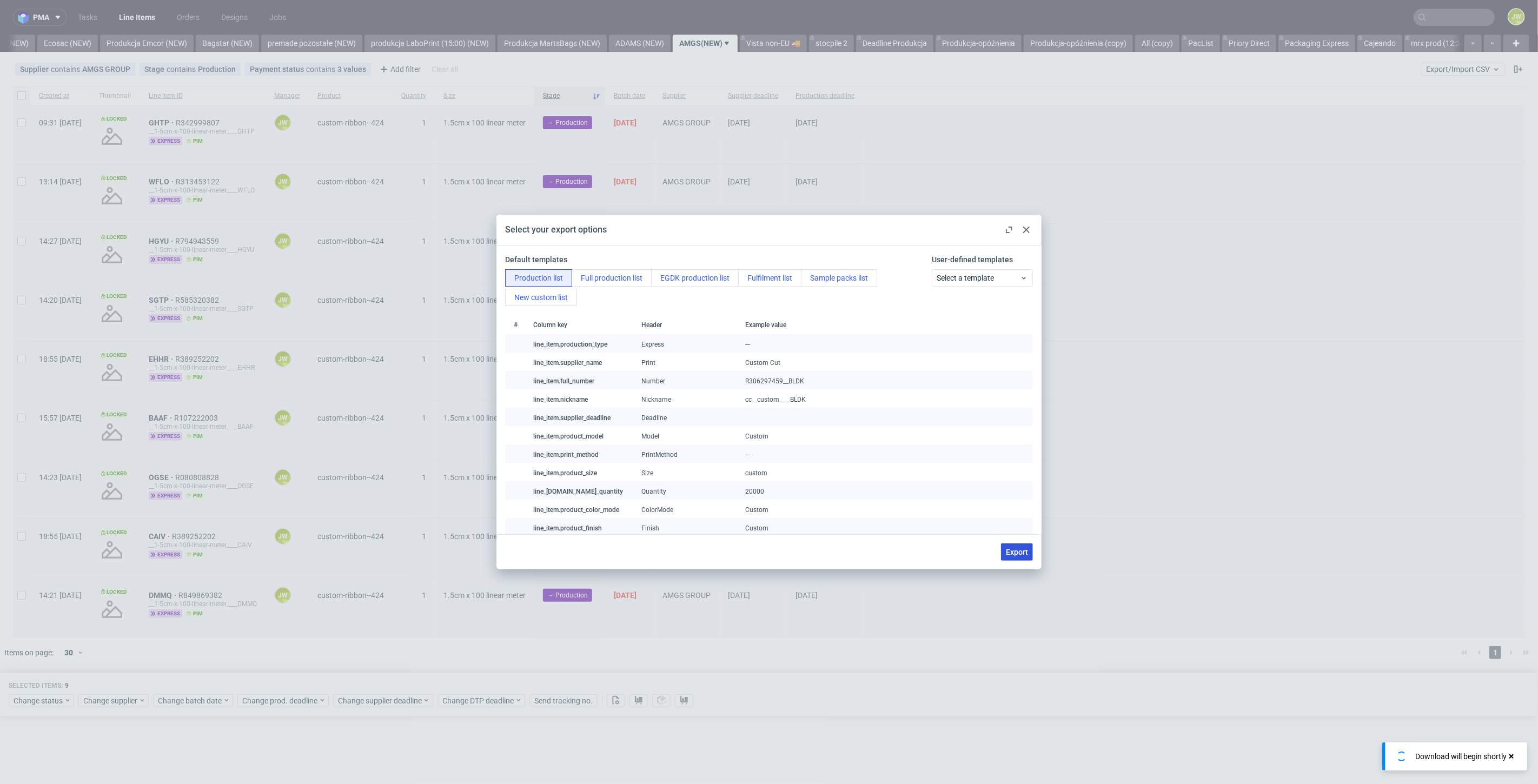
checkbox input "false"
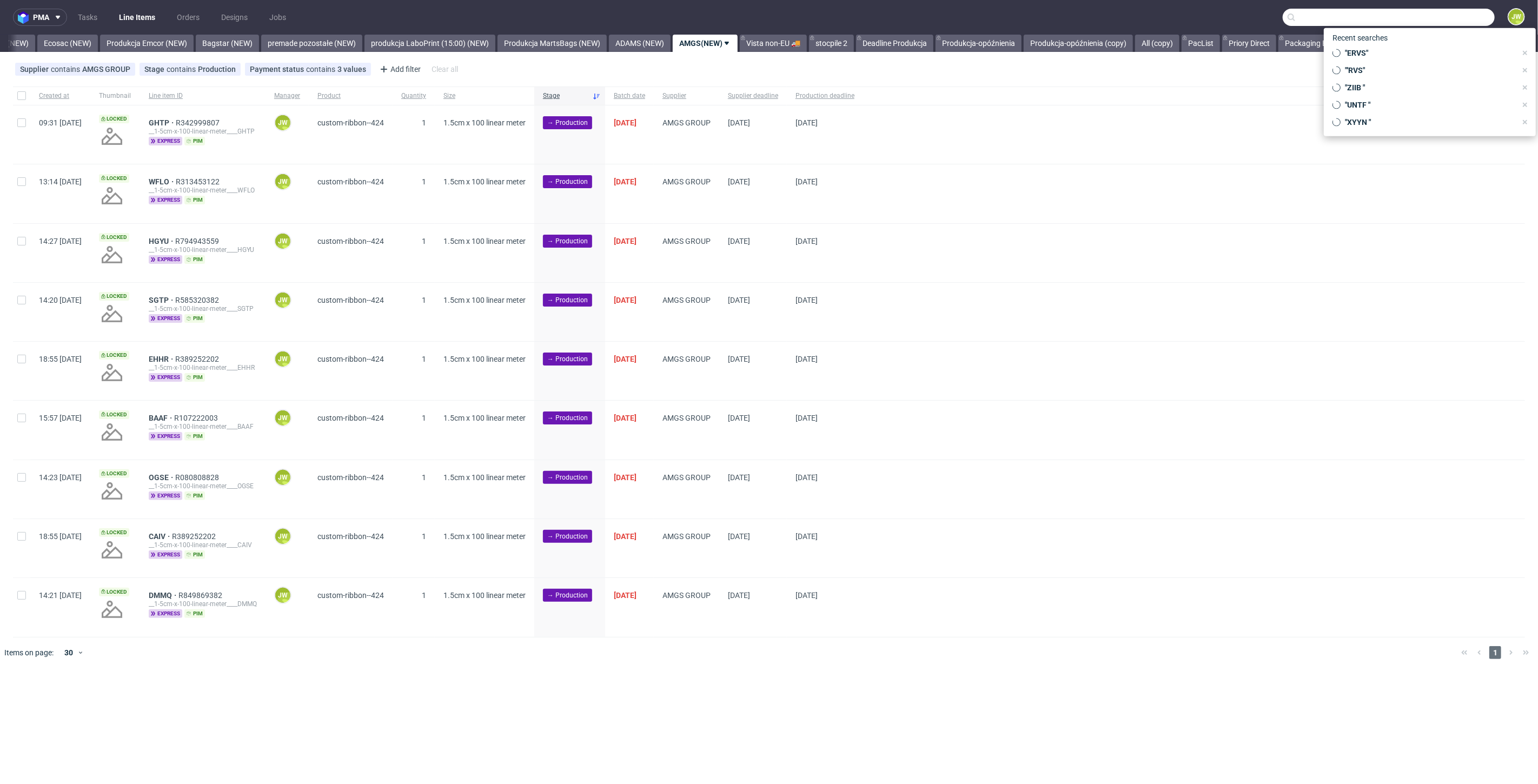
click at [1454, 13] on input "text" at bounding box center [1389, 17] width 212 height 17
paste input "R464891208__DEMJ"
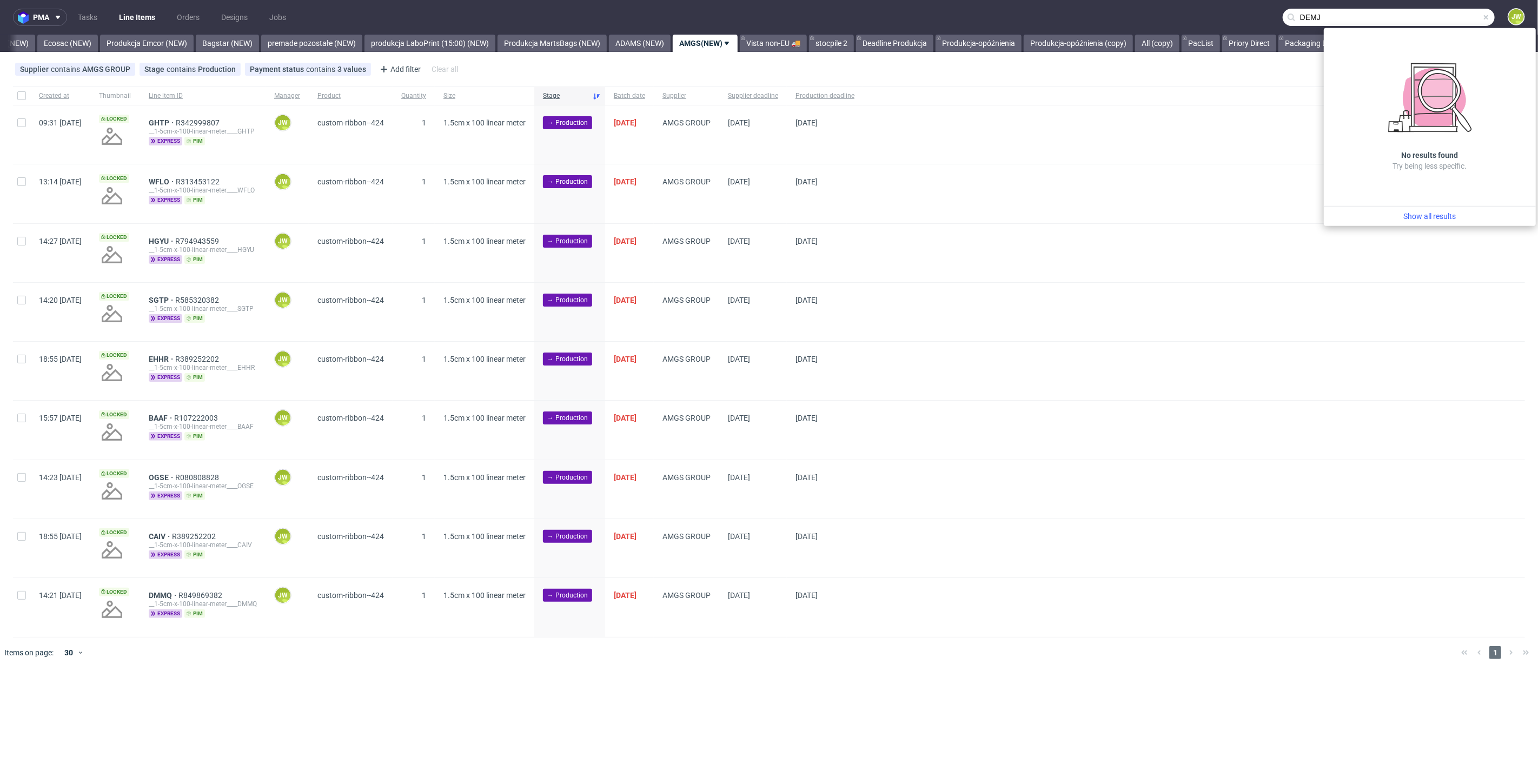
drag, startPoint x: 1351, startPoint y: 16, endPoint x: 1228, endPoint y: 22, distance: 123.1
click at [1228, 22] on nav "pma Tasks Line Items Orders Designs Jobs DEMJ JW" at bounding box center [769, 17] width 1538 height 34
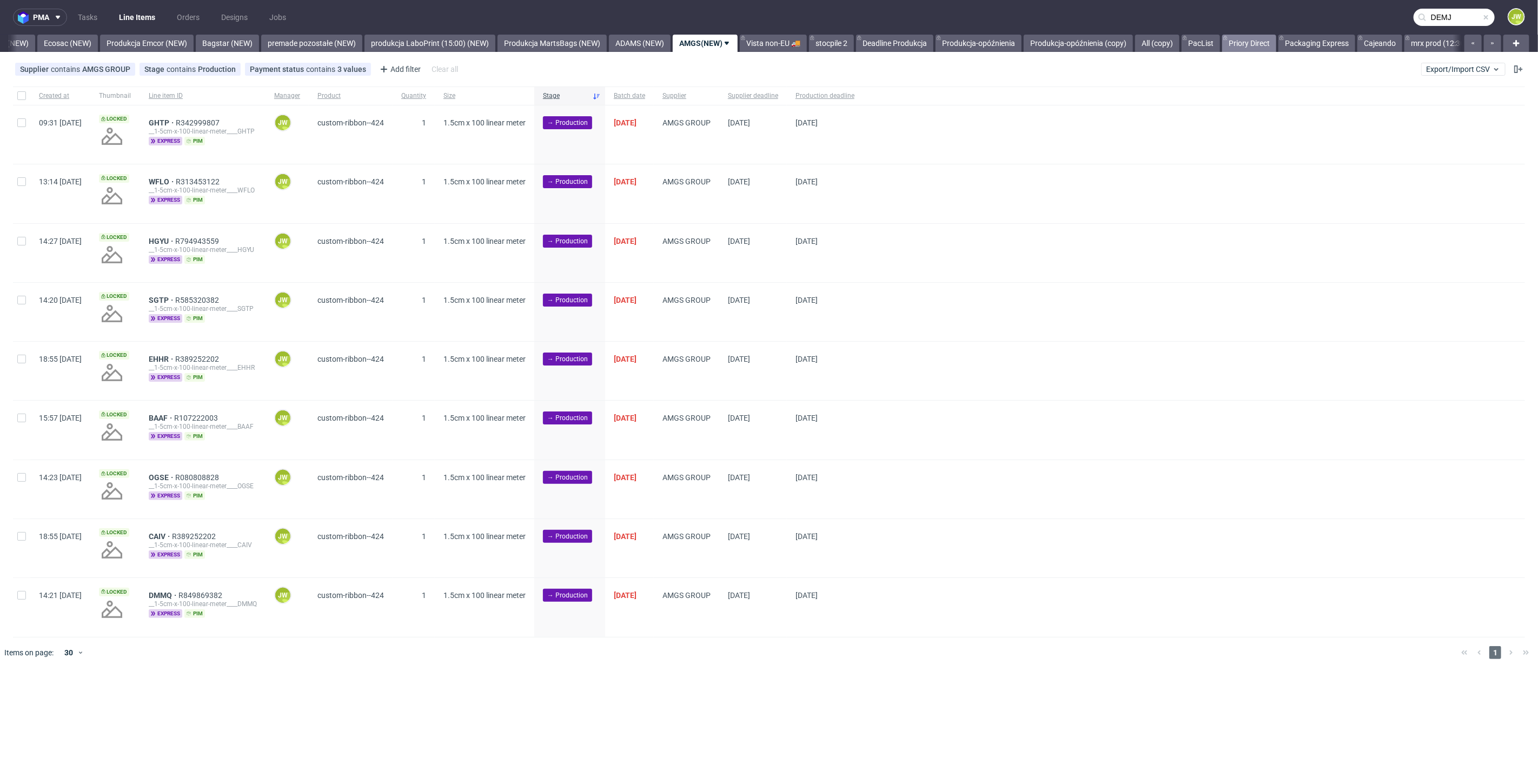
type input "DEMJ"
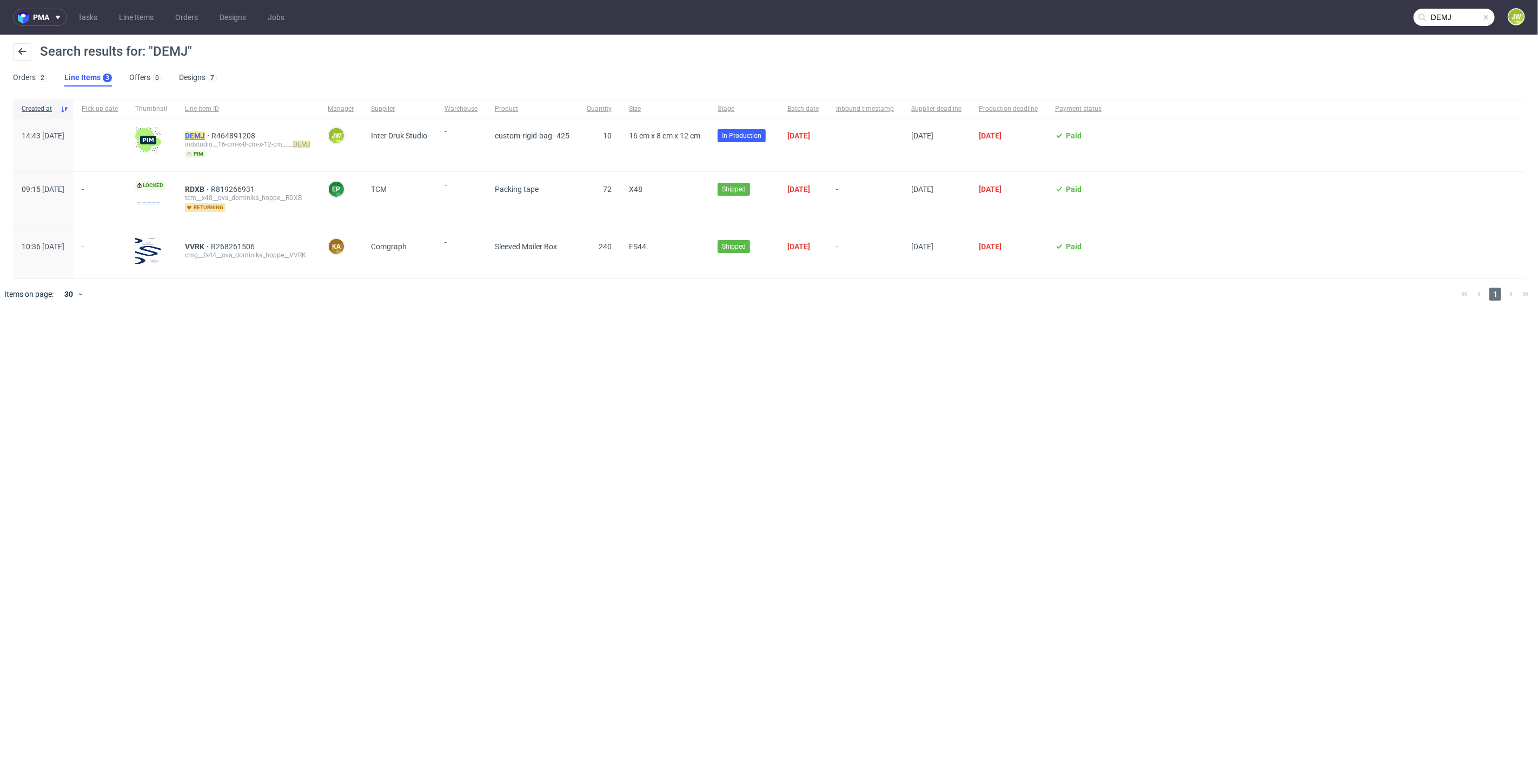
click at [205, 135] on mark "DEMJ" at bounding box center [195, 136] width 20 height 9
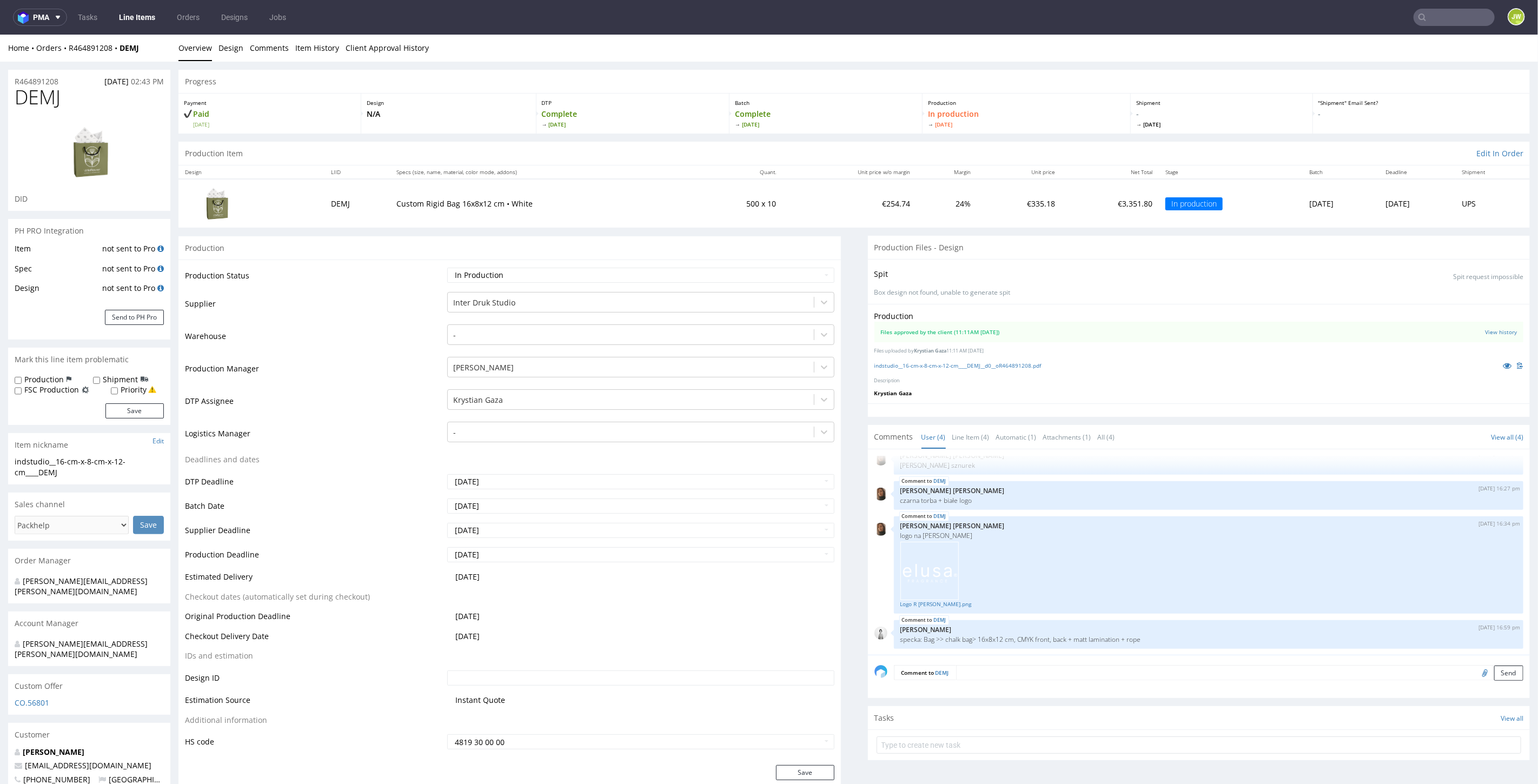
drag, startPoint x: 784, startPoint y: 72, endPoint x: 670, endPoint y: 64, distance: 114.3
click at [774, 69] on div "Progress" at bounding box center [854, 81] width 1351 height 24
click at [165, 17] on ul "Tasks Line Items Orders Designs Jobs" at bounding box center [182, 17] width 230 height 17
click at [161, 17] on link "Line Items" at bounding box center [137, 17] width 49 height 17
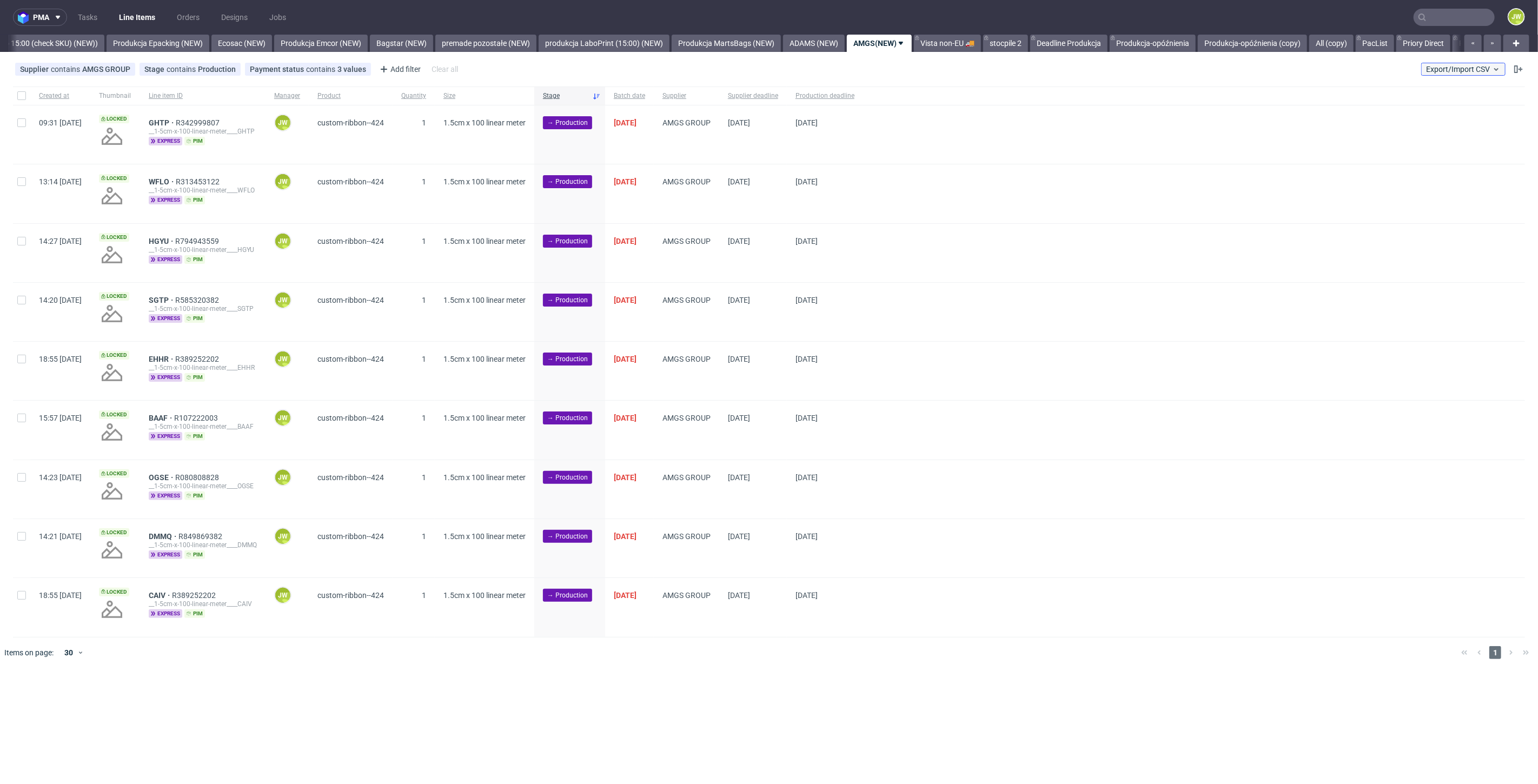
click at [1462, 69] on span "Export/Import CSV" at bounding box center [1463, 69] width 75 height 9
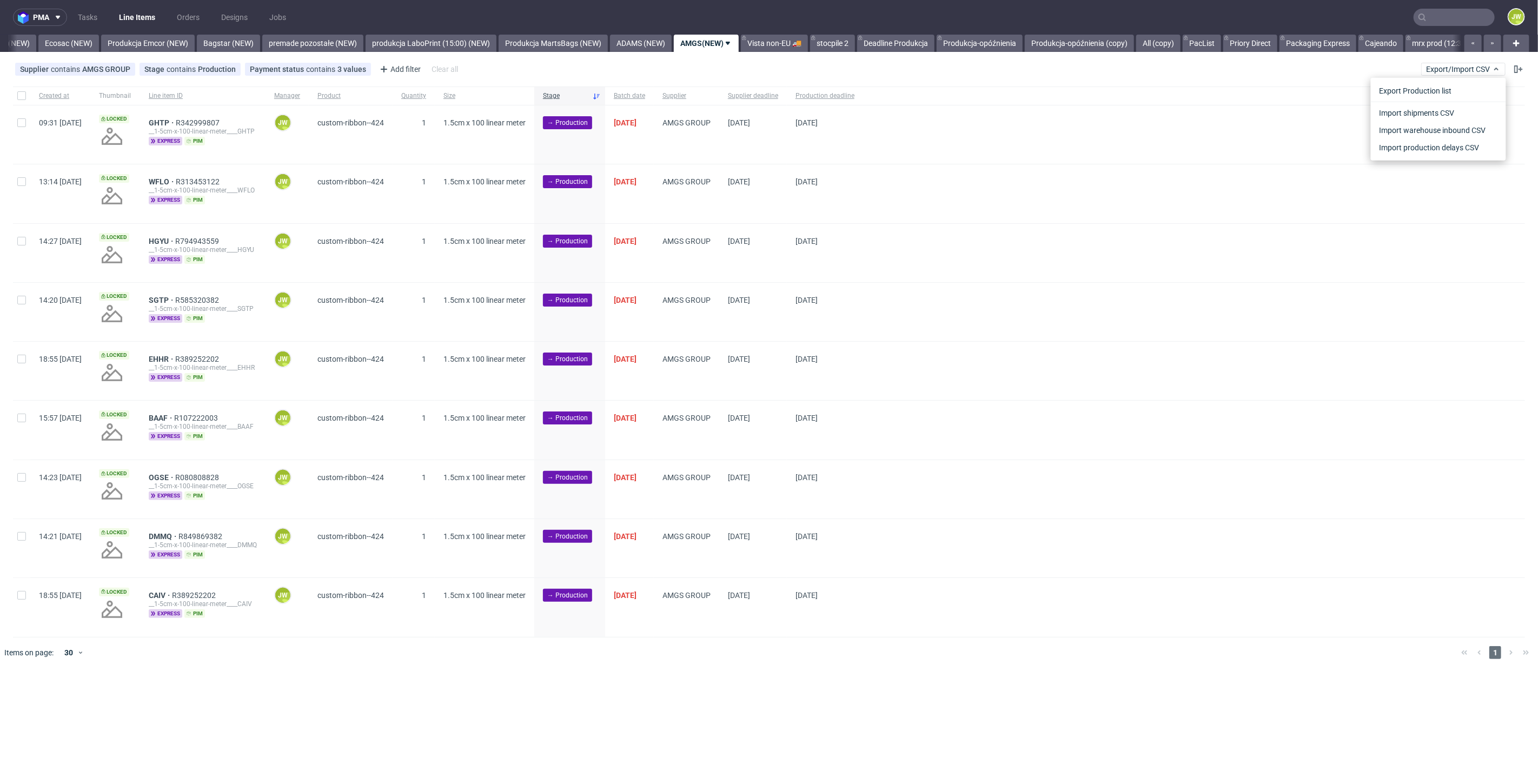
scroll to position [0, 2254]
click at [1428, 101] on div "Import shipments CSV" at bounding box center [1438, 111] width 135 height 20
click at [1428, 108] on link "Import shipments CSV" at bounding box center [1439, 113] width 127 height 17
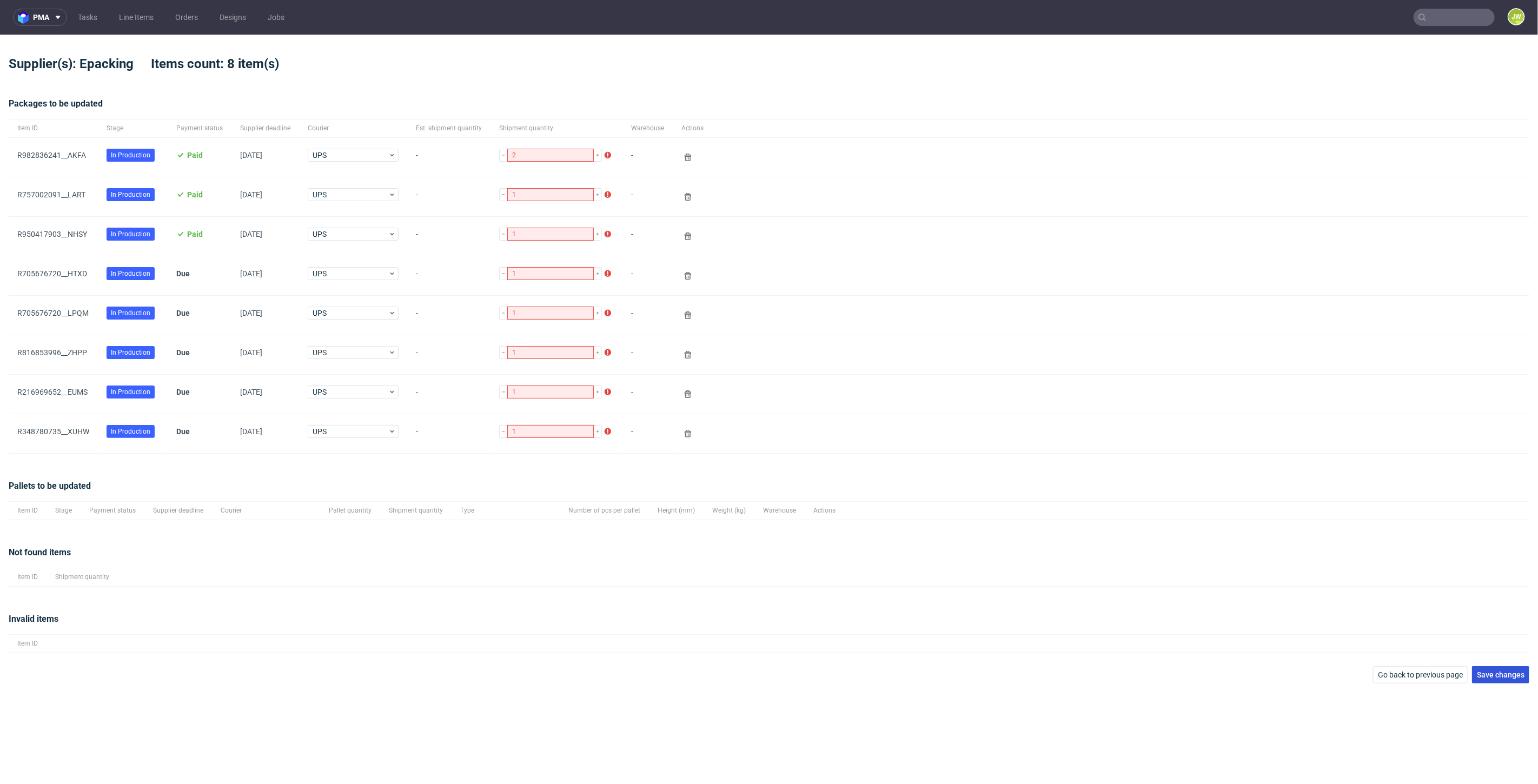
click at [1491, 666] on button "Save changes" at bounding box center [1500, 674] width 57 height 17
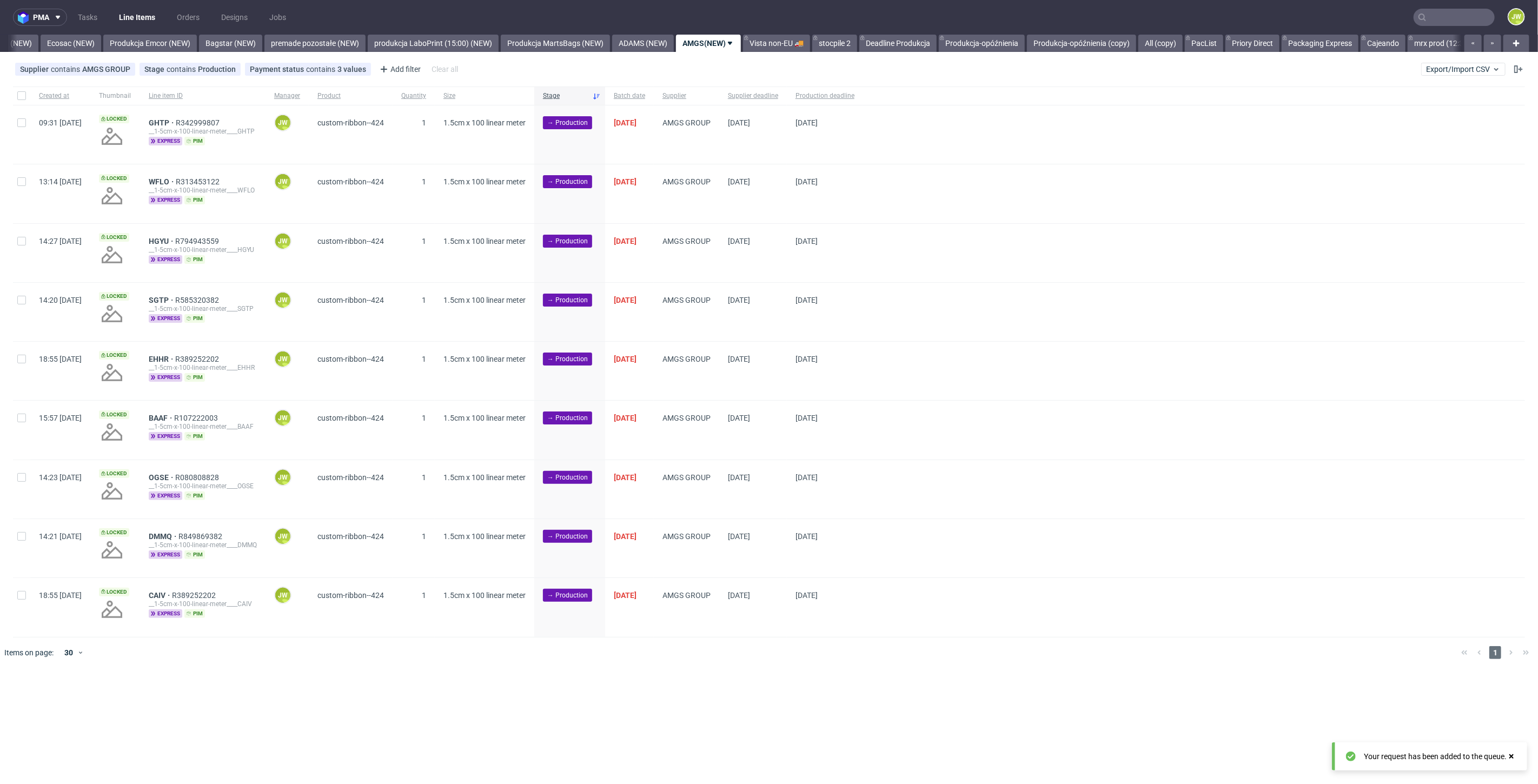
scroll to position [0, 2254]
click at [1450, 66] on span "Export/Import CSV" at bounding box center [1463, 69] width 75 height 9
click at [1422, 116] on link "Import shipments CSV" at bounding box center [1439, 113] width 127 height 17
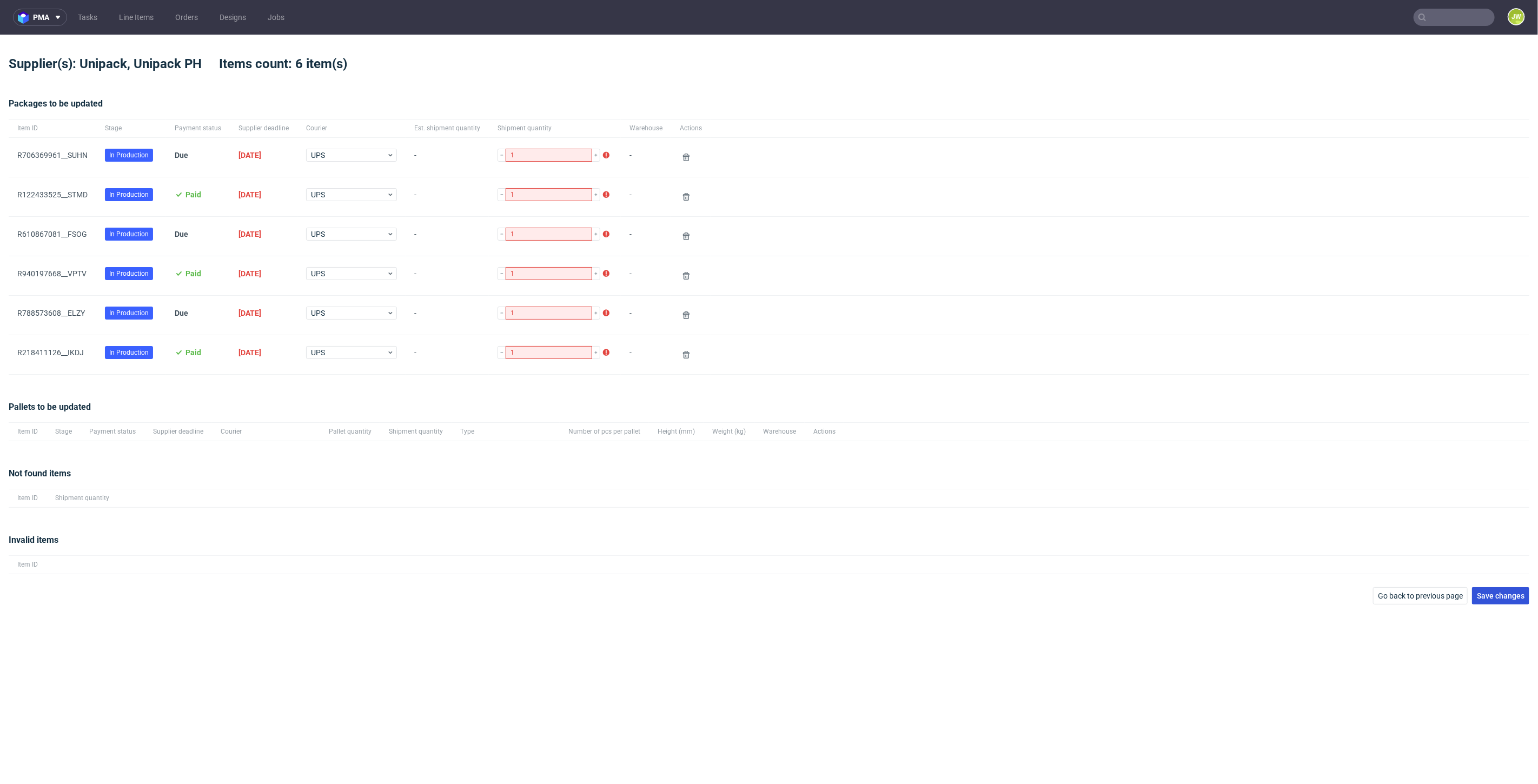
click at [1506, 595] on span "Save changes" at bounding box center [1501, 595] width 48 height 7
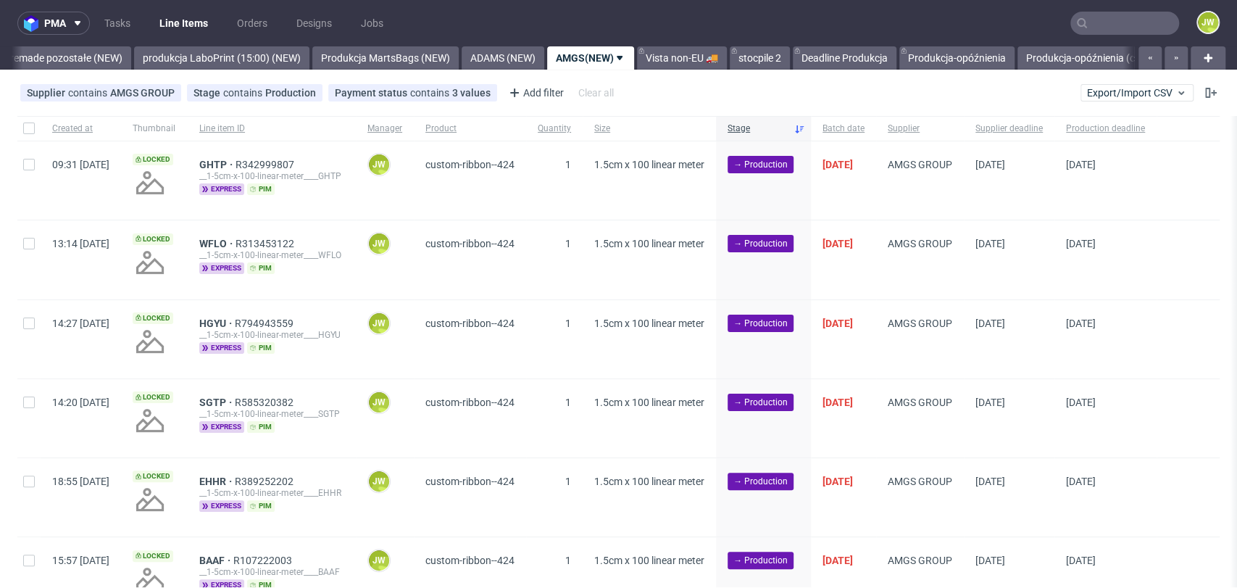
scroll to position [0, 3442]
click at [0, 214] on div "Created at Thumbnail Line item ID Manager Product Quantity Size Stage Batch dat…" at bounding box center [618, 485] width 1237 height 738
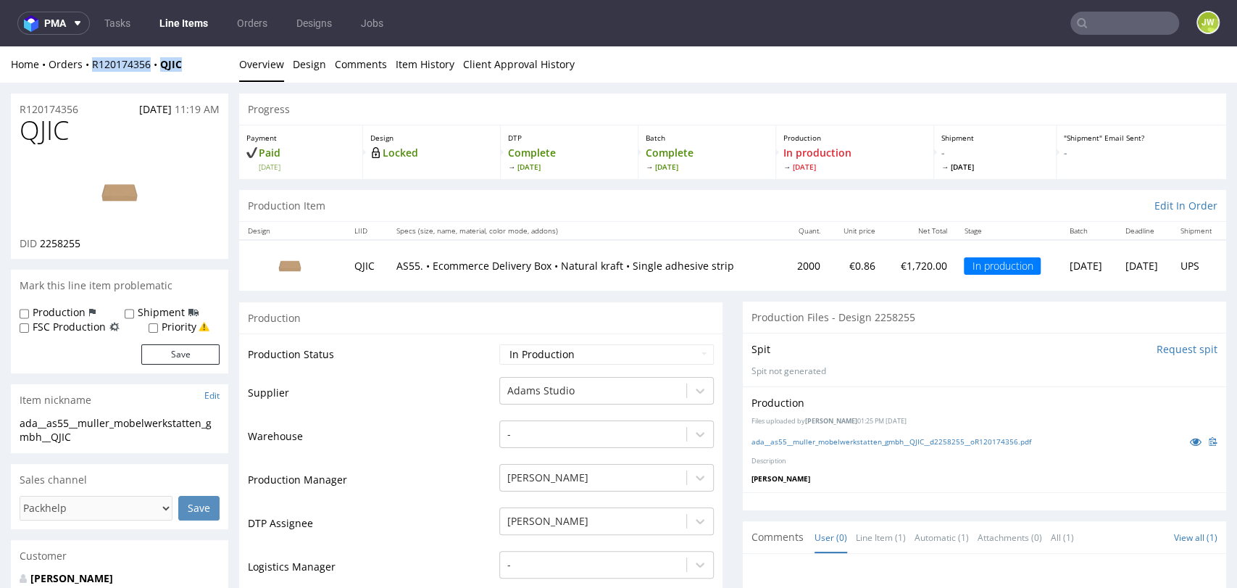
drag, startPoint x: 205, startPoint y: 70, endPoint x: 90, endPoint y: 71, distance: 115.2
click at [90, 71] on div "Home Orders R120174356 QJIC Overview Design Comments Item History Client Approv…" at bounding box center [618, 64] width 1237 height 36
copy div "R120174356 QJIC"
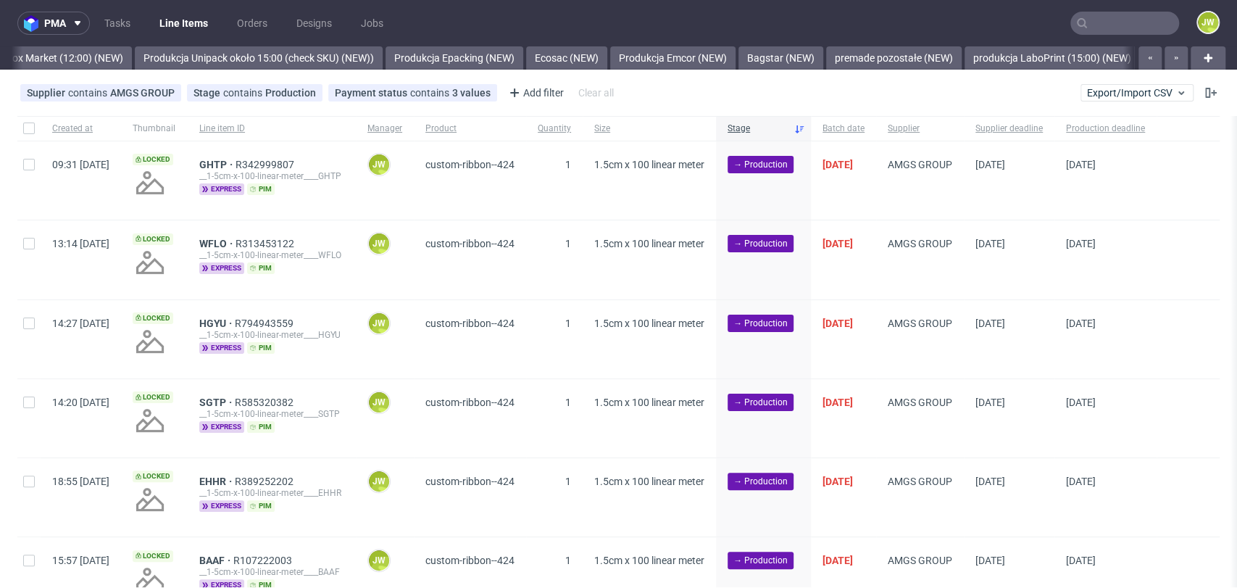
scroll to position [0, 3080]
click at [23, 133] on input "checkbox" at bounding box center [29, 128] width 12 height 12
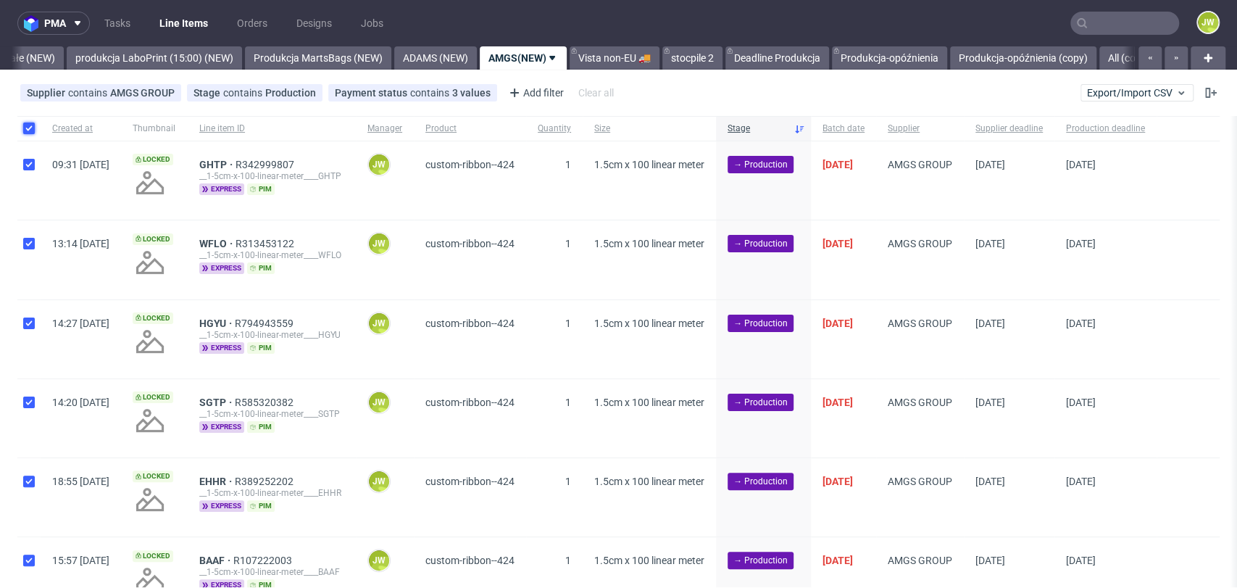
checkbox input "true"
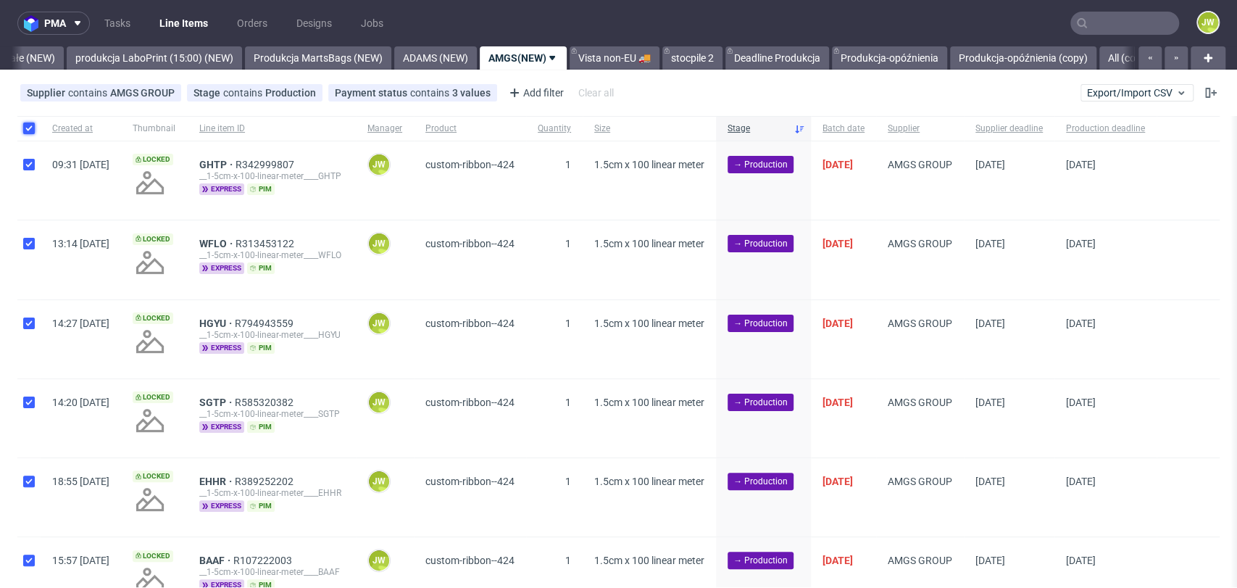
checkbox input "true"
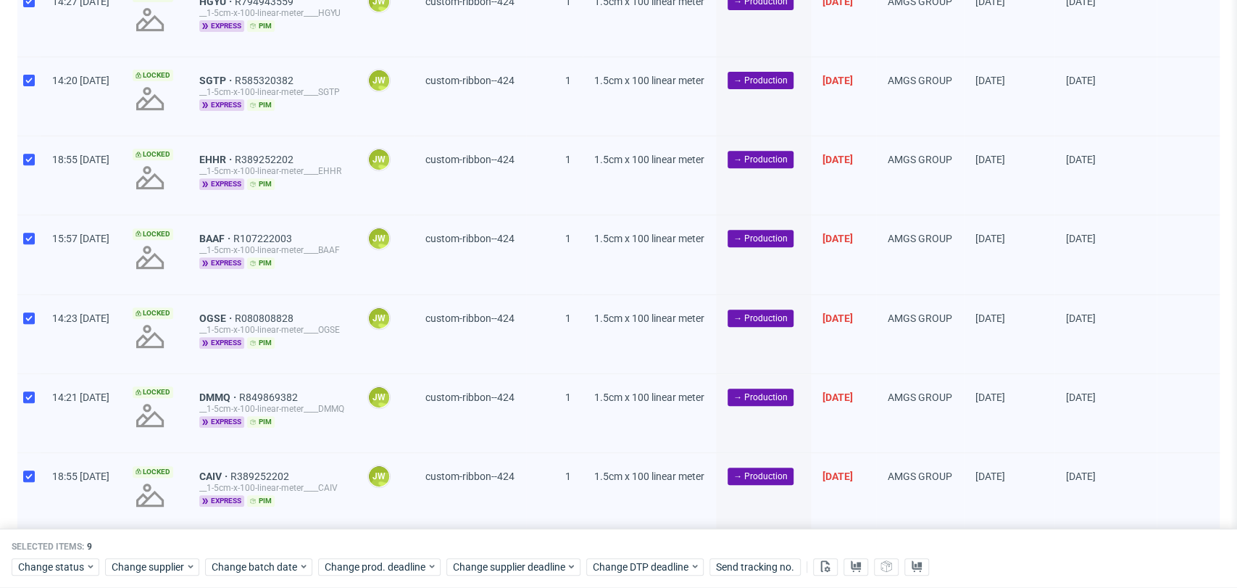
scroll to position [384, 0]
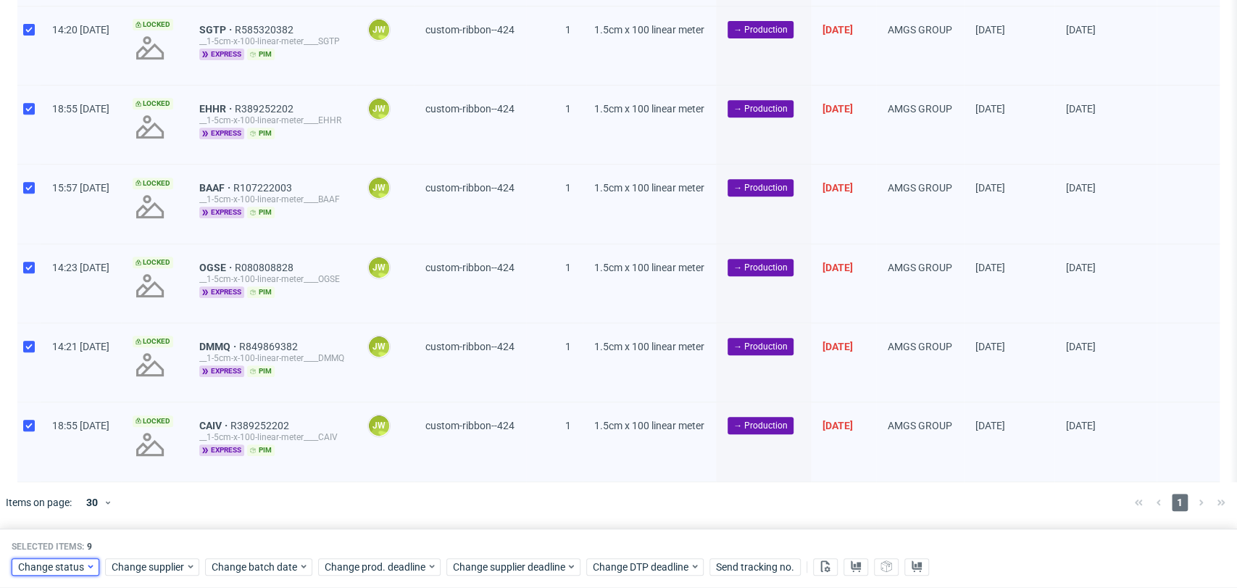
click at [43, 564] on span "Change status" at bounding box center [51, 566] width 67 height 14
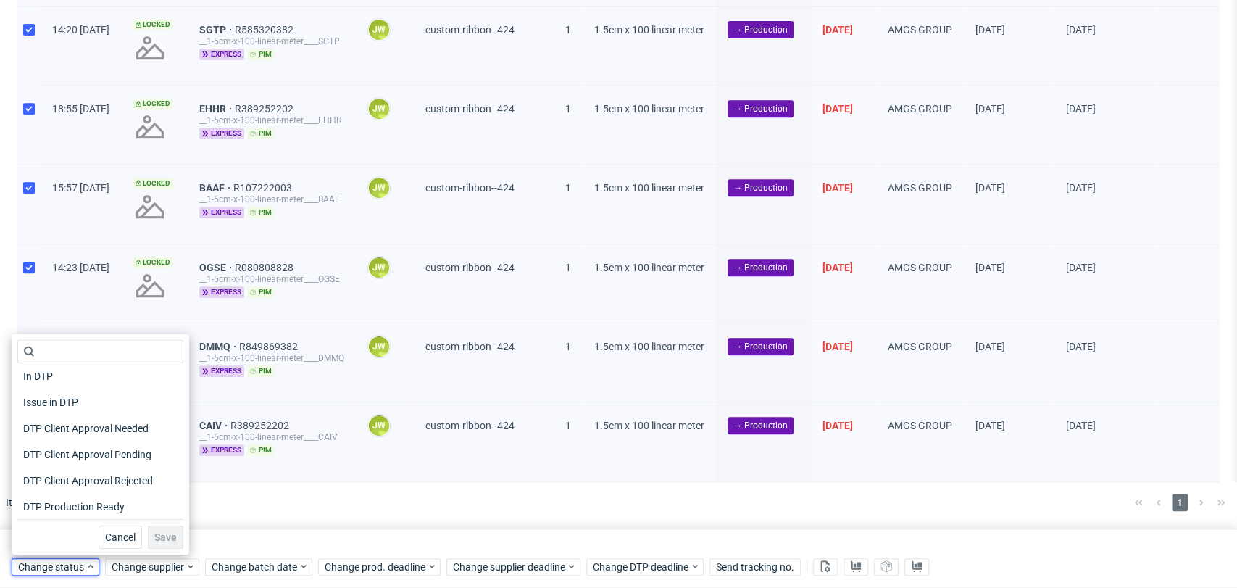
scroll to position [80, 0]
click at [34, 508] on span "In Production" at bounding box center [53, 510] width 73 height 20
click at [162, 541] on span "Save" at bounding box center [165, 537] width 22 height 10
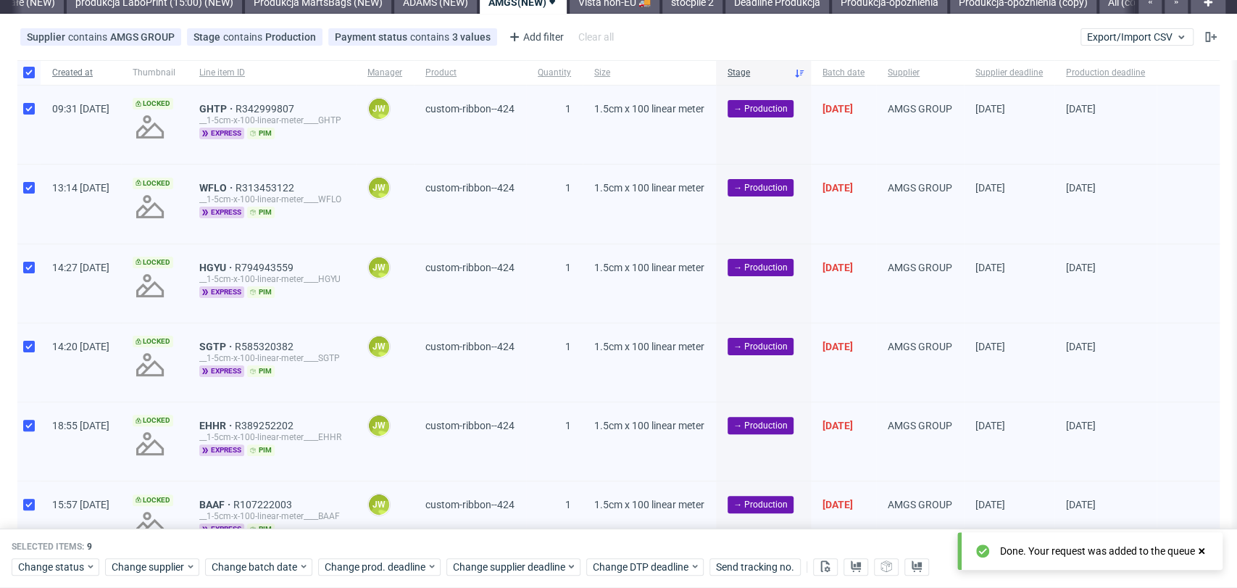
scroll to position [0, 0]
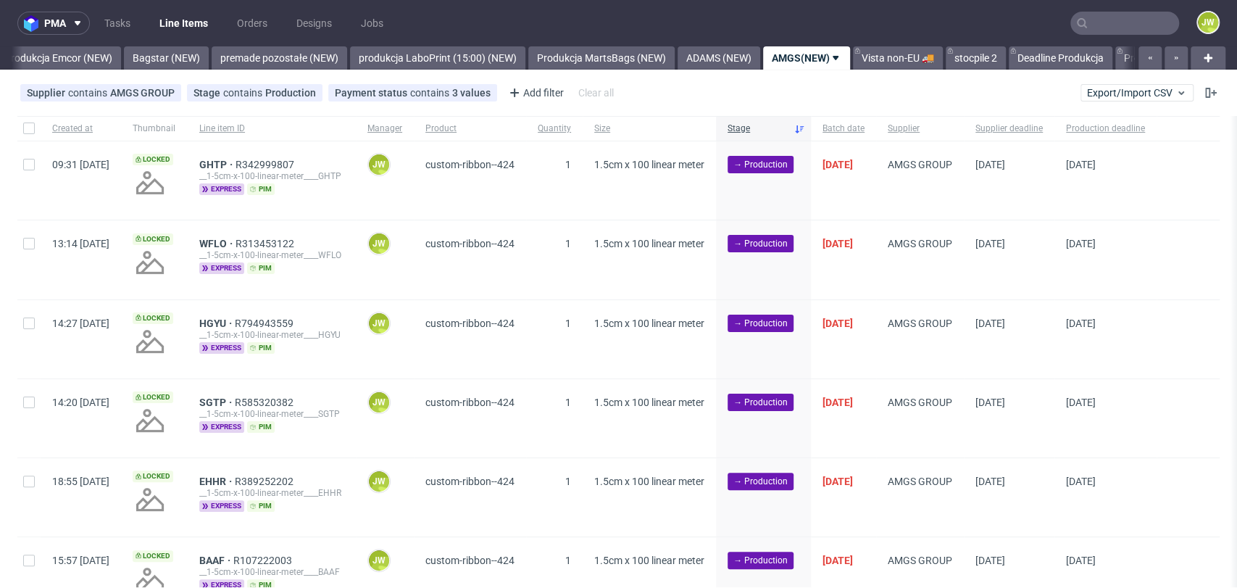
scroll to position [0, 3293]
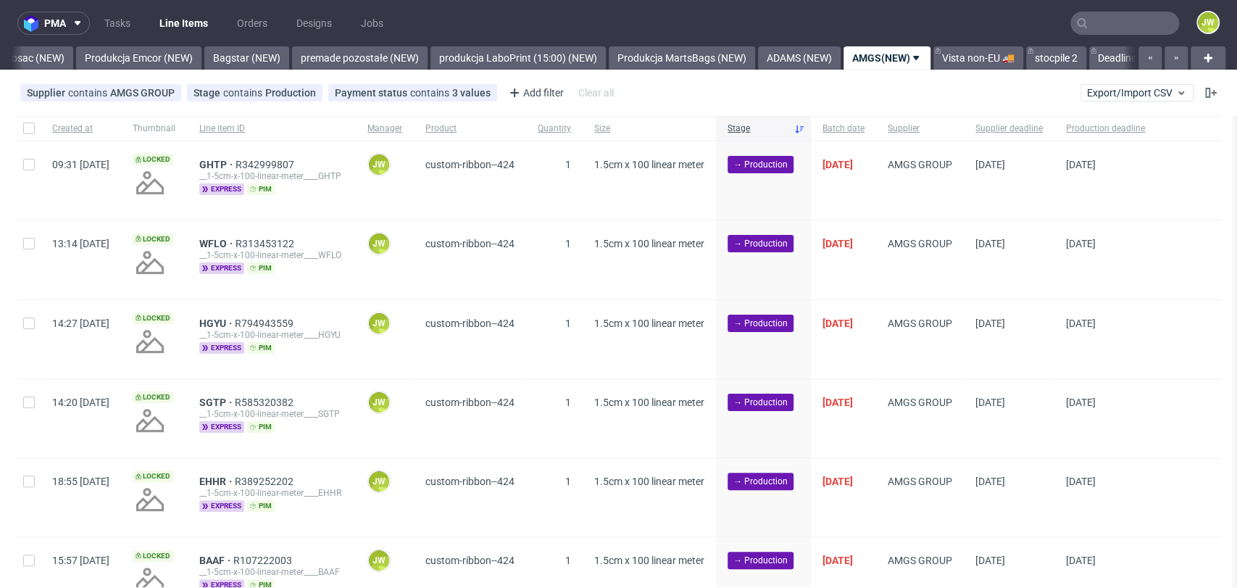
scroll to position [0, 3202]
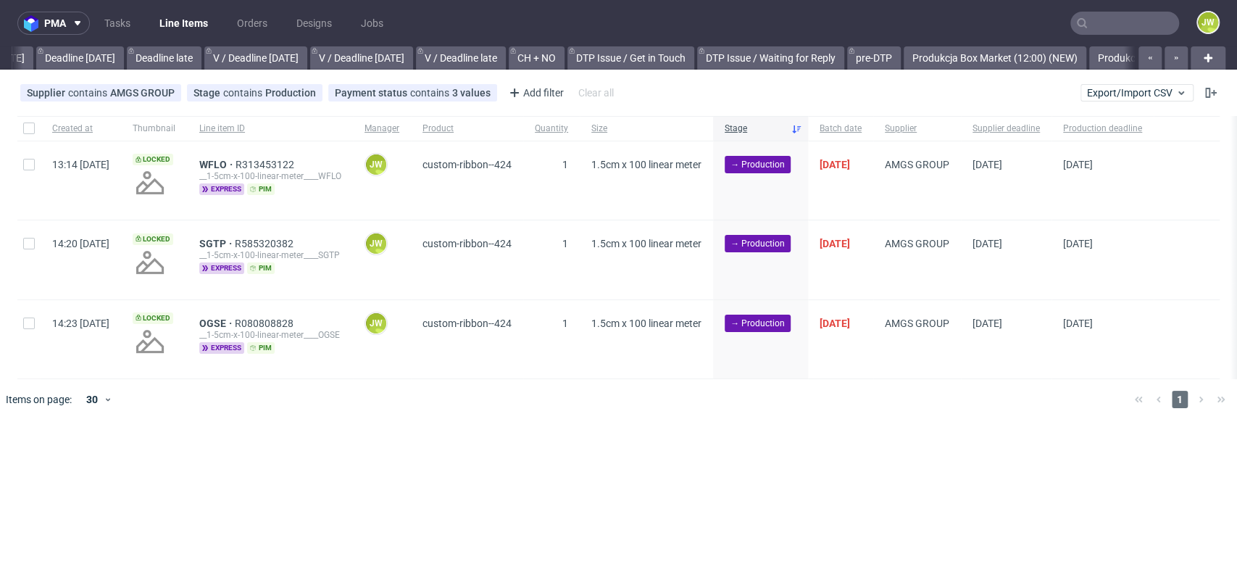
scroll to position [0, 2179]
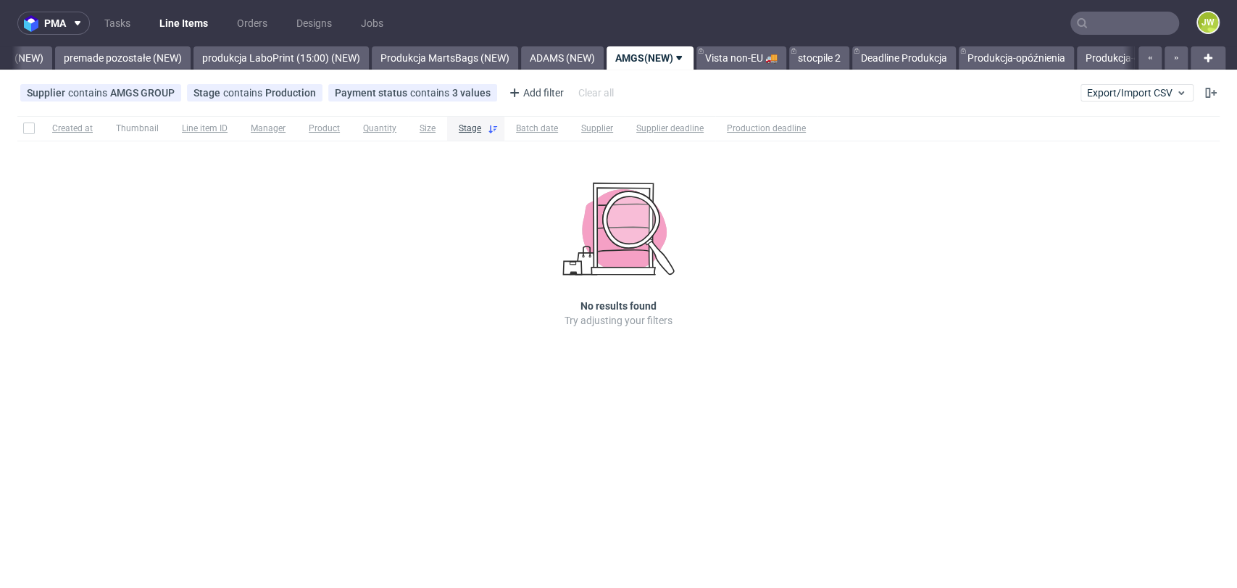
click at [378, 306] on div "Created at Thumbnail Line item ID Manager Product Quantity Size Stage Batch dat…" at bounding box center [618, 242] width 1237 height 264
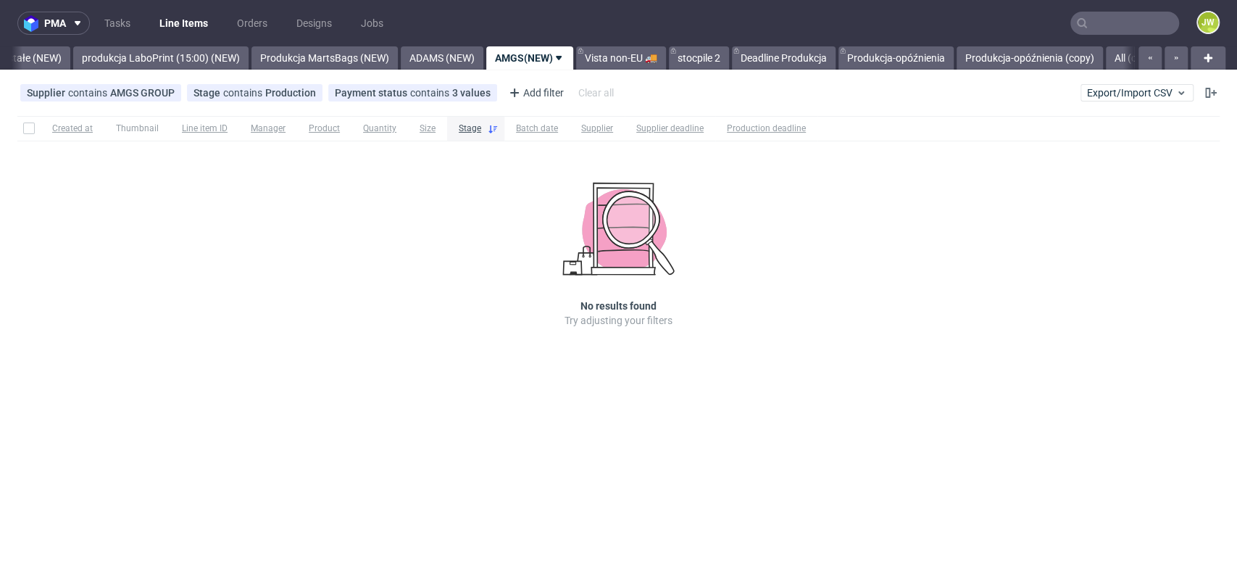
drag, startPoint x: 481, startPoint y: 239, endPoint x: 471, endPoint y: 231, distance: 12.9
click at [481, 239] on div "Created at Thumbnail Line item ID Manager Product Quantity Size Stage Batch dat…" at bounding box center [618, 242] width 1237 height 264
click at [534, 383] on div "pma Tasks Line Items Orders Designs Jobs JW All DTP Late Shipped Shipments DTP …" at bounding box center [618, 294] width 1237 height 588
click at [448, 291] on div "Created at Thumbnail Line item ID Manager Product Quantity Size Stage Batch dat…" at bounding box center [618, 242] width 1237 height 264
